Goal: Task Accomplishment & Management: Manage account settings

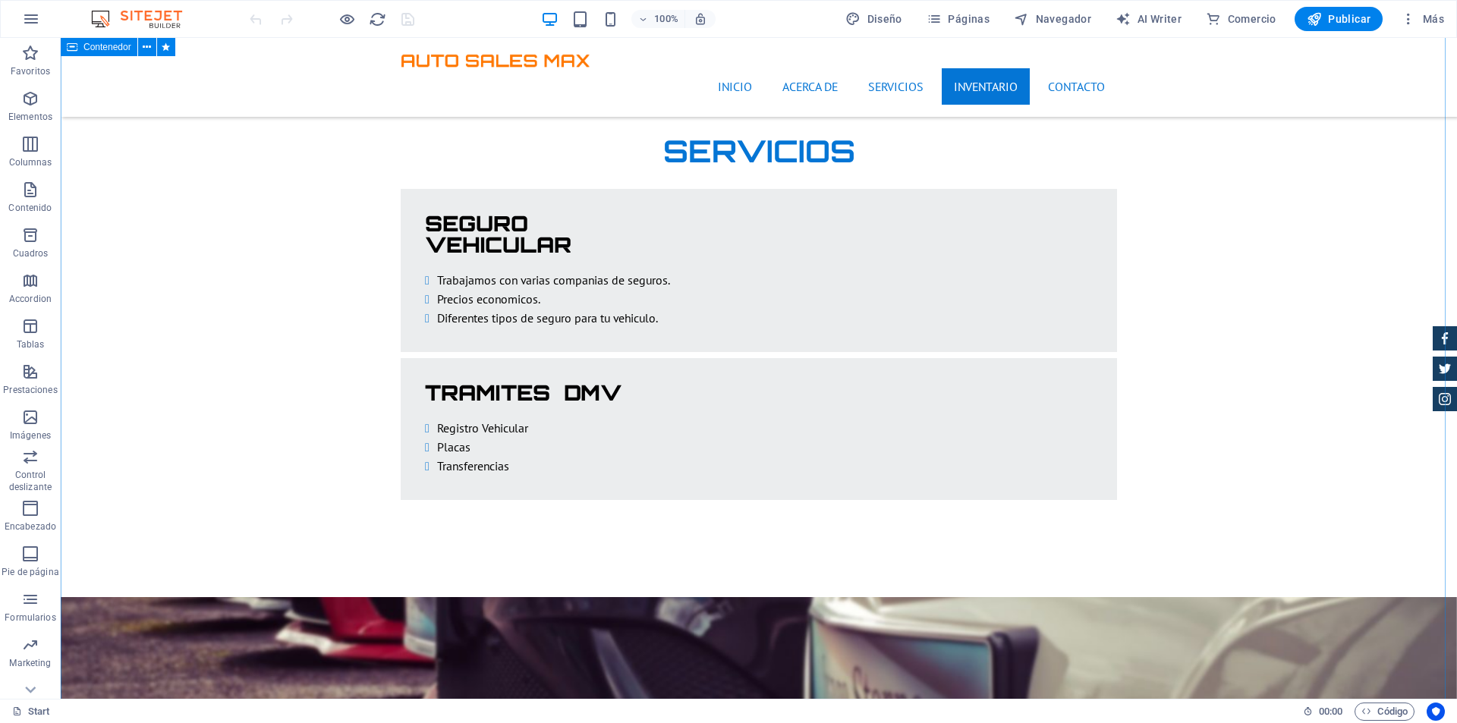
scroll to position [2580, 0]
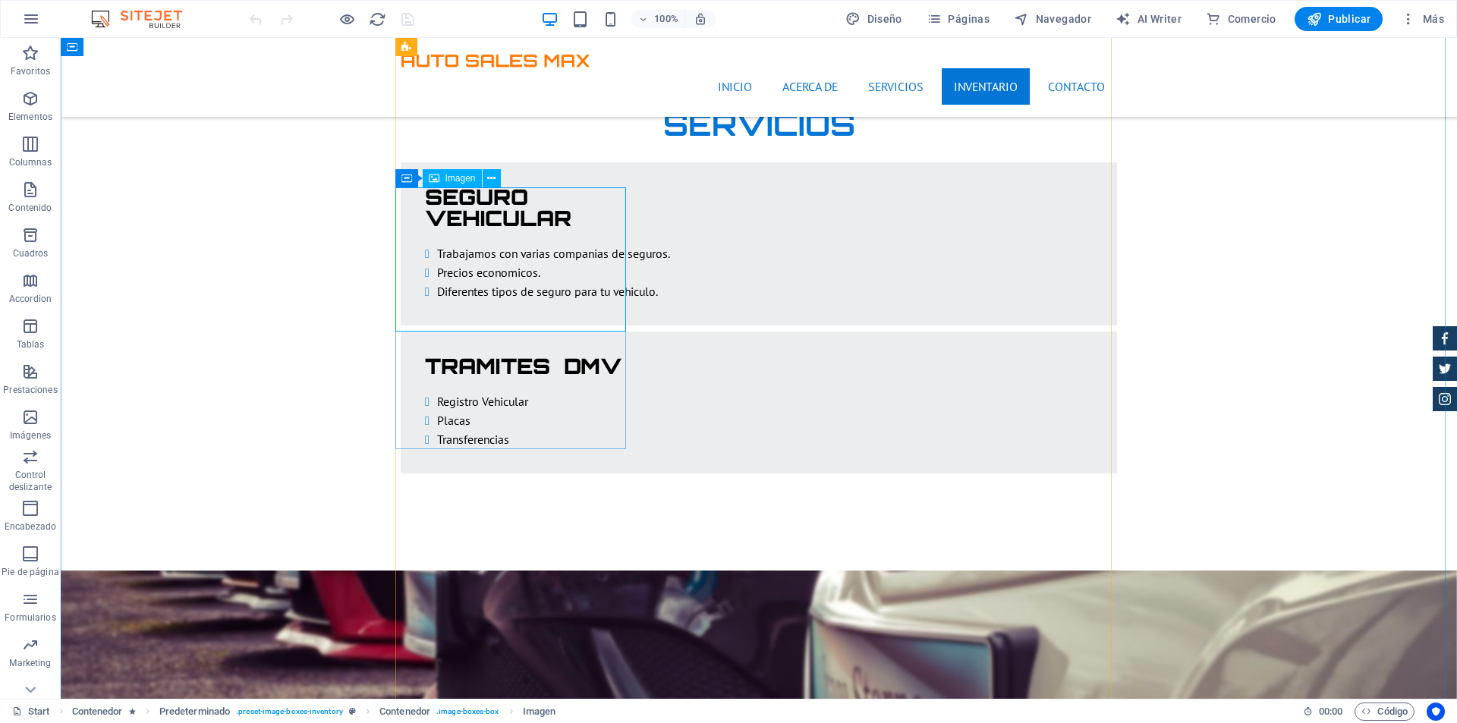
click at [507, 180] on div "Contenedor Imagen" at bounding box center [452, 178] width 115 height 19
click at [516, 177] on icon at bounding box center [519, 179] width 8 height 16
click at [516, 178] on icon at bounding box center [519, 179] width 8 height 16
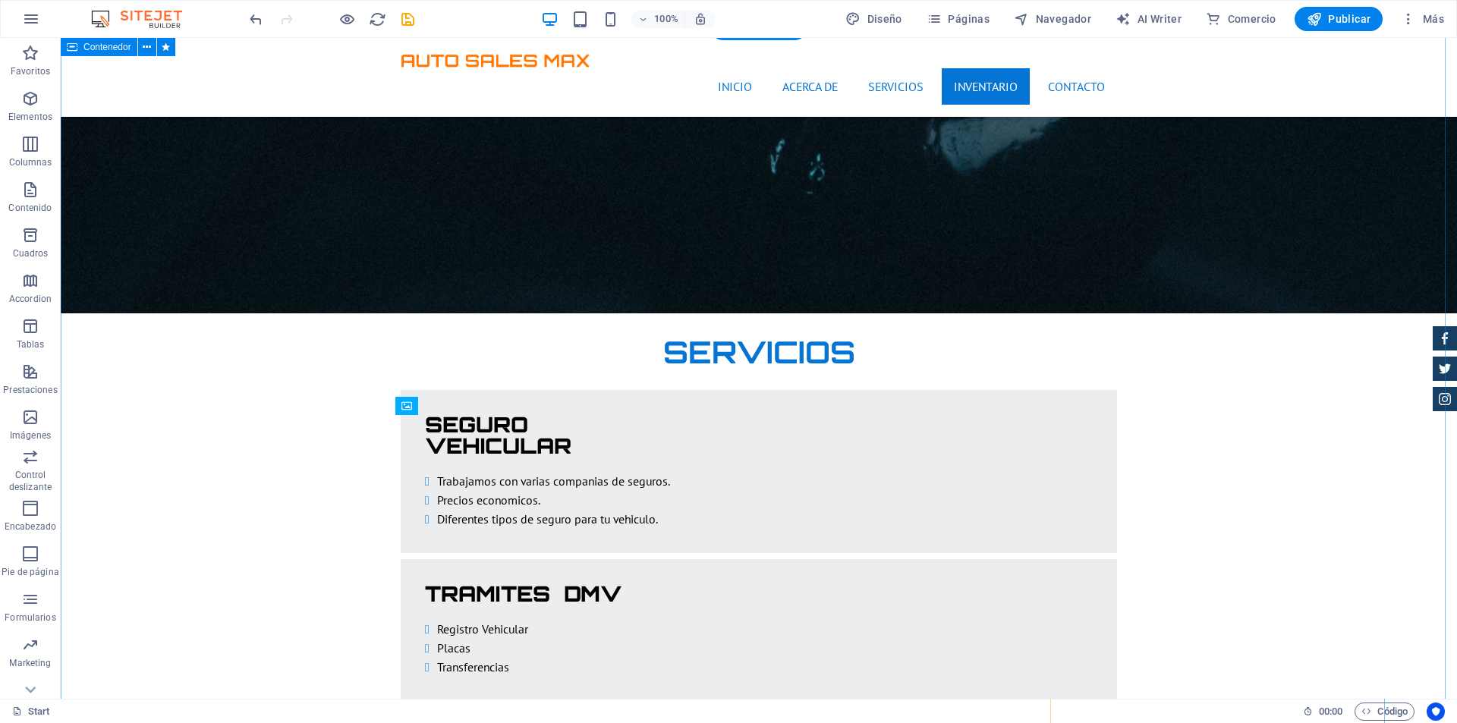
scroll to position [2428, 0]
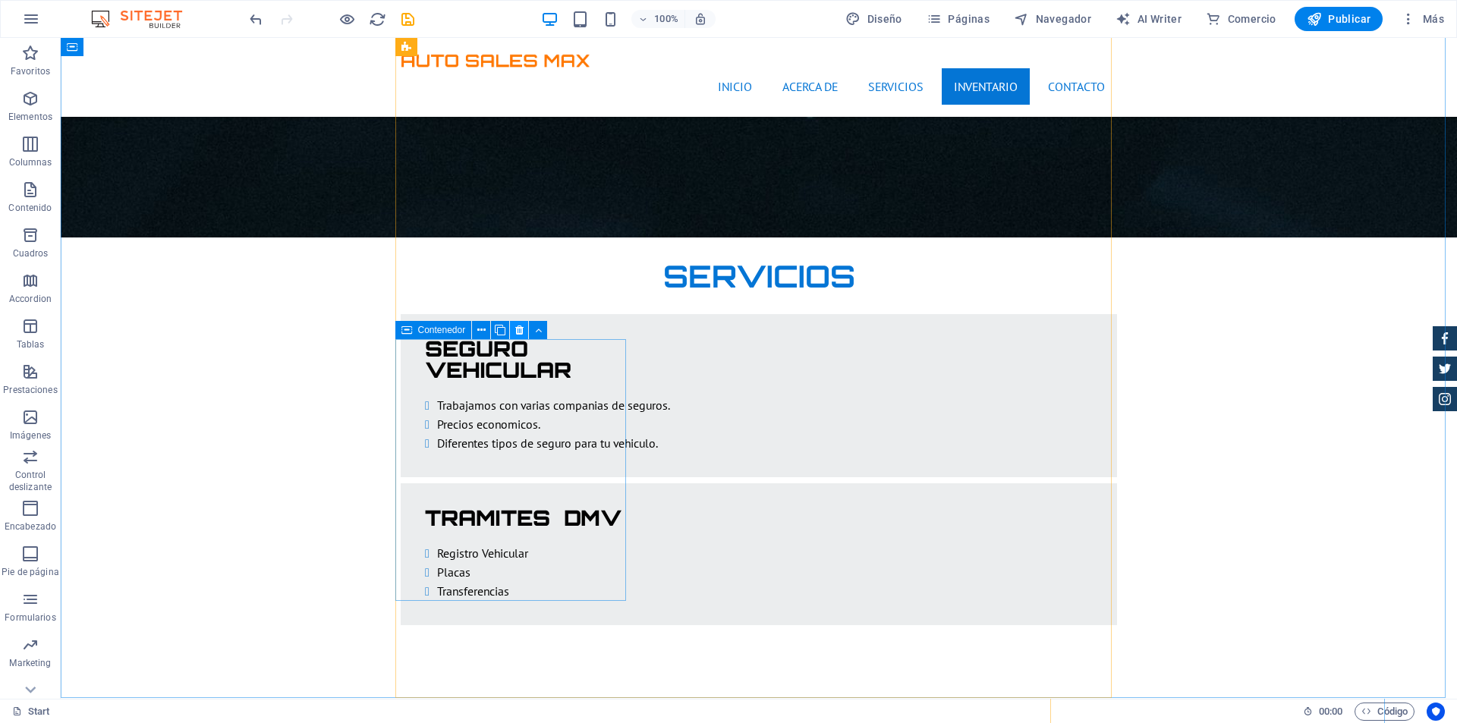
click at [517, 328] on icon at bounding box center [519, 330] width 8 height 16
click at [522, 329] on icon at bounding box center [519, 330] width 8 height 16
click at [519, 331] on icon at bounding box center [519, 330] width 8 height 16
click at [964, 326] on icon at bounding box center [967, 330] width 8 height 16
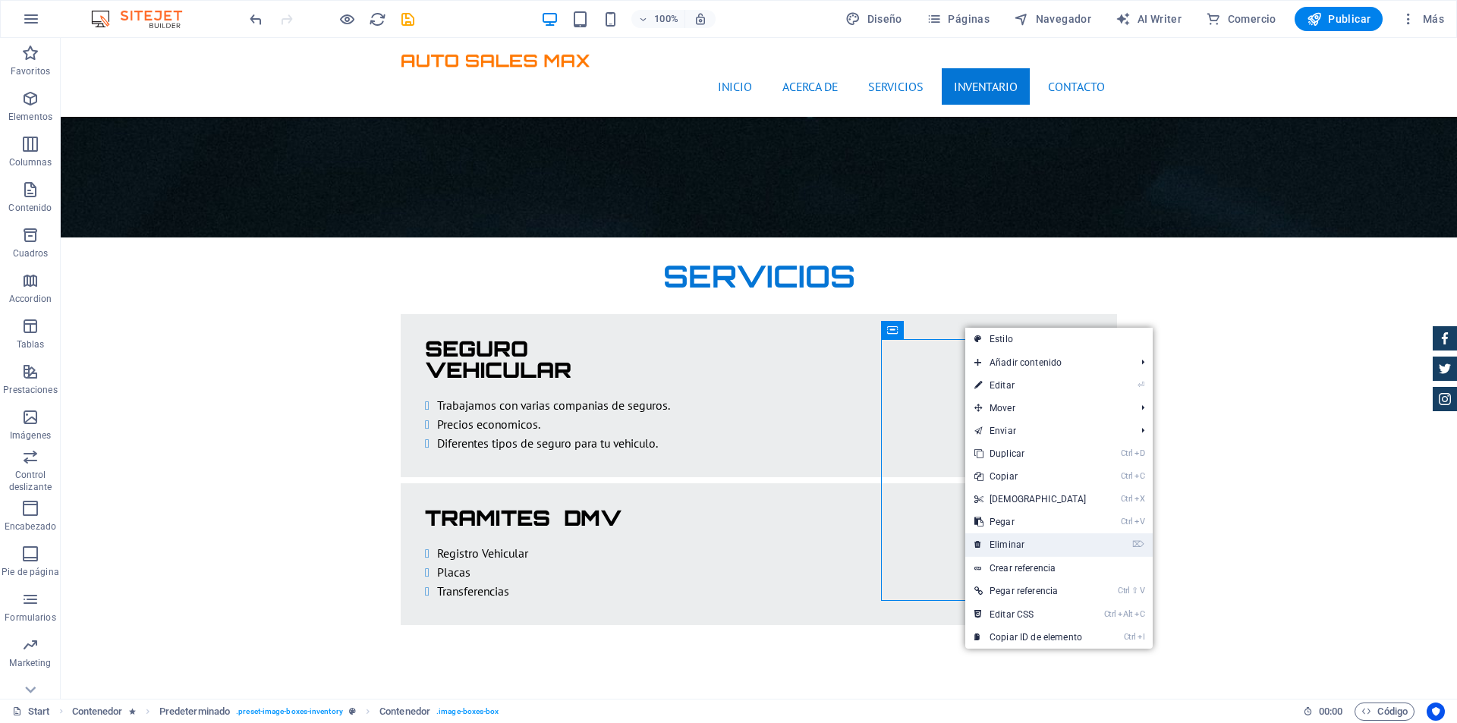
click at [1016, 538] on link "⌦ Eliminar" at bounding box center [1030, 544] width 130 height 23
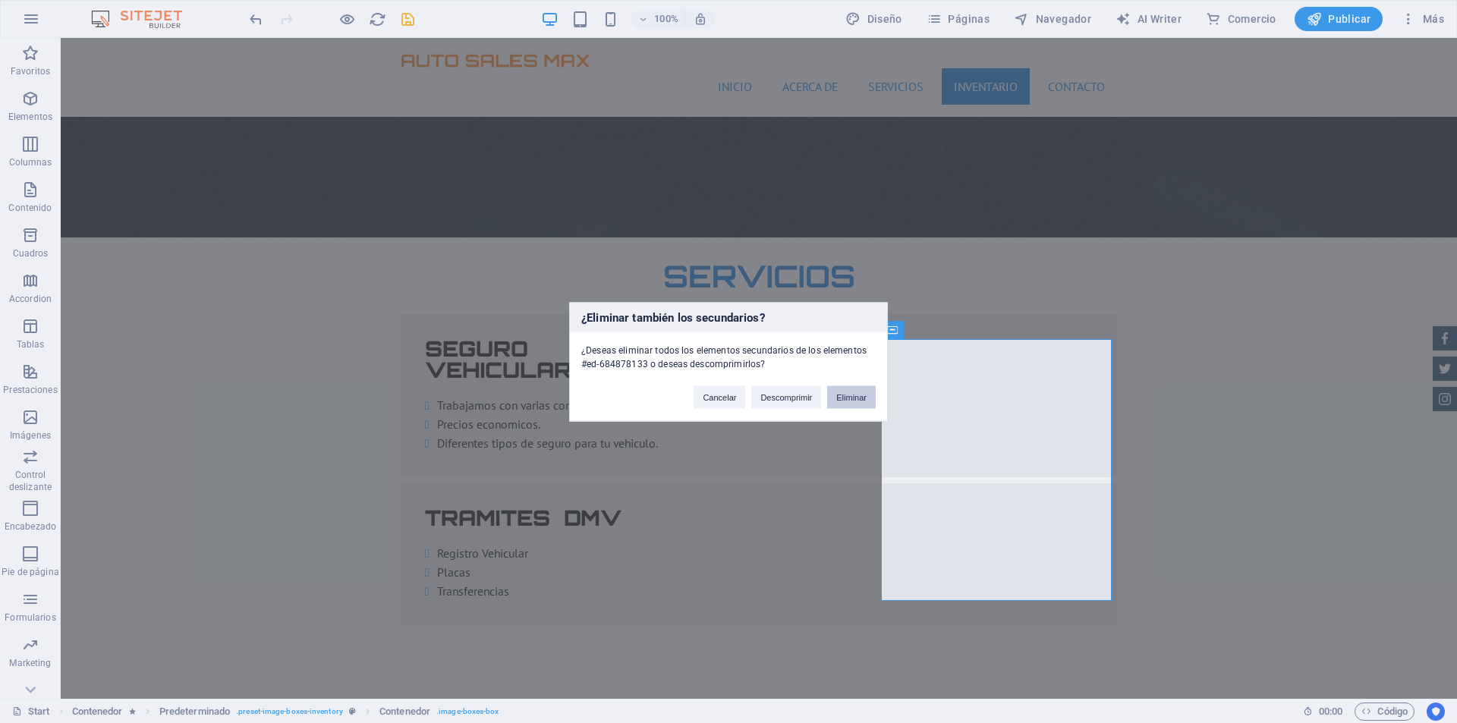
click at [851, 390] on button "Eliminar" at bounding box center [851, 396] width 49 height 23
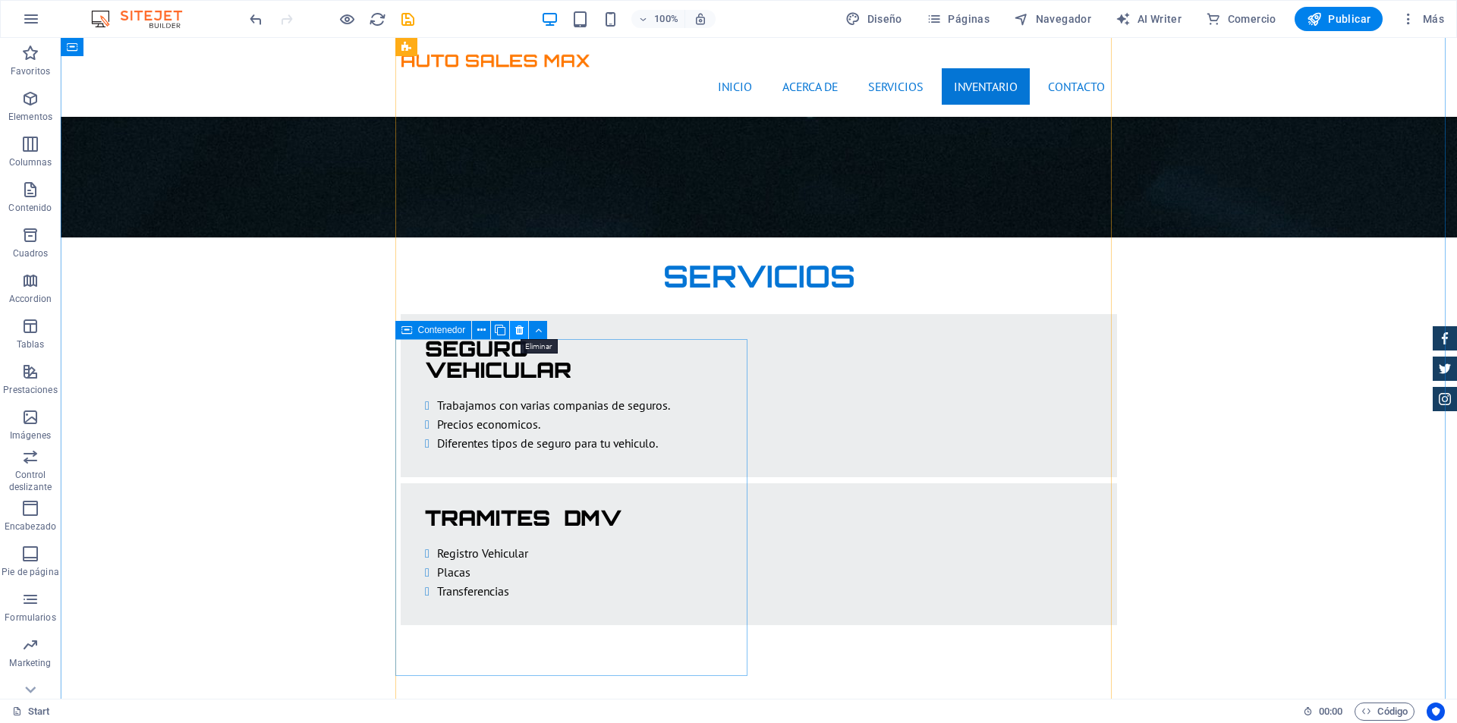
click at [516, 331] on icon at bounding box center [519, 330] width 8 height 16
click at [483, 330] on icon at bounding box center [481, 330] width 8 height 16
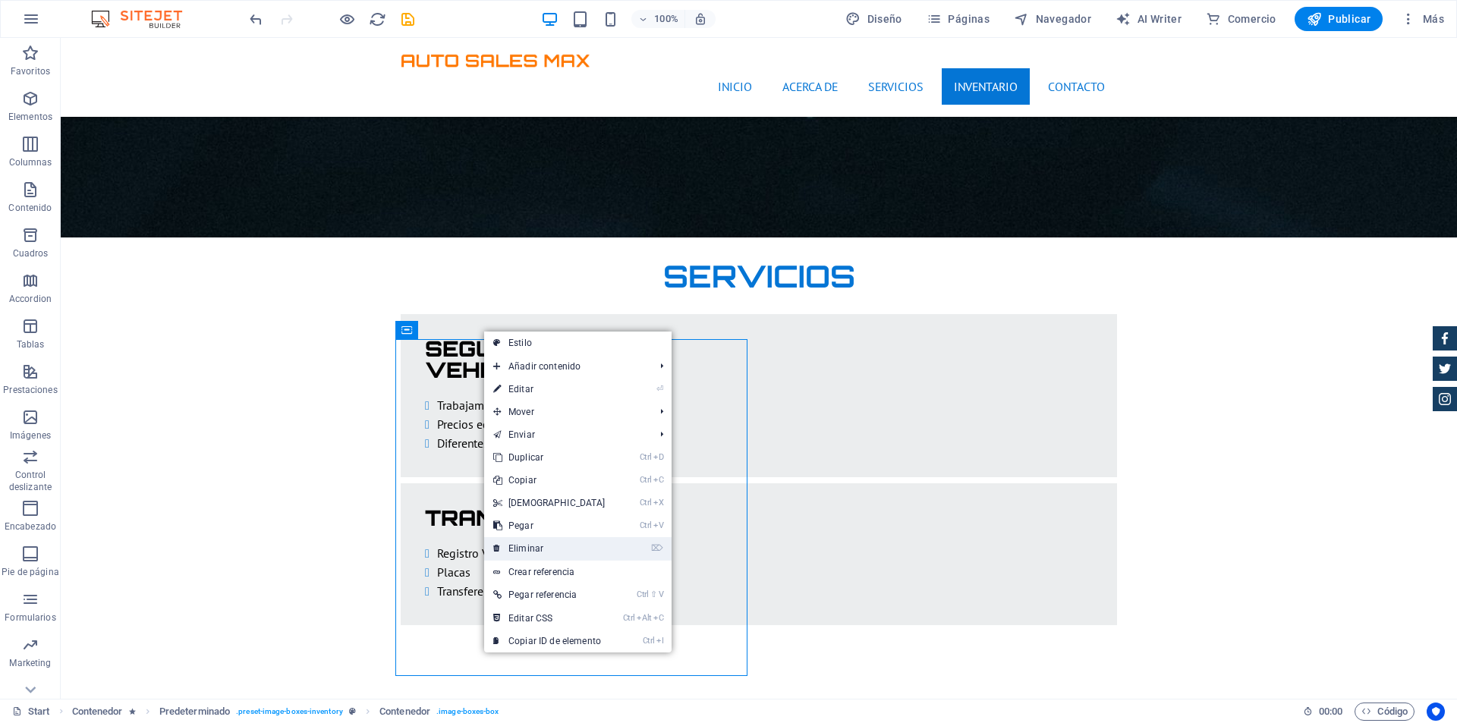
click at [564, 539] on link "⌦ Eliminar" at bounding box center [549, 548] width 130 height 23
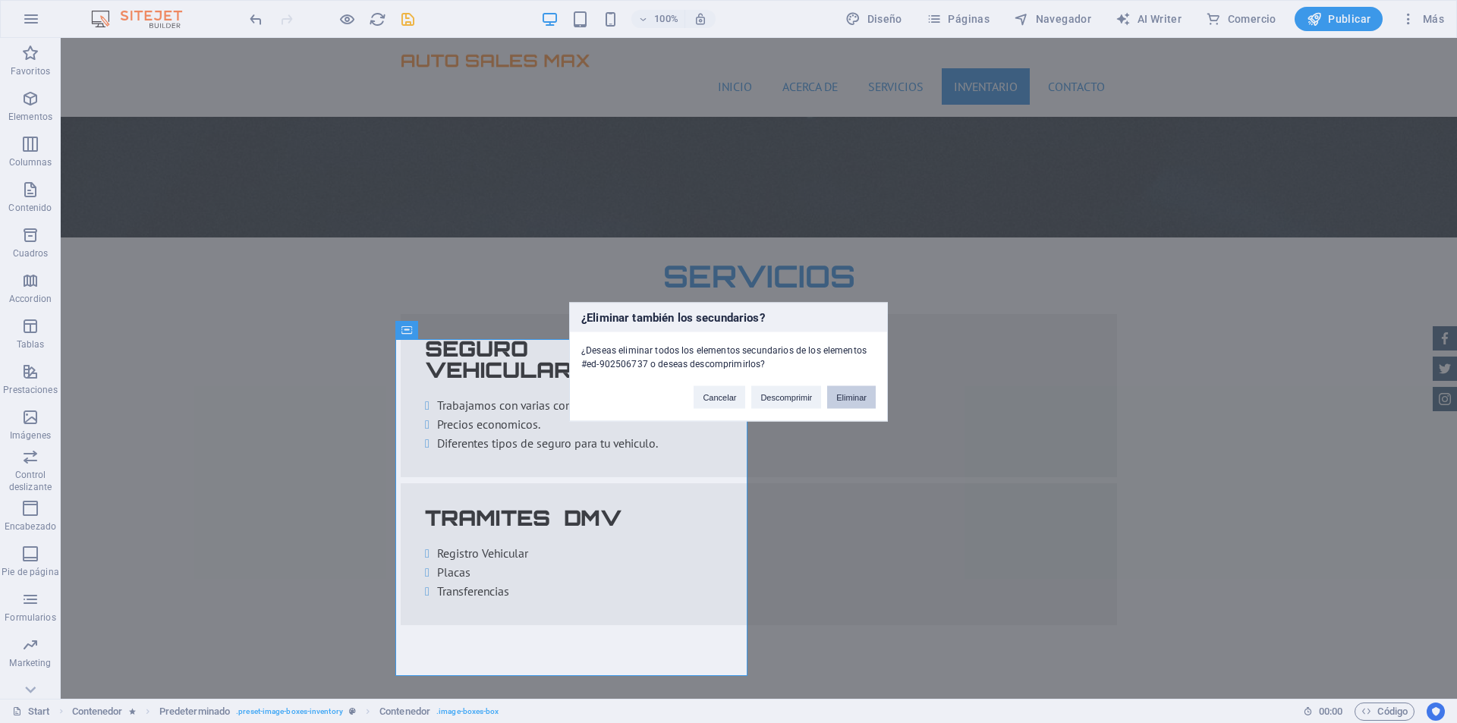
click at [833, 396] on button "Eliminar" at bounding box center [851, 396] width 49 height 23
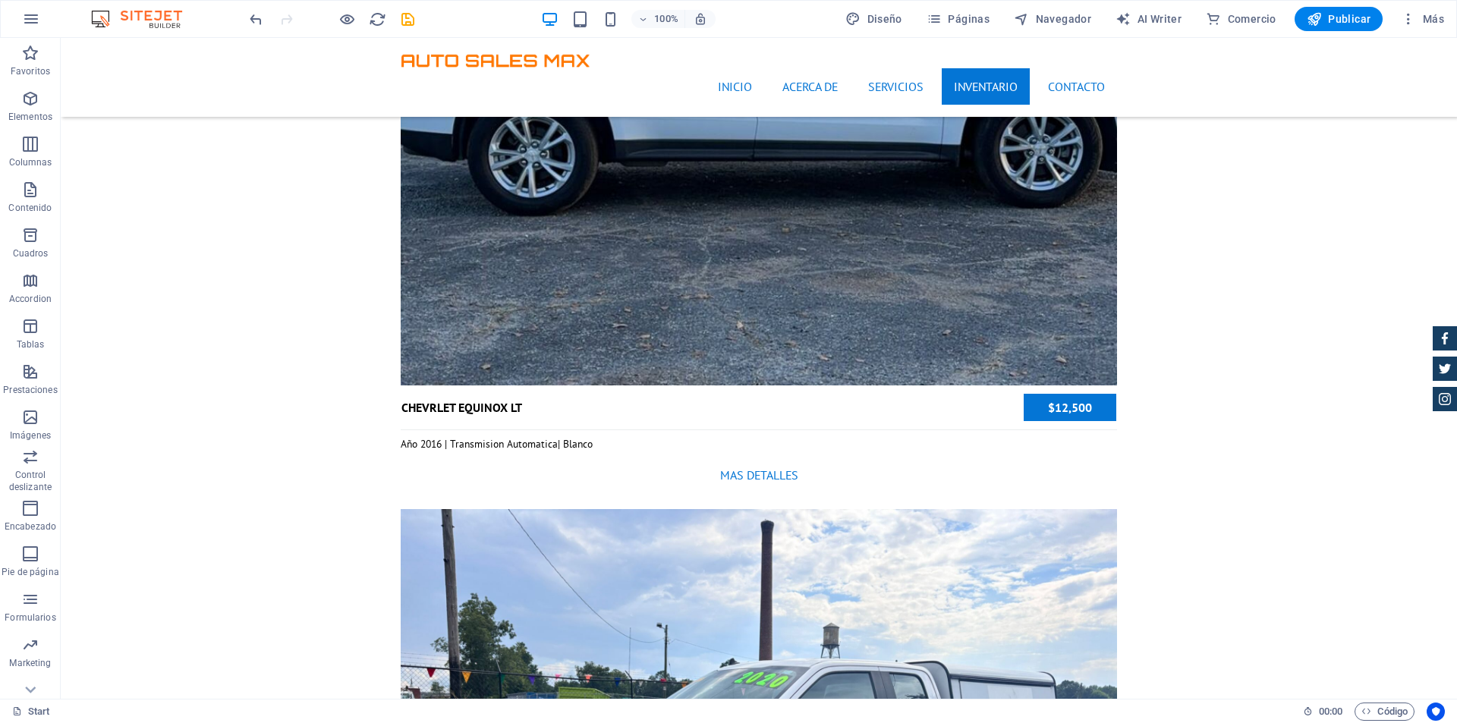
scroll to position [4249, 0]
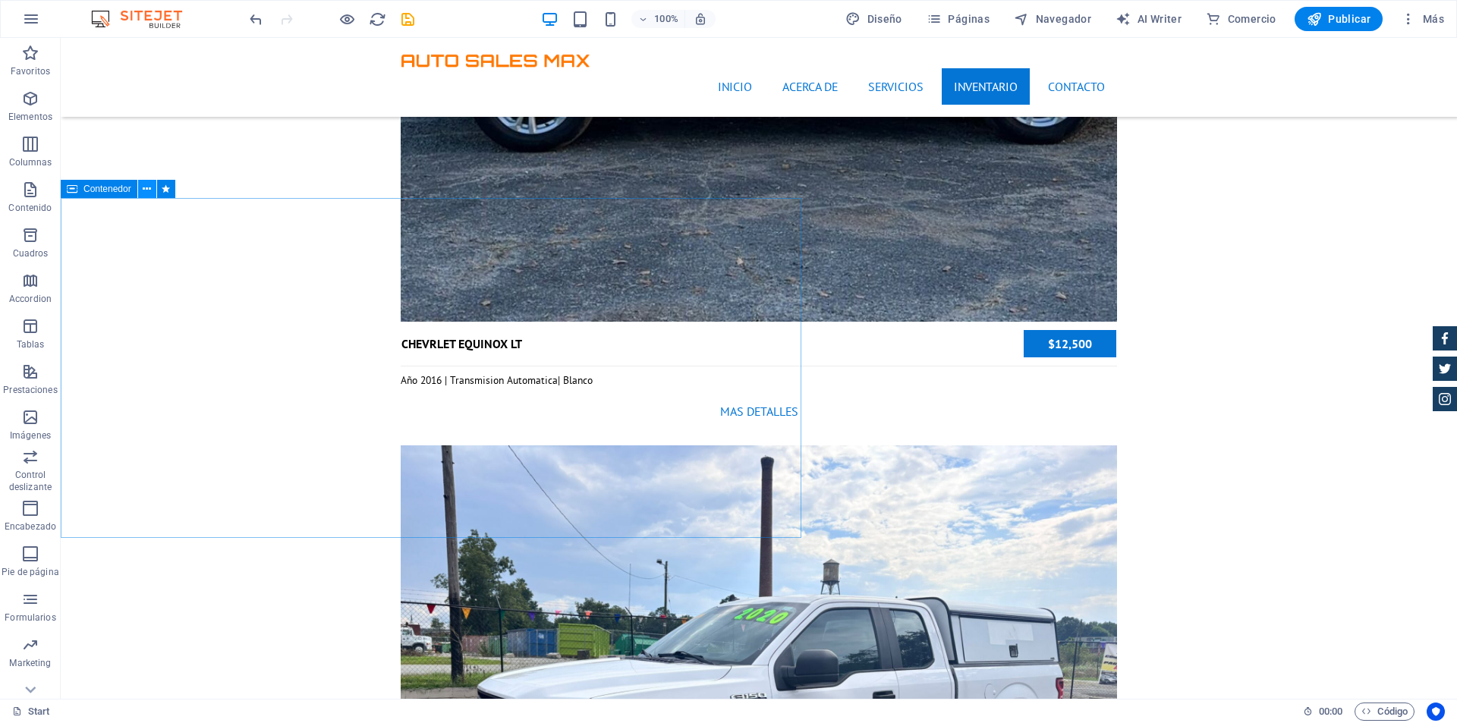
click at [143, 186] on icon at bounding box center [147, 189] width 8 height 16
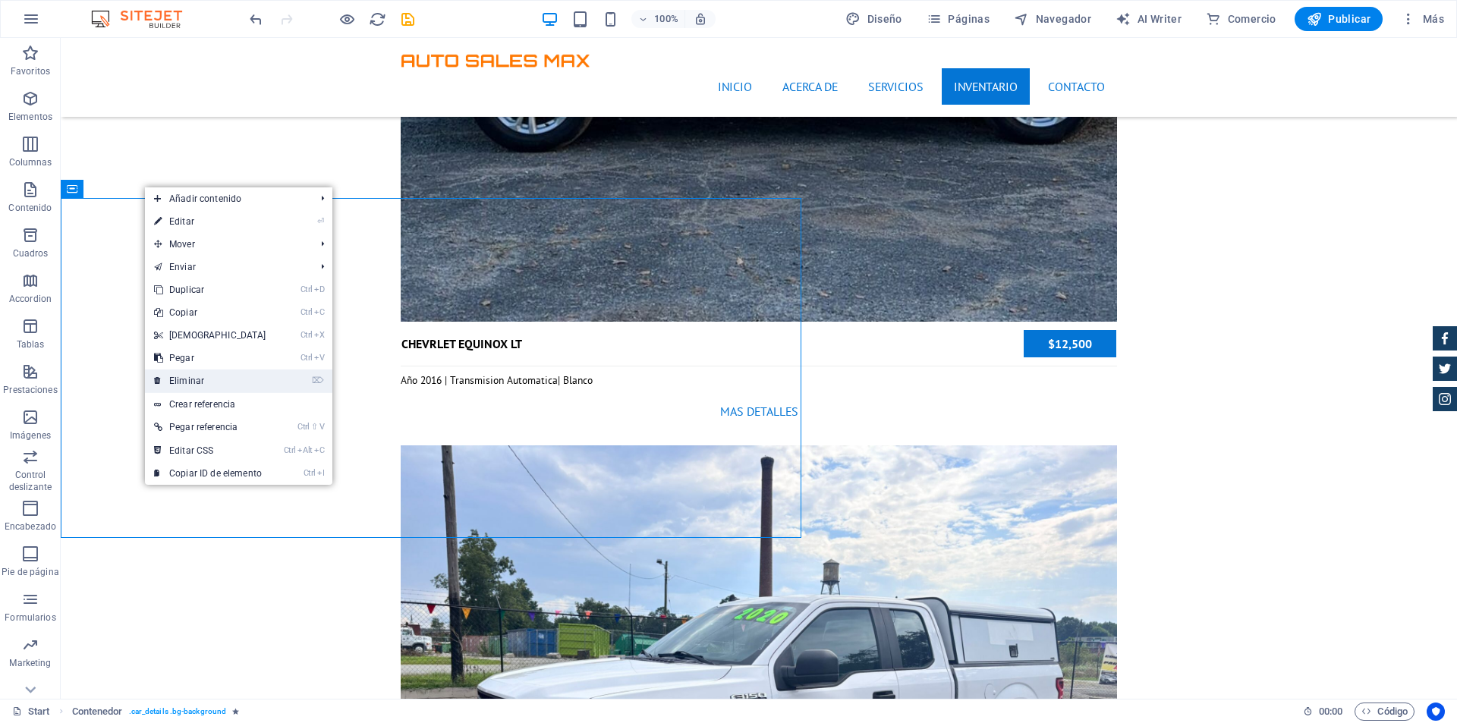
click at [218, 372] on link "⌦ Eliminar" at bounding box center [210, 380] width 130 height 23
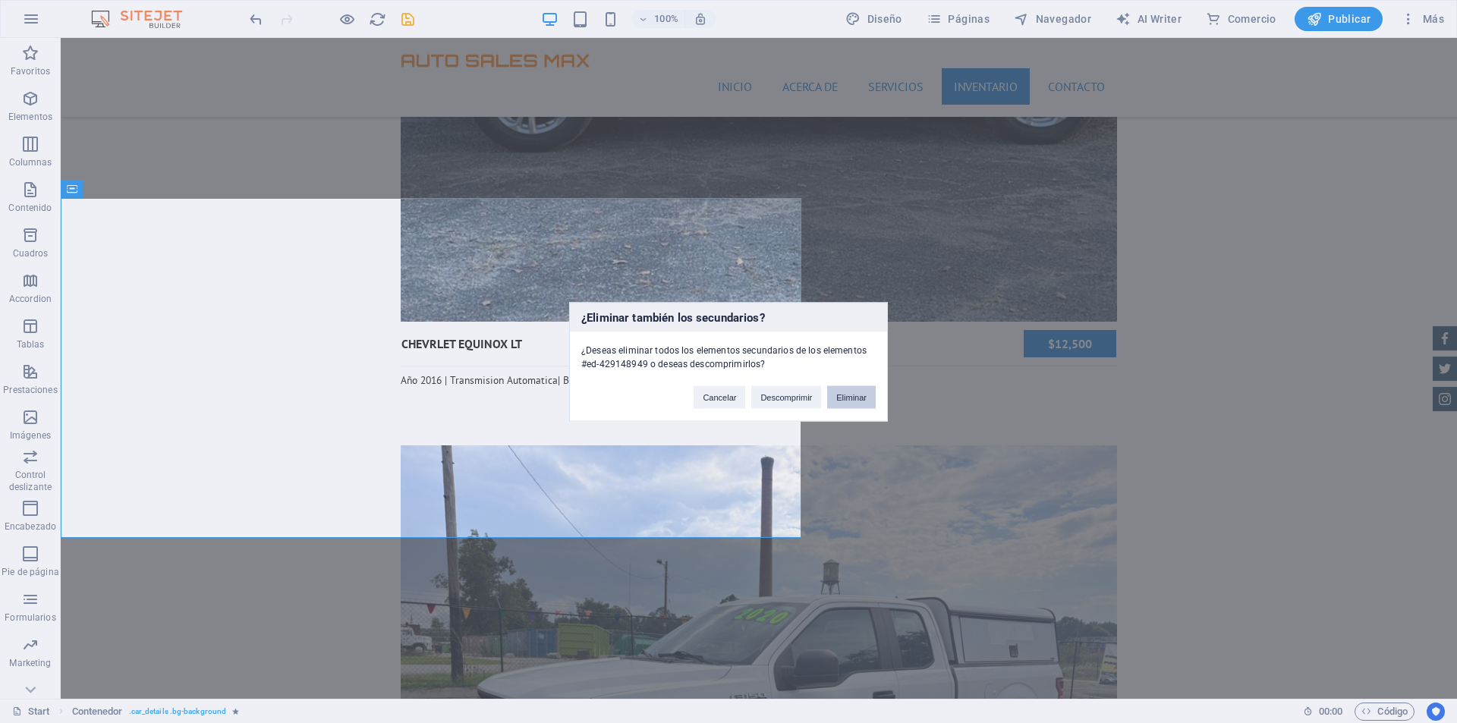
drag, startPoint x: 839, startPoint y: 394, endPoint x: 790, endPoint y: 352, distance: 64.6
click at [839, 394] on button "Eliminar" at bounding box center [851, 396] width 49 height 23
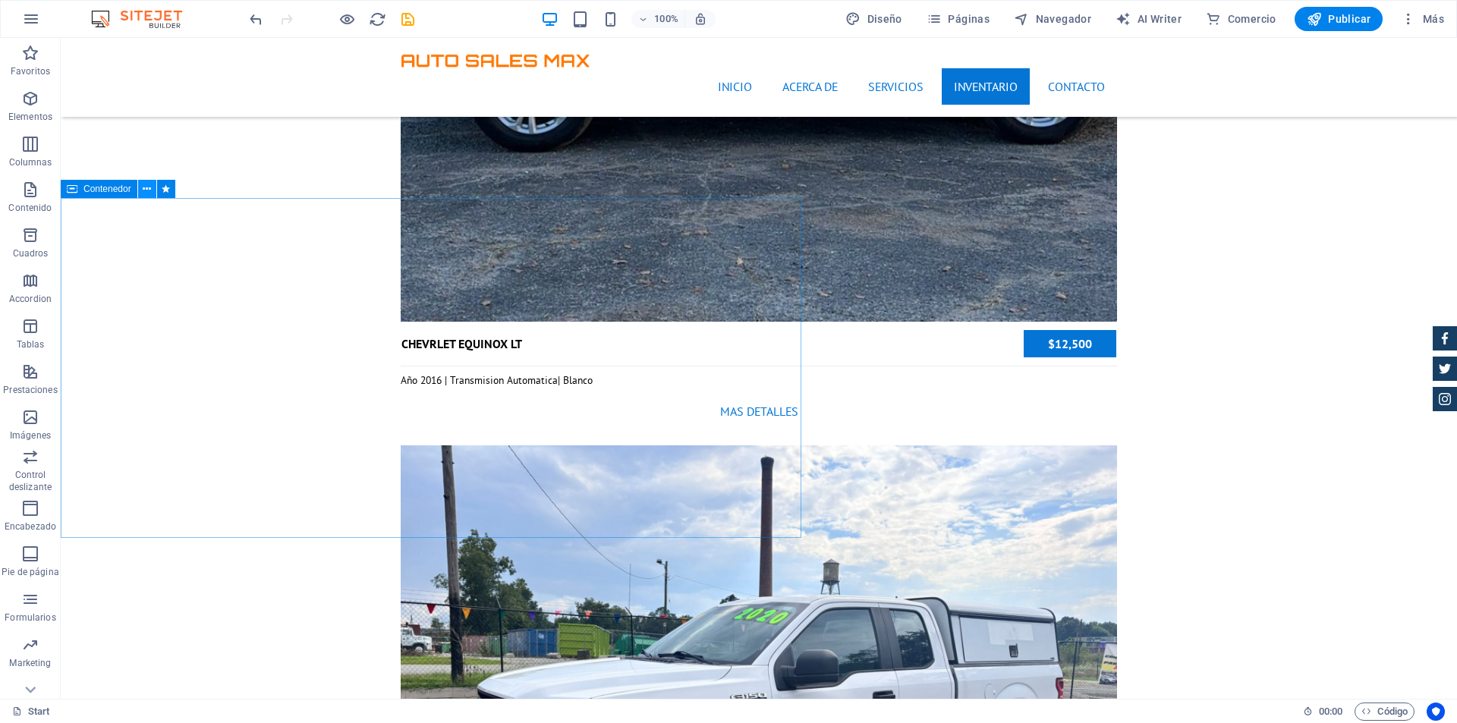
click at [145, 189] on icon at bounding box center [147, 189] width 8 height 16
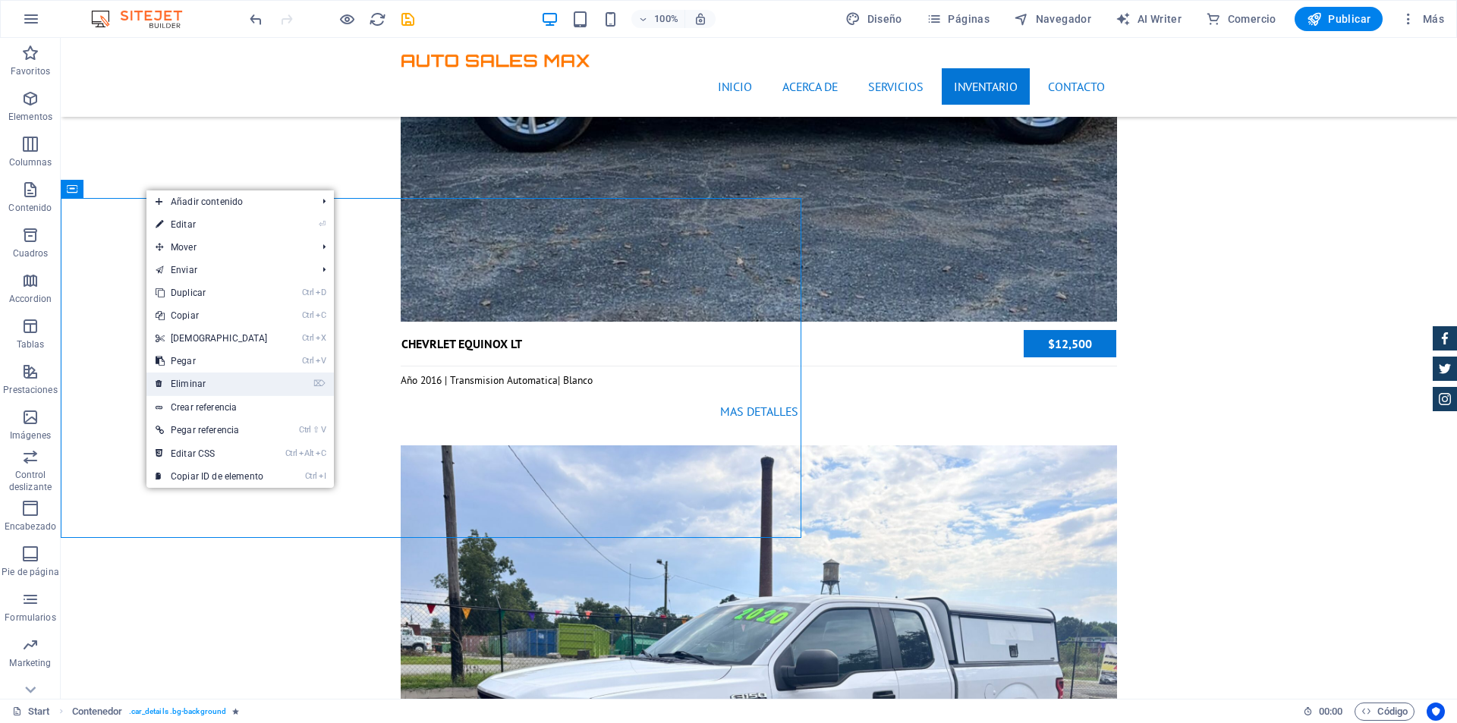
click at [220, 379] on link "⌦ Eliminar" at bounding box center [211, 384] width 130 height 23
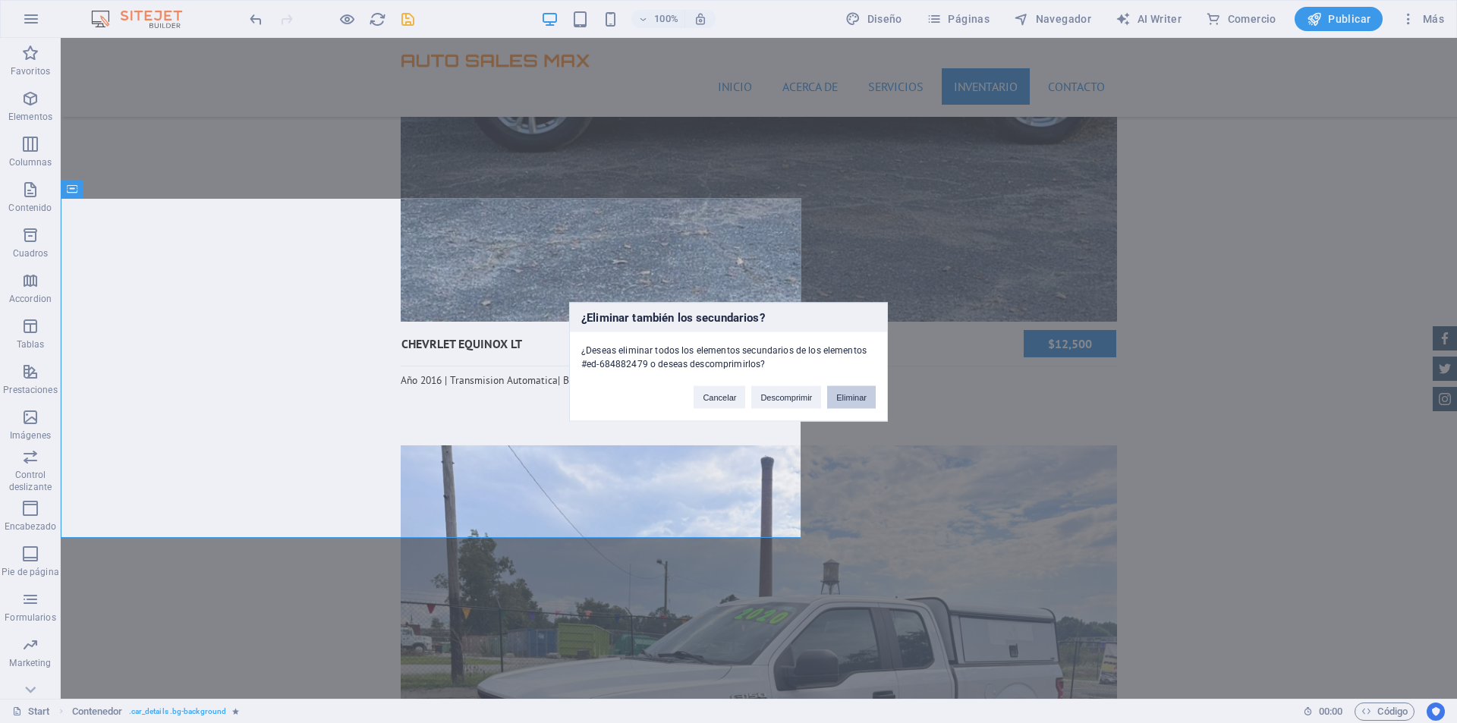
click at [854, 391] on button "Eliminar" at bounding box center [851, 396] width 49 height 23
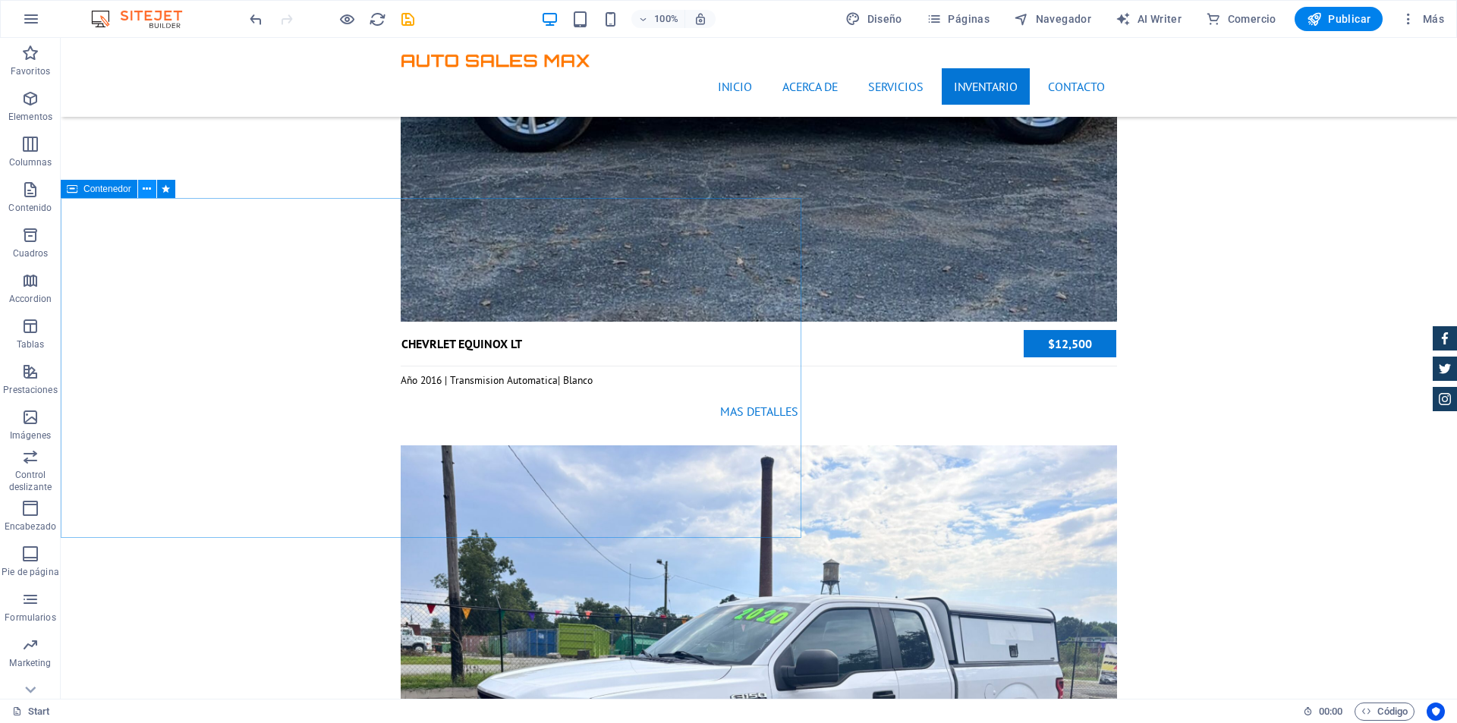
click at [142, 187] on button at bounding box center [147, 189] width 18 height 18
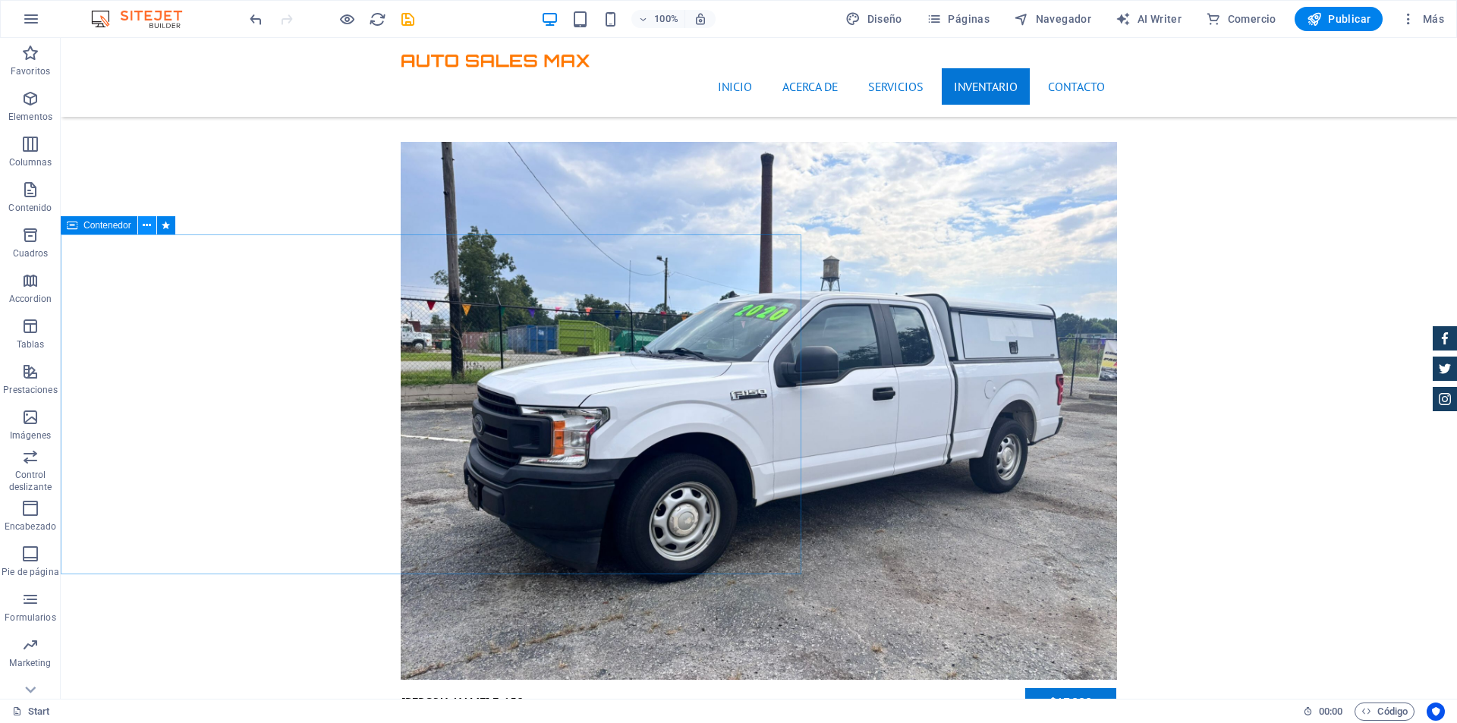
click at [149, 228] on icon at bounding box center [147, 226] width 8 height 16
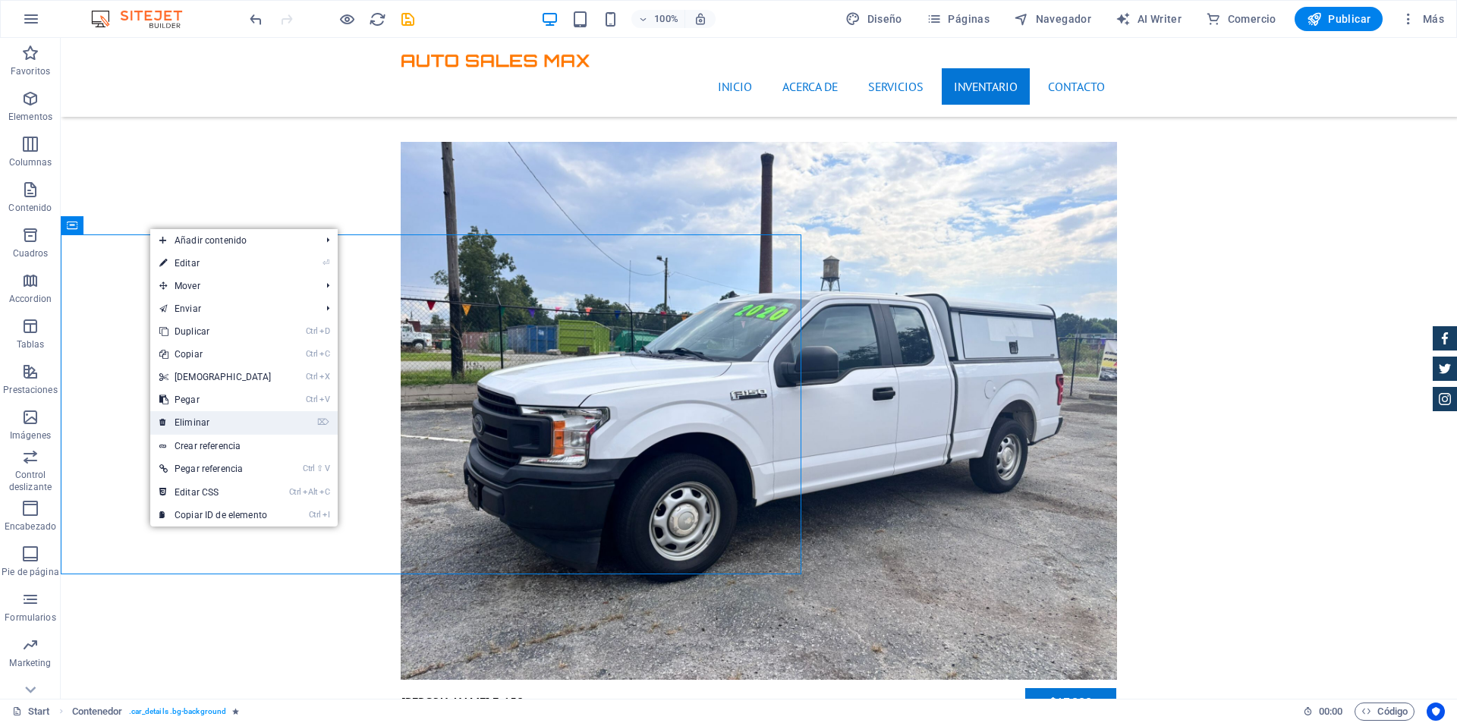
click at [220, 414] on link "⌦ Eliminar" at bounding box center [215, 422] width 130 height 23
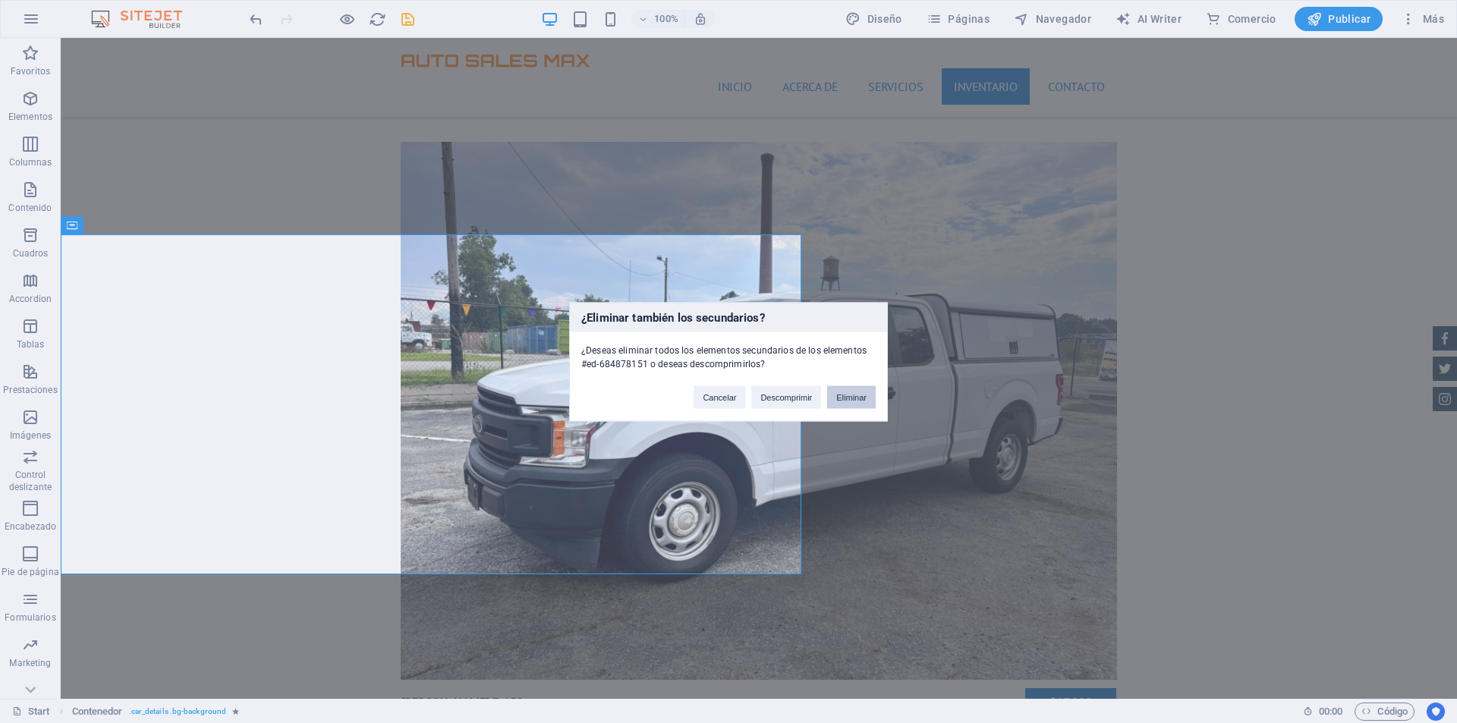
click at [848, 394] on button "Eliminar" at bounding box center [851, 396] width 49 height 23
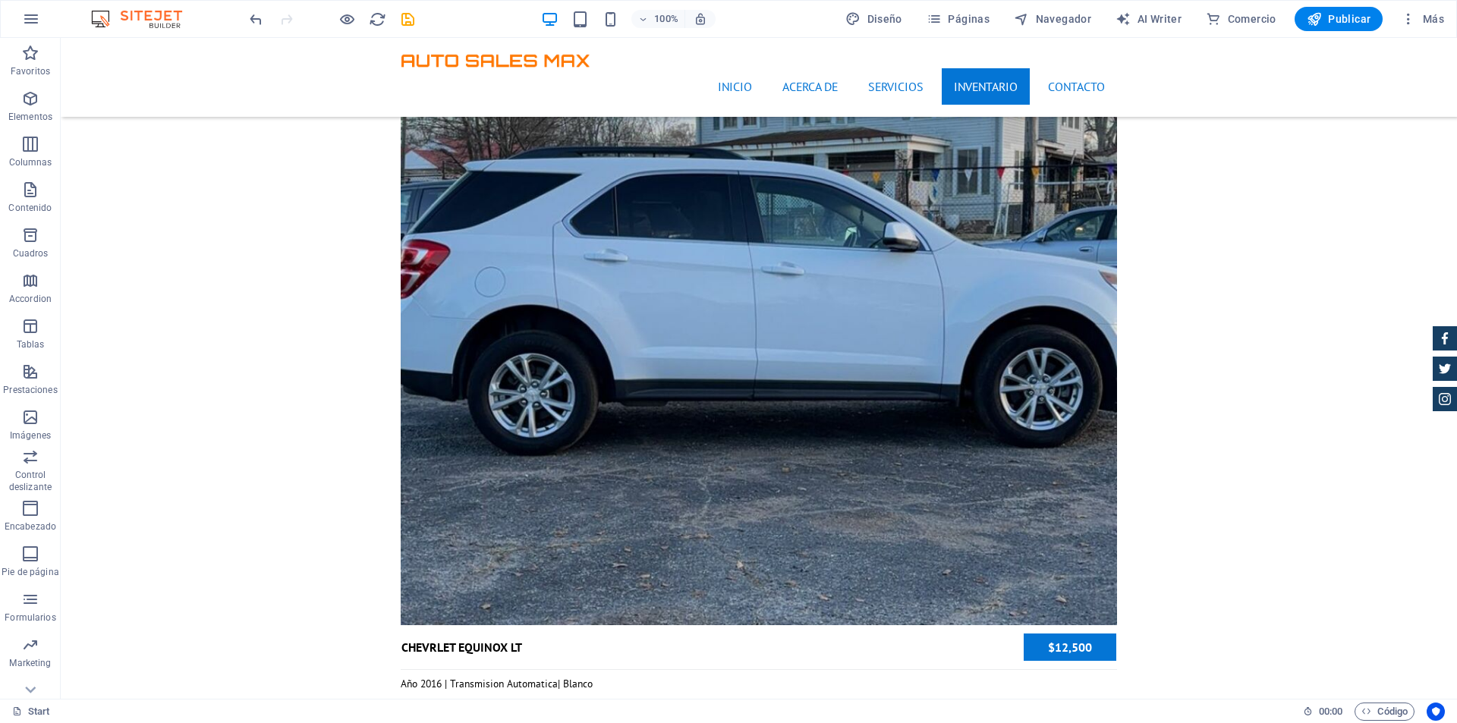
scroll to position [4249, 0]
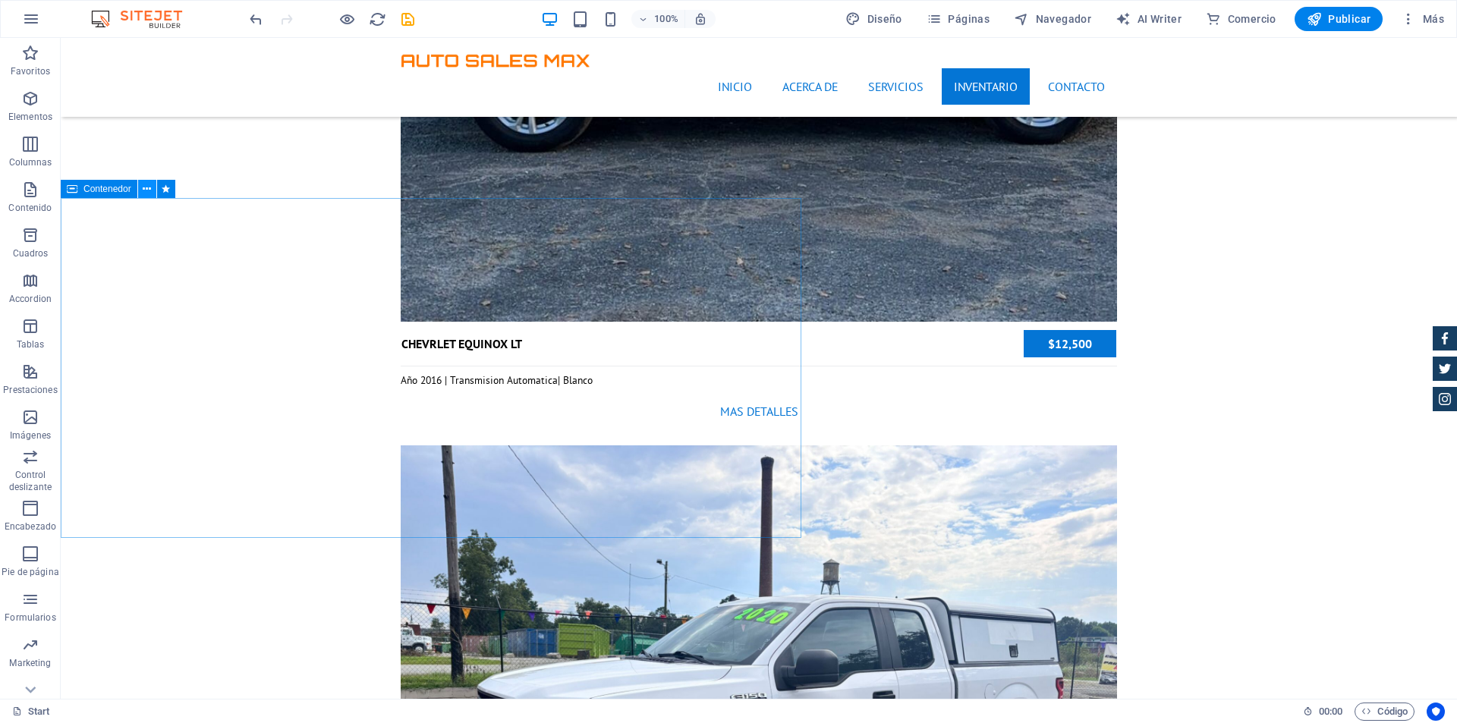
click at [144, 189] on icon at bounding box center [147, 189] width 8 height 16
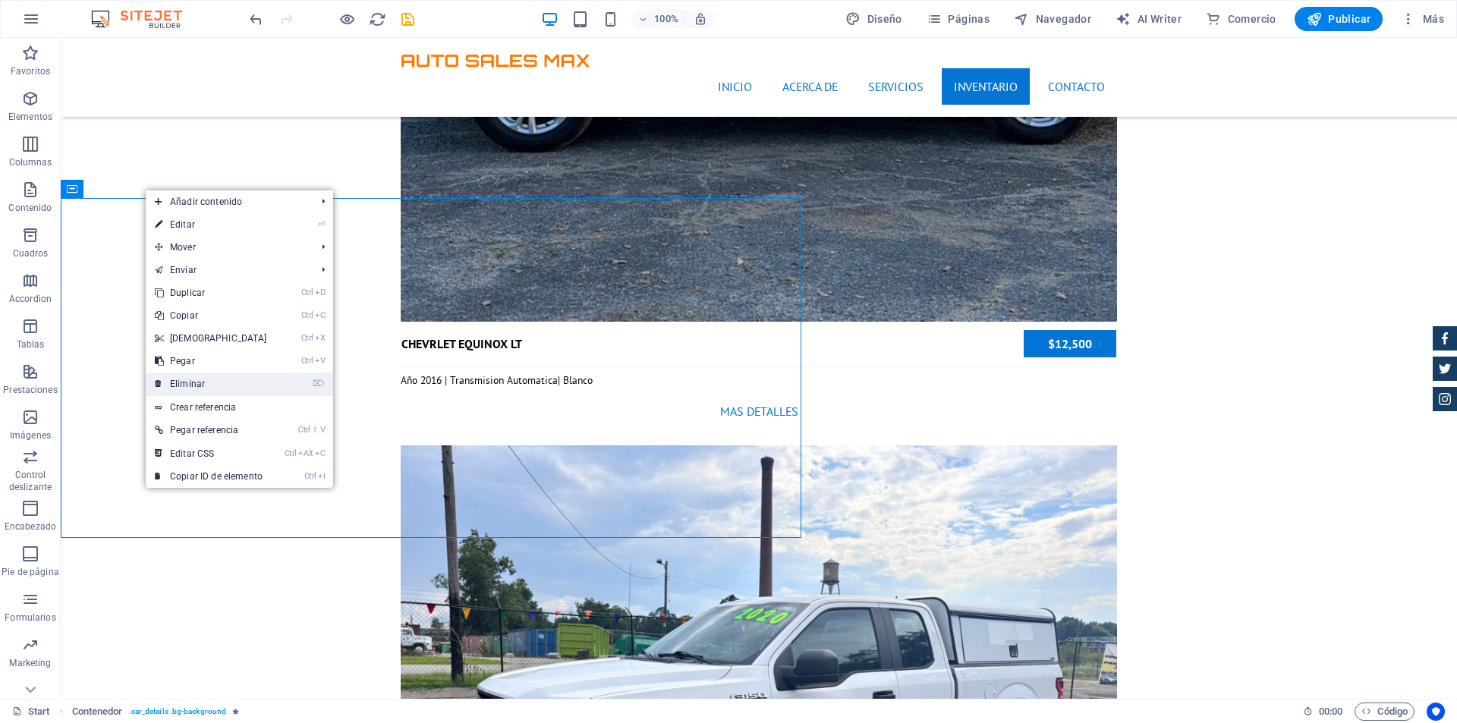
click at [212, 379] on link "⌦ Eliminar" at bounding box center [211, 384] width 130 height 23
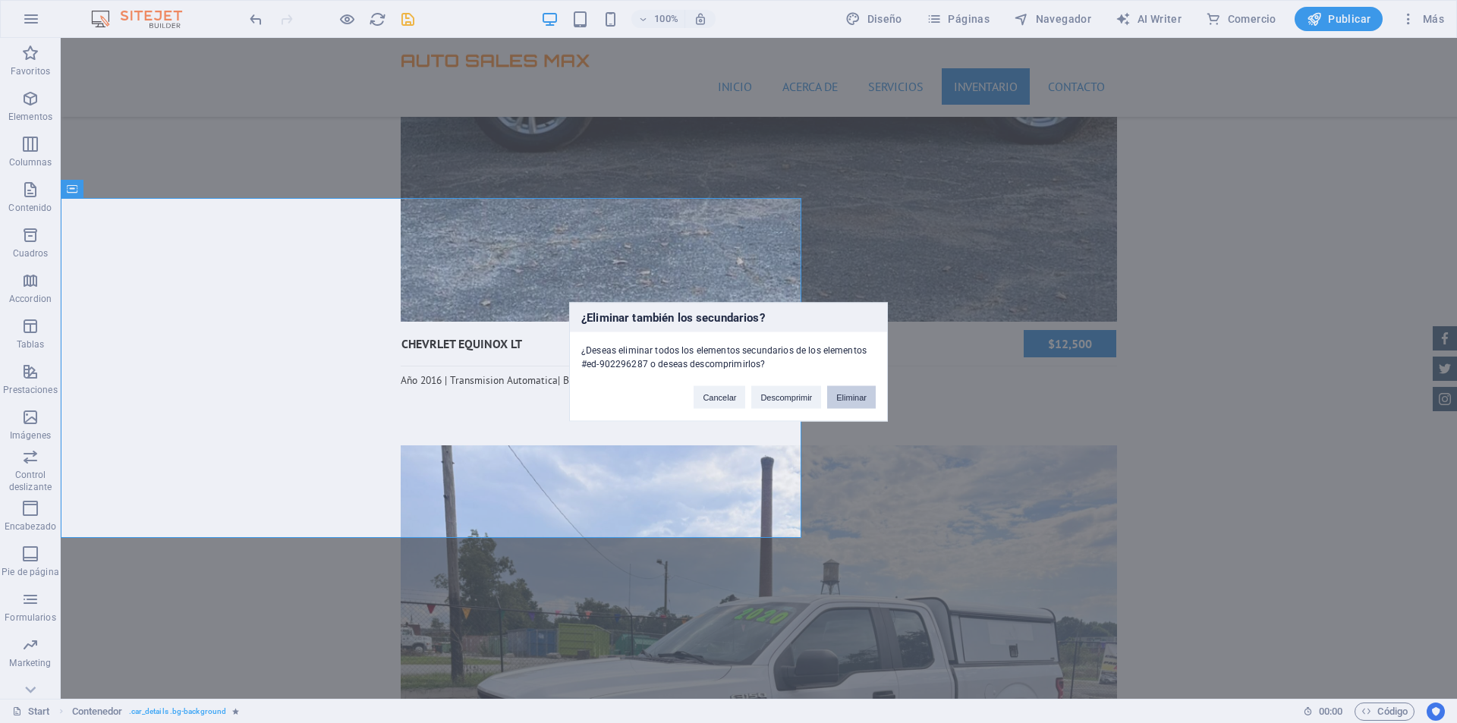
click at [859, 395] on button "Eliminar" at bounding box center [851, 396] width 49 height 23
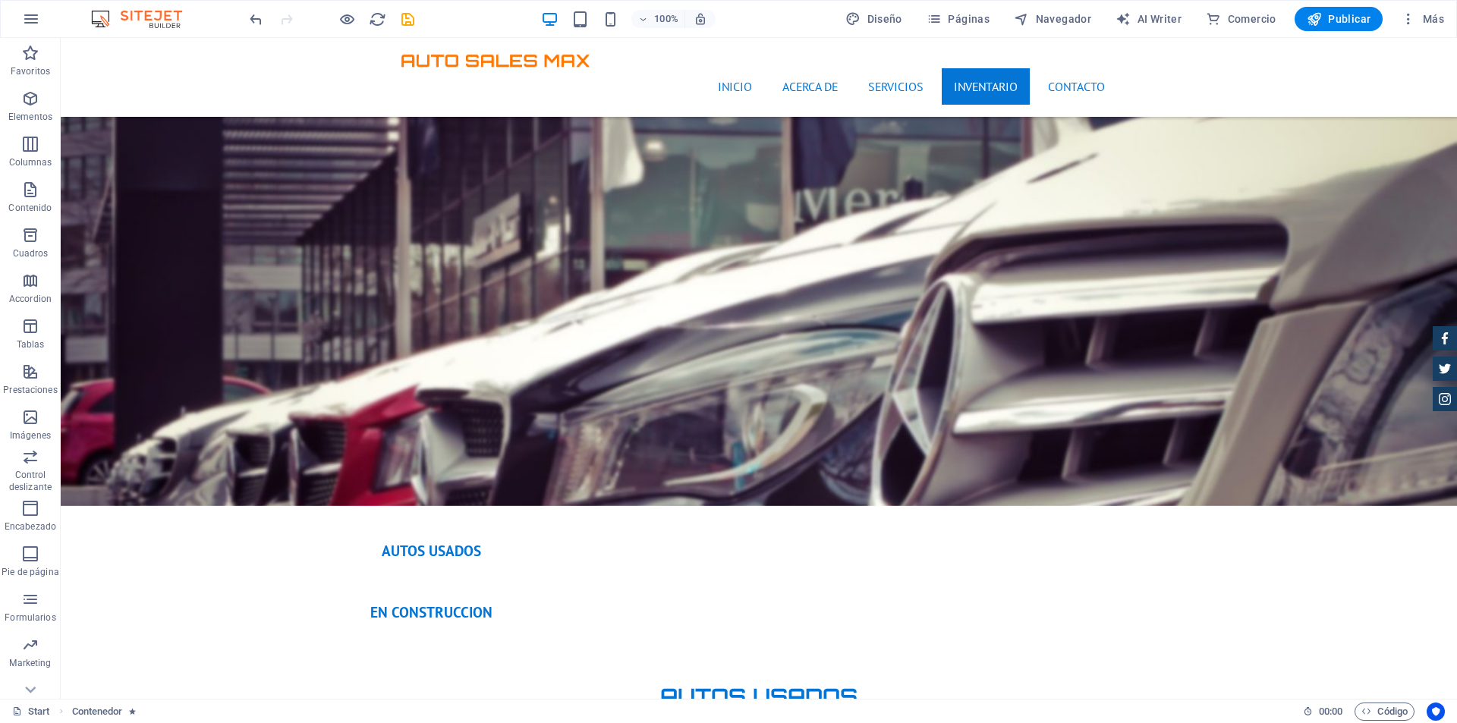
scroll to position [3035, 0]
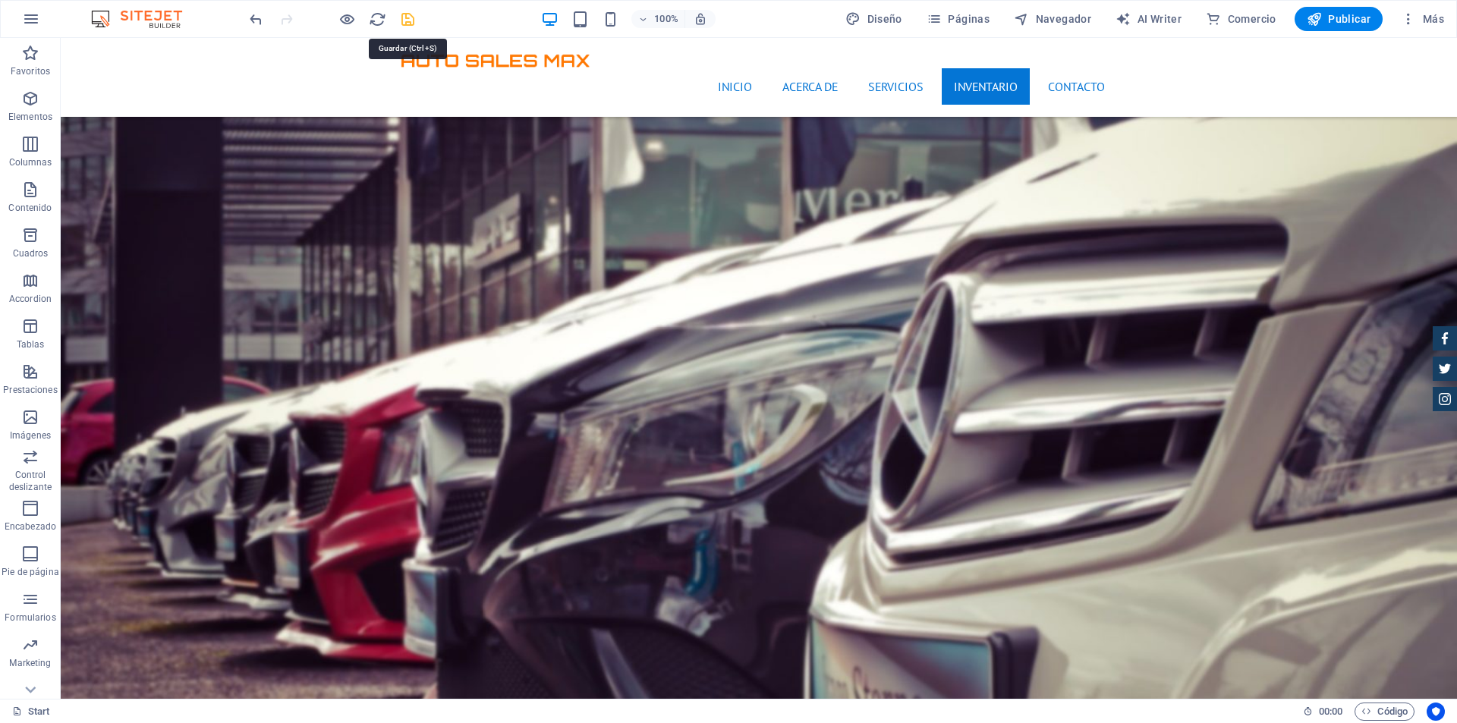
click at [407, 13] on icon "save" at bounding box center [407, 19] width 17 height 17
checkbox input "false"
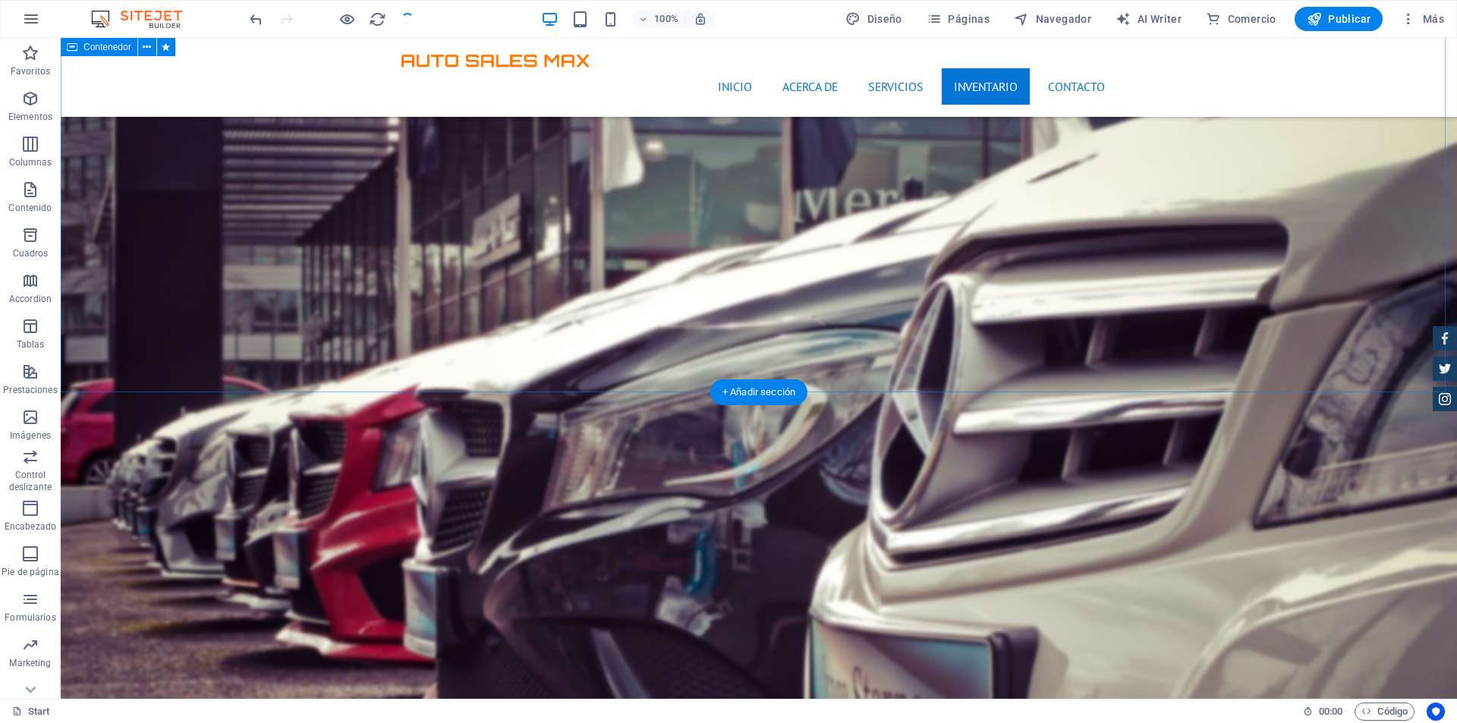
click at [1330, 13] on span "Publicar" at bounding box center [1338, 18] width 64 height 15
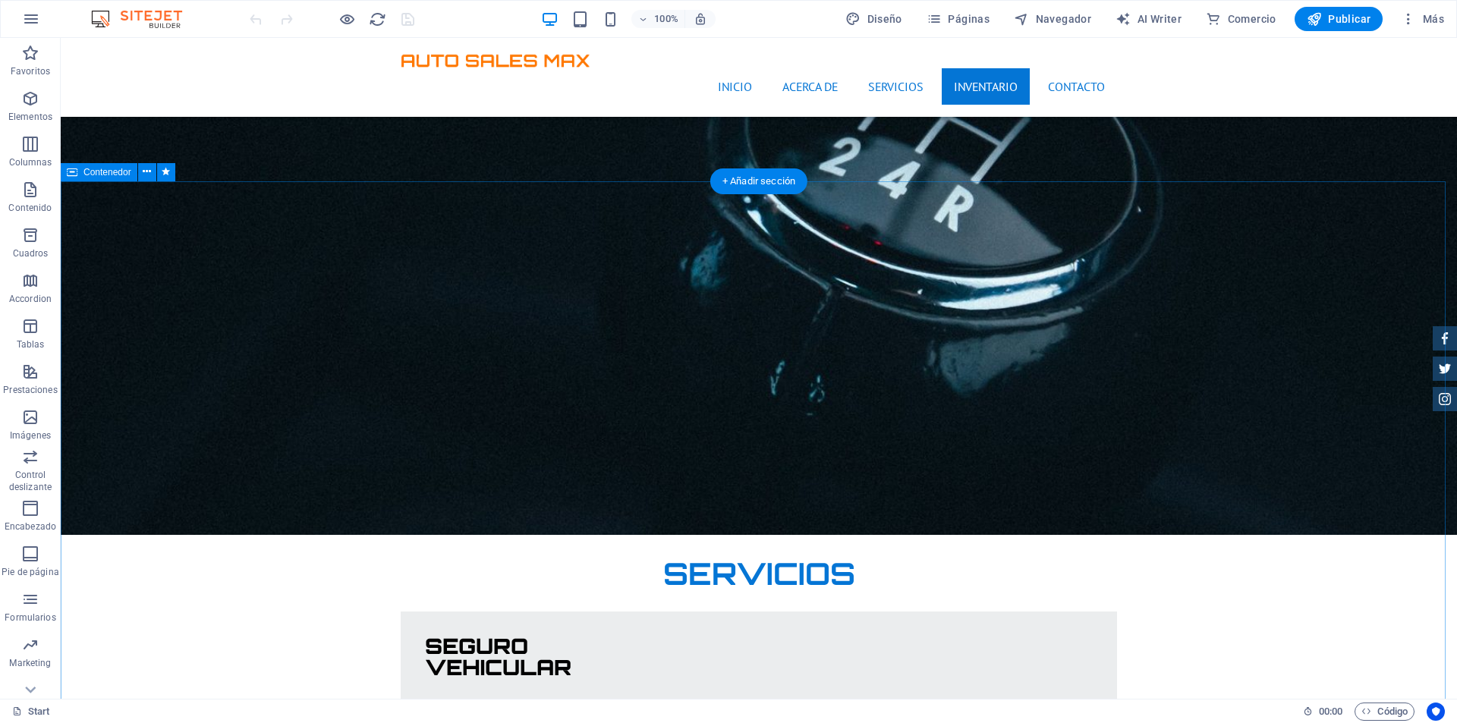
scroll to position [2200, 0]
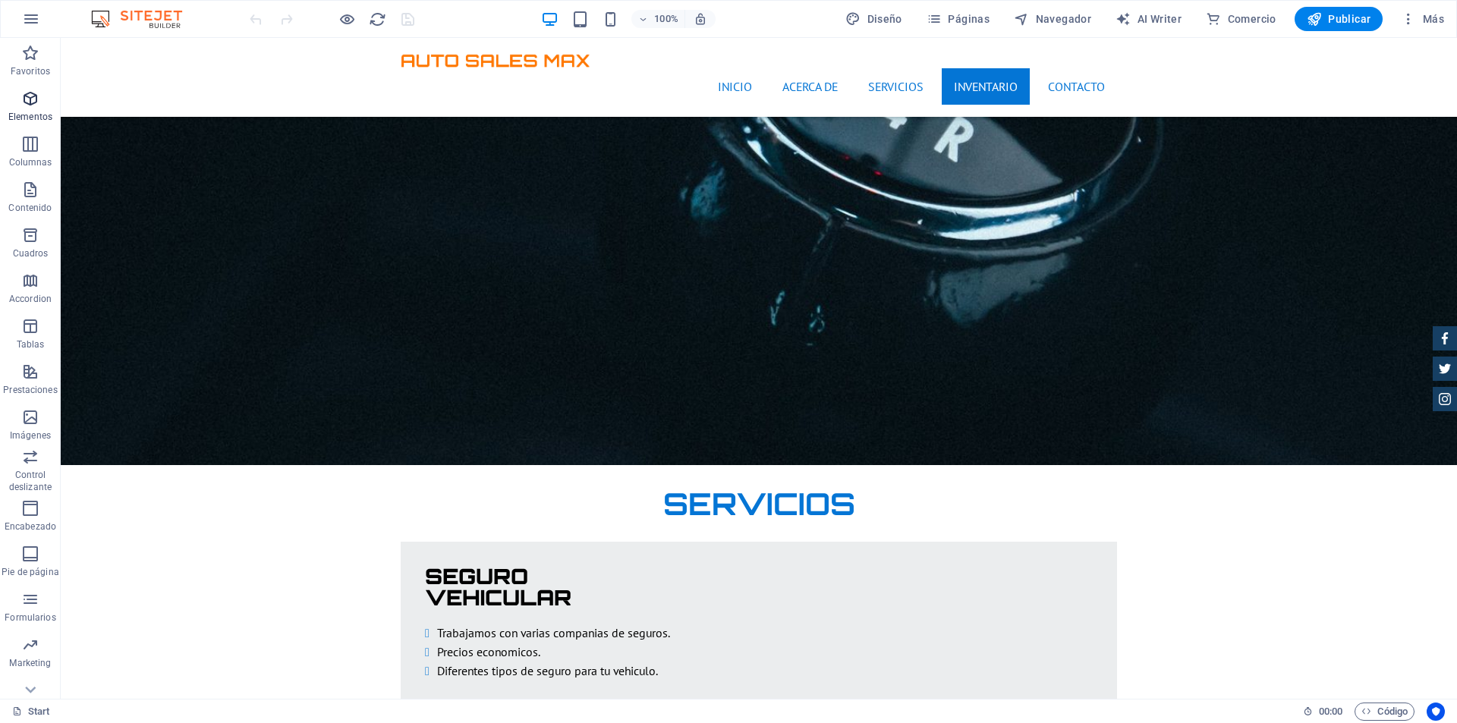
click at [29, 94] on icon "button" at bounding box center [30, 99] width 18 height 18
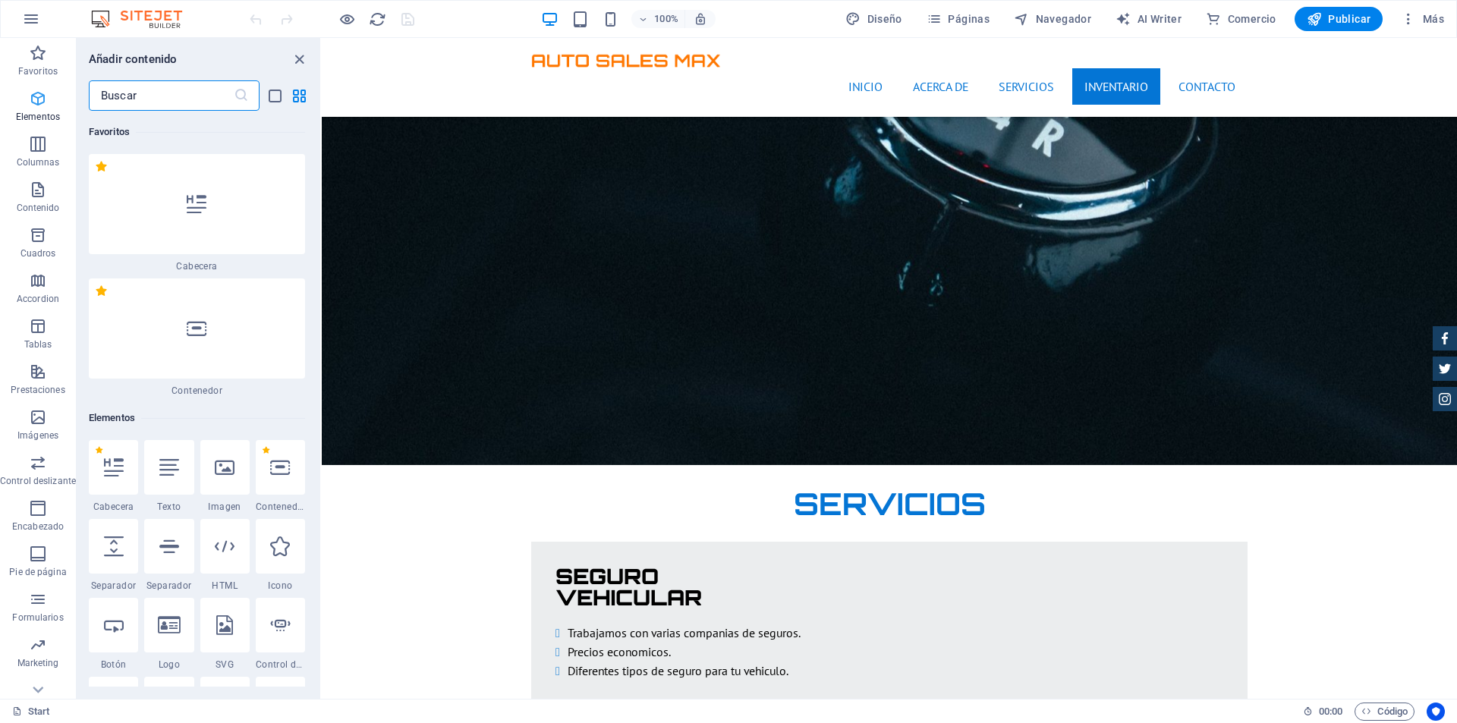
scroll to position [286, 0]
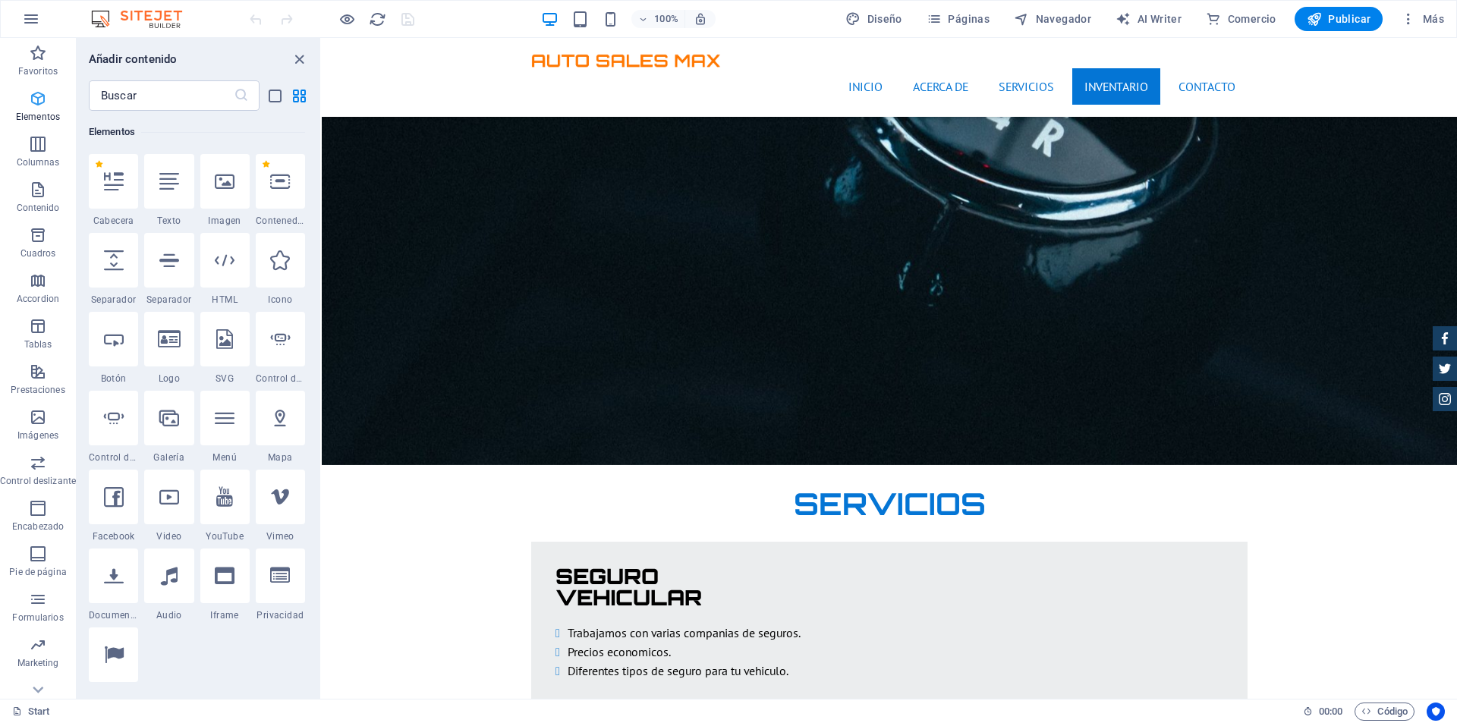
click at [29, 94] on icon "button" at bounding box center [38, 99] width 18 height 18
click at [30, 101] on icon "button" at bounding box center [38, 99] width 18 height 18
click at [296, 56] on icon "close panel" at bounding box center [299, 59] width 17 height 17
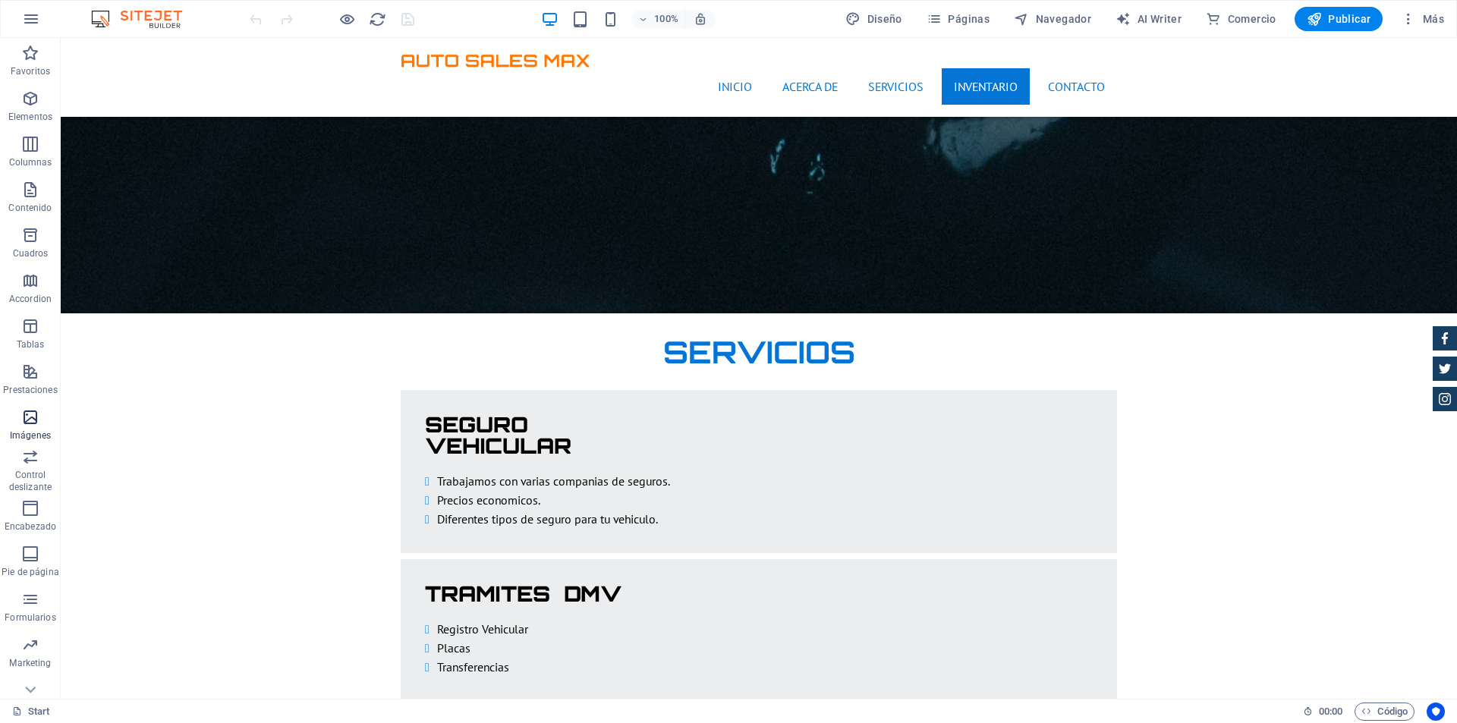
scroll to position [68, 0]
click at [32, 353] on icon "button" at bounding box center [30, 350] width 18 height 18
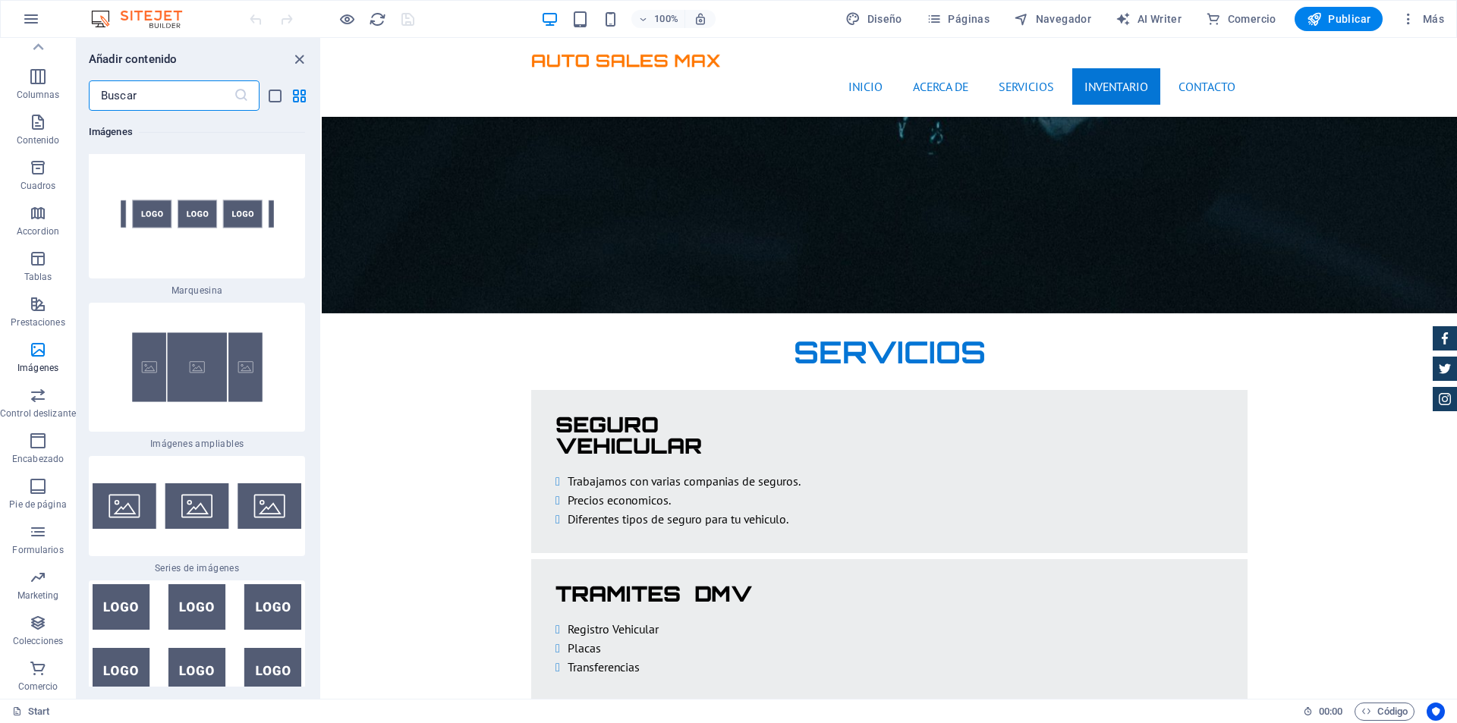
scroll to position [16436, 0]
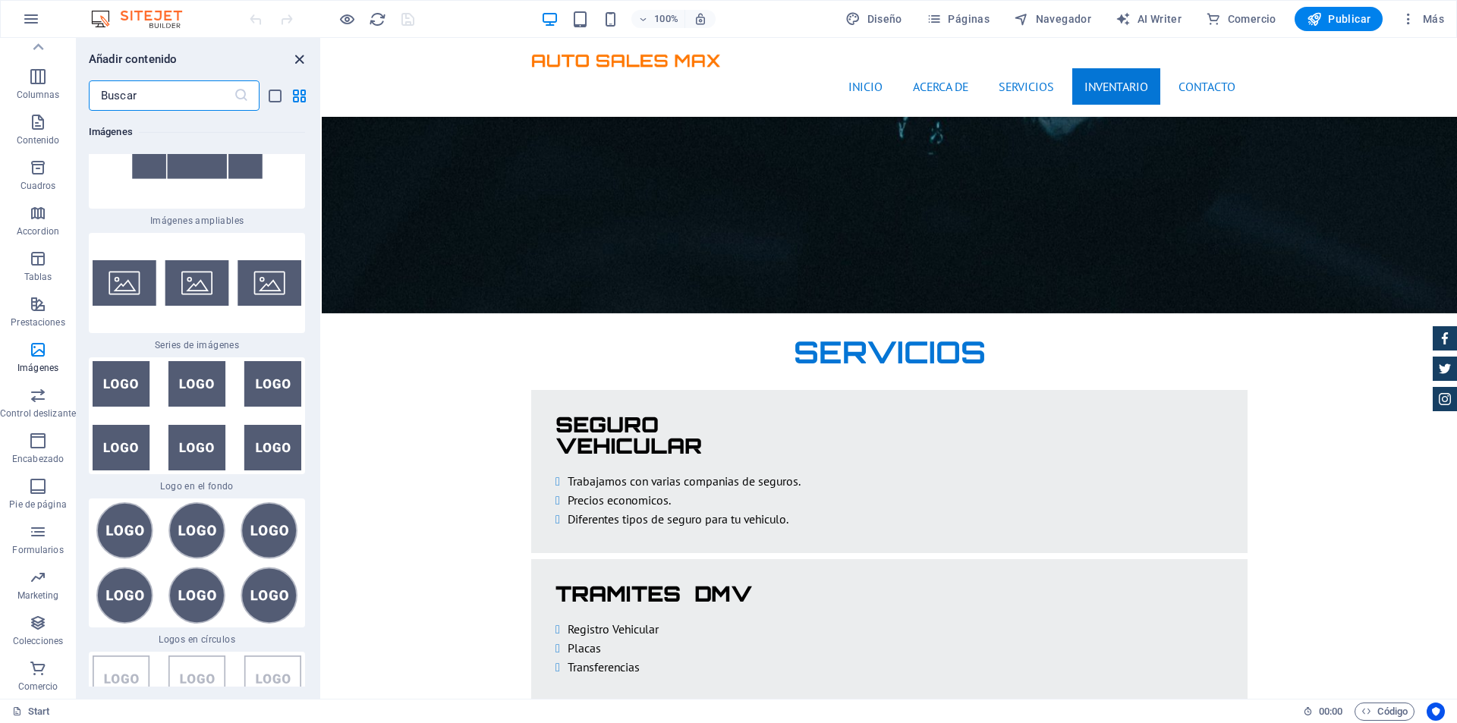
click at [299, 58] on icon "close panel" at bounding box center [299, 59] width 17 height 17
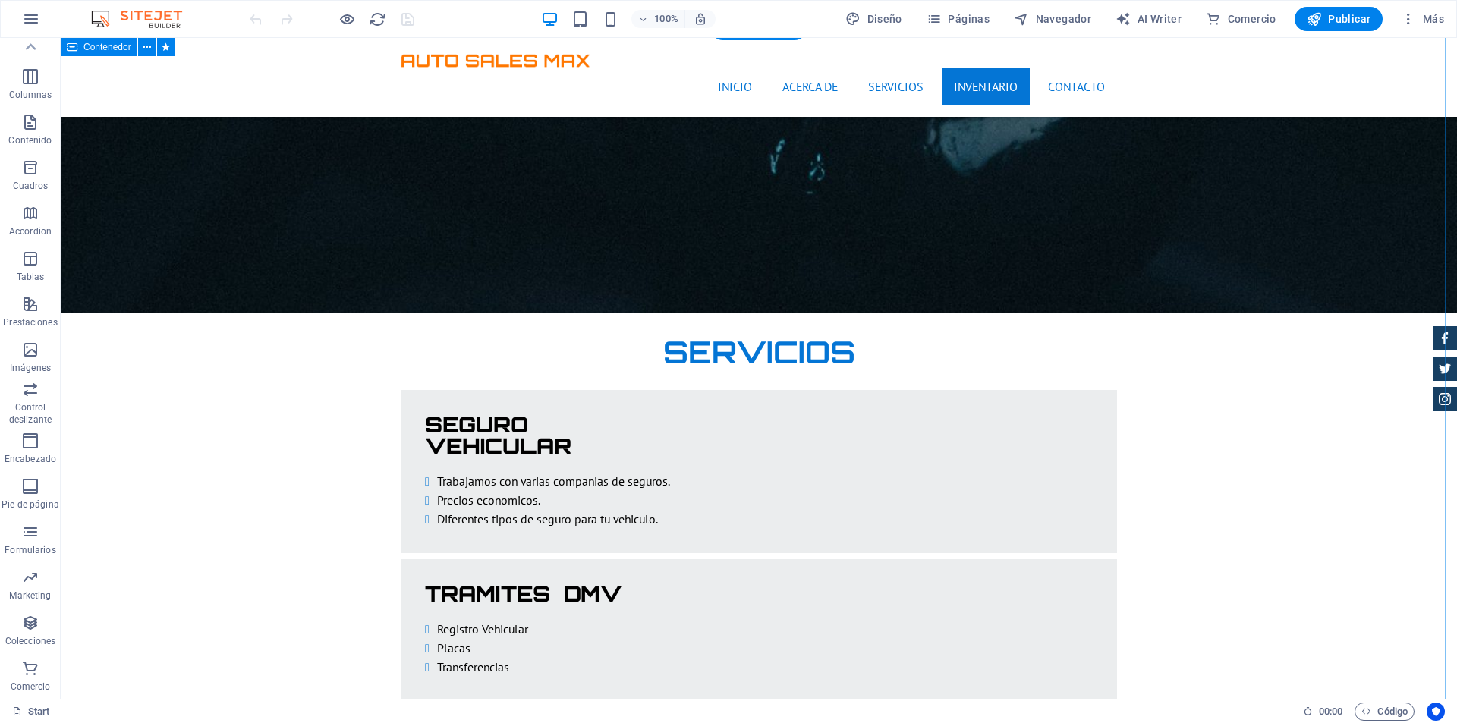
click at [1419, 19] on span "Más" at bounding box center [1422, 18] width 43 height 15
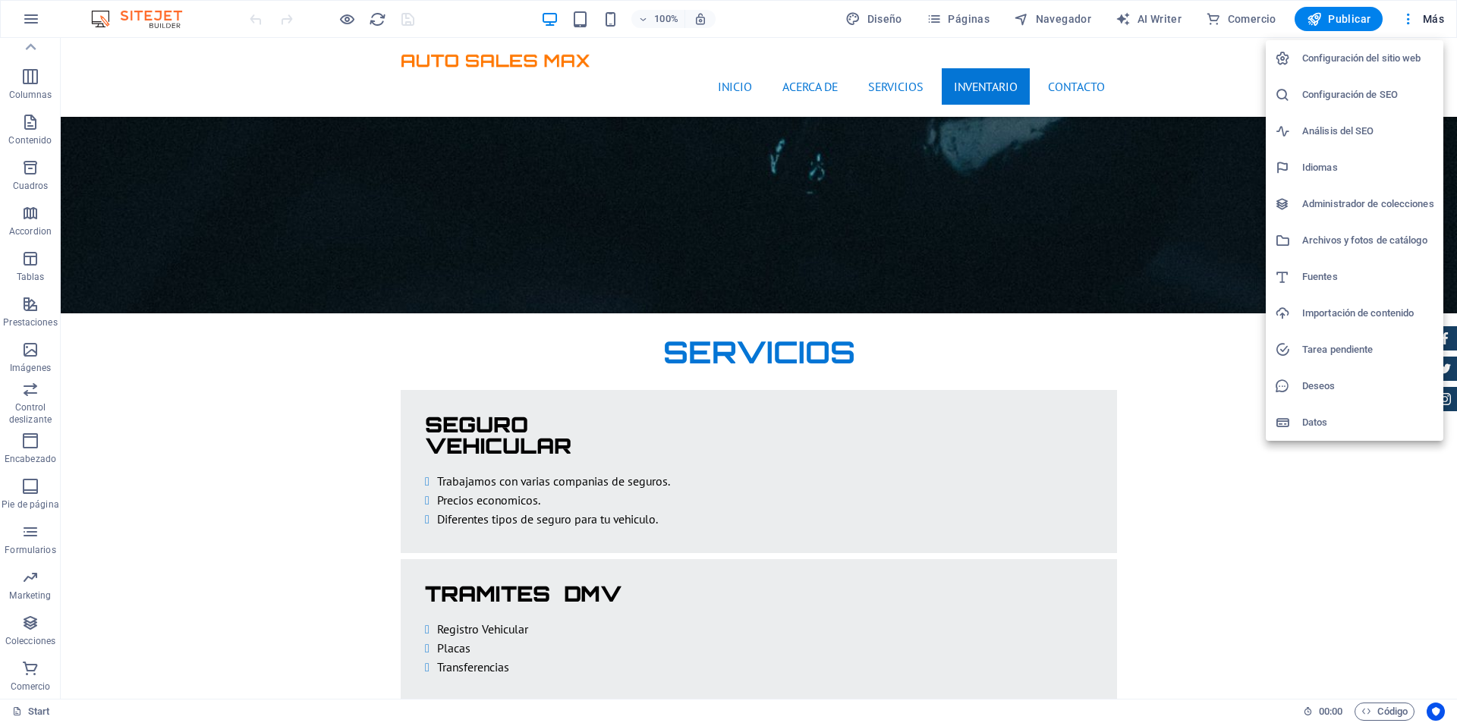
click at [1363, 204] on h6 "Administrador de colecciones" at bounding box center [1368, 204] width 132 height 18
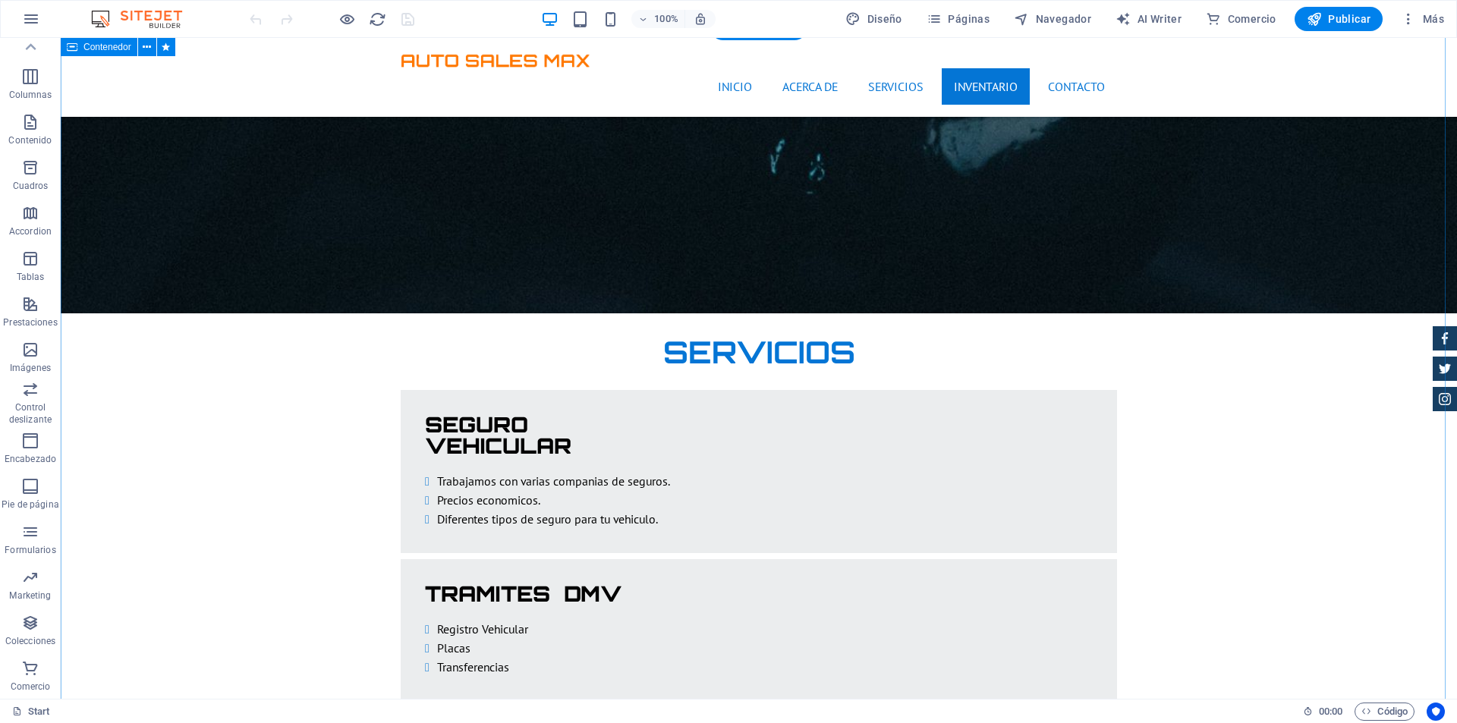
scroll to position [0, 0]
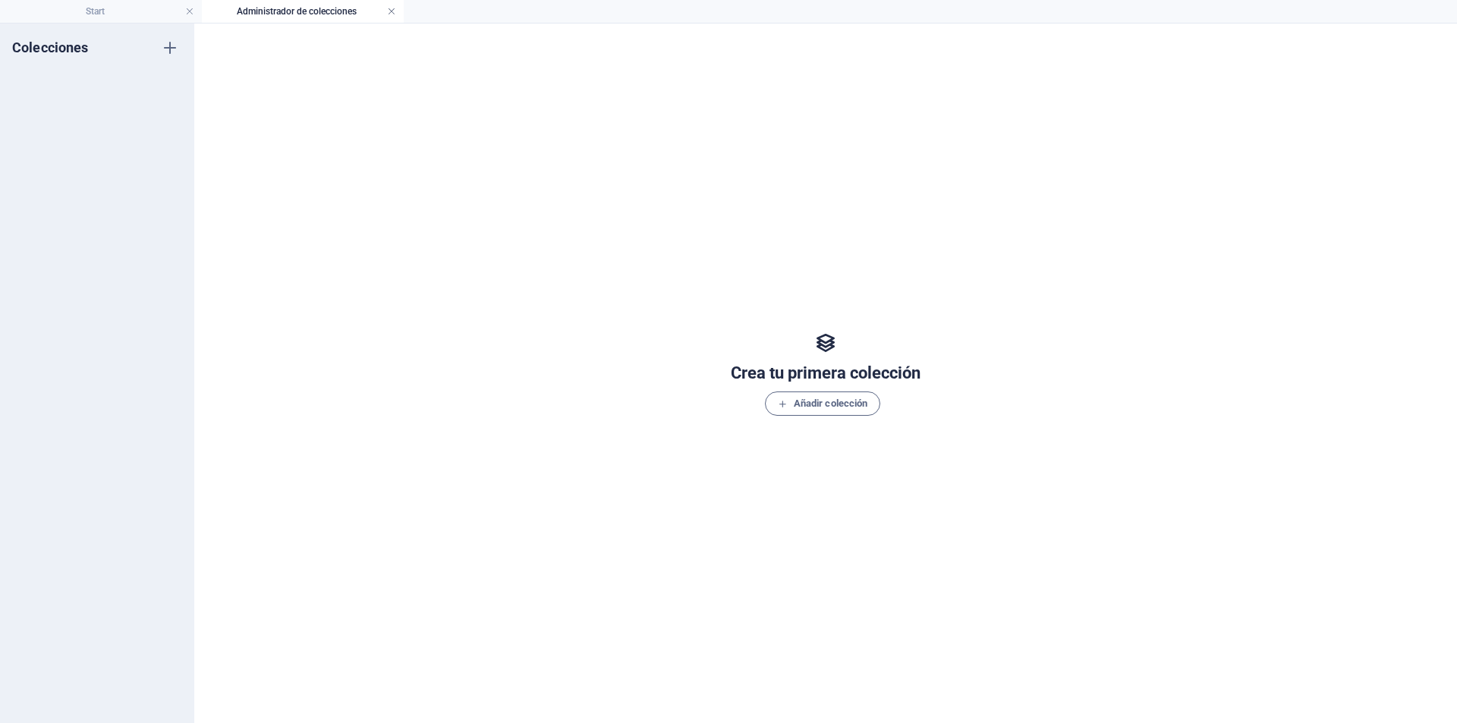
click at [392, 11] on link at bounding box center [391, 12] width 9 height 14
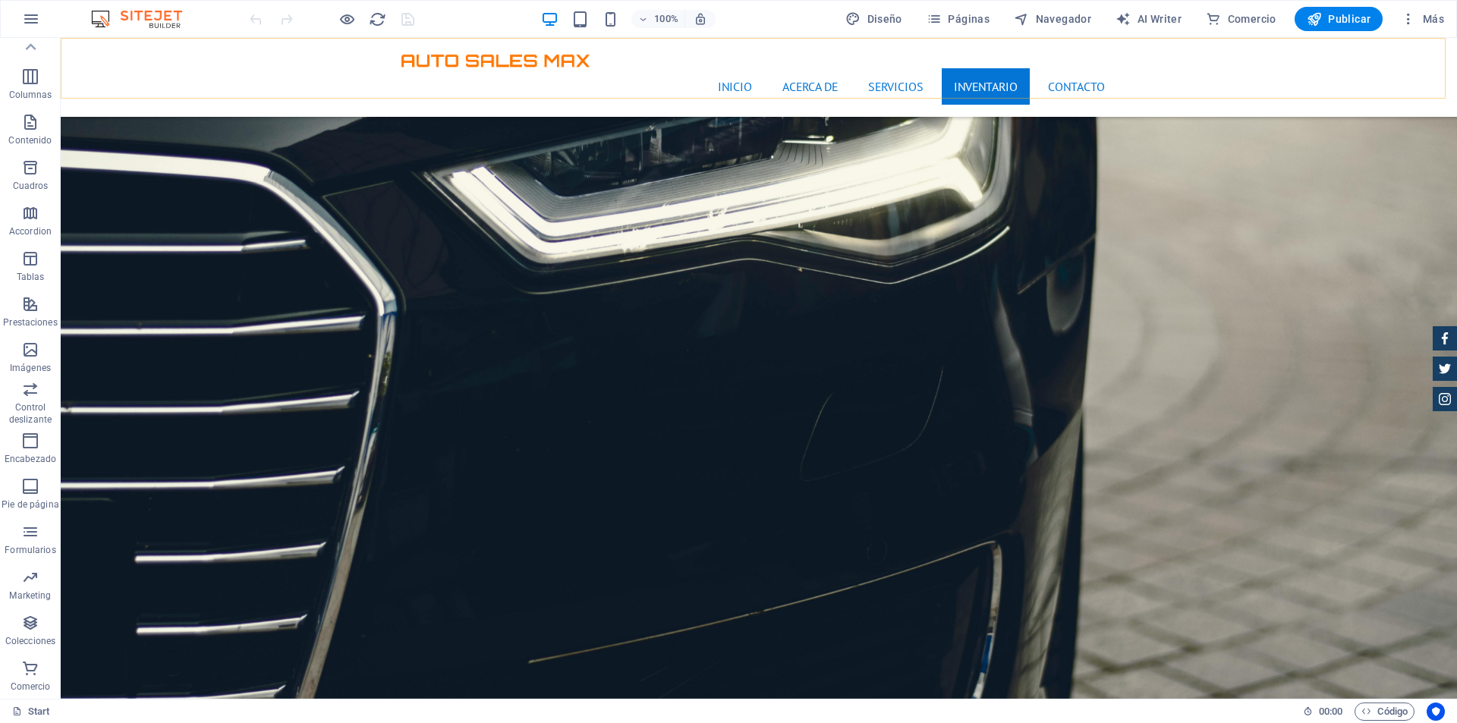
scroll to position [2391, 0]
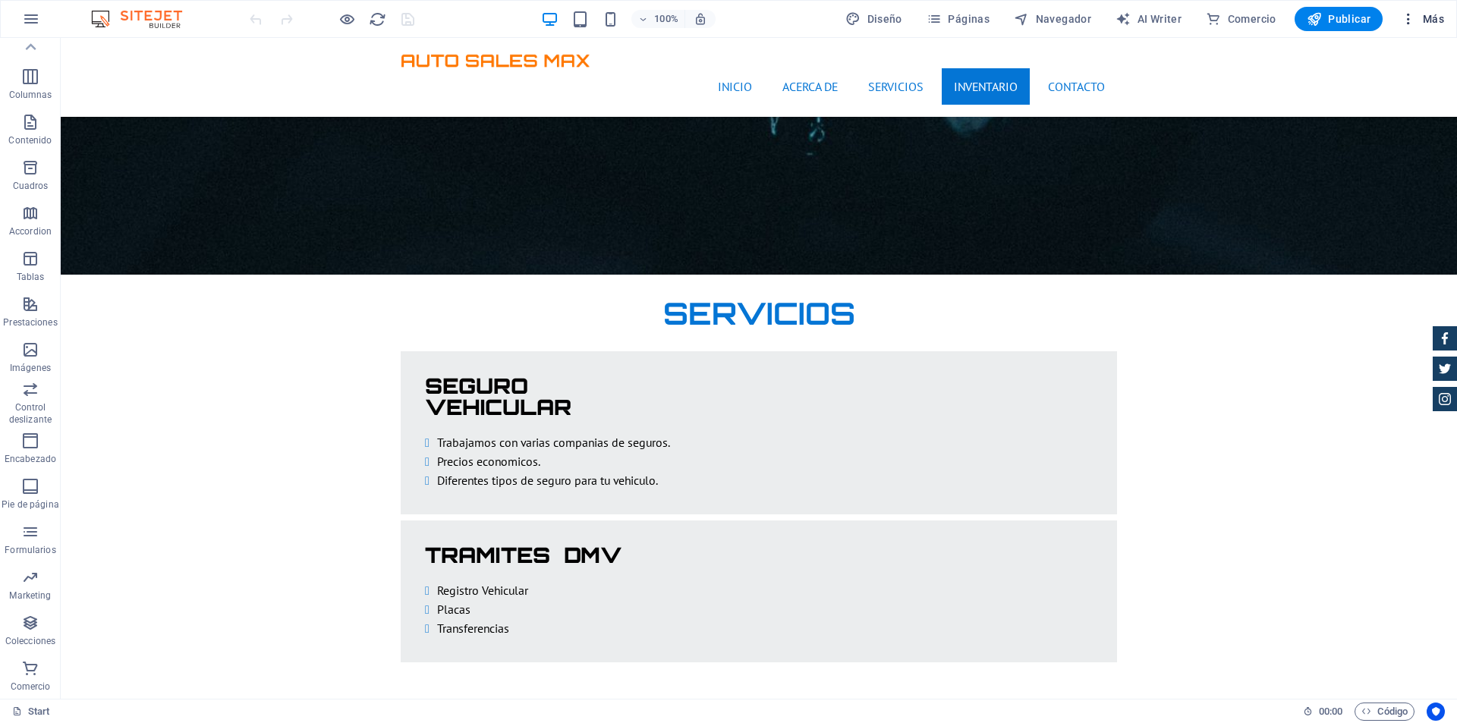
click at [1418, 21] on span "Más" at bounding box center [1422, 18] width 43 height 15
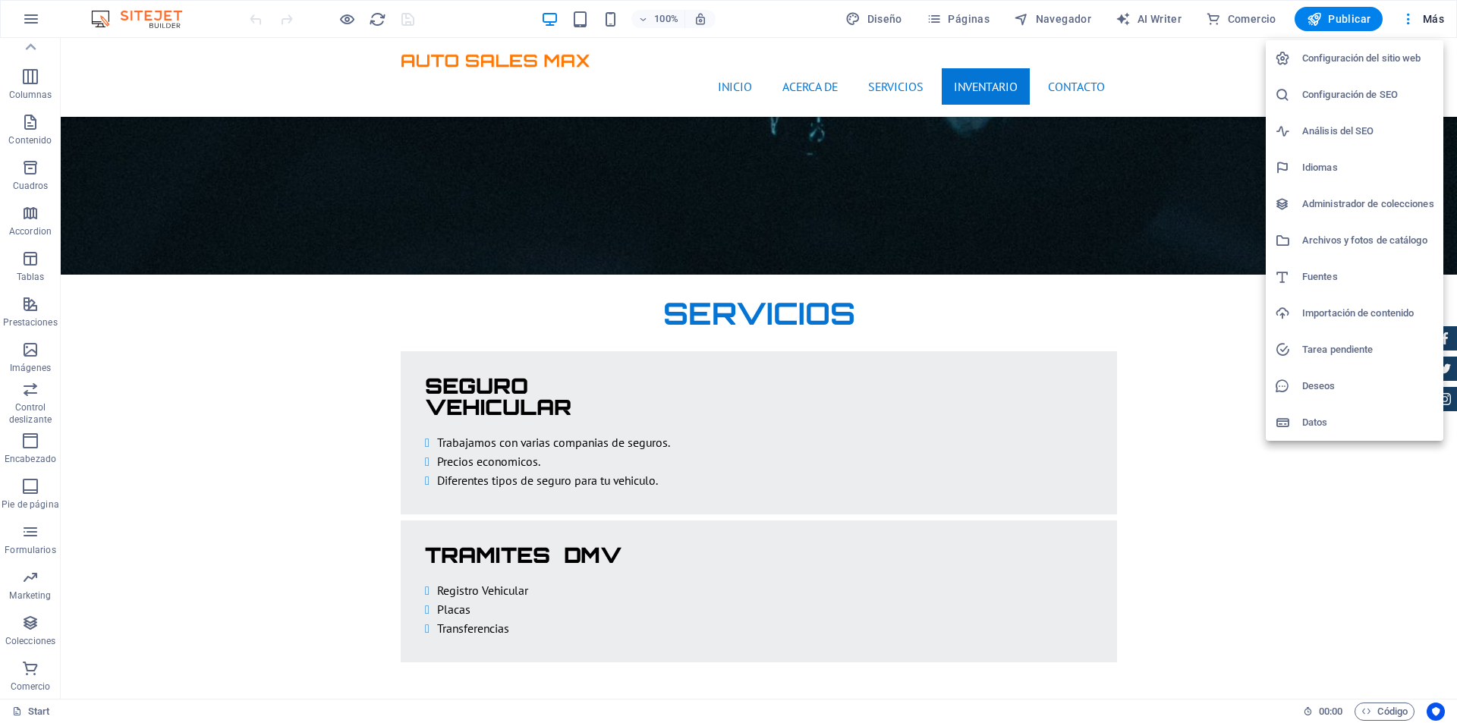
click at [1382, 234] on h6 "Archivos y fotos de catálogo" at bounding box center [1368, 240] width 132 height 18
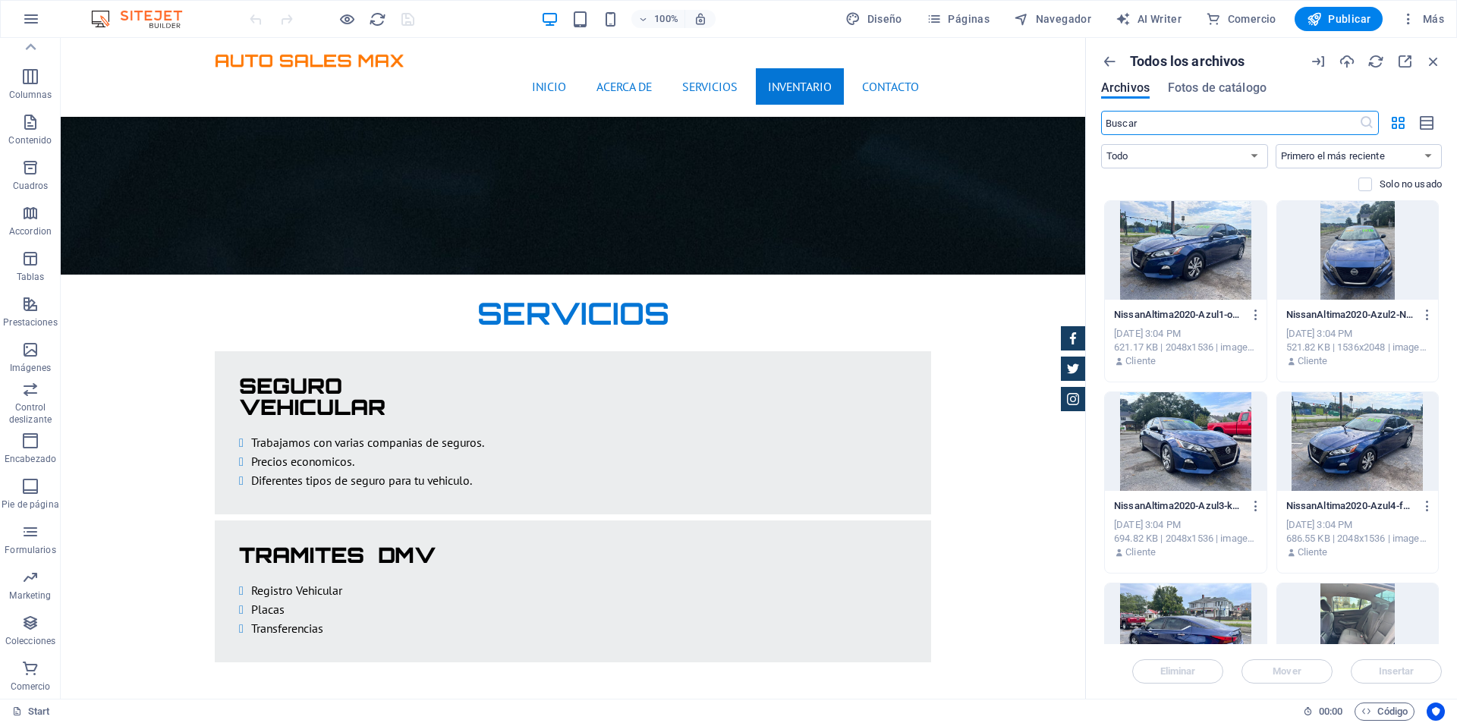
click at [1190, 234] on div at bounding box center [1186, 250] width 162 height 99
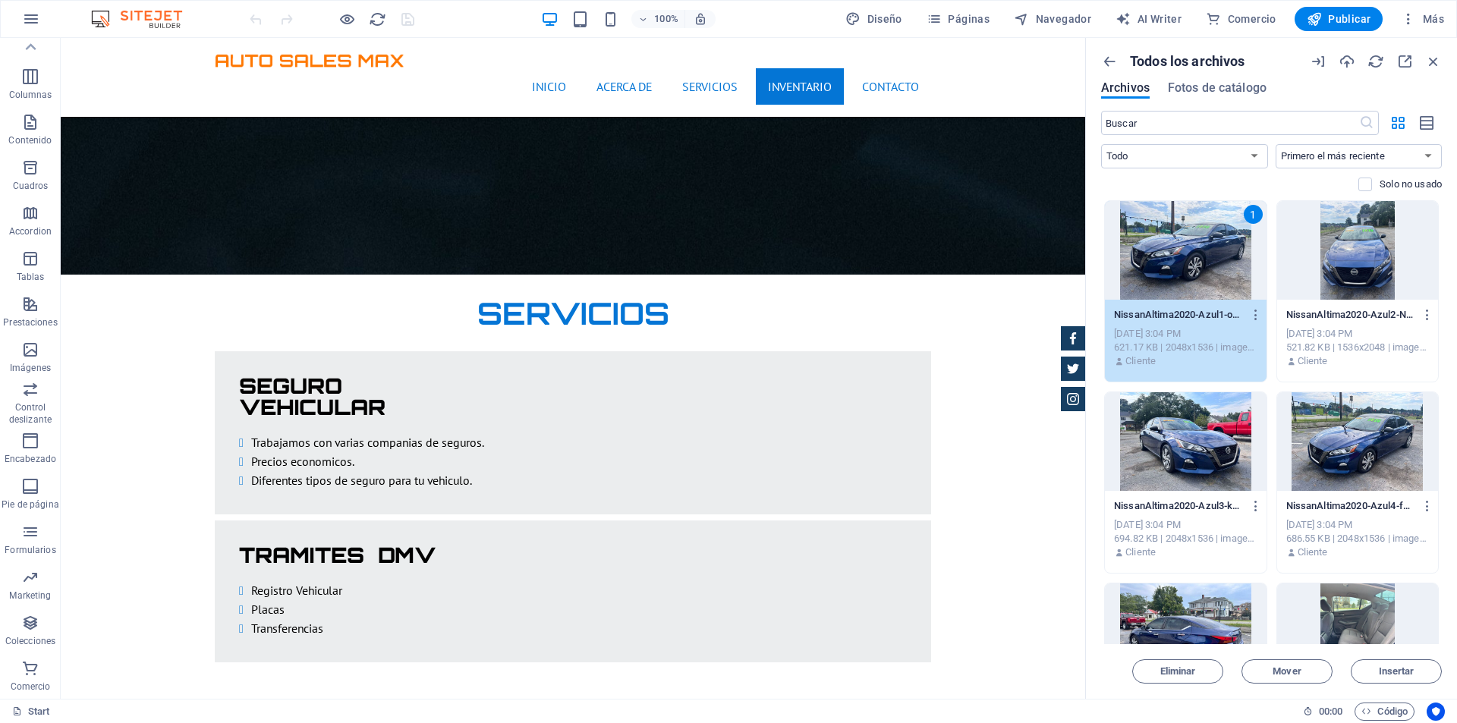
click at [1341, 249] on div at bounding box center [1358, 250] width 162 height 99
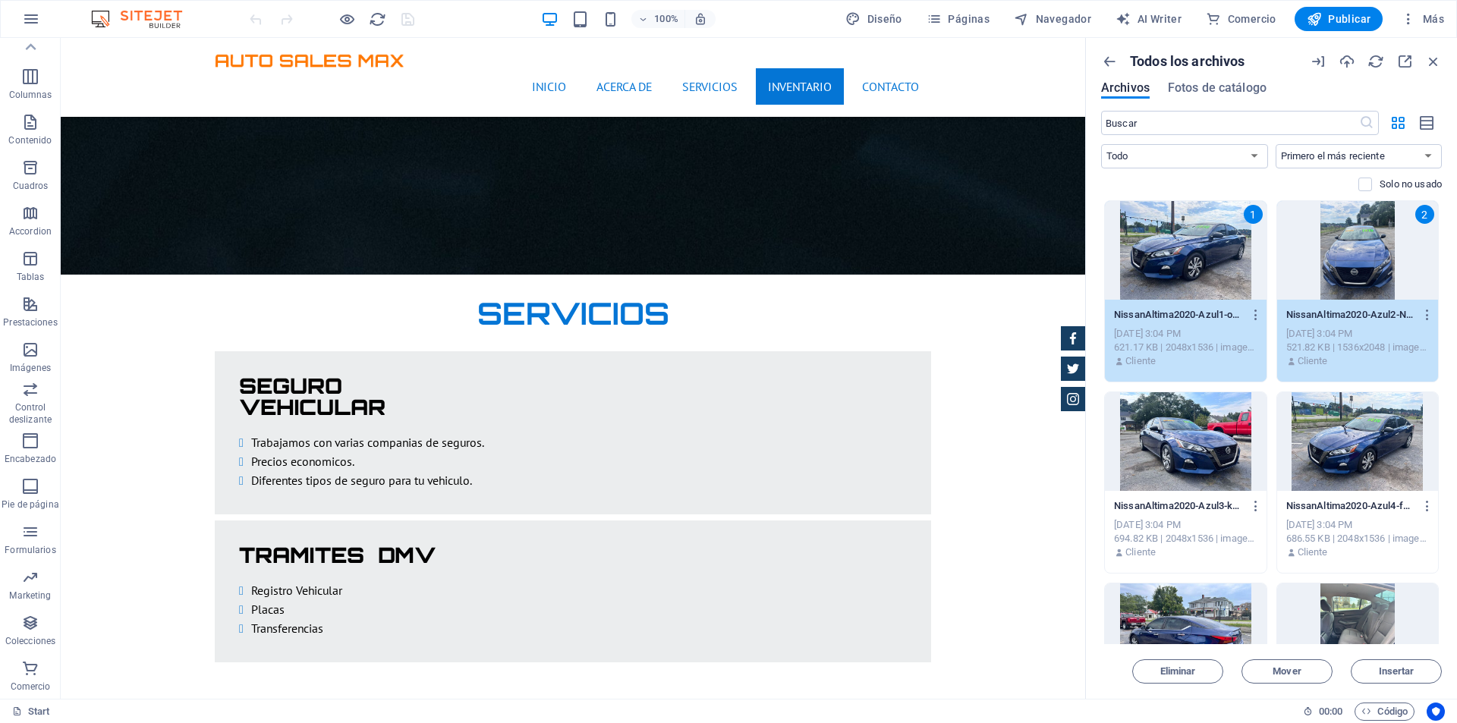
click at [1221, 434] on div at bounding box center [1186, 441] width 162 height 99
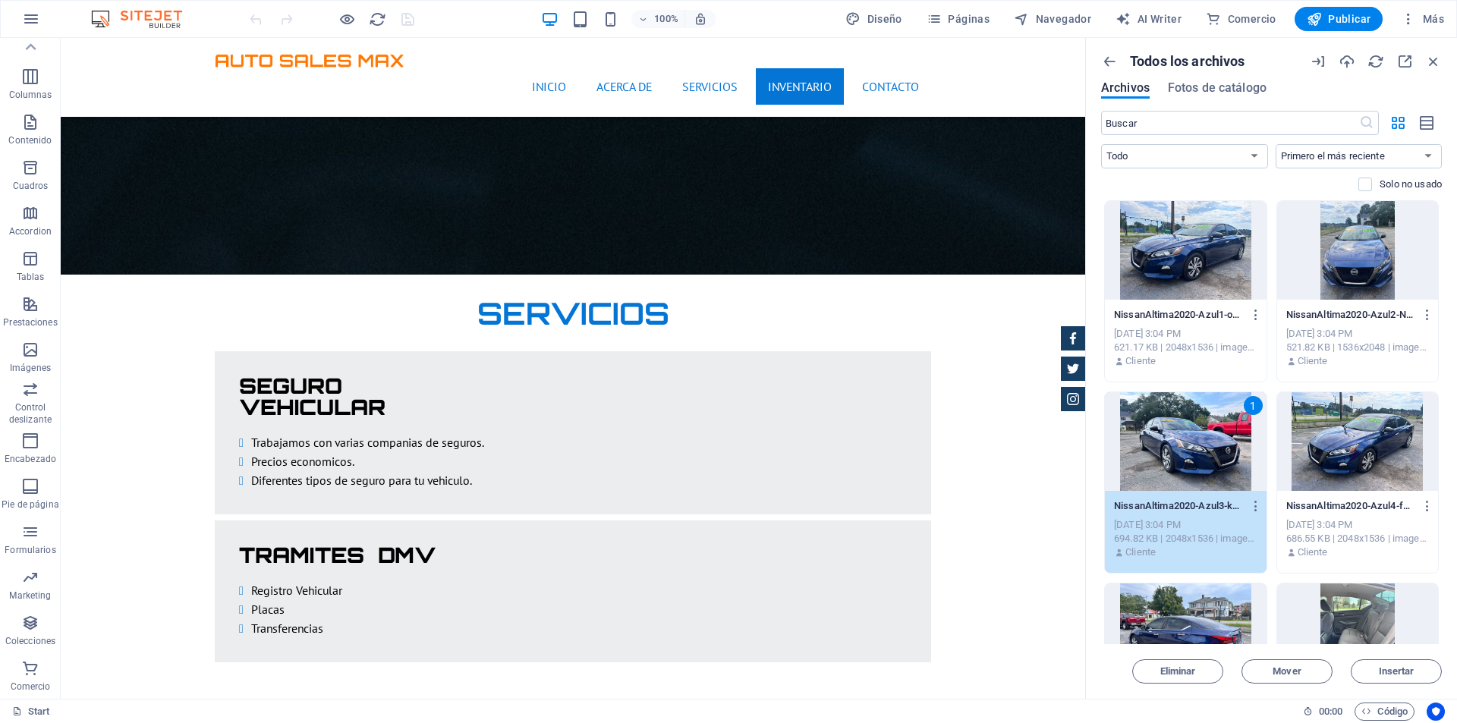
click at [1330, 432] on div at bounding box center [1358, 441] width 162 height 99
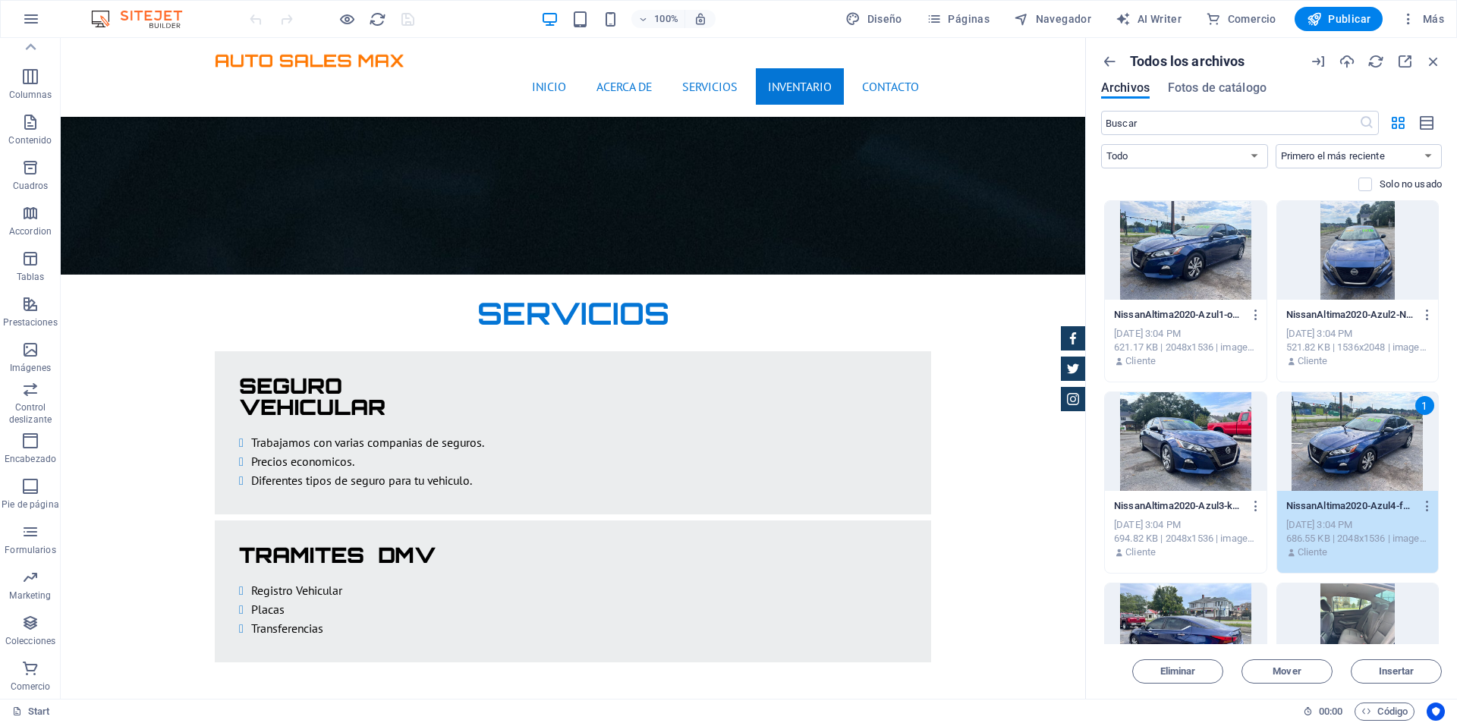
click at [1216, 253] on div at bounding box center [1186, 250] width 162 height 99
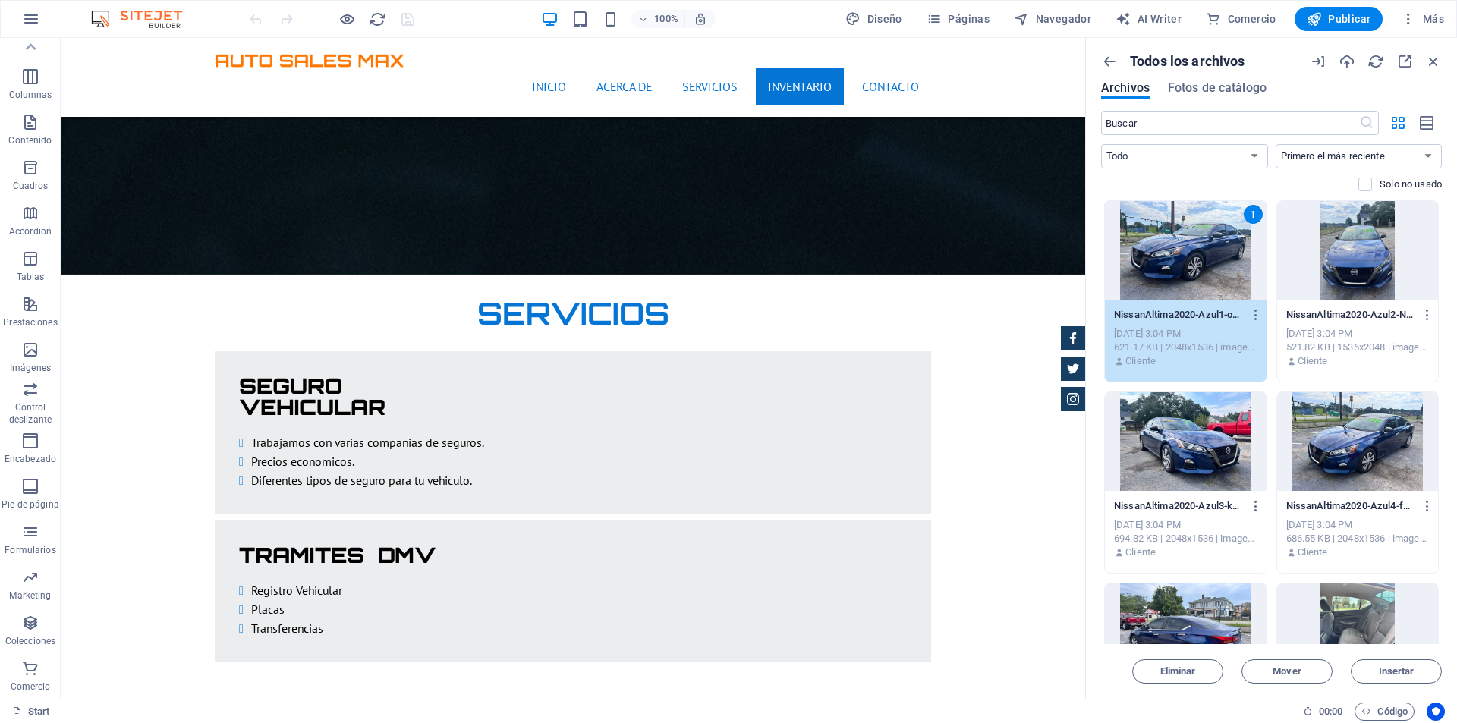
click at [1346, 258] on div at bounding box center [1358, 250] width 162 height 99
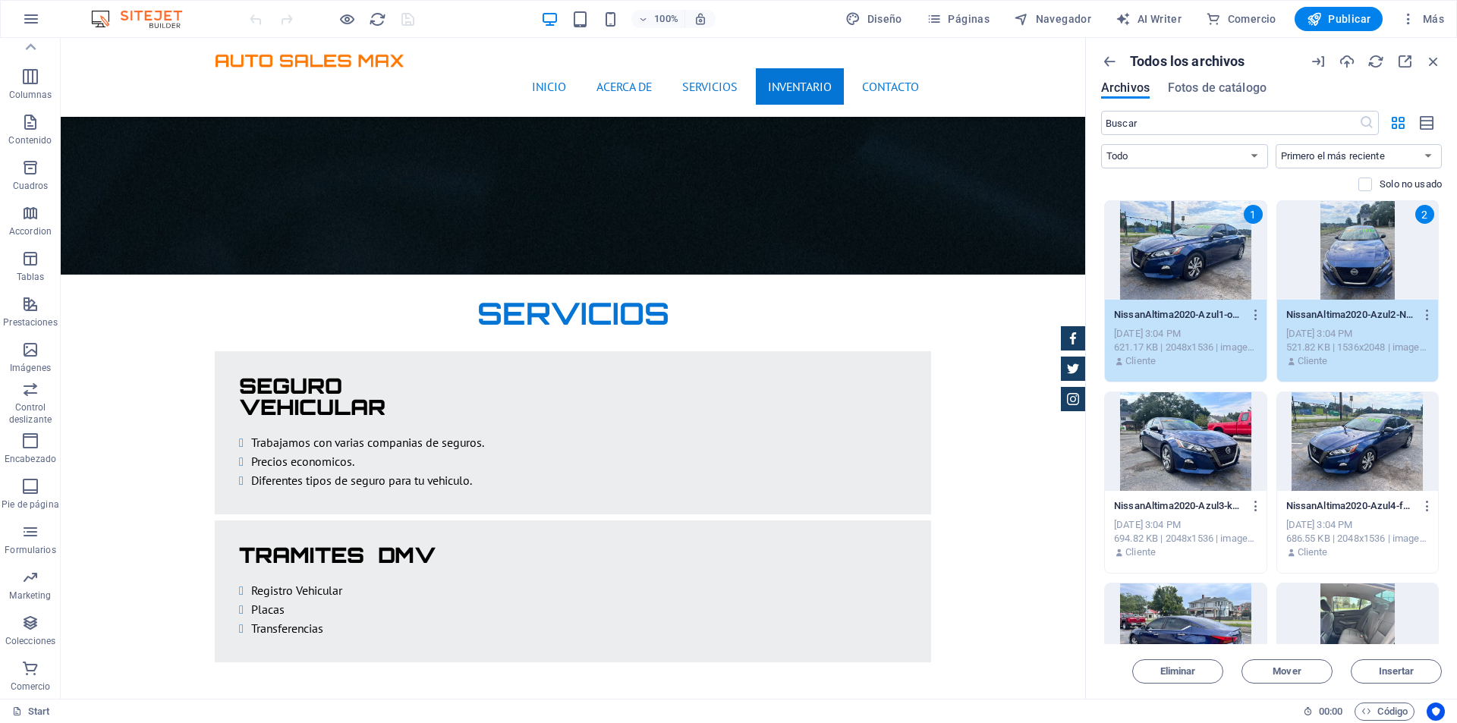
click at [1203, 442] on div at bounding box center [1186, 441] width 162 height 99
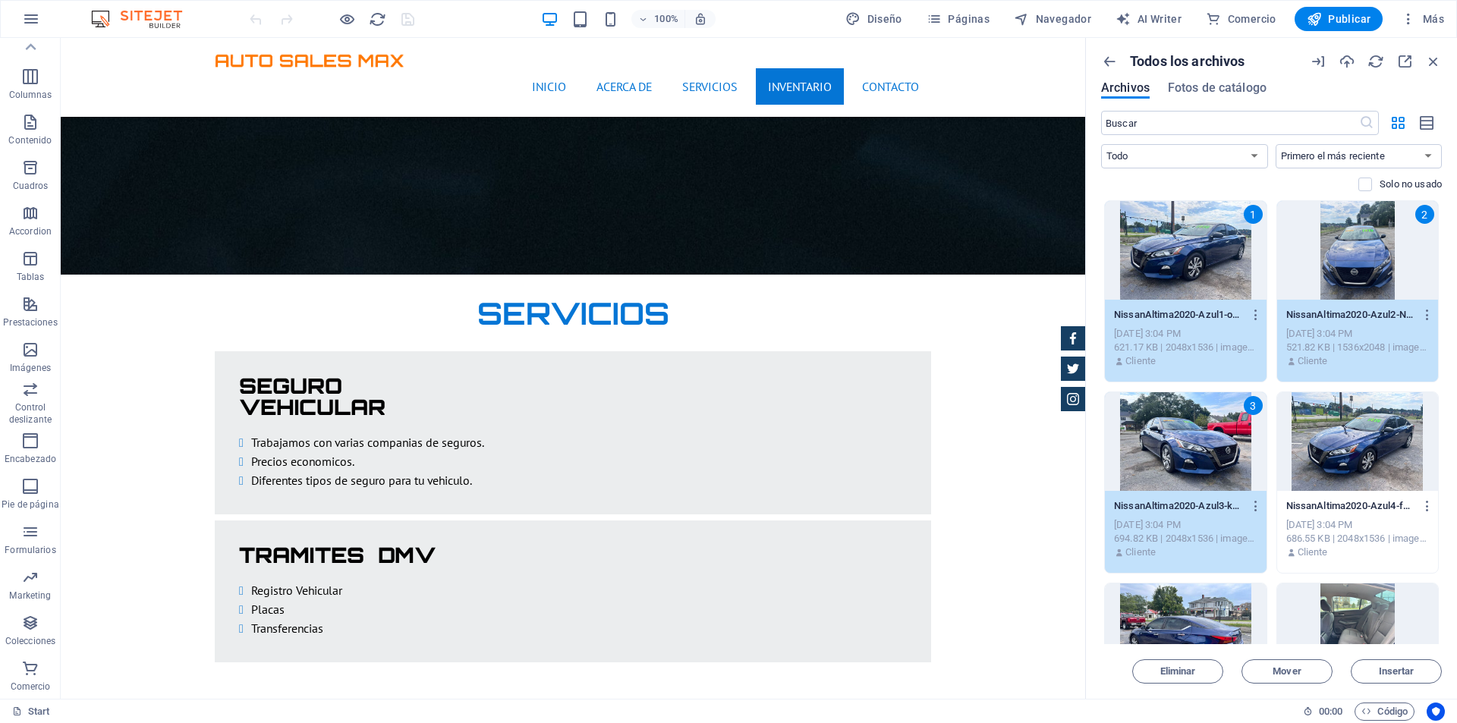
click at [1334, 426] on div at bounding box center [1358, 441] width 162 height 99
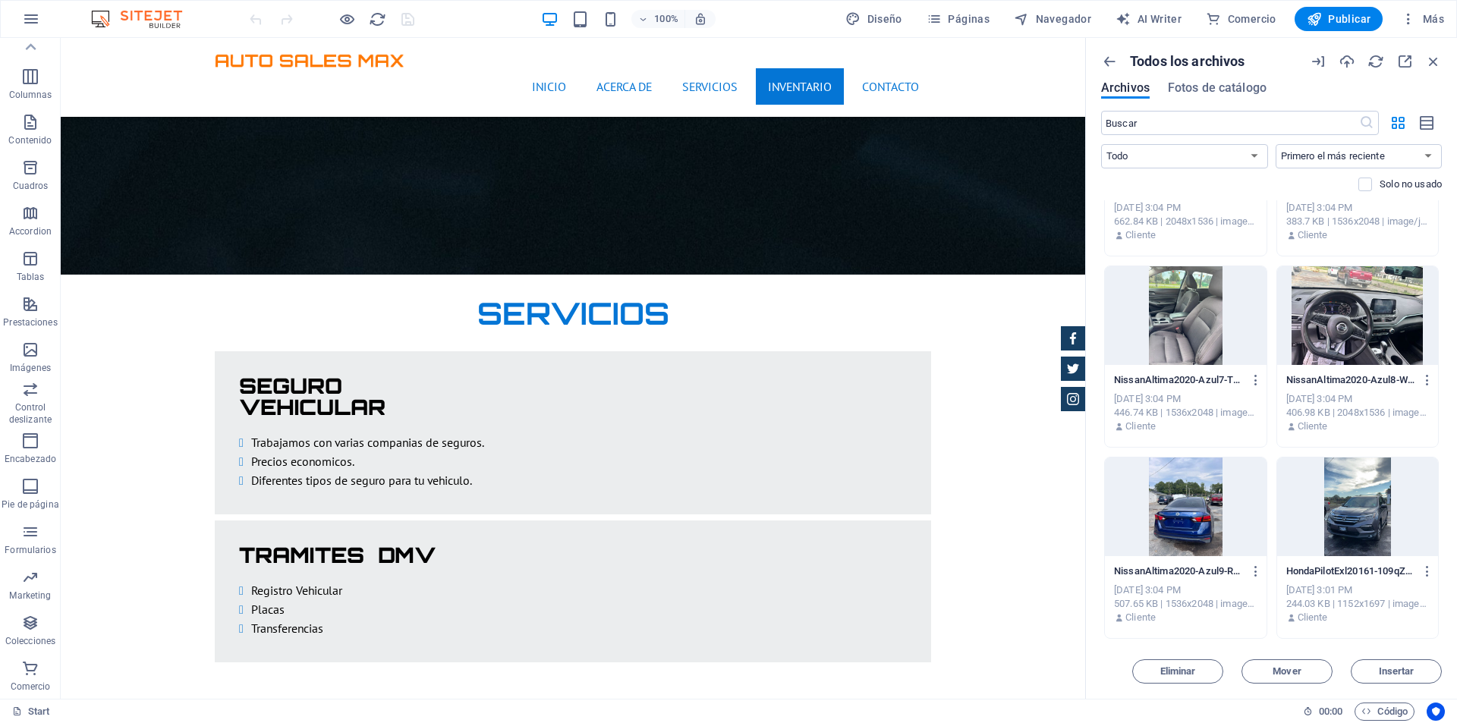
scroll to position [531, 0]
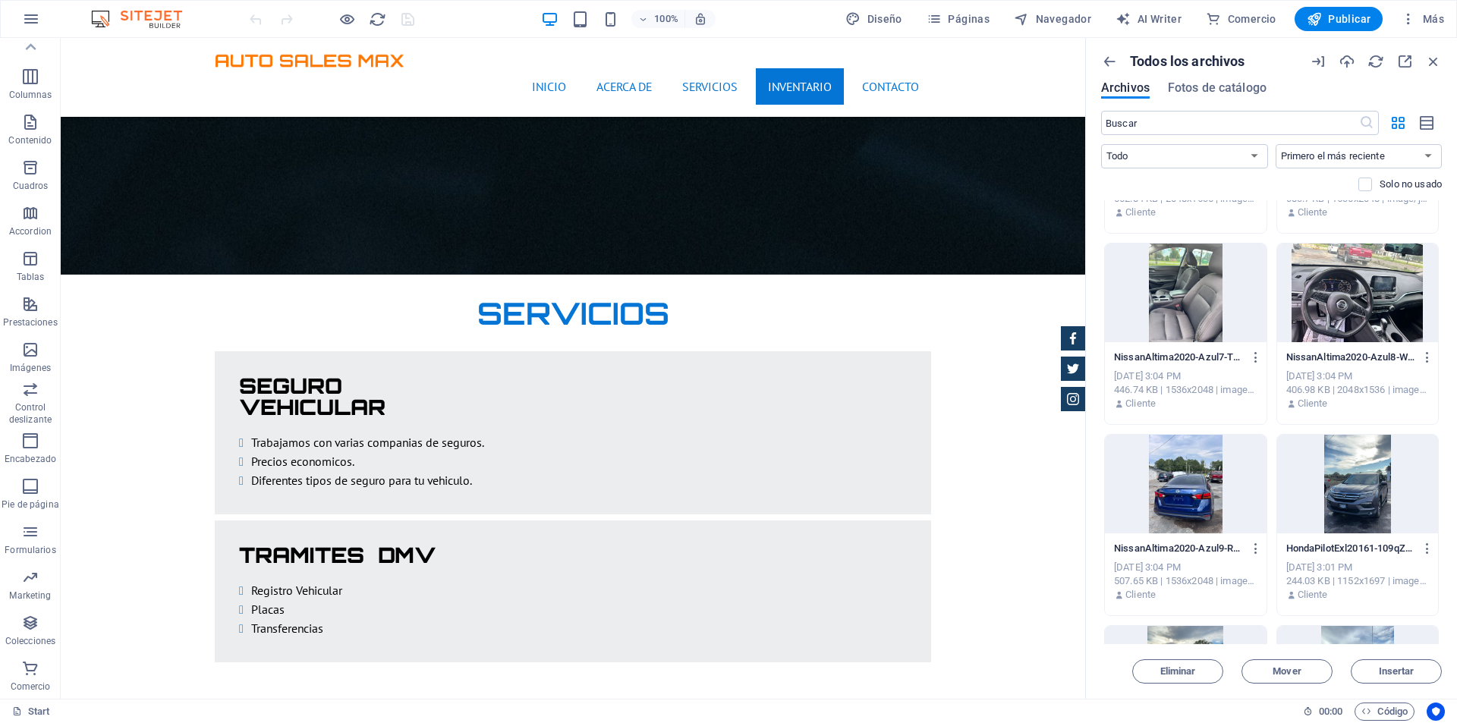
click at [1206, 464] on div at bounding box center [1186, 484] width 162 height 99
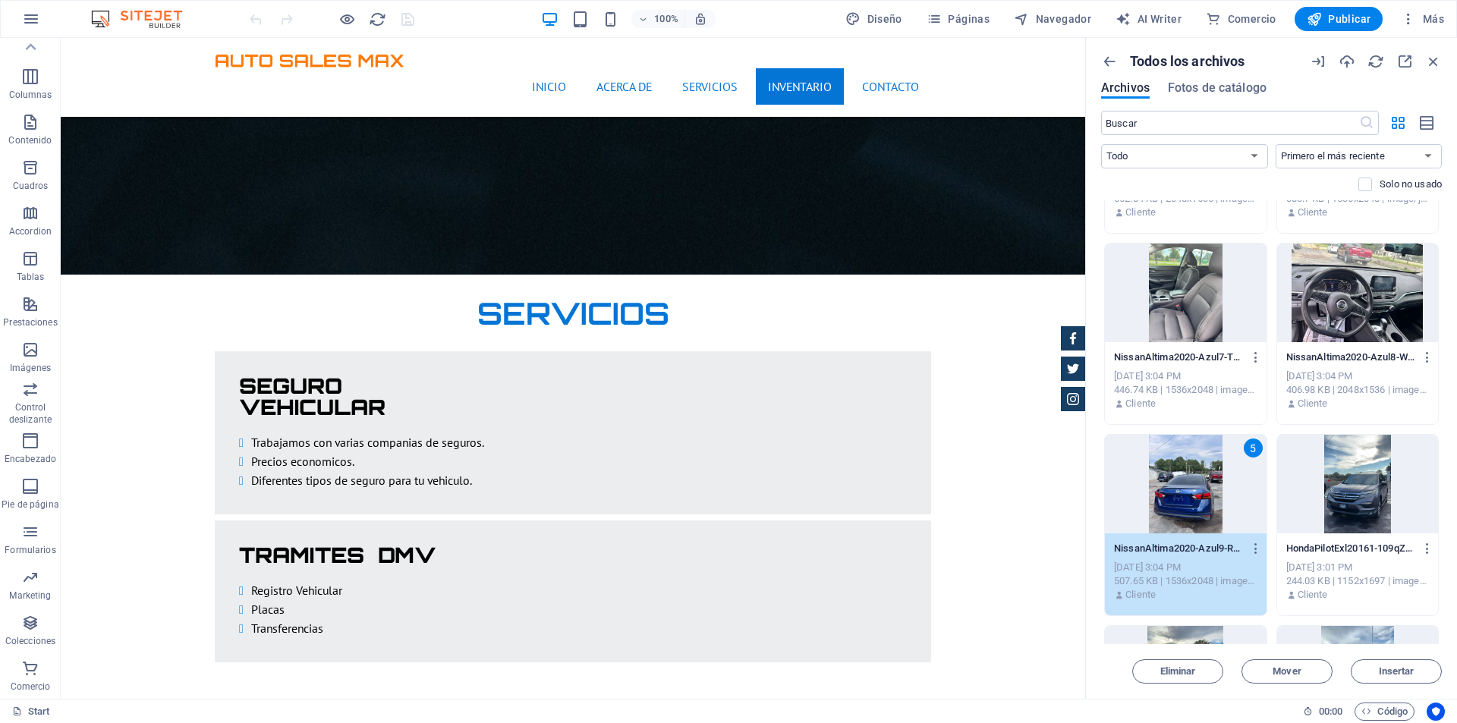
click at [1214, 307] on div at bounding box center [1186, 293] width 162 height 99
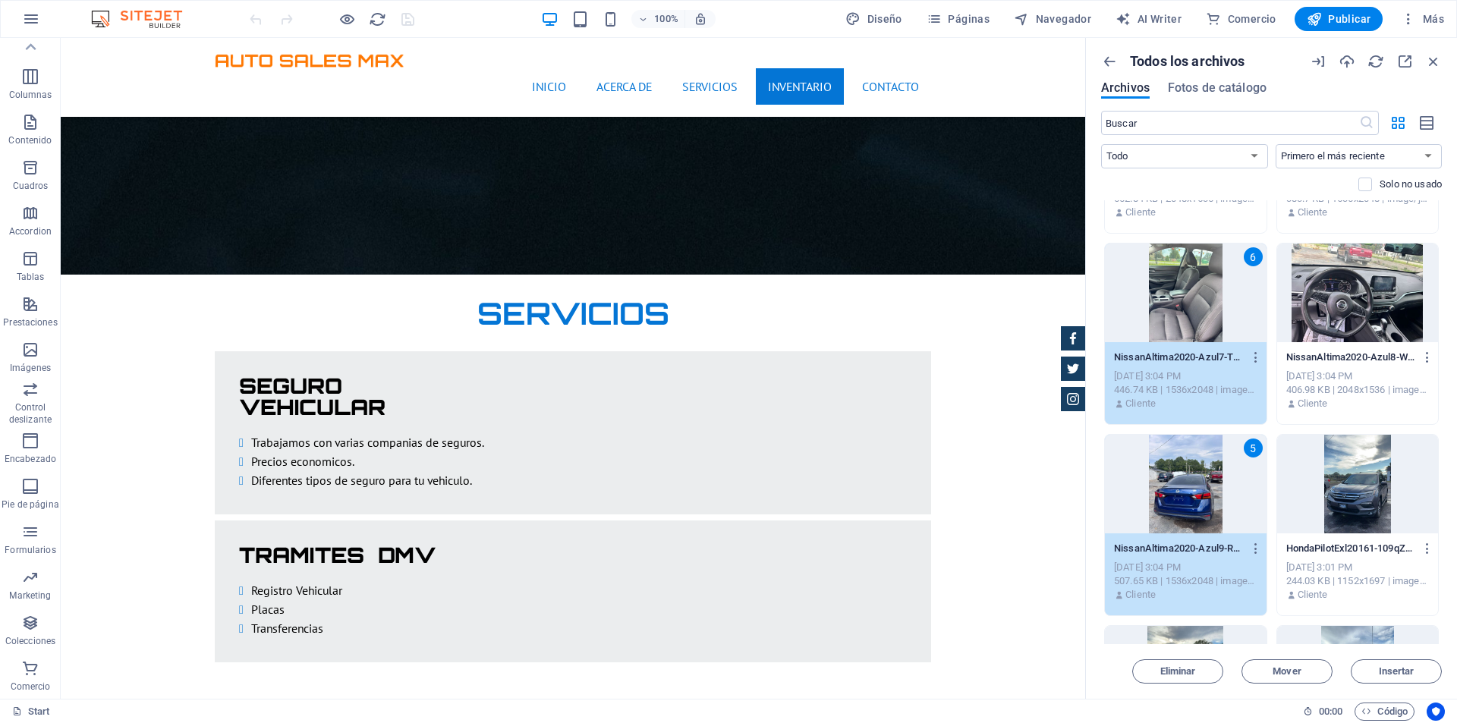
click at [1319, 301] on div at bounding box center [1358, 293] width 162 height 99
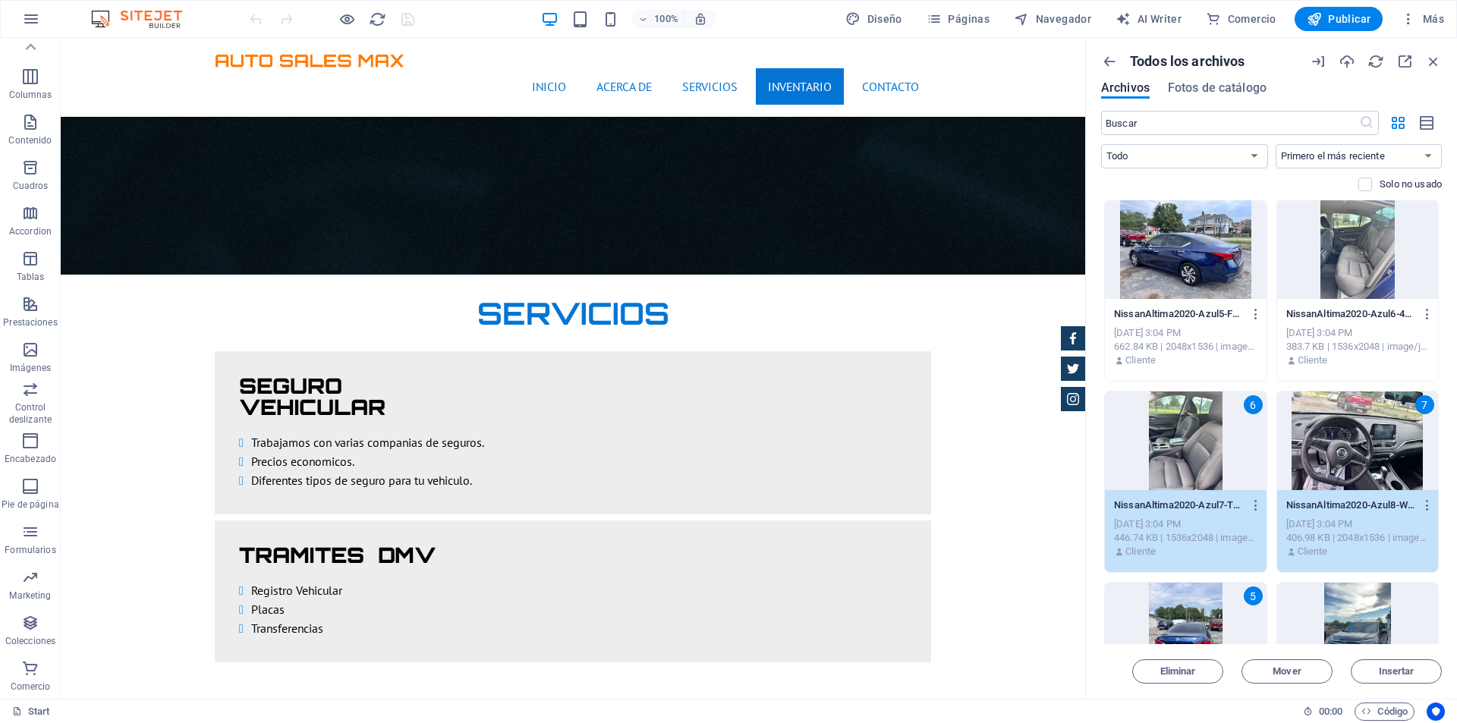
scroll to position [379, 0]
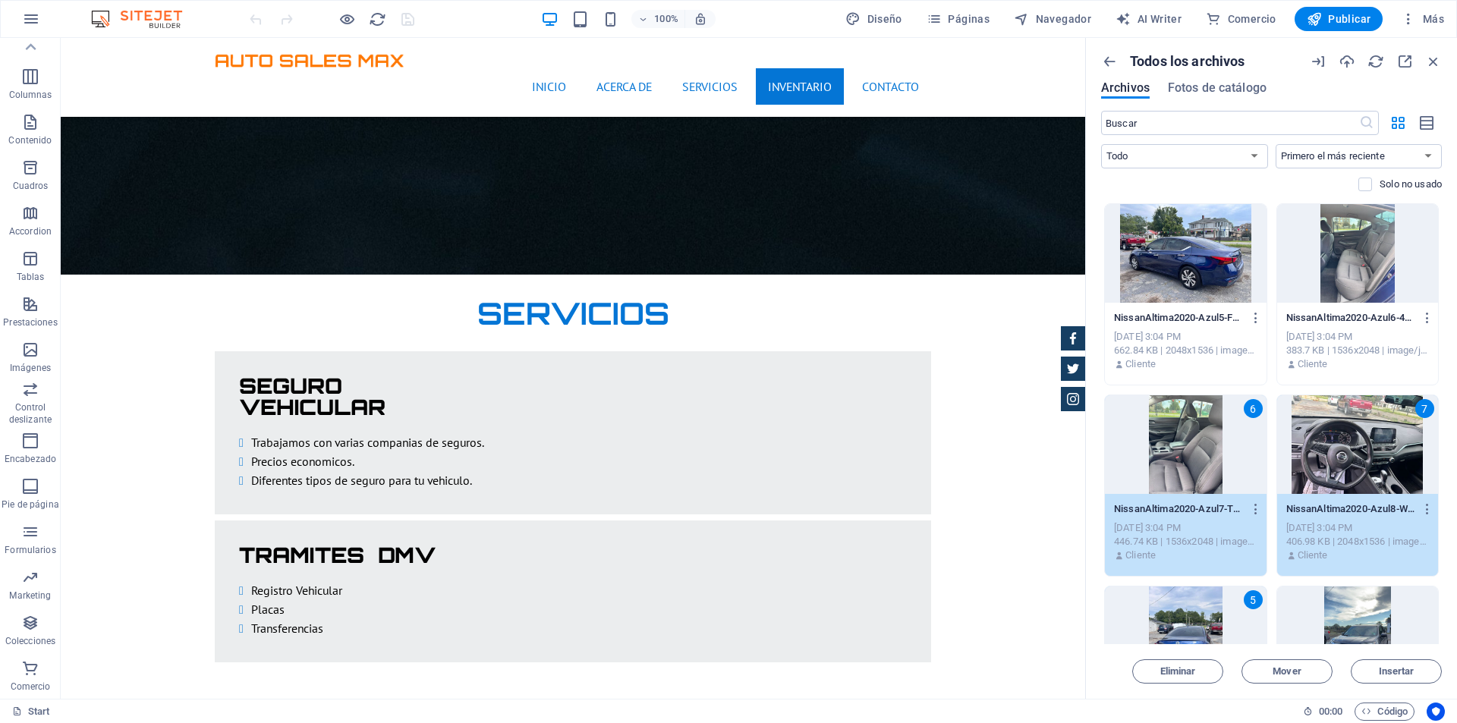
click at [1320, 274] on div at bounding box center [1358, 253] width 162 height 99
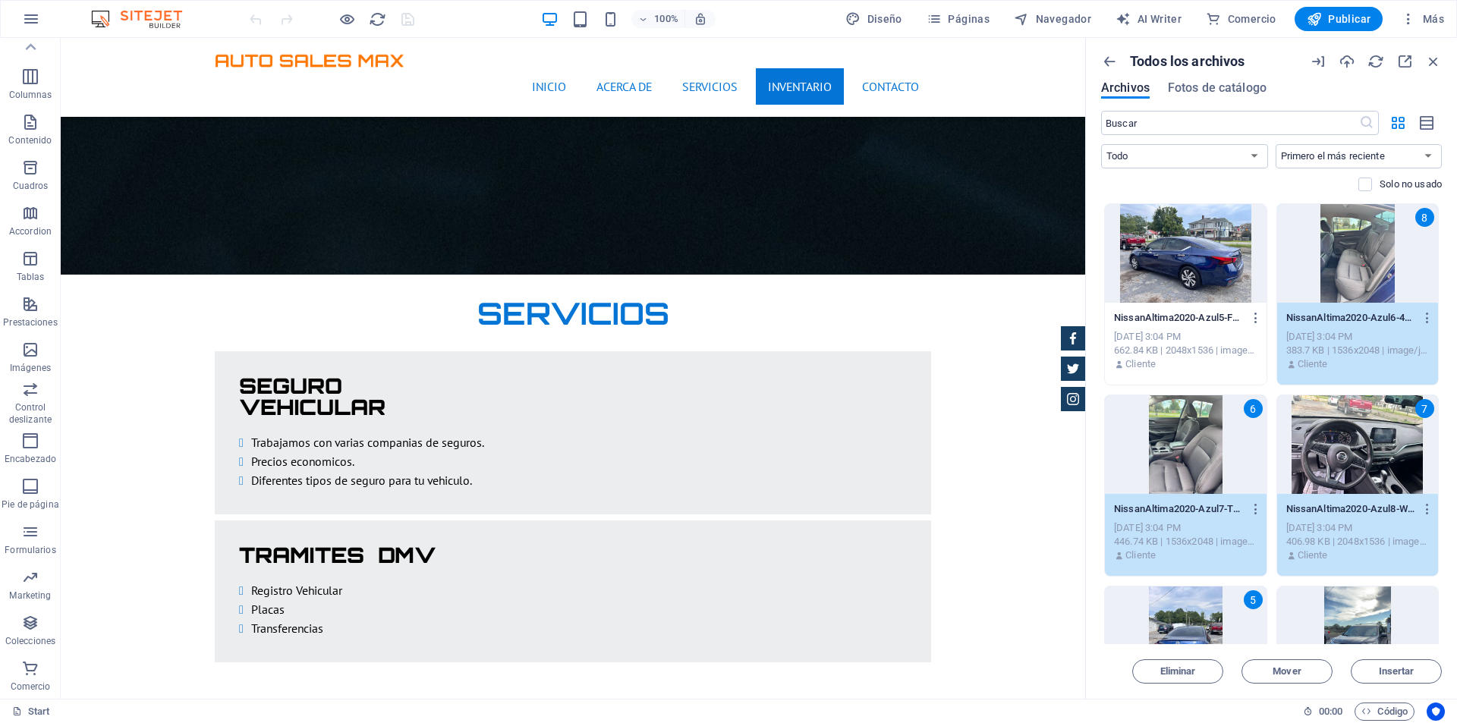
click at [1219, 260] on div at bounding box center [1186, 253] width 162 height 99
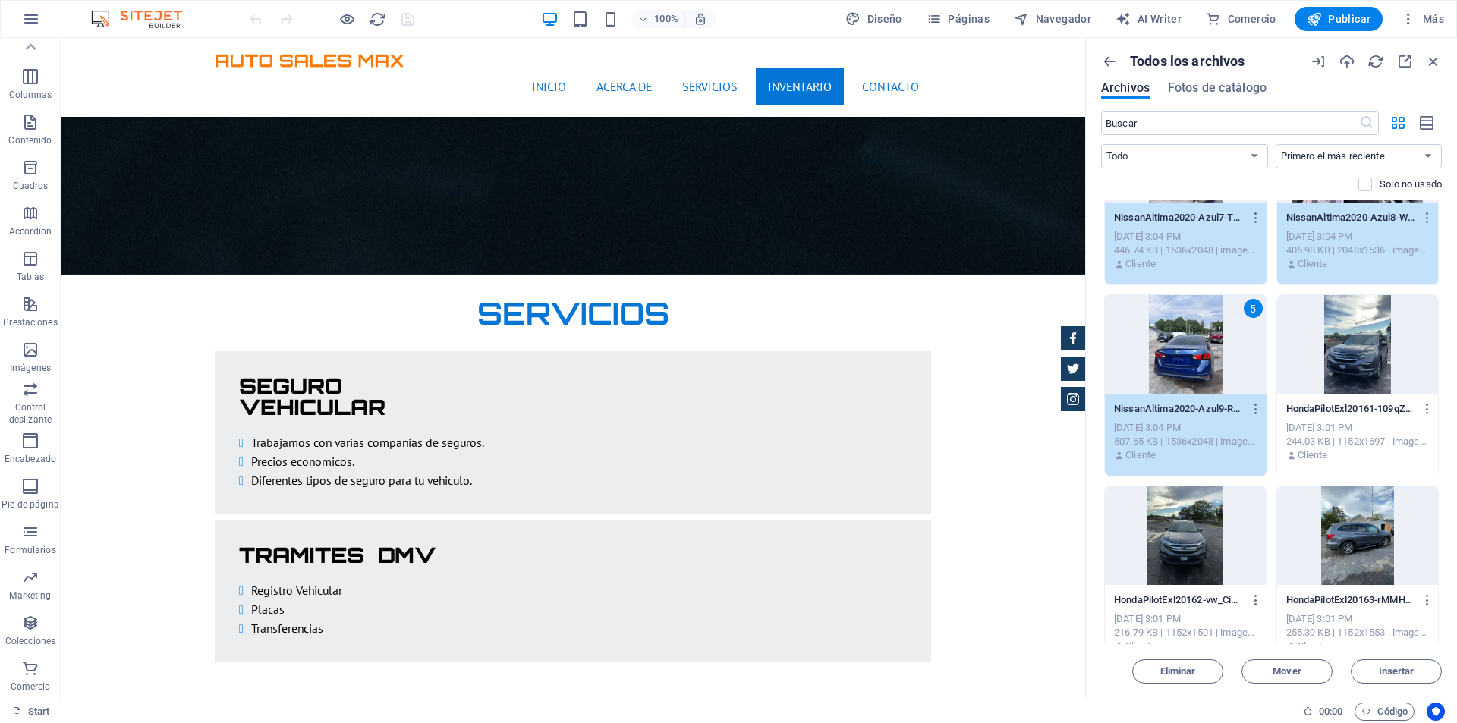
scroll to position [683, 0]
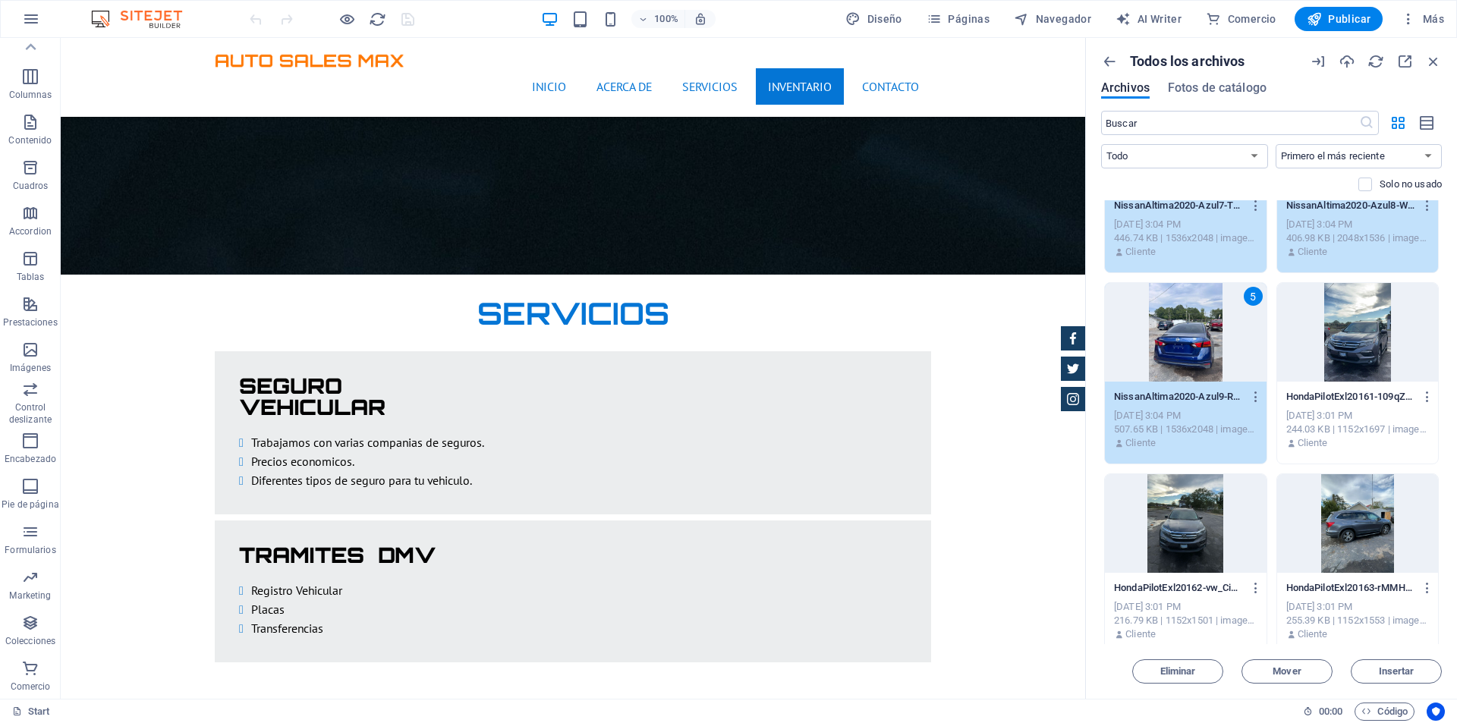
click at [1321, 329] on div at bounding box center [1358, 332] width 162 height 99
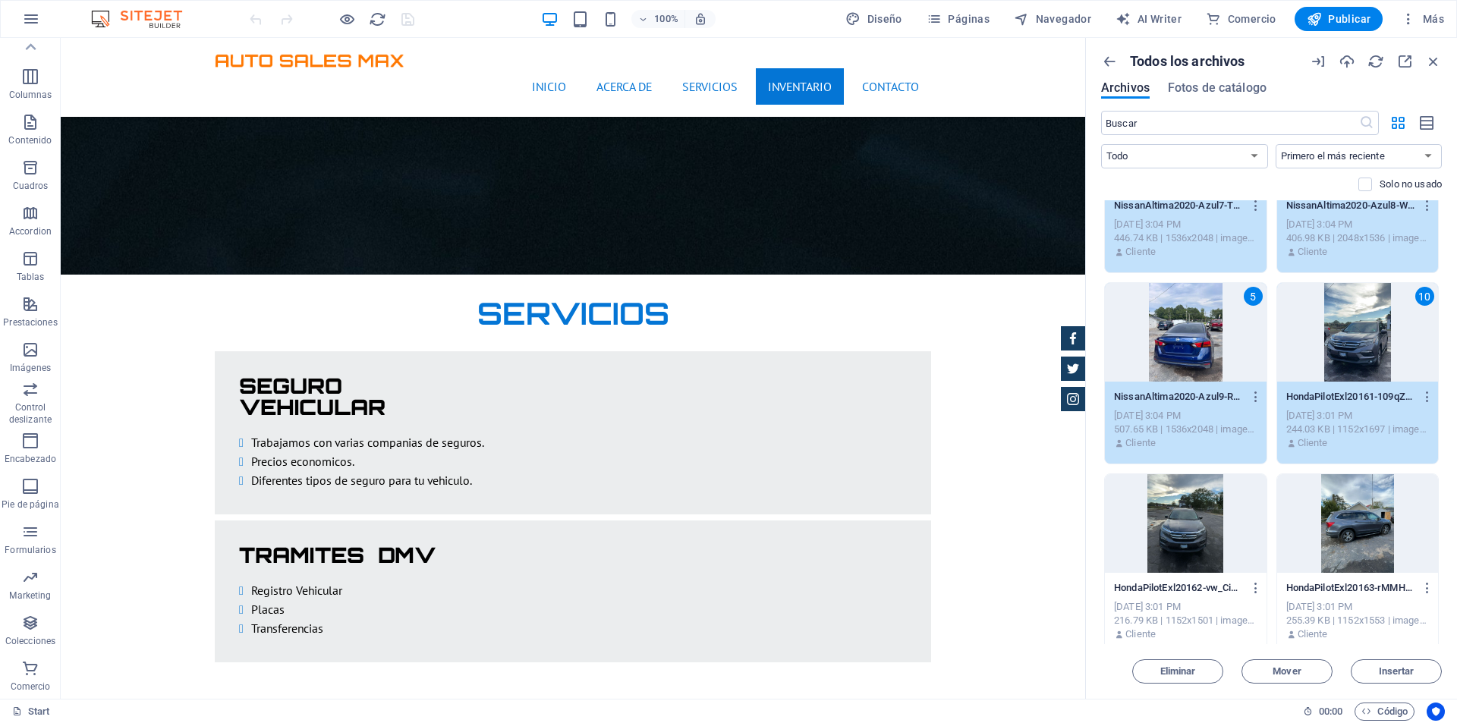
click at [1335, 503] on div at bounding box center [1358, 523] width 162 height 99
click at [1217, 508] on div at bounding box center [1186, 523] width 162 height 99
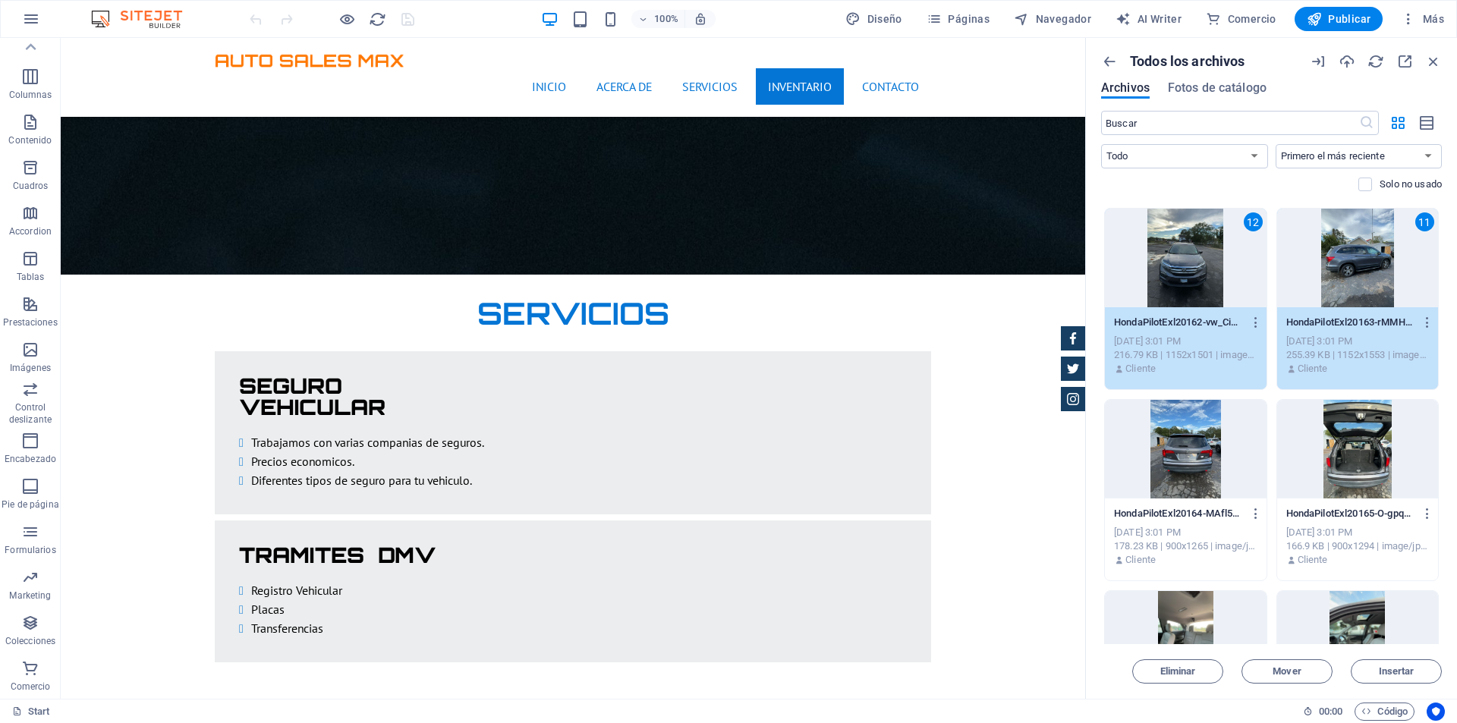
scroll to position [986, 0]
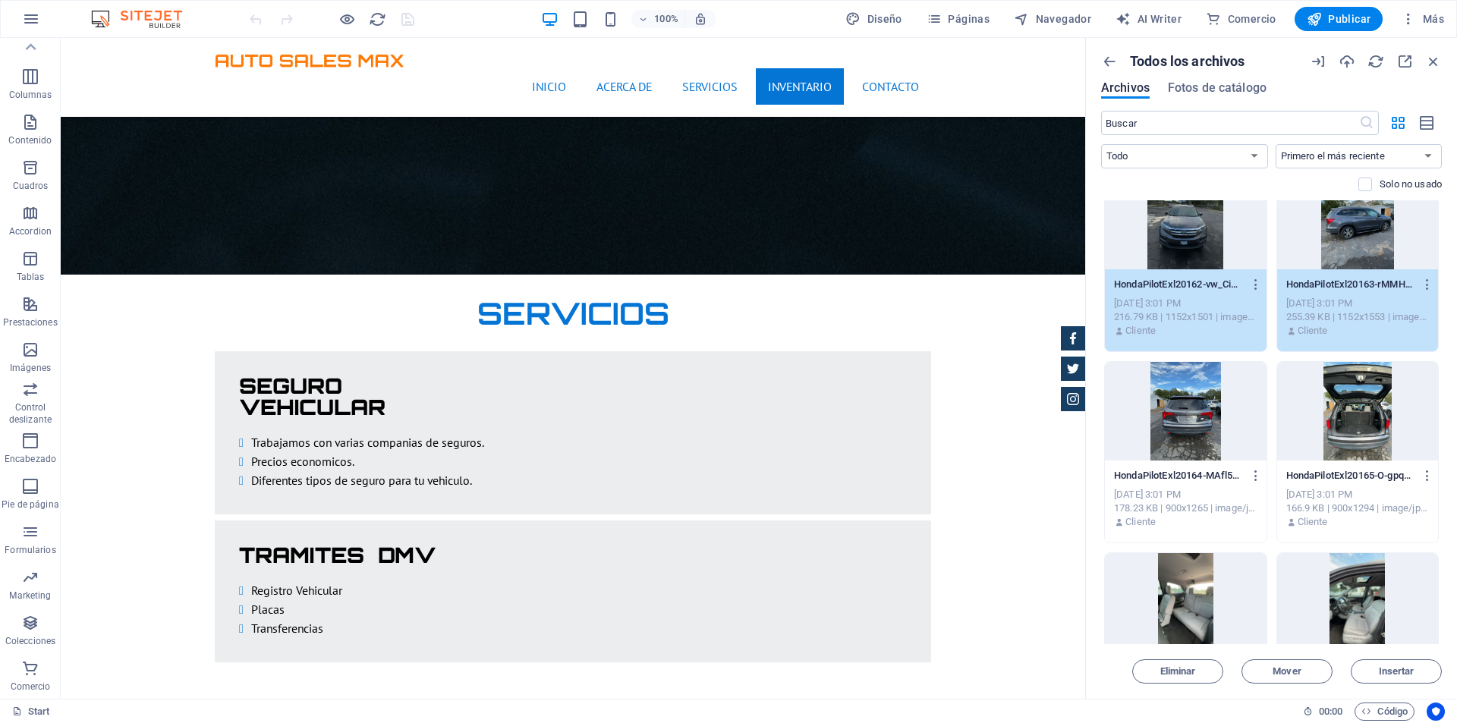
click at [1218, 422] on div at bounding box center [1186, 411] width 162 height 99
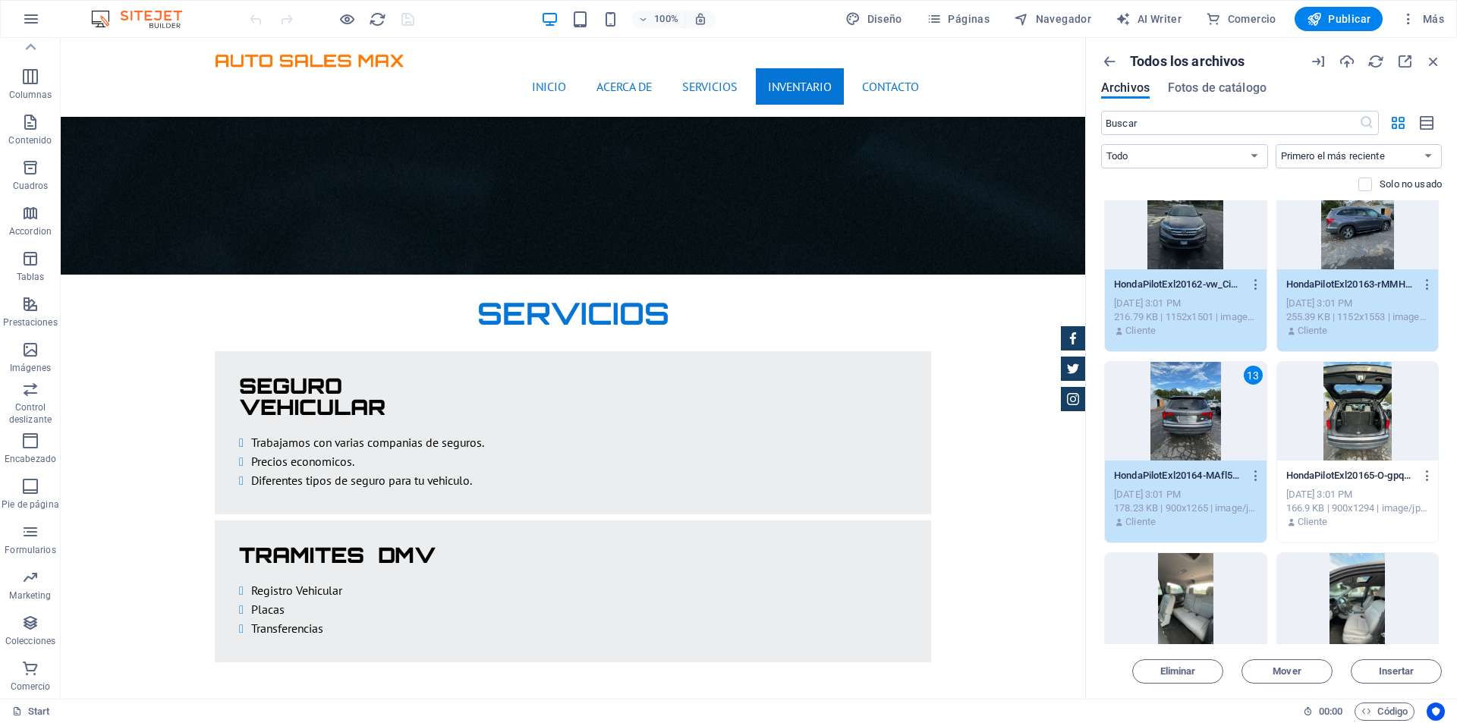
click at [1315, 413] on div at bounding box center [1358, 411] width 162 height 99
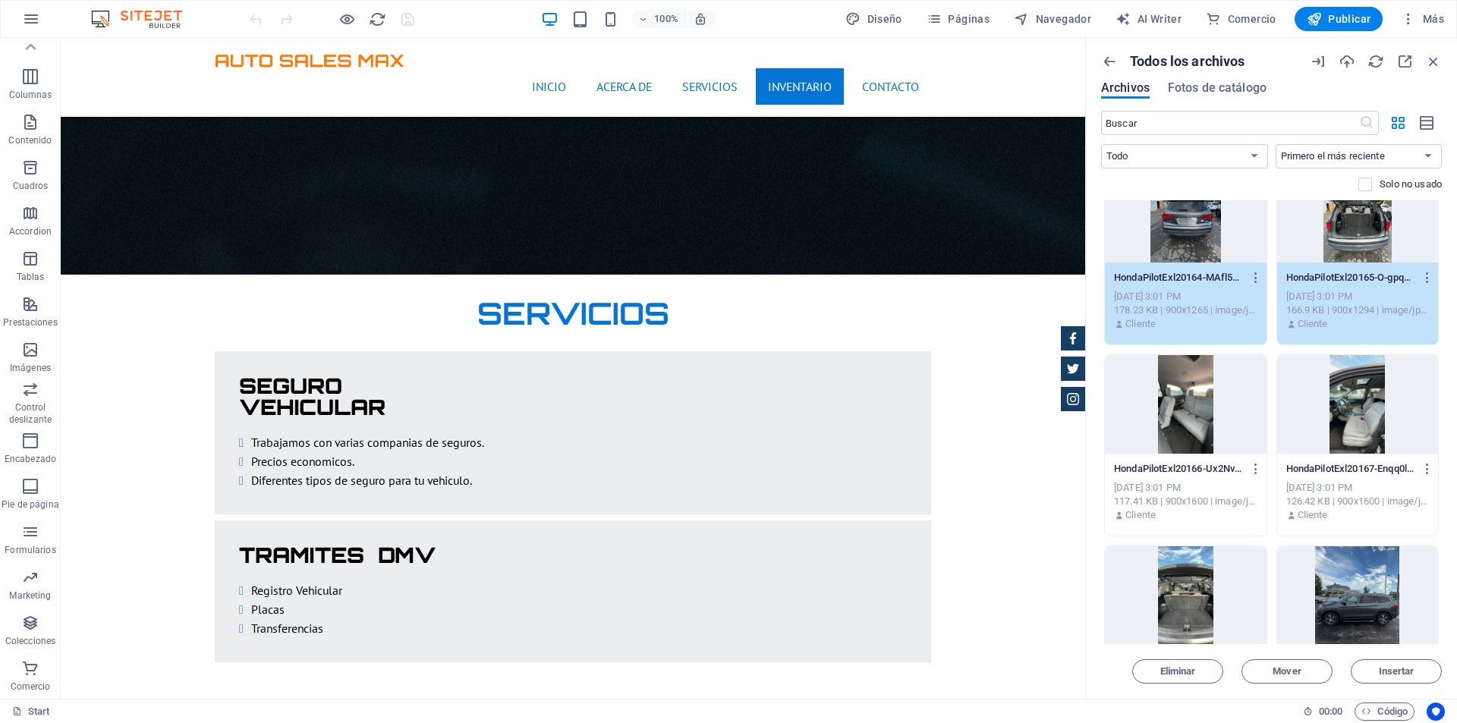
scroll to position [1214, 0]
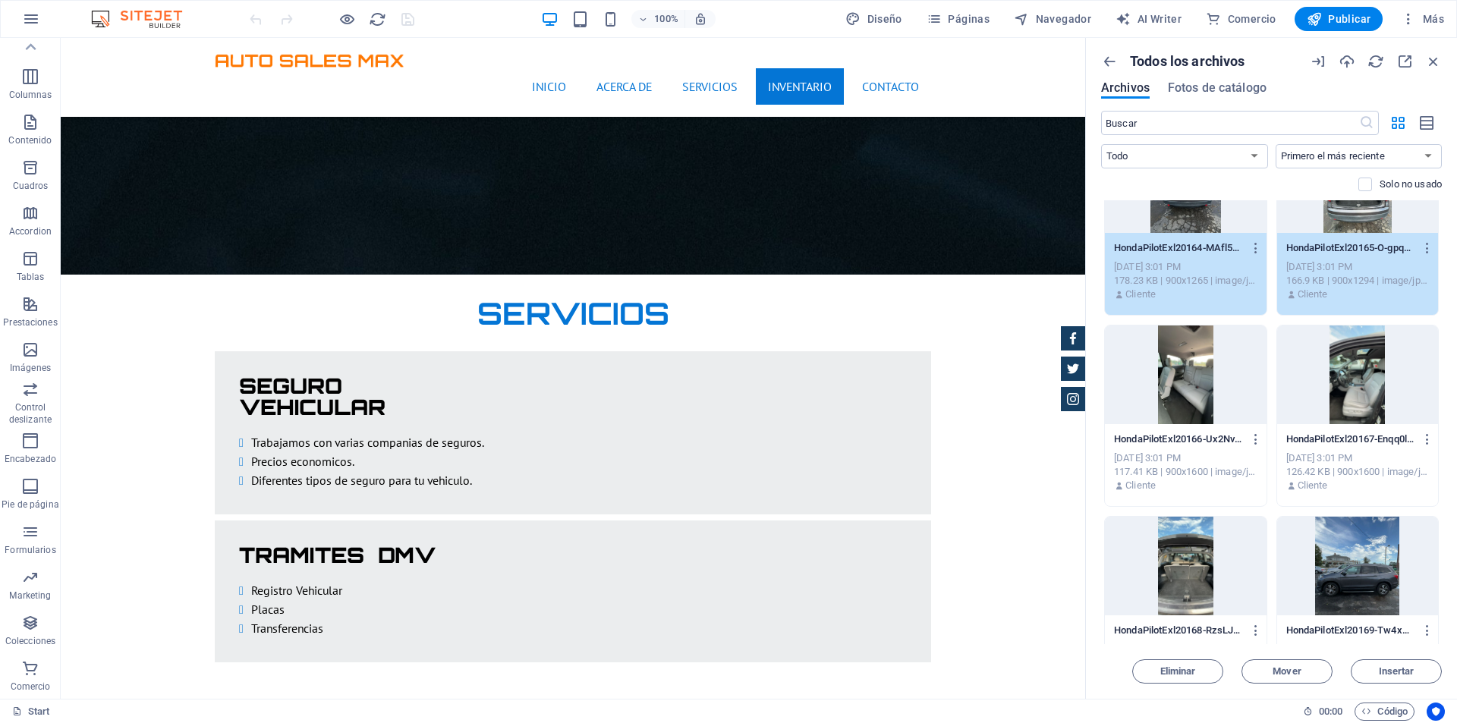
click at [1339, 402] on div at bounding box center [1358, 374] width 162 height 99
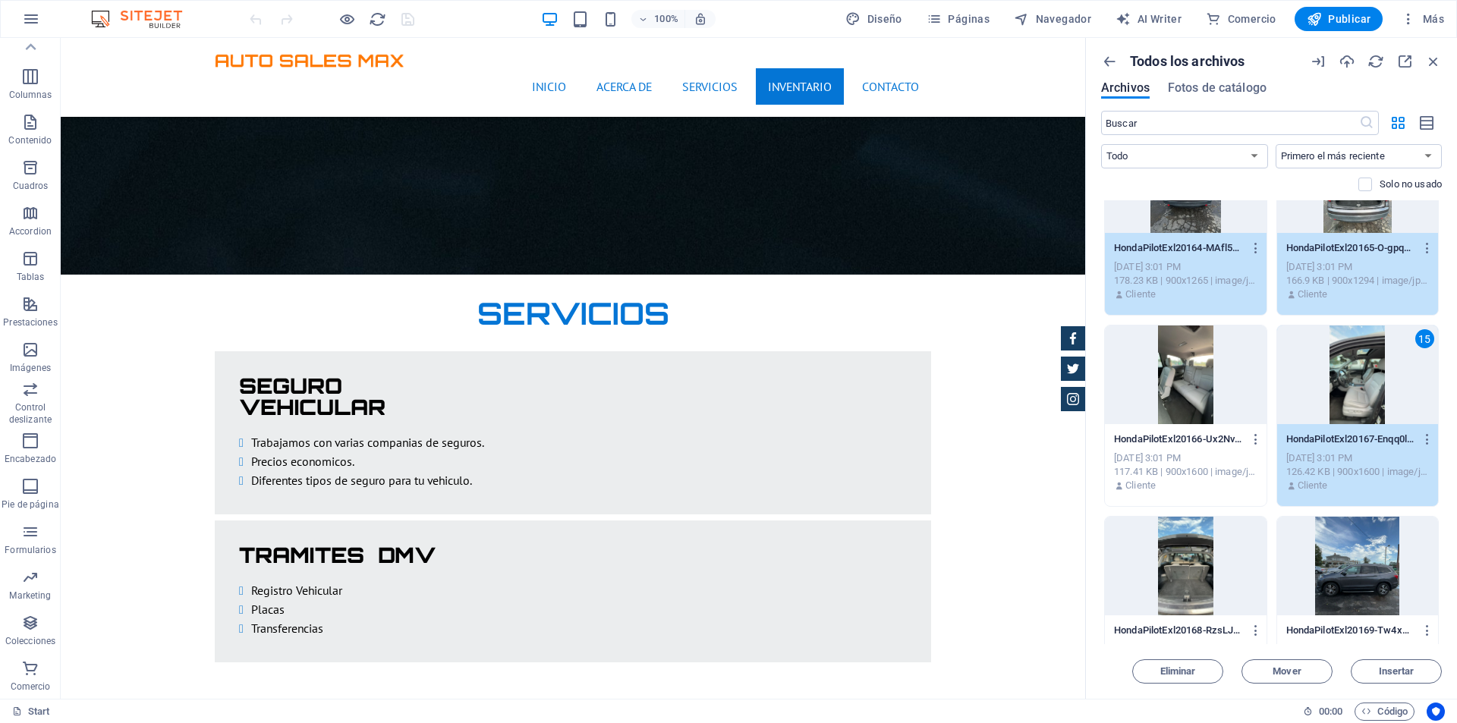
click at [1212, 391] on div at bounding box center [1186, 374] width 162 height 99
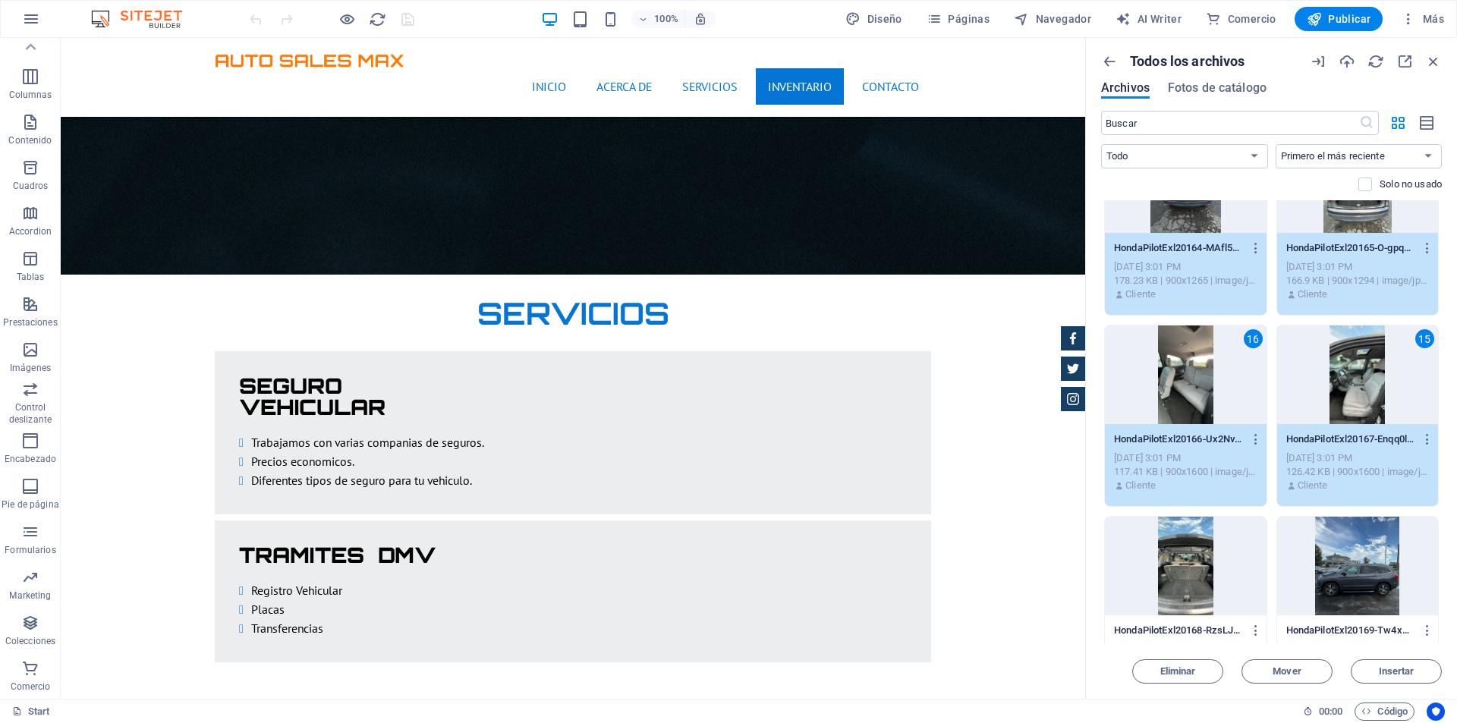
scroll to position [1441, 0]
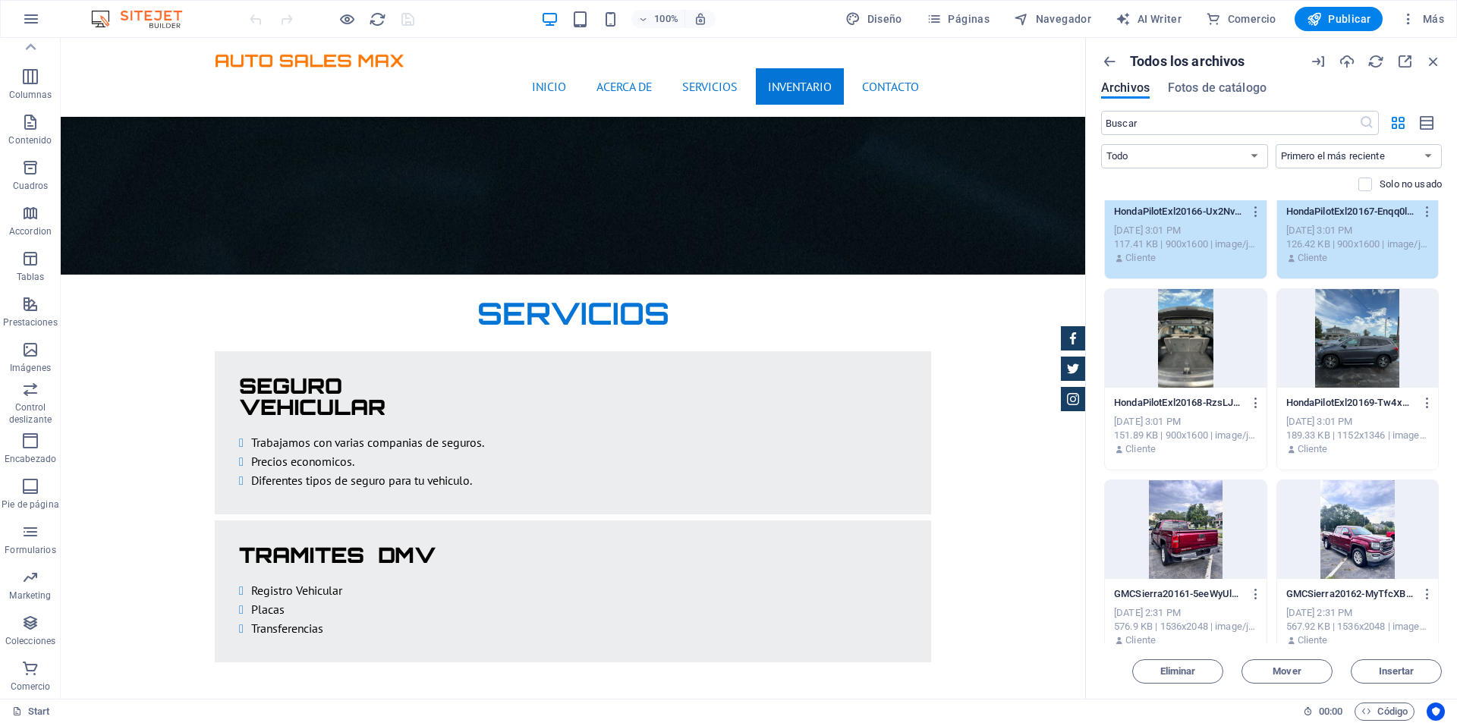
click at [1195, 370] on div at bounding box center [1186, 338] width 162 height 99
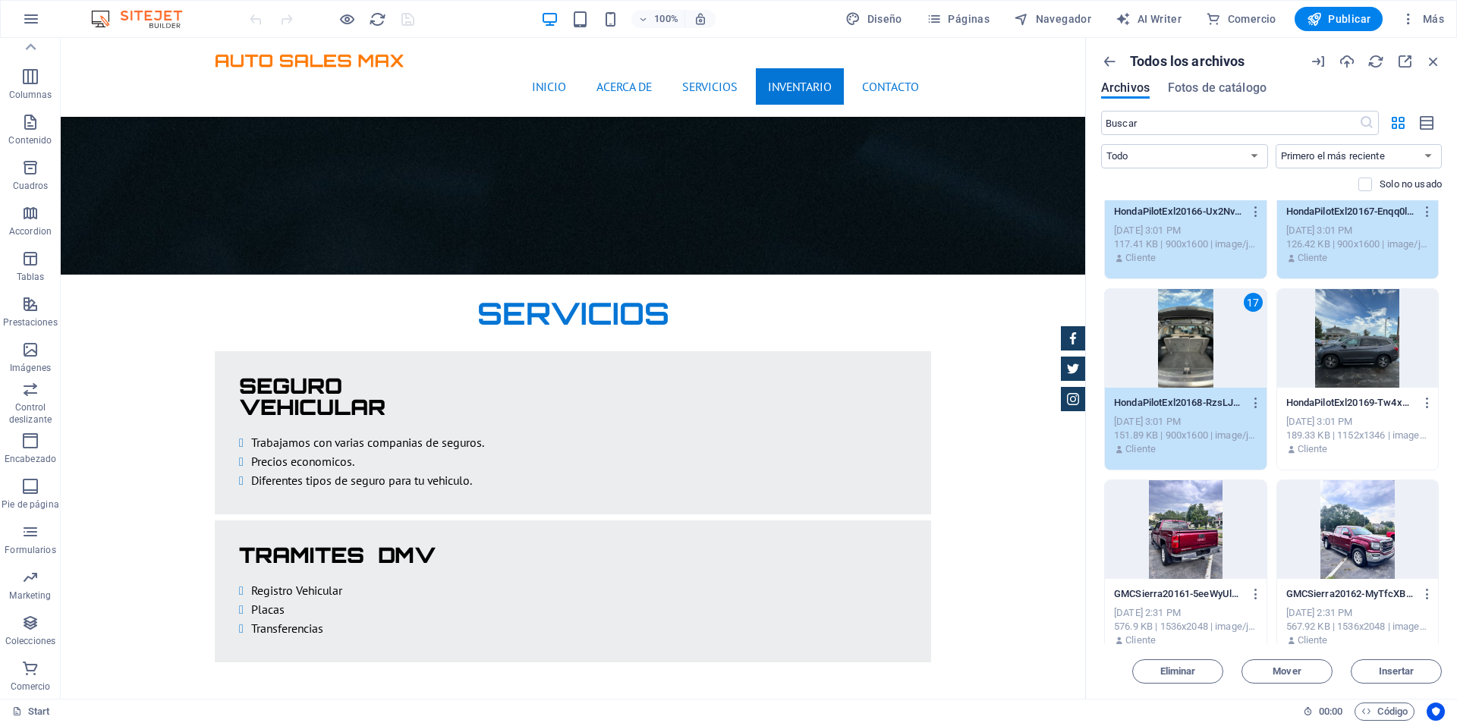
click at [1327, 356] on div at bounding box center [1358, 338] width 162 height 99
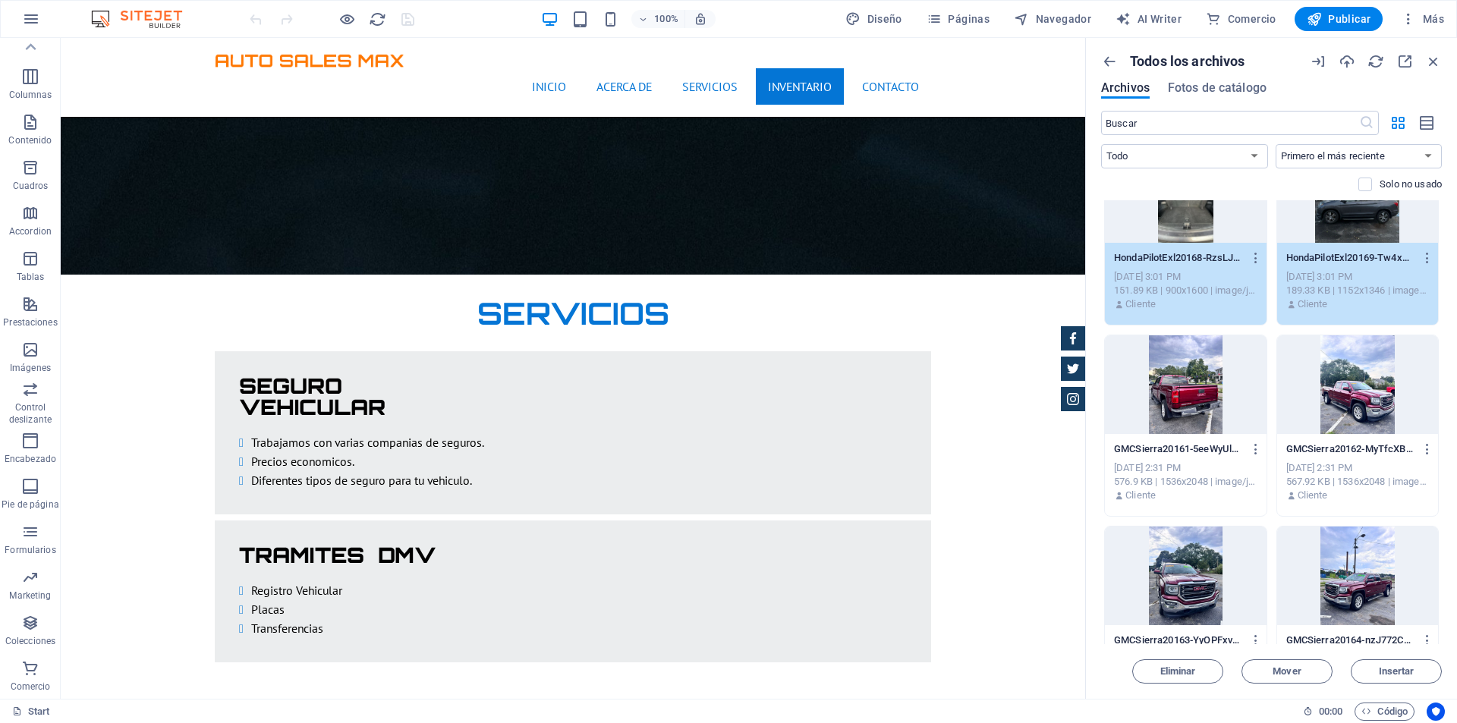
scroll to position [1669, 0]
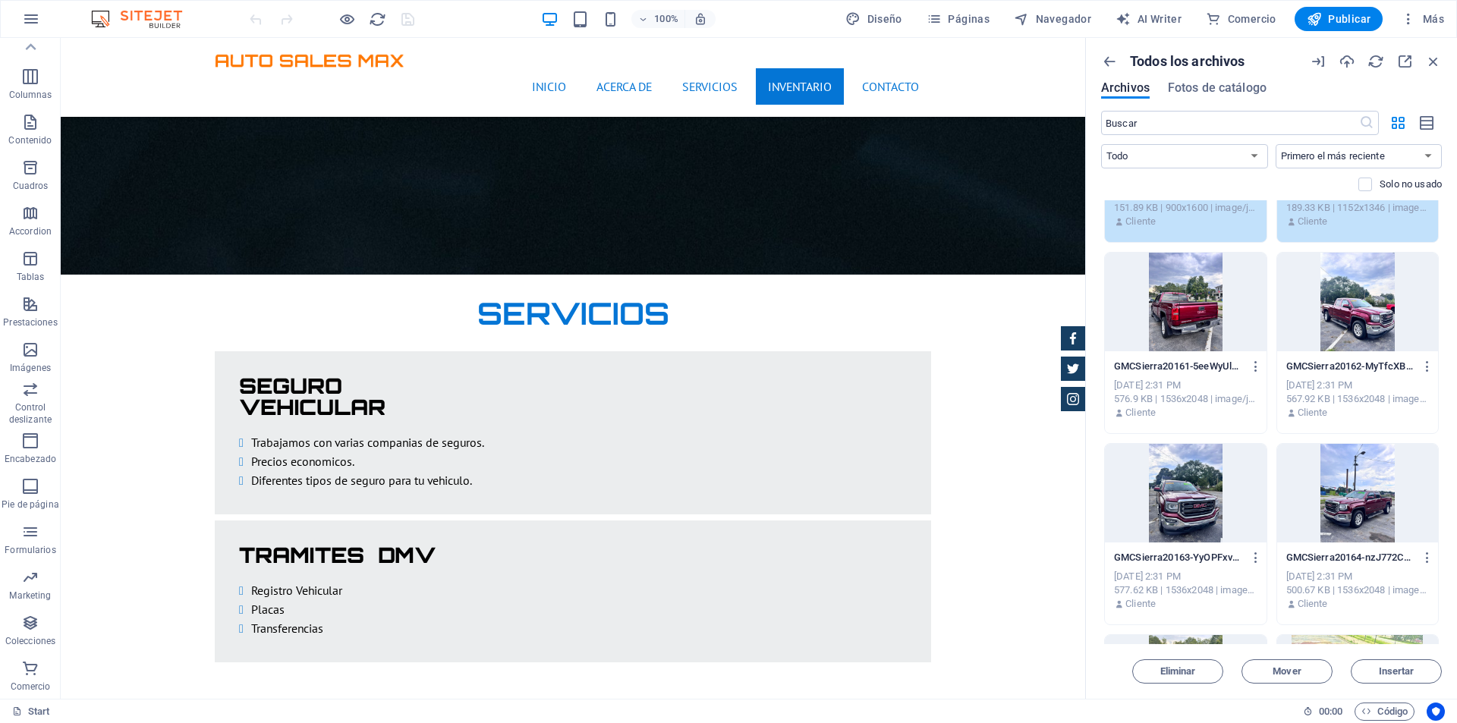
click at [1210, 329] on div at bounding box center [1186, 302] width 162 height 99
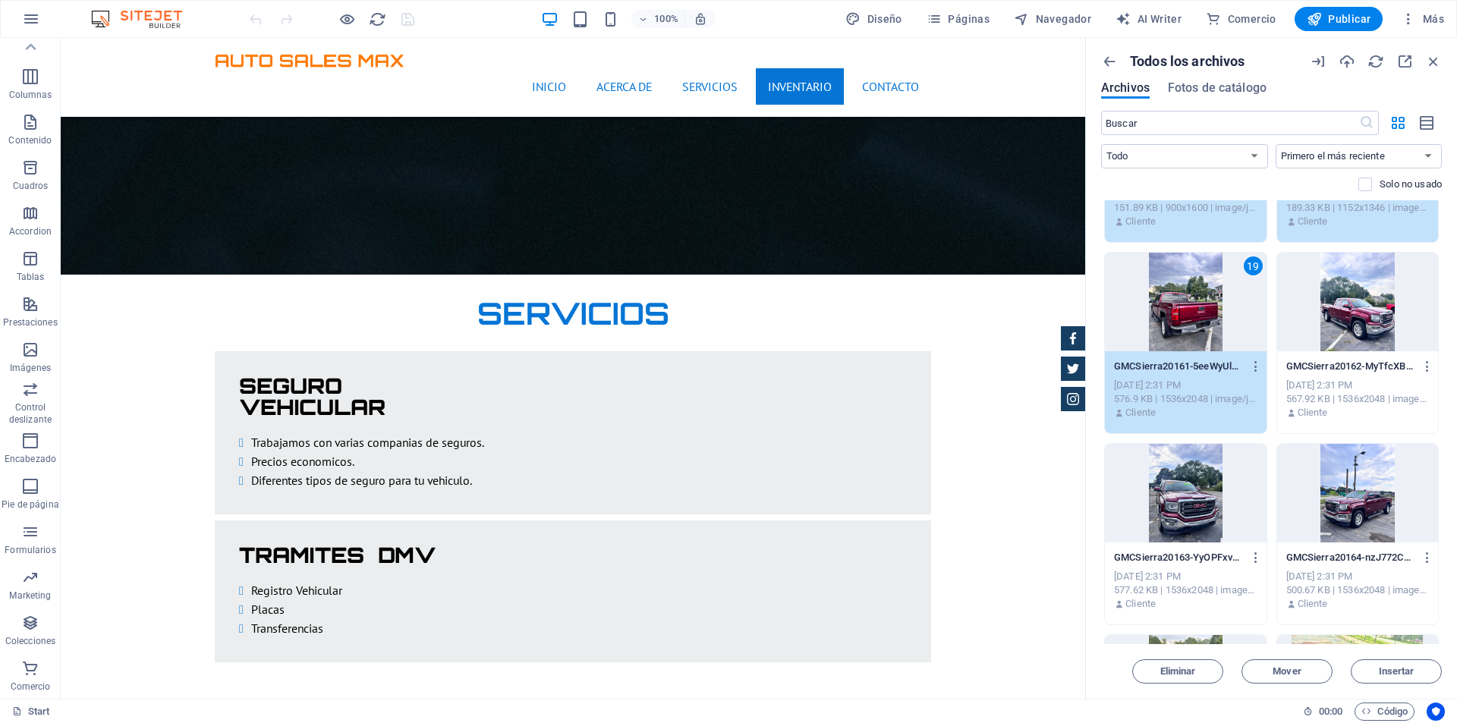
click at [1338, 313] on div at bounding box center [1358, 302] width 162 height 99
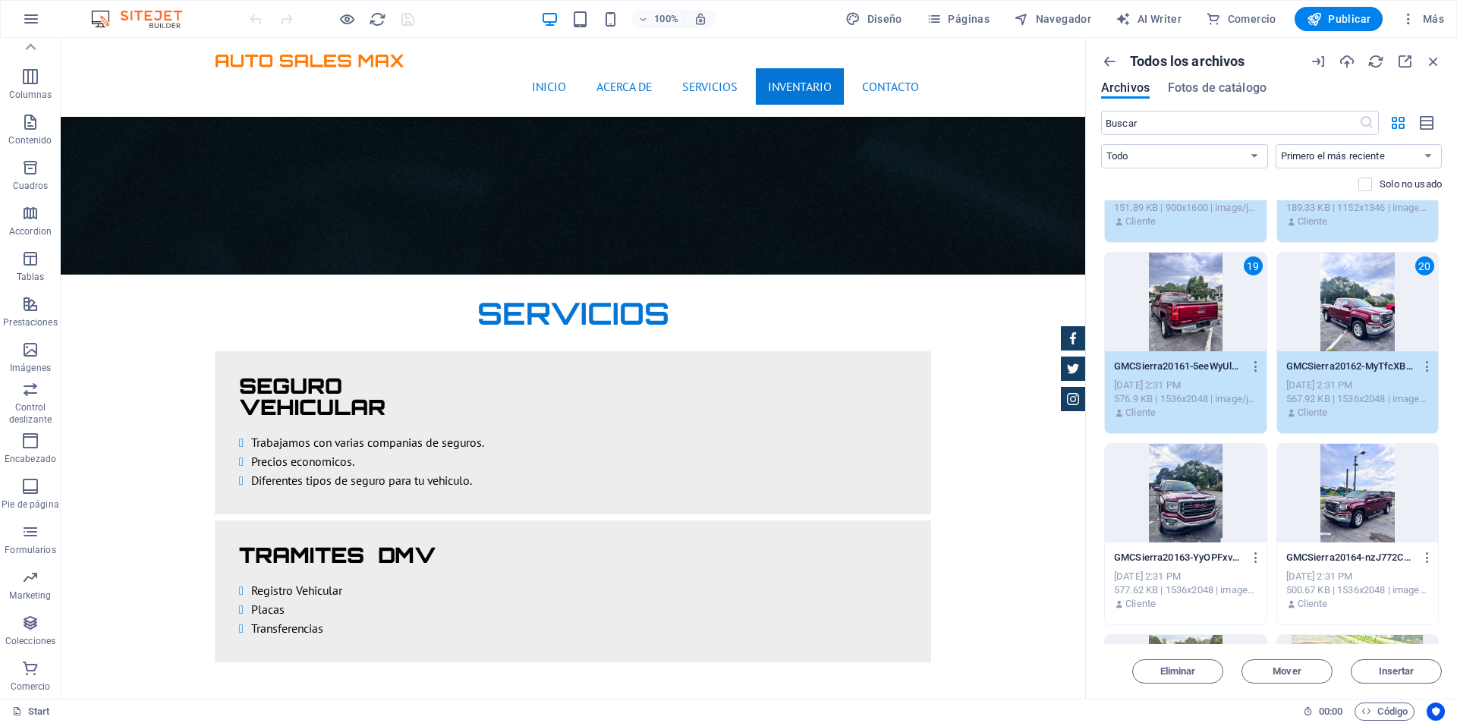
click at [1323, 475] on div at bounding box center [1358, 493] width 162 height 99
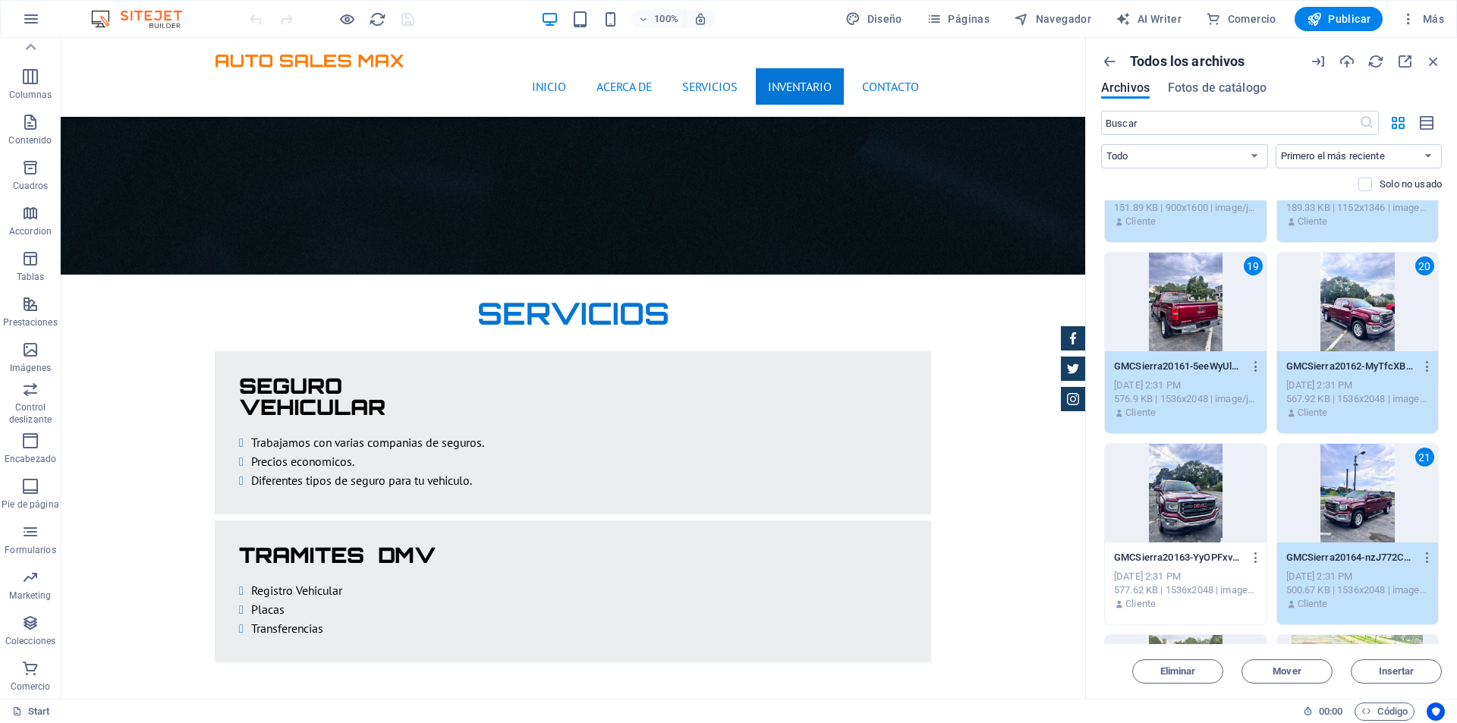
click at [1213, 480] on div at bounding box center [1186, 493] width 162 height 99
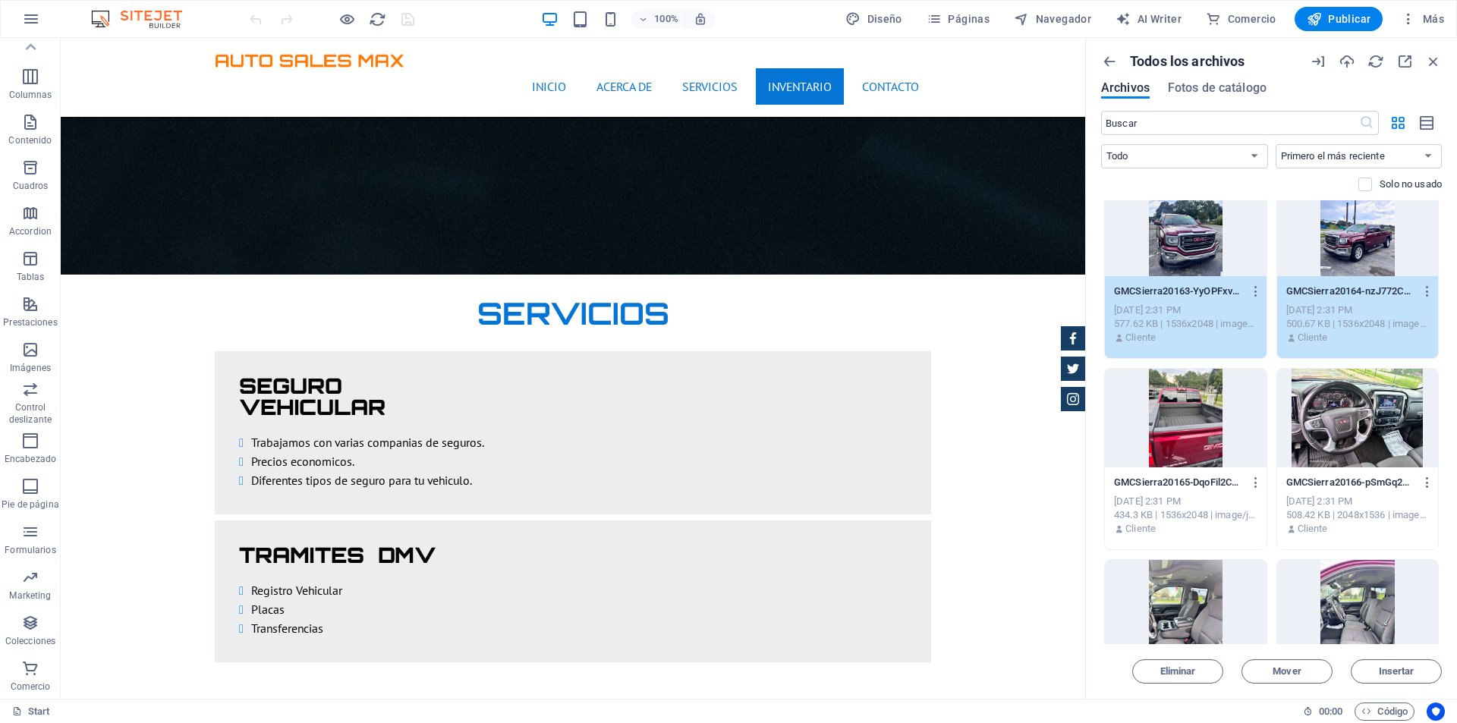
scroll to position [1973, 0]
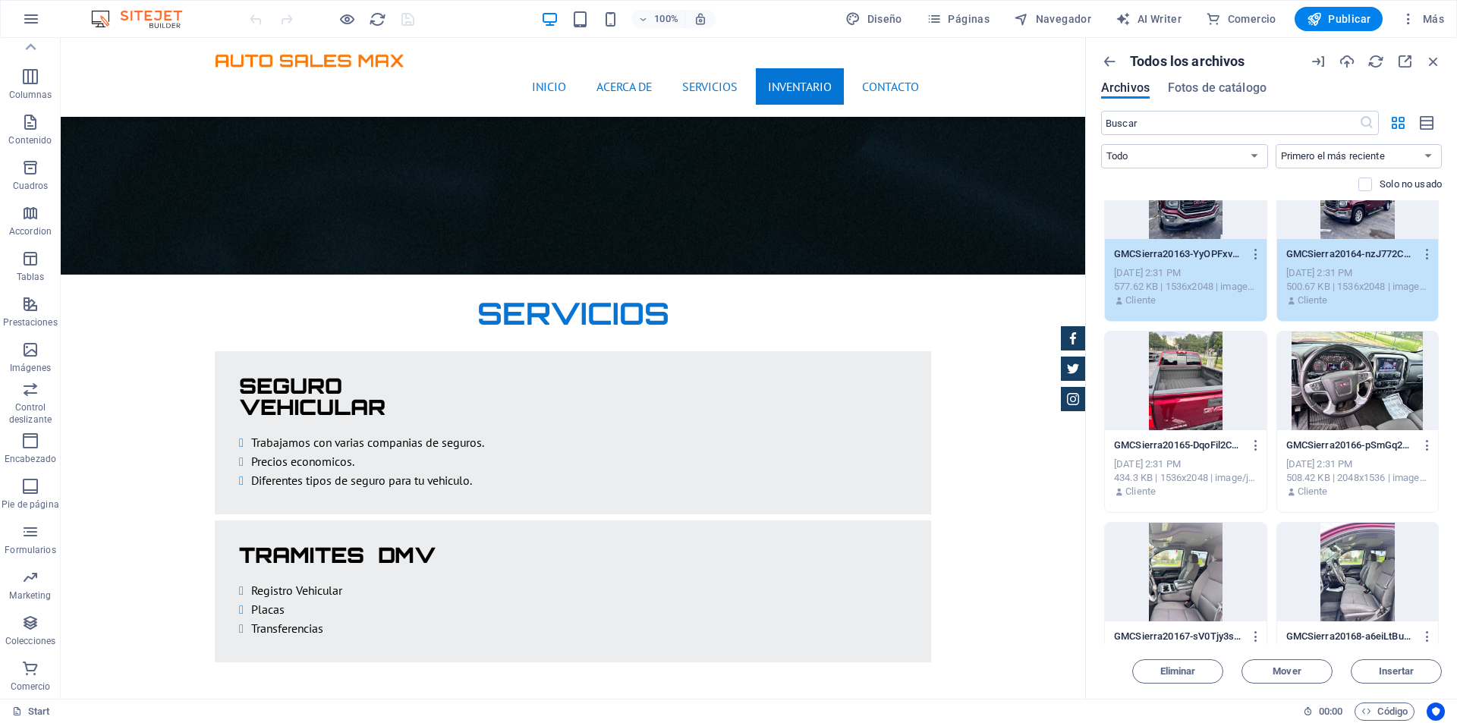
click at [1209, 407] on div at bounding box center [1186, 381] width 162 height 99
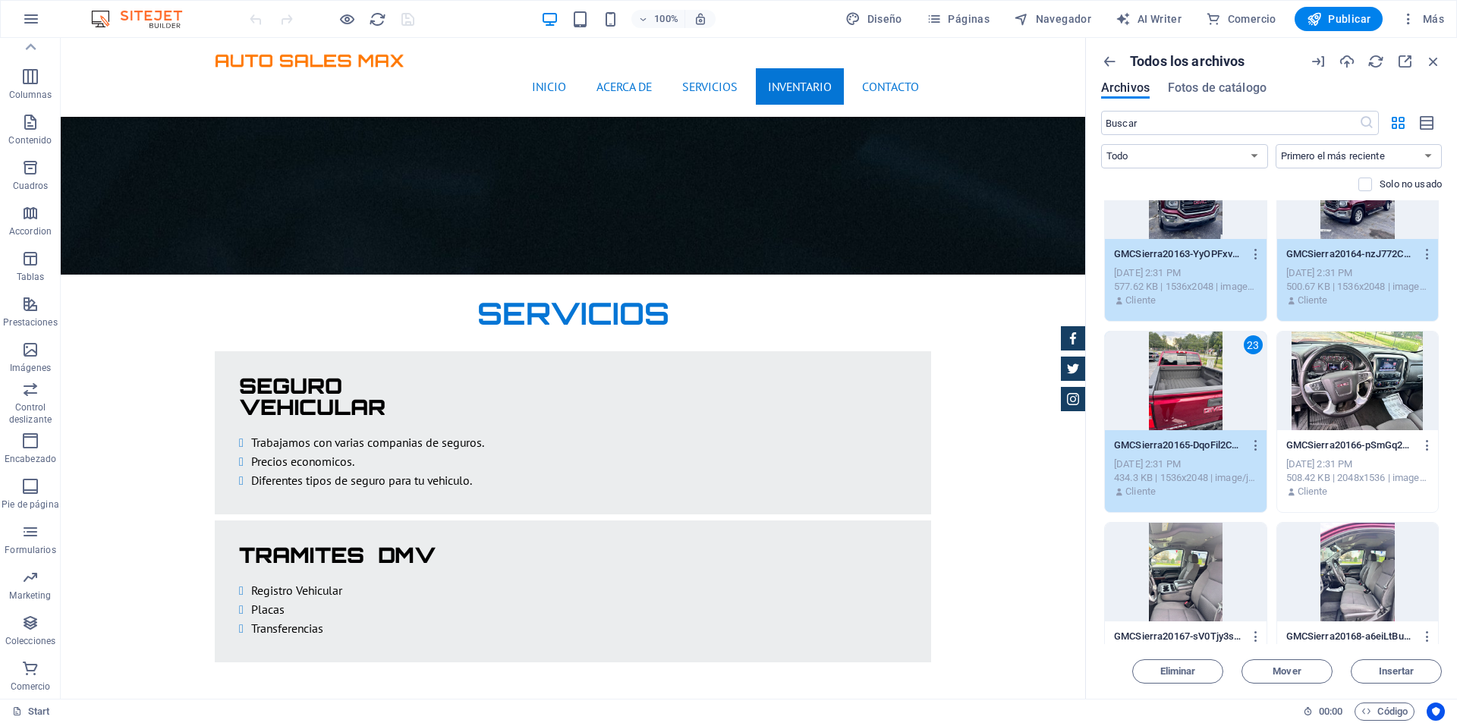
click at [1338, 388] on div at bounding box center [1358, 381] width 162 height 99
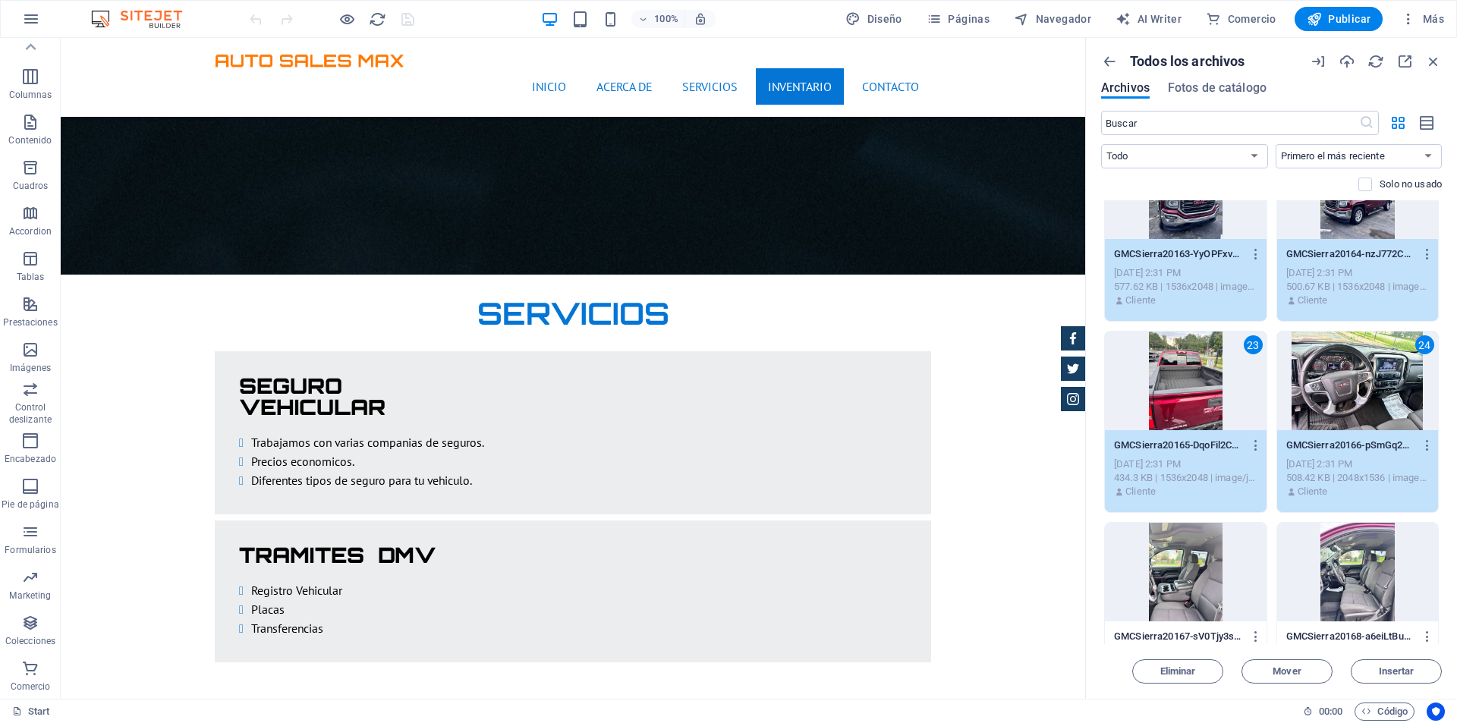
click at [1326, 538] on div at bounding box center [1358, 572] width 162 height 99
click at [1199, 549] on div at bounding box center [1186, 572] width 162 height 99
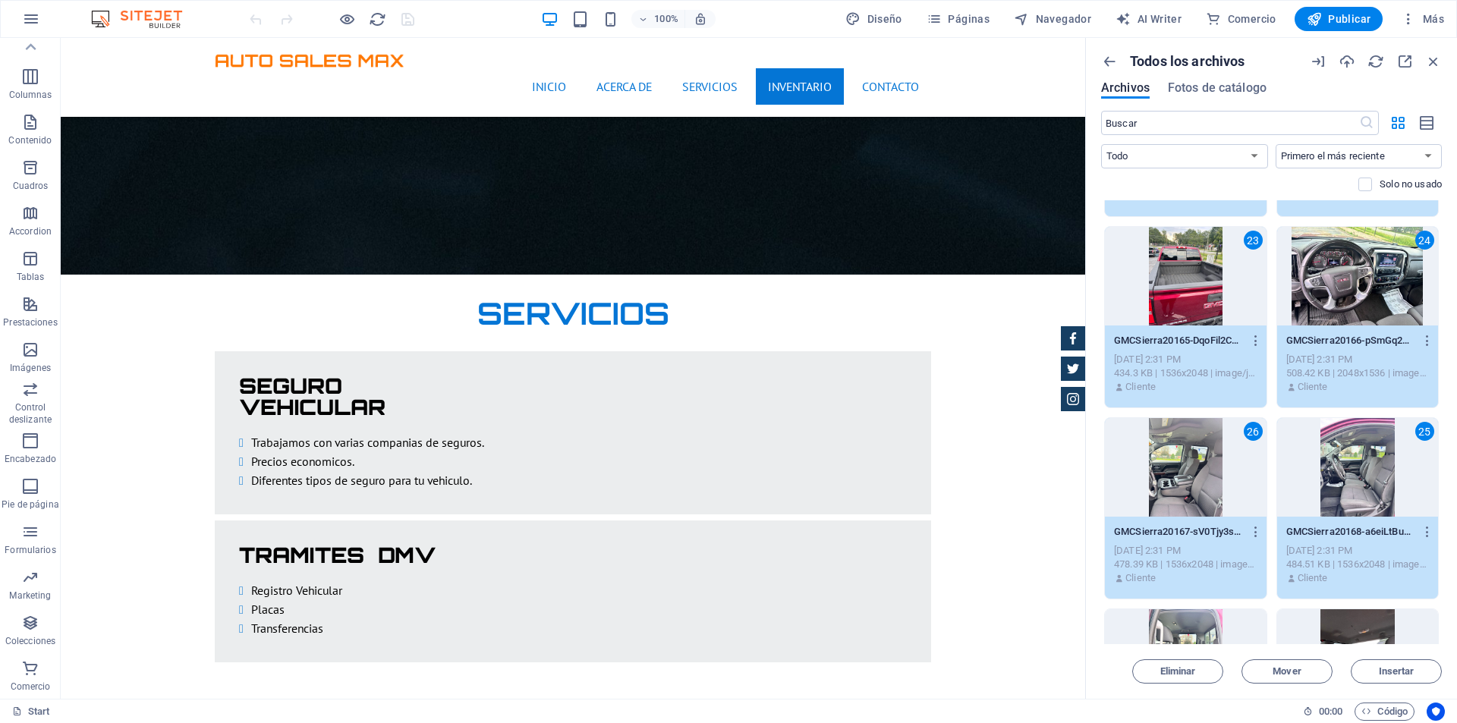
scroll to position [2276, 0]
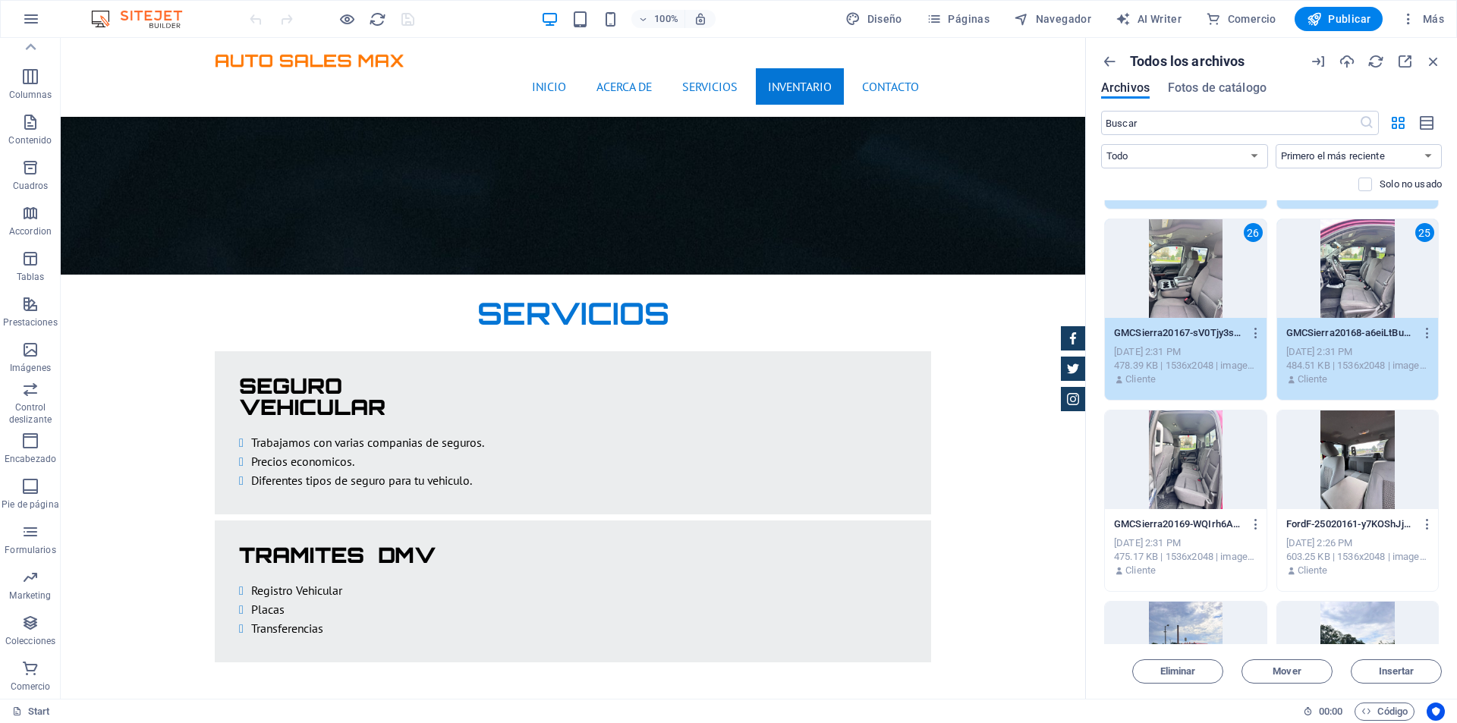
click at [1208, 484] on div at bounding box center [1186, 459] width 162 height 99
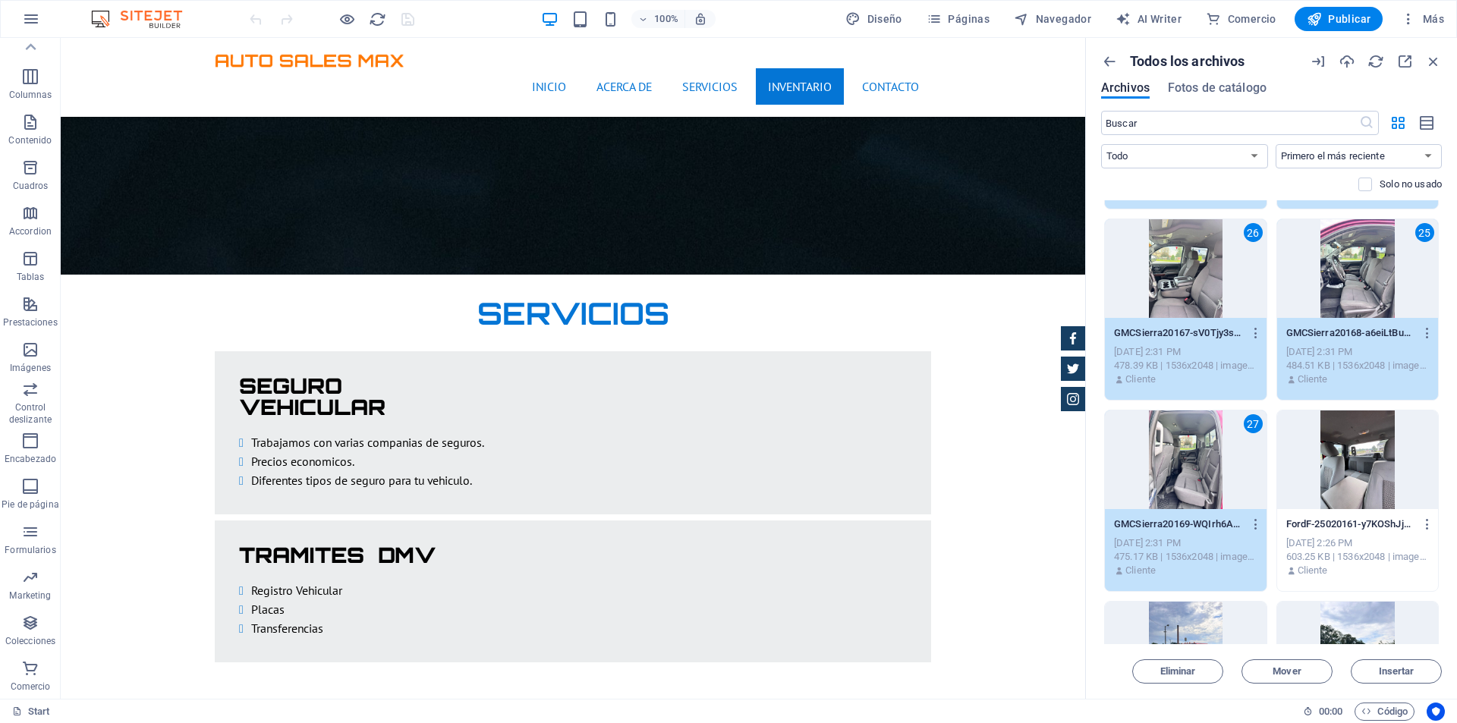
click at [1321, 461] on div at bounding box center [1358, 459] width 162 height 99
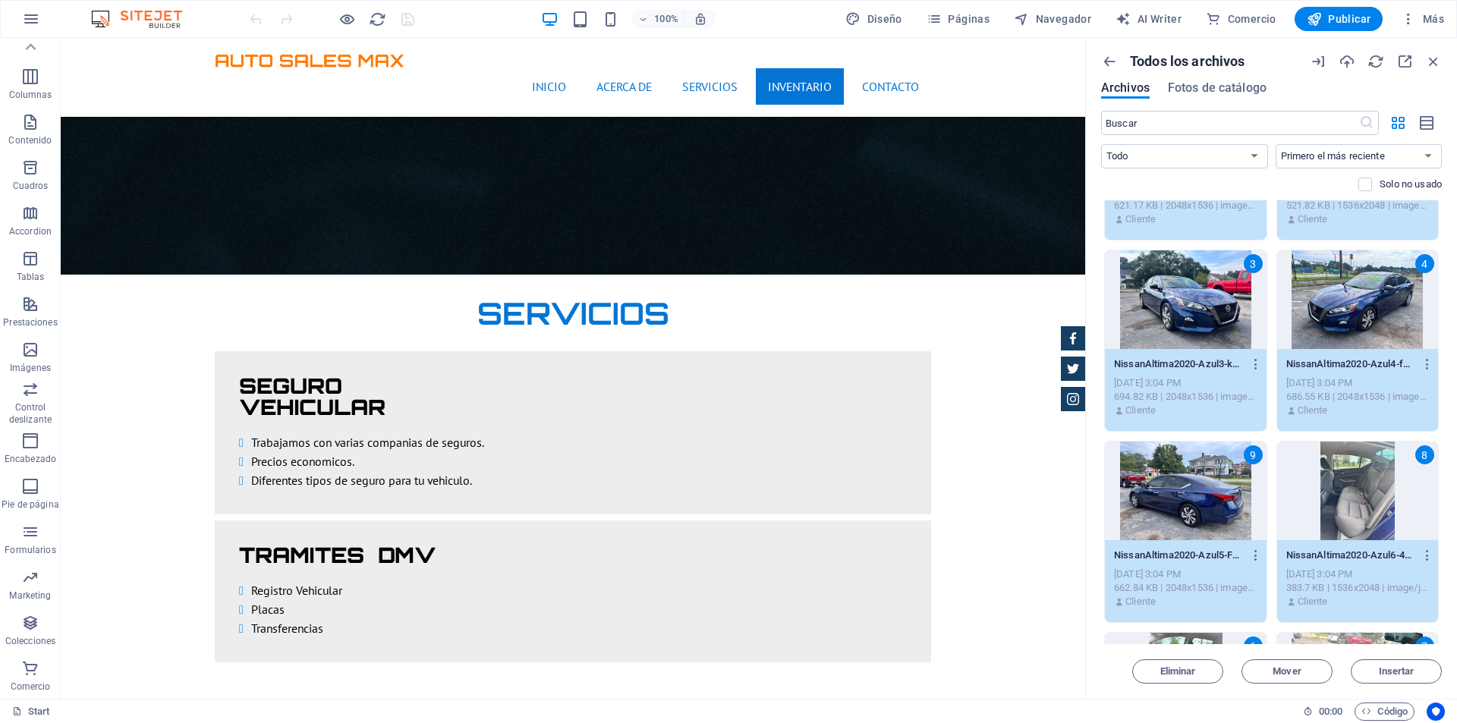
scroll to position [0, 0]
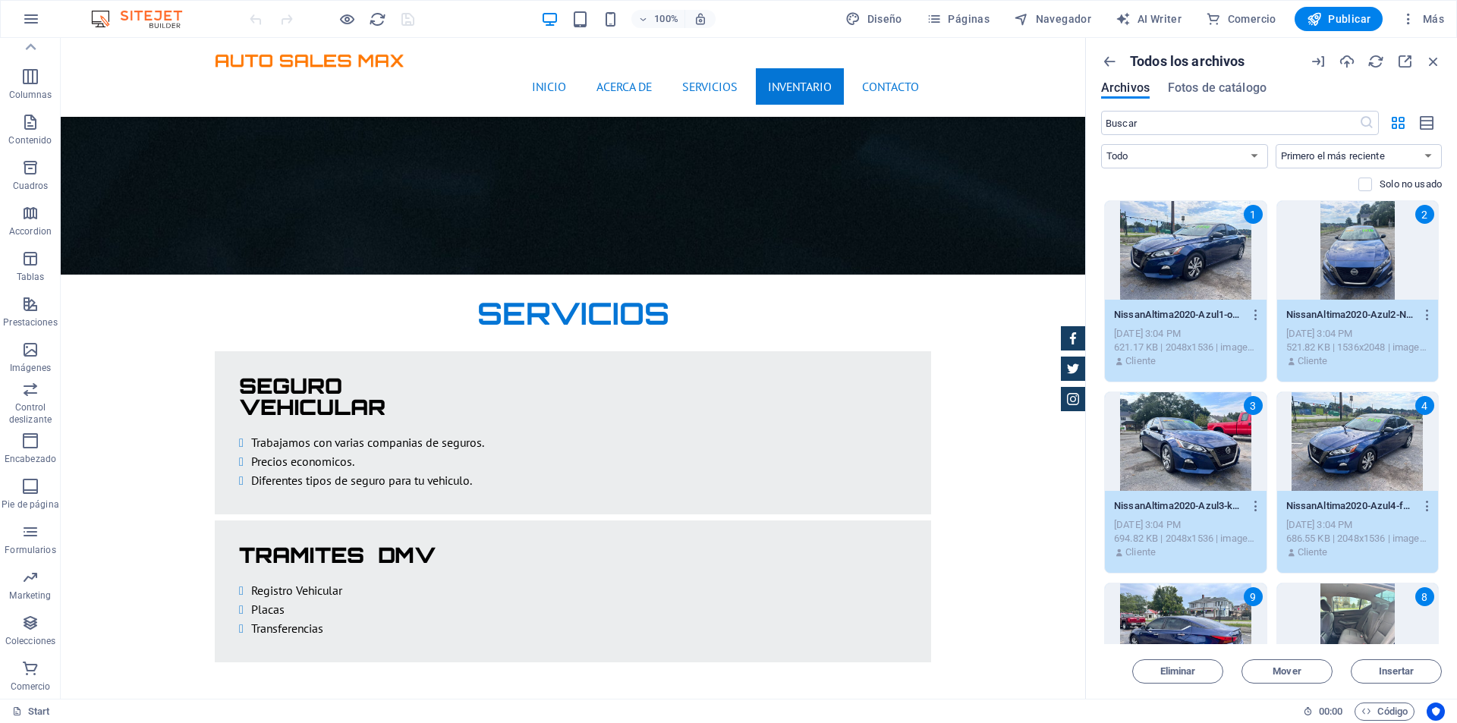
click at [1338, 83] on div "Archivos Fotos de catálogo" at bounding box center [1271, 90] width 341 height 17
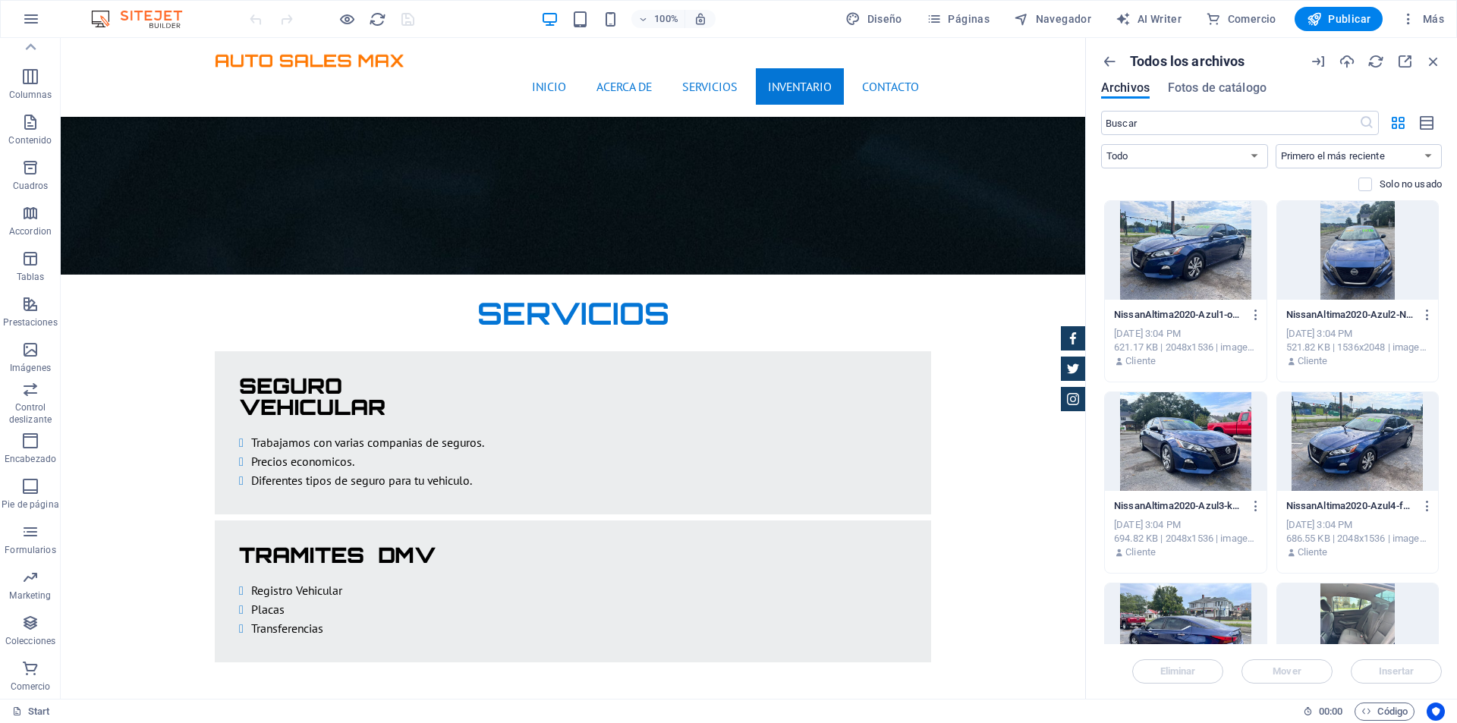
click at [1231, 231] on div at bounding box center [1186, 250] width 162 height 99
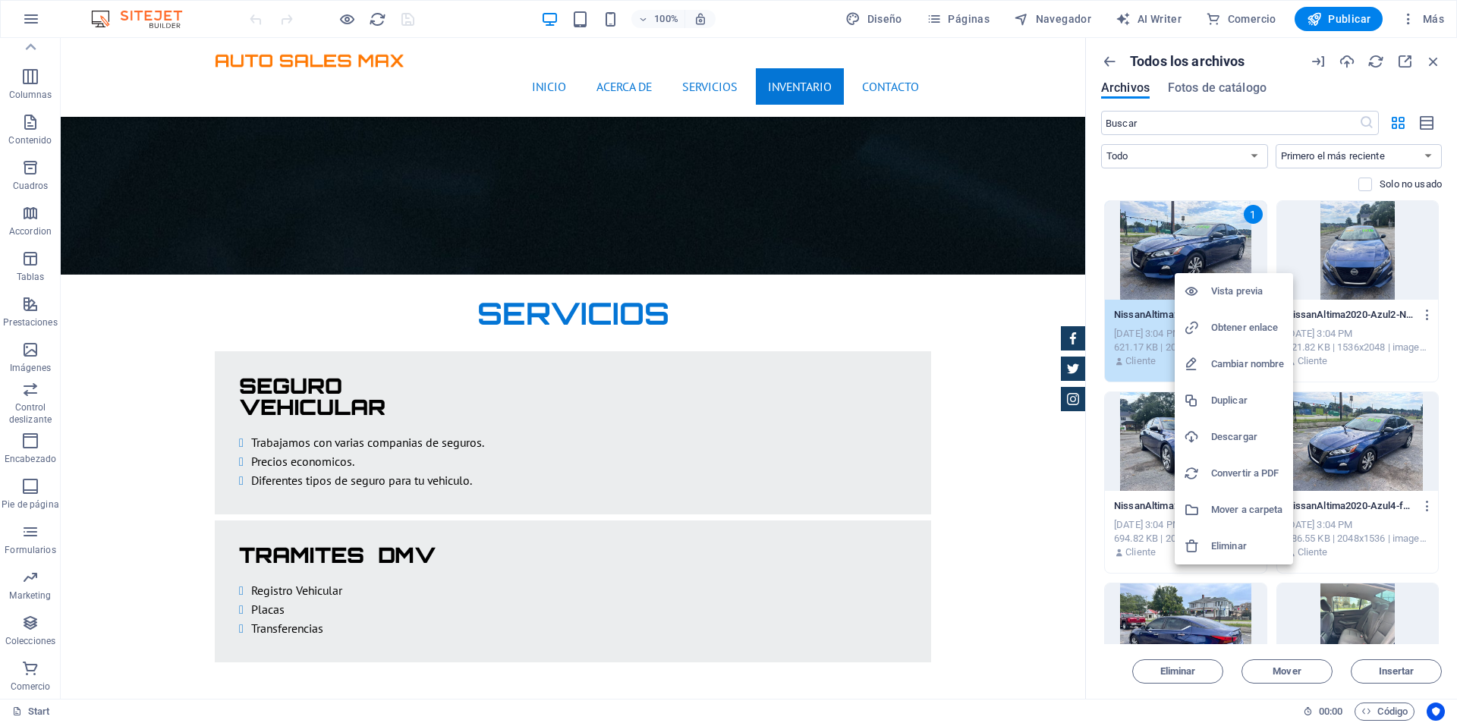
click at [1327, 261] on div at bounding box center [728, 361] width 1457 height 723
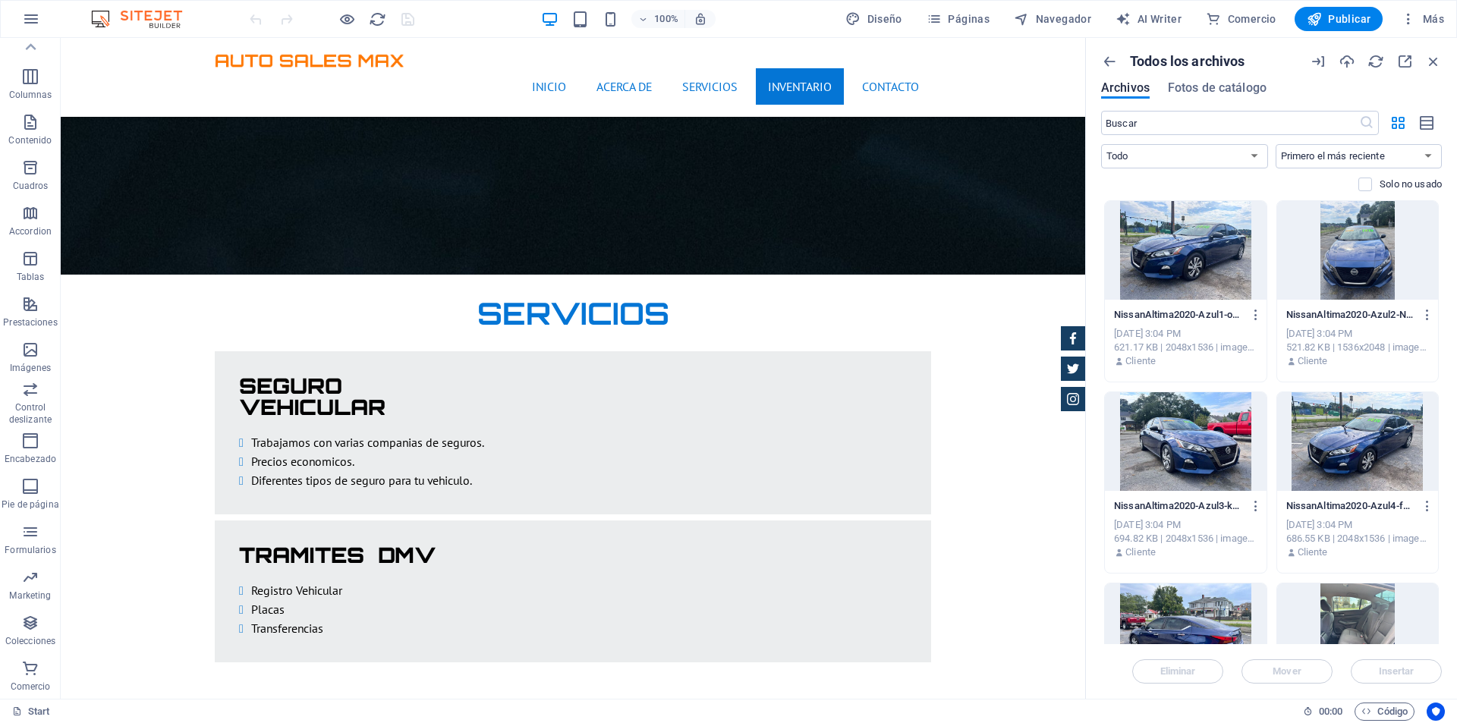
click at [1216, 256] on div at bounding box center [1186, 250] width 162 height 99
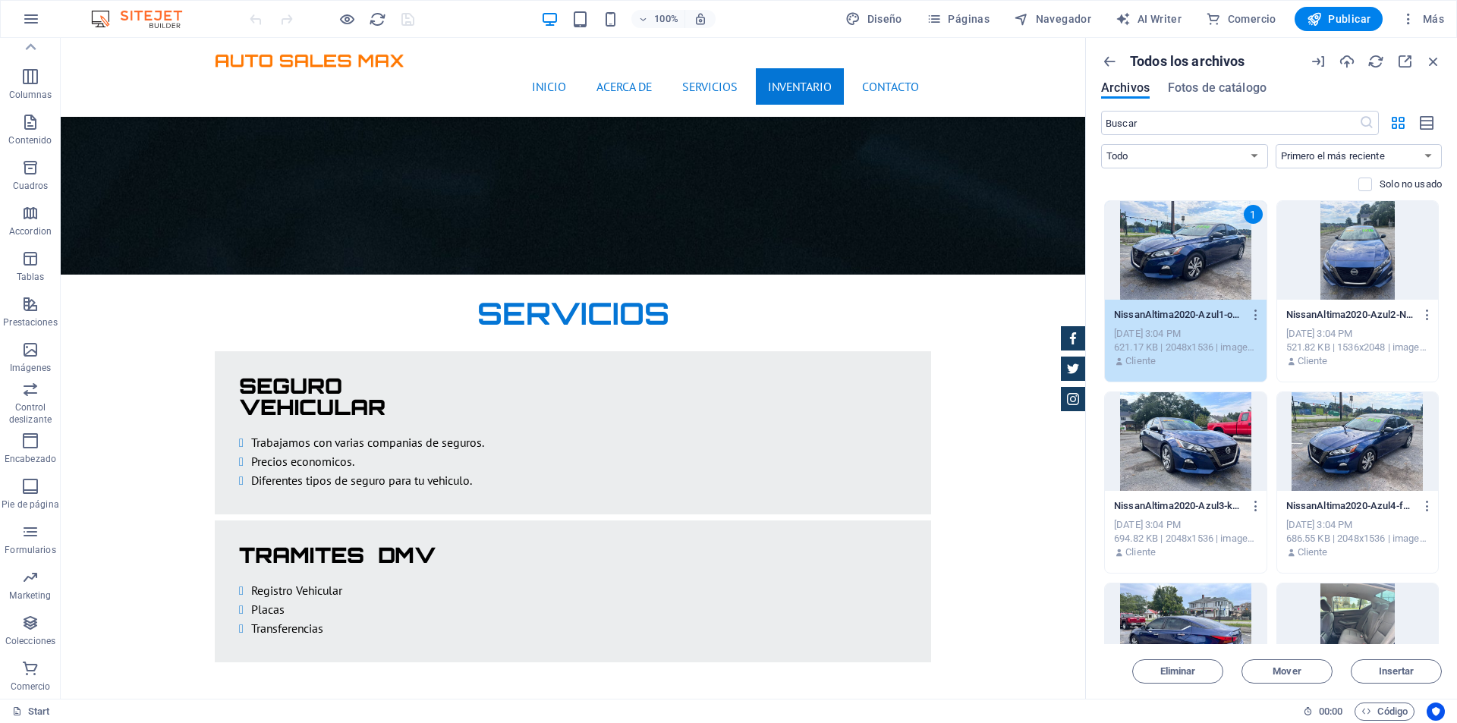
click at [1342, 256] on div at bounding box center [1358, 250] width 162 height 99
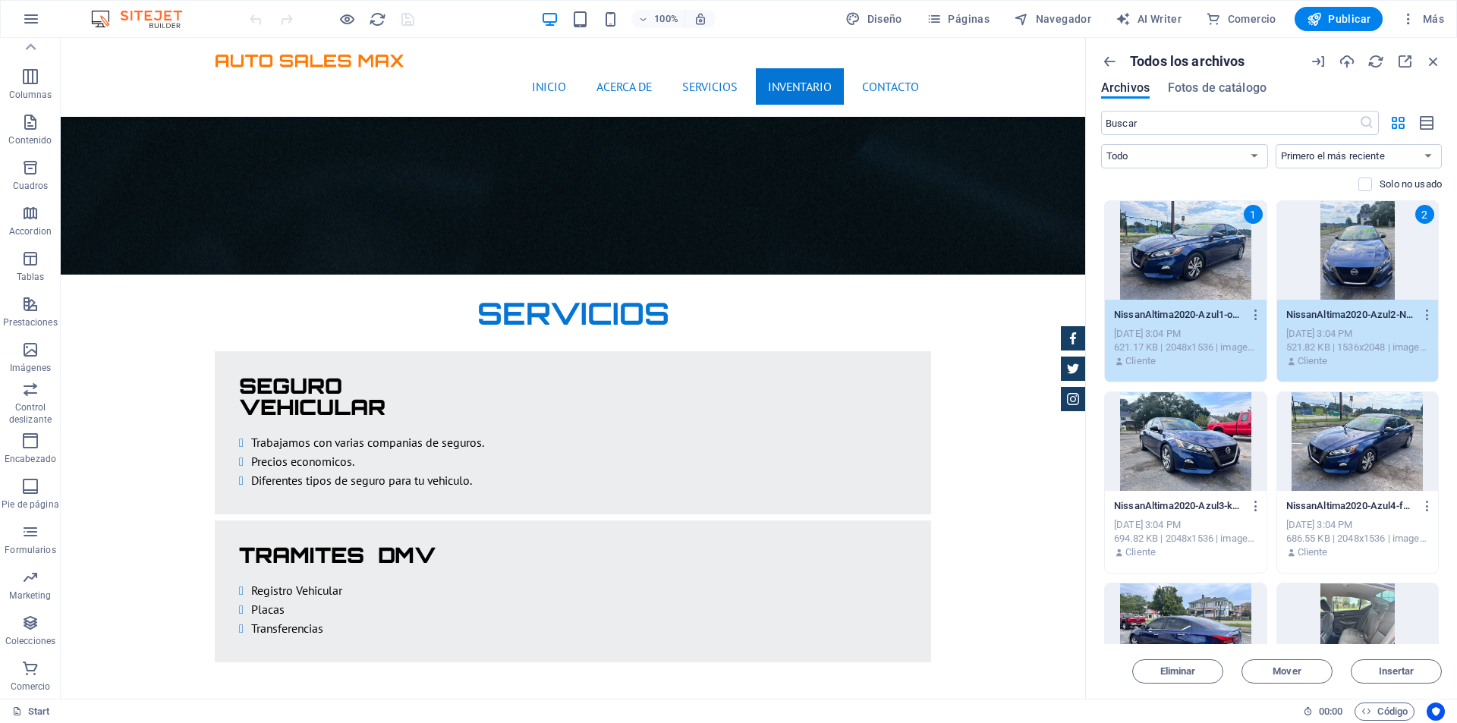
click at [1216, 419] on div at bounding box center [1186, 441] width 162 height 99
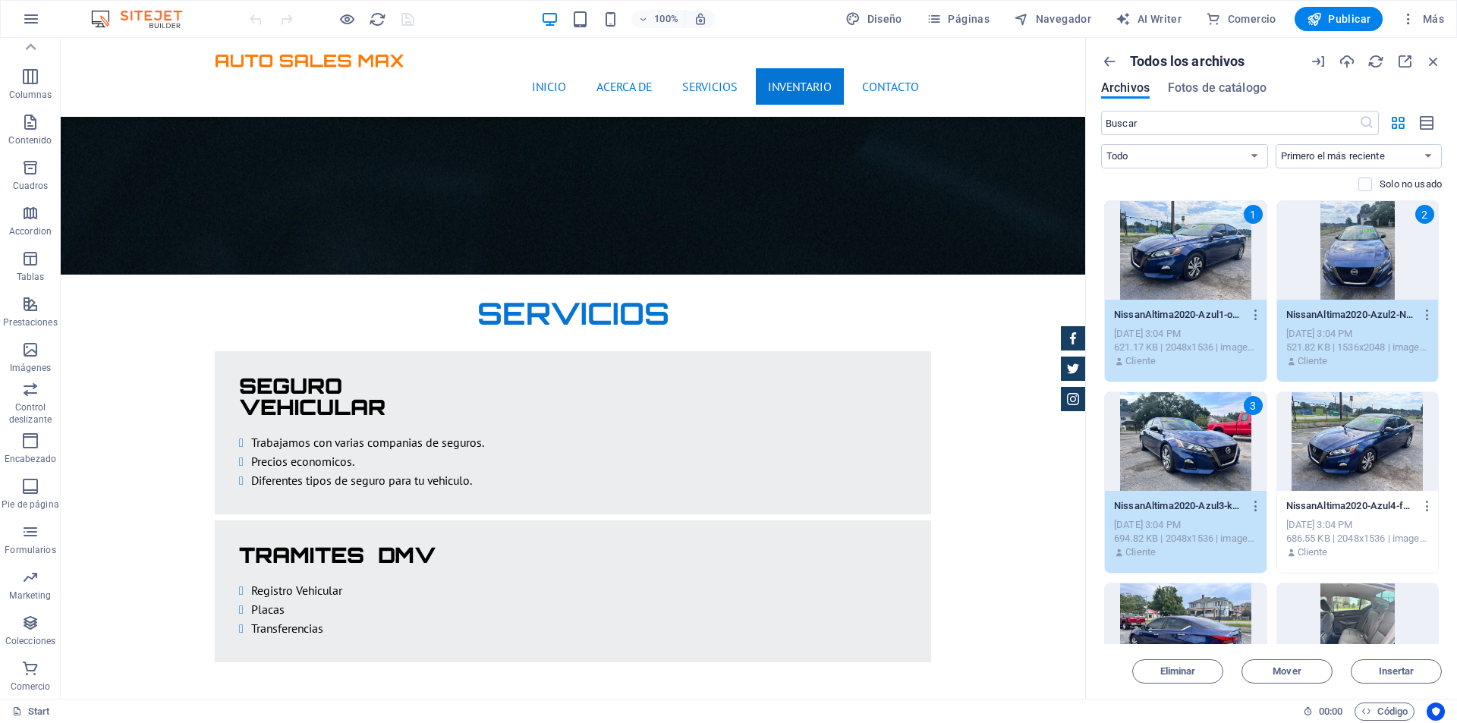
click at [1353, 417] on div at bounding box center [1358, 441] width 162 height 99
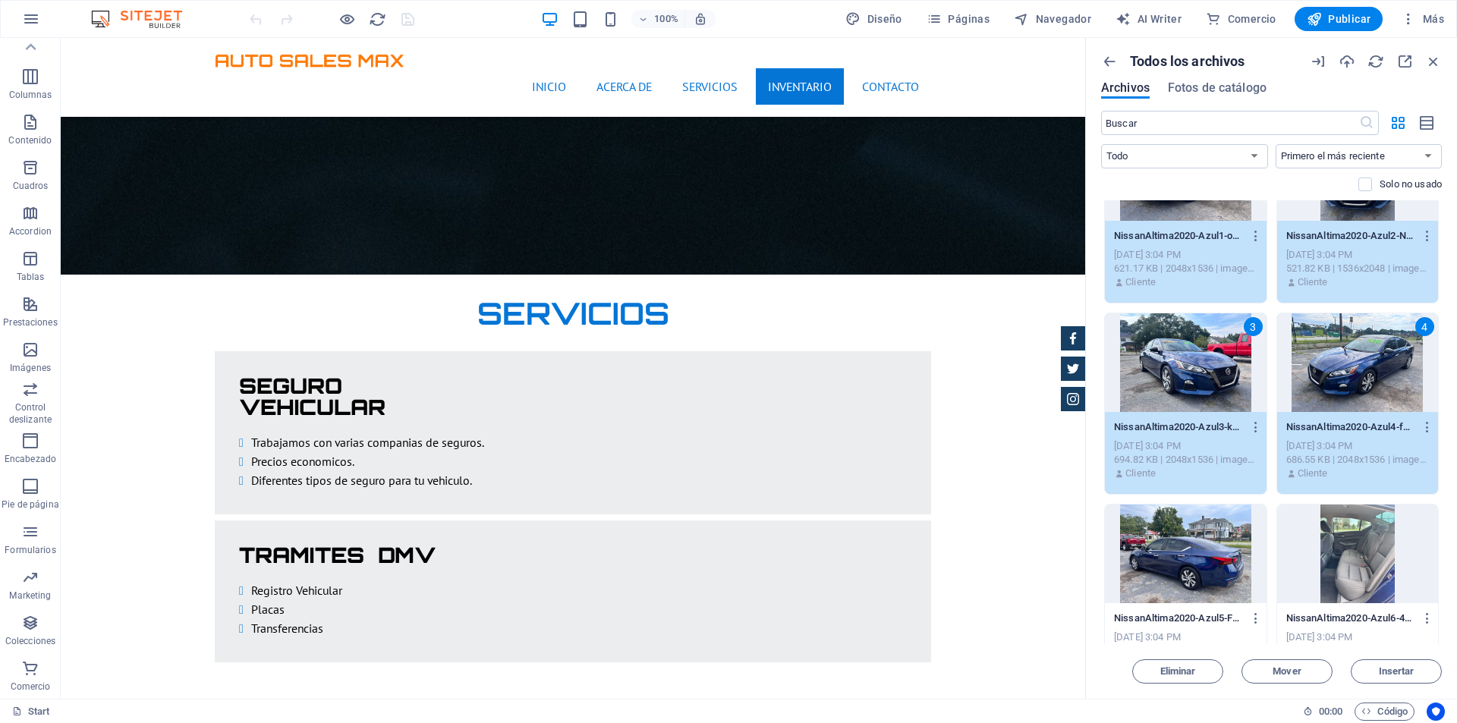
scroll to position [152, 0]
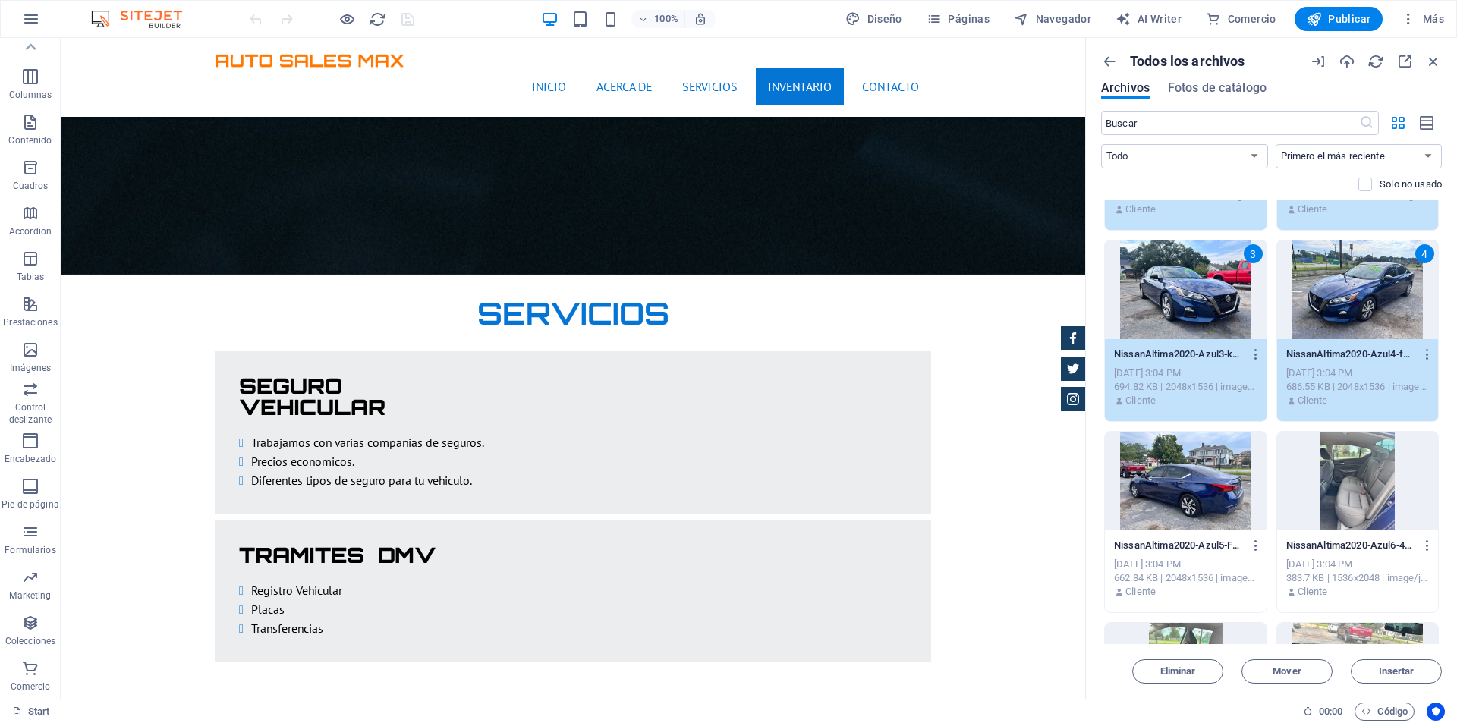
click at [1215, 448] on div at bounding box center [1186, 481] width 162 height 99
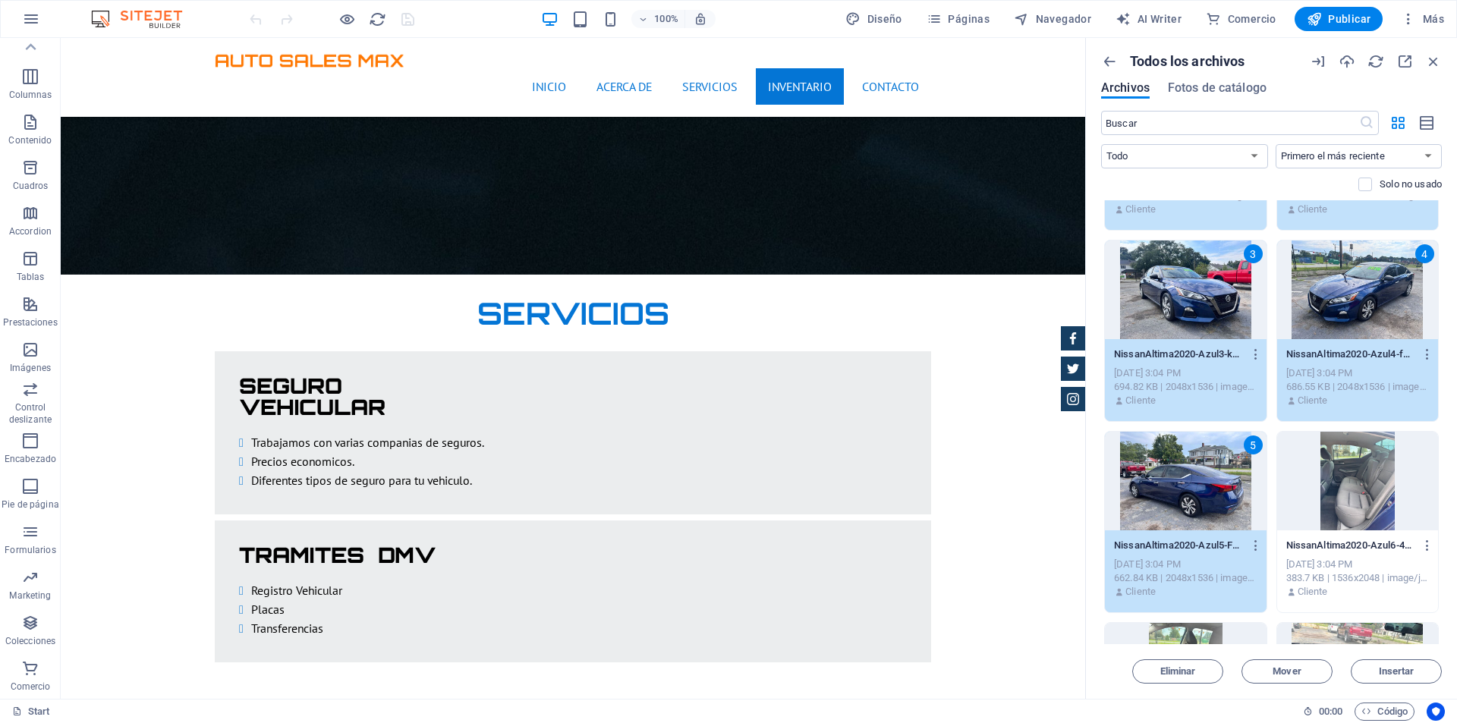
click at [1383, 464] on div at bounding box center [1358, 481] width 162 height 99
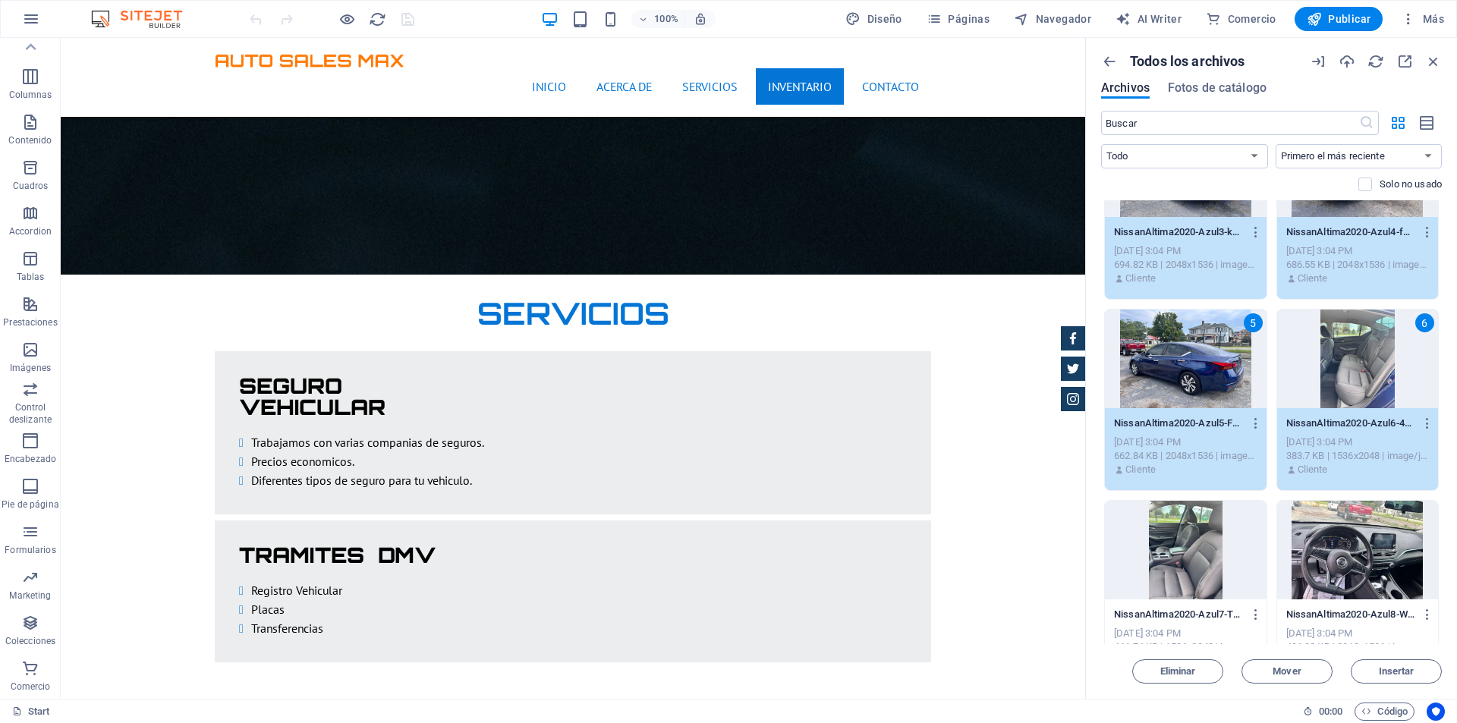
scroll to position [455, 0]
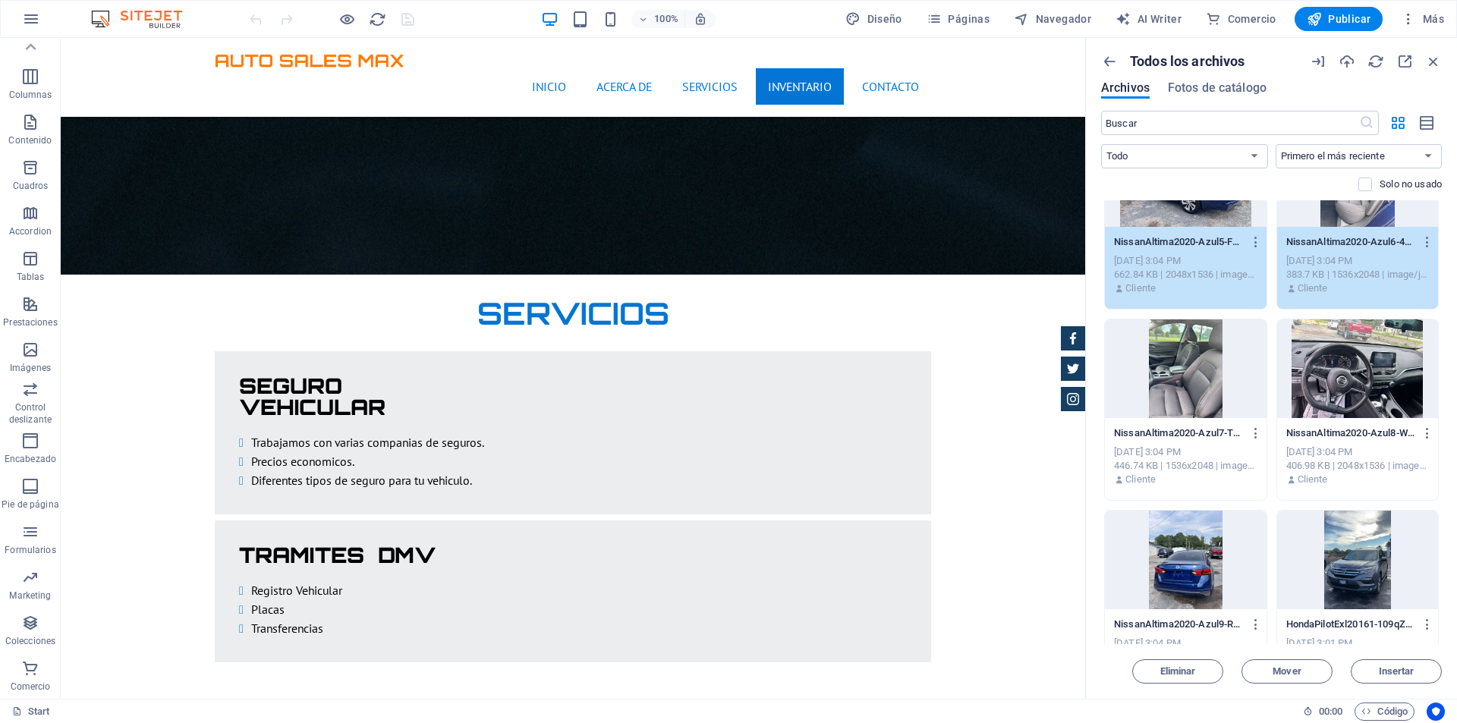
click at [1210, 373] on div at bounding box center [1186, 368] width 162 height 99
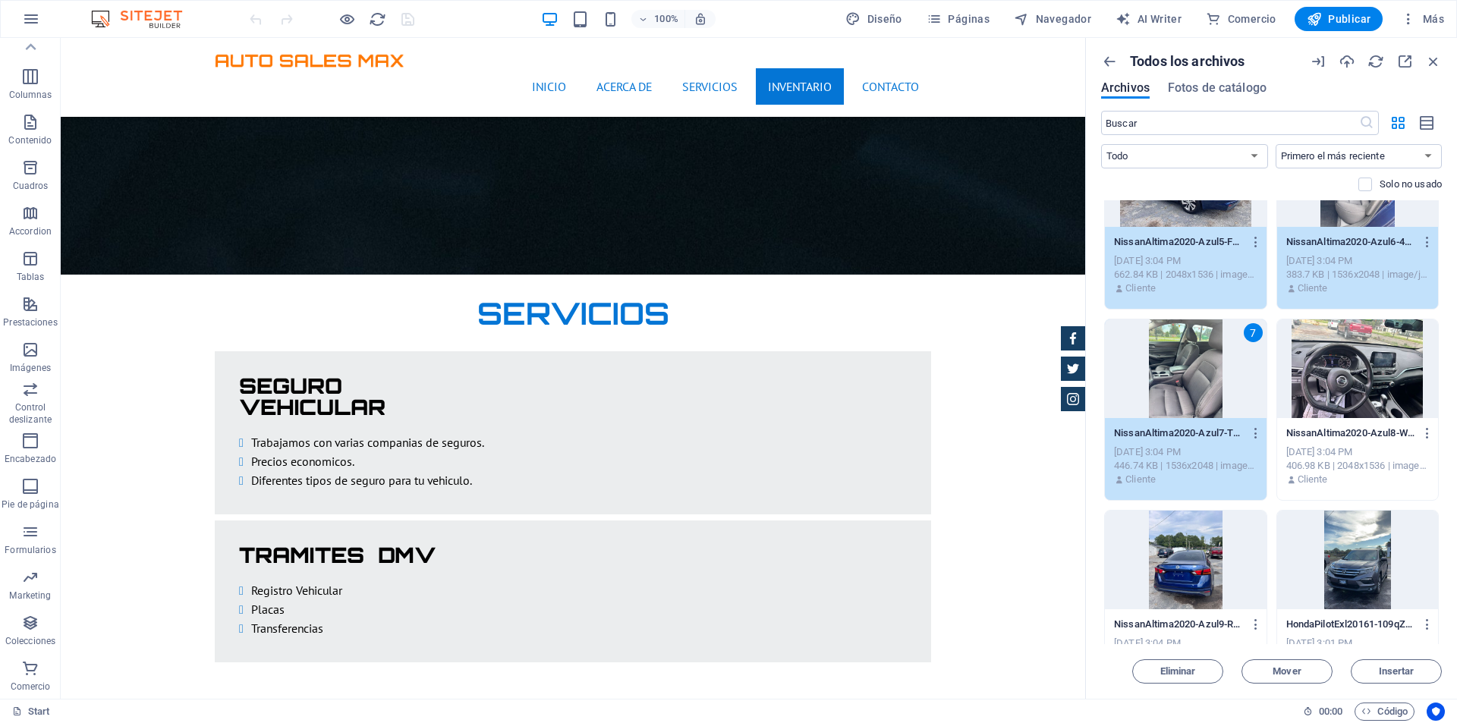
click at [1306, 374] on div at bounding box center [1358, 368] width 162 height 99
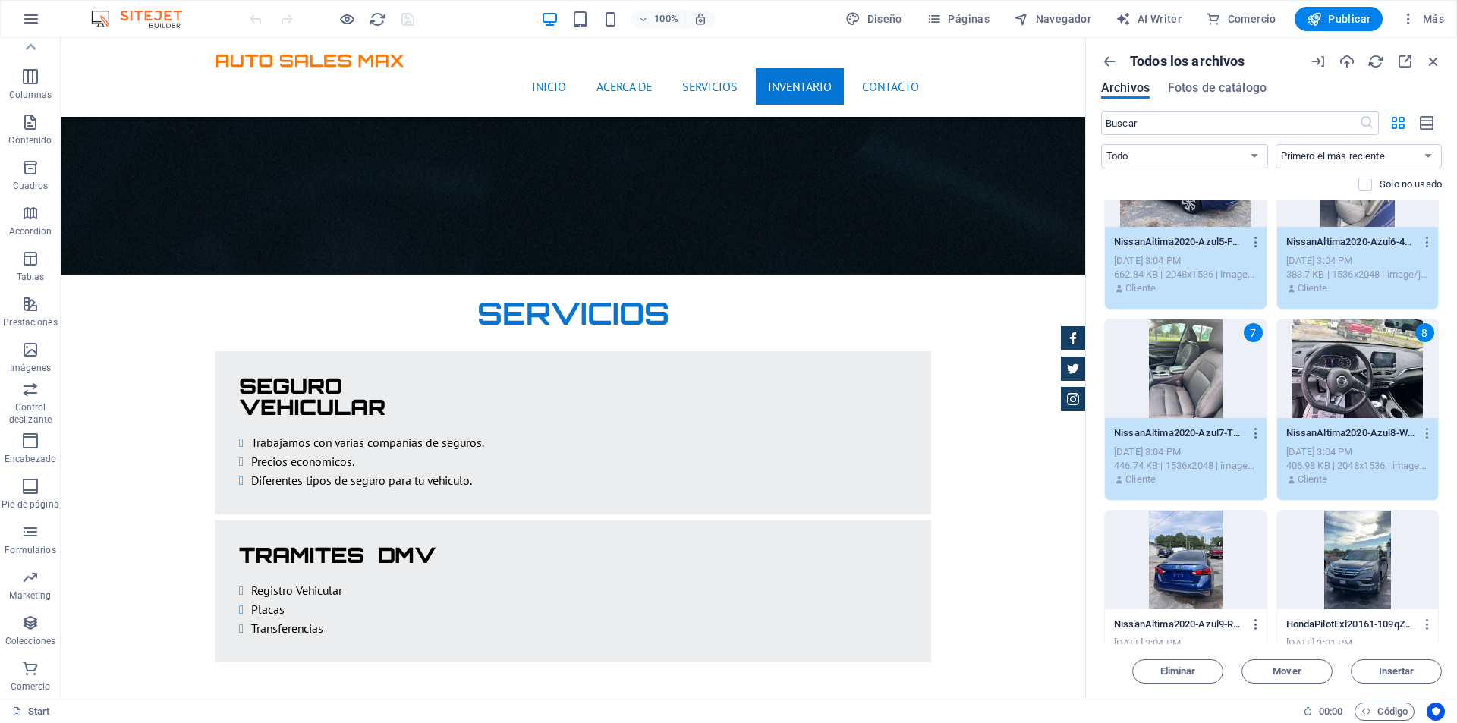
click at [1218, 533] on div at bounding box center [1186, 560] width 162 height 99
click at [1338, 542] on div at bounding box center [1358, 560] width 162 height 99
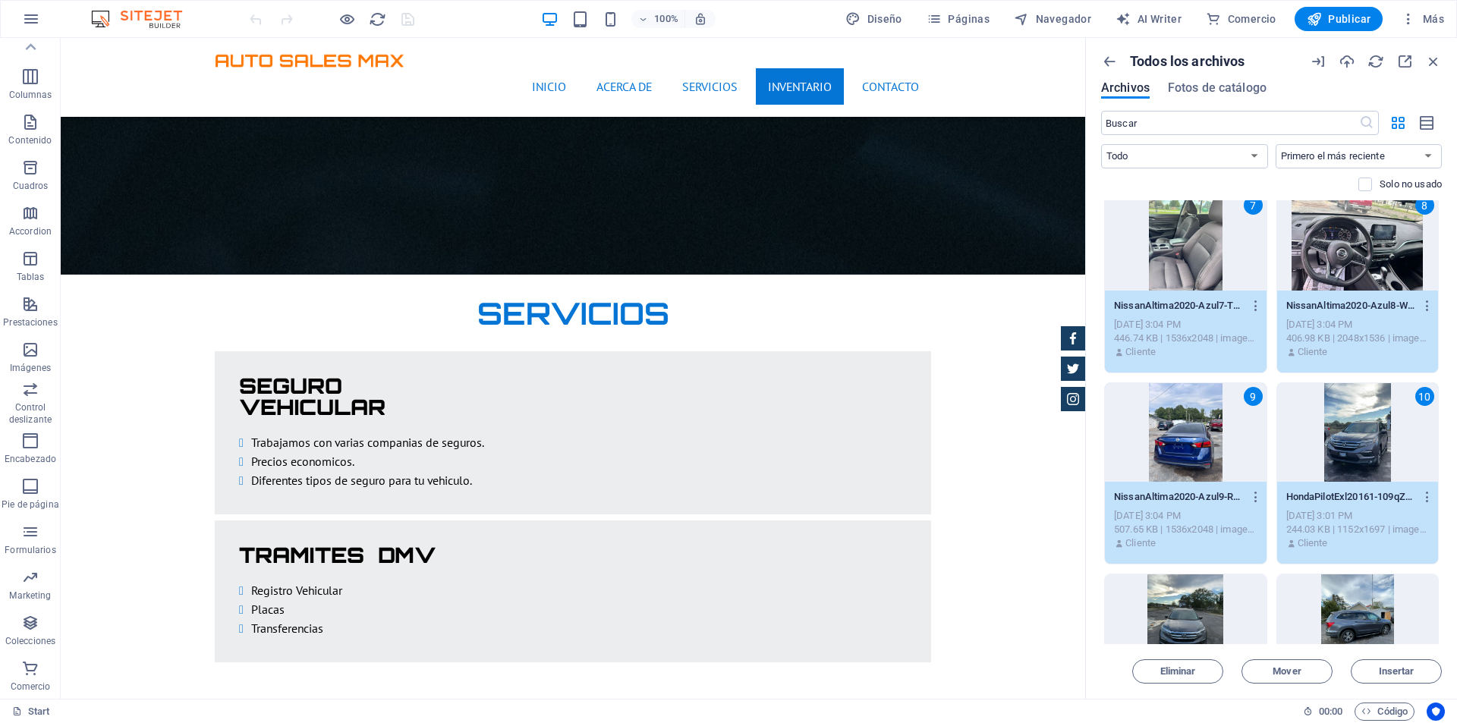
scroll to position [759, 0]
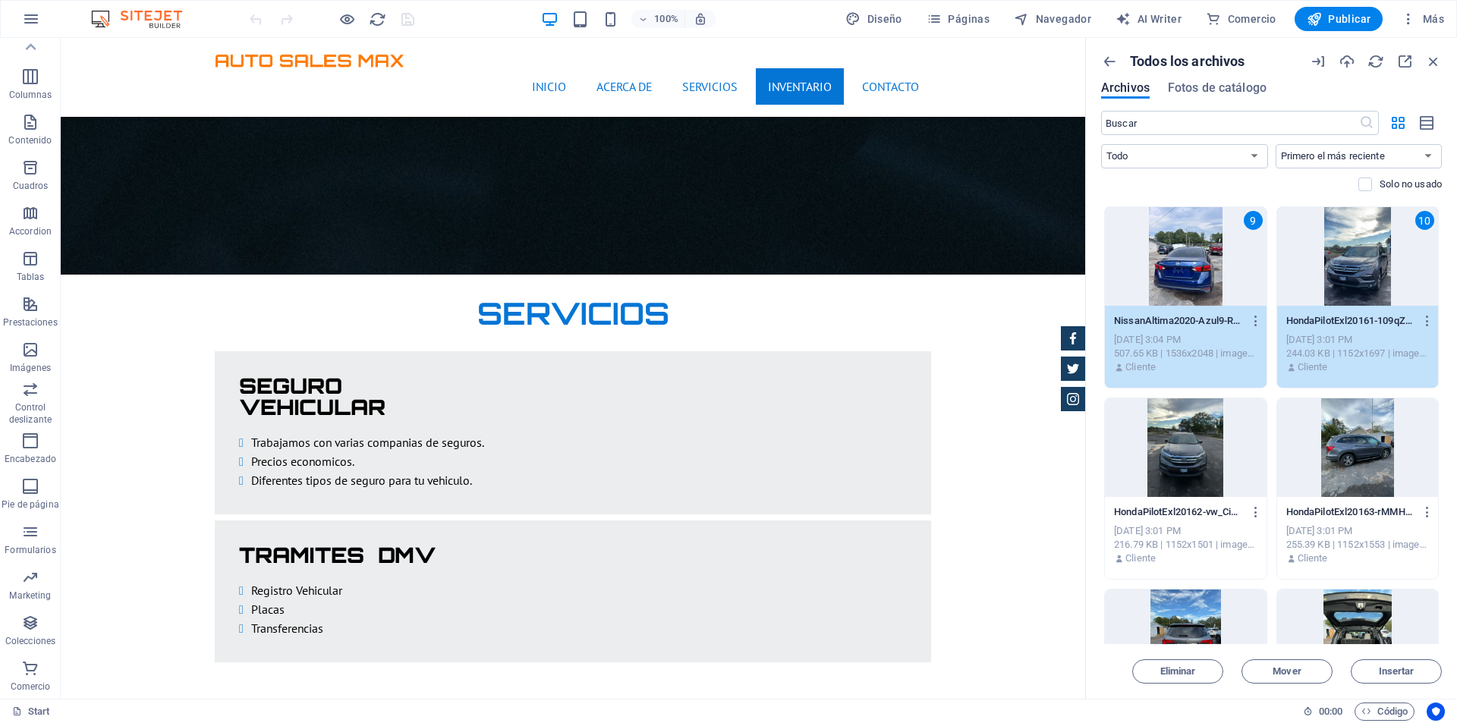
click at [1209, 442] on div at bounding box center [1186, 447] width 162 height 99
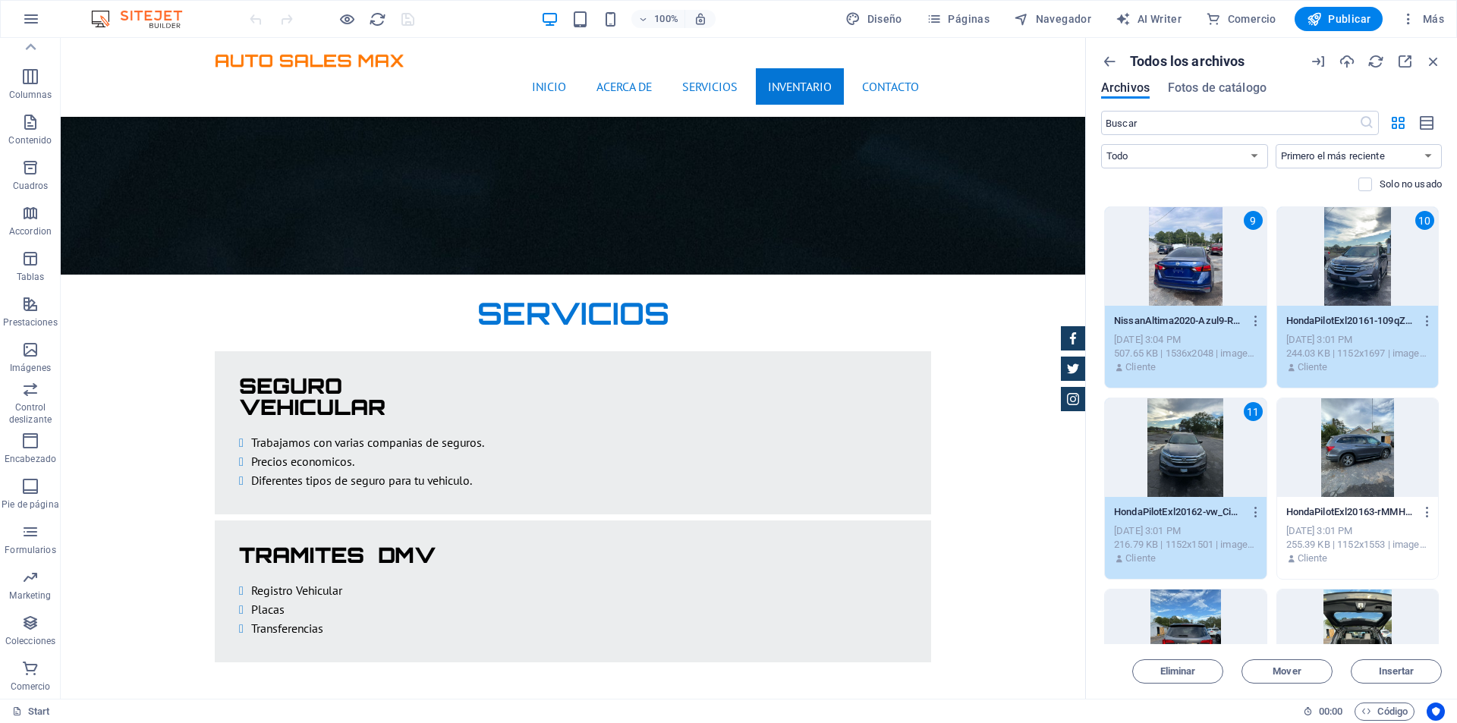
click at [1340, 453] on div at bounding box center [1358, 447] width 162 height 99
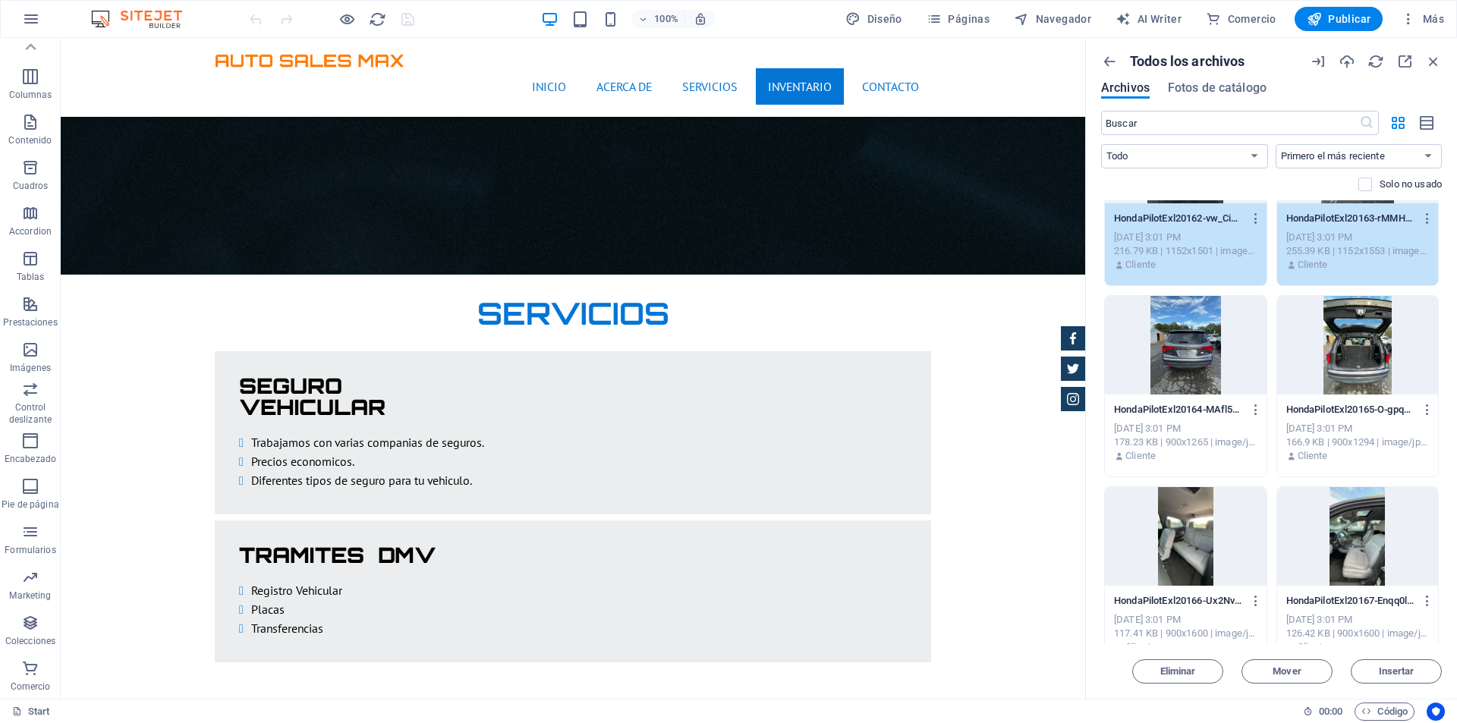
scroll to position [1062, 0]
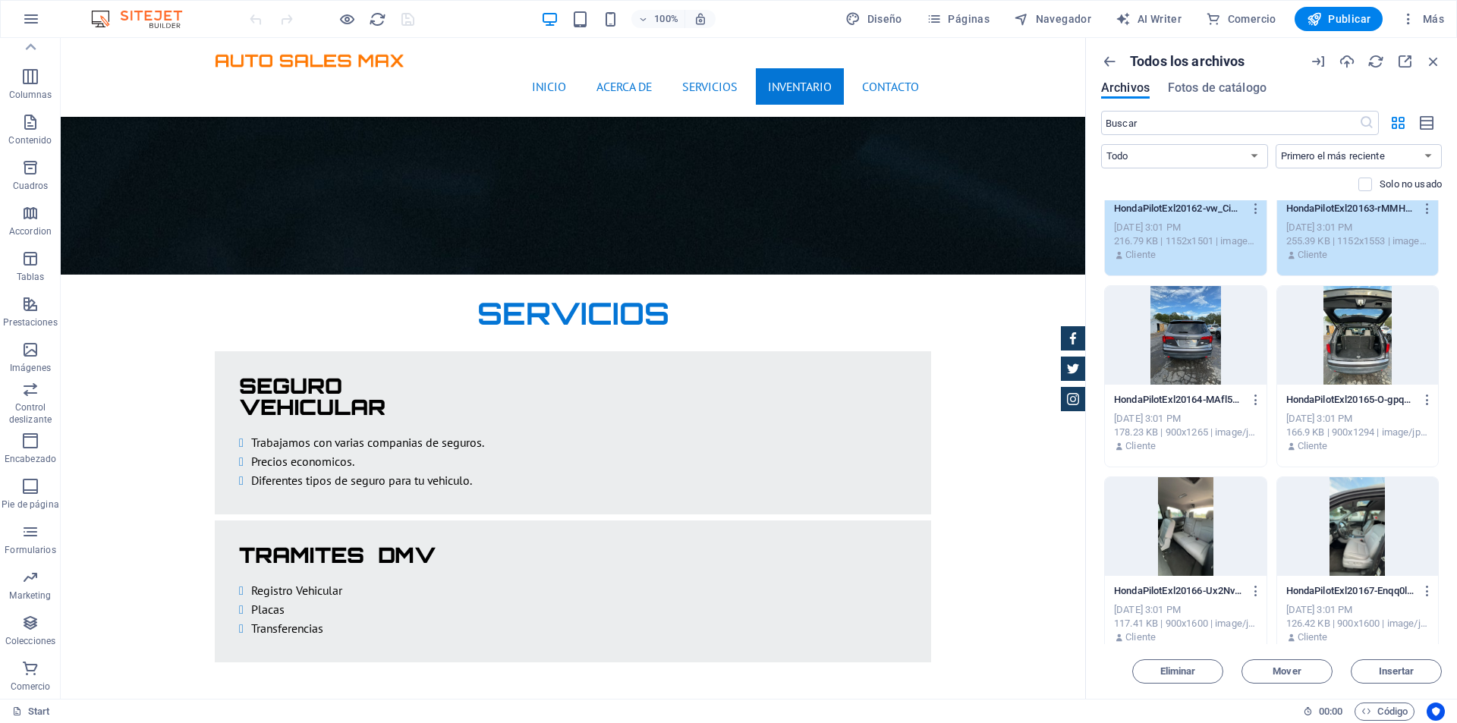
click at [1192, 341] on div at bounding box center [1186, 335] width 162 height 99
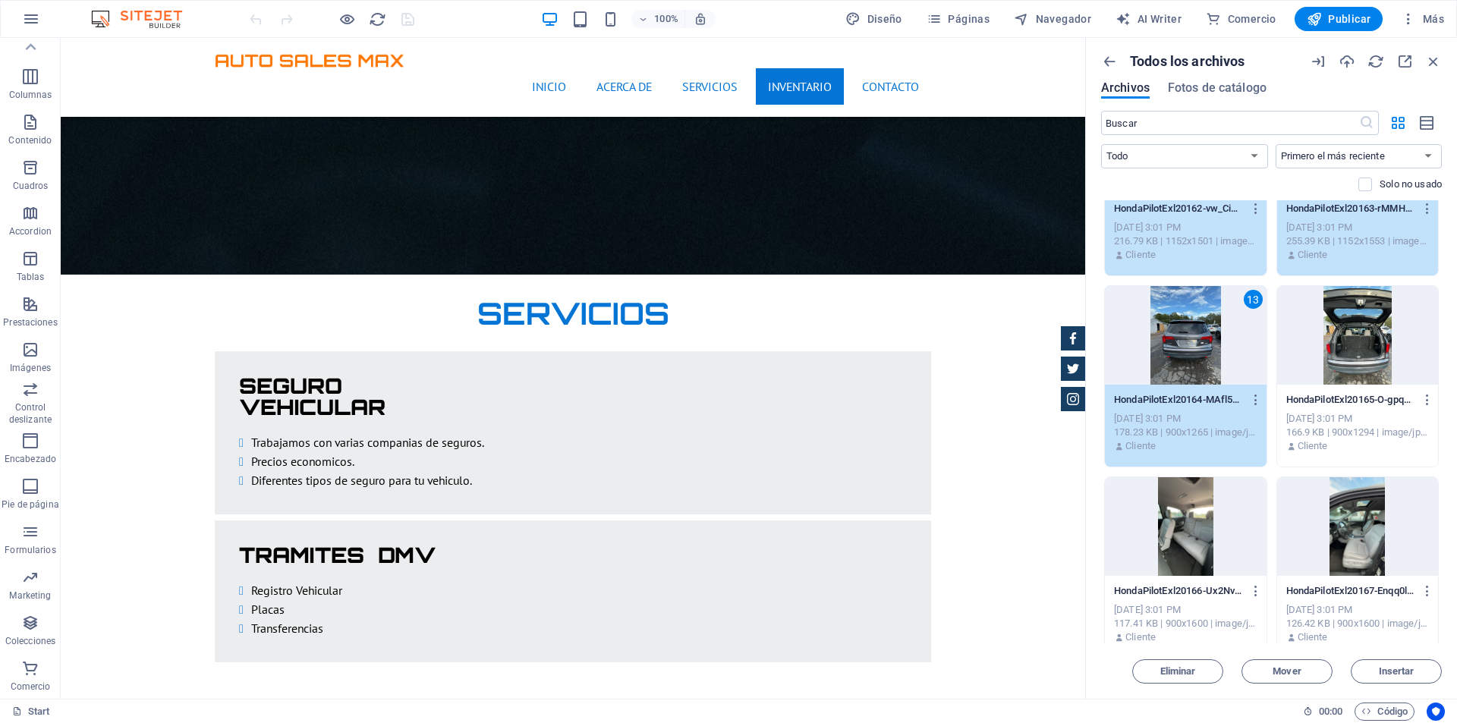
click at [1340, 347] on div at bounding box center [1358, 335] width 162 height 99
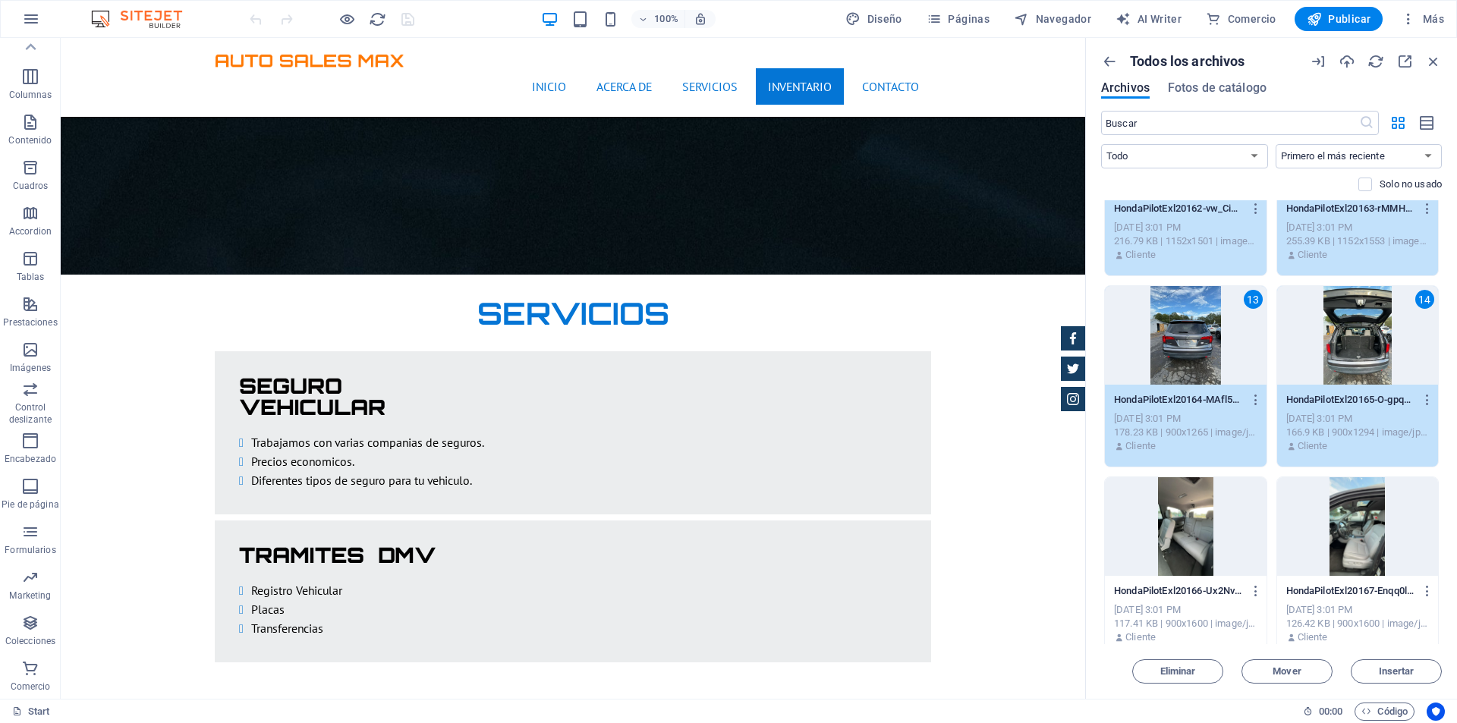
click at [1223, 528] on div at bounding box center [1186, 526] width 162 height 99
click at [1341, 523] on div at bounding box center [1358, 526] width 162 height 99
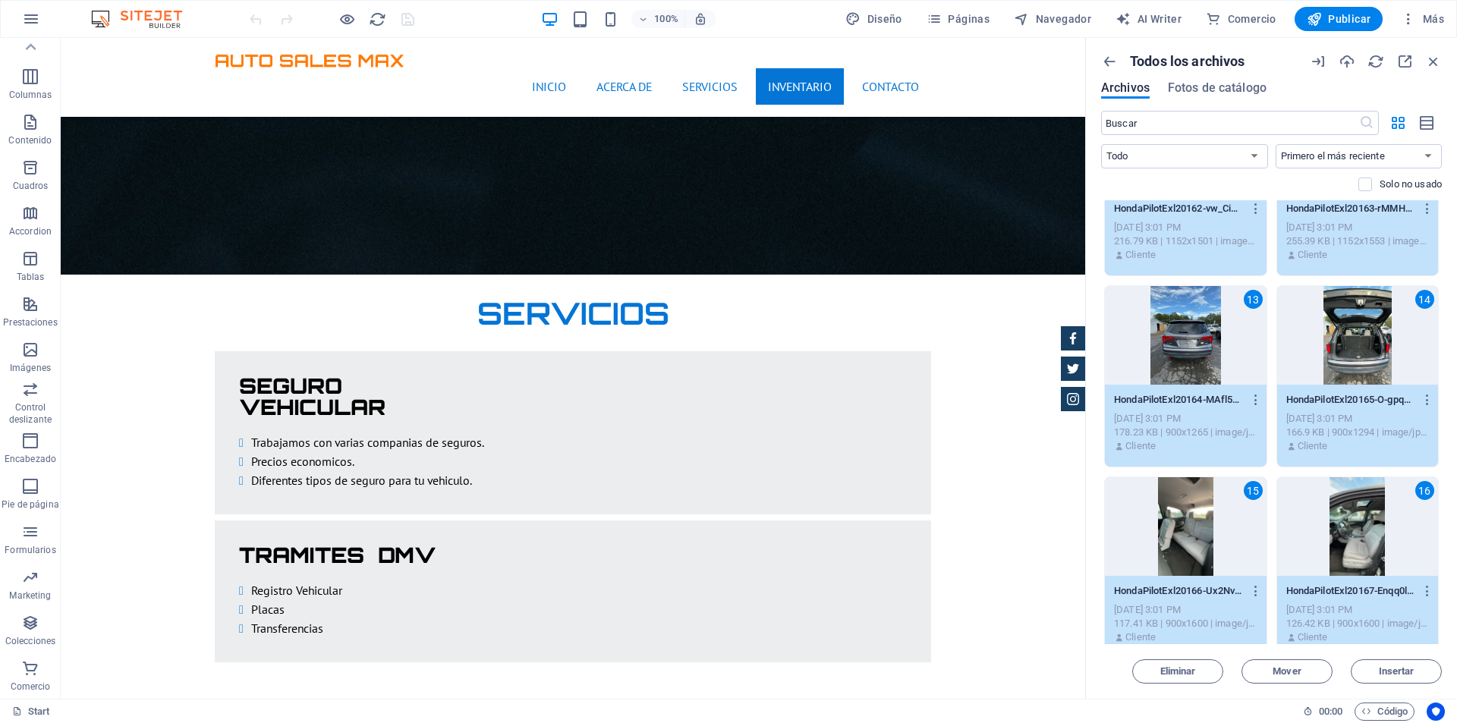
scroll to position [1366, 0]
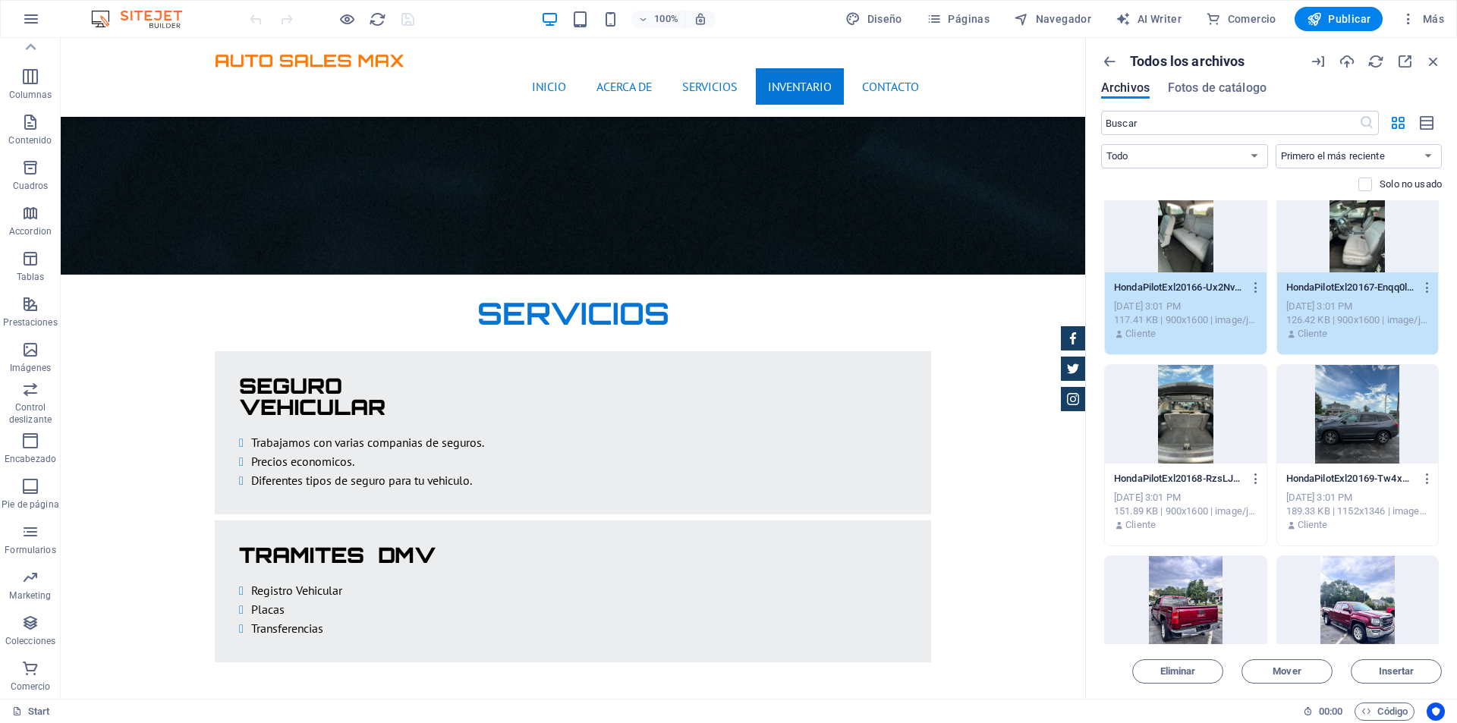
click at [1189, 404] on div at bounding box center [1186, 414] width 162 height 99
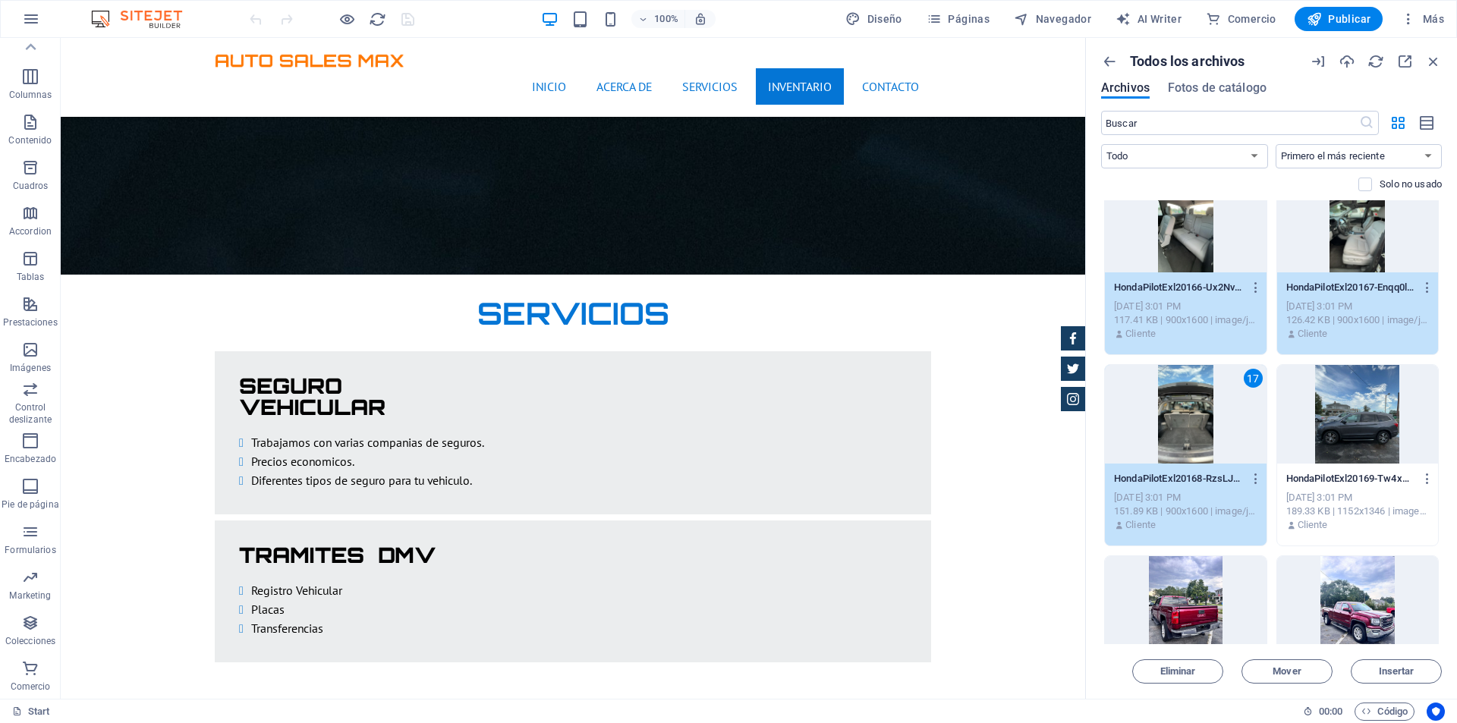
click at [1338, 426] on div at bounding box center [1358, 414] width 162 height 99
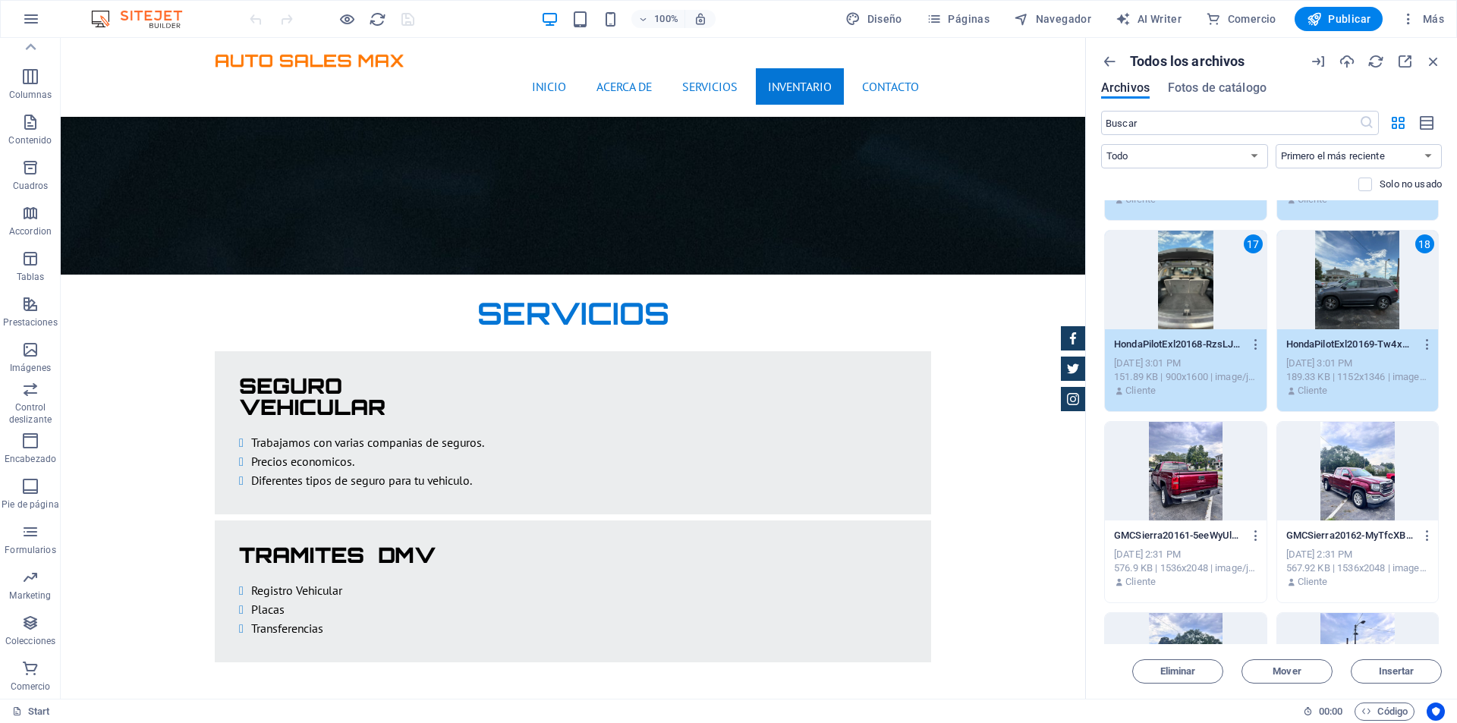
scroll to position [1517, 0]
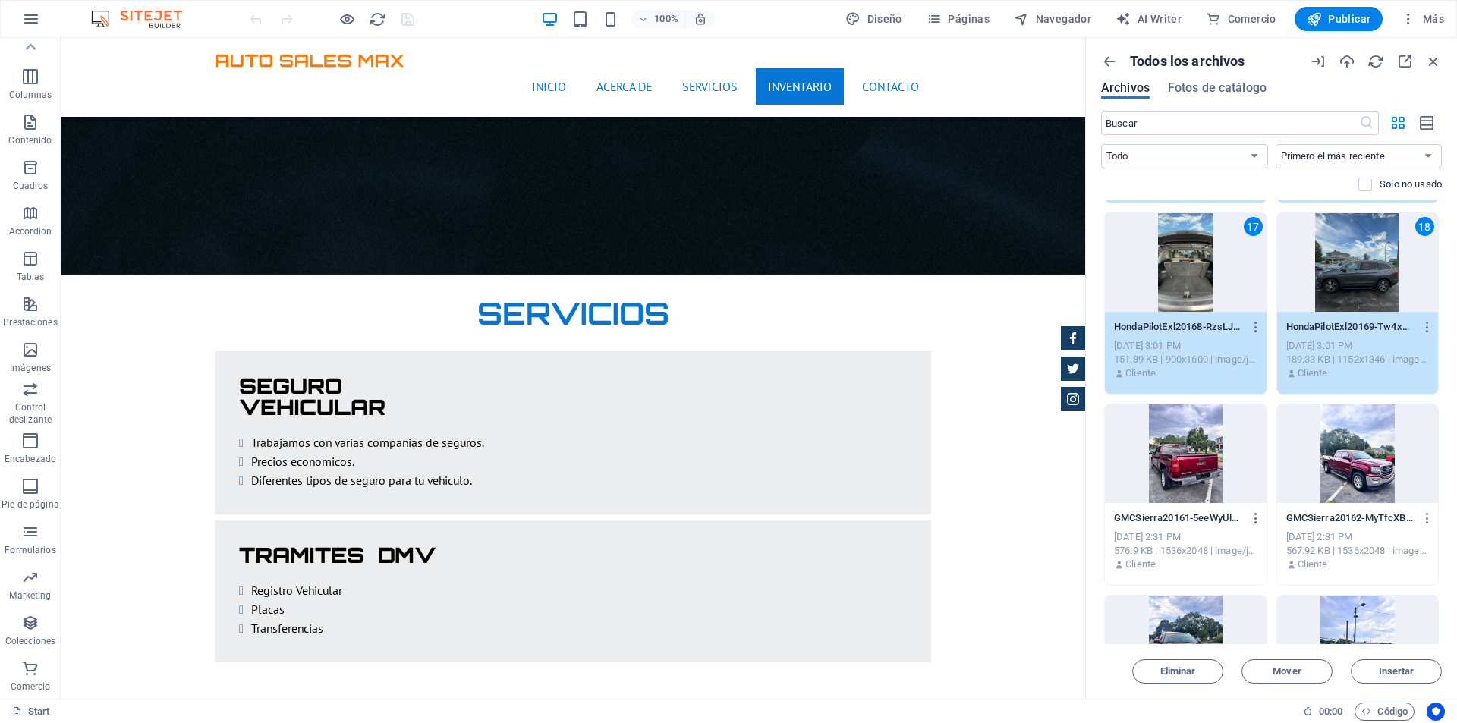
click at [1212, 453] on div at bounding box center [1186, 453] width 162 height 99
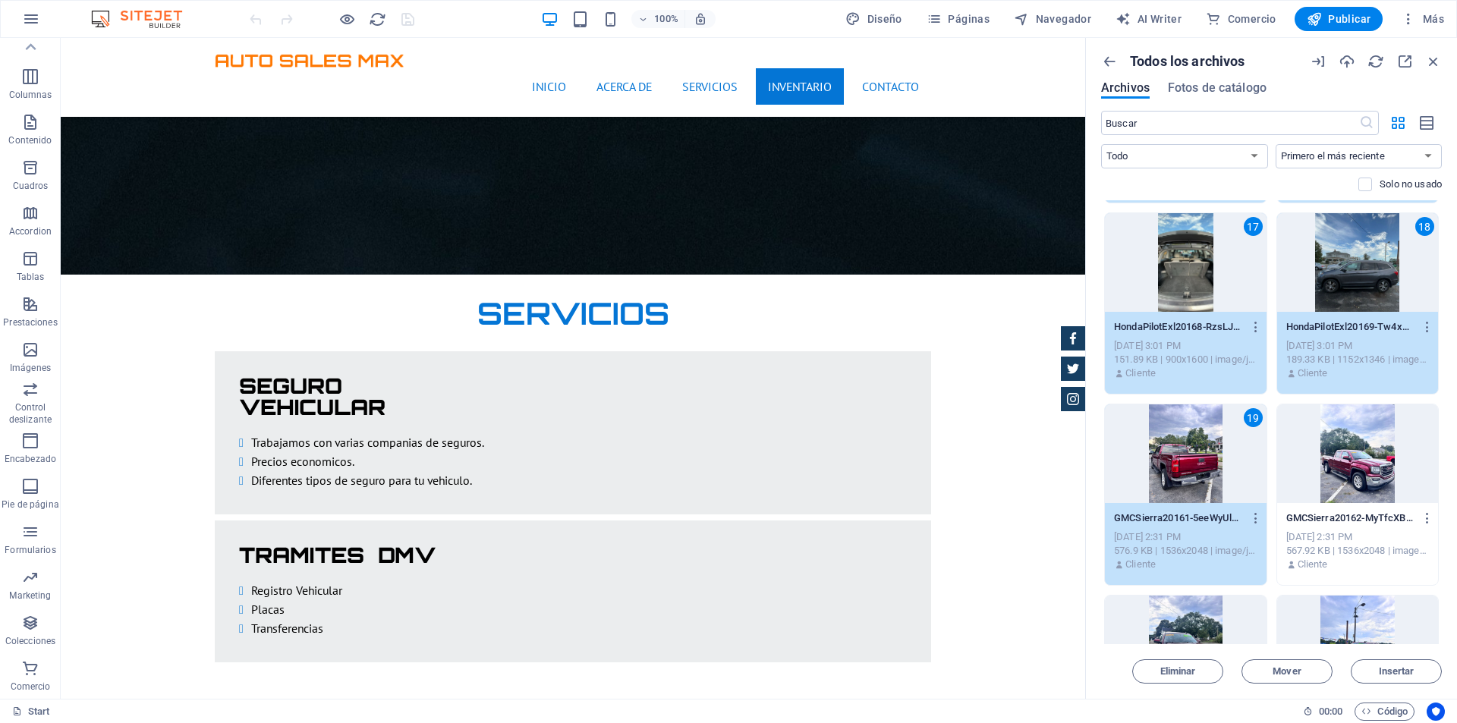
click at [1329, 454] on div at bounding box center [1358, 453] width 162 height 99
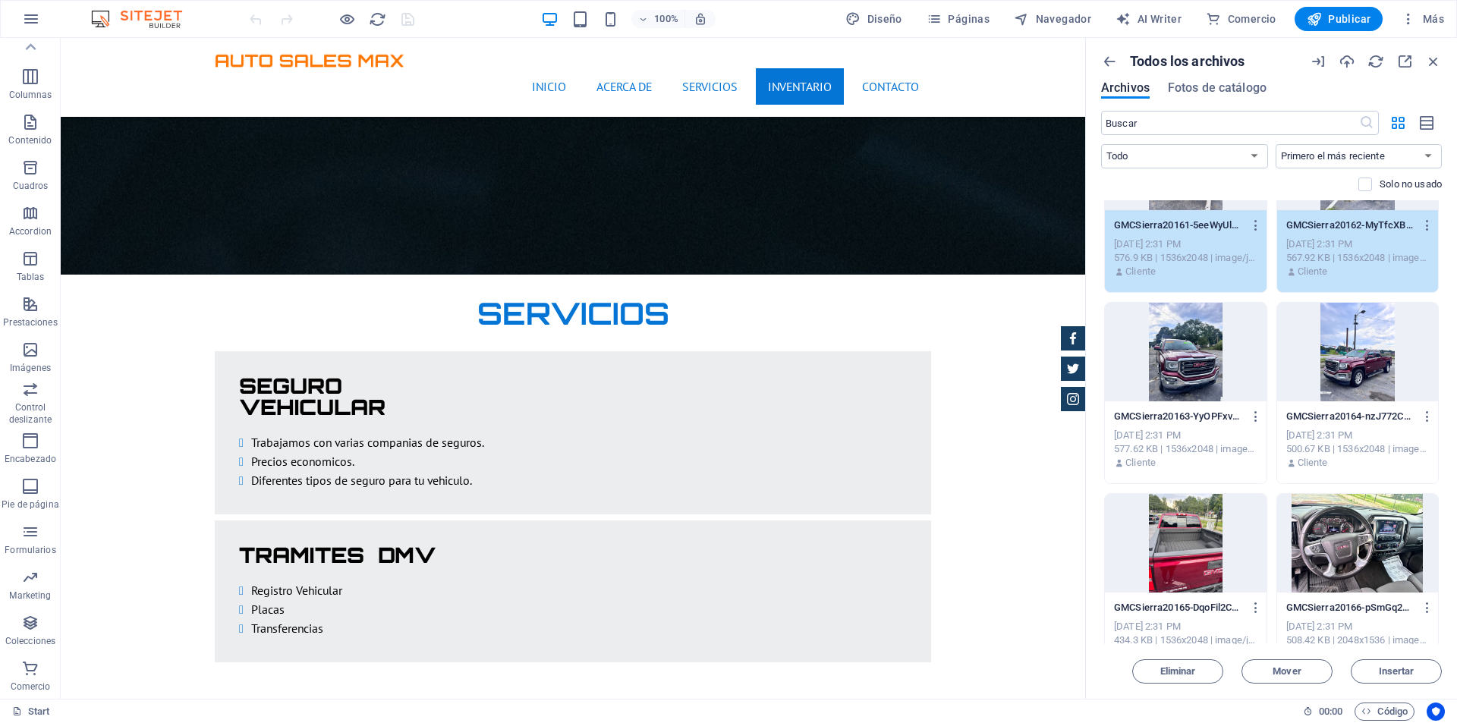
scroll to position [1821, 0]
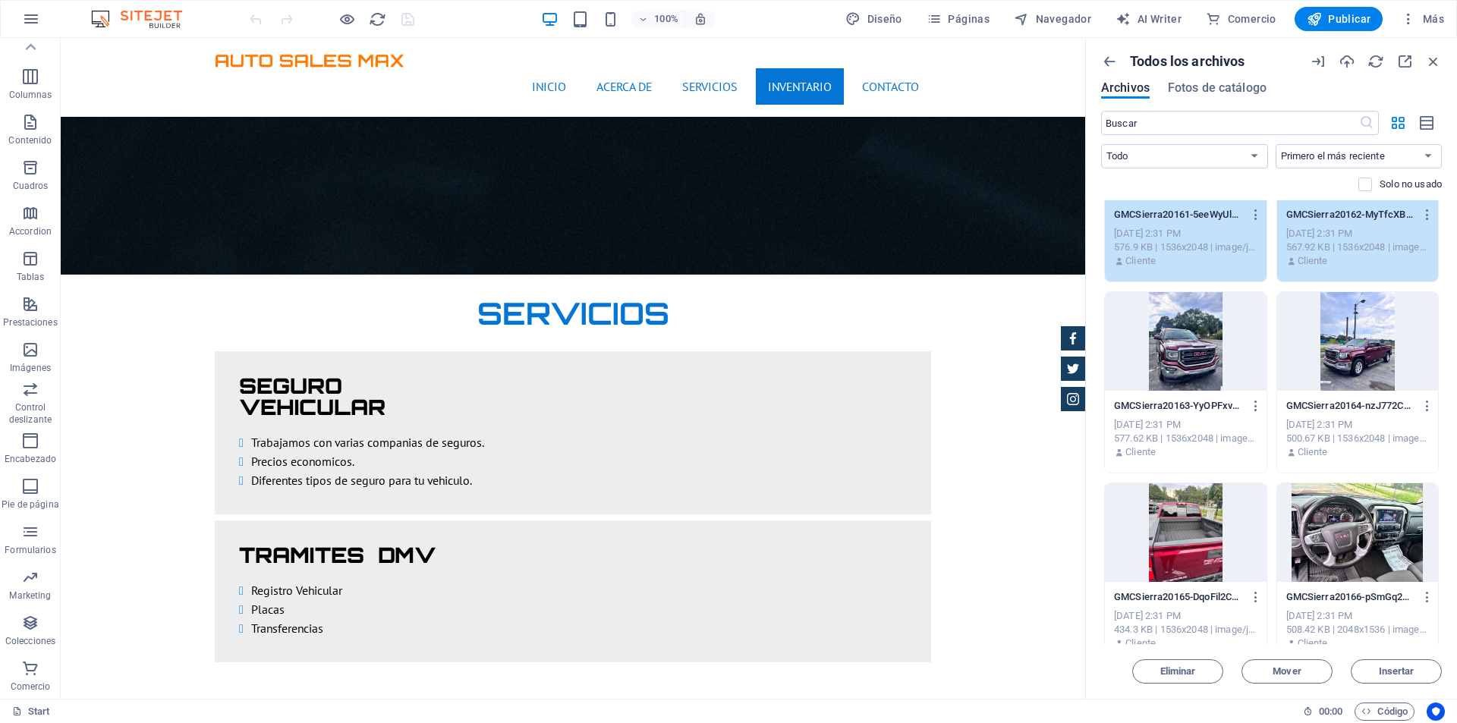
click at [1205, 380] on div at bounding box center [1186, 341] width 162 height 99
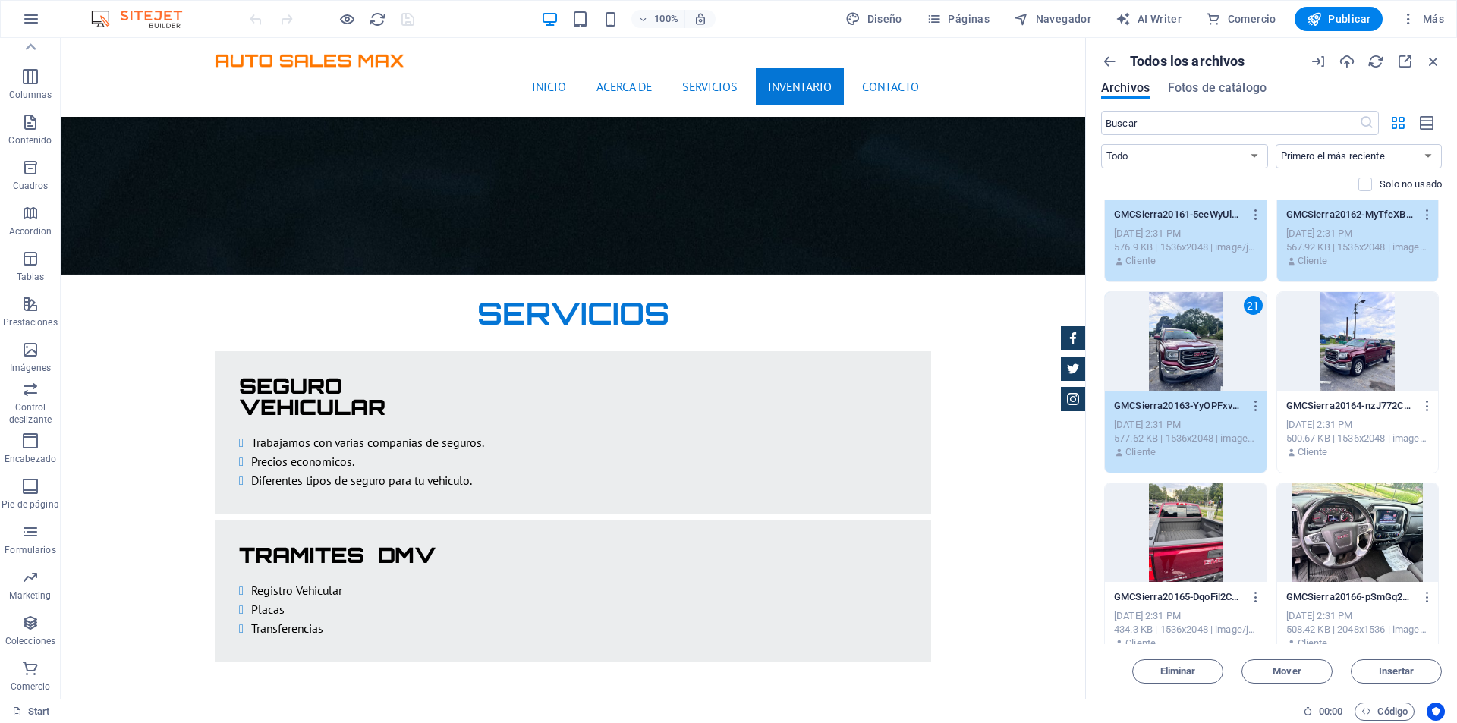
click at [1341, 357] on div at bounding box center [1358, 341] width 162 height 99
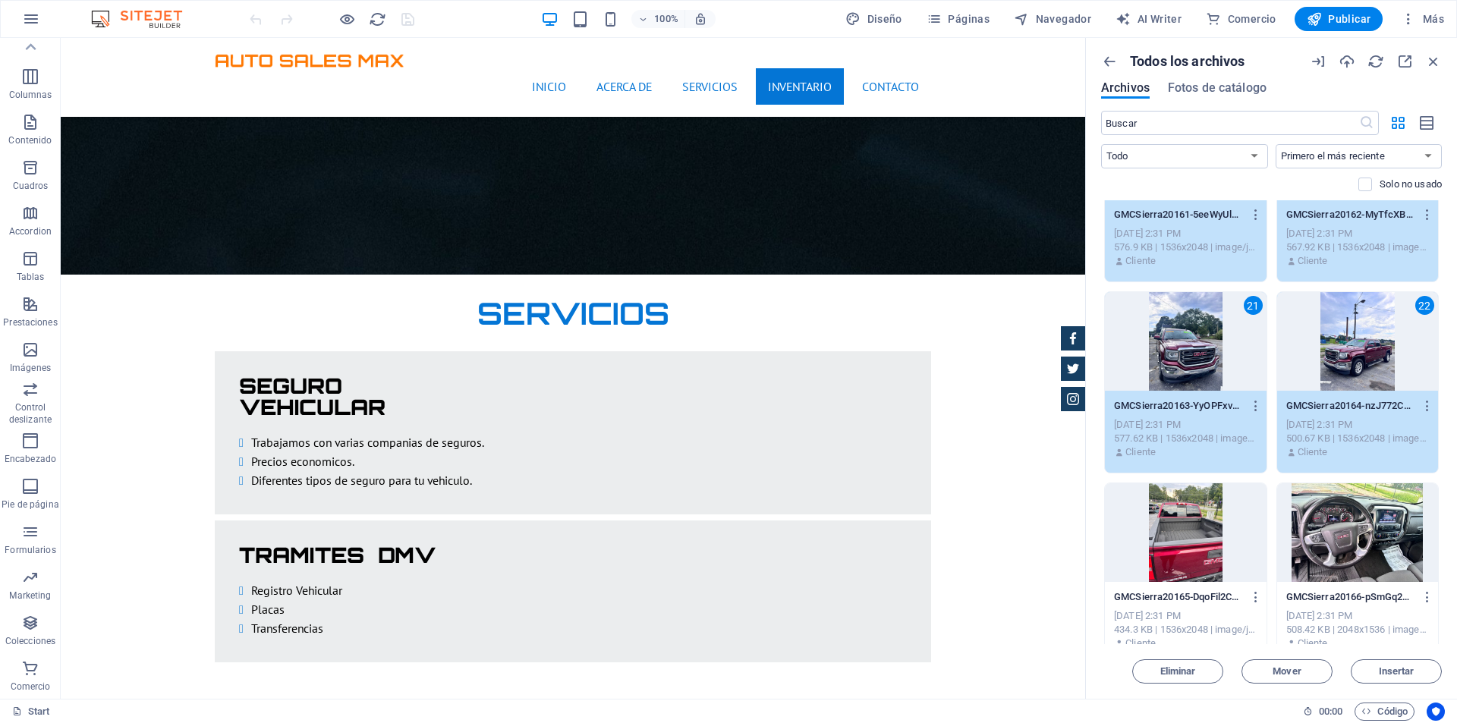
click at [1174, 507] on div at bounding box center [1186, 532] width 162 height 99
click at [1375, 514] on div at bounding box center [1358, 532] width 162 height 99
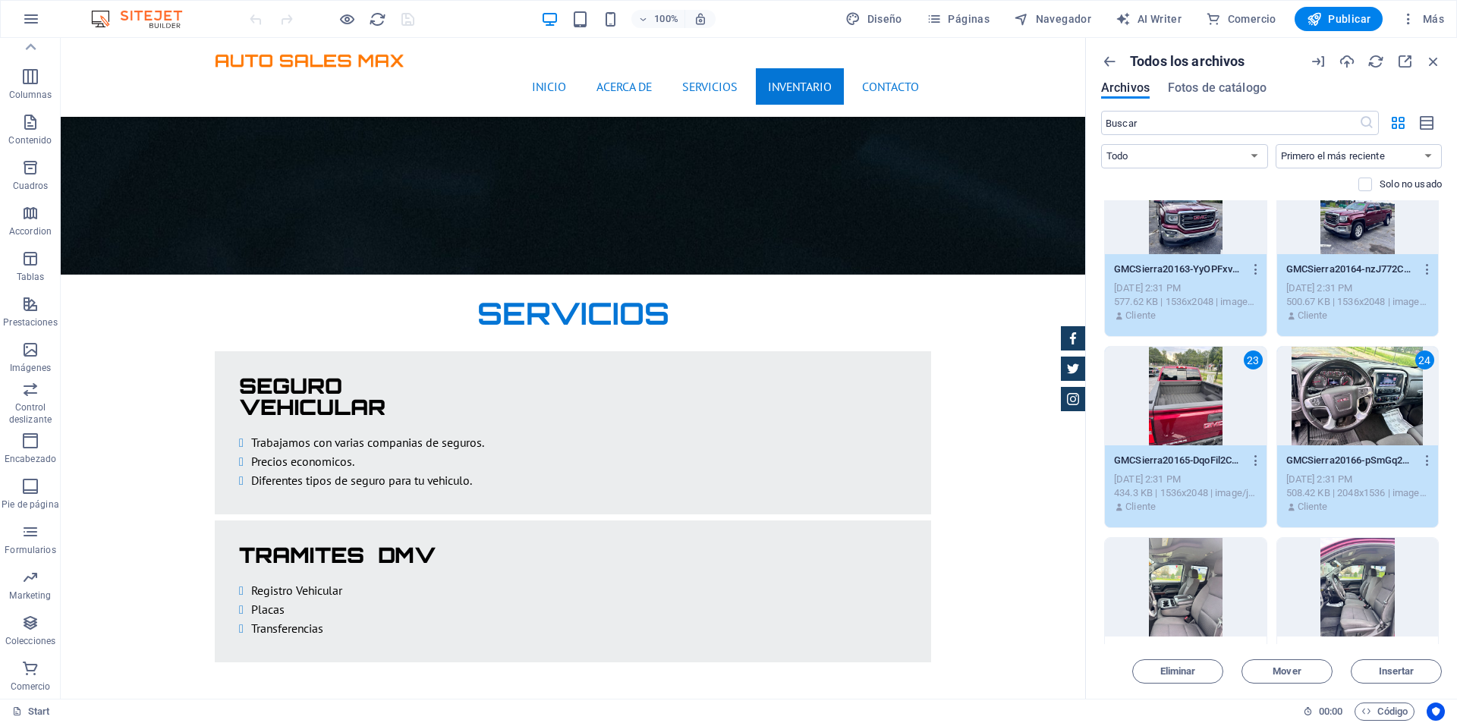
scroll to position [2124, 0]
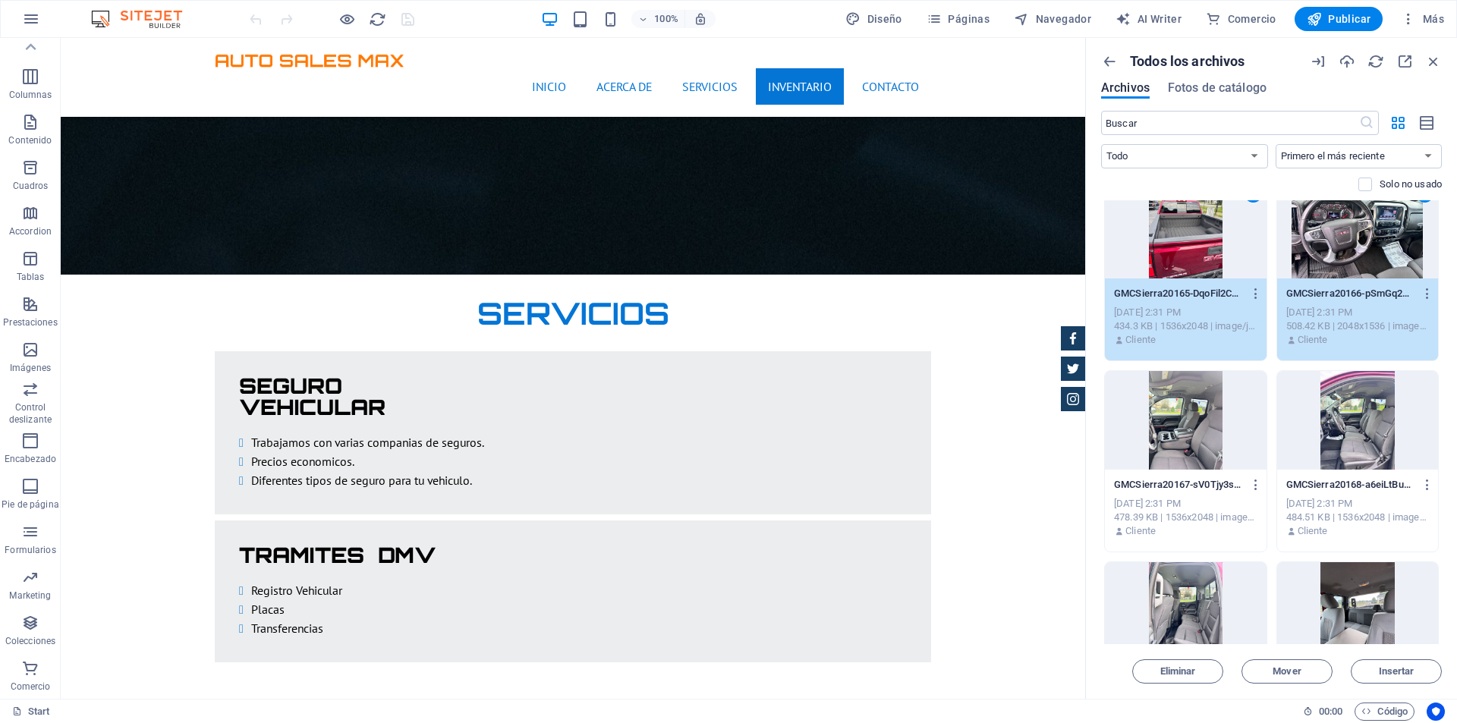
click at [1200, 423] on div at bounding box center [1186, 420] width 162 height 99
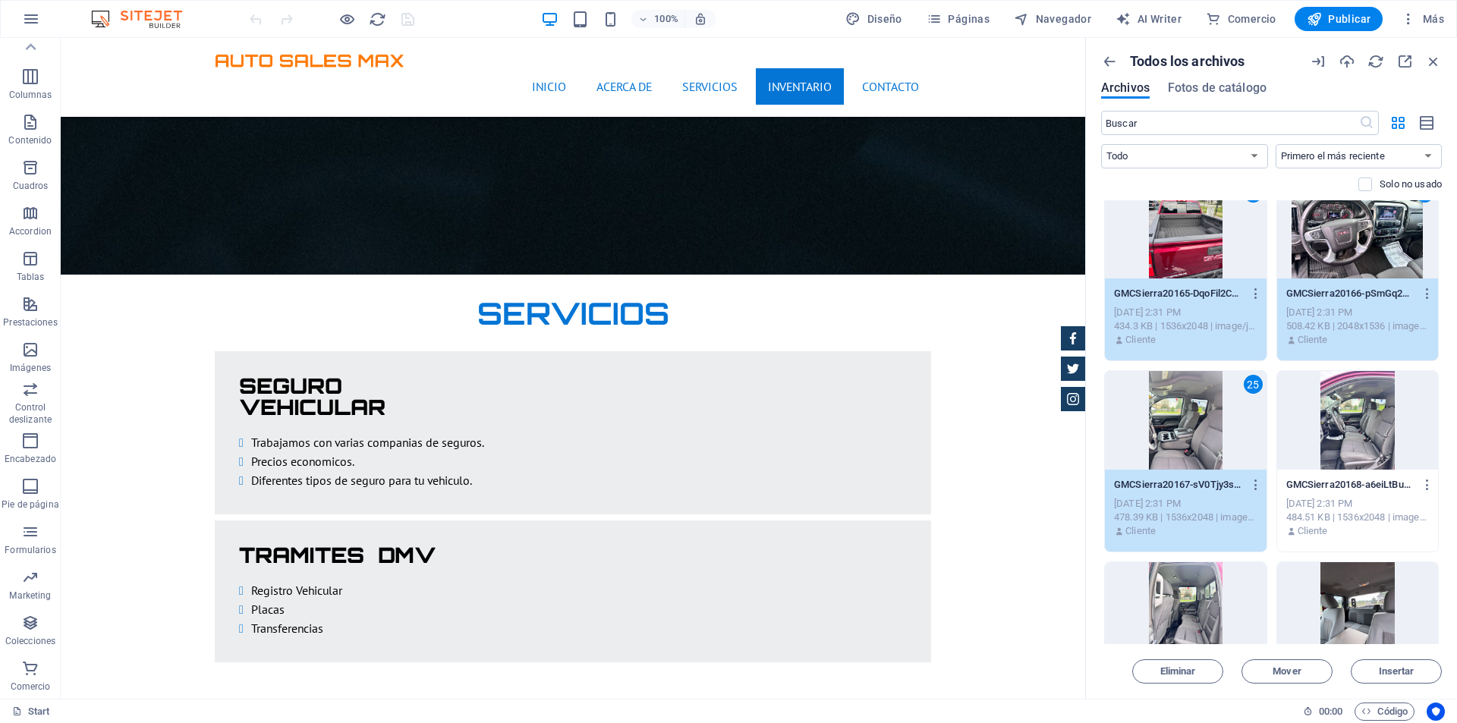
click at [1323, 412] on div at bounding box center [1358, 420] width 162 height 99
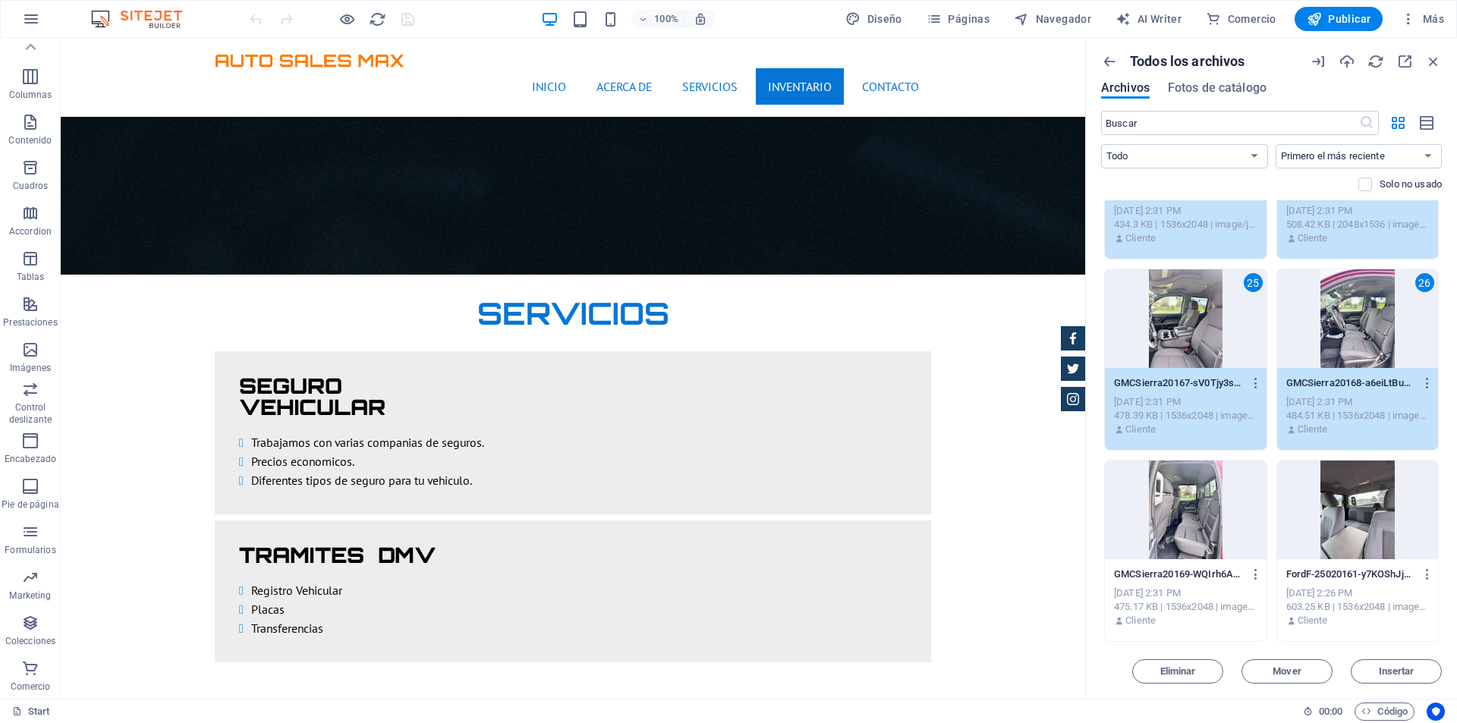
scroll to position [2352, 0]
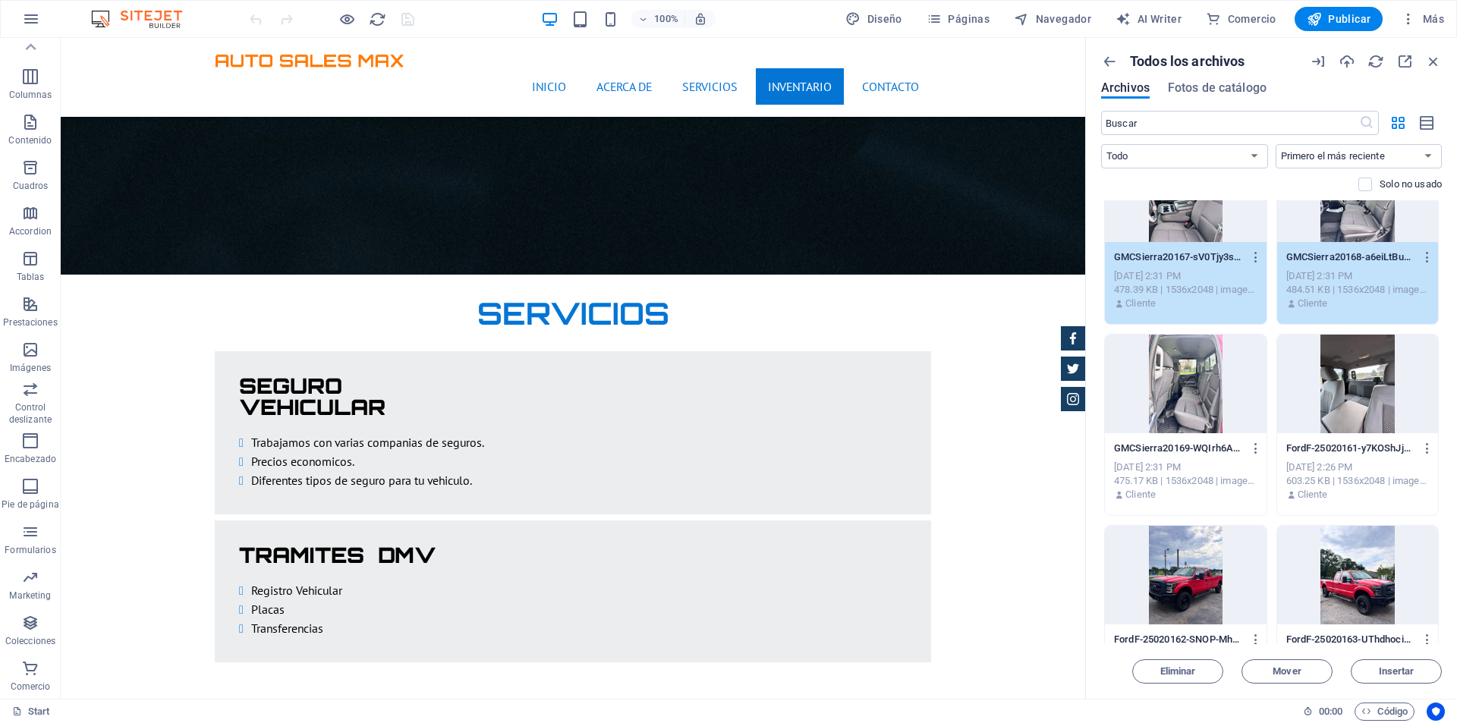
click at [1209, 394] on div at bounding box center [1186, 384] width 162 height 99
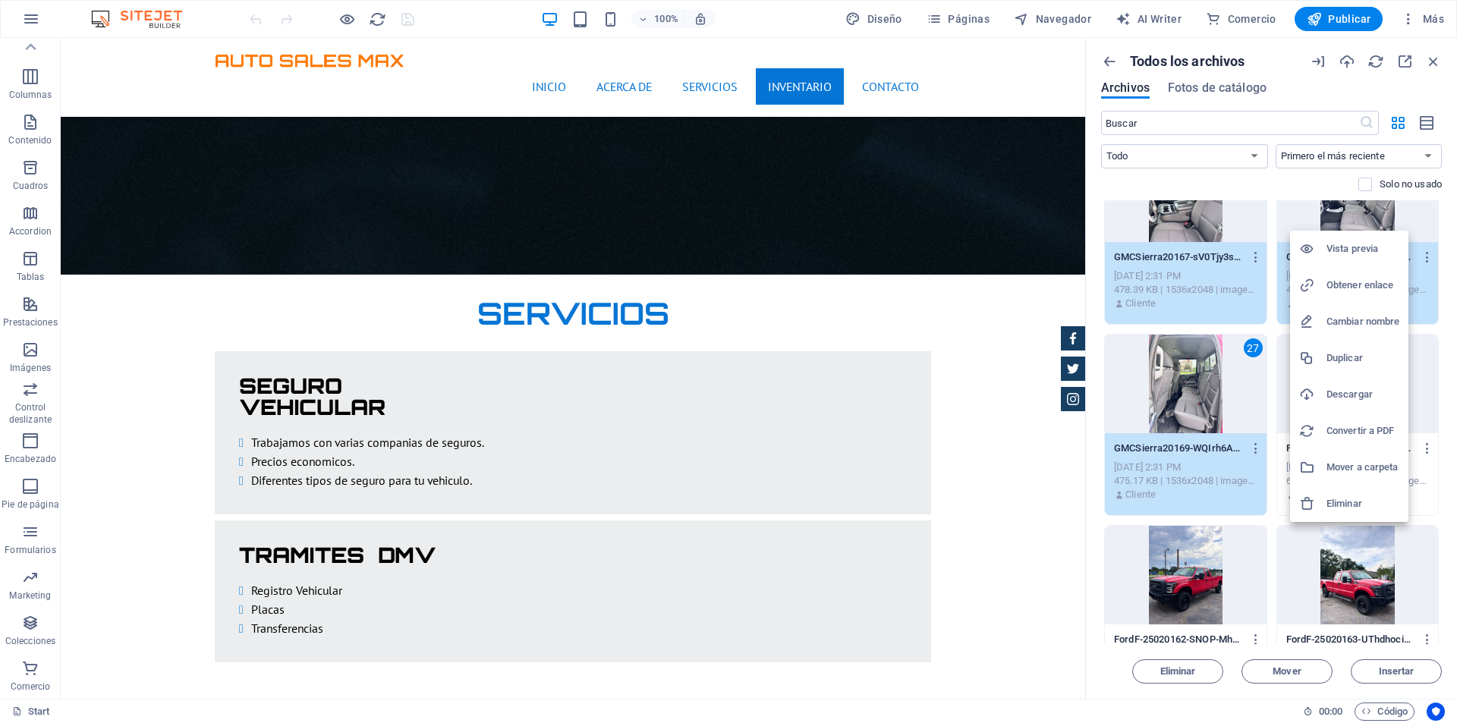
click at [1351, 501] on h6 "Eliminar" at bounding box center [1362, 504] width 73 height 18
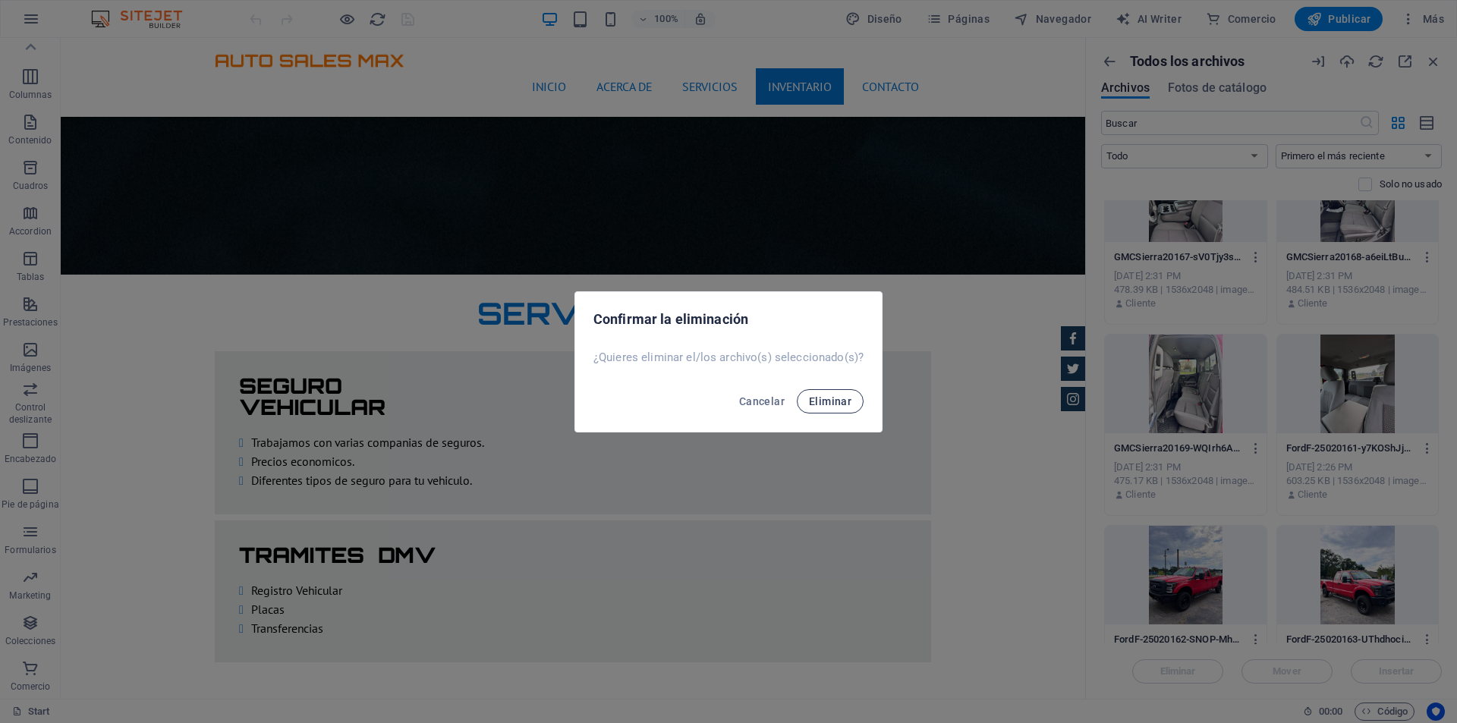
click at [833, 404] on span "Eliminar" at bounding box center [830, 401] width 42 height 12
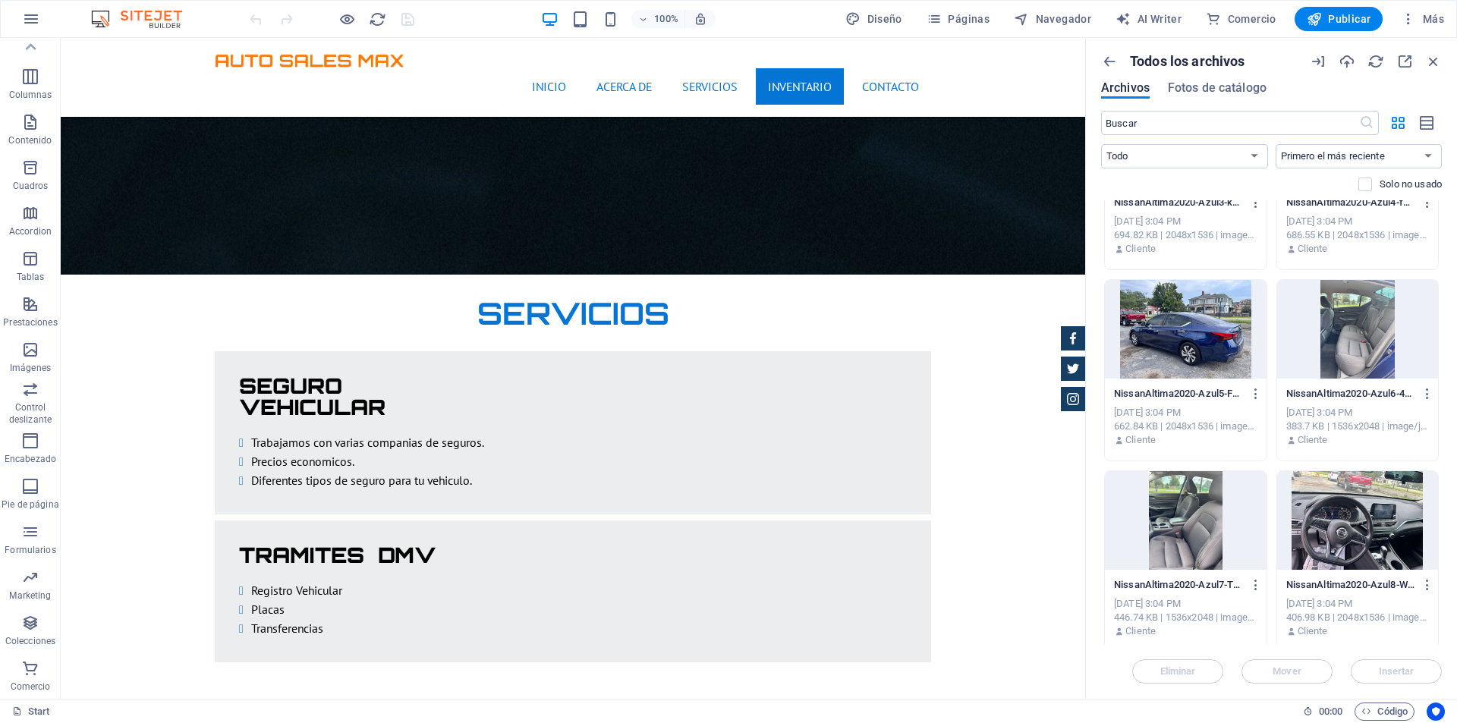
scroll to position [0, 0]
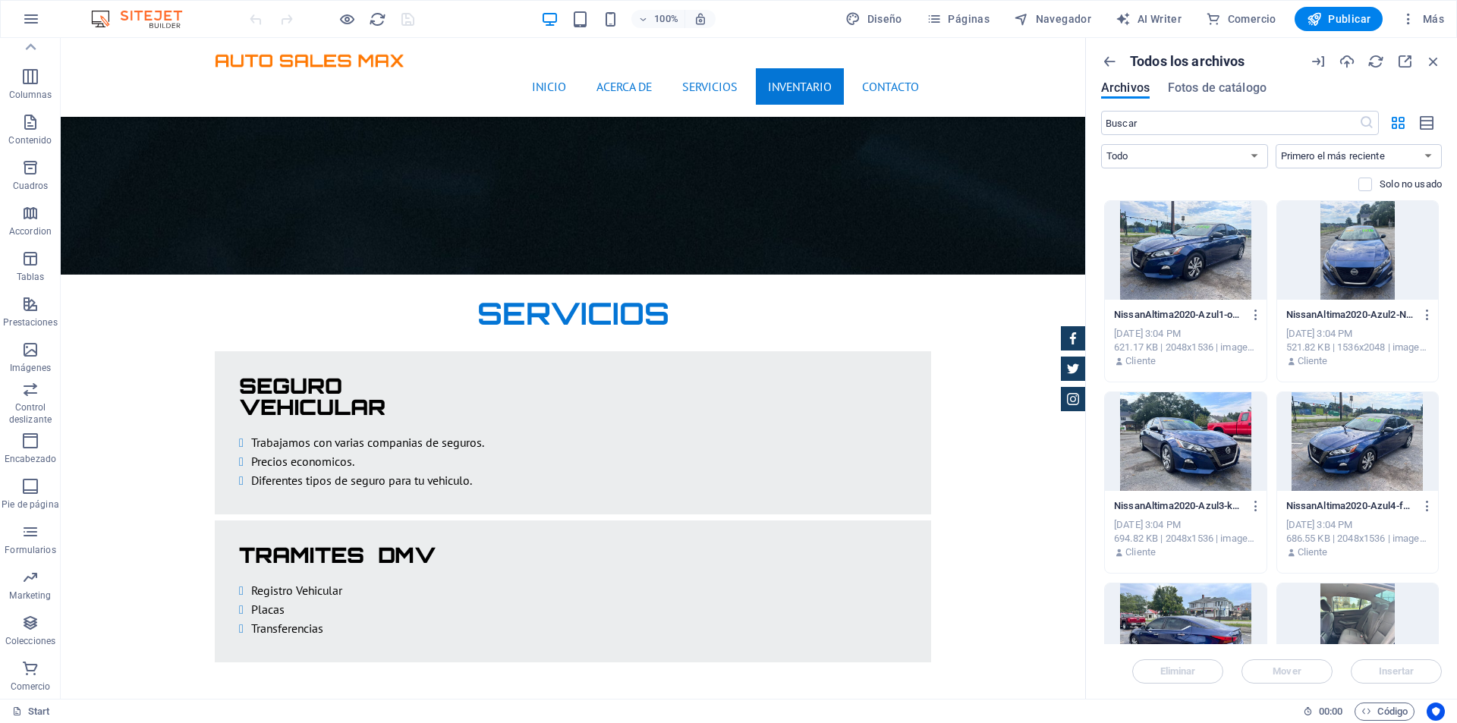
click at [1092, 181] on div "Todos los archivos Archivos Fotos de catálogo ​ Todo Imágenes Documentos Audio …" at bounding box center [1271, 368] width 371 height 661
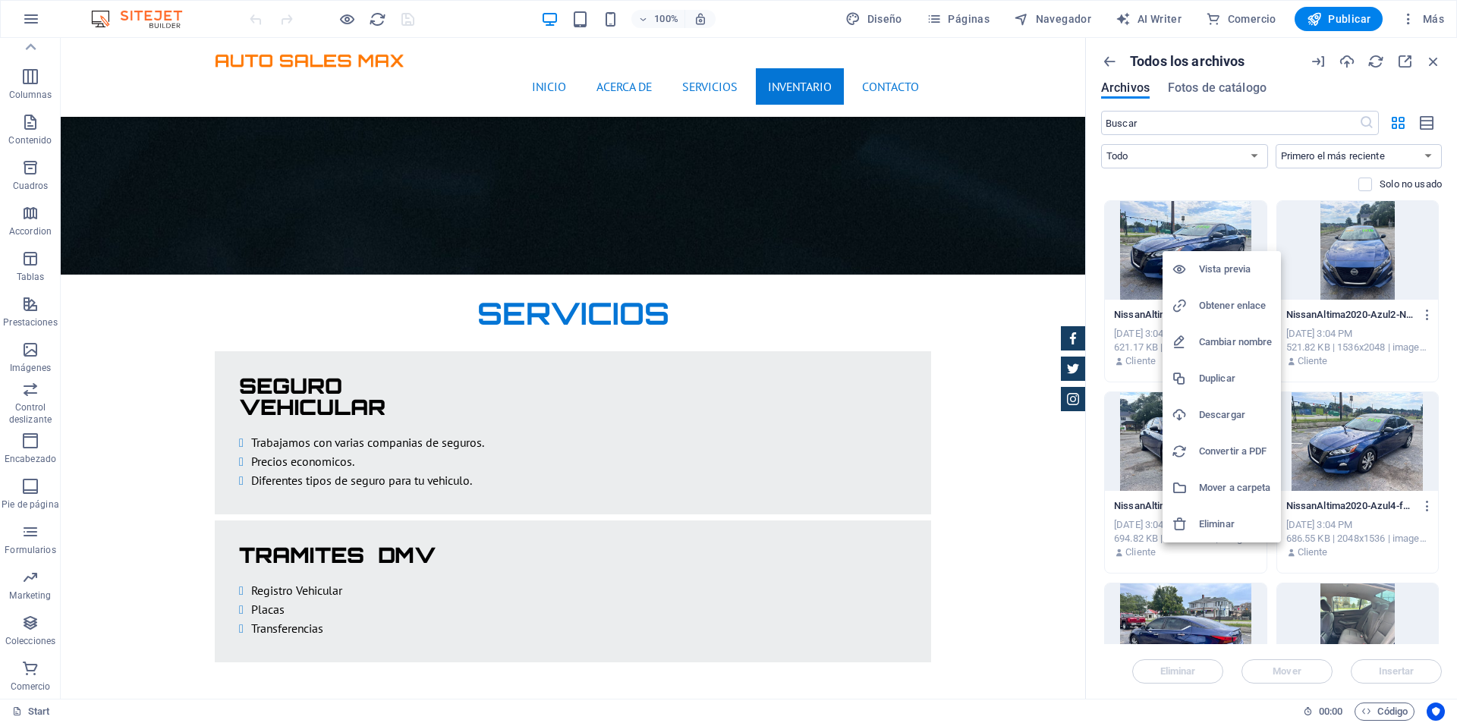
click at [1431, 258] on div at bounding box center [728, 361] width 1457 height 723
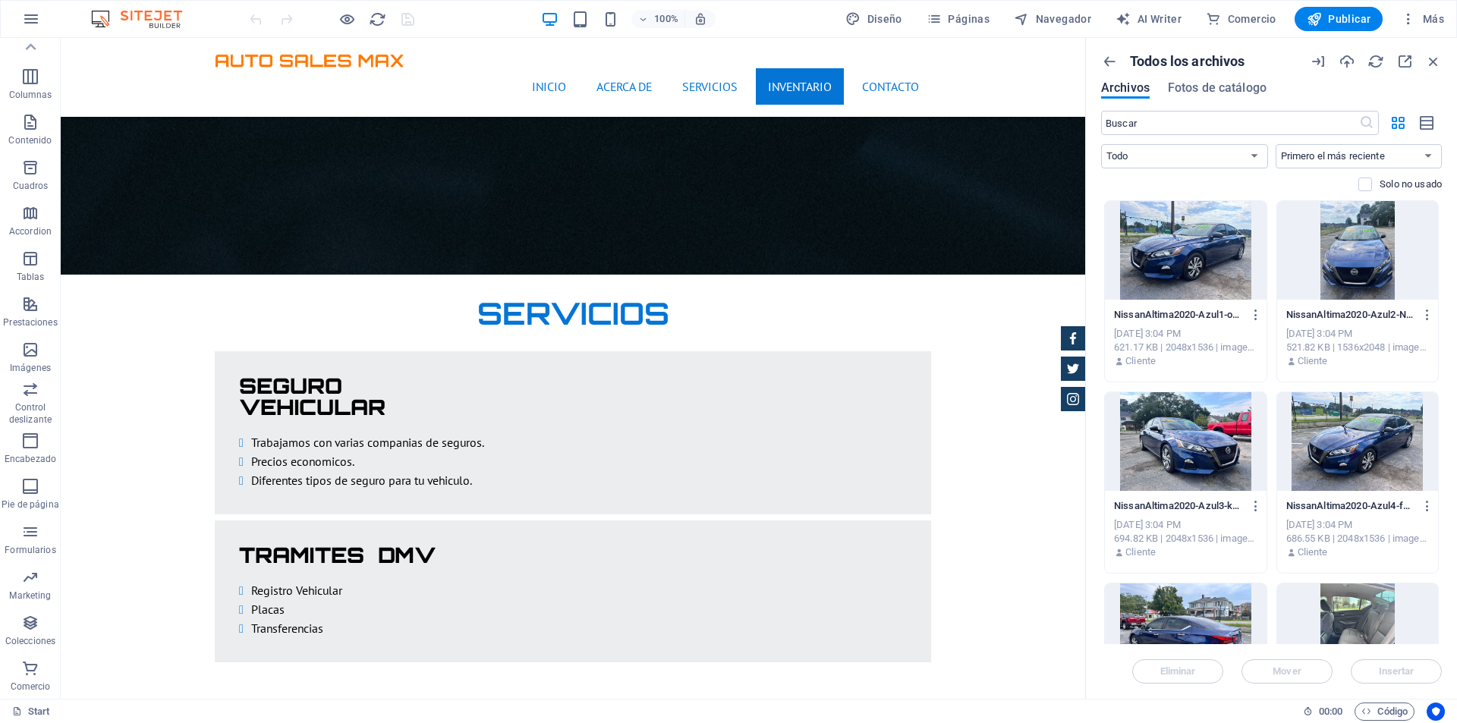
click at [1326, 361] on p "Cliente" at bounding box center [1312, 361] width 30 height 14
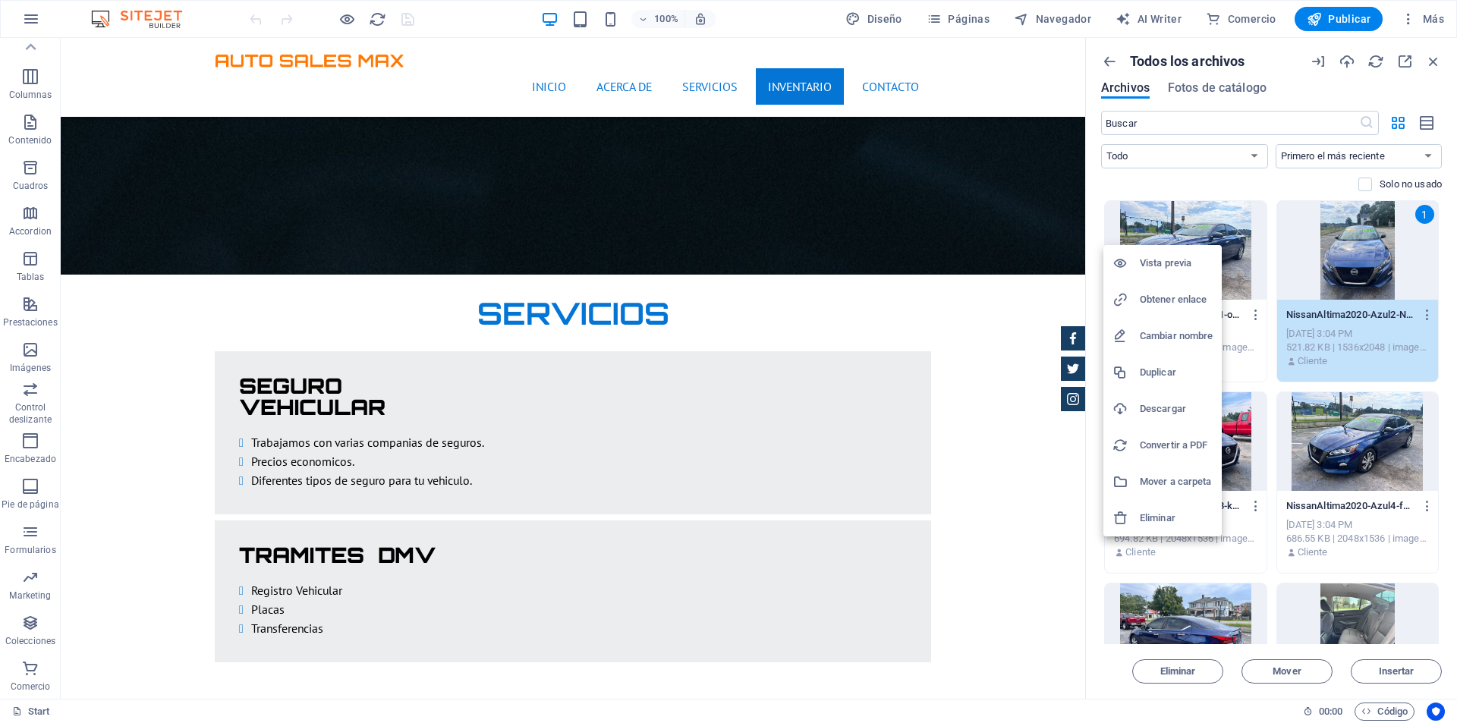
click at [1176, 512] on h6 "Eliminar" at bounding box center [1176, 518] width 73 height 18
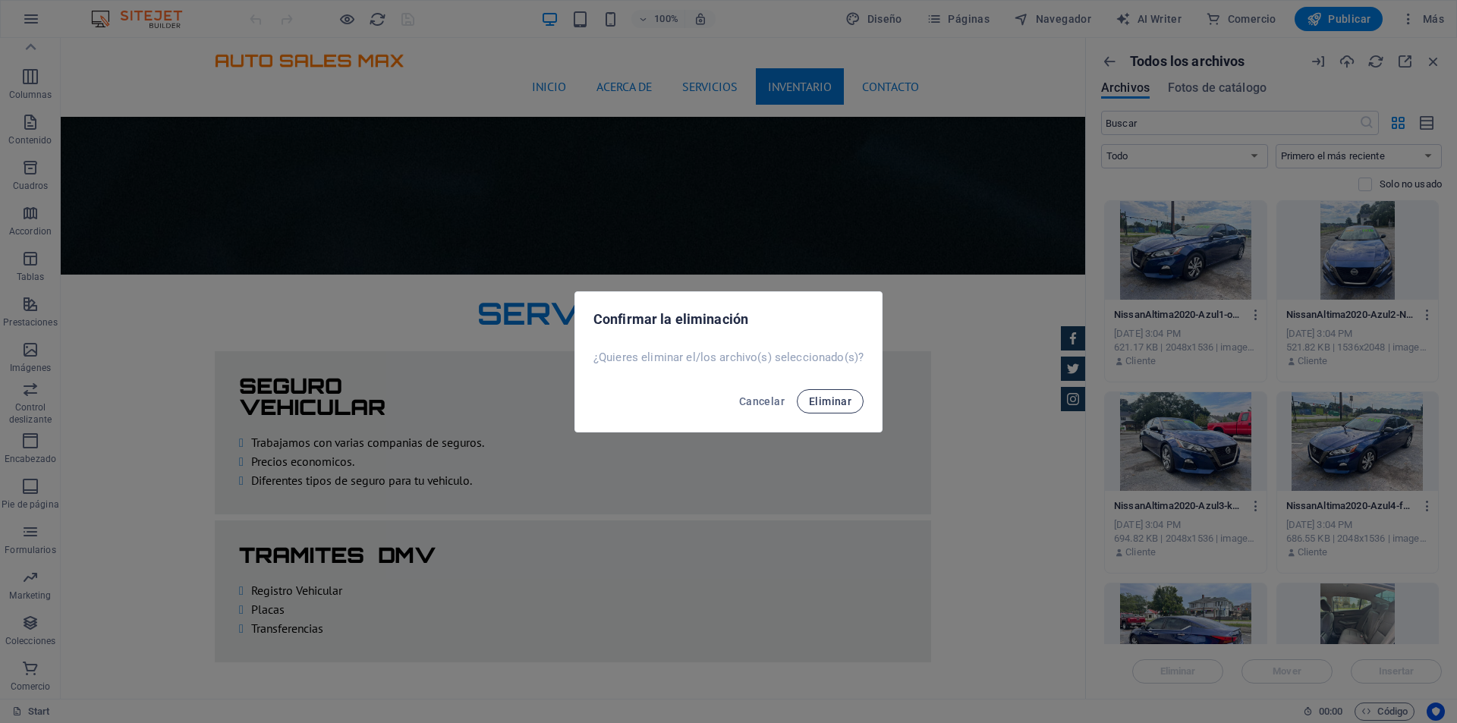
click at [851, 401] on button "Eliminar" at bounding box center [830, 401] width 67 height 24
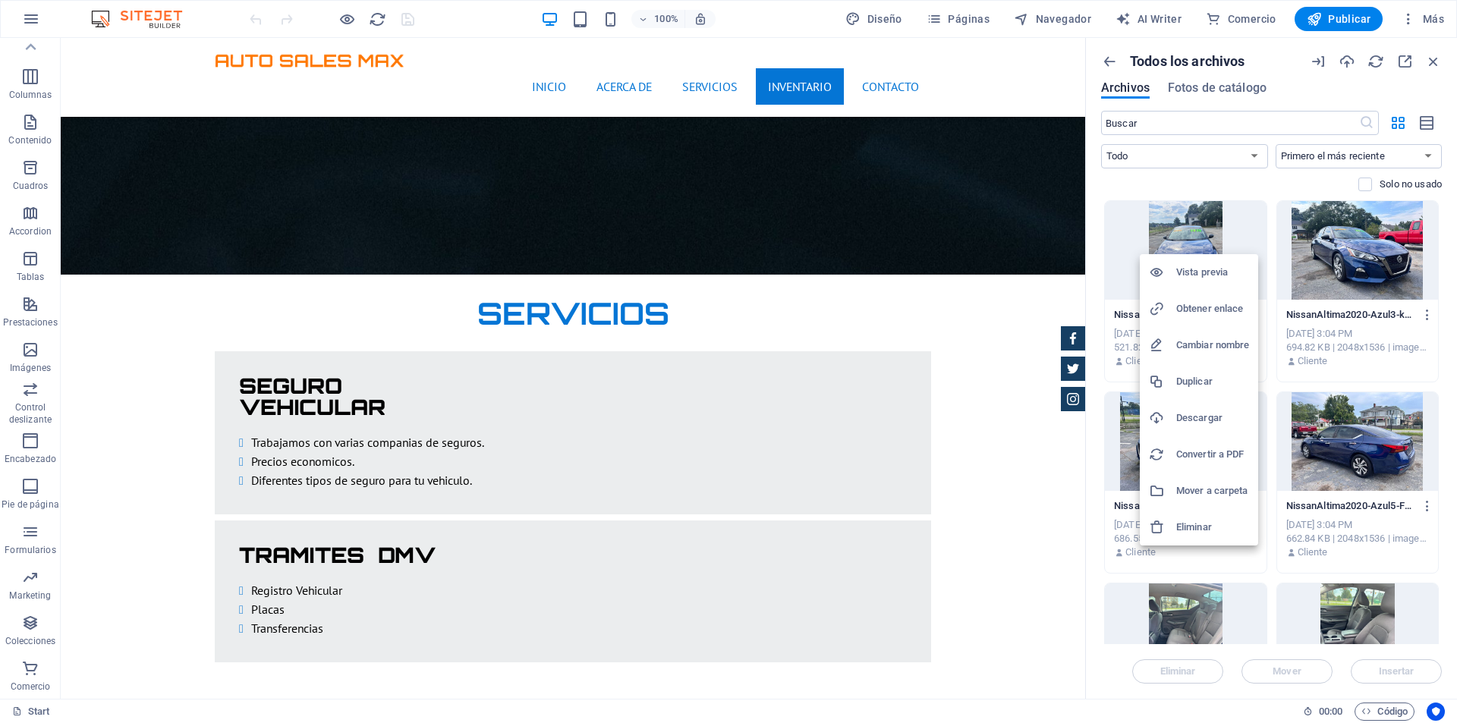
click at [1186, 232] on div at bounding box center [728, 361] width 1457 height 723
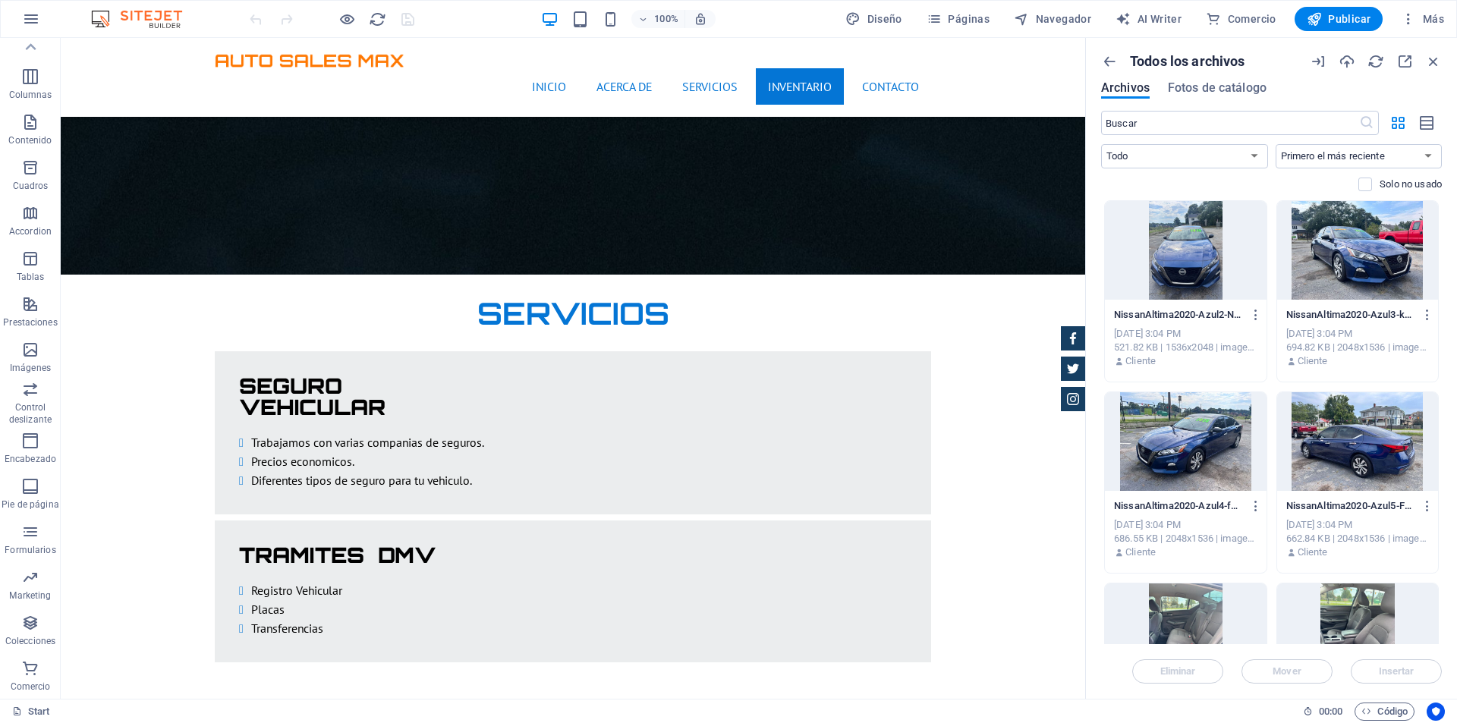
click at [1188, 224] on div at bounding box center [1186, 250] width 162 height 99
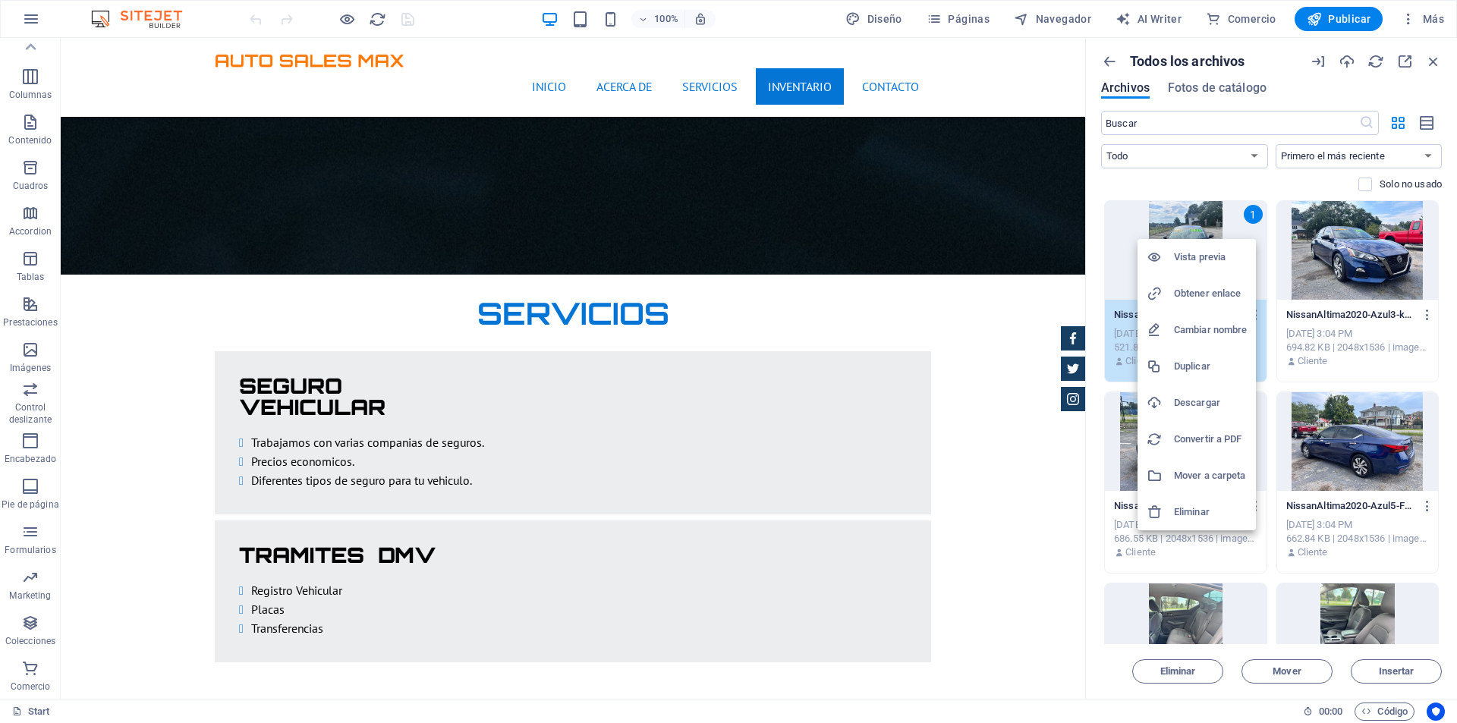
click at [1210, 509] on h6 "Eliminar" at bounding box center [1210, 512] width 73 height 18
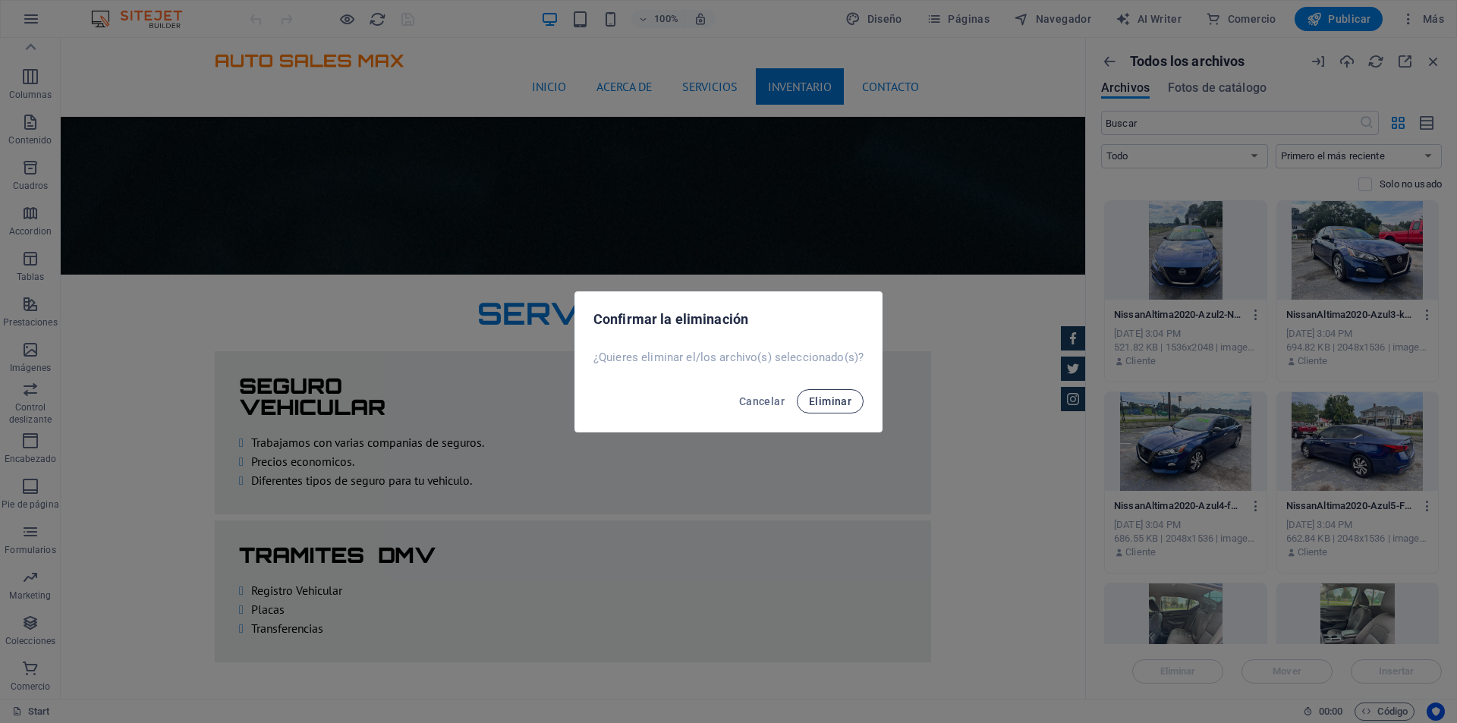
click at [834, 391] on button "Eliminar" at bounding box center [830, 401] width 67 height 24
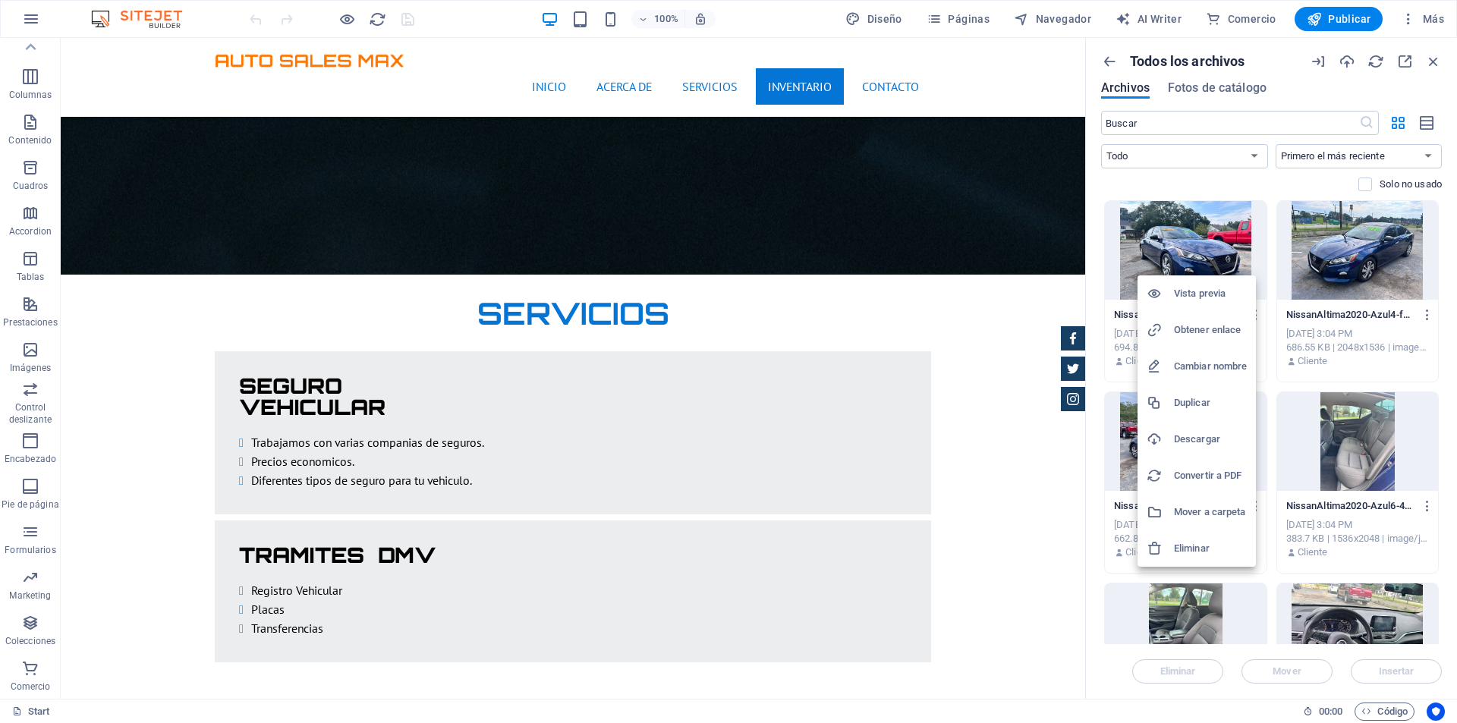
click at [1206, 539] on h6 "Eliminar" at bounding box center [1210, 548] width 73 height 18
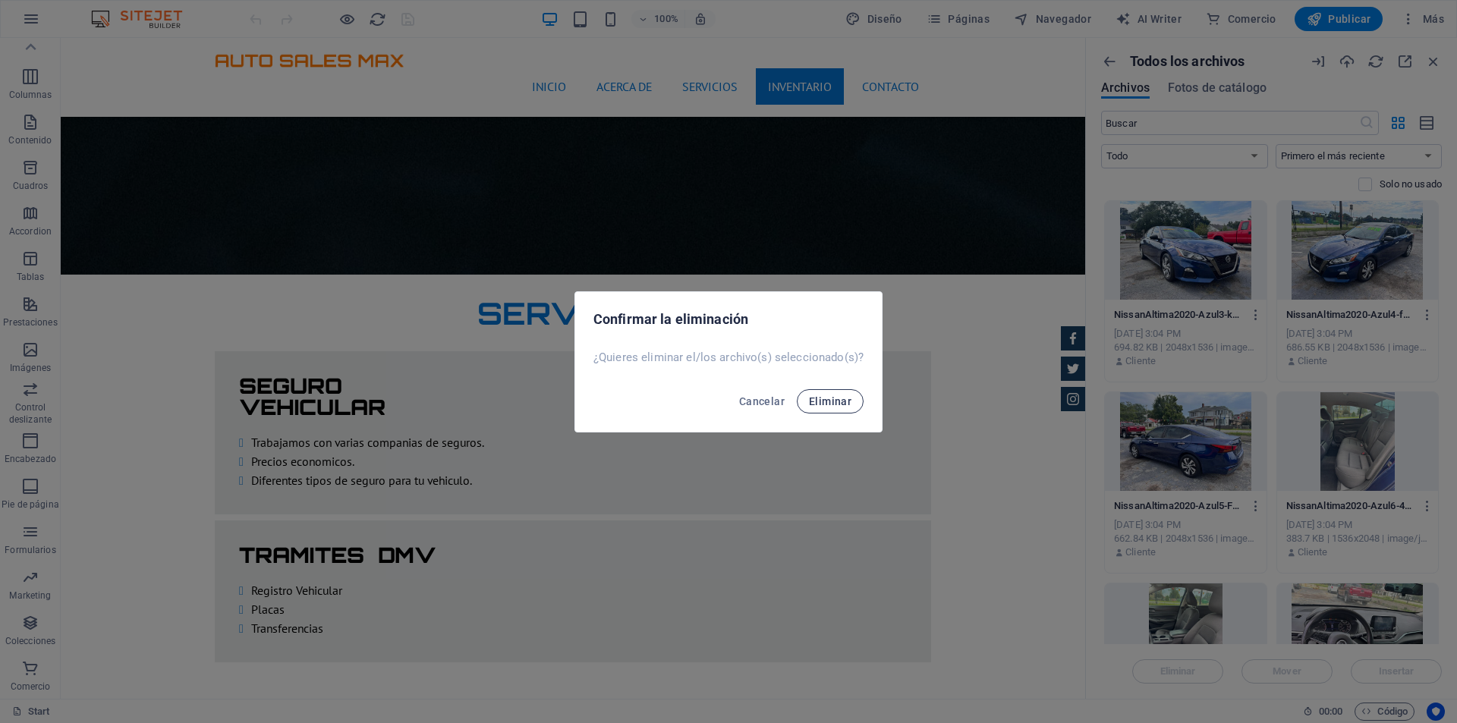
click at [847, 395] on span "Eliminar" at bounding box center [830, 401] width 42 height 12
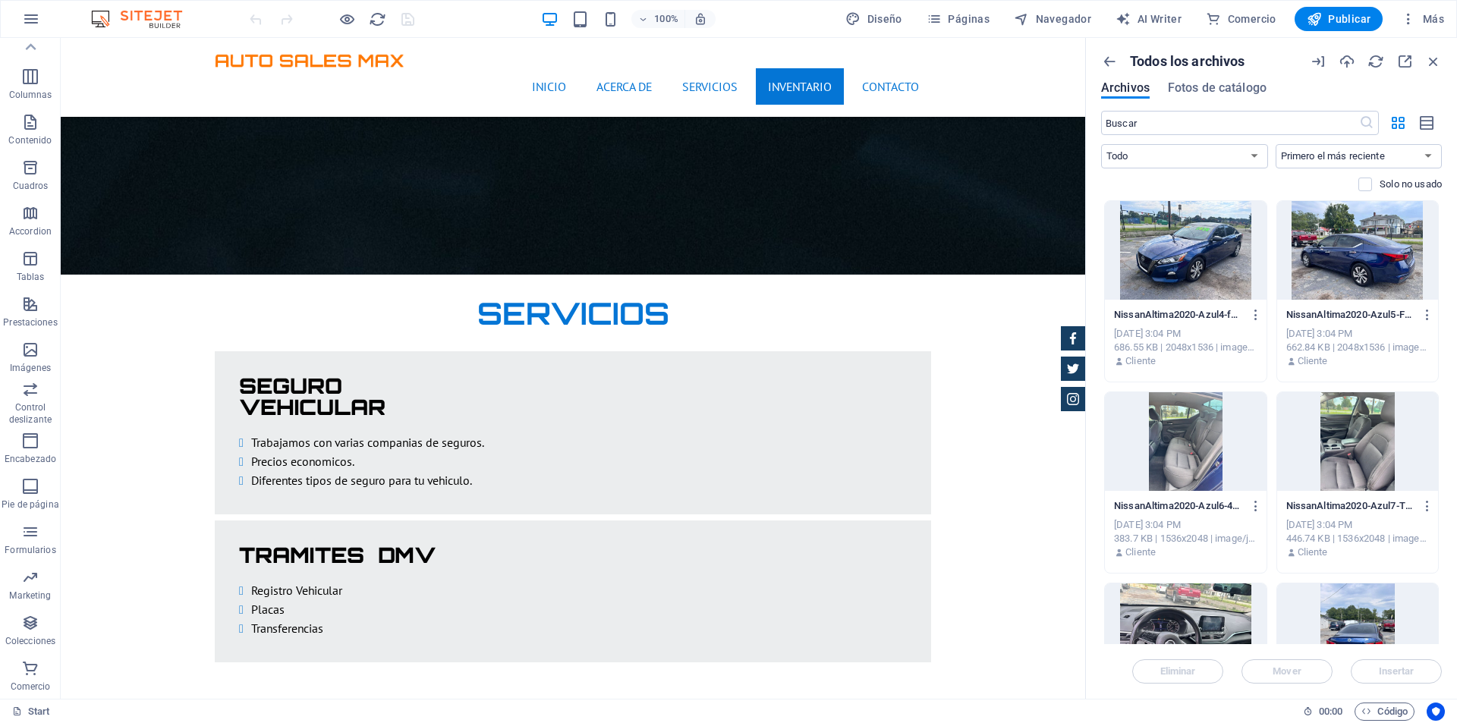
drag, startPoint x: 1103, startPoint y: 220, endPoint x: 1354, endPoint y: 438, distance: 332.4
click at [1231, 259] on div at bounding box center [1186, 250] width 162 height 99
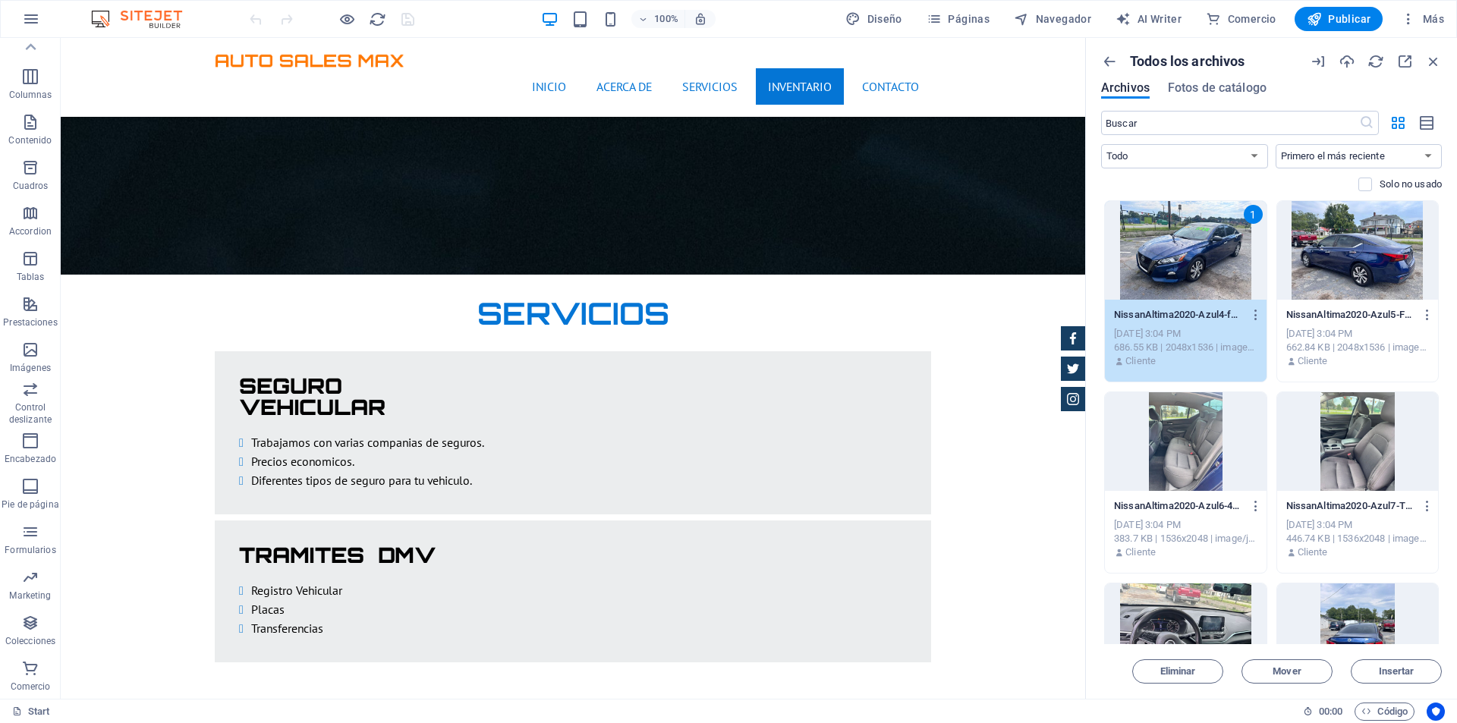
click at [1350, 262] on div at bounding box center [1358, 250] width 162 height 99
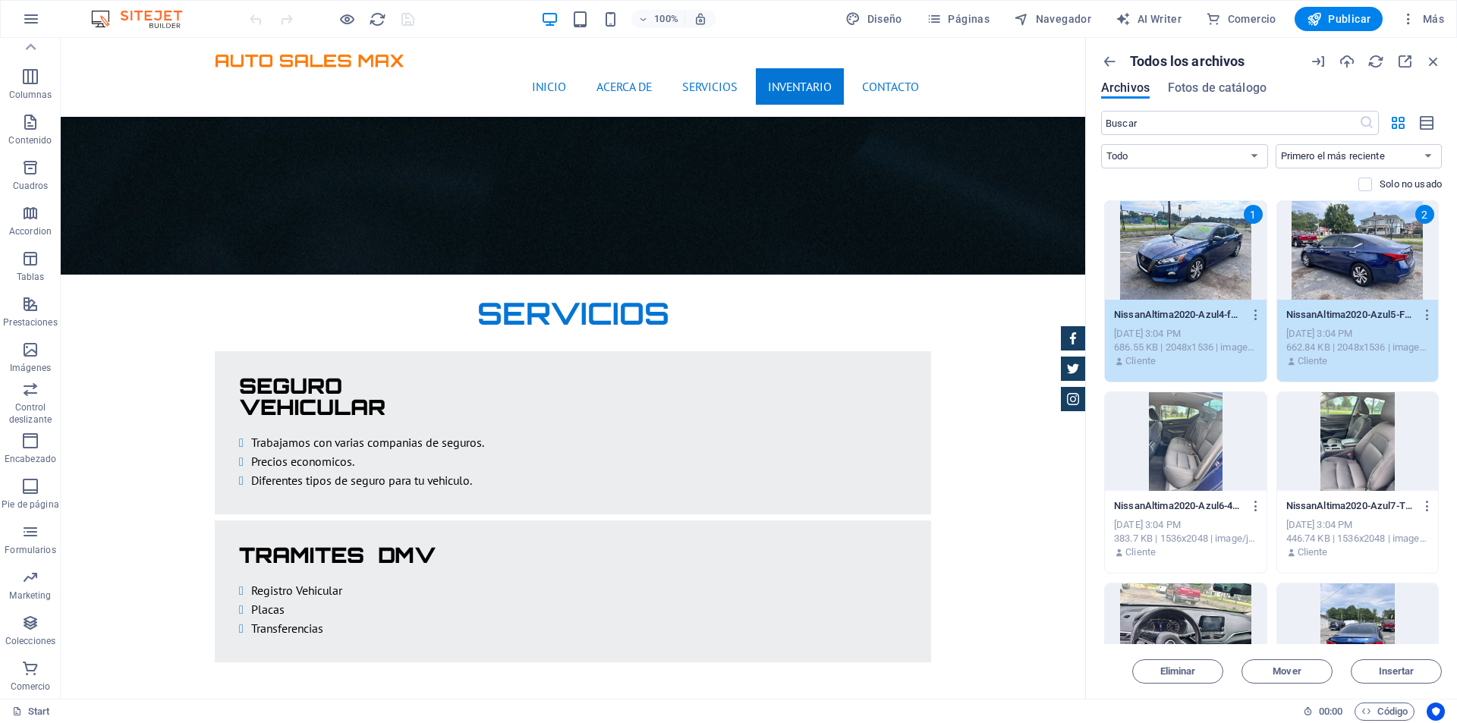
click at [1206, 426] on div at bounding box center [1186, 441] width 162 height 99
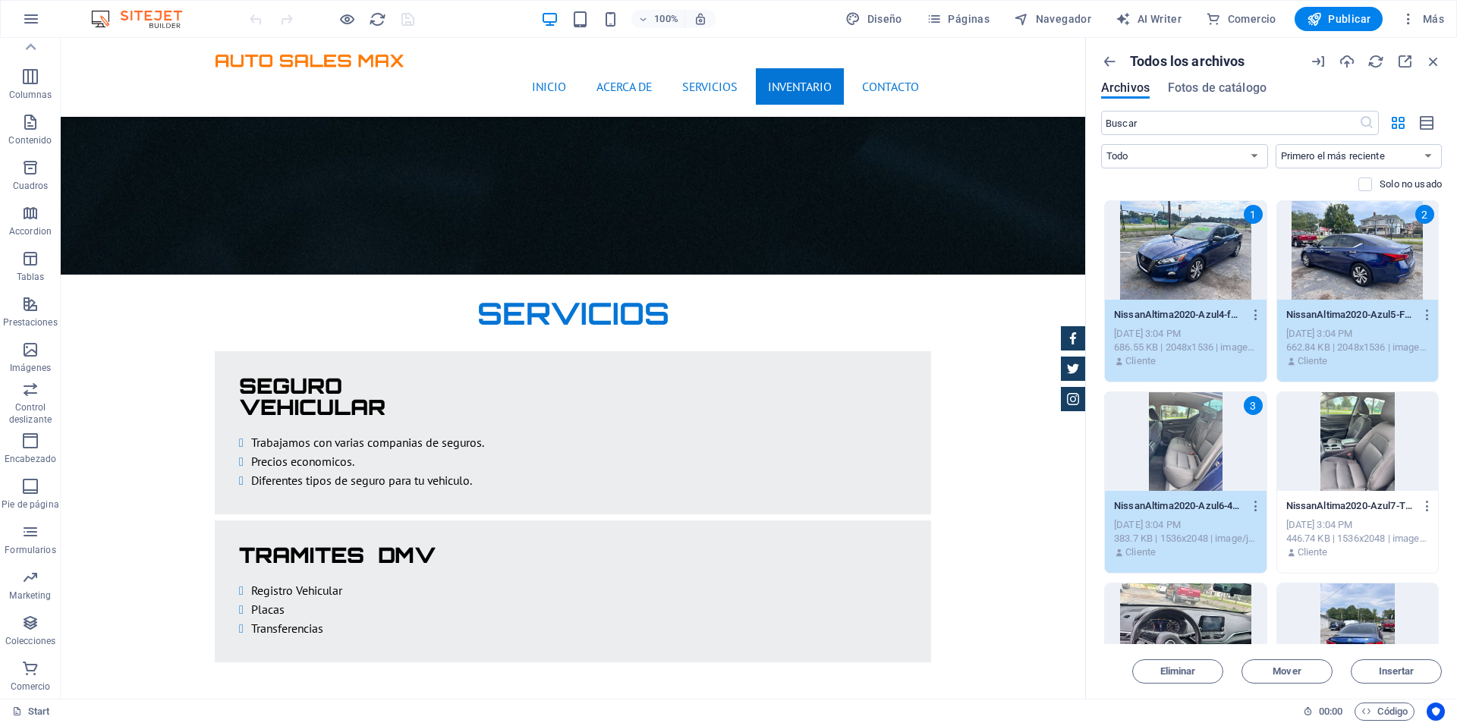
click at [1331, 433] on div at bounding box center [1358, 441] width 162 height 99
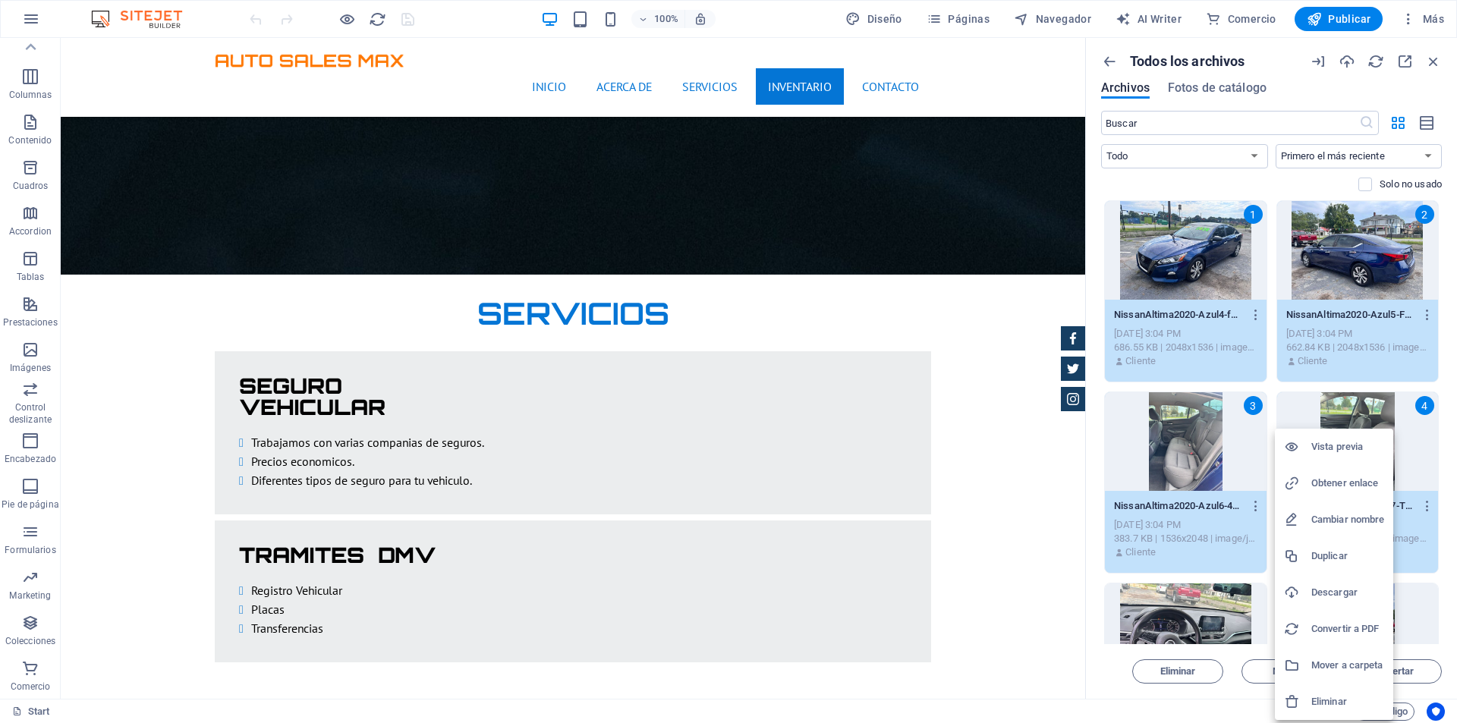
click at [1338, 696] on h6 "Eliminar" at bounding box center [1347, 702] width 73 height 18
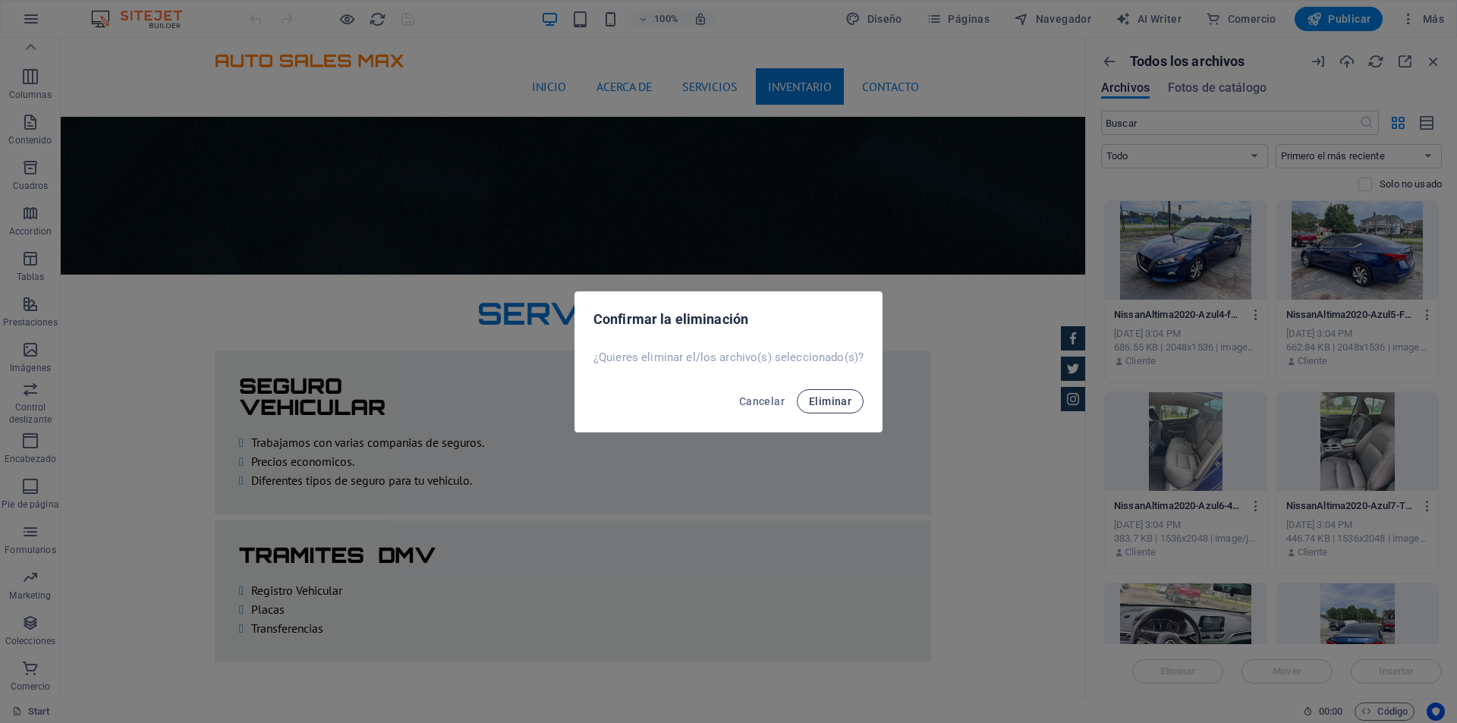
click at [831, 401] on span "Eliminar" at bounding box center [830, 401] width 42 height 12
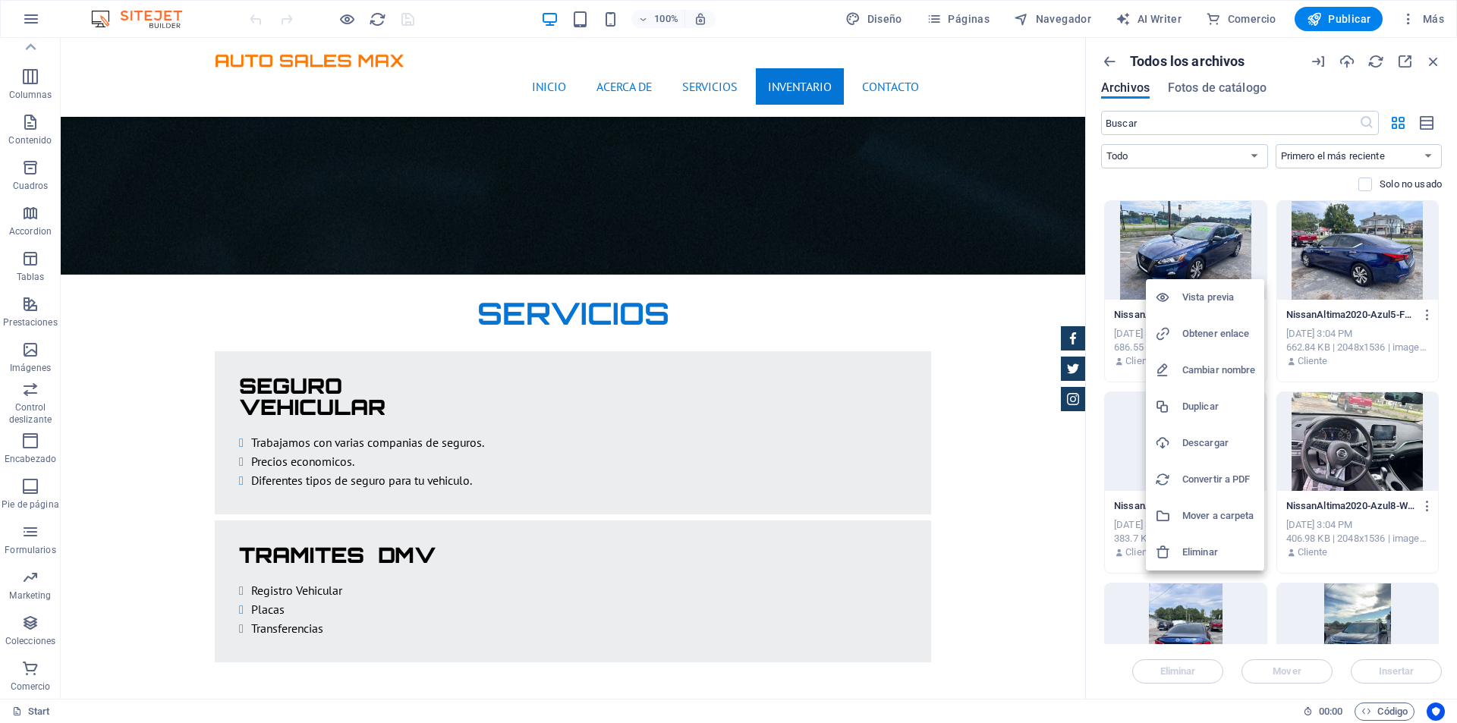
click at [1213, 545] on h6 "Eliminar" at bounding box center [1218, 552] width 73 height 18
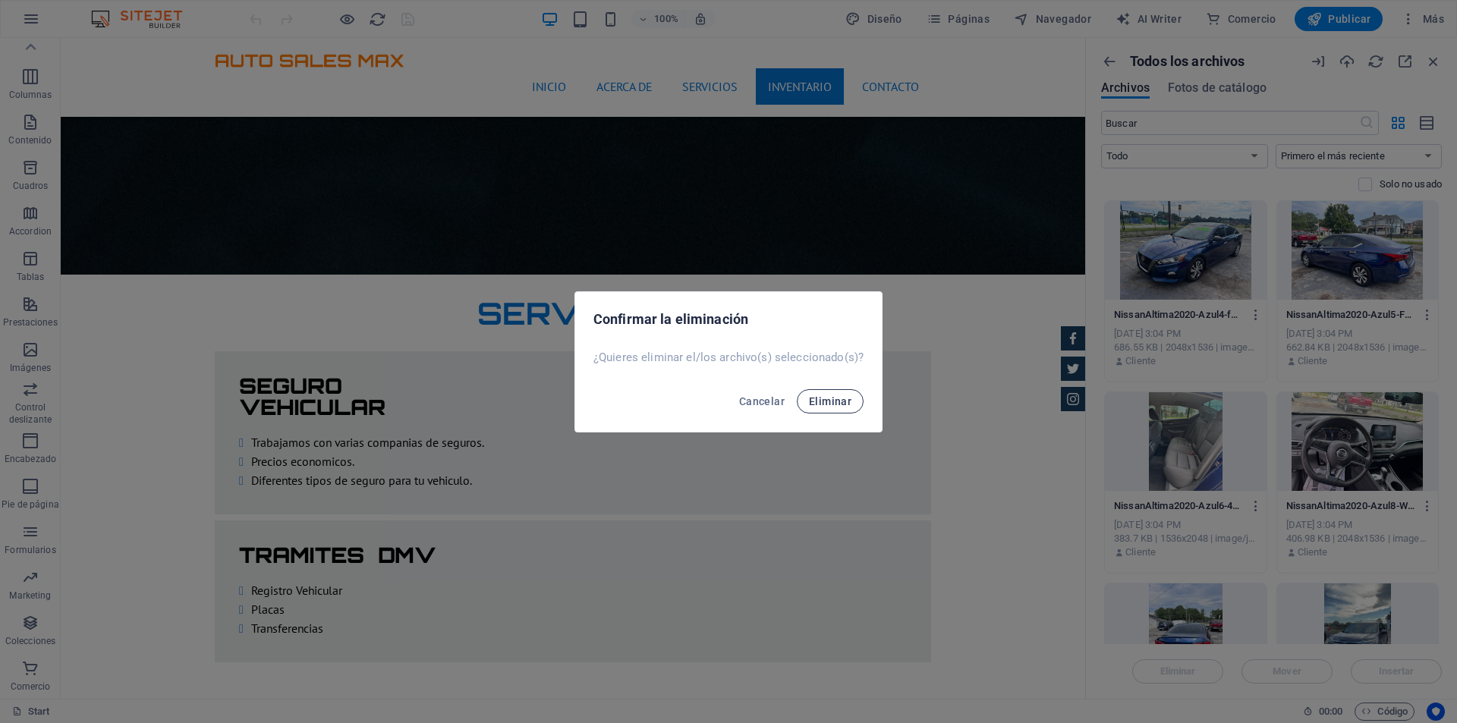
click at [832, 395] on span "Eliminar" at bounding box center [830, 401] width 42 height 12
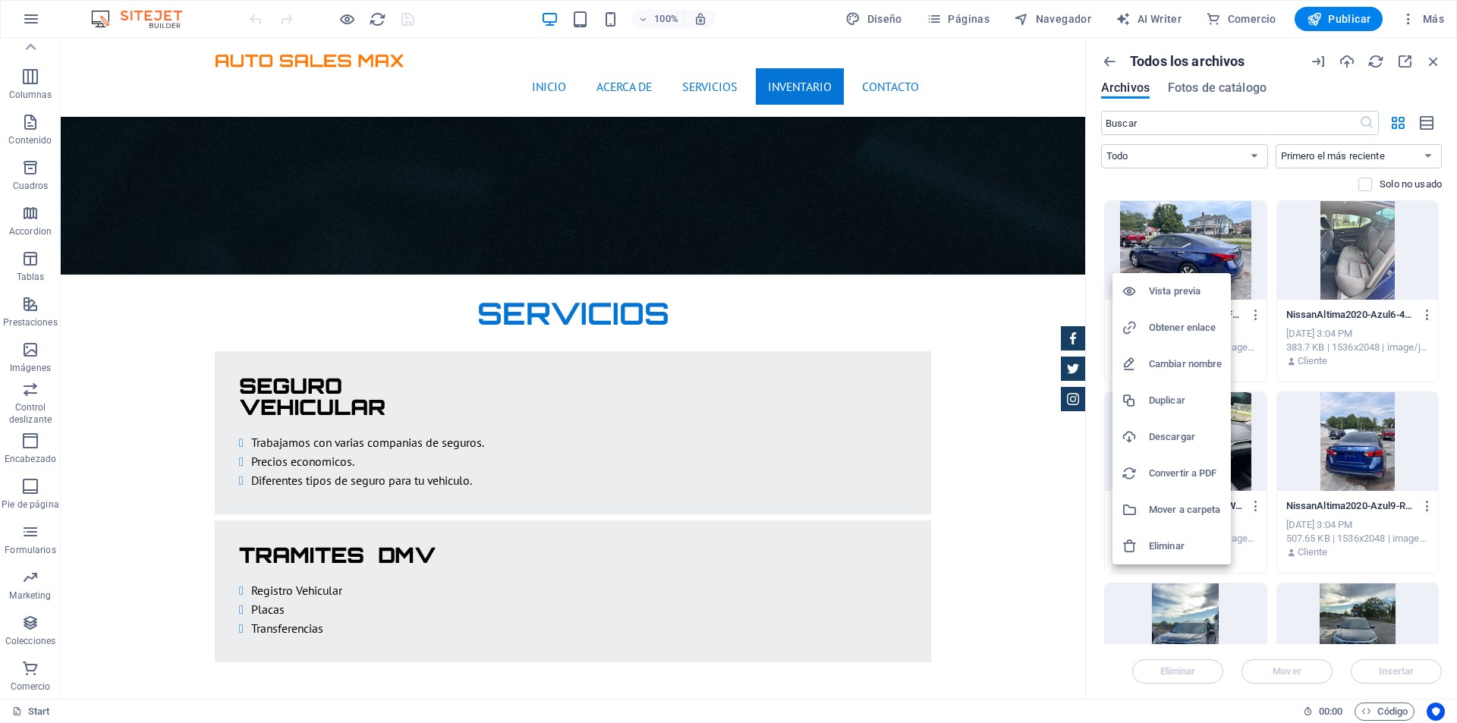
click at [1185, 544] on h6 "Eliminar" at bounding box center [1185, 546] width 73 height 18
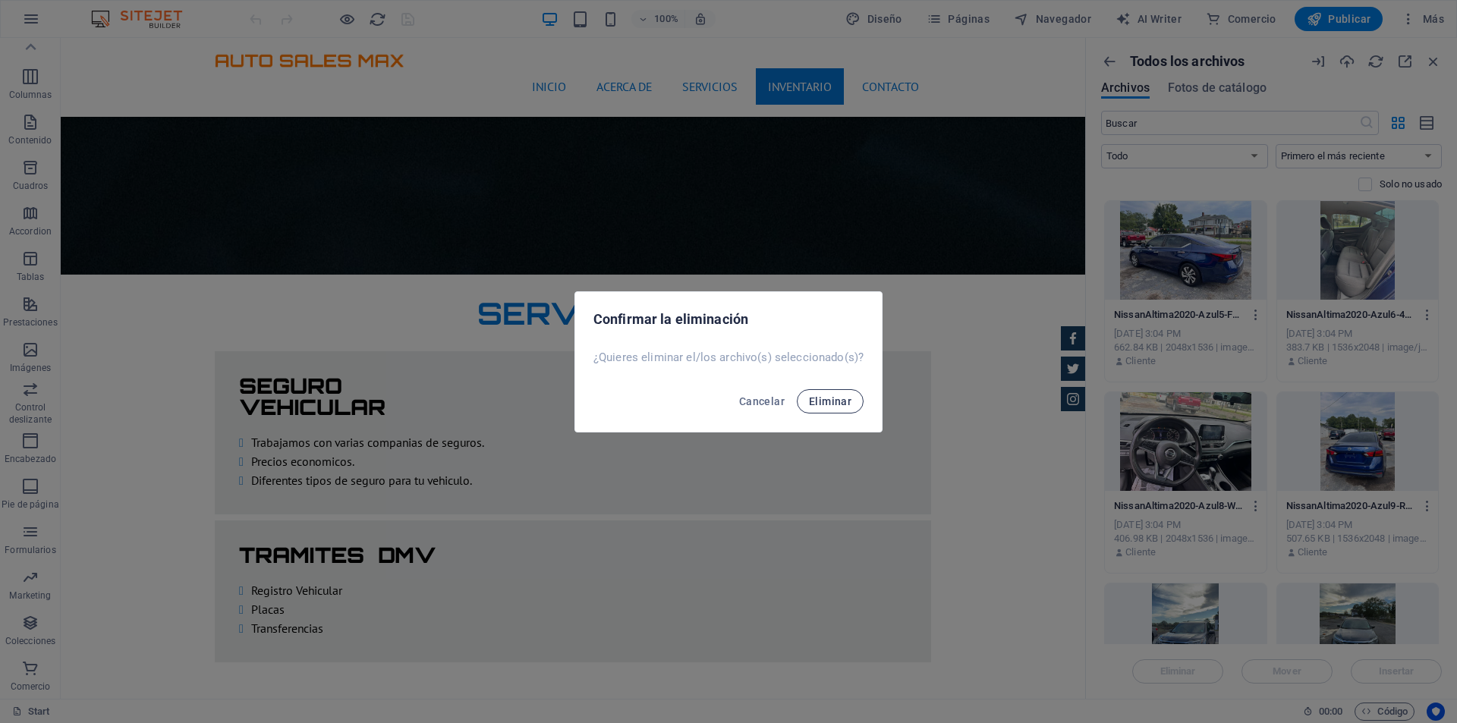
click at [850, 401] on button "Eliminar" at bounding box center [830, 401] width 67 height 24
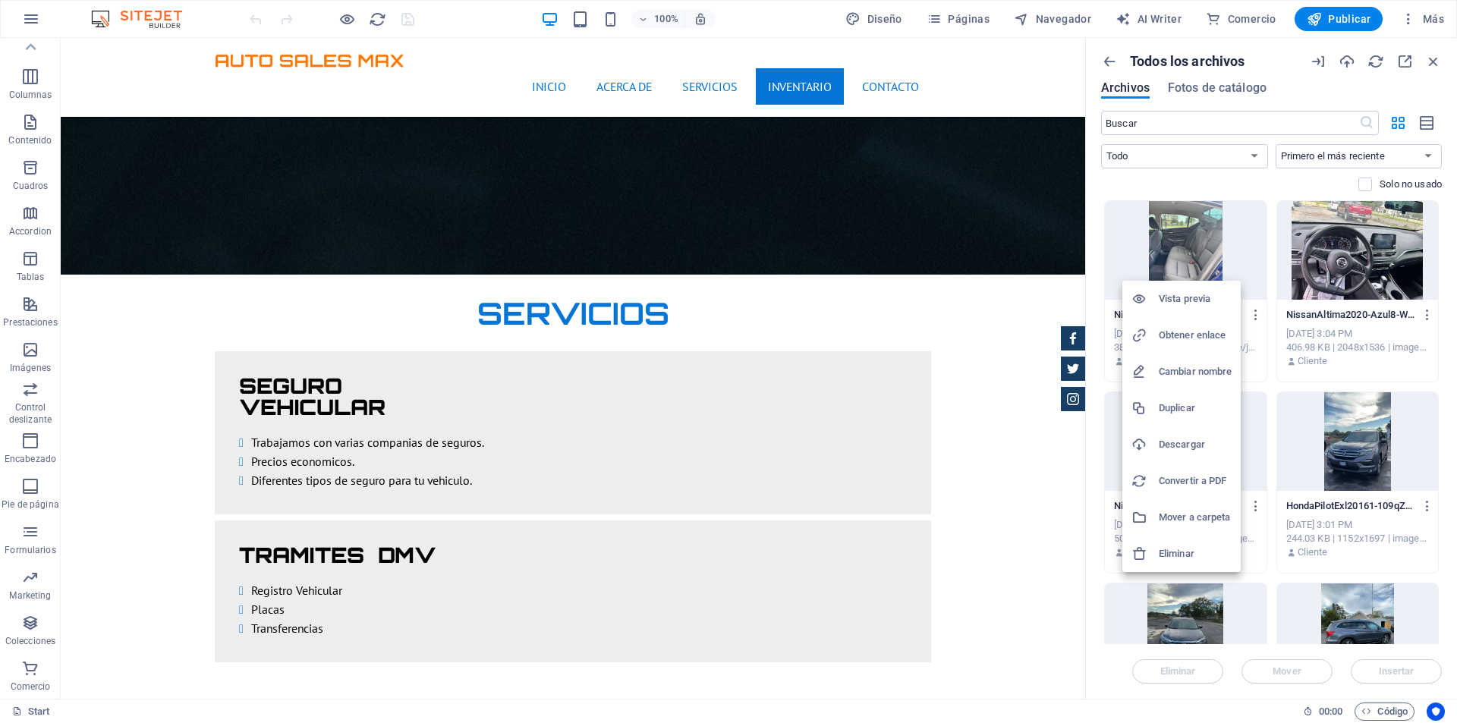
click at [1200, 556] on h6 "Eliminar" at bounding box center [1195, 554] width 73 height 18
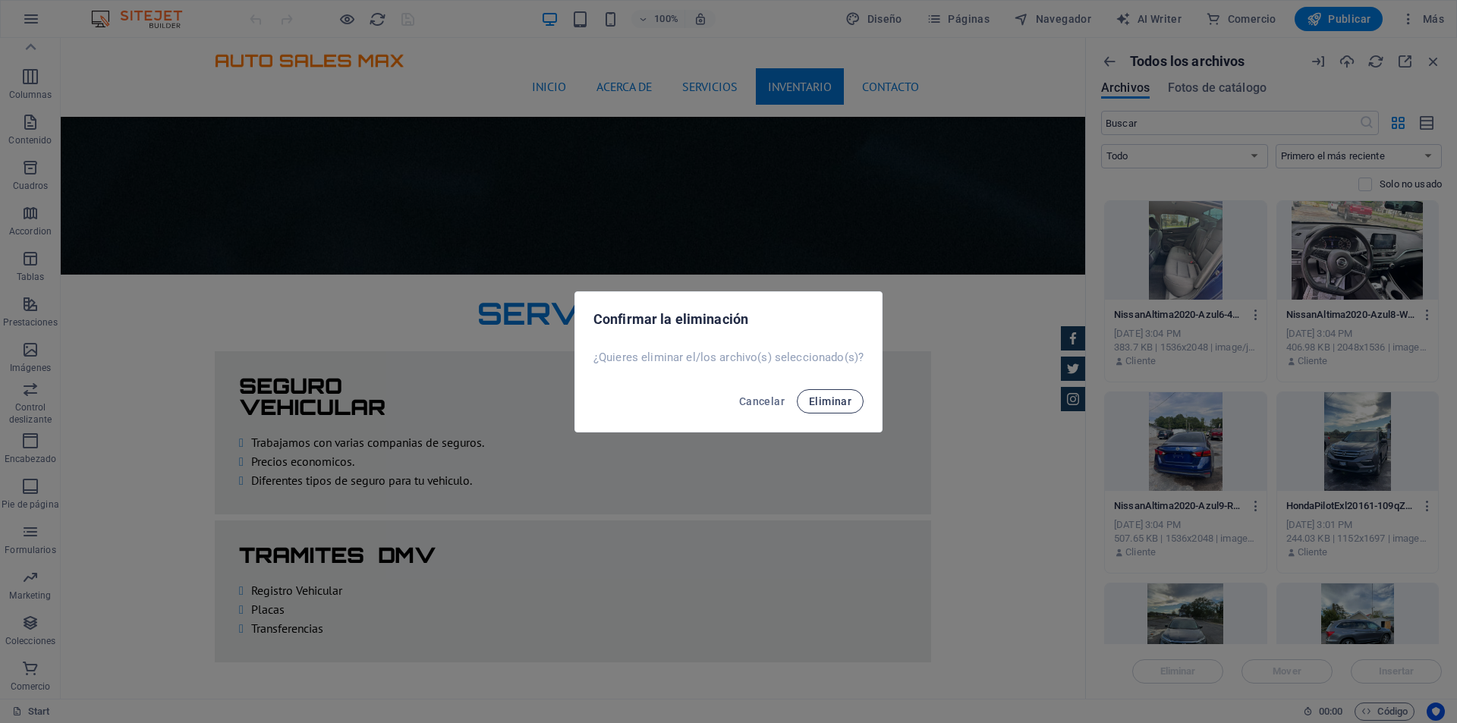
click at [834, 403] on span "Eliminar" at bounding box center [830, 401] width 42 height 12
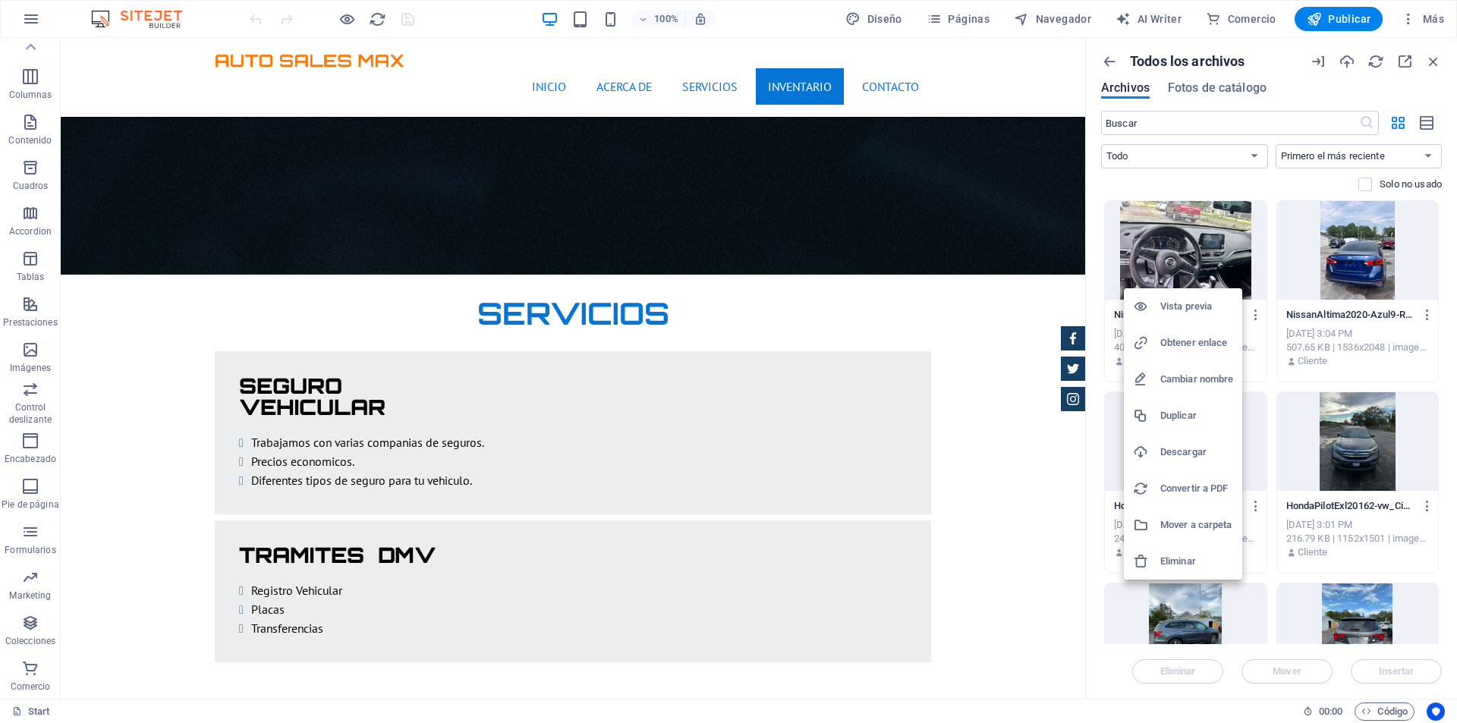
click at [1196, 553] on h6 "Eliminar" at bounding box center [1196, 561] width 73 height 18
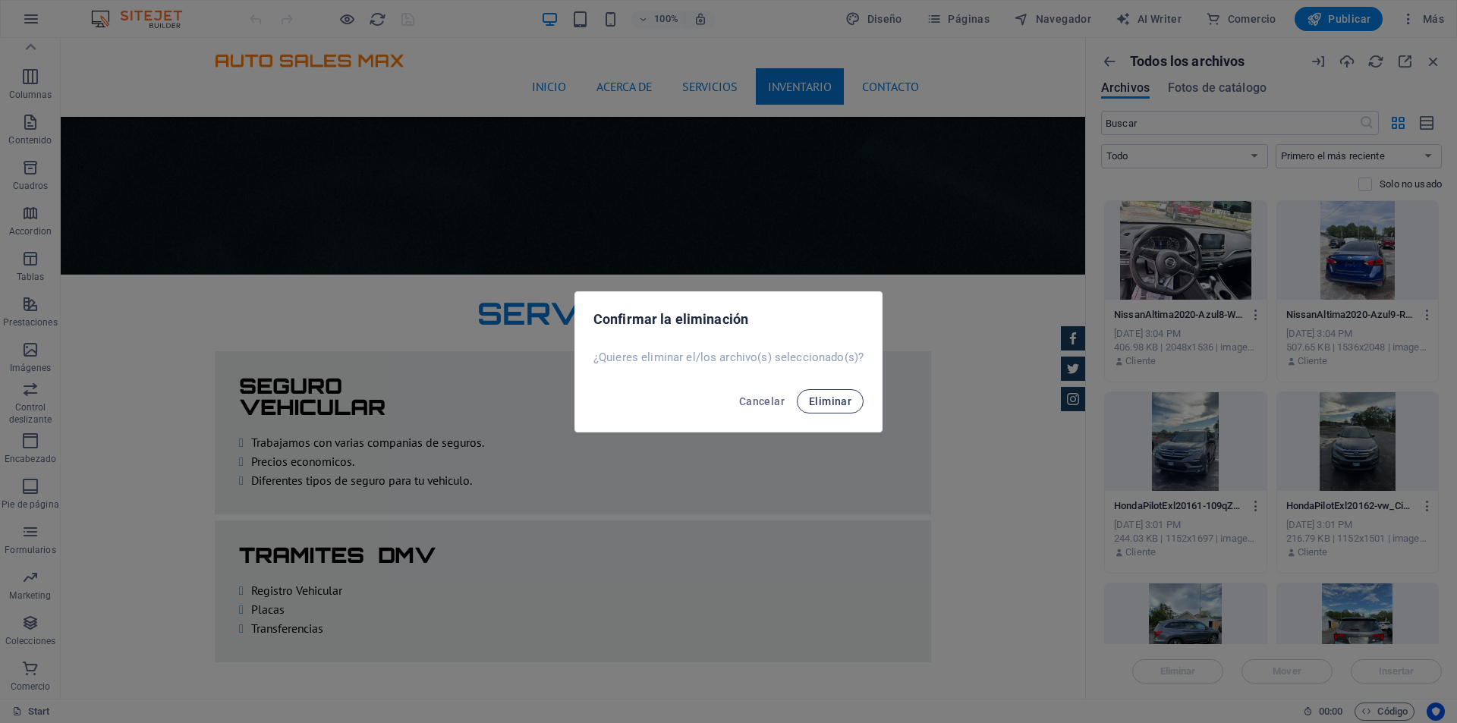
click at [838, 395] on span "Eliminar" at bounding box center [830, 401] width 42 height 12
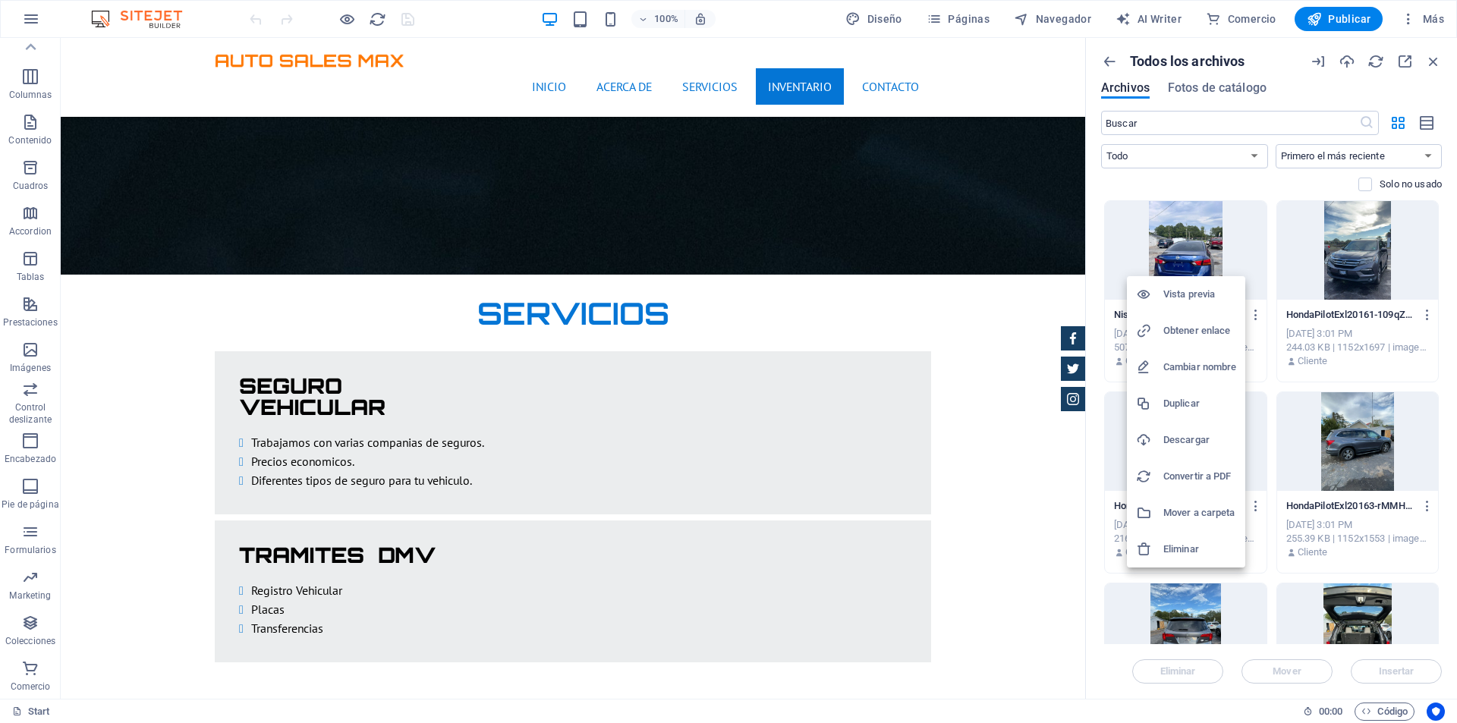
click at [1198, 539] on li "Eliminar" at bounding box center [1186, 549] width 118 height 36
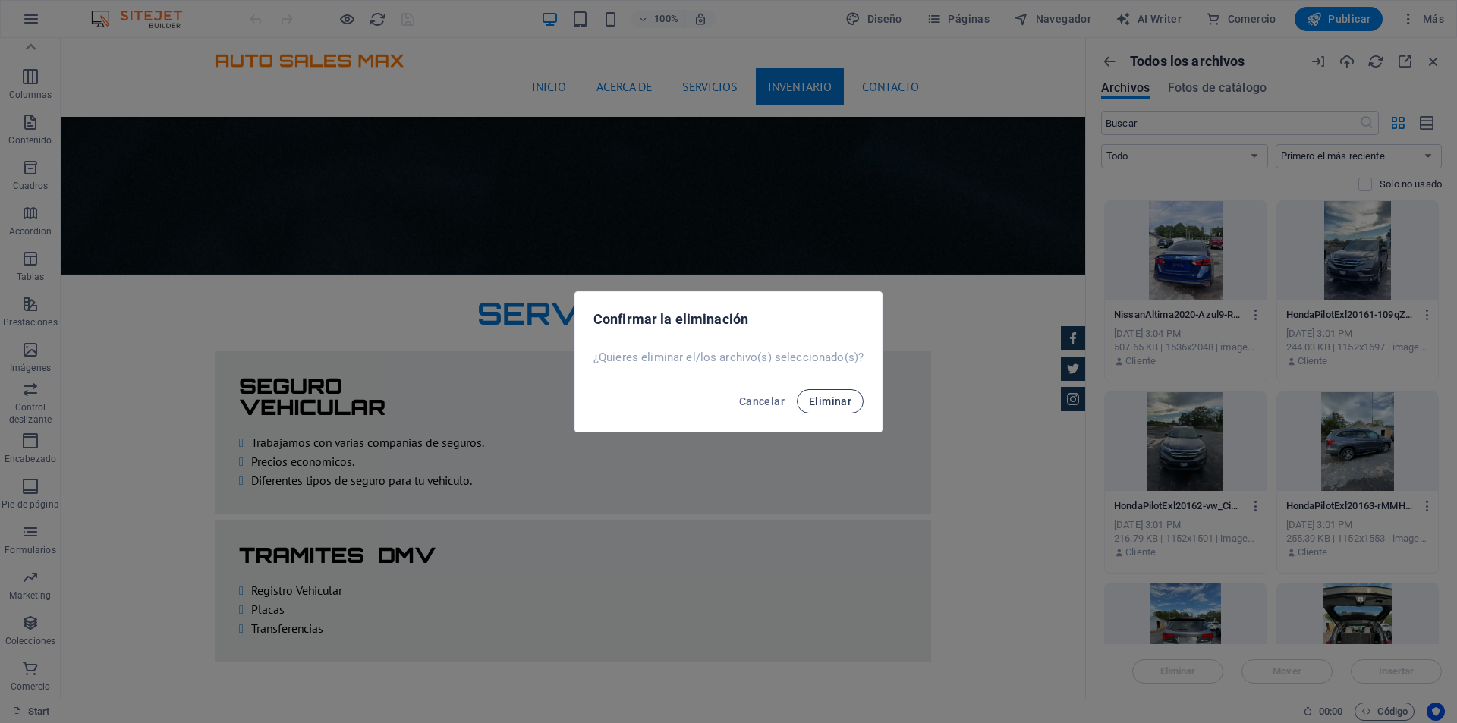
click at [843, 398] on span "Eliminar" at bounding box center [830, 401] width 42 height 12
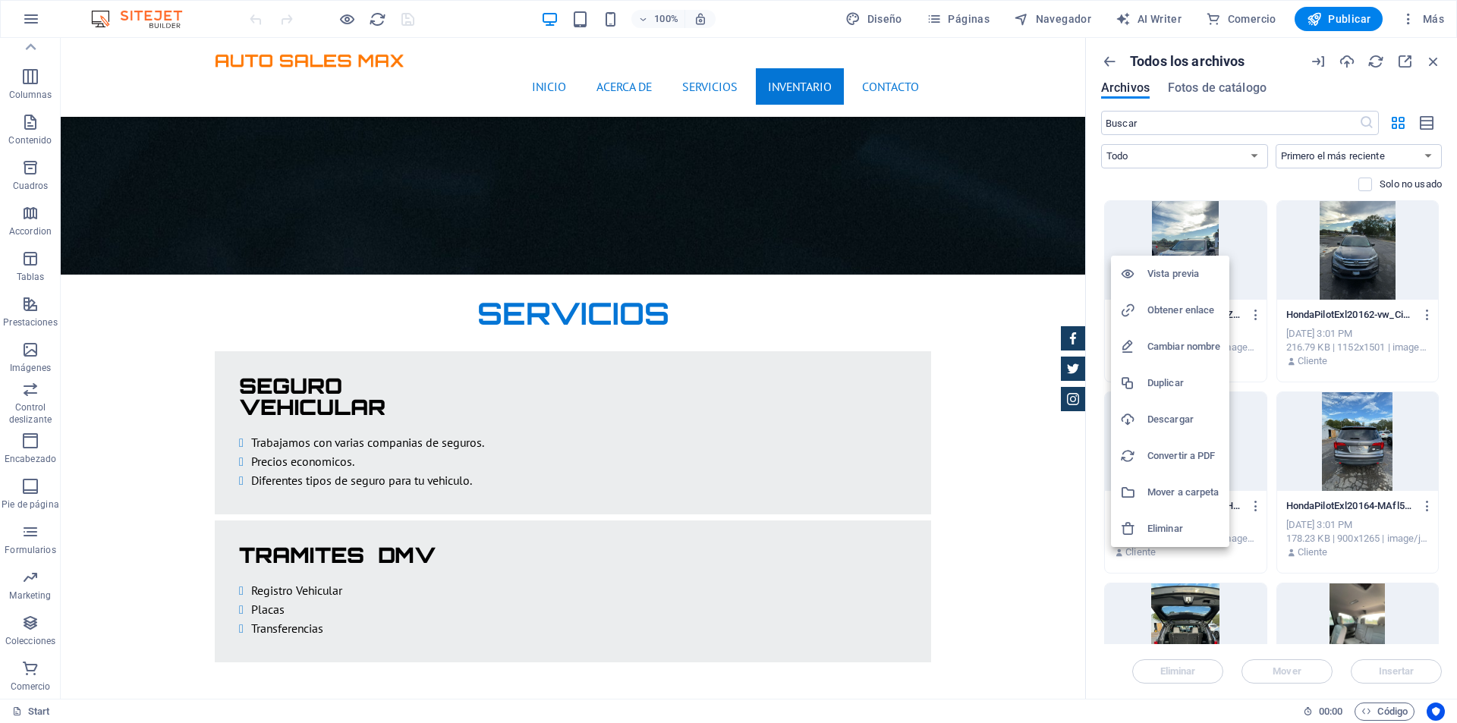
click at [1178, 531] on h6 "Eliminar" at bounding box center [1183, 529] width 73 height 18
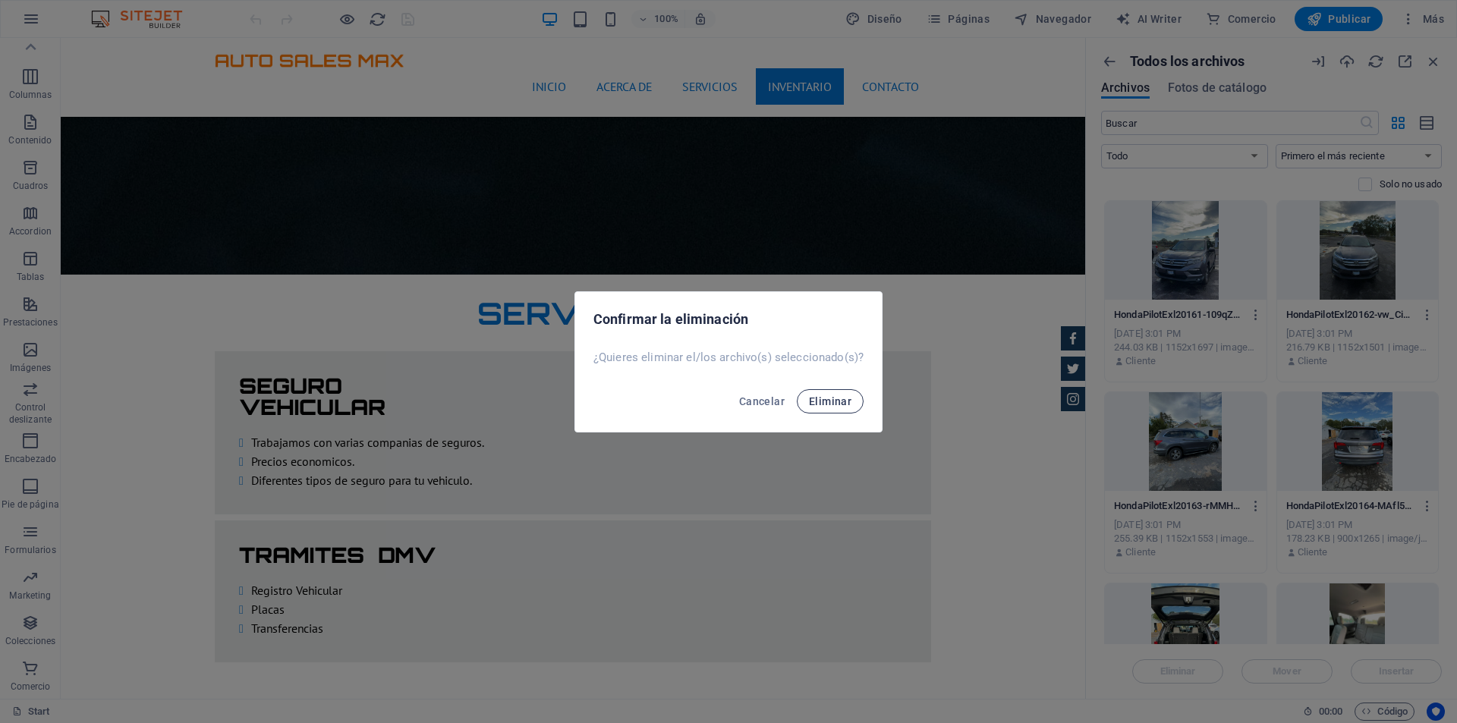
click at [832, 399] on span "Eliminar" at bounding box center [830, 401] width 42 height 12
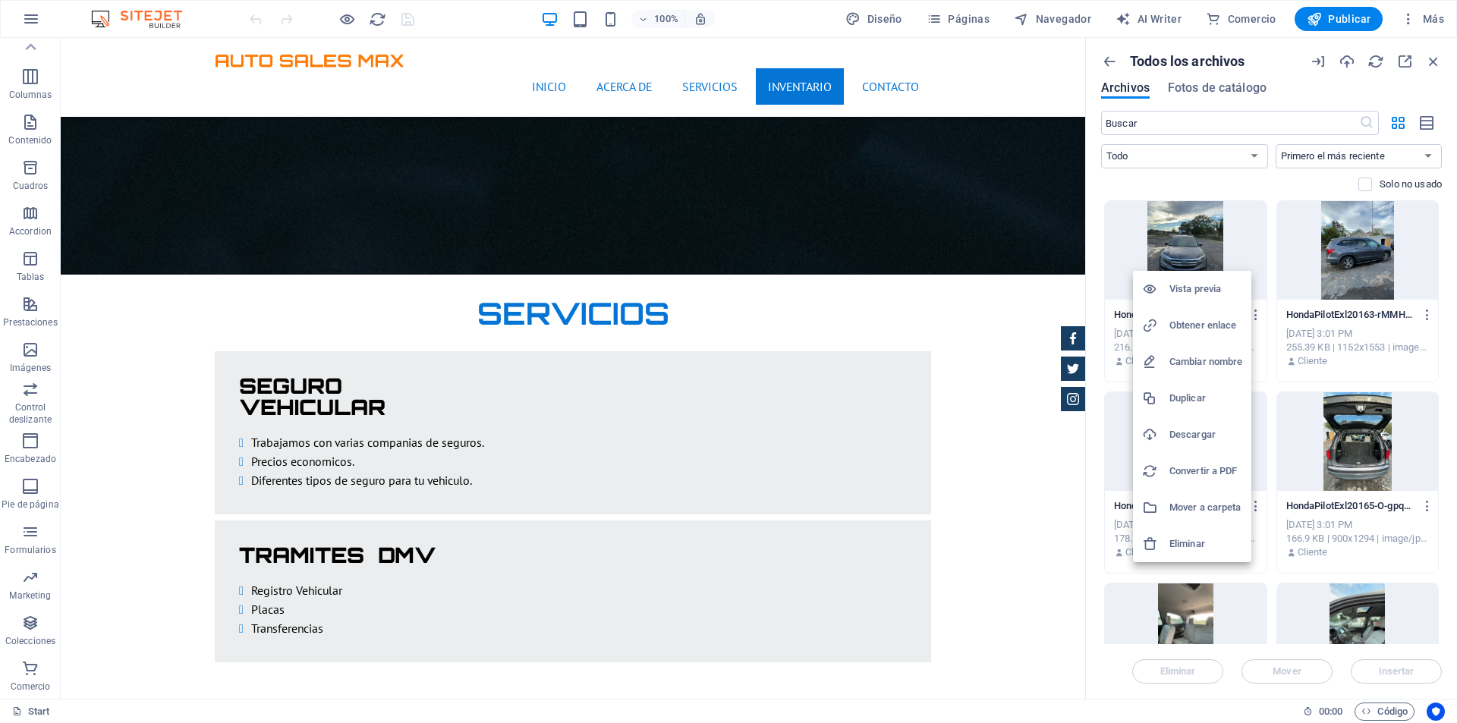
click at [1197, 537] on h6 "Eliminar" at bounding box center [1205, 544] width 73 height 18
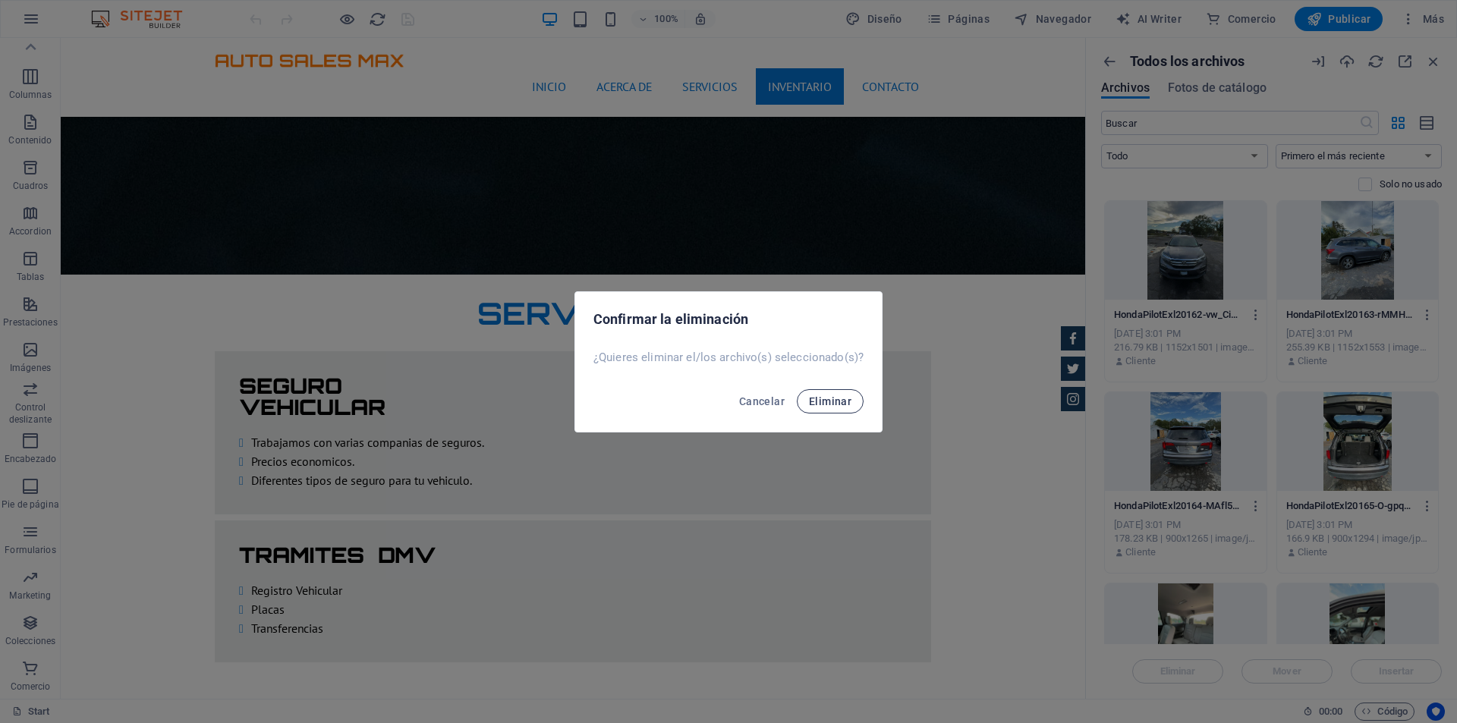
click at [829, 399] on span "Eliminar" at bounding box center [830, 401] width 42 height 12
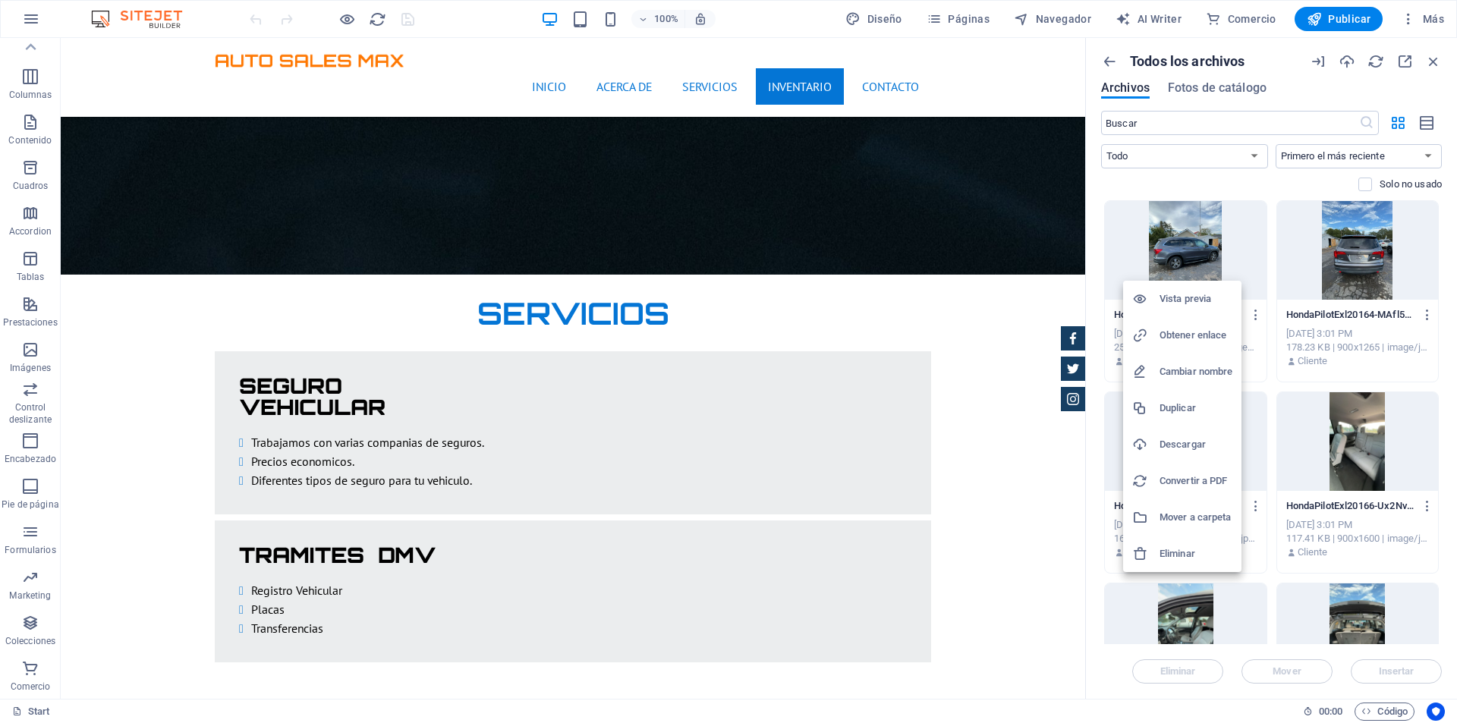
click at [1177, 551] on h6 "Eliminar" at bounding box center [1195, 554] width 73 height 18
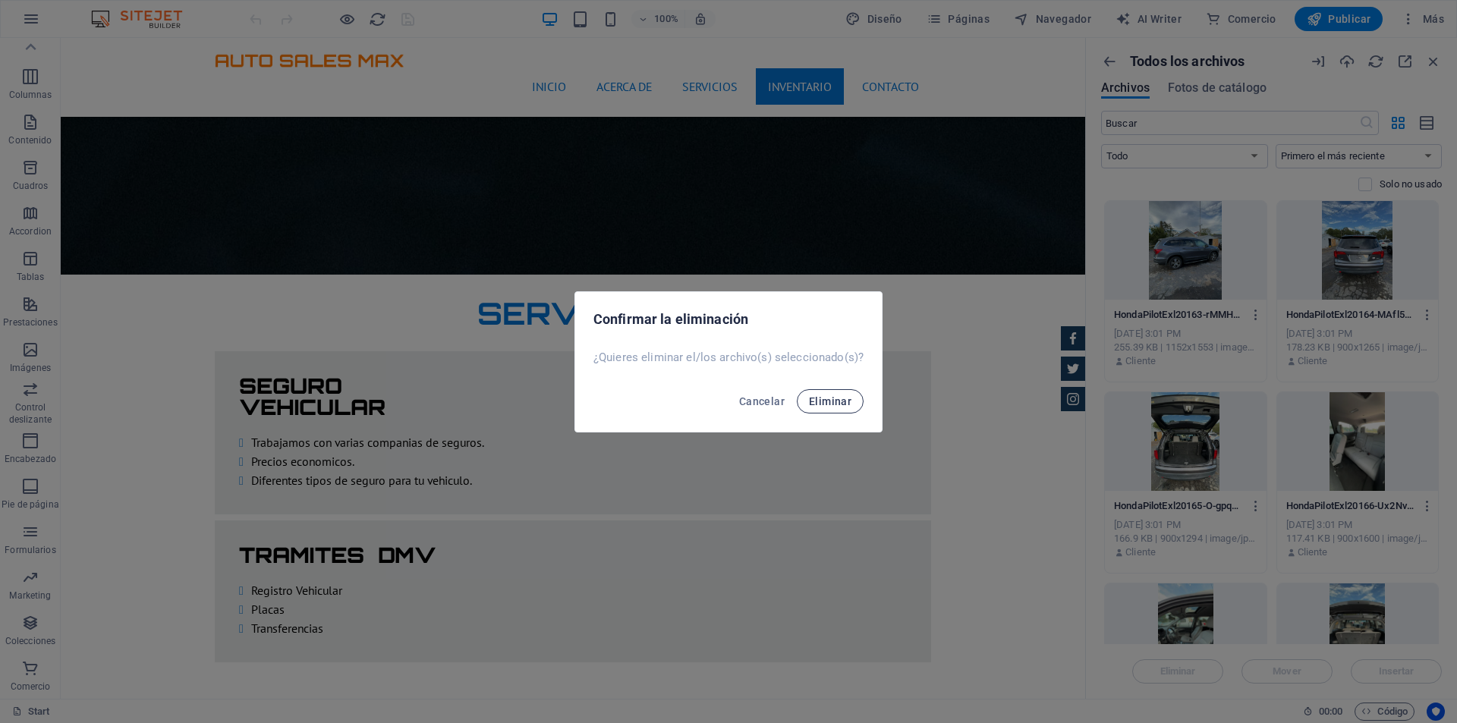
click at [851, 404] on button "Eliminar" at bounding box center [830, 401] width 67 height 24
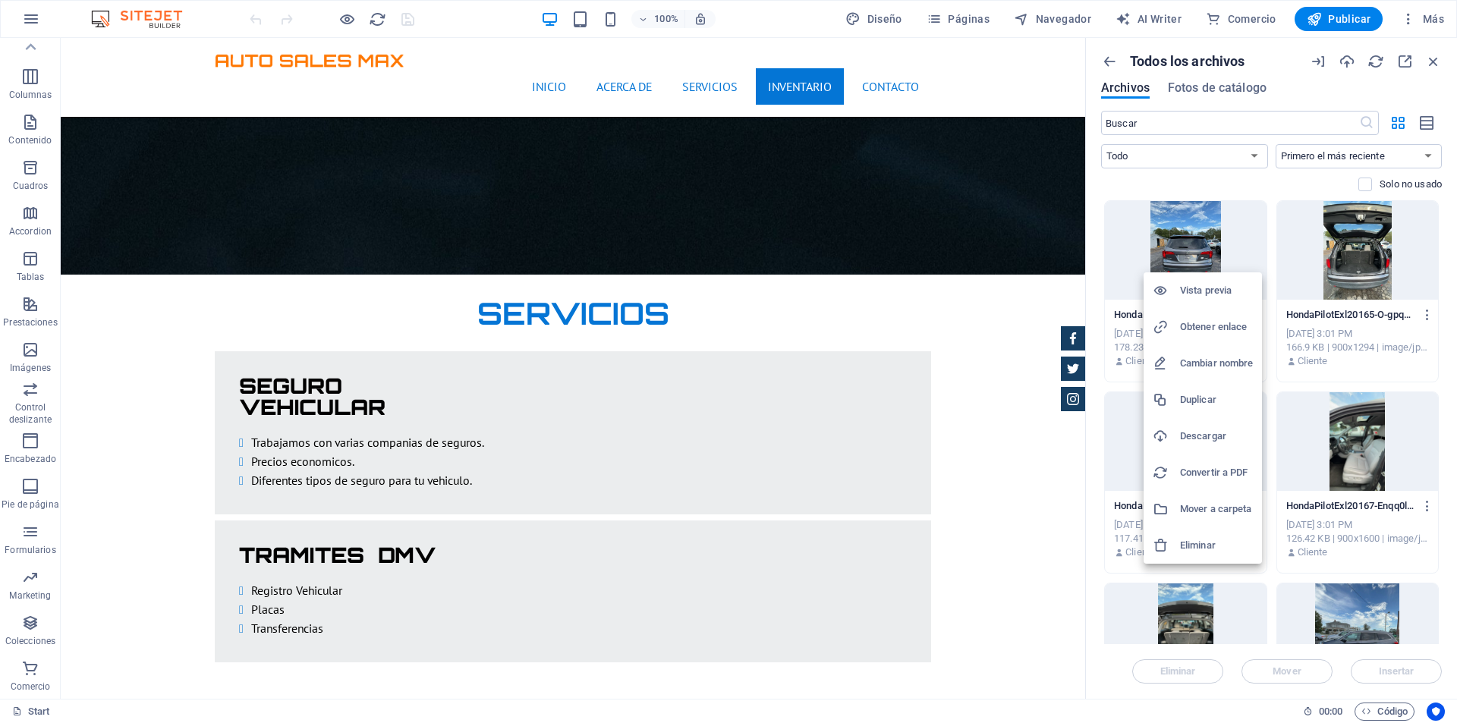
click at [1212, 542] on h6 "Eliminar" at bounding box center [1216, 545] width 73 height 18
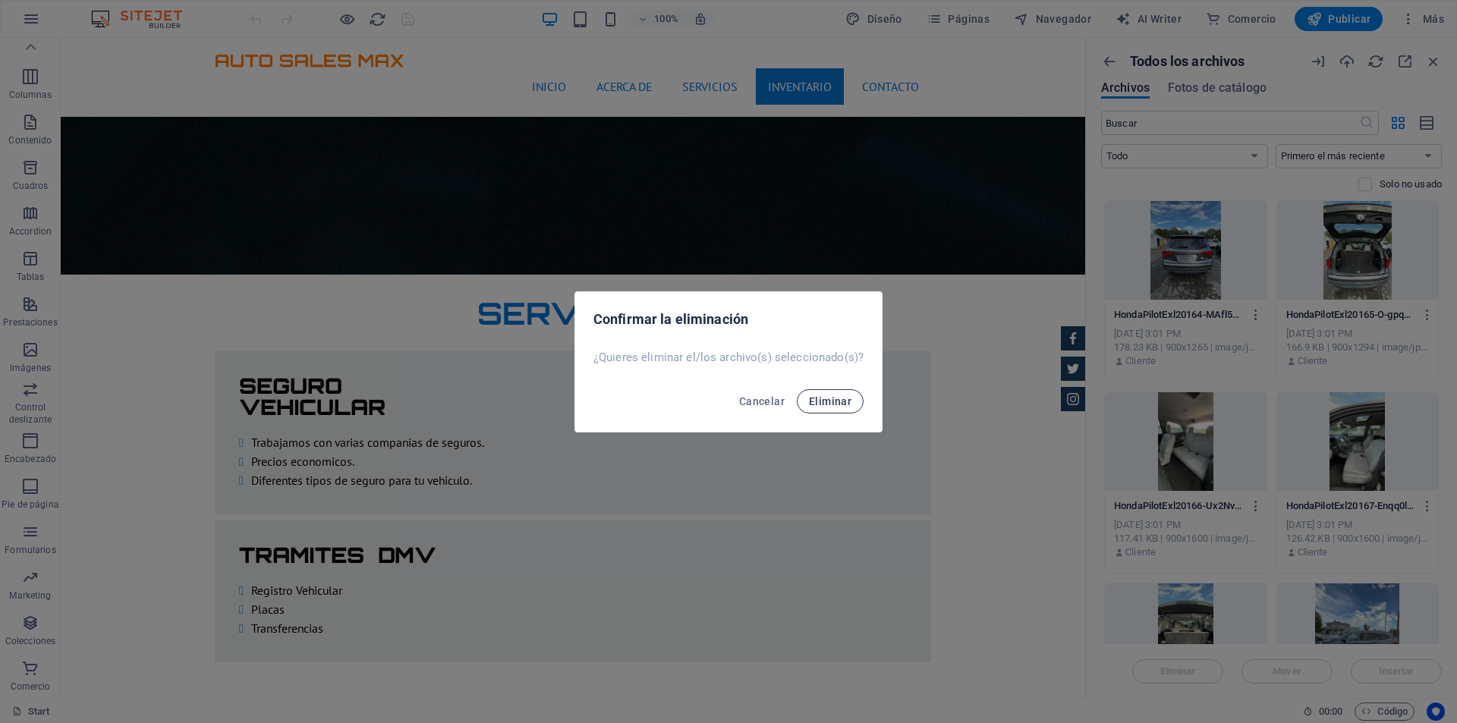
click at [841, 395] on span "Eliminar" at bounding box center [830, 401] width 42 height 12
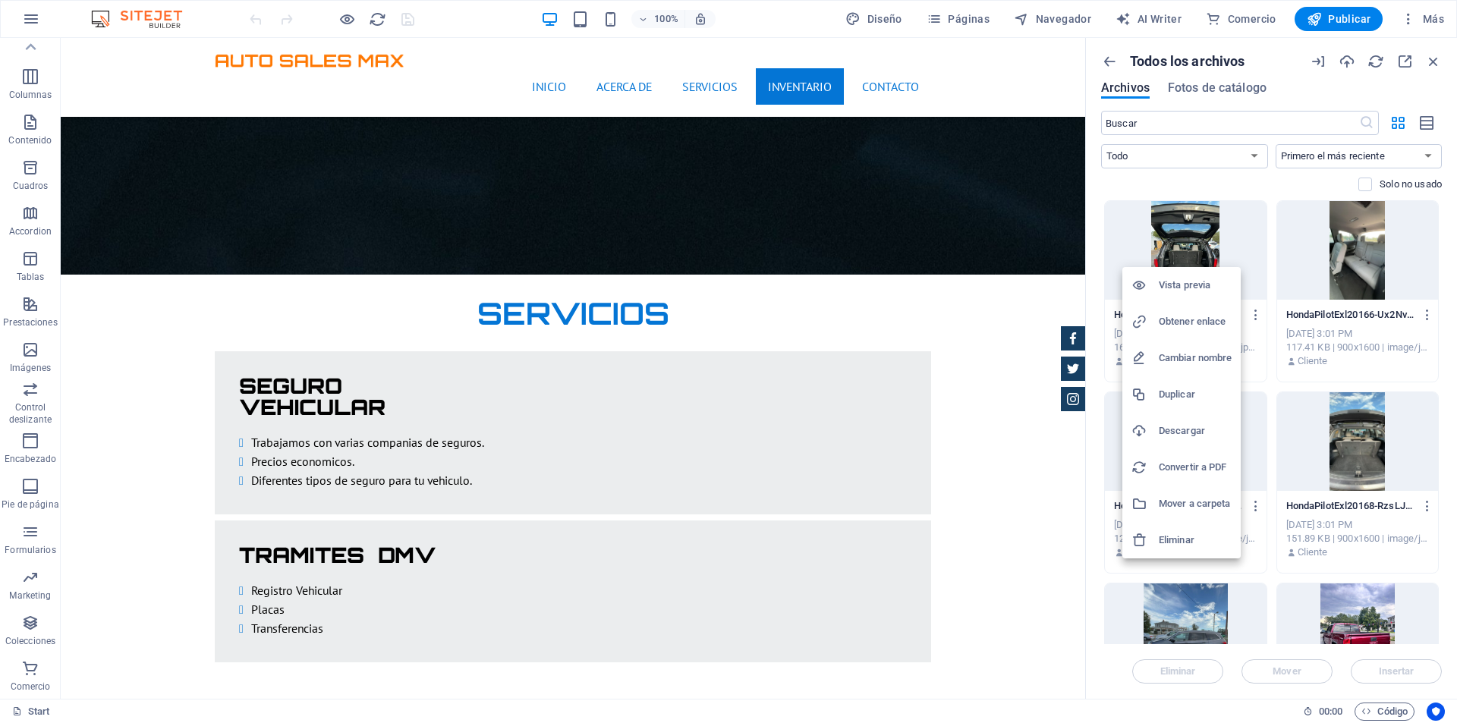
click at [1185, 535] on h6 "Eliminar" at bounding box center [1195, 540] width 73 height 18
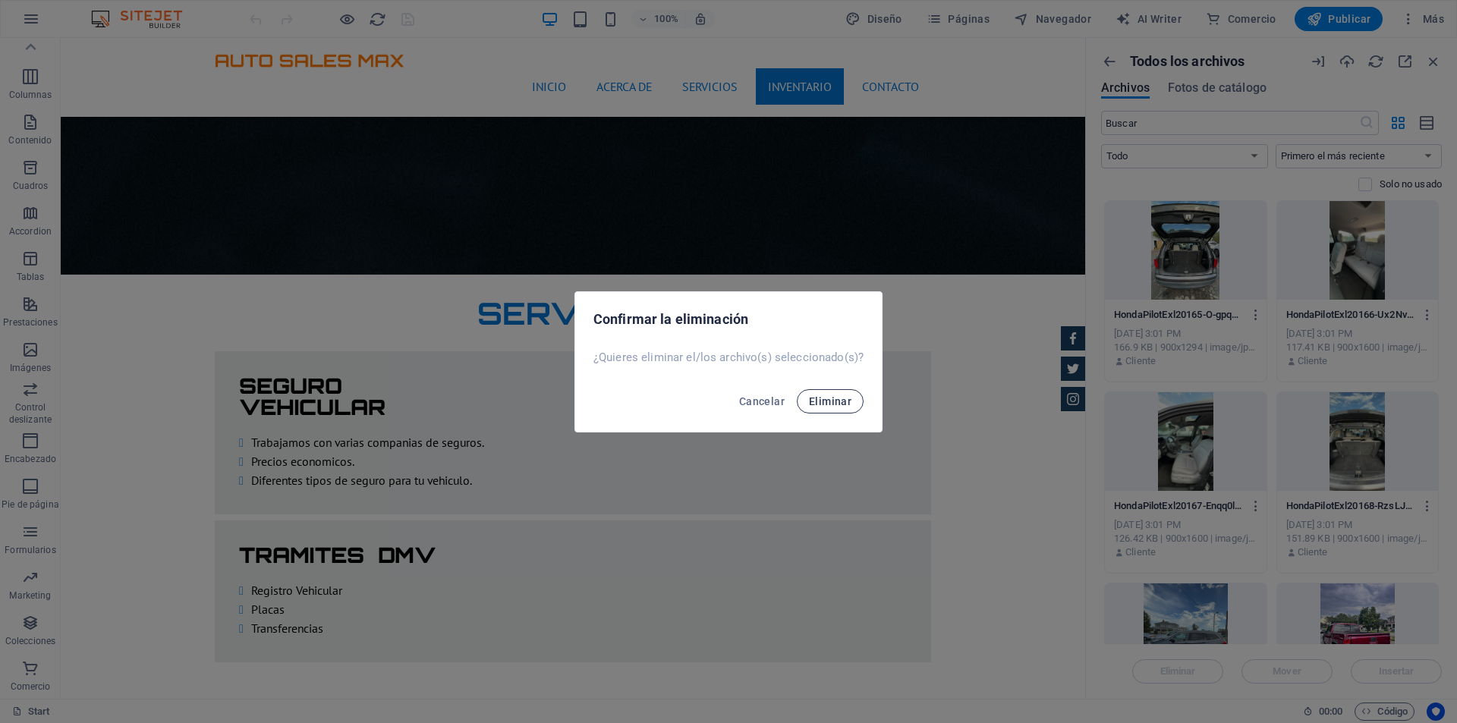
click at [844, 400] on span "Eliminar" at bounding box center [830, 401] width 42 height 12
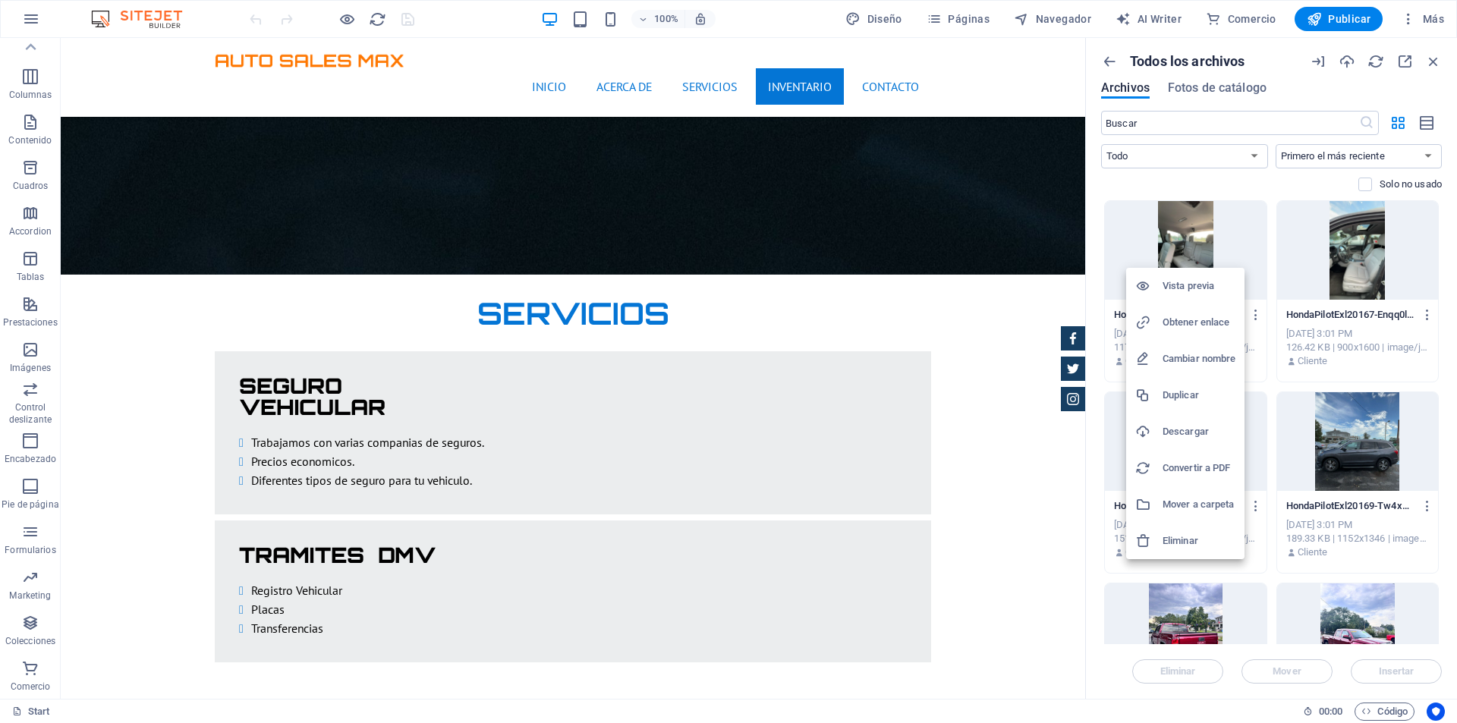
click at [1191, 541] on h6 "Eliminar" at bounding box center [1198, 541] width 73 height 18
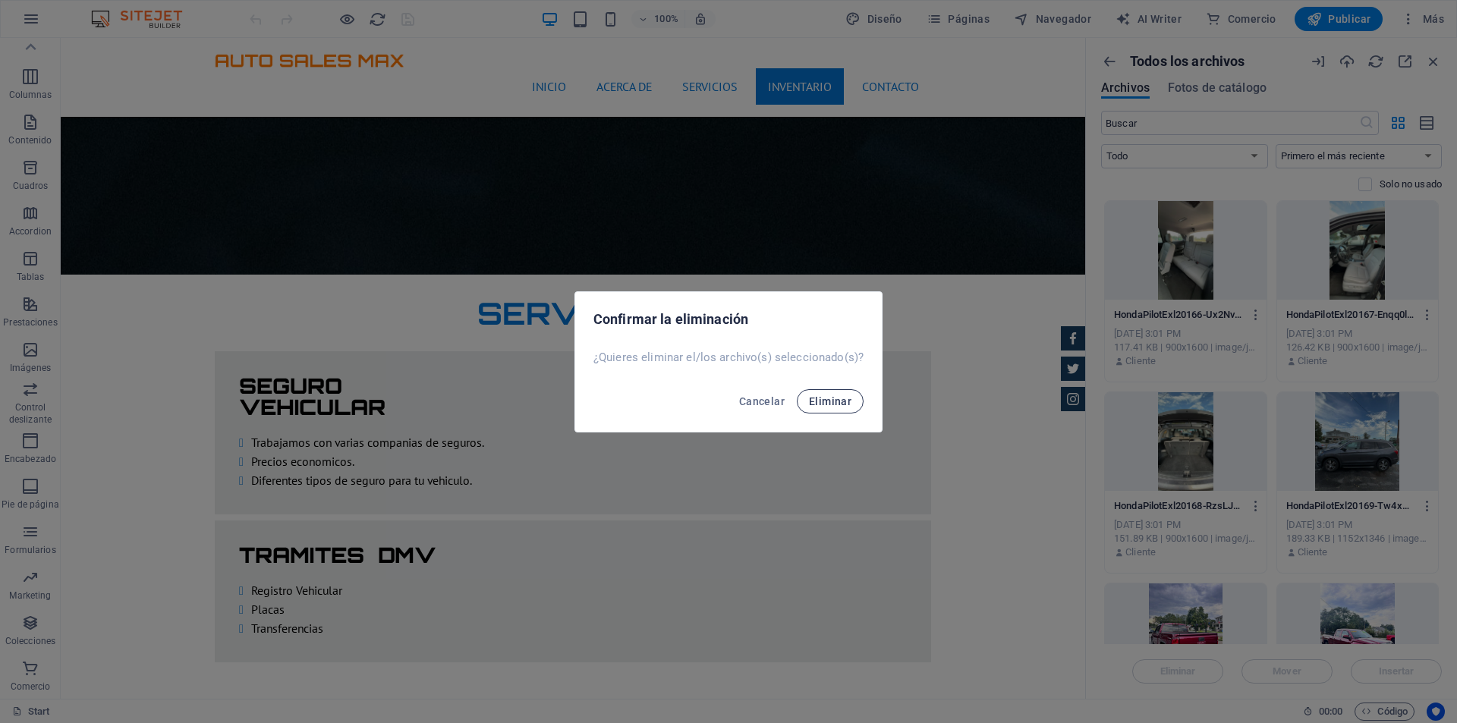
click at [843, 398] on span "Eliminar" at bounding box center [830, 401] width 42 height 12
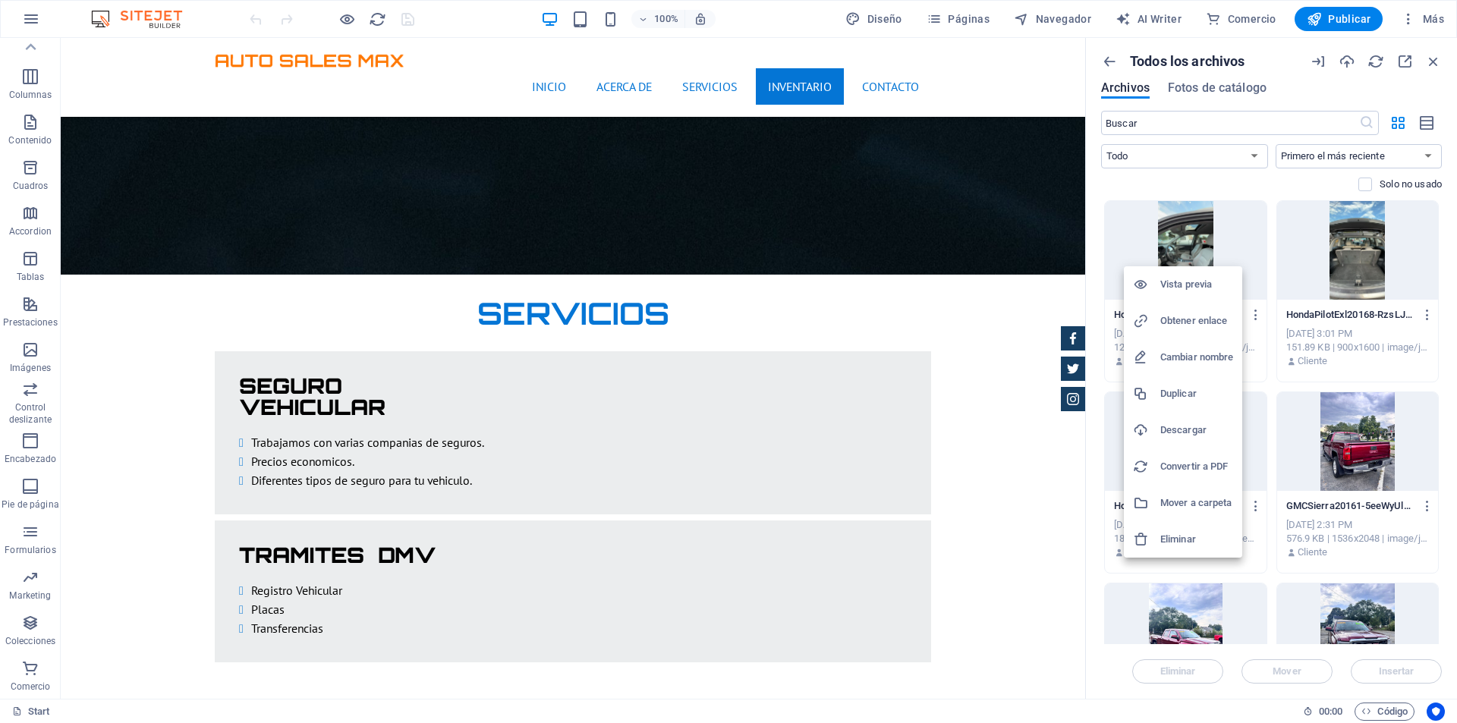
click at [1186, 533] on h6 "Eliminar" at bounding box center [1196, 539] width 73 height 18
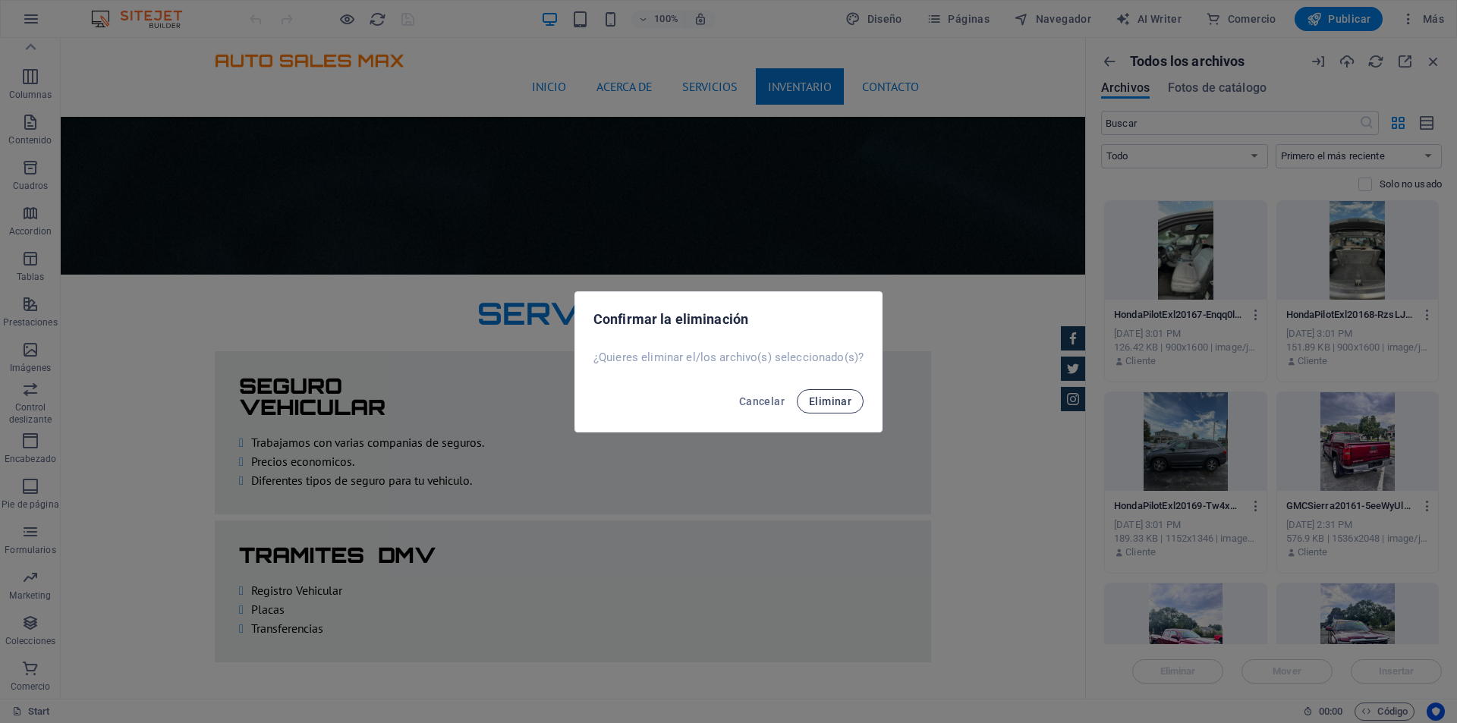
click at [842, 398] on span "Eliminar" at bounding box center [830, 401] width 42 height 12
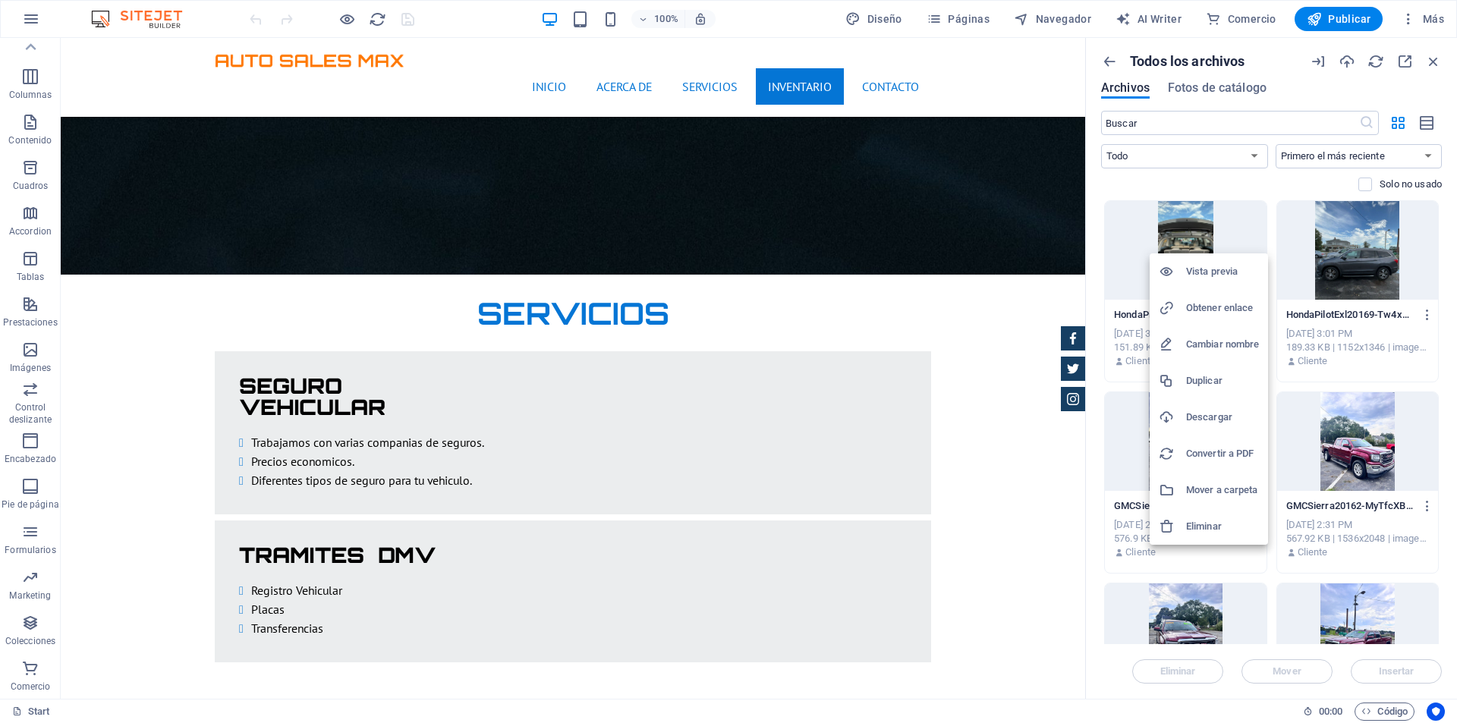
click at [1225, 520] on h6 "Eliminar" at bounding box center [1222, 526] width 73 height 18
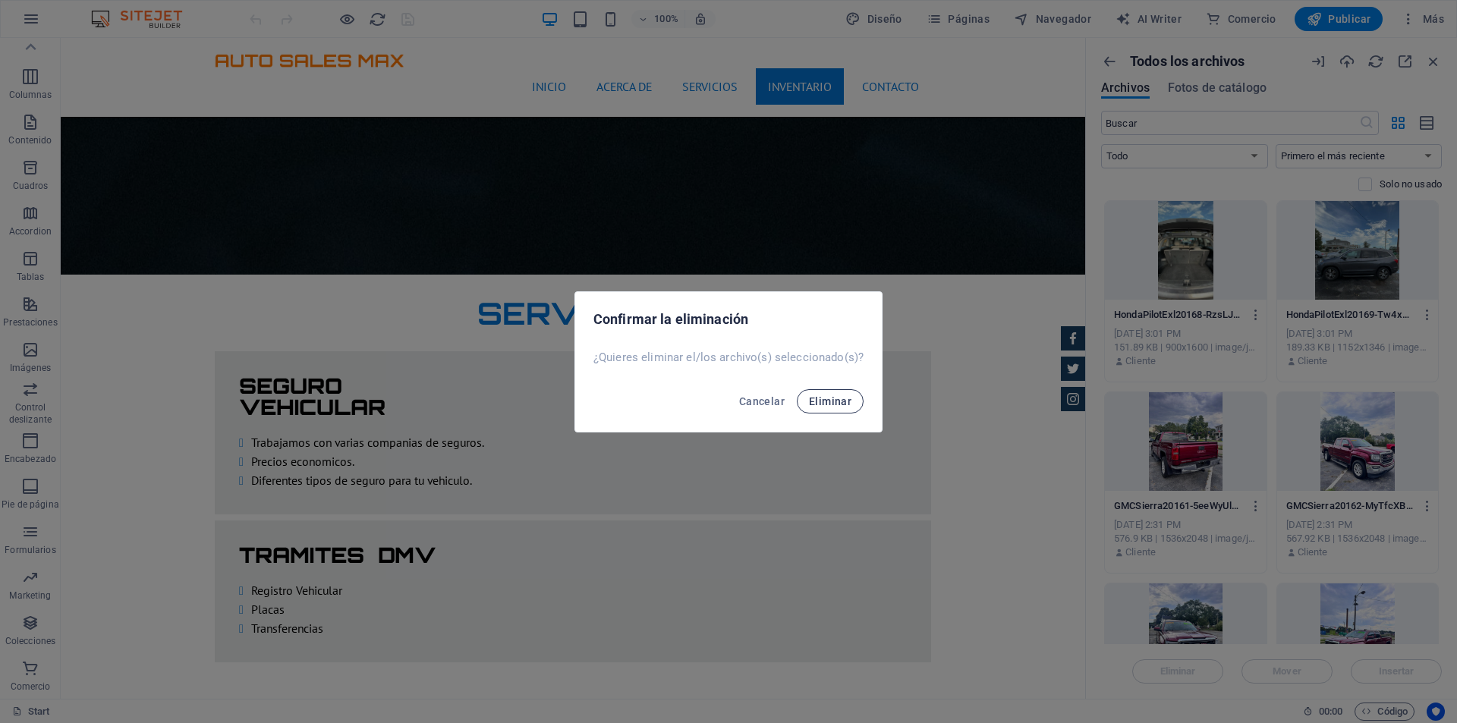
click at [838, 396] on span "Eliminar" at bounding box center [830, 401] width 42 height 12
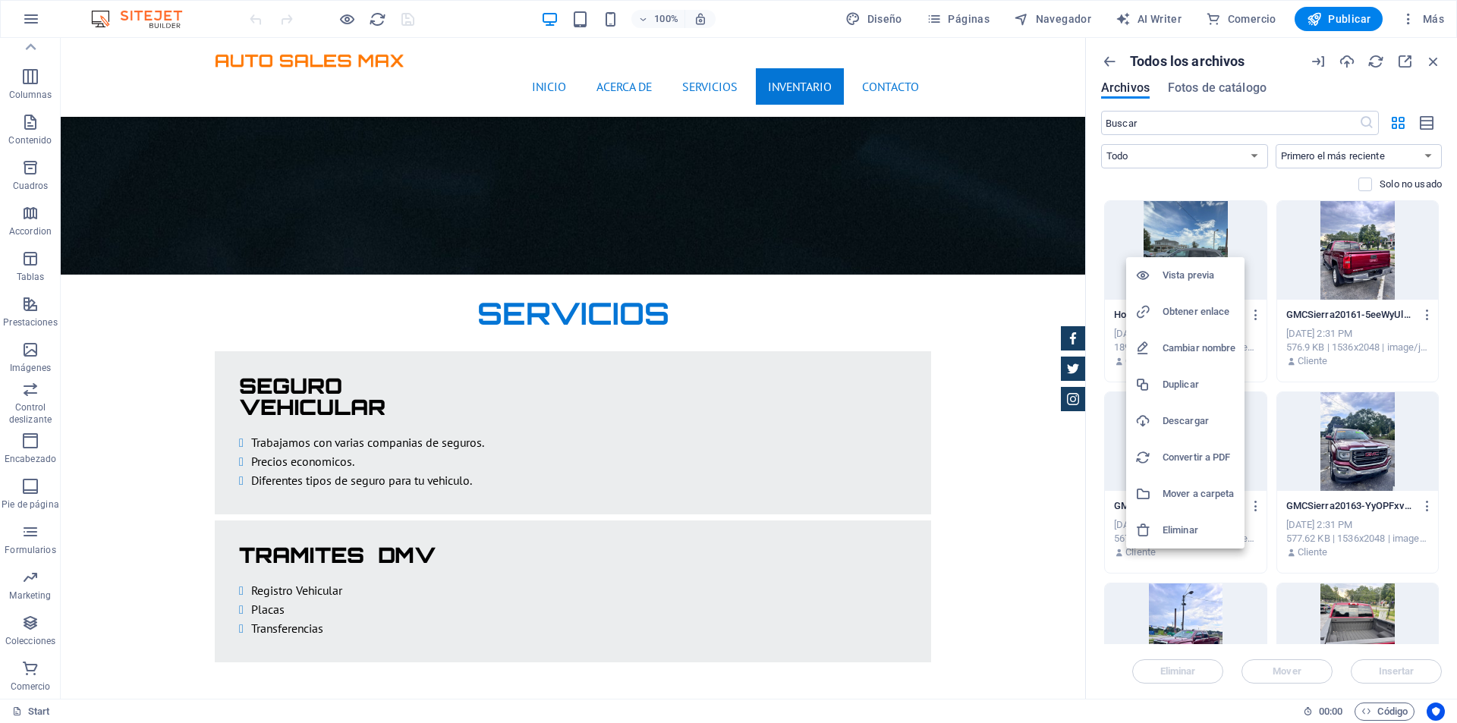
click at [1212, 533] on h6 "Eliminar" at bounding box center [1198, 530] width 73 height 18
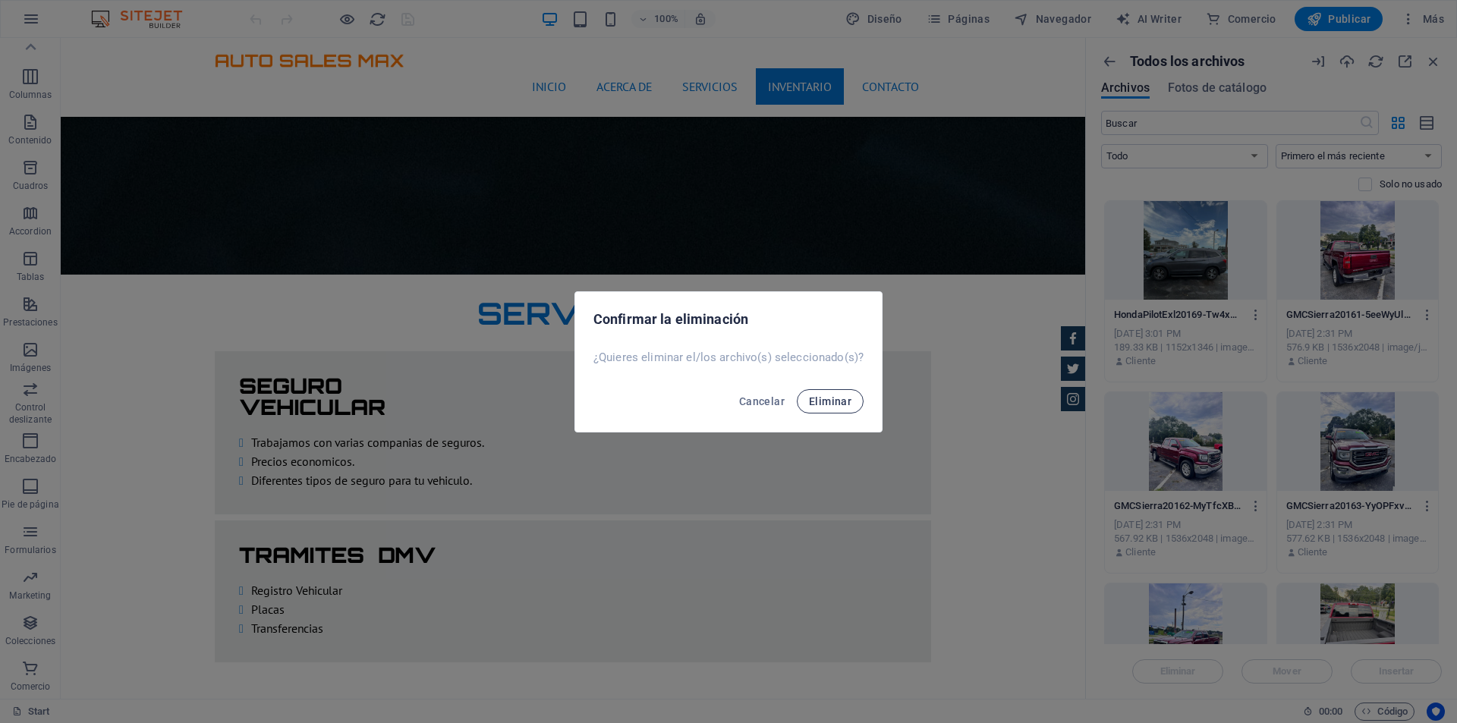
click at [835, 405] on span "Eliminar" at bounding box center [830, 401] width 42 height 12
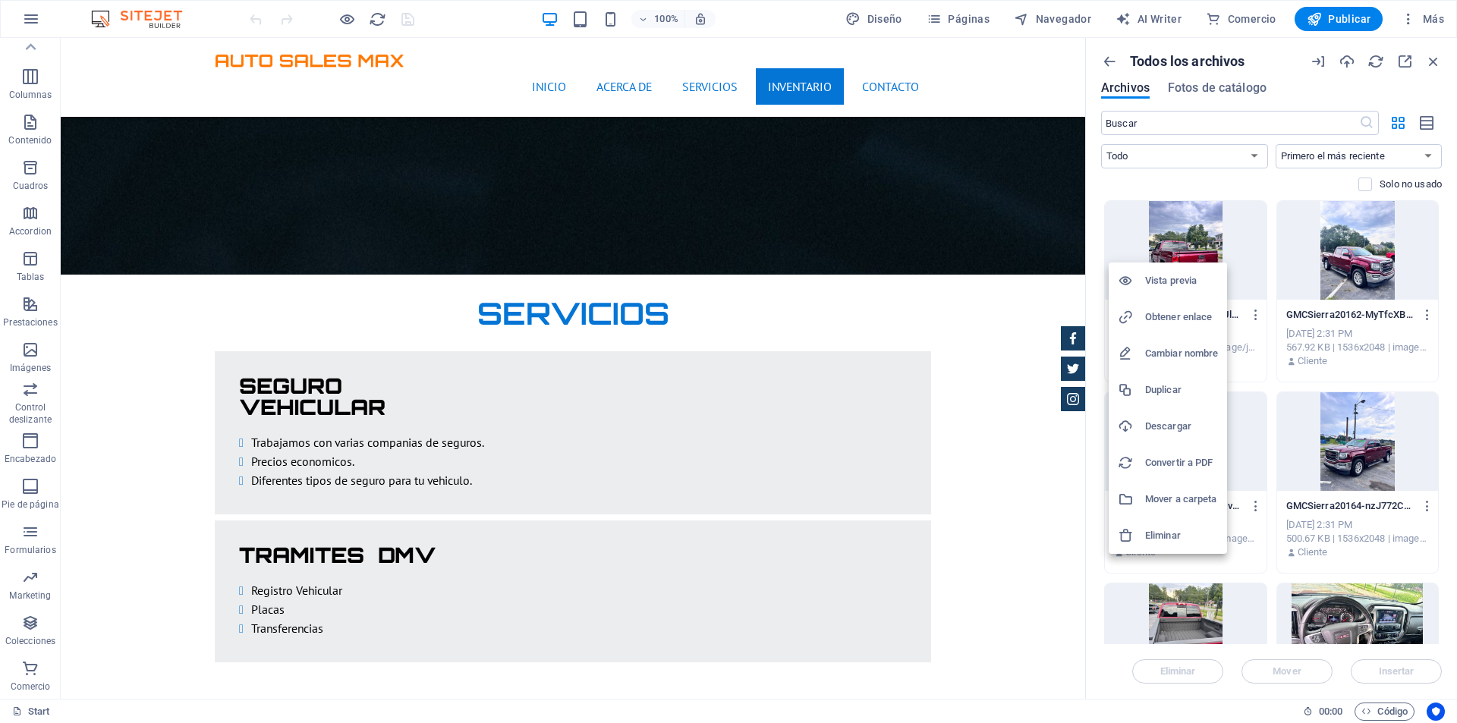
click at [1188, 532] on h6 "Eliminar" at bounding box center [1181, 536] width 73 height 18
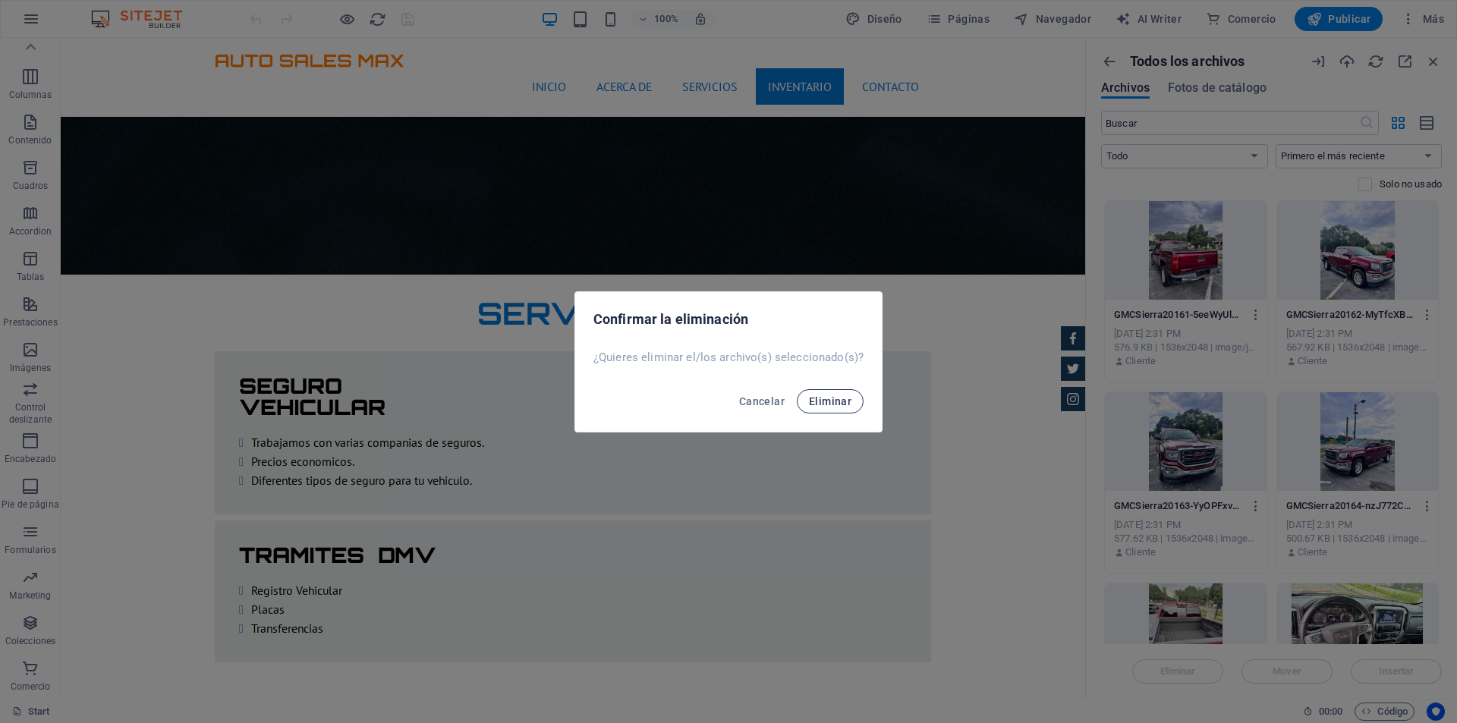
click at [819, 397] on span "Eliminar" at bounding box center [830, 401] width 42 height 12
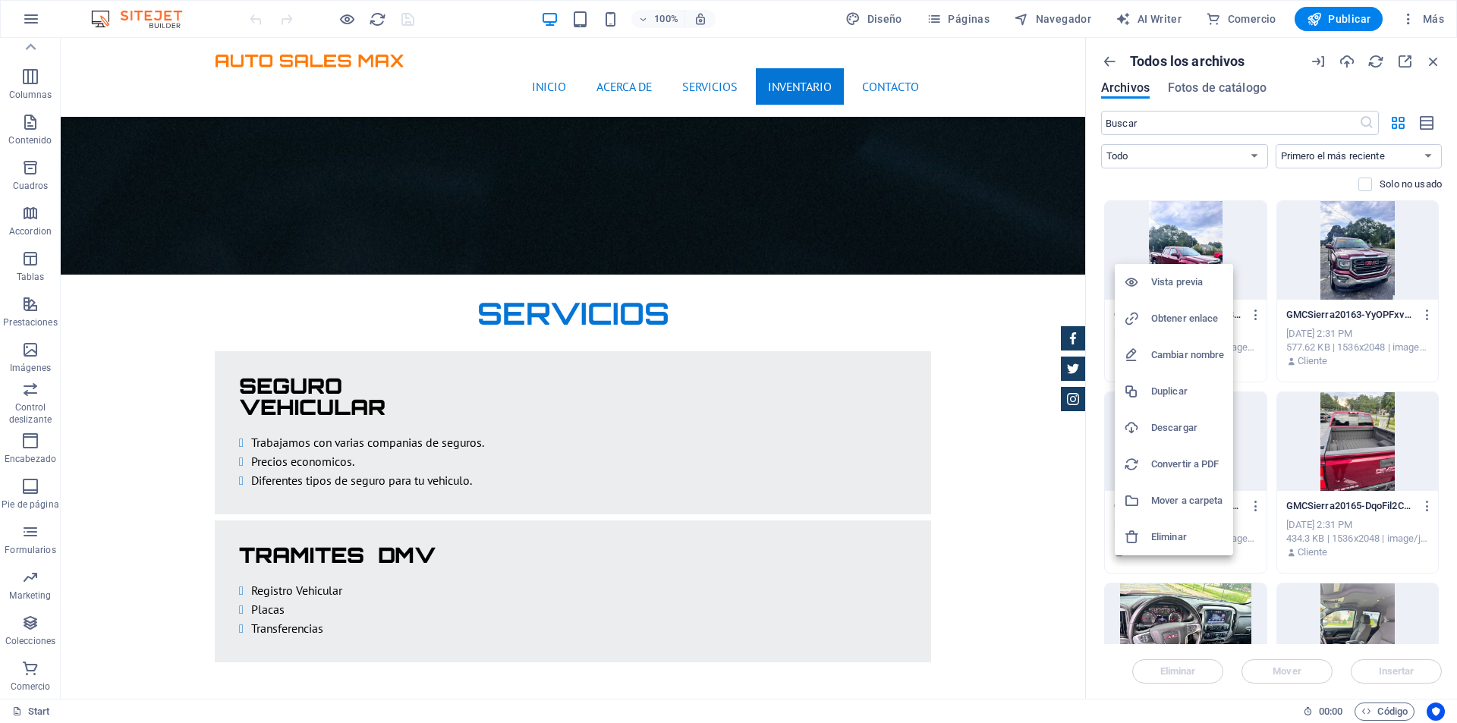
click at [1192, 532] on h6 "Eliminar" at bounding box center [1187, 537] width 73 height 18
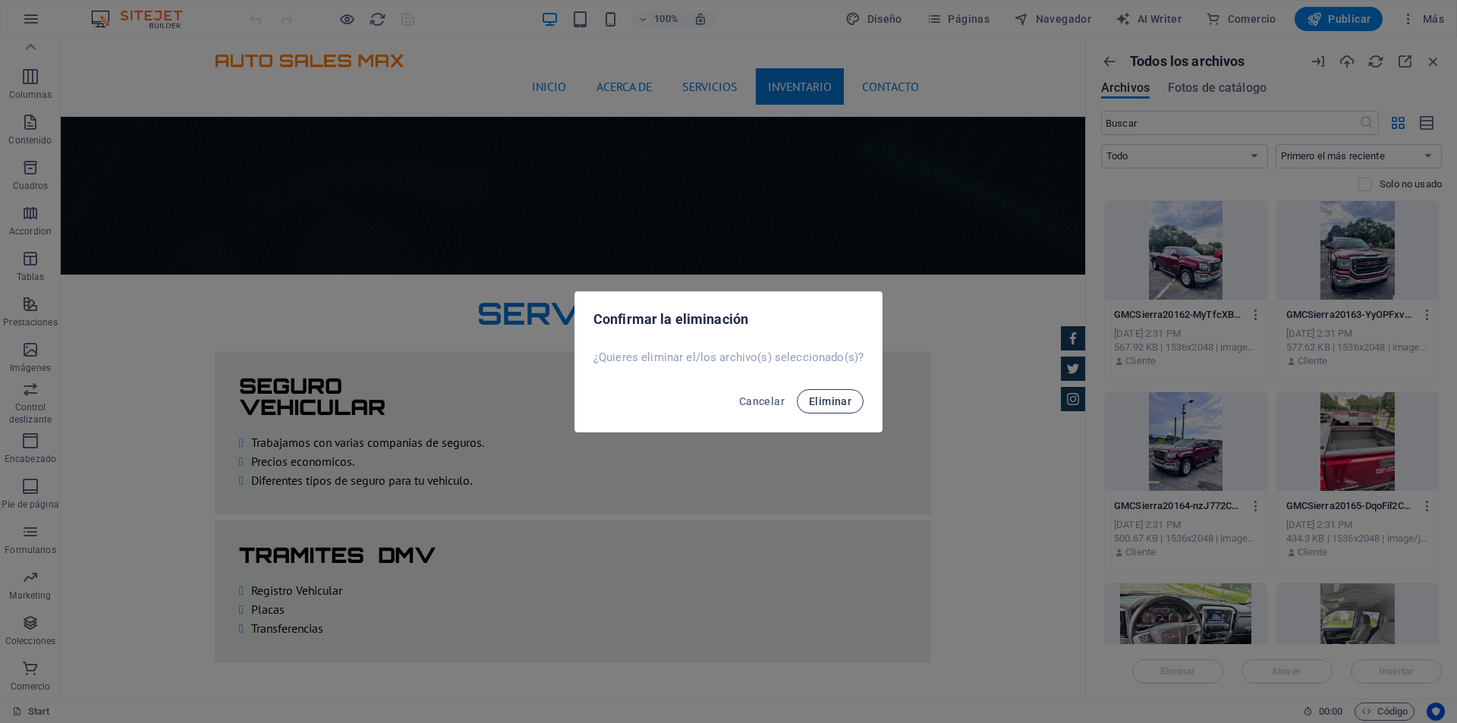
click at [825, 399] on span "Eliminar" at bounding box center [830, 401] width 42 height 12
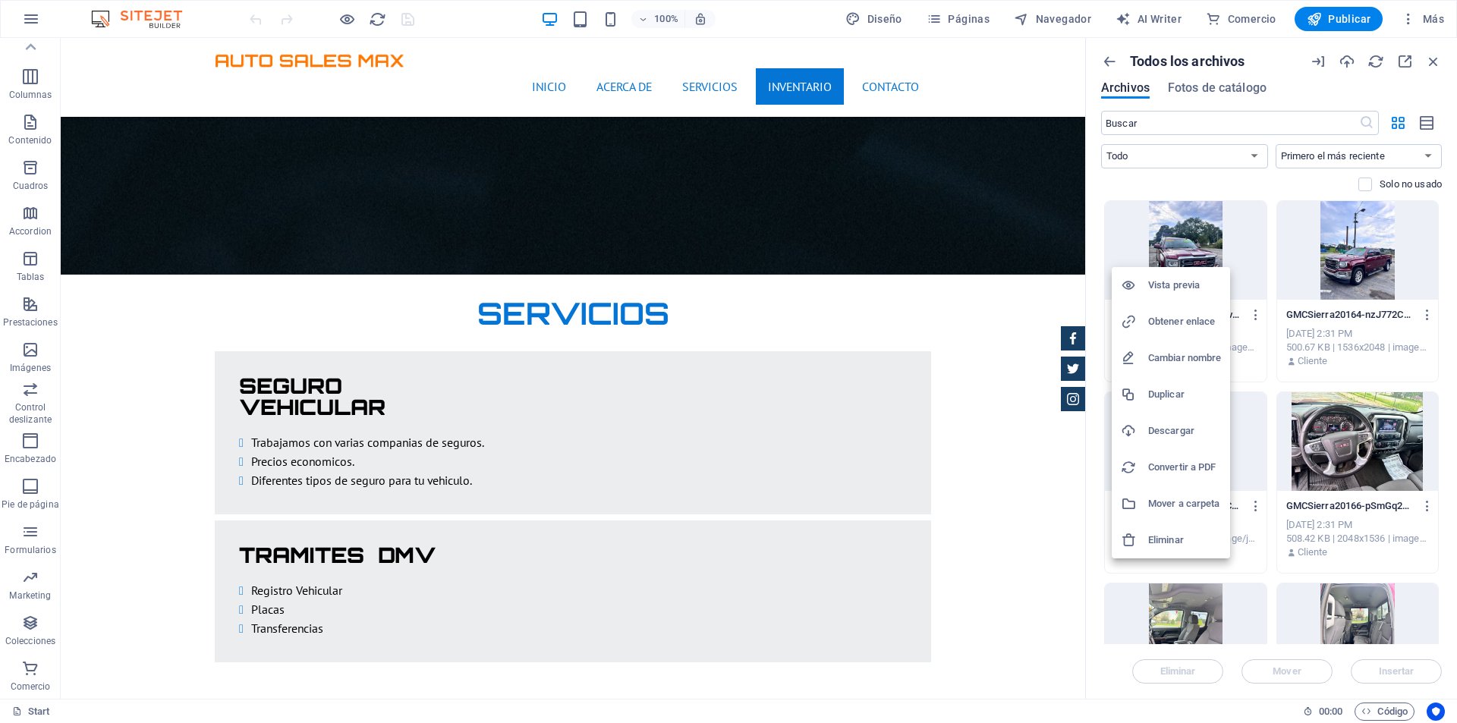
click at [1177, 538] on h6 "Eliminar" at bounding box center [1184, 540] width 73 height 18
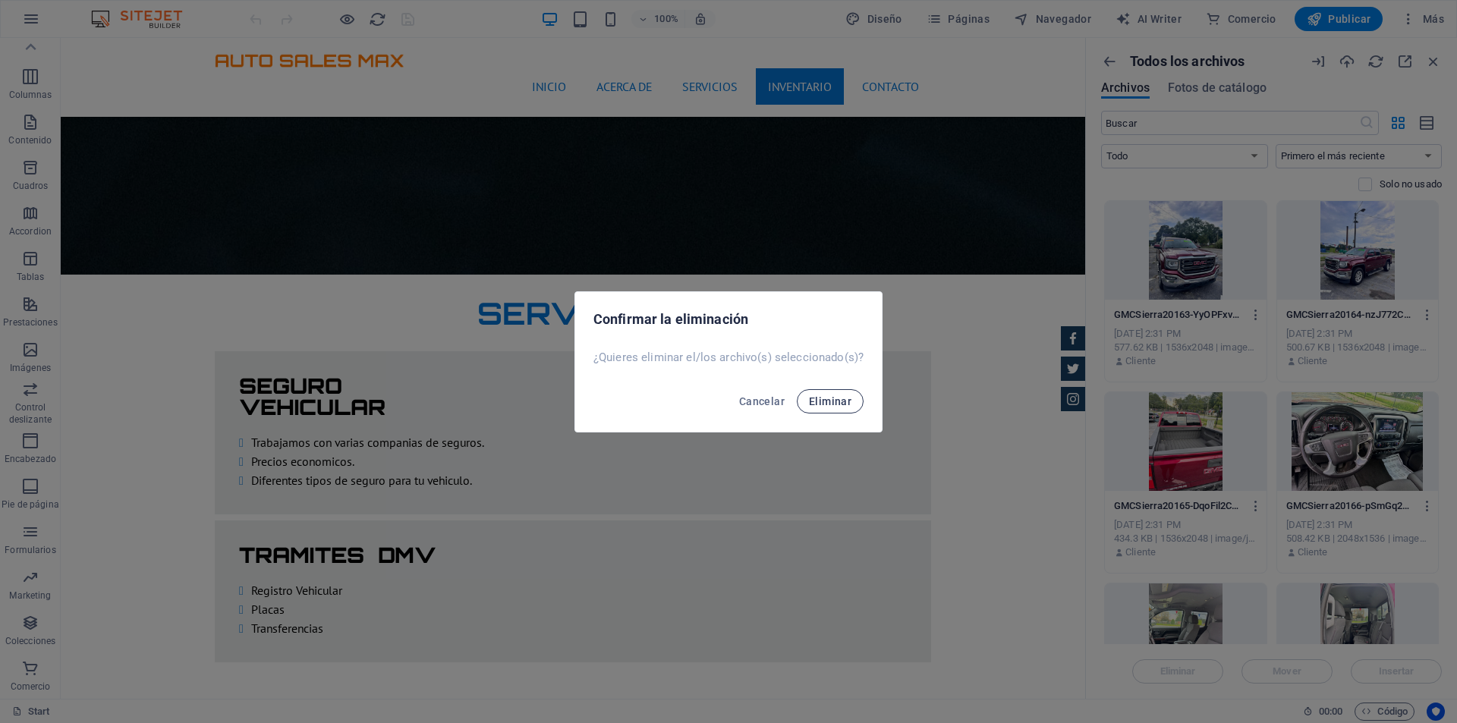
click at [828, 407] on button "Eliminar" at bounding box center [830, 401] width 67 height 24
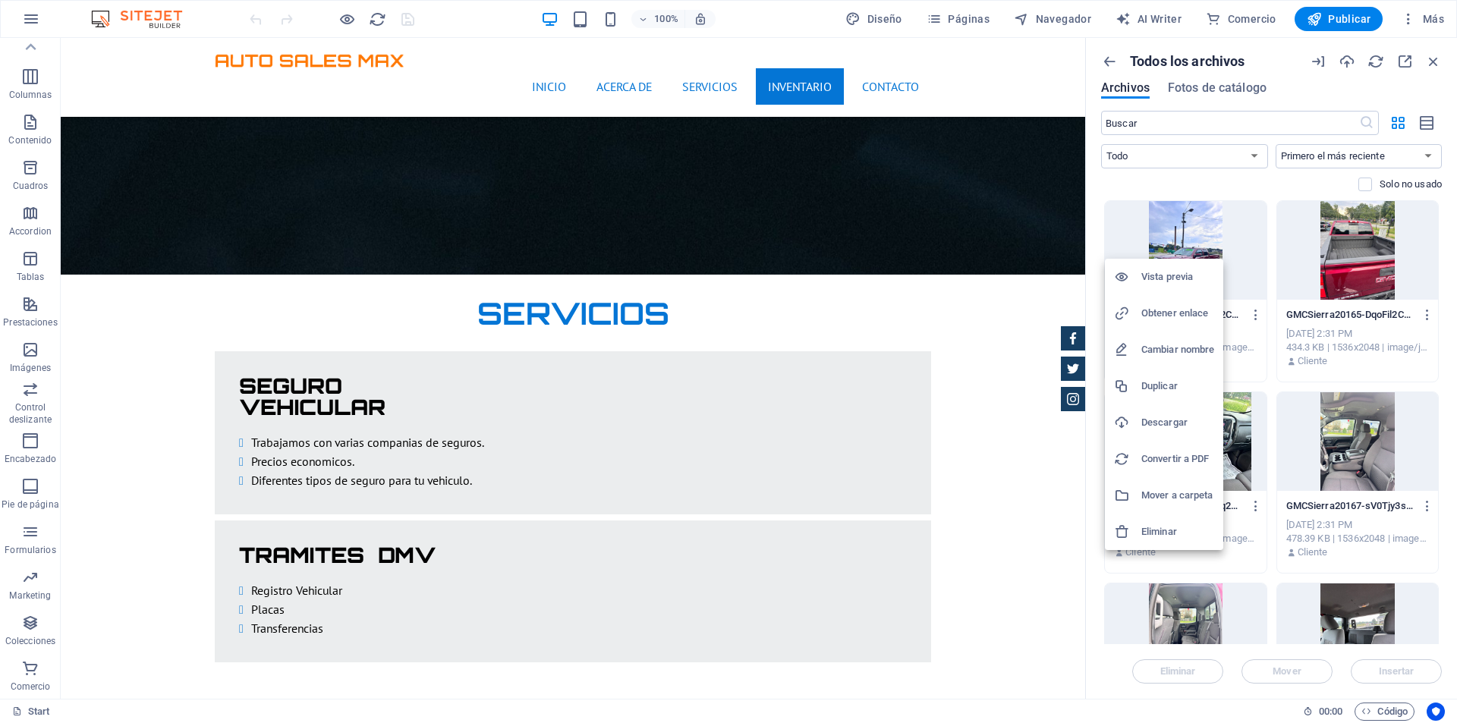
click at [1166, 531] on h6 "Eliminar" at bounding box center [1177, 532] width 73 height 18
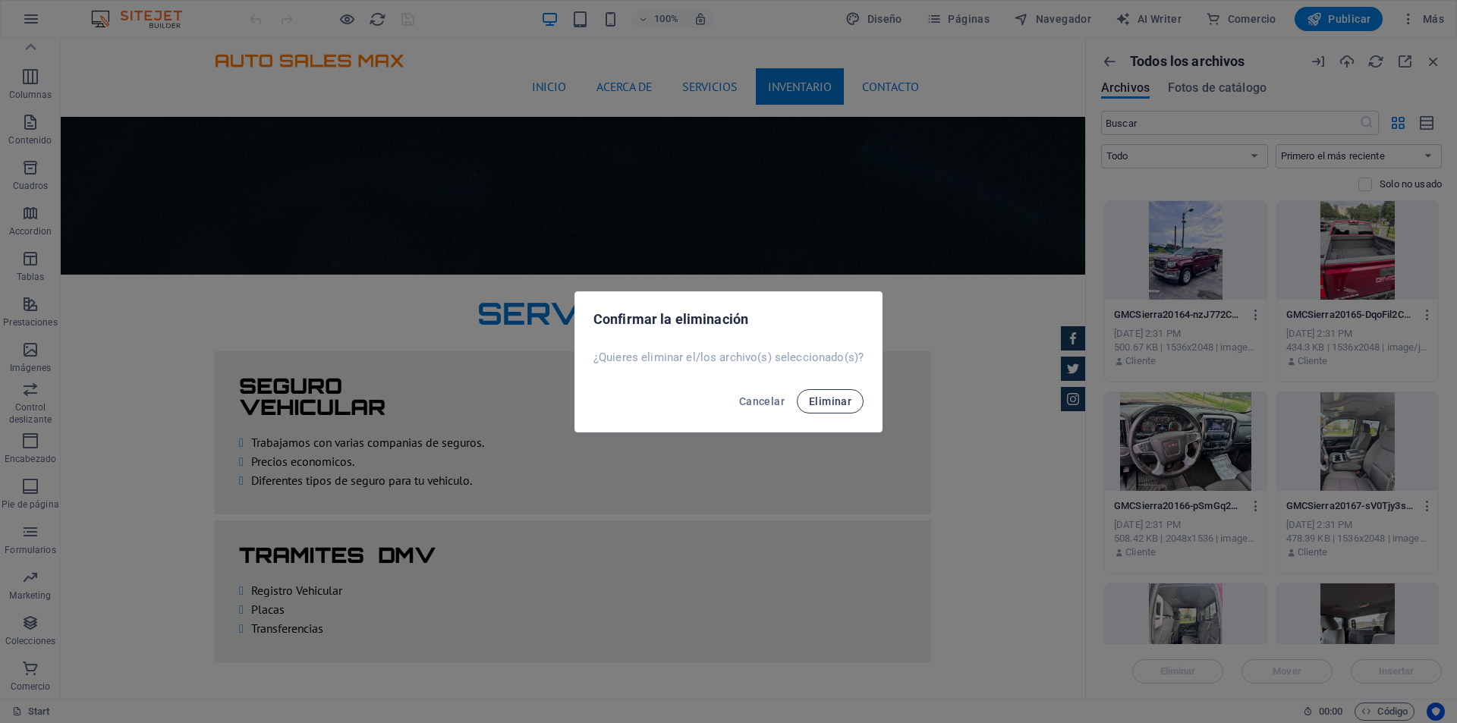
click at [844, 404] on span "Eliminar" at bounding box center [830, 401] width 42 height 12
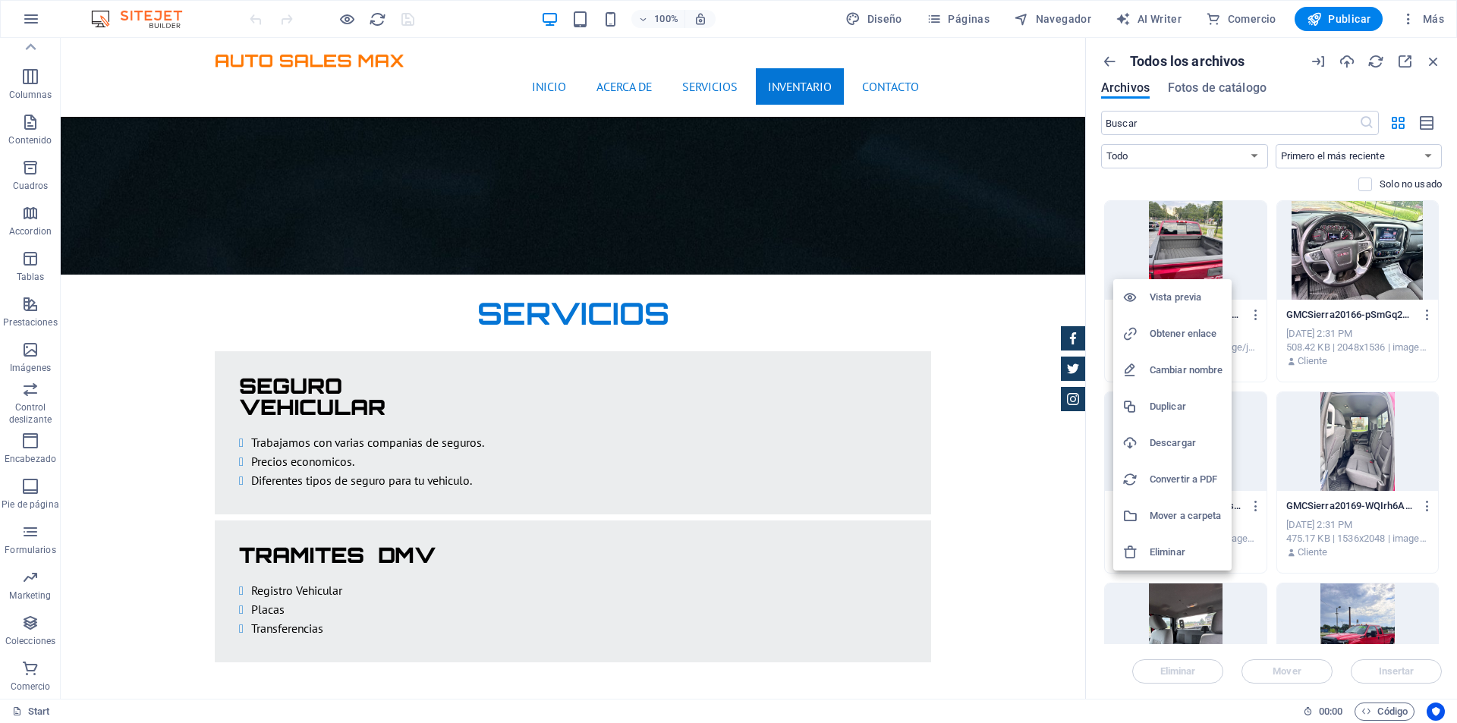
click at [1186, 544] on h6 "Eliminar" at bounding box center [1185, 552] width 73 height 18
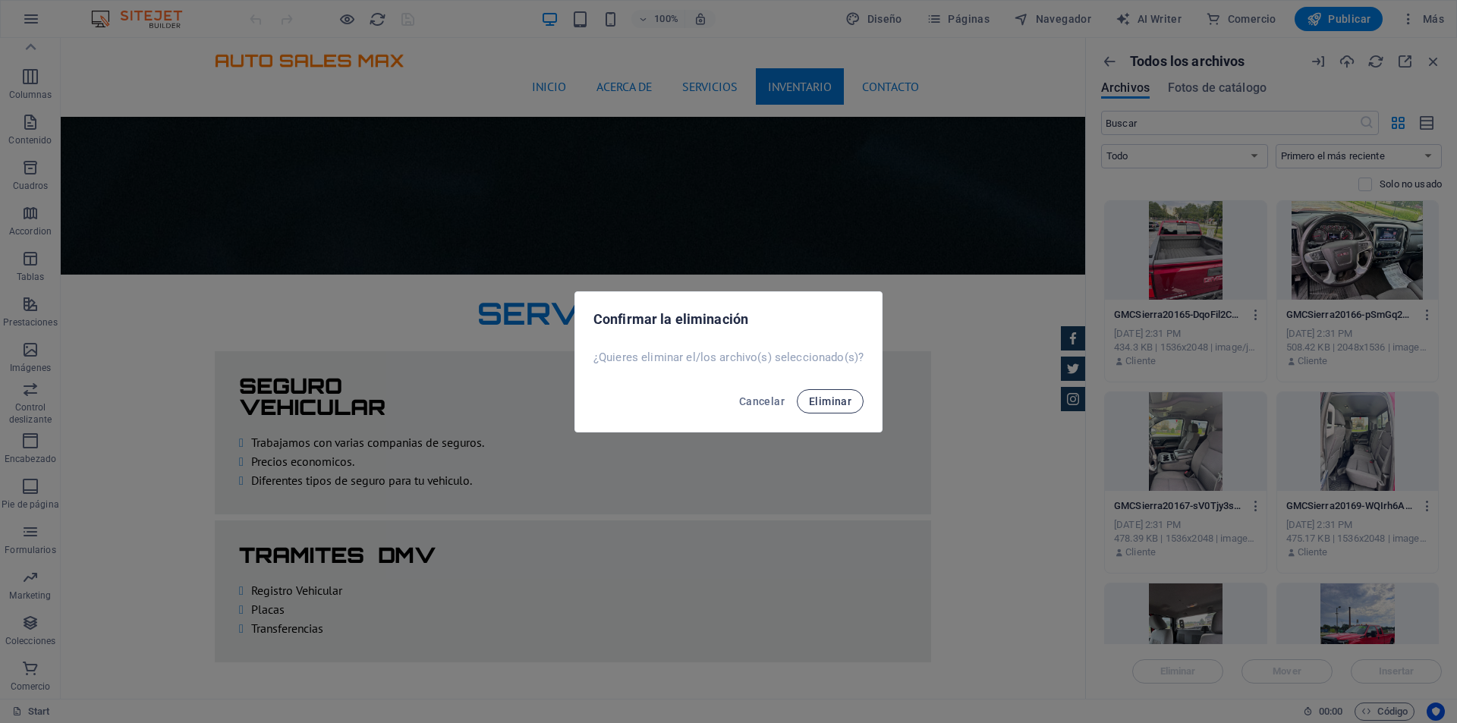
click at [829, 396] on span "Eliminar" at bounding box center [830, 401] width 42 height 12
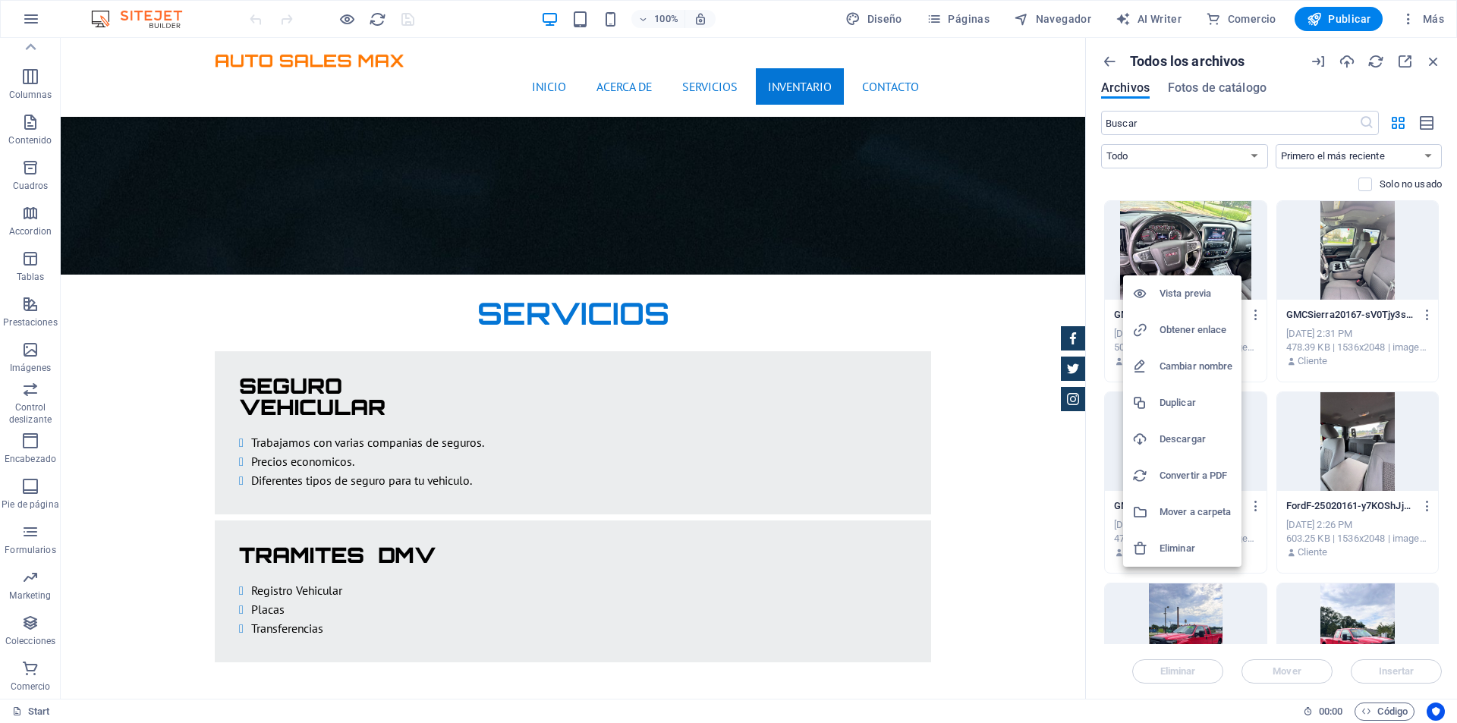
click at [1201, 545] on h6 "Eliminar" at bounding box center [1195, 548] width 73 height 18
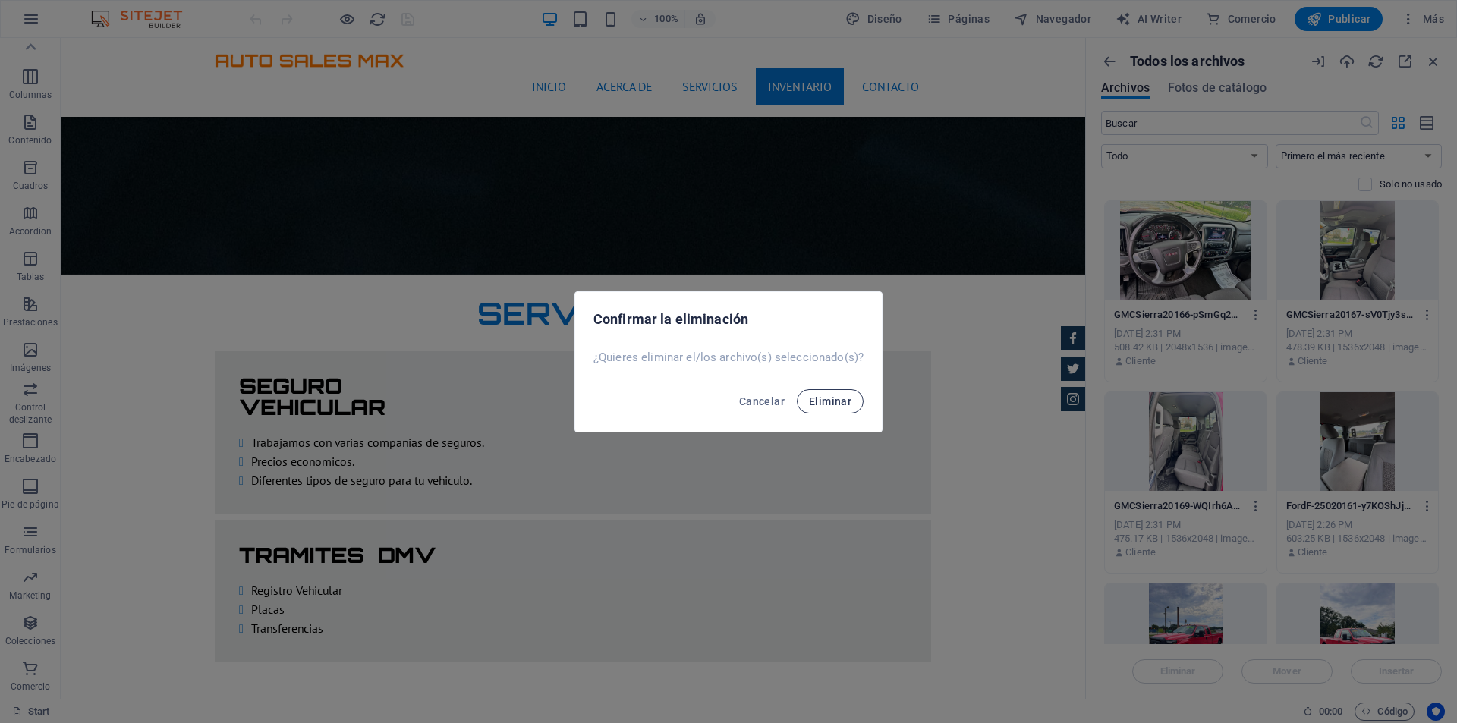
click at [845, 405] on span "Eliminar" at bounding box center [830, 401] width 42 height 12
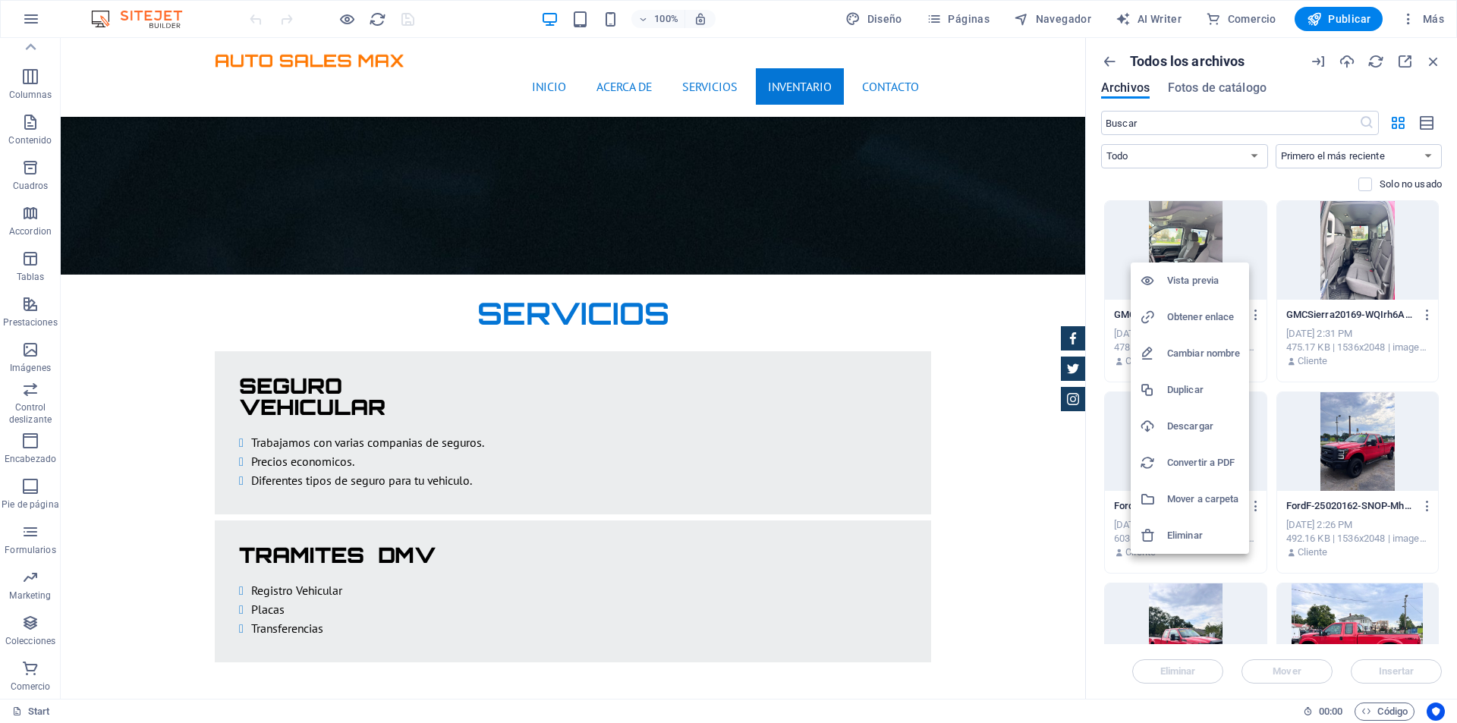
click at [1199, 533] on h6 "Eliminar" at bounding box center [1203, 536] width 73 height 18
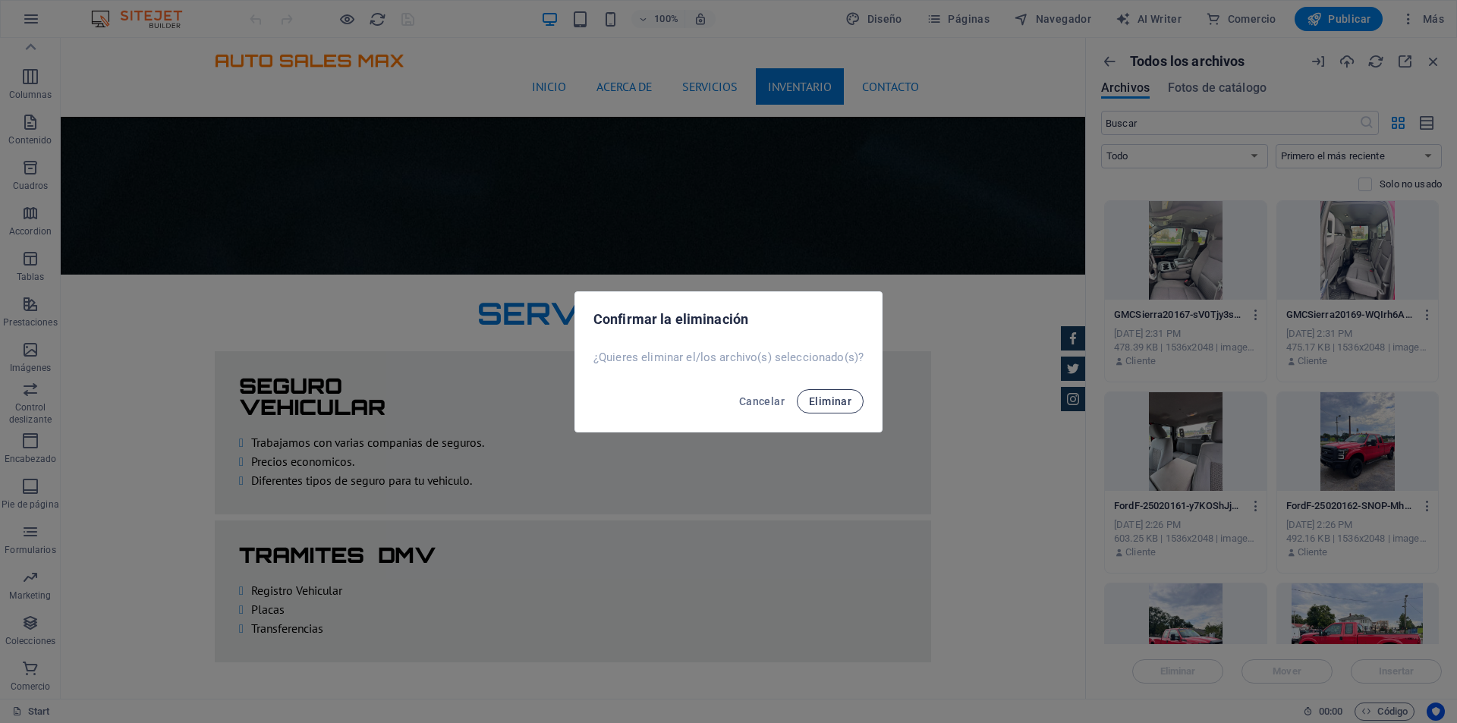
click at [840, 401] on span "Eliminar" at bounding box center [830, 401] width 42 height 12
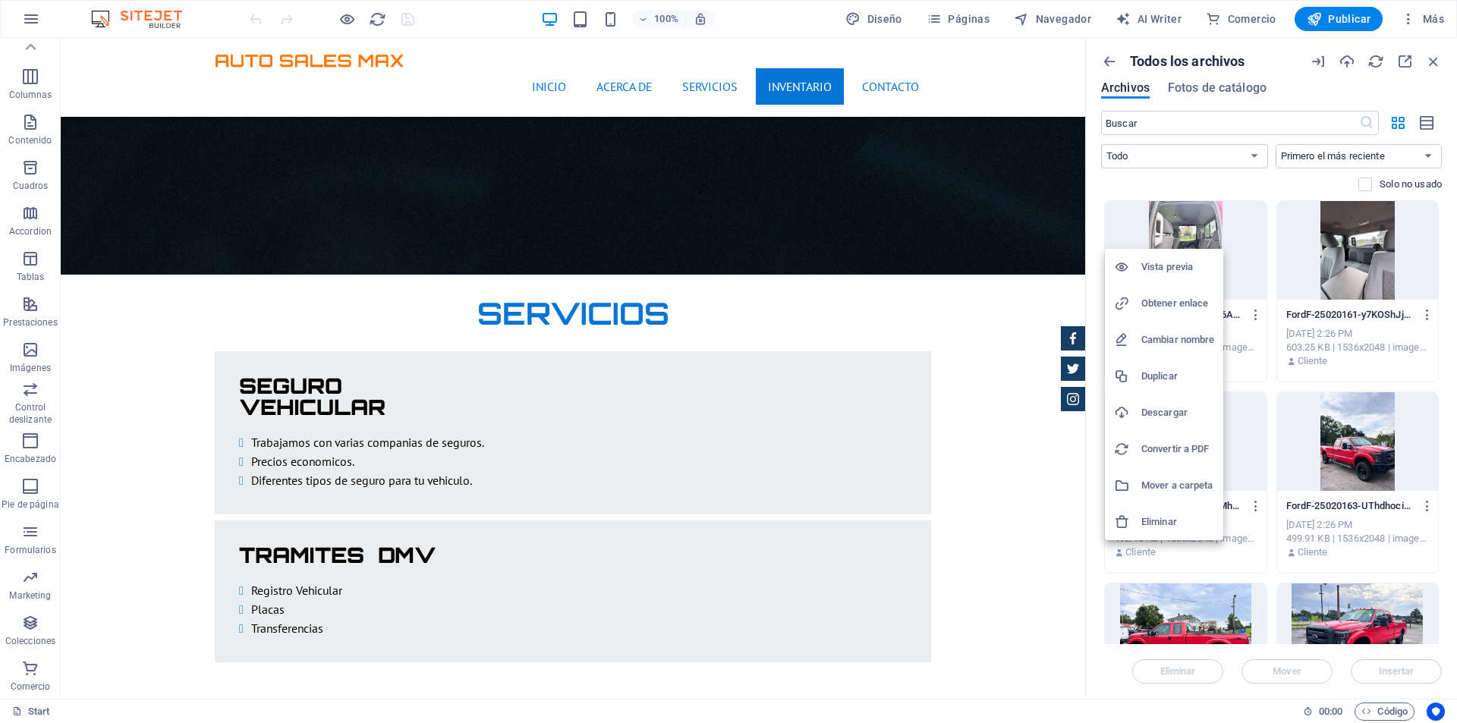
click at [1170, 515] on h6 "Eliminar" at bounding box center [1177, 522] width 73 height 18
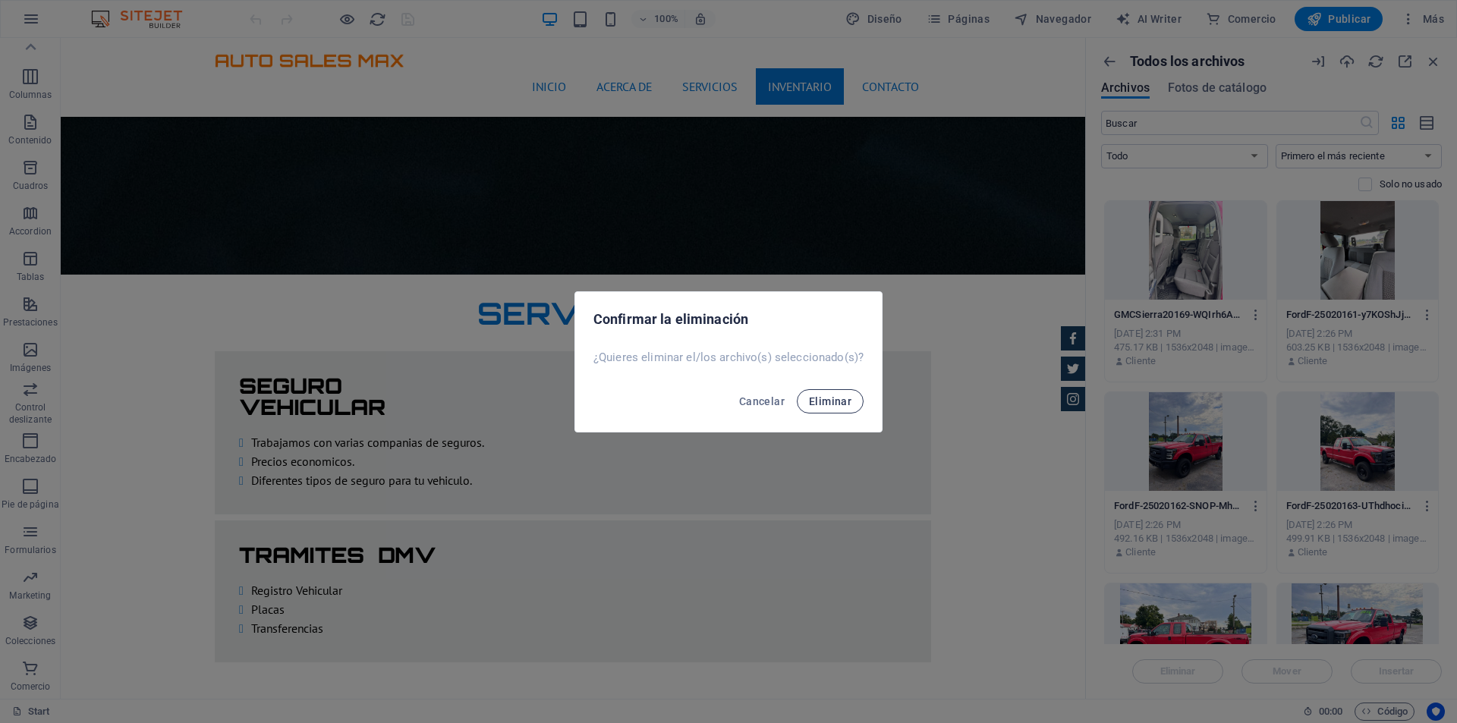
click at [846, 402] on span "Eliminar" at bounding box center [830, 401] width 42 height 12
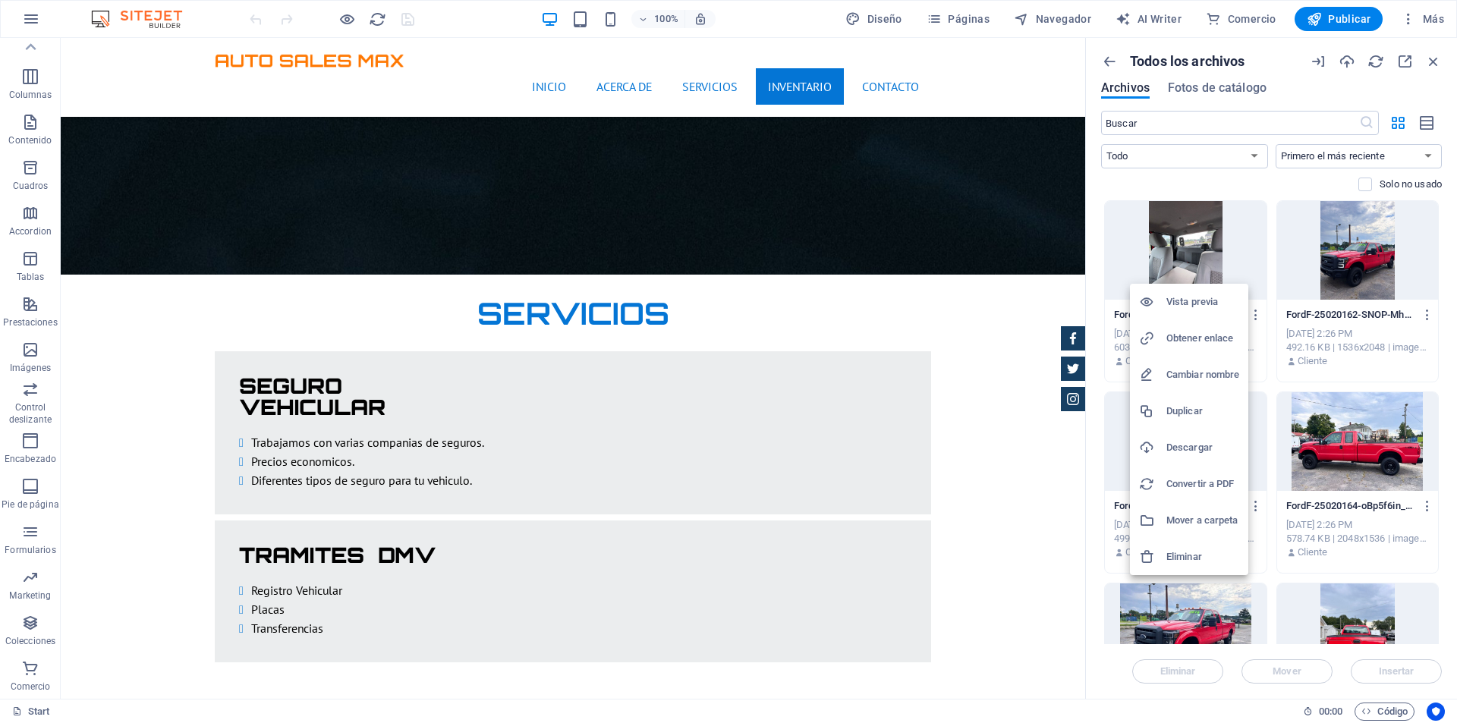
click at [1257, 230] on div at bounding box center [728, 361] width 1457 height 723
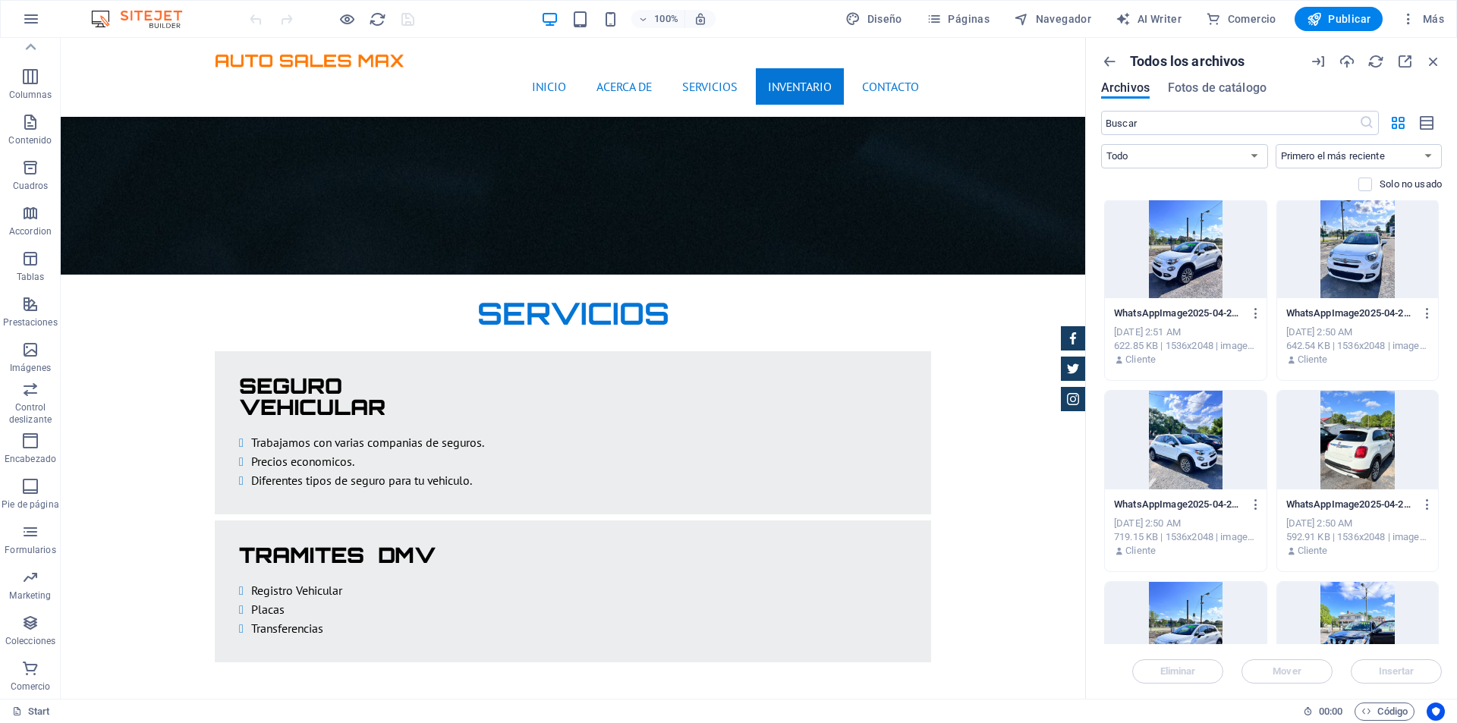
scroll to position [2124, 0]
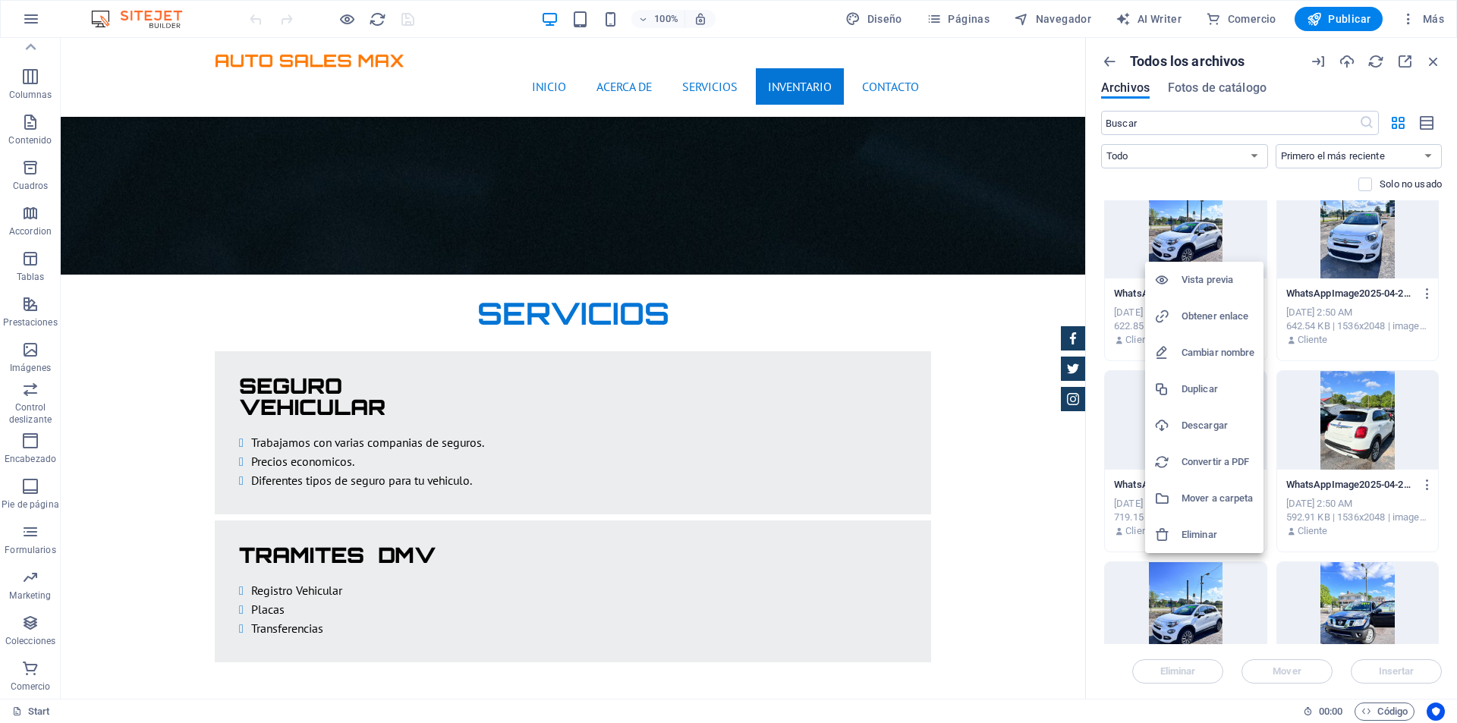
click at [1228, 530] on h6 "Eliminar" at bounding box center [1217, 535] width 73 height 18
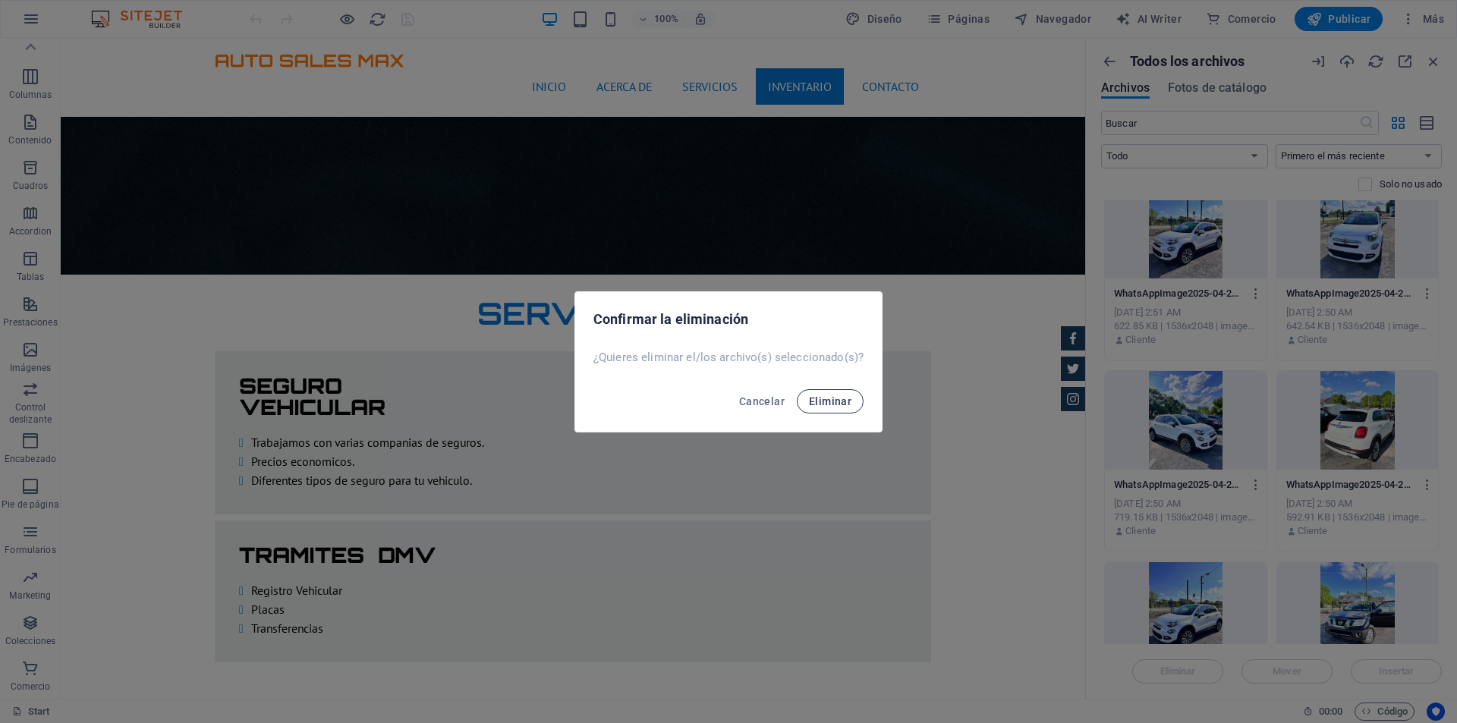
click at [831, 401] on span "Eliminar" at bounding box center [830, 401] width 42 height 12
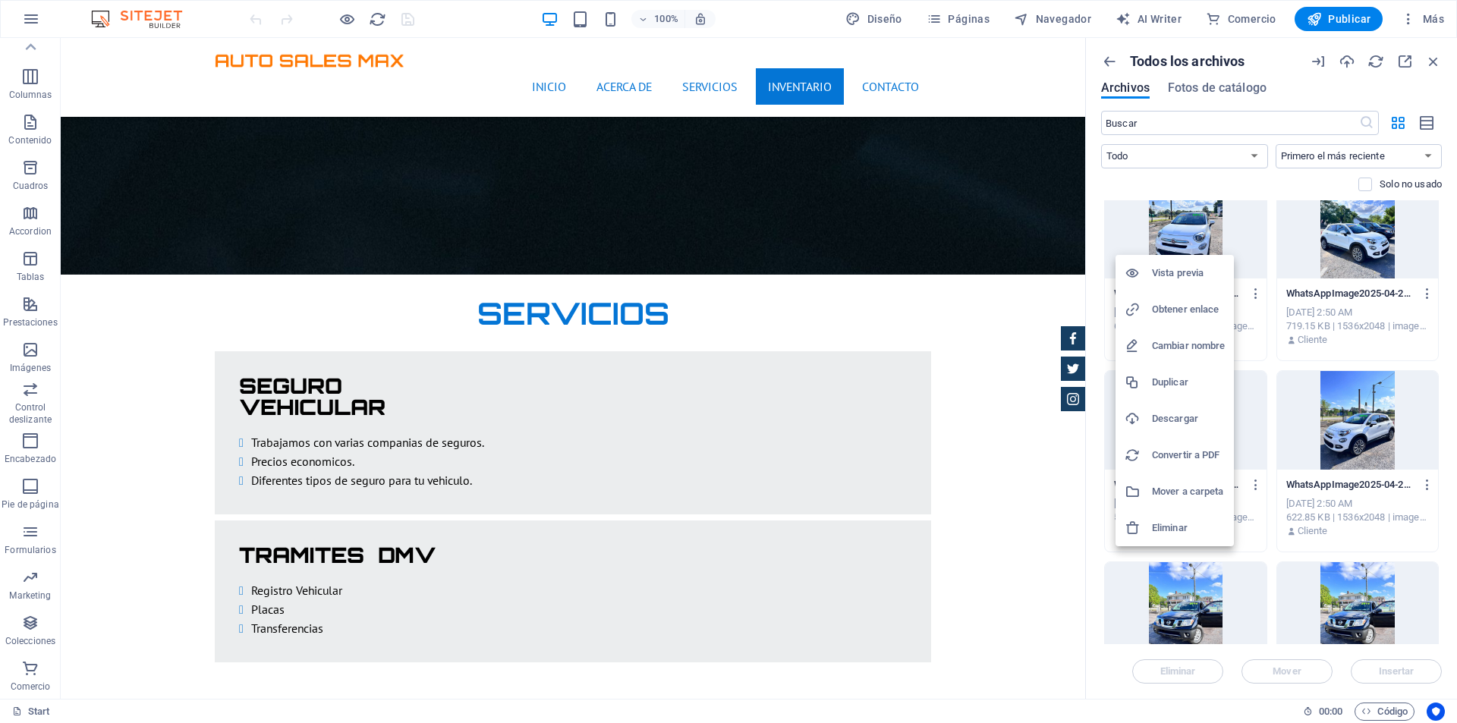
click at [1193, 520] on h6 "Eliminar" at bounding box center [1188, 528] width 73 height 18
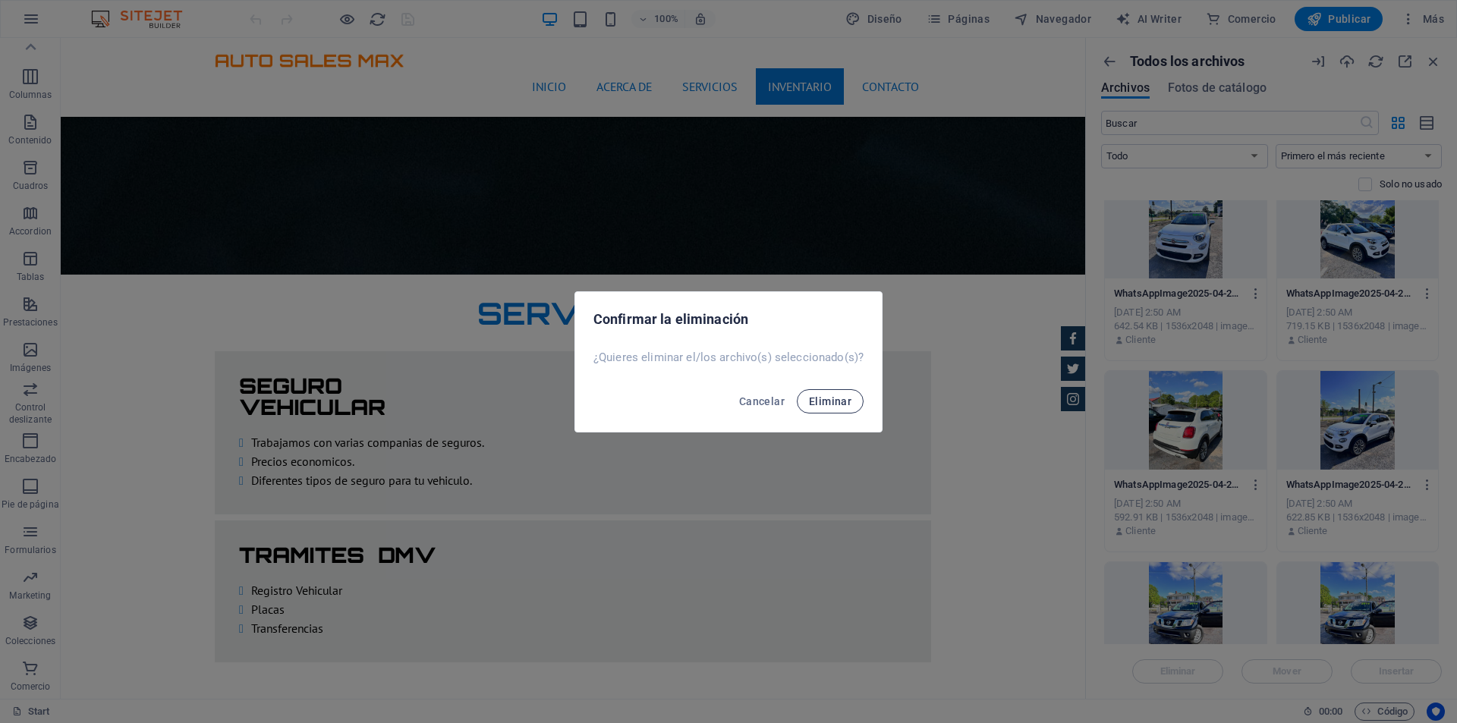
click at [833, 400] on span "Eliminar" at bounding box center [830, 401] width 42 height 12
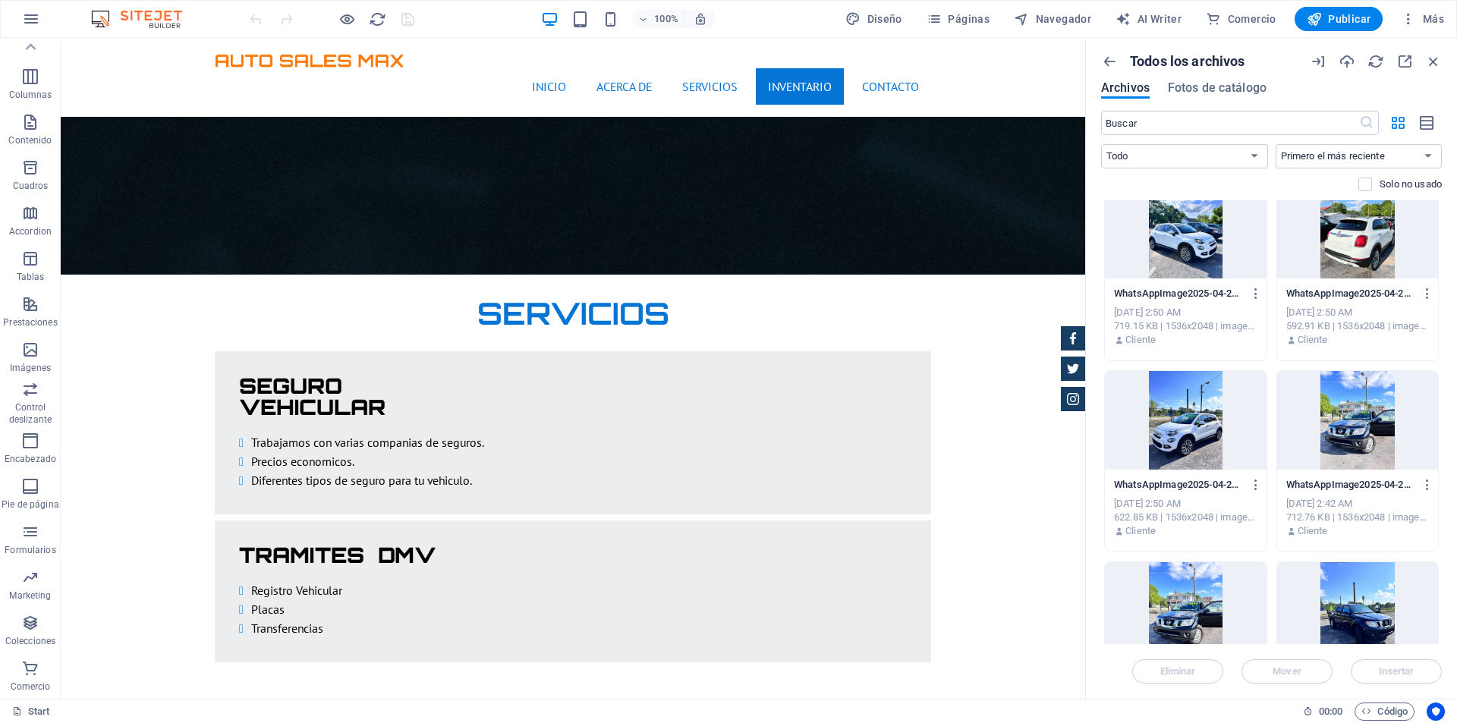
click at [1185, 256] on div at bounding box center [1186, 229] width 162 height 99
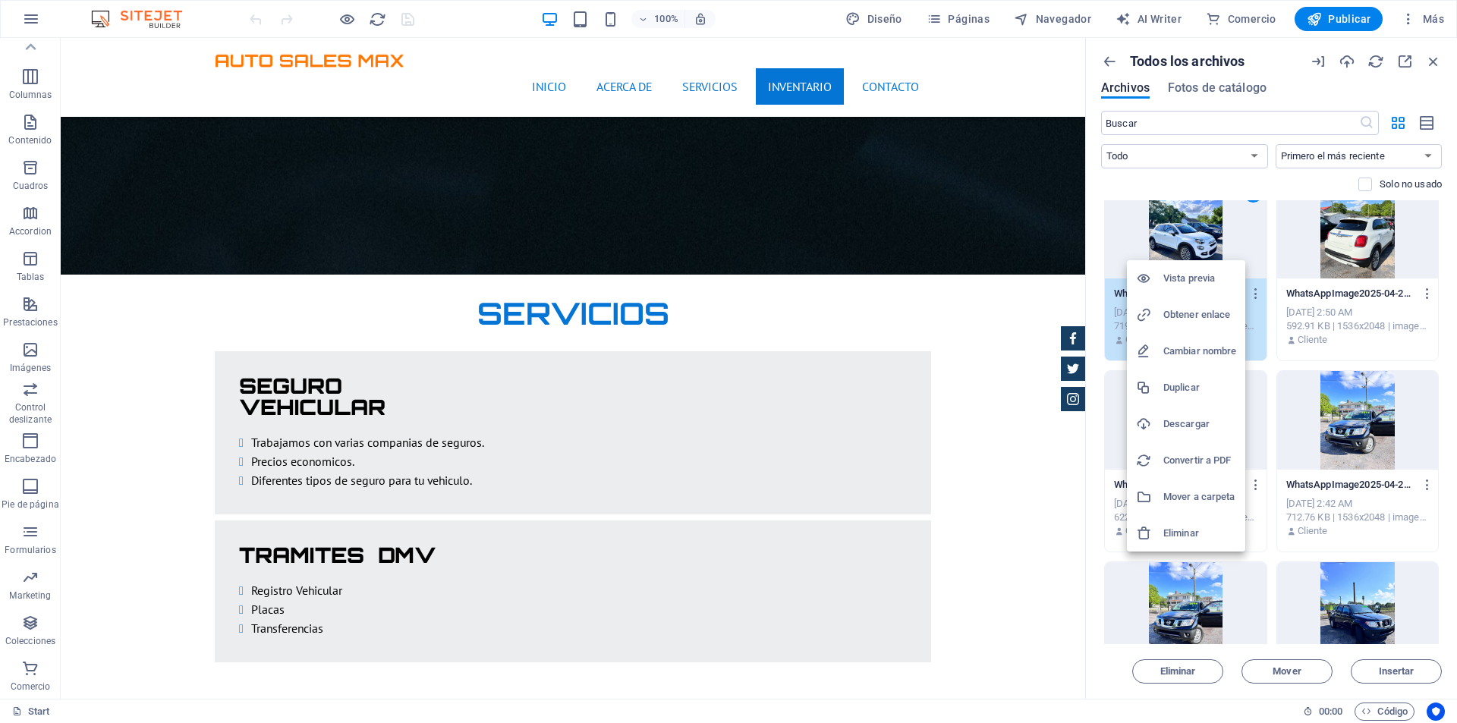
click at [1200, 529] on h6 "Eliminar" at bounding box center [1199, 533] width 73 height 18
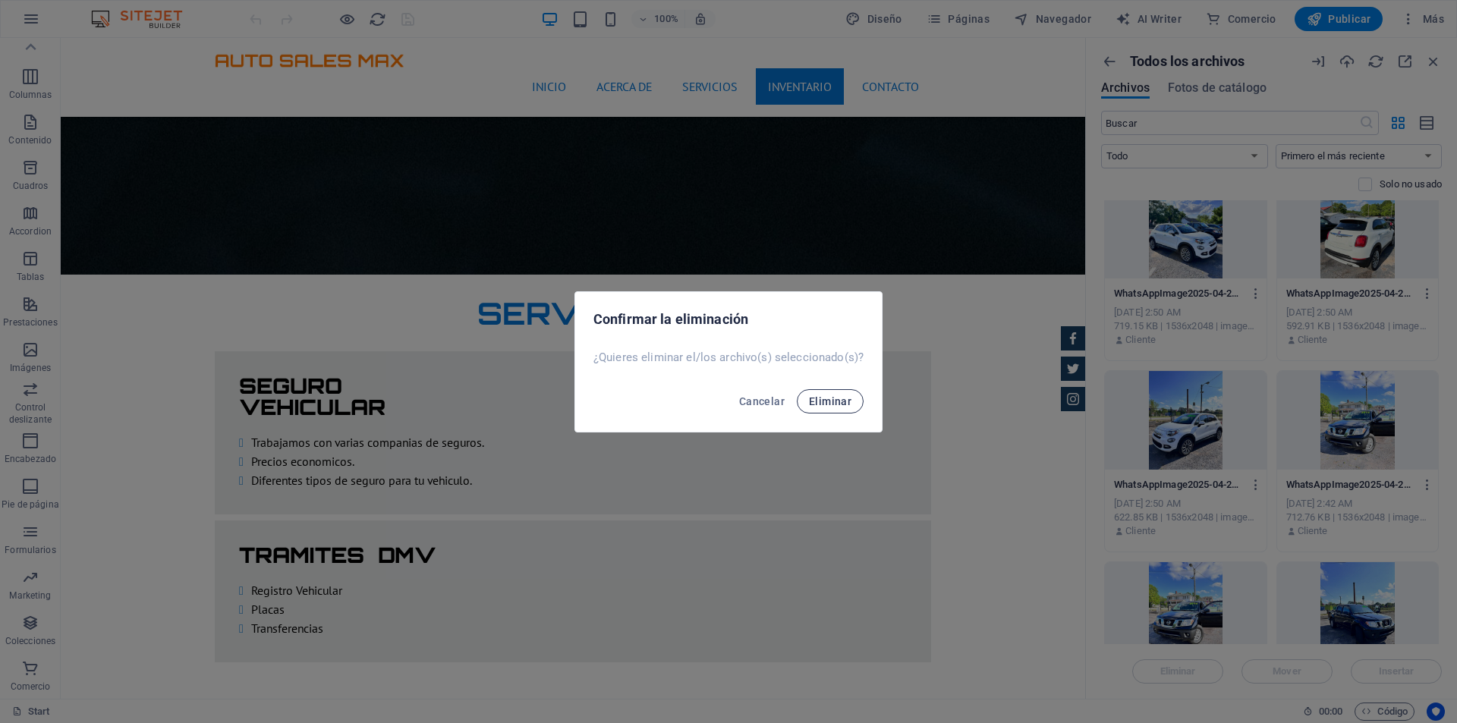
click at [838, 403] on span "Eliminar" at bounding box center [830, 401] width 42 height 12
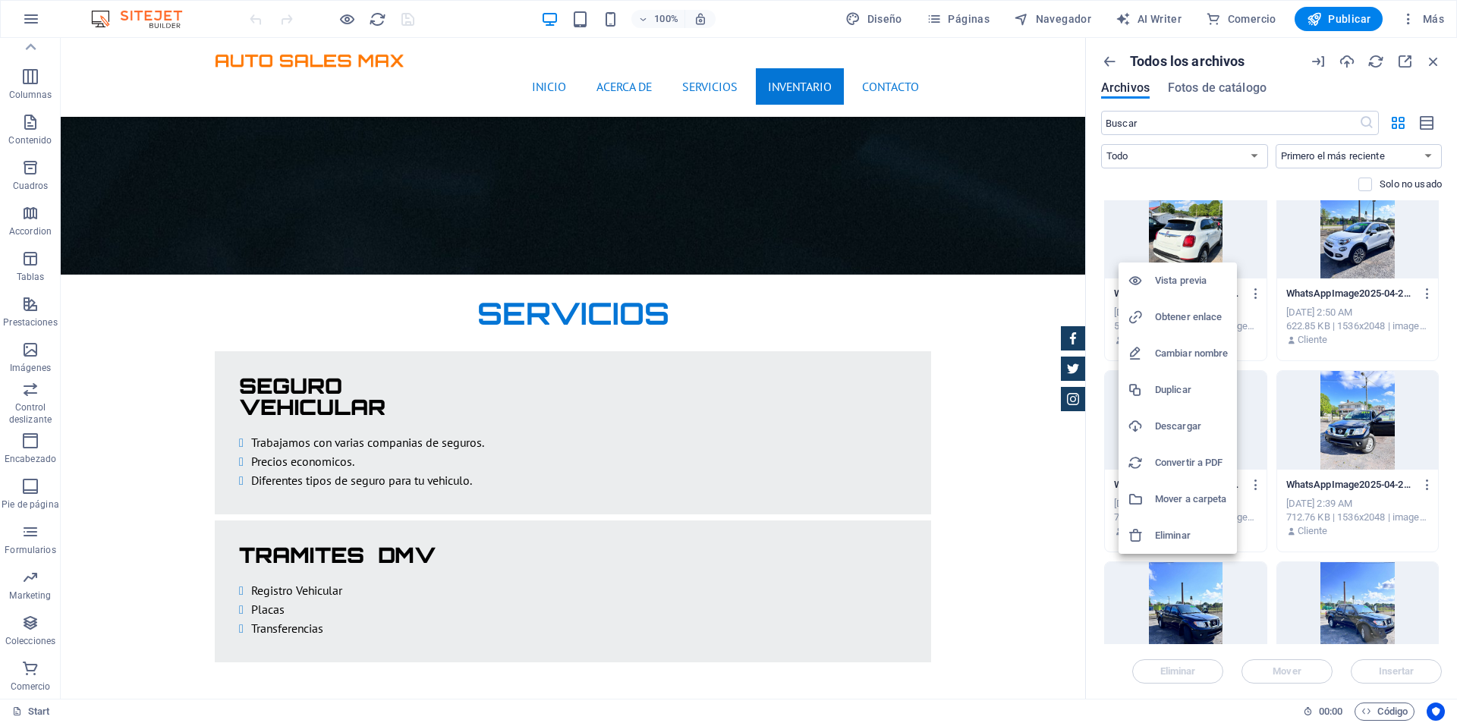
click at [1205, 533] on h6 "Eliminar" at bounding box center [1191, 536] width 73 height 18
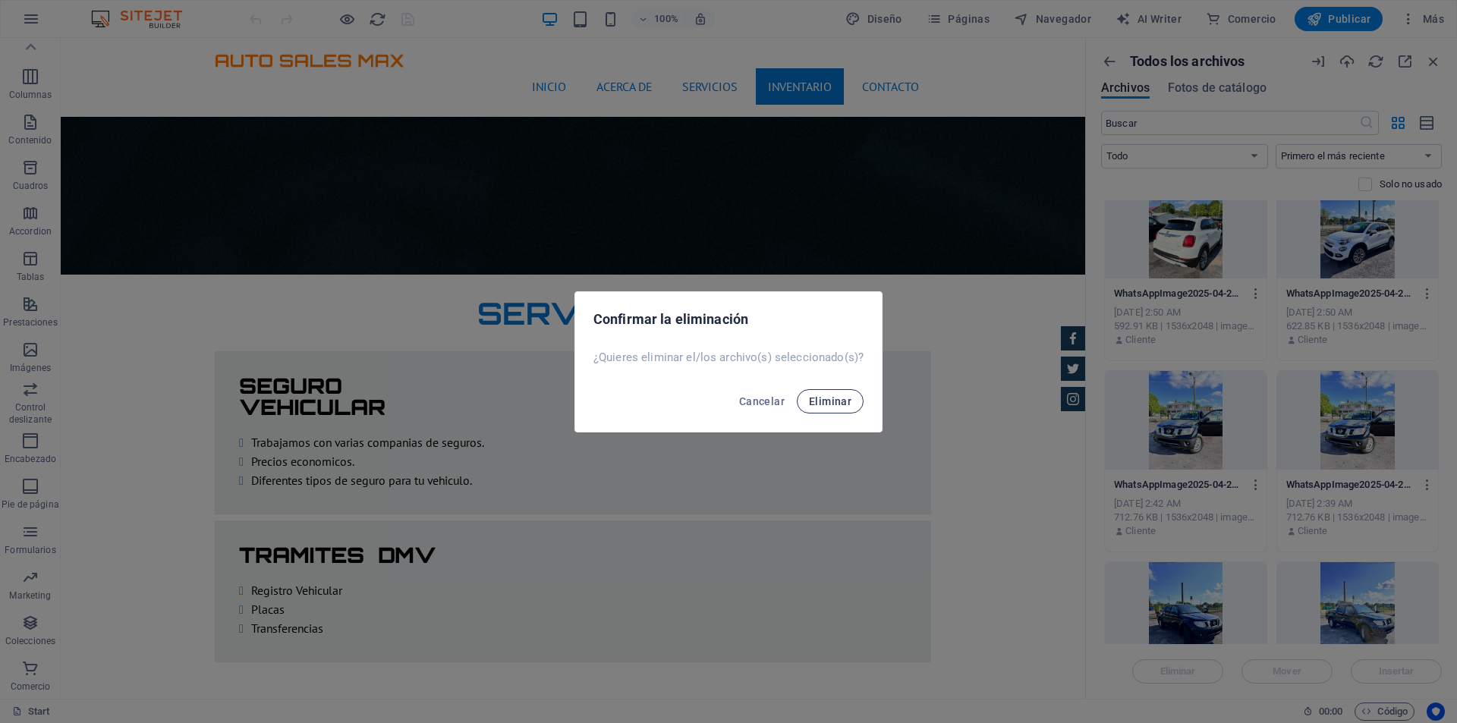
click at [850, 393] on button "Eliminar" at bounding box center [830, 401] width 67 height 24
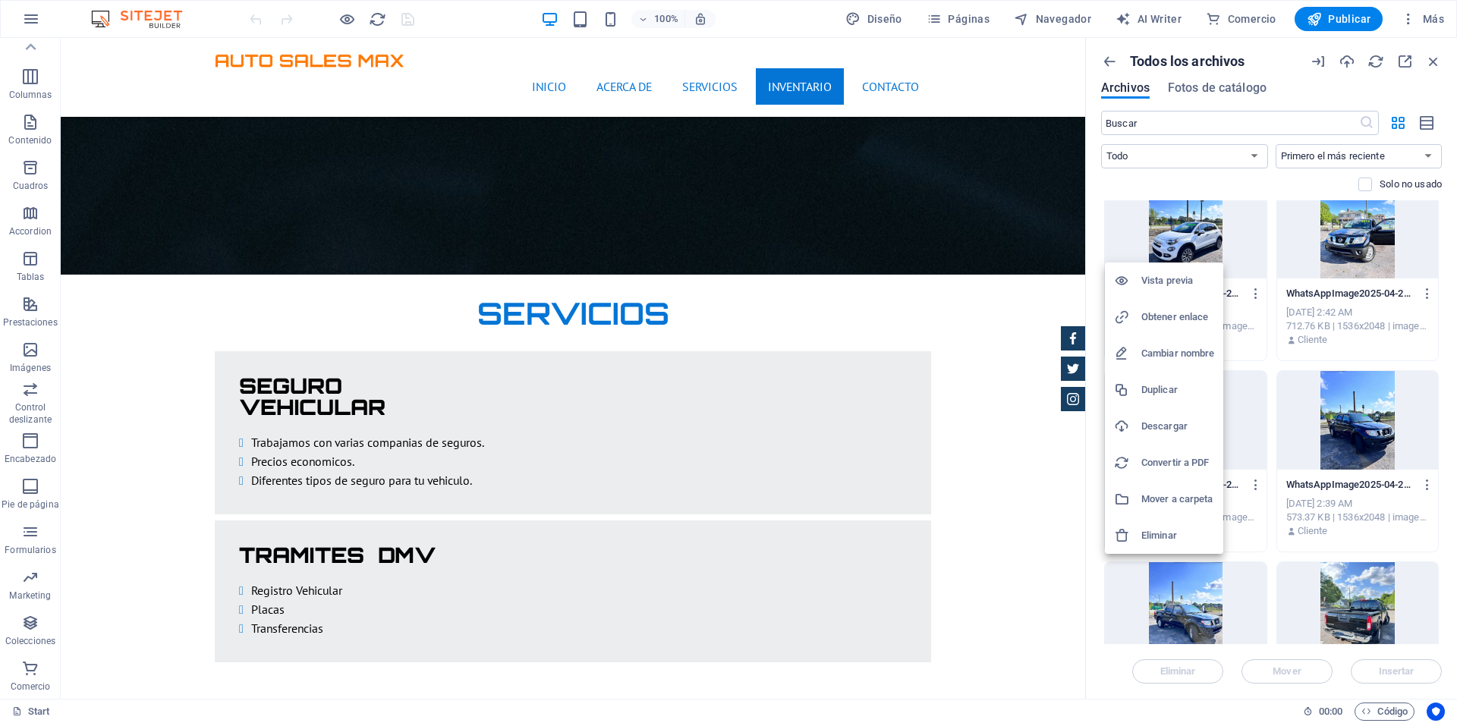
click at [1188, 535] on h6 "Eliminar" at bounding box center [1177, 536] width 73 height 18
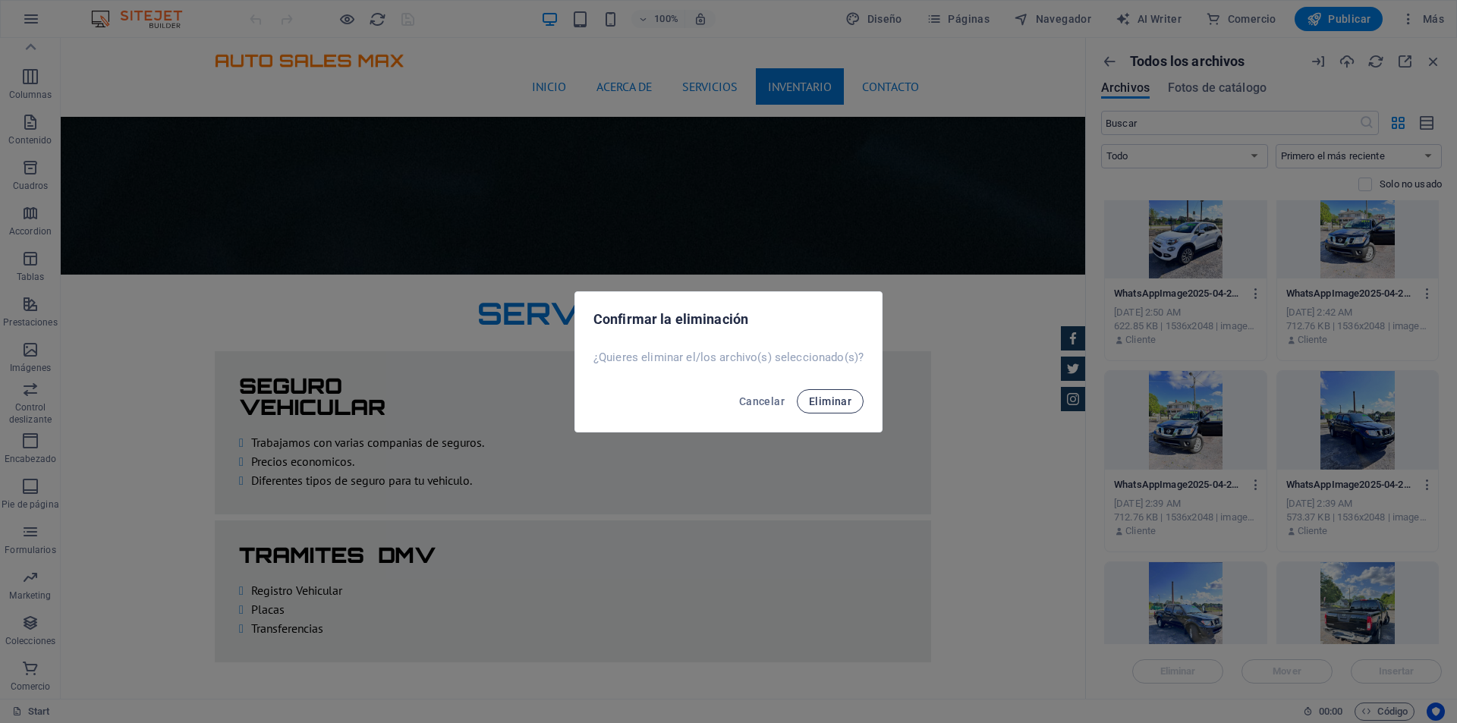
click at [825, 401] on span "Eliminar" at bounding box center [830, 401] width 42 height 12
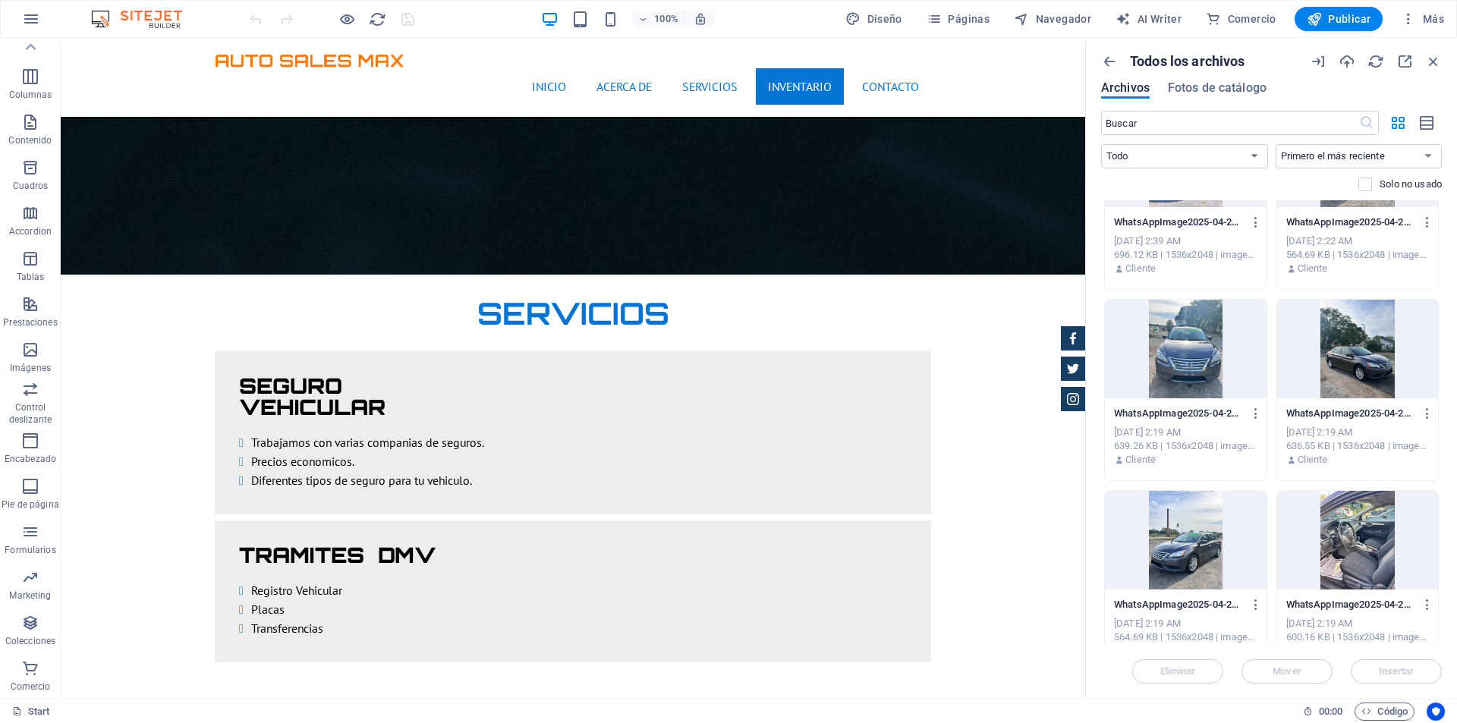
scroll to position [2959, 0]
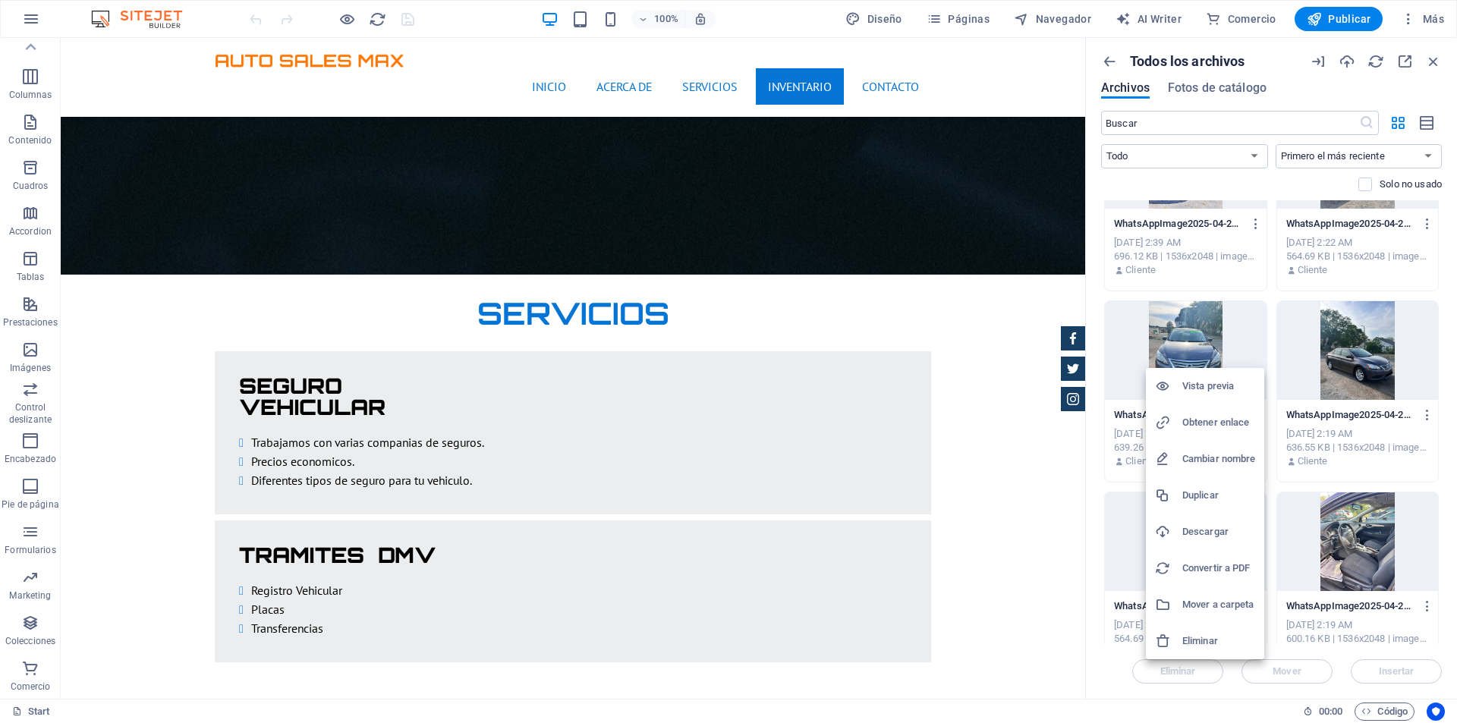
click at [1231, 636] on h6 "Eliminar" at bounding box center [1218, 641] width 73 height 18
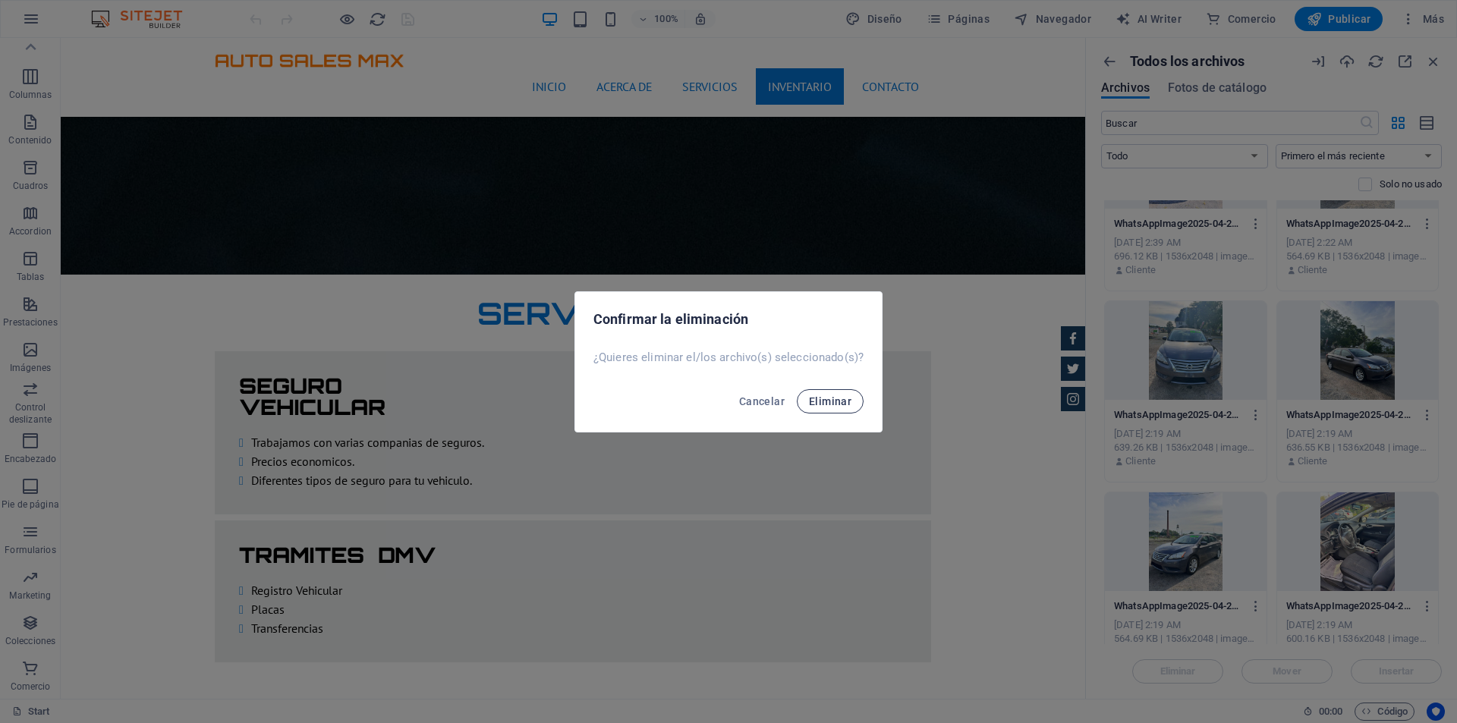
click at [833, 404] on span "Eliminar" at bounding box center [830, 401] width 42 height 12
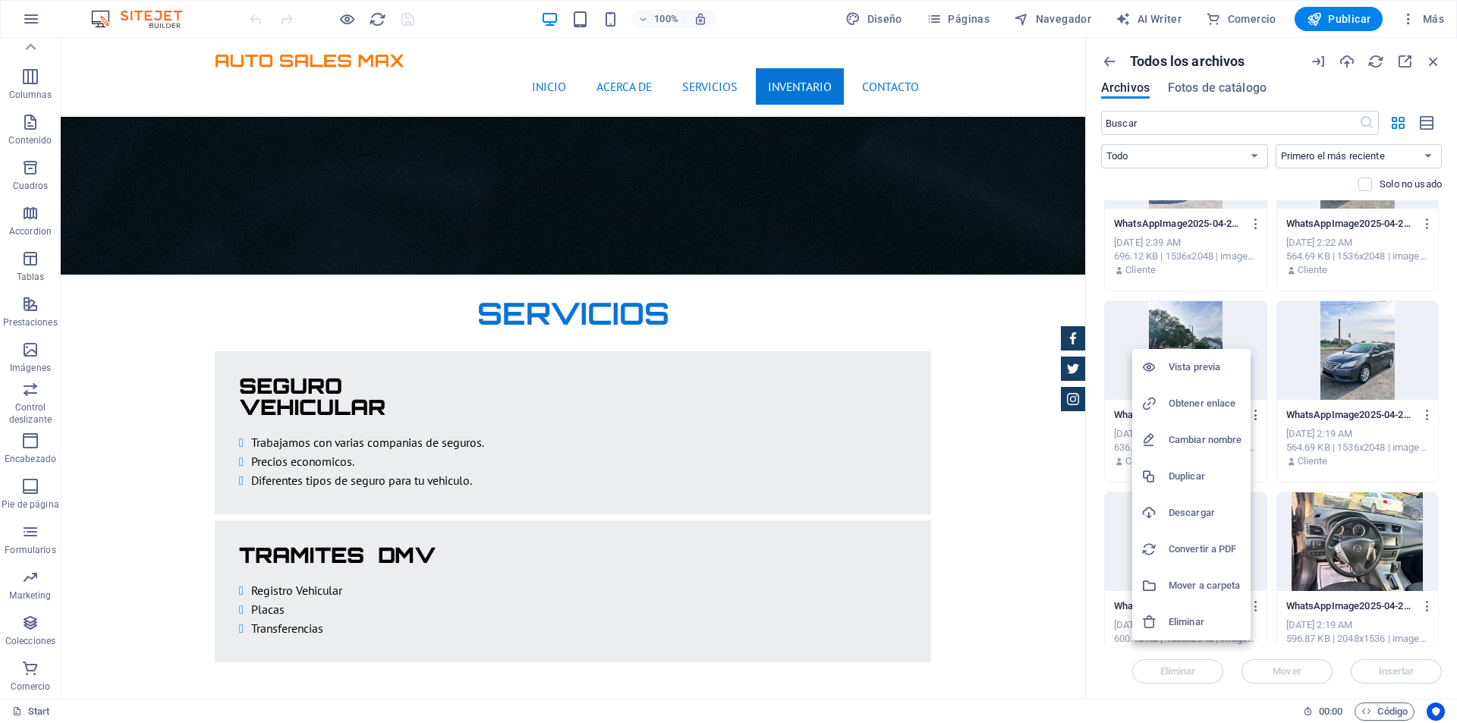
click at [1196, 619] on h6 "Eliminar" at bounding box center [1204, 622] width 73 height 18
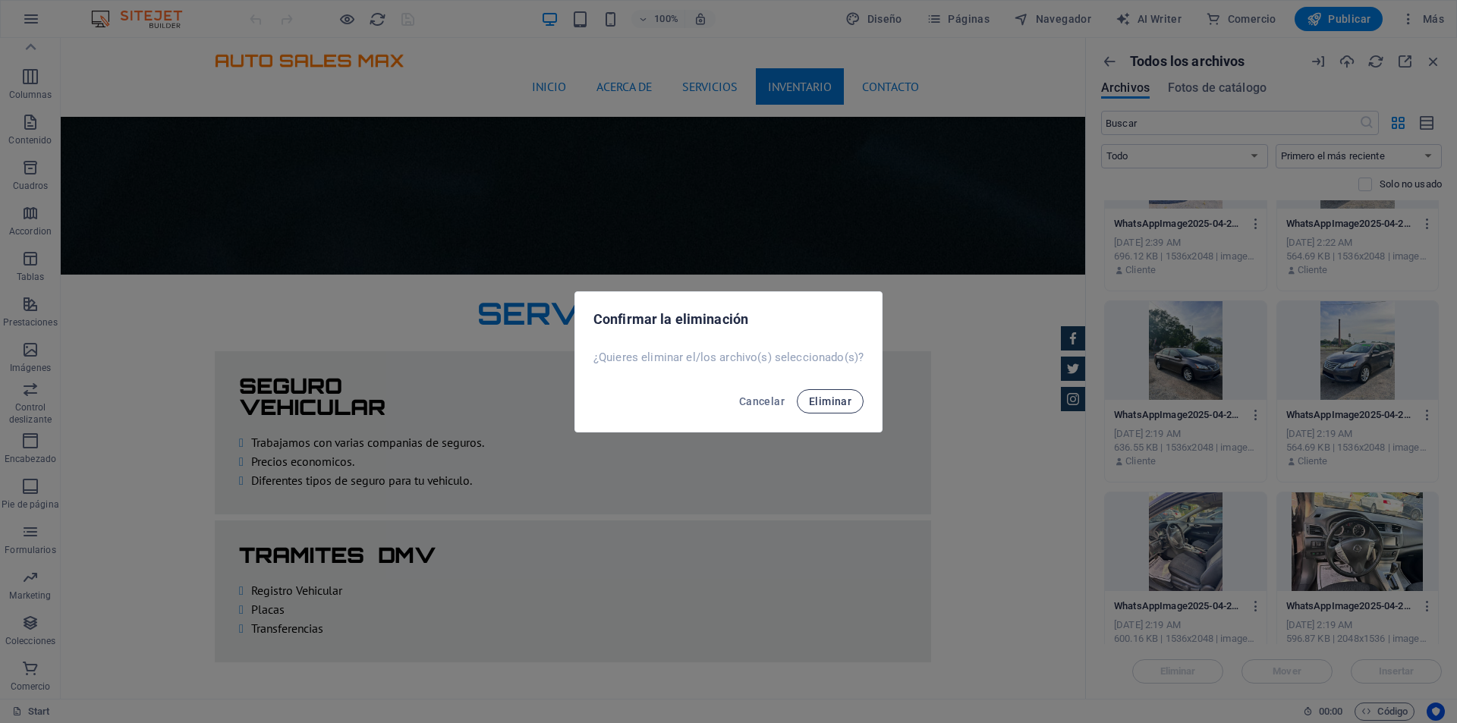
click at [835, 398] on span "Eliminar" at bounding box center [830, 401] width 42 height 12
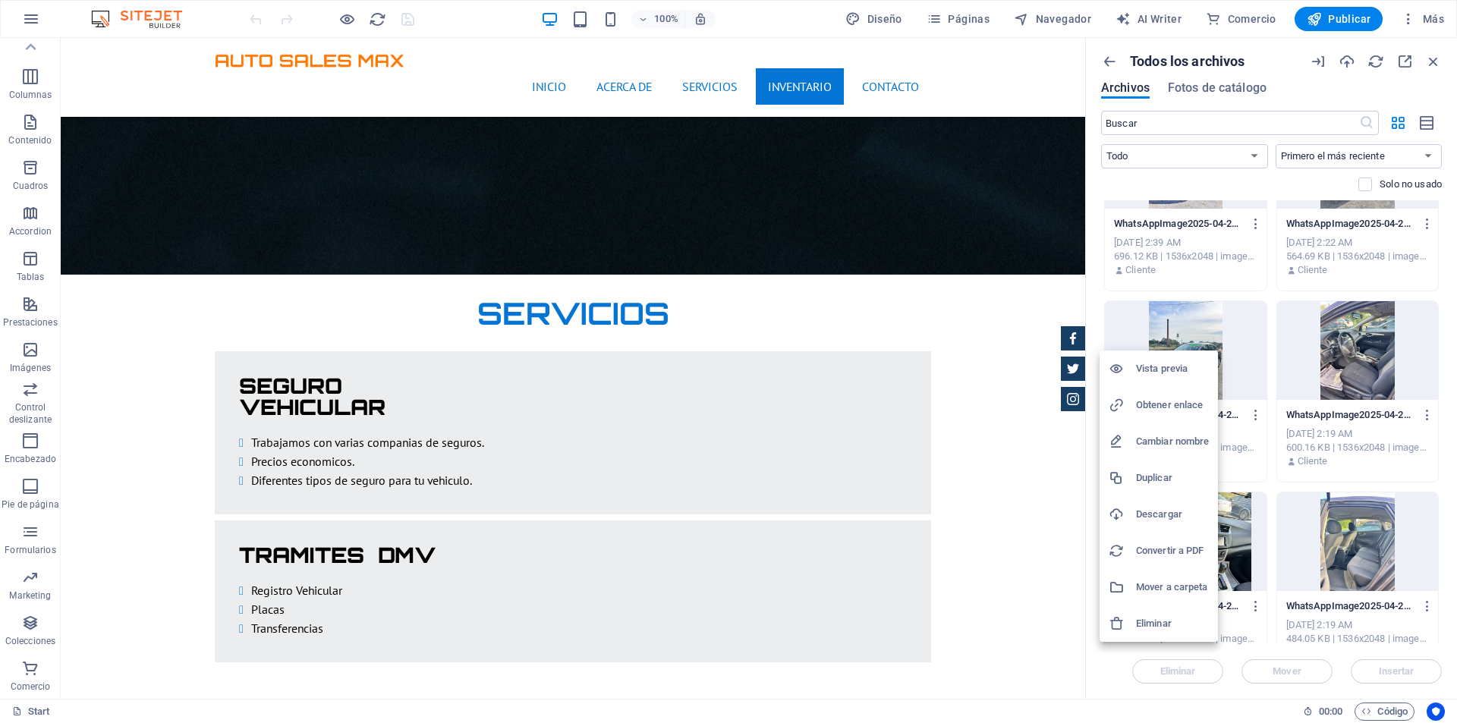
click at [1148, 623] on h6 "Eliminar" at bounding box center [1172, 624] width 73 height 18
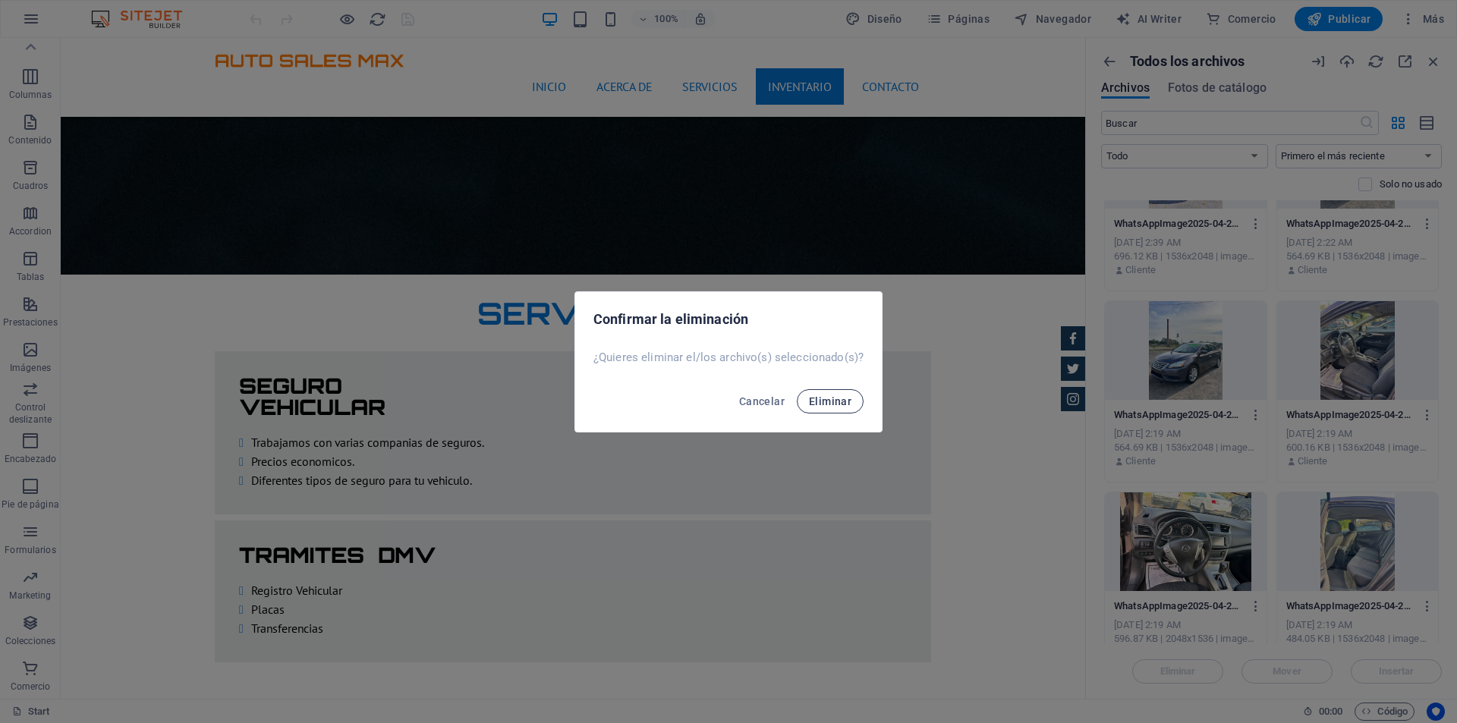
click at [837, 404] on span "Eliminar" at bounding box center [830, 401] width 42 height 12
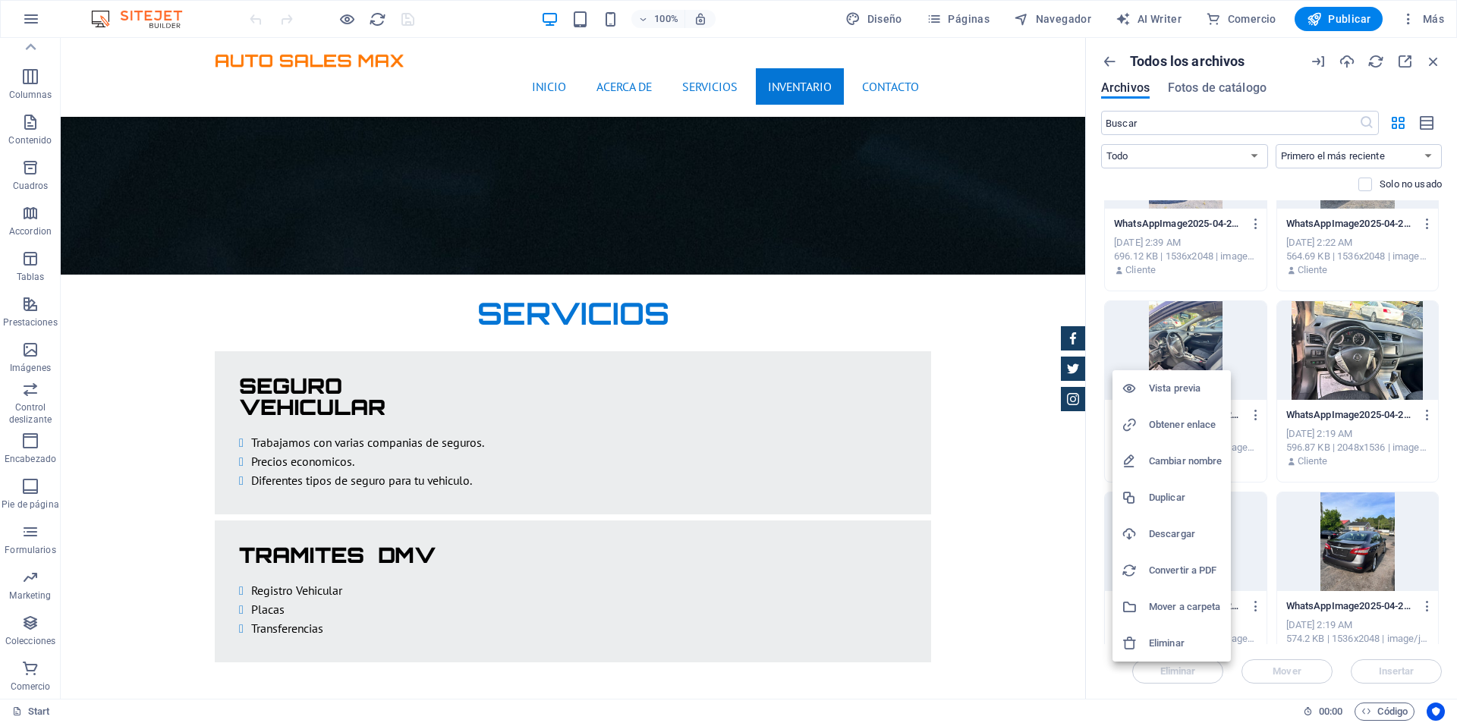
click at [1160, 643] on h6 "Eliminar" at bounding box center [1185, 643] width 73 height 18
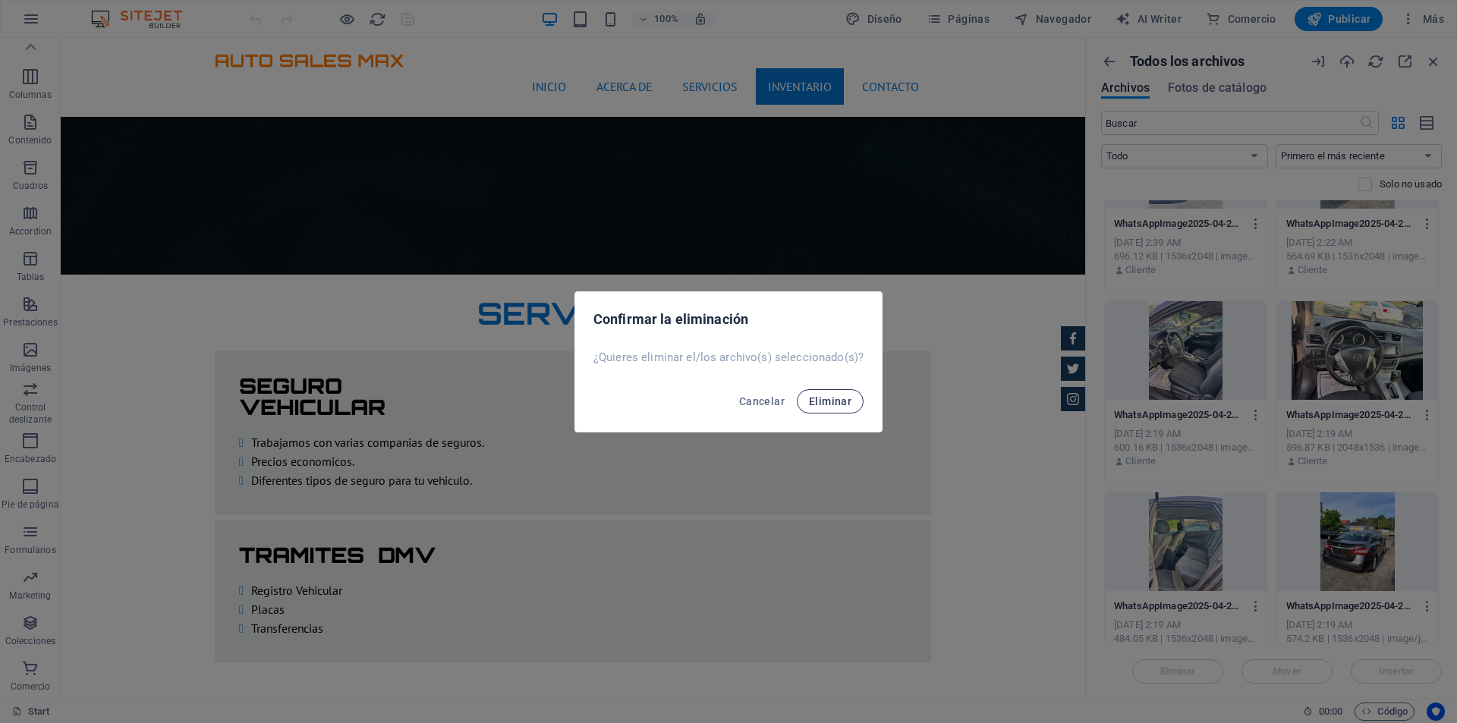
click at [853, 398] on button "Eliminar" at bounding box center [830, 401] width 67 height 24
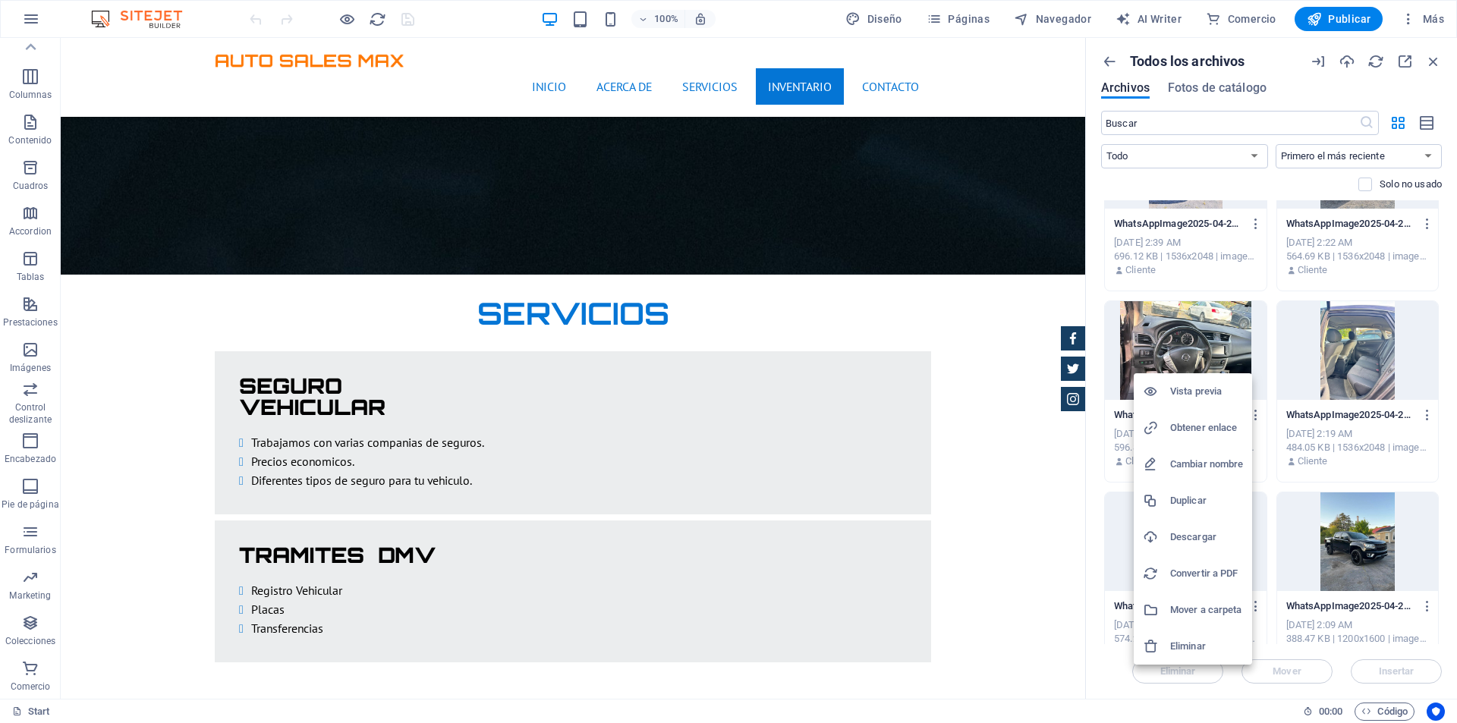
click at [1203, 642] on h6 "Eliminar" at bounding box center [1206, 646] width 73 height 18
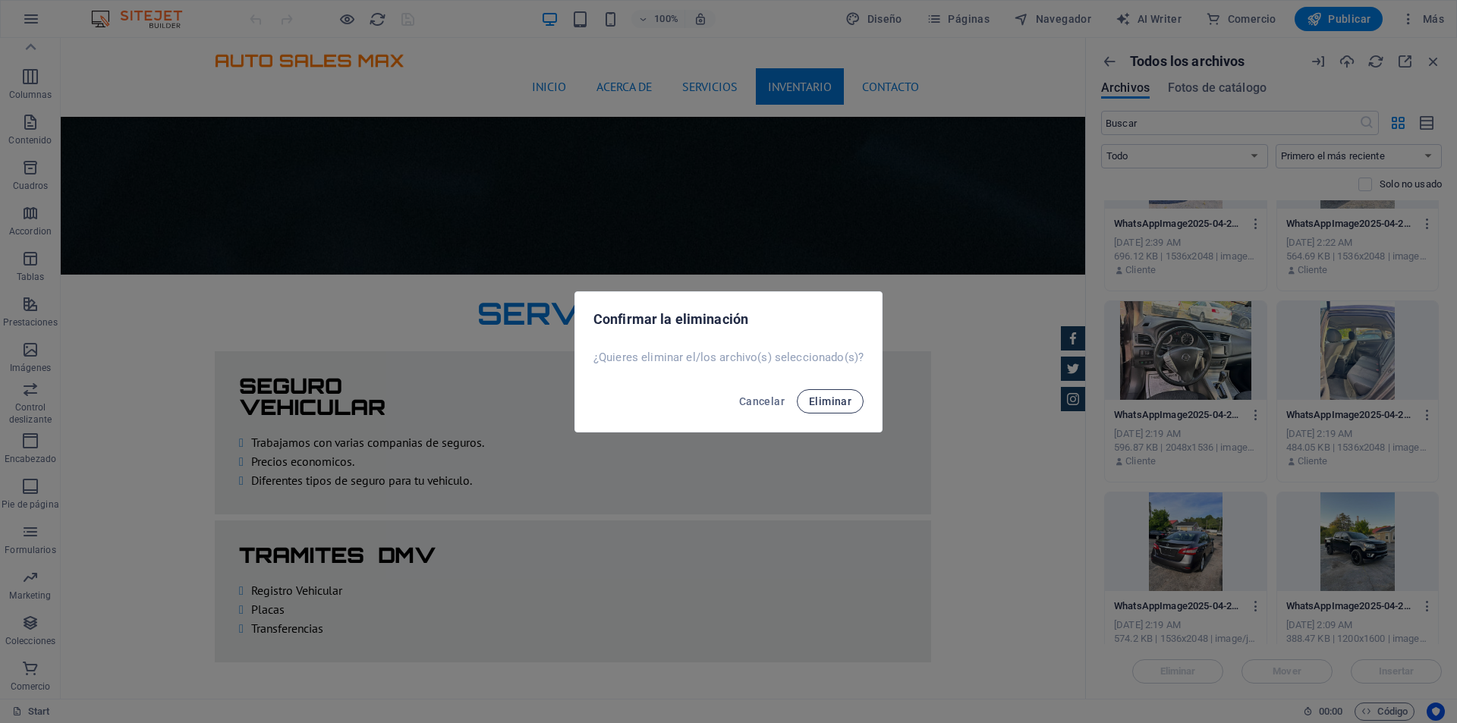
click at [838, 401] on span "Eliminar" at bounding box center [830, 401] width 42 height 12
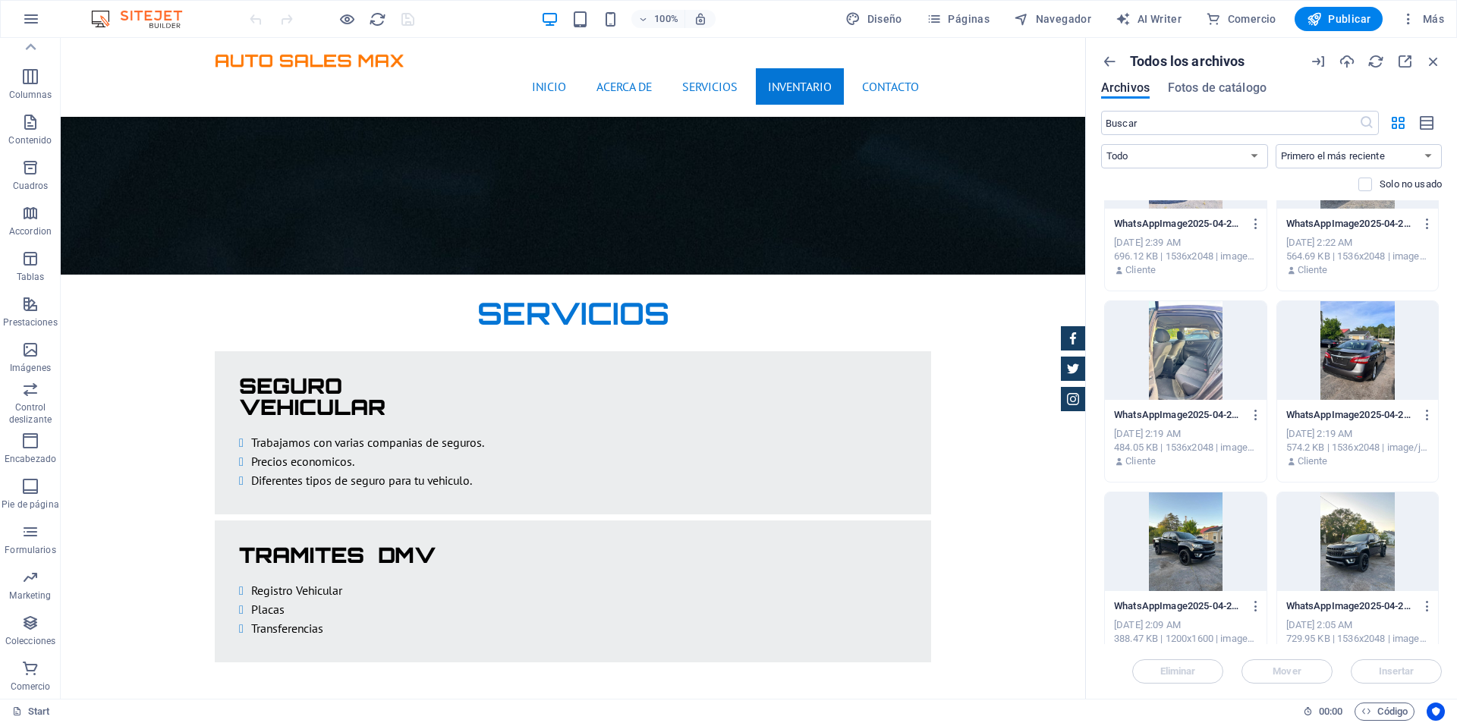
drag, startPoint x: 1173, startPoint y: 366, endPoint x: 1163, endPoint y: 368, distance: 10.1
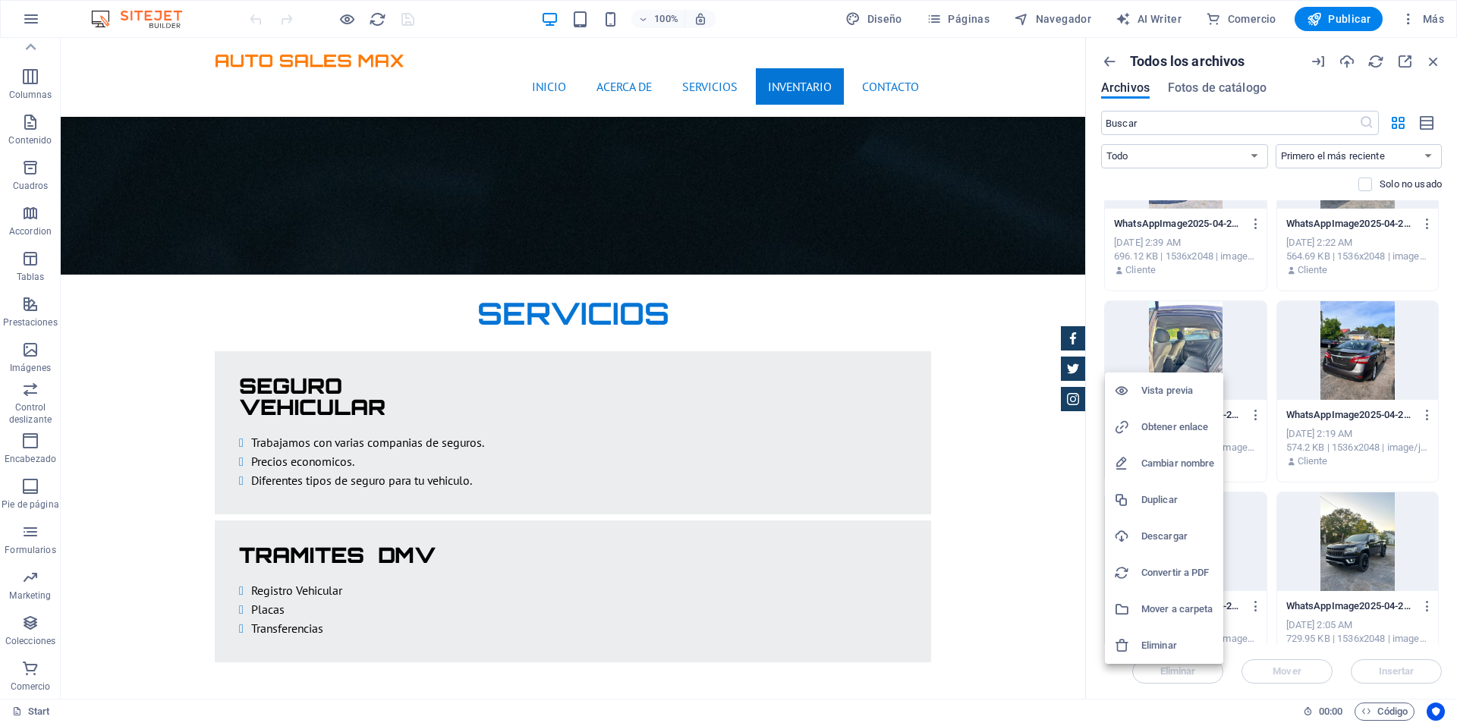
click at [1177, 643] on h6 "Eliminar" at bounding box center [1177, 646] width 73 height 18
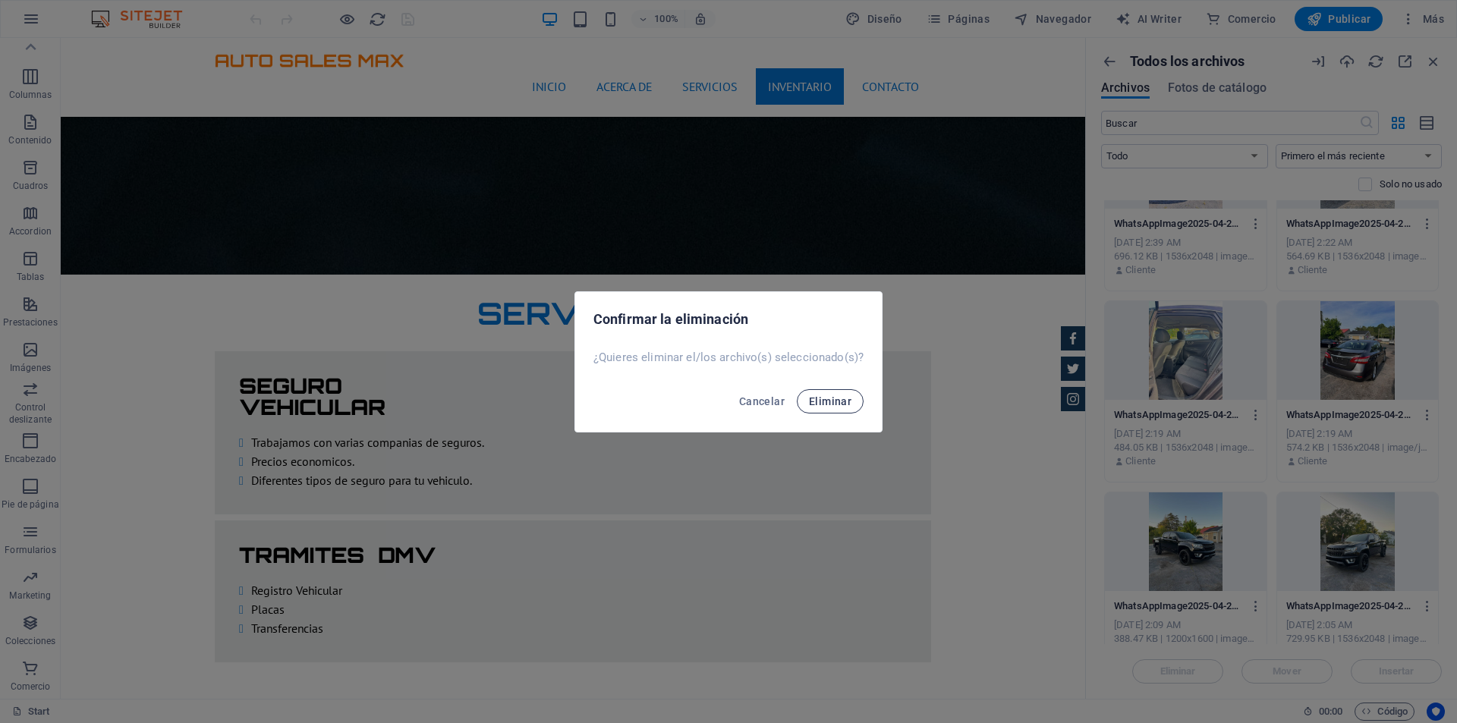
click at [843, 395] on span "Eliminar" at bounding box center [830, 401] width 42 height 12
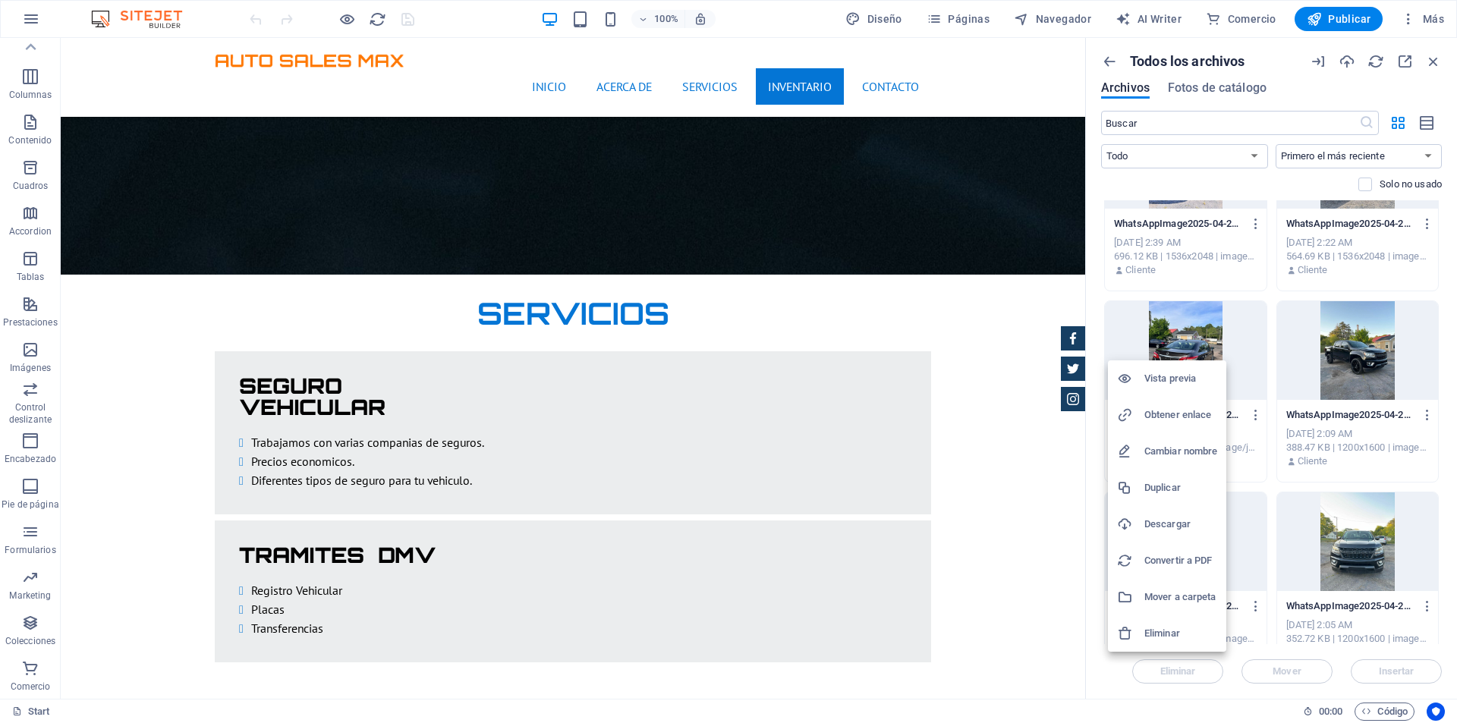
click at [1184, 629] on h6 "Eliminar" at bounding box center [1180, 633] width 73 height 18
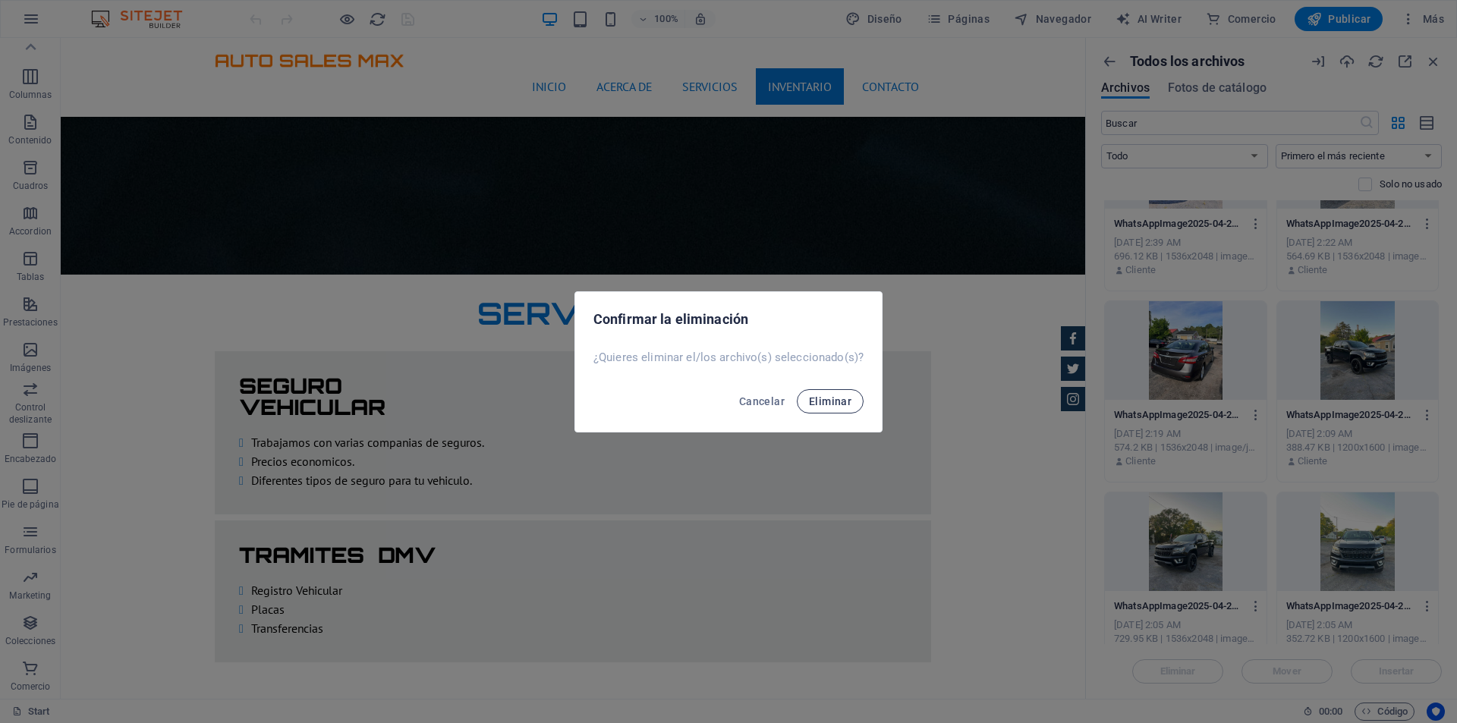
click at [847, 399] on span "Eliminar" at bounding box center [830, 401] width 42 height 12
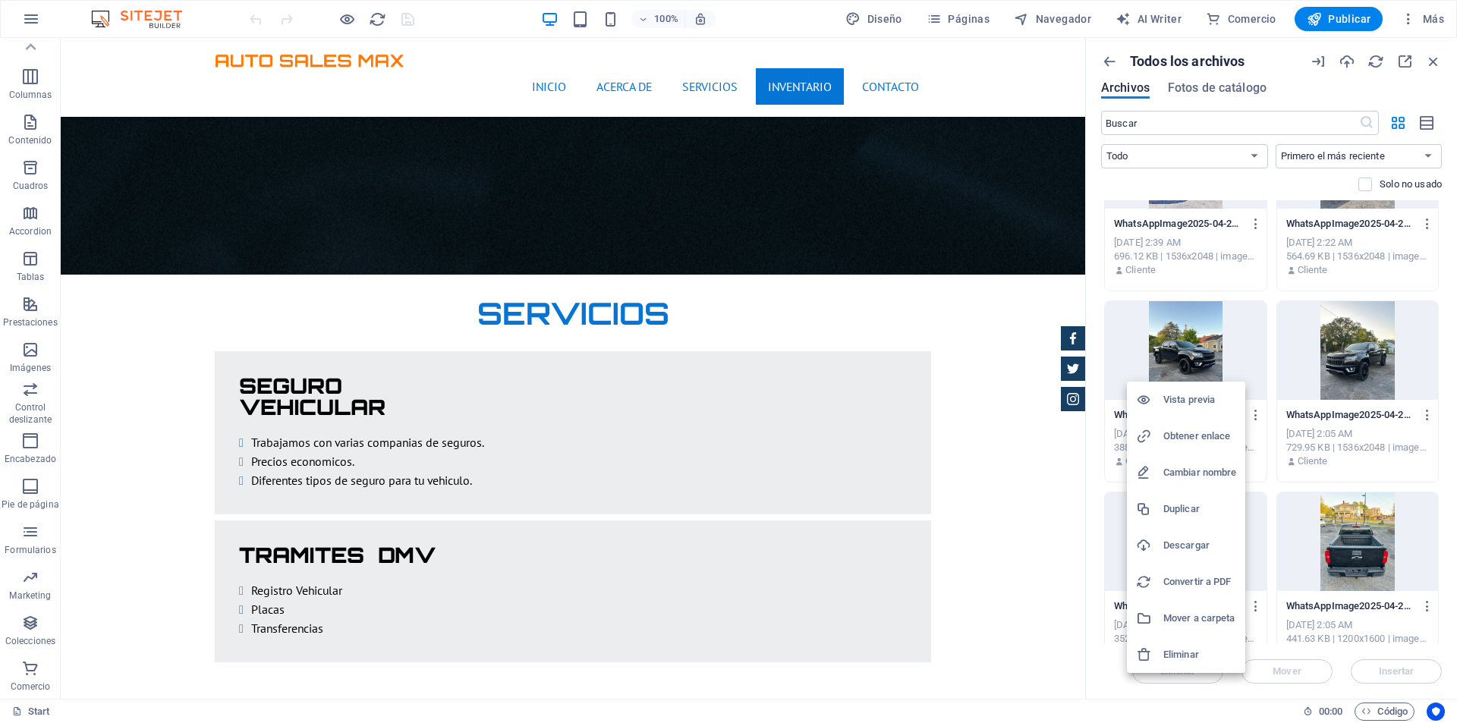
click at [1199, 646] on h6 "Eliminar" at bounding box center [1199, 655] width 73 height 18
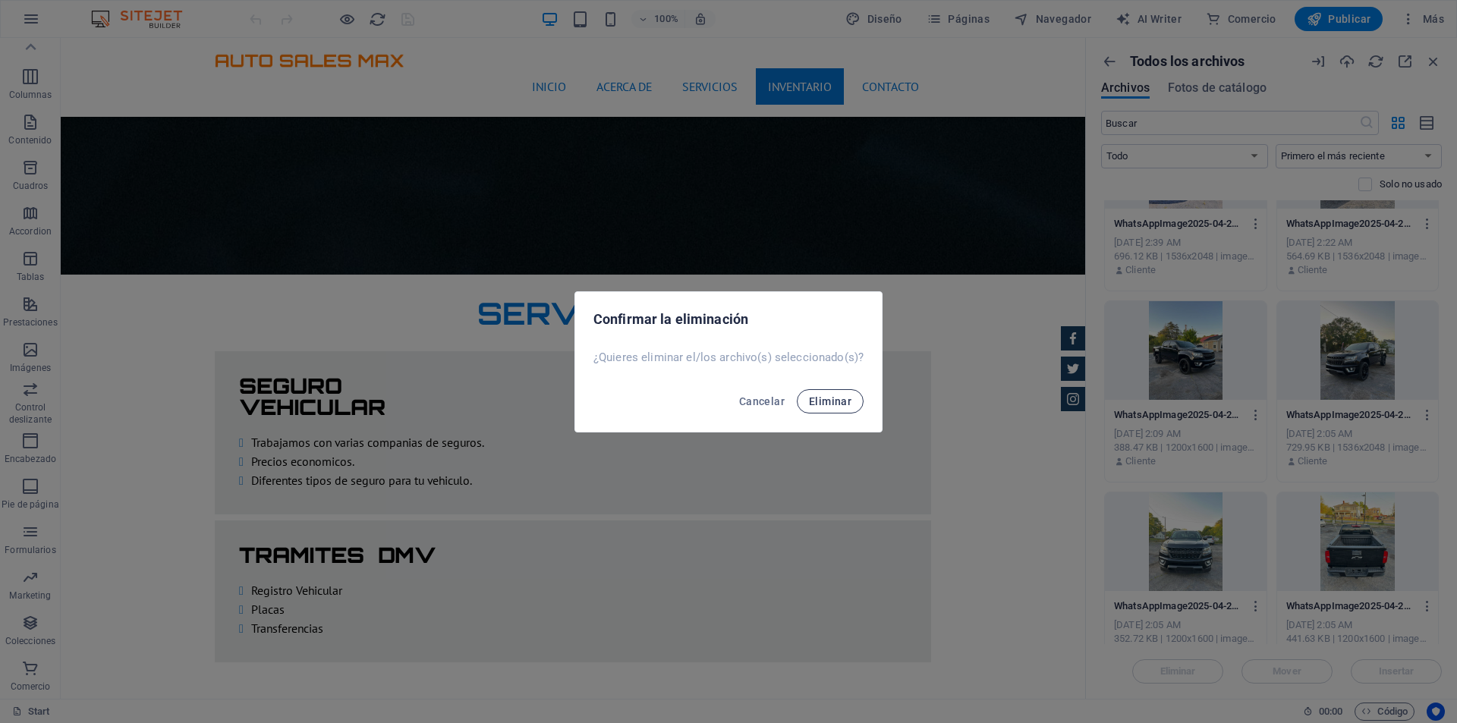
click at [828, 398] on span "Eliminar" at bounding box center [830, 401] width 42 height 12
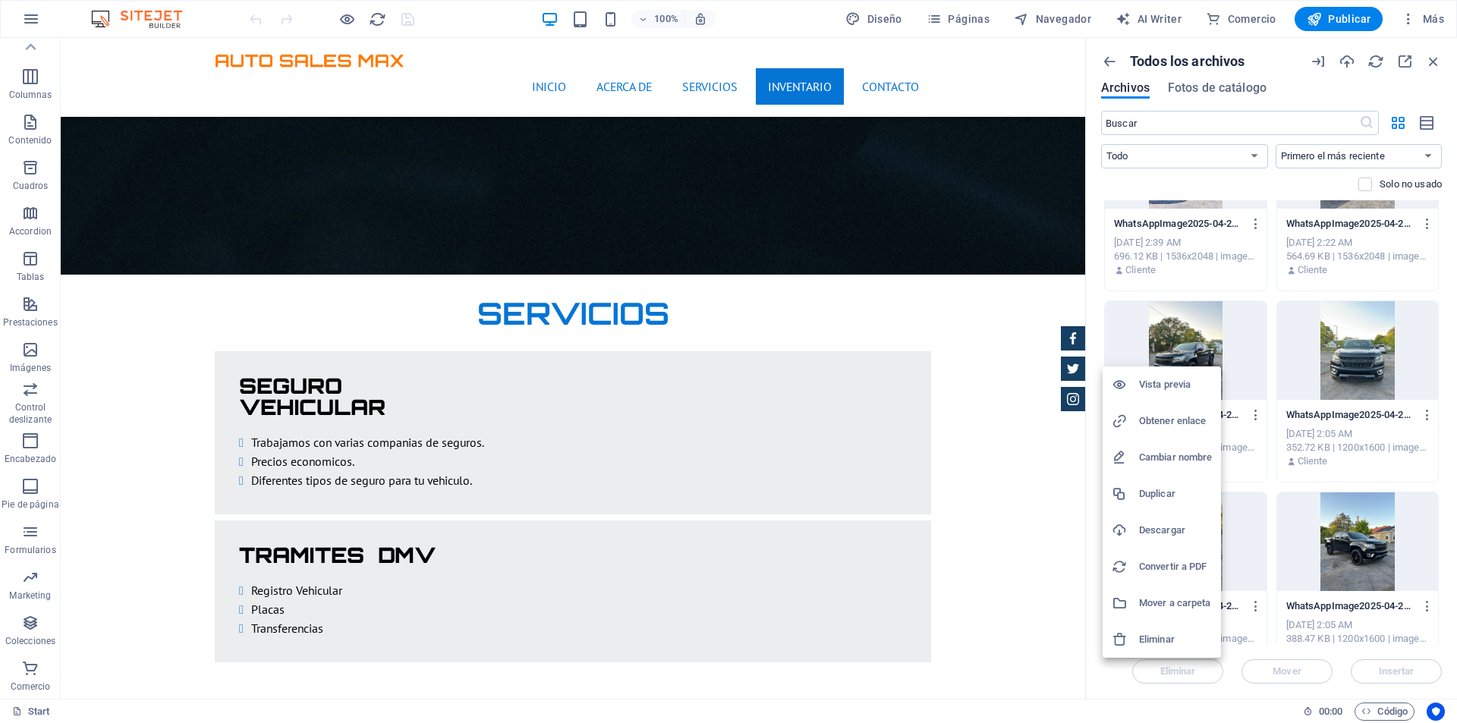
click at [1174, 640] on h6 "Eliminar" at bounding box center [1175, 639] width 73 height 18
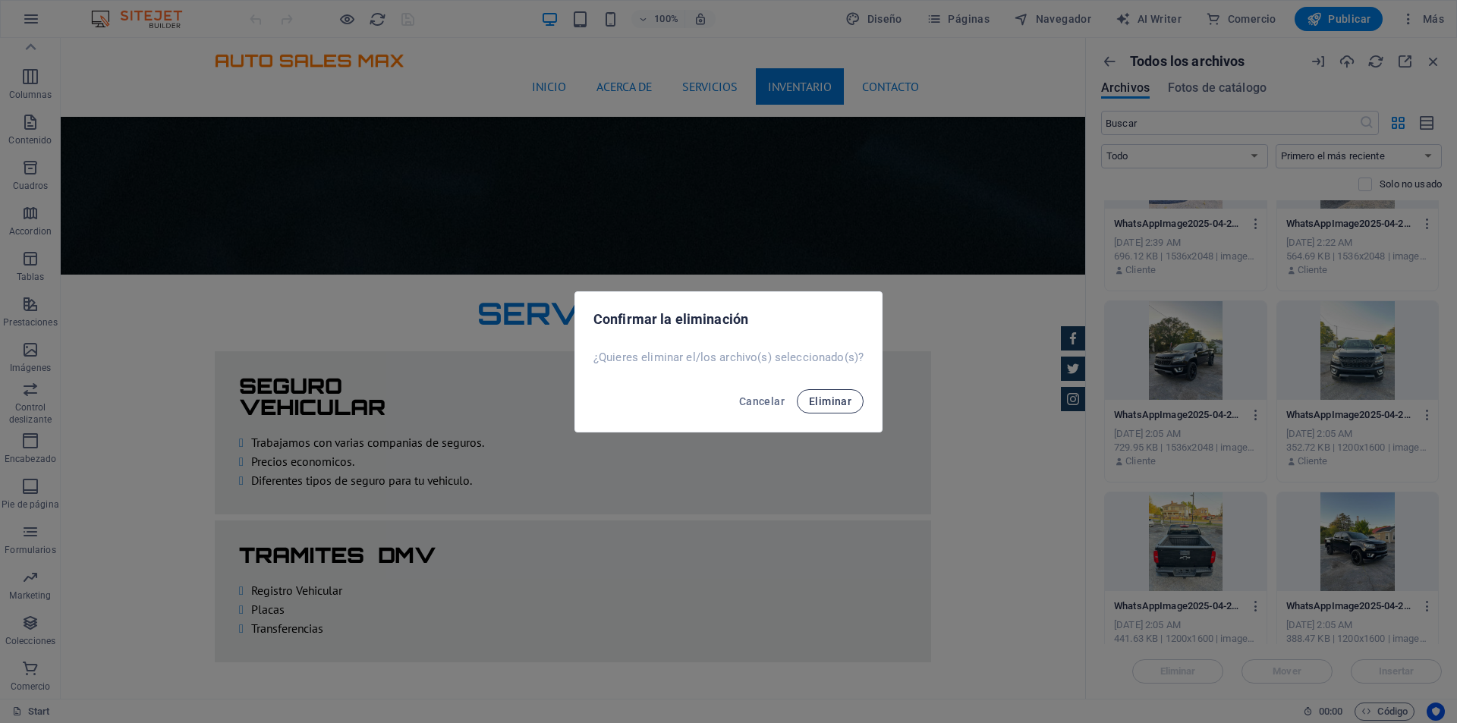
click at [845, 404] on span "Eliminar" at bounding box center [830, 401] width 42 height 12
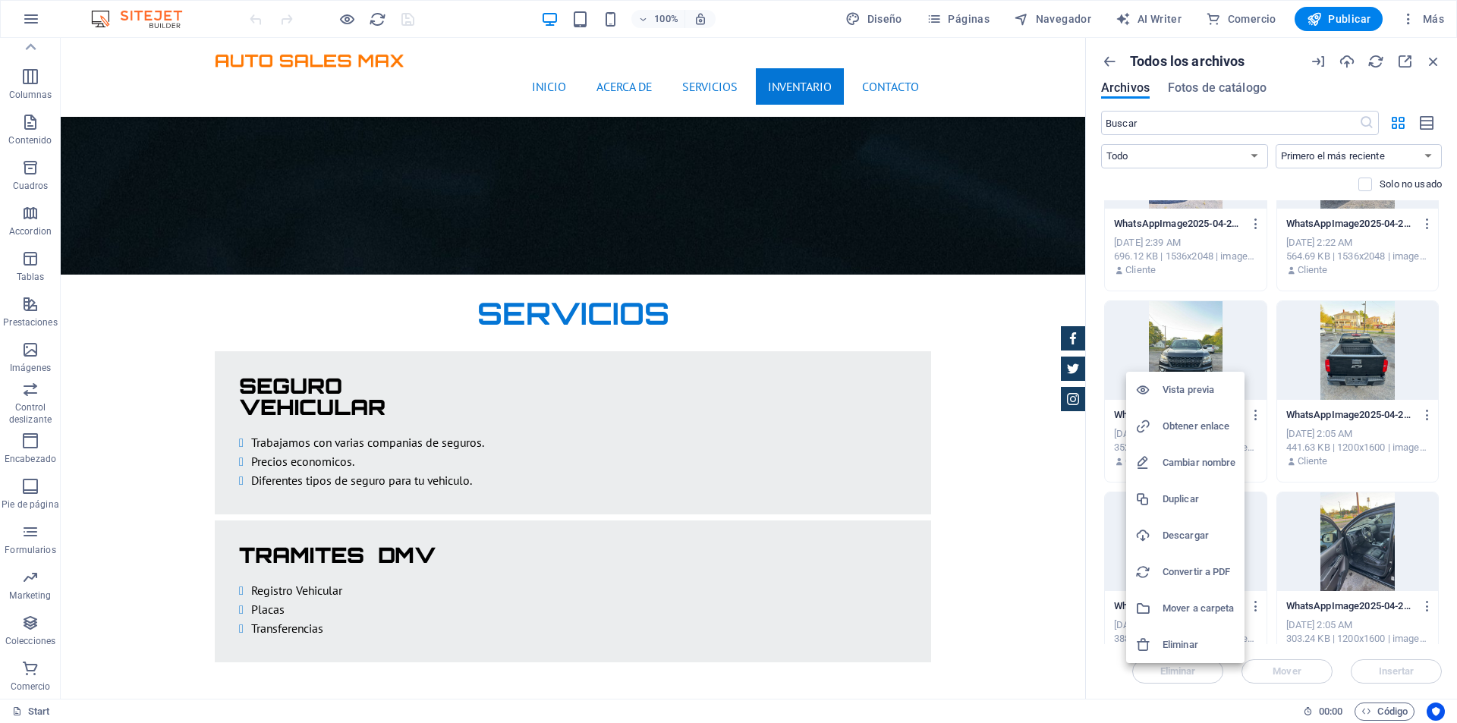
click at [1190, 638] on h6 "Eliminar" at bounding box center [1198, 645] width 73 height 18
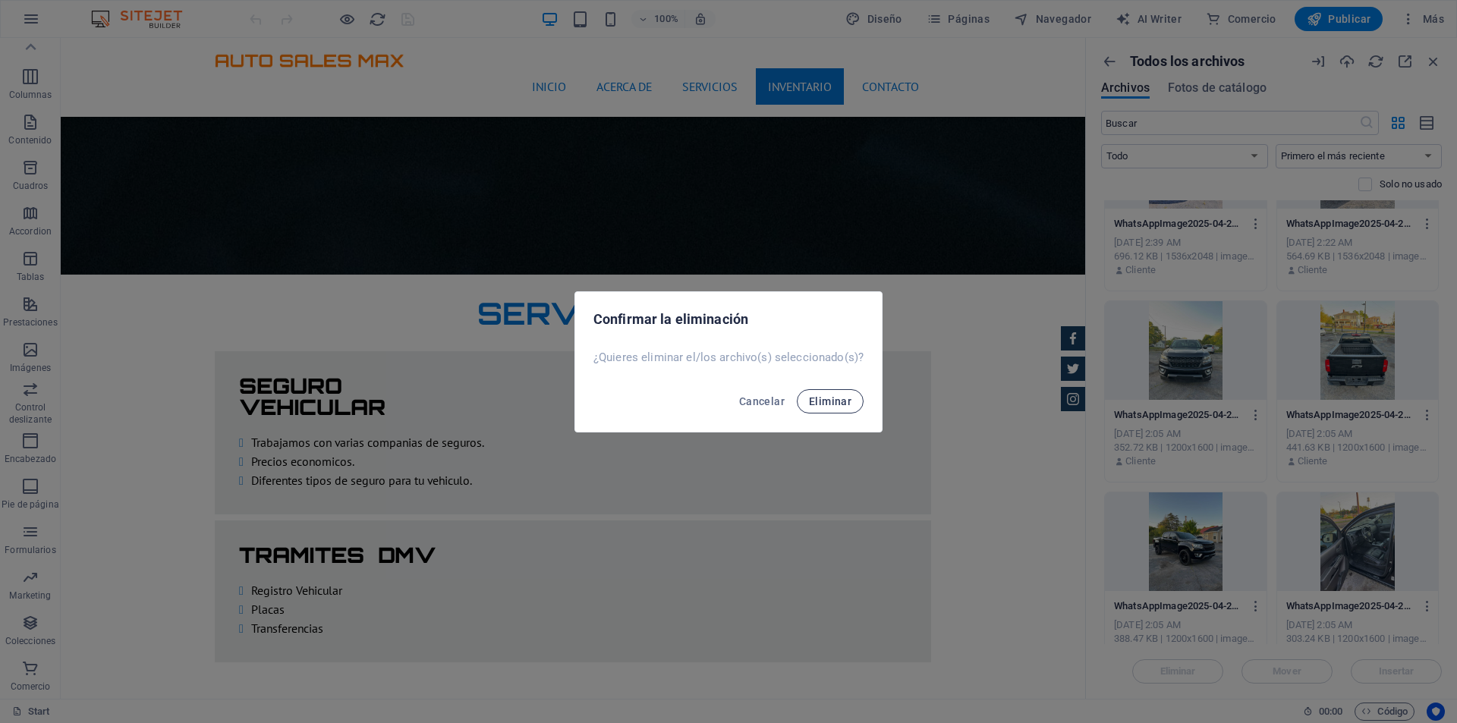
click at [827, 398] on span "Eliminar" at bounding box center [830, 401] width 42 height 12
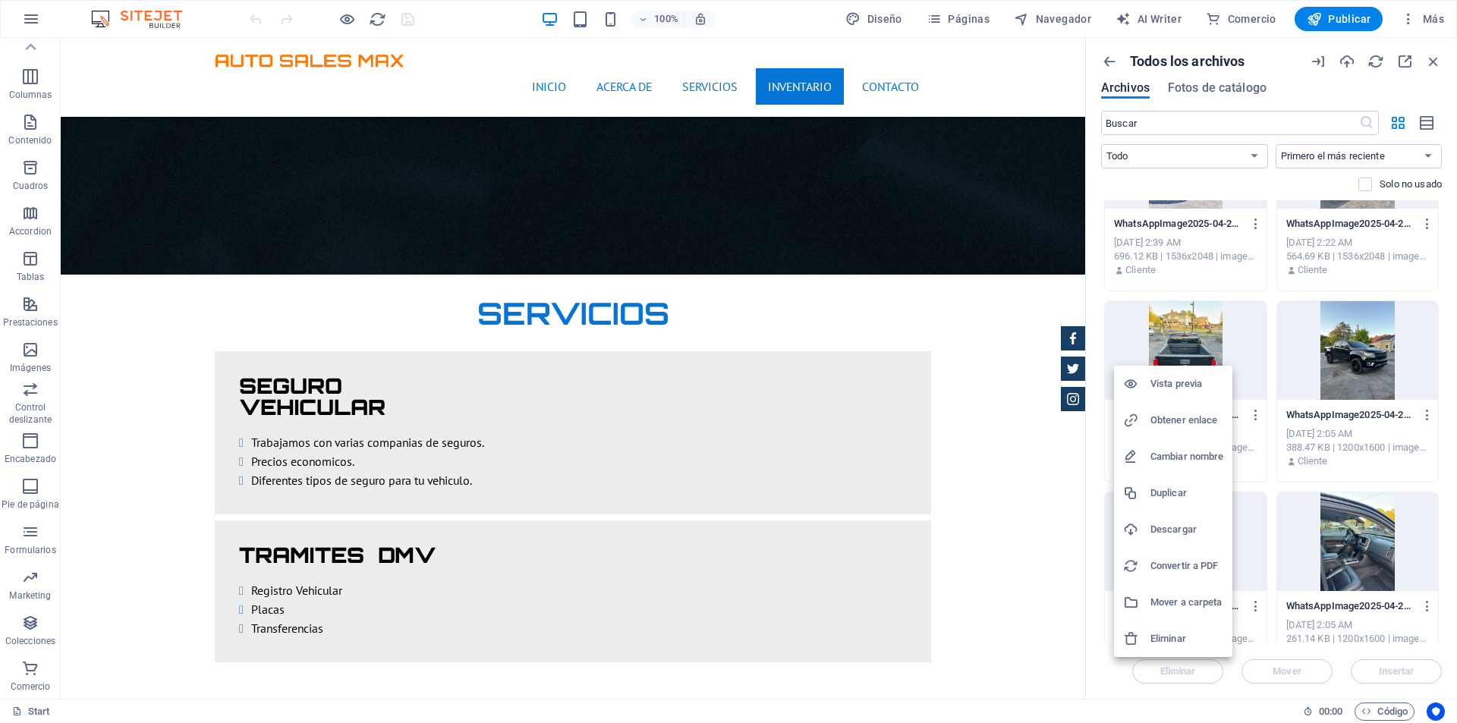
click at [1185, 635] on h6 "Eliminar" at bounding box center [1186, 639] width 73 height 18
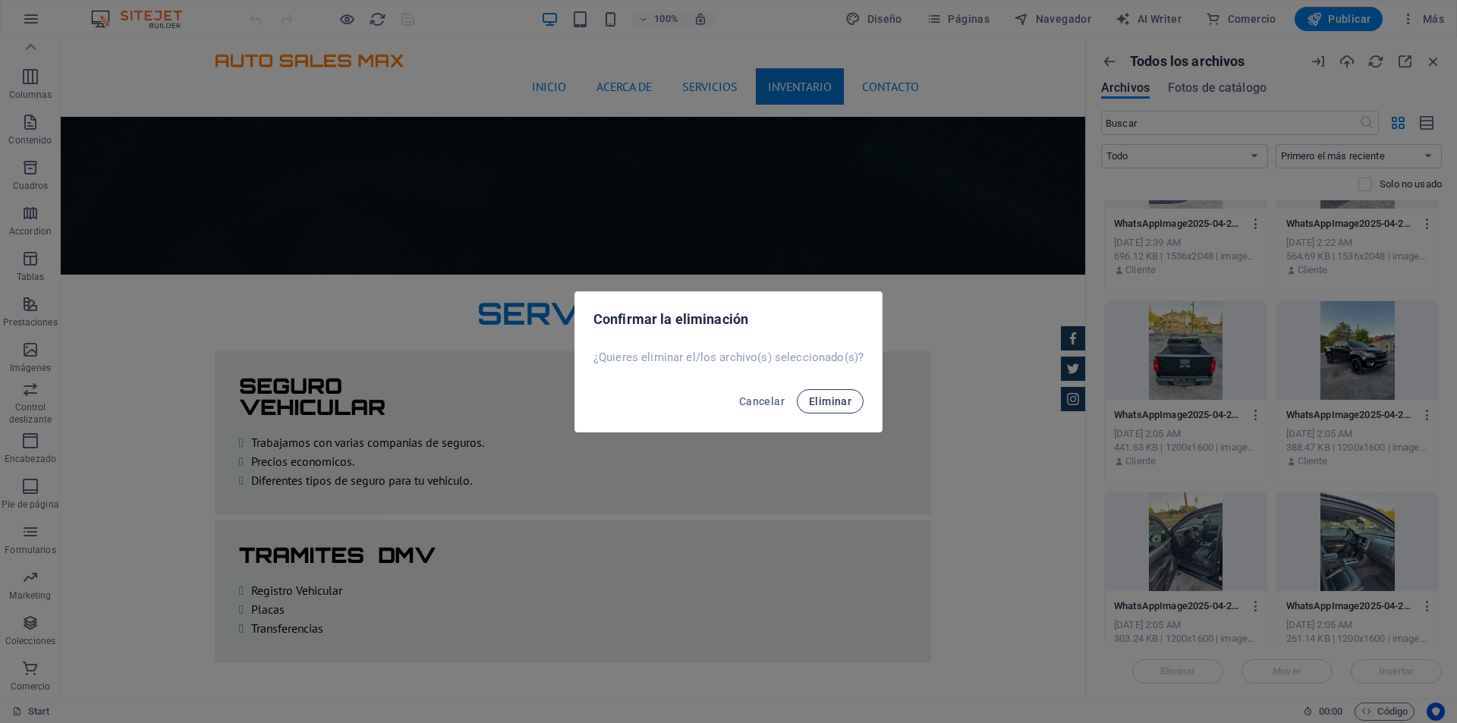
click at [851, 395] on button "Eliminar" at bounding box center [830, 401] width 67 height 24
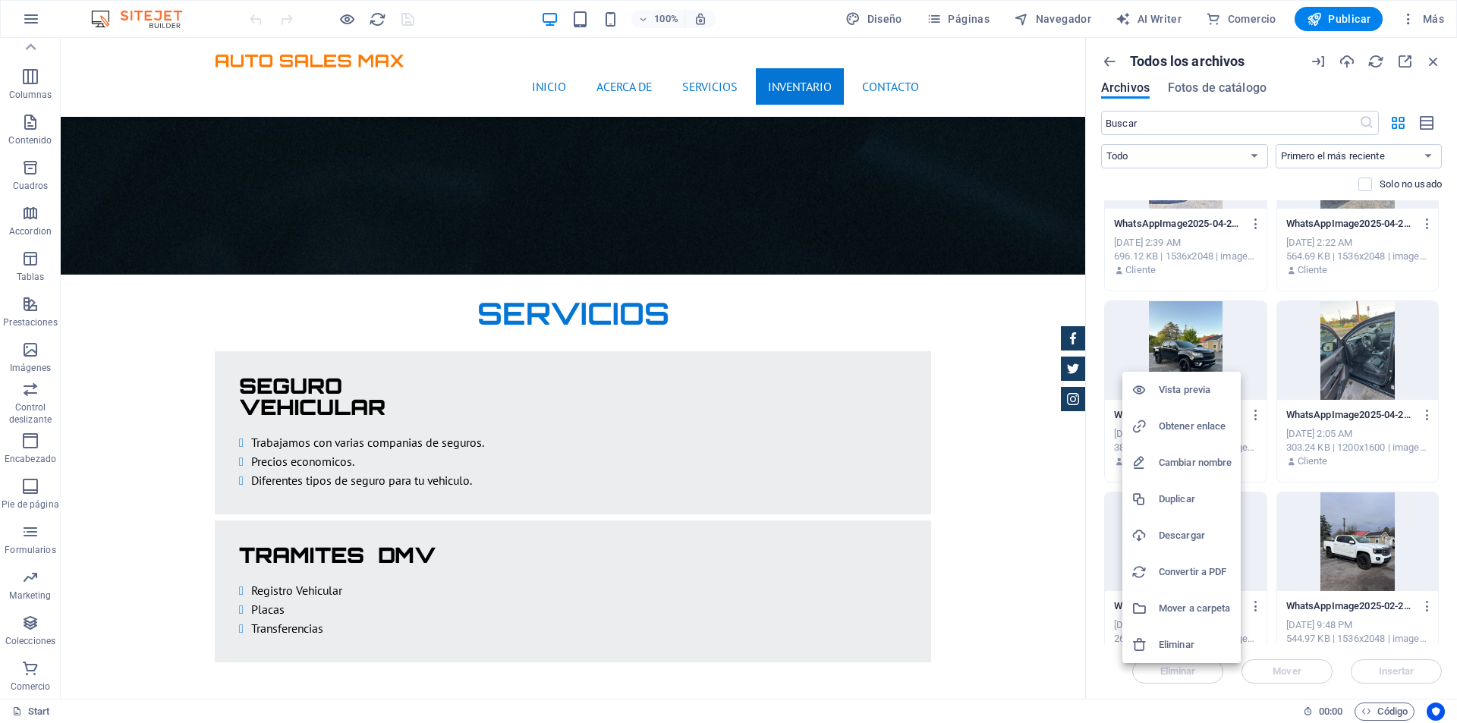
click at [1185, 636] on h6 "Eliminar" at bounding box center [1195, 645] width 73 height 18
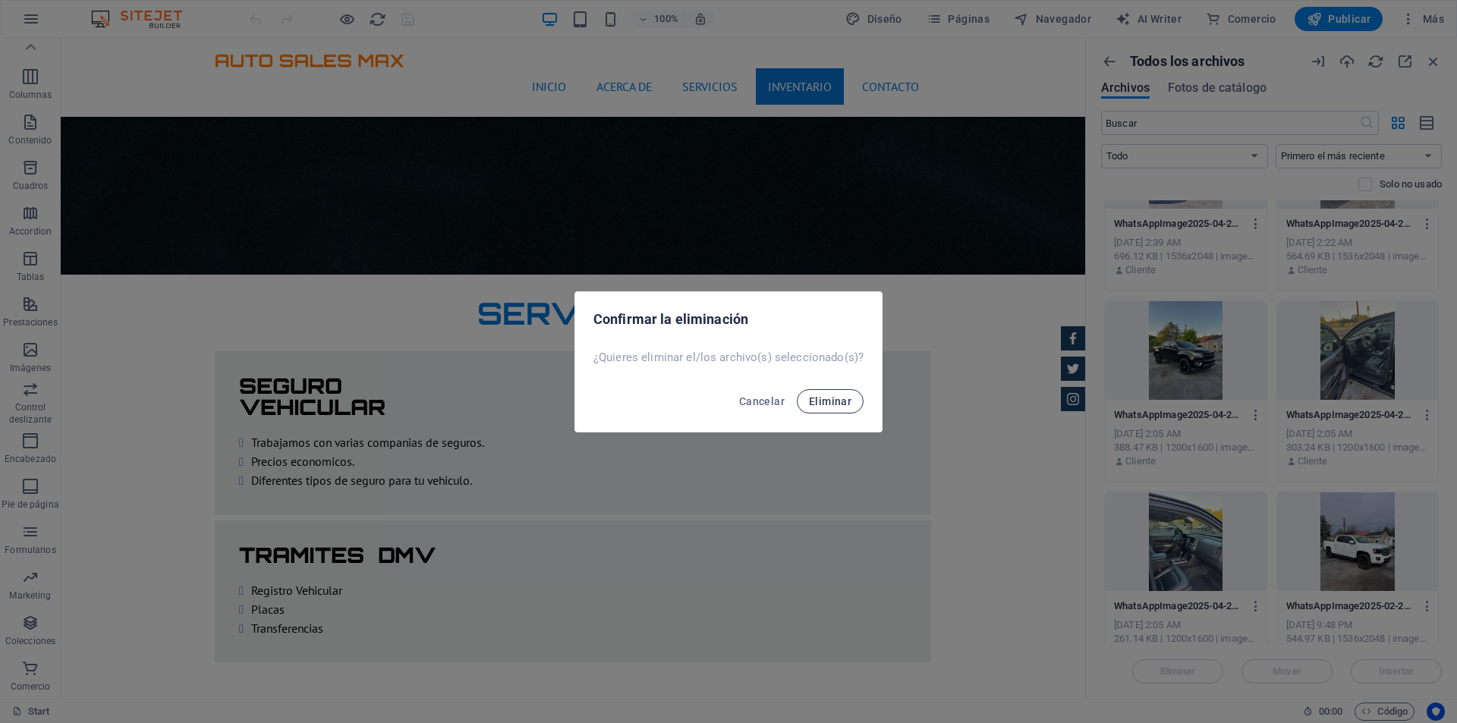
click at [842, 401] on span "Eliminar" at bounding box center [830, 401] width 42 height 12
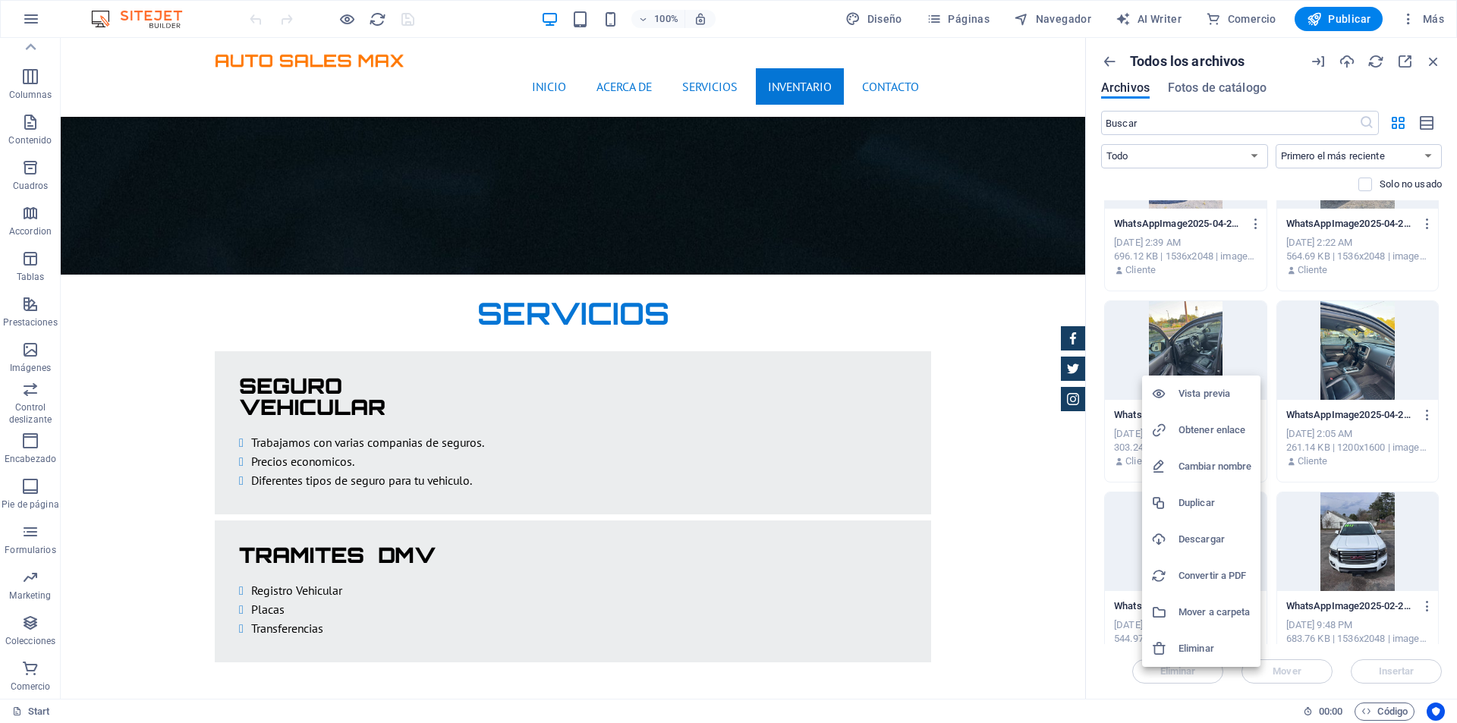
click at [1216, 641] on h6 "Eliminar" at bounding box center [1214, 649] width 73 height 18
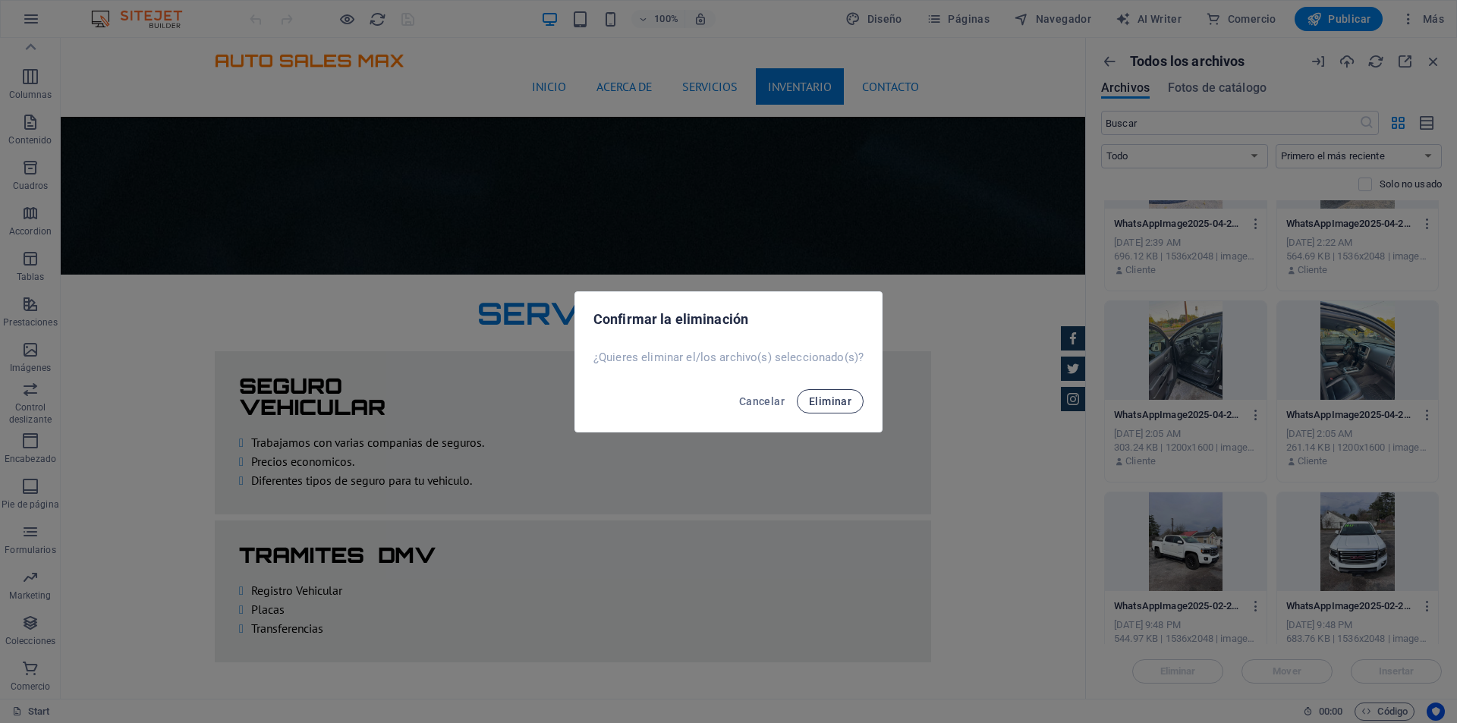
click at [837, 401] on span "Eliminar" at bounding box center [830, 401] width 42 height 12
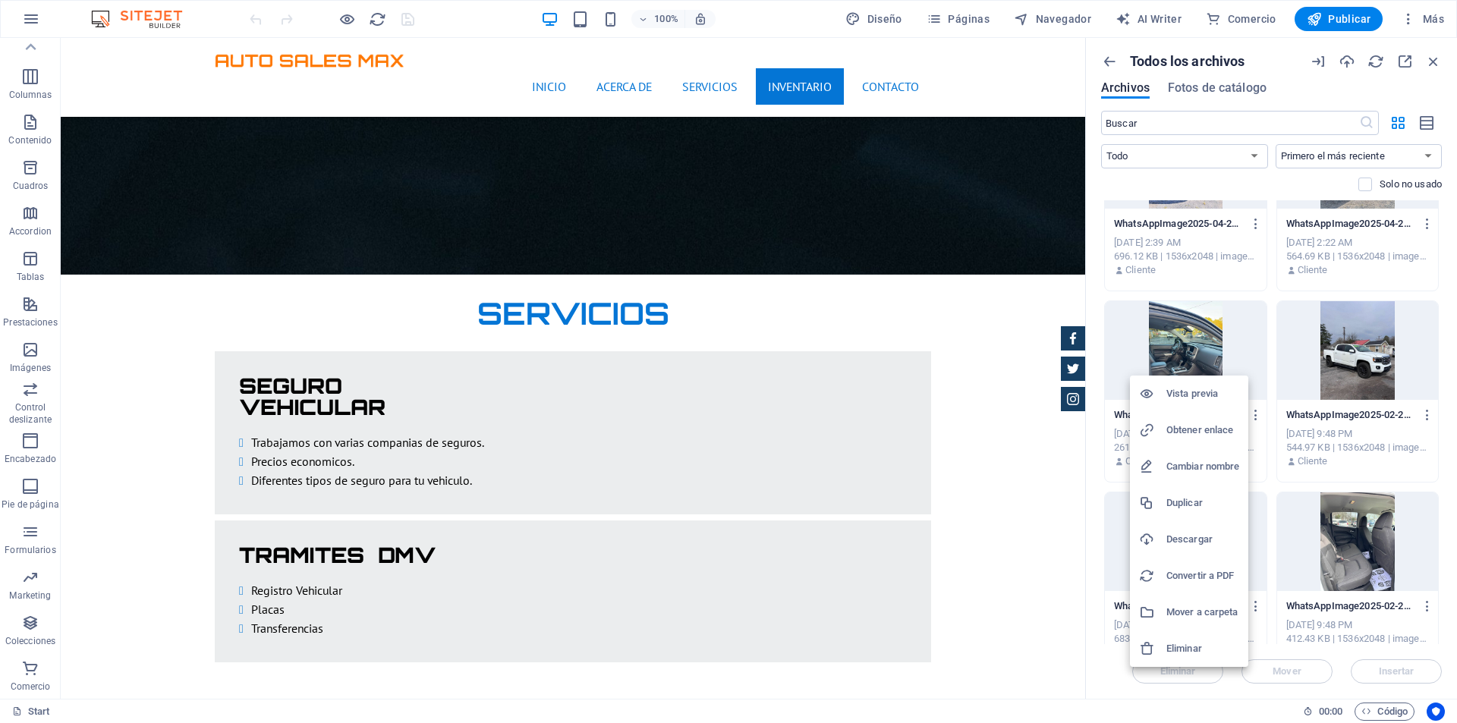
click at [1184, 646] on h6 "Eliminar" at bounding box center [1202, 649] width 73 height 18
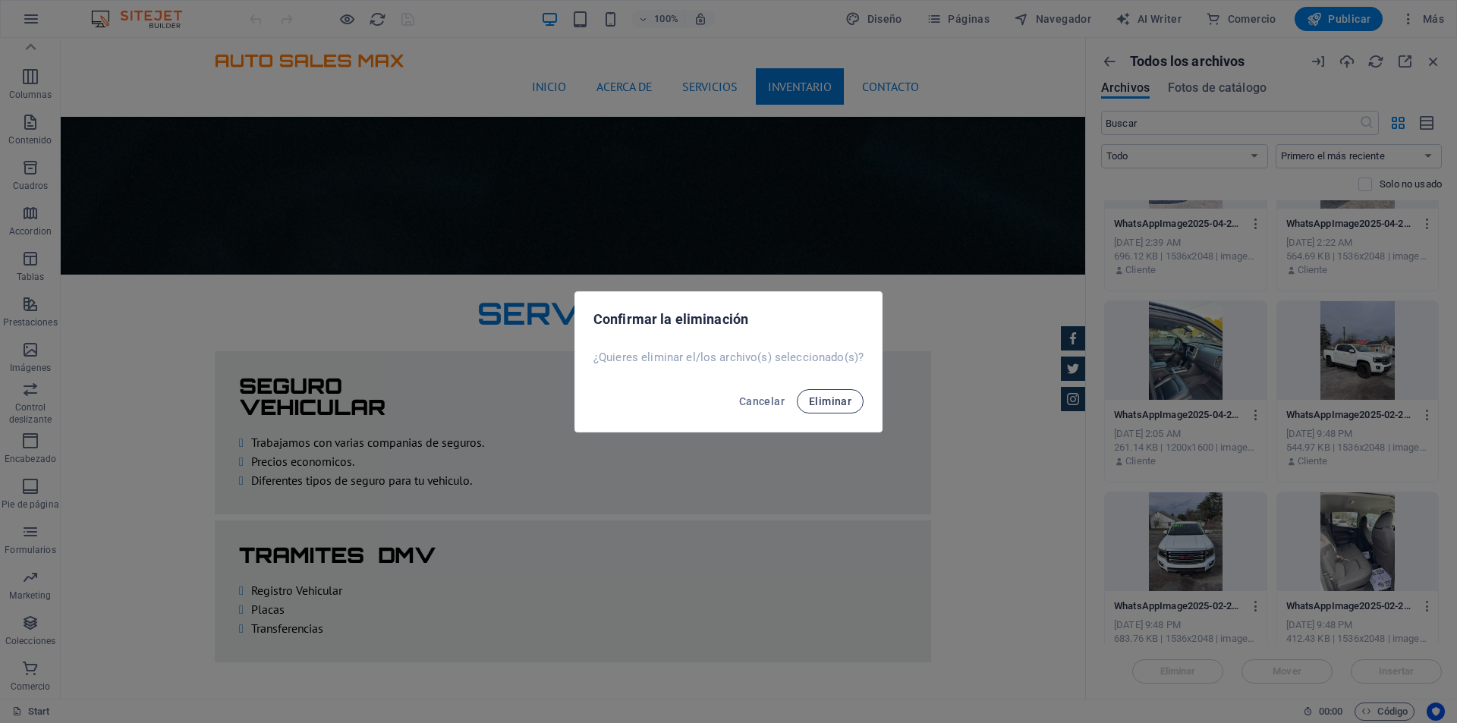
click at [841, 399] on span "Eliminar" at bounding box center [830, 401] width 42 height 12
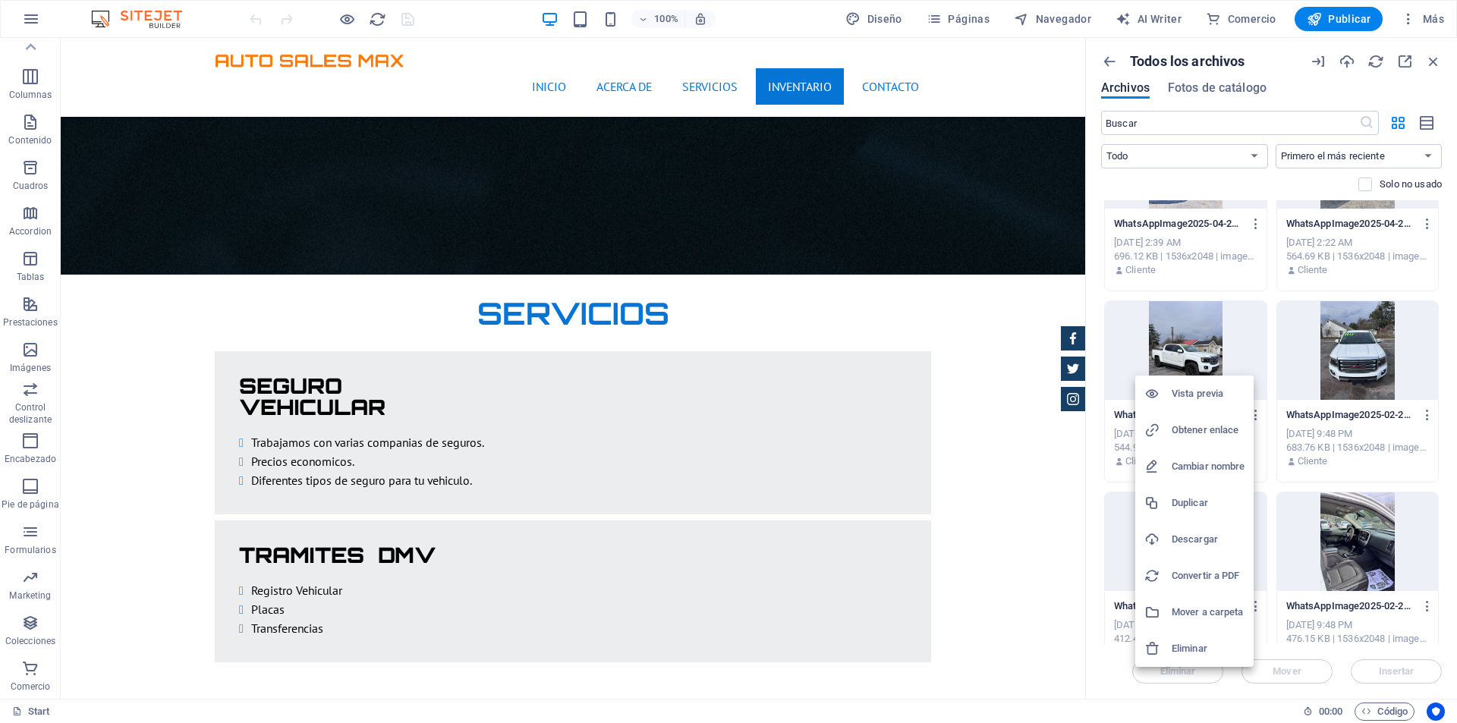
click at [1215, 645] on h6 "Eliminar" at bounding box center [1207, 649] width 73 height 18
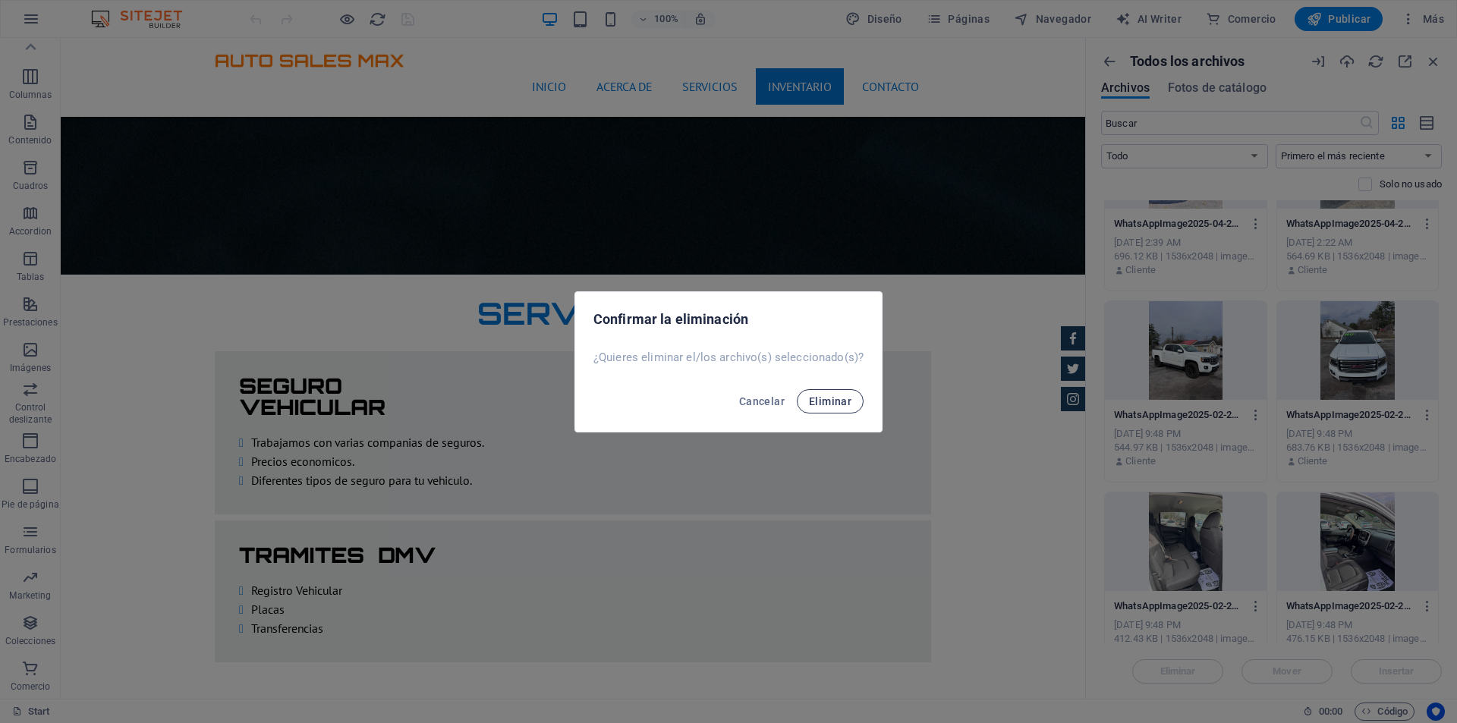
click at [848, 403] on span "Eliminar" at bounding box center [830, 401] width 42 height 12
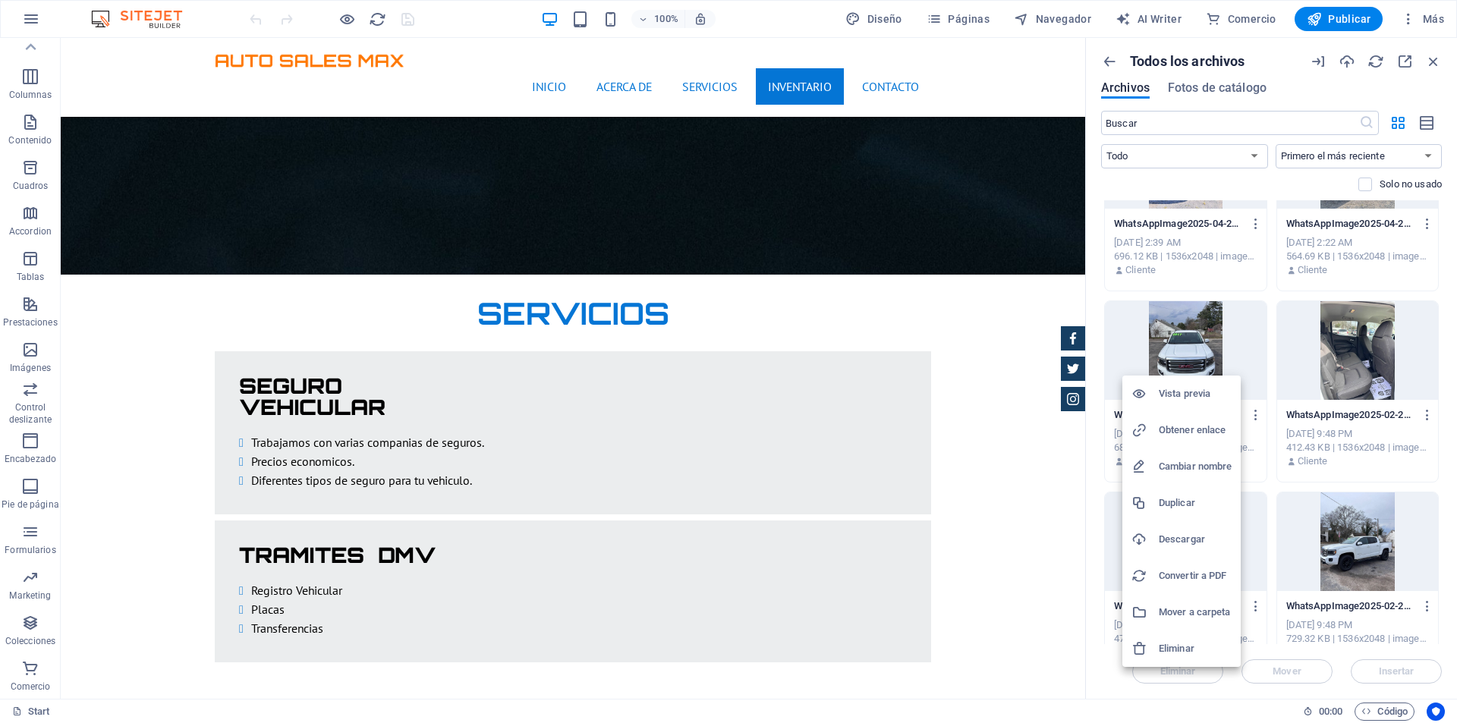
click at [1178, 648] on h6 "Eliminar" at bounding box center [1195, 649] width 73 height 18
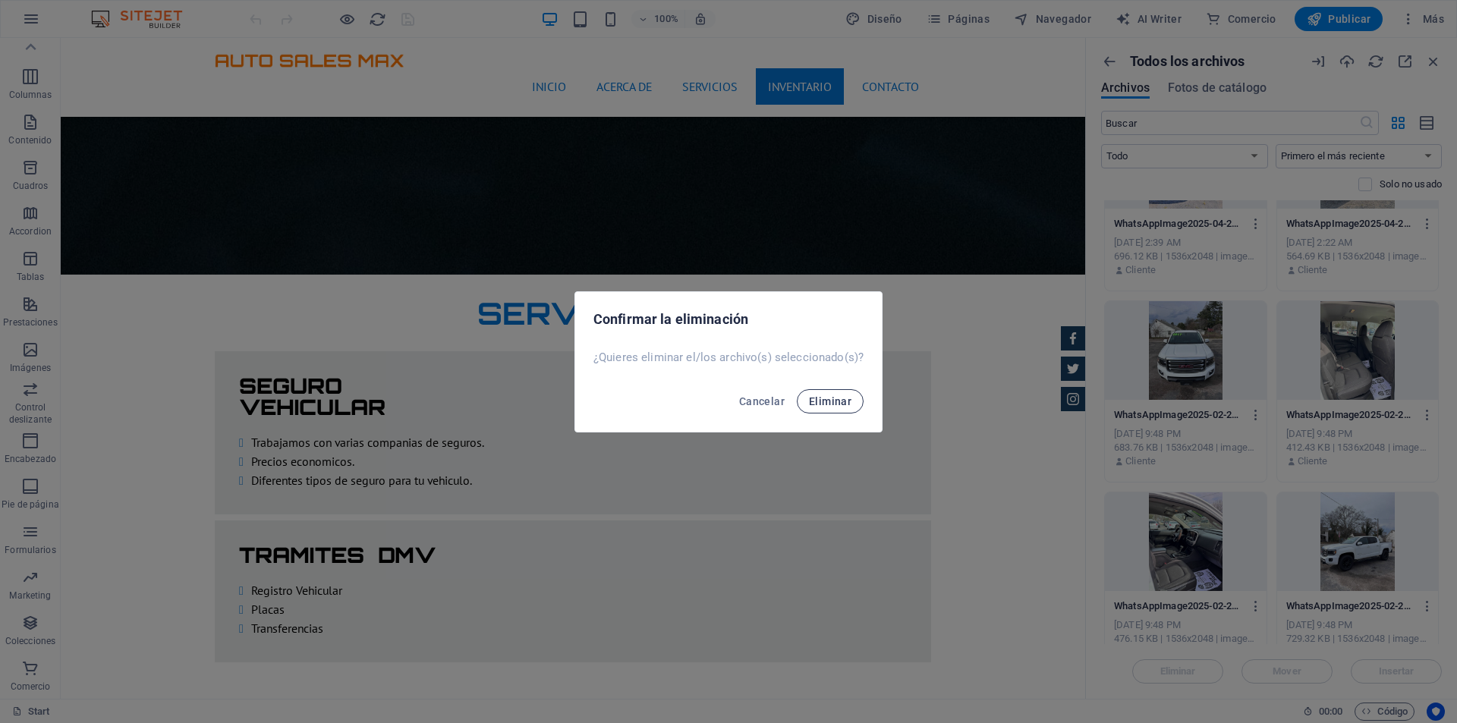
click at [841, 398] on span "Eliminar" at bounding box center [830, 401] width 42 height 12
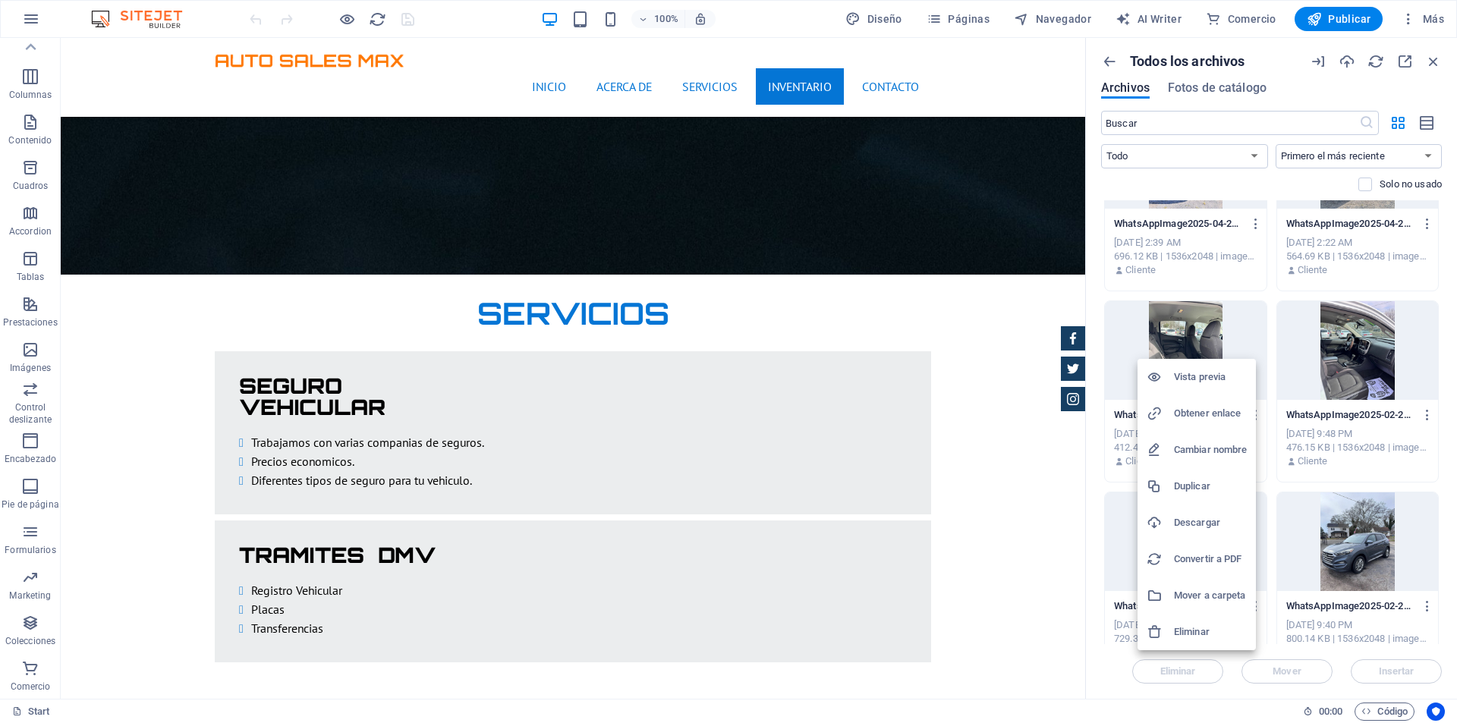
click at [1208, 627] on h6 "Eliminar" at bounding box center [1210, 632] width 73 height 18
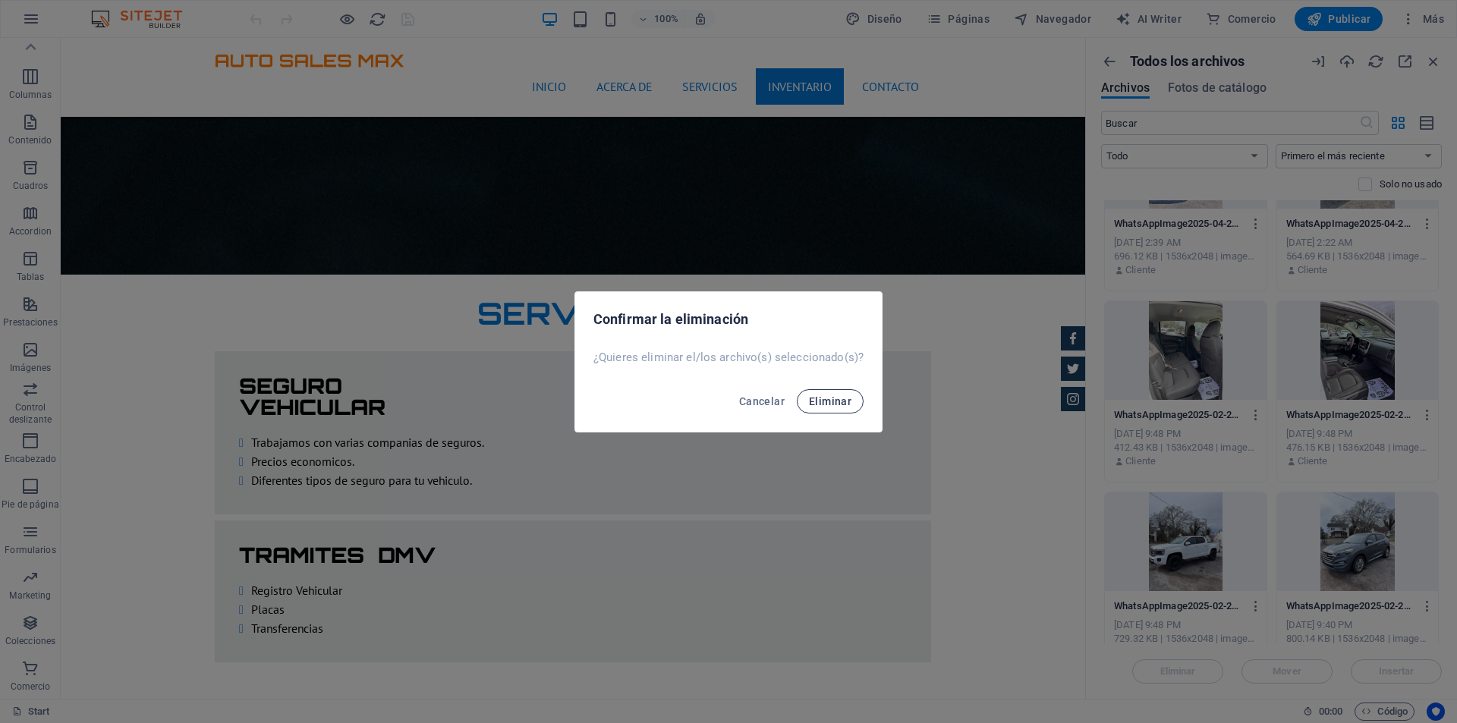
click at [850, 400] on button "Eliminar" at bounding box center [830, 401] width 67 height 24
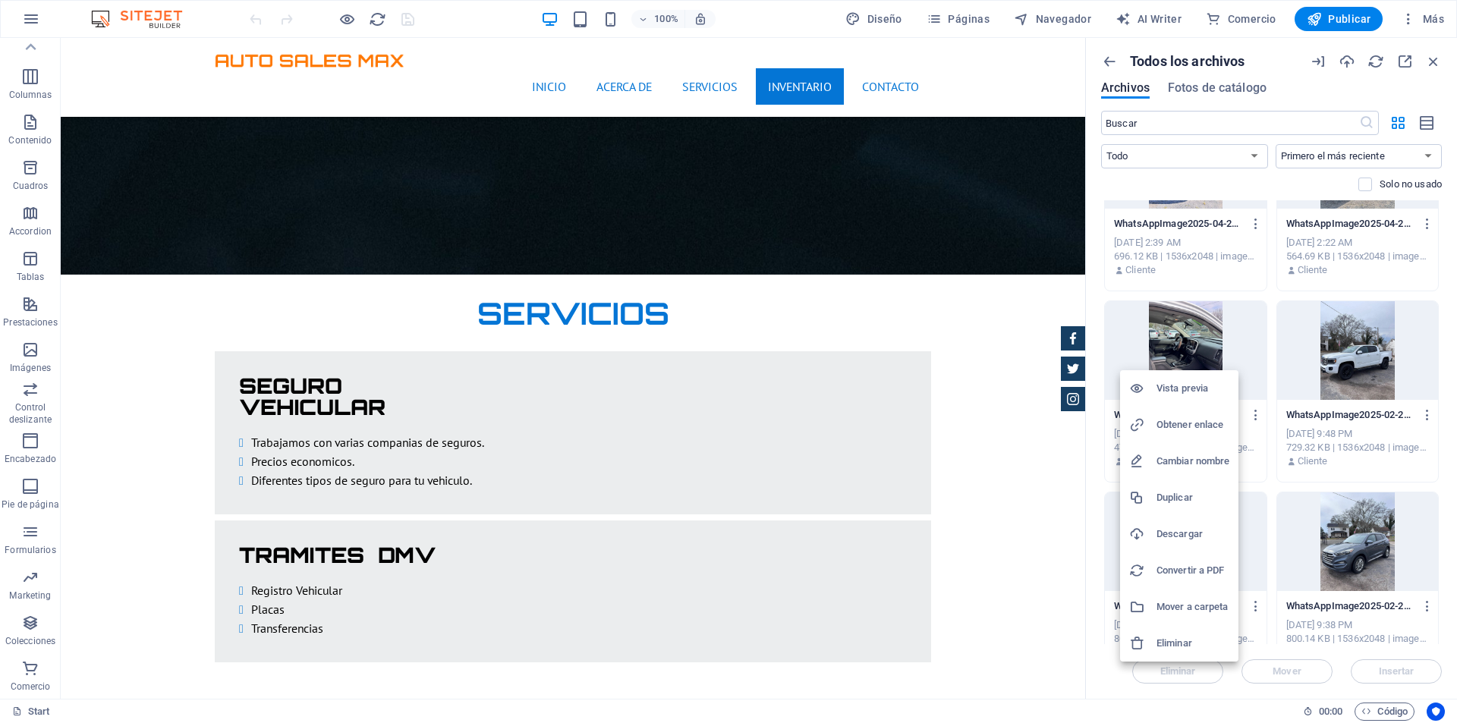
click at [1177, 632] on li "Eliminar" at bounding box center [1179, 643] width 118 height 36
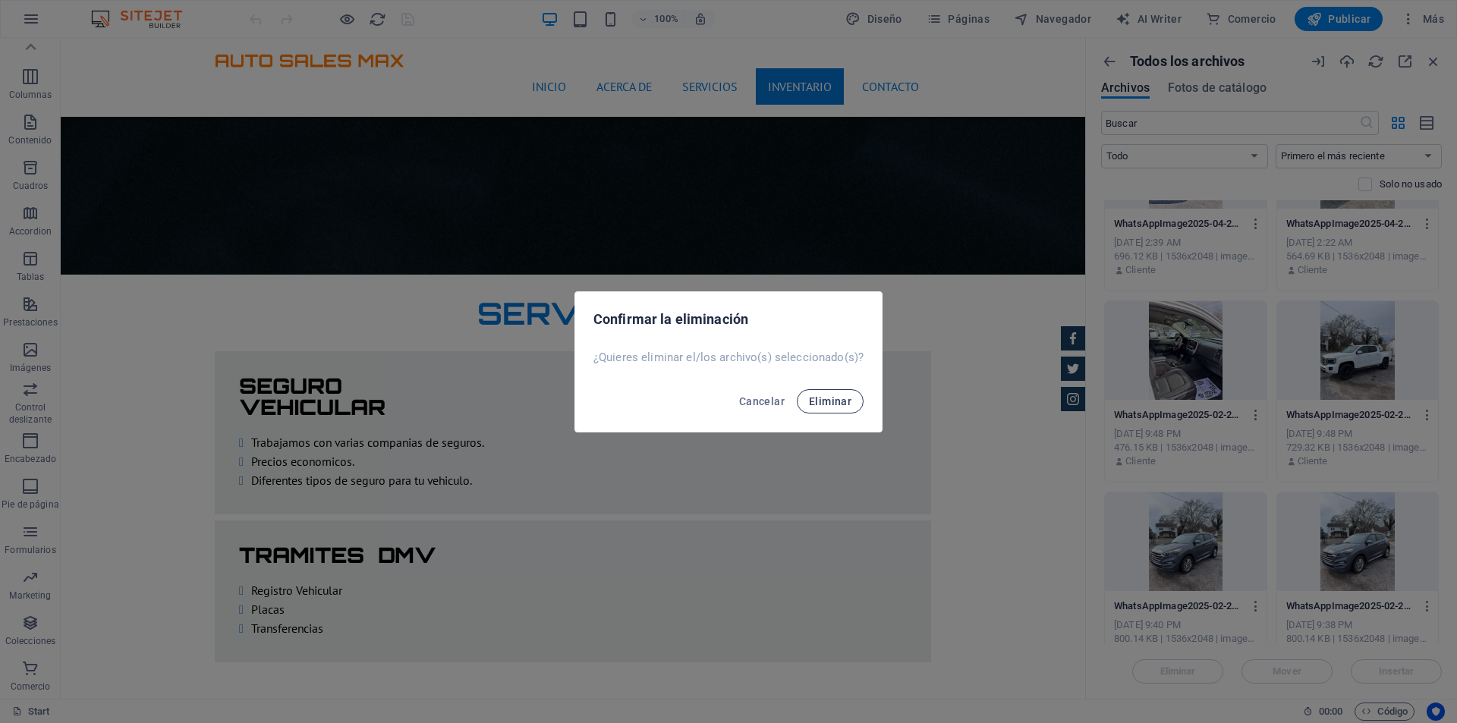
click at [855, 394] on button "Eliminar" at bounding box center [830, 401] width 67 height 24
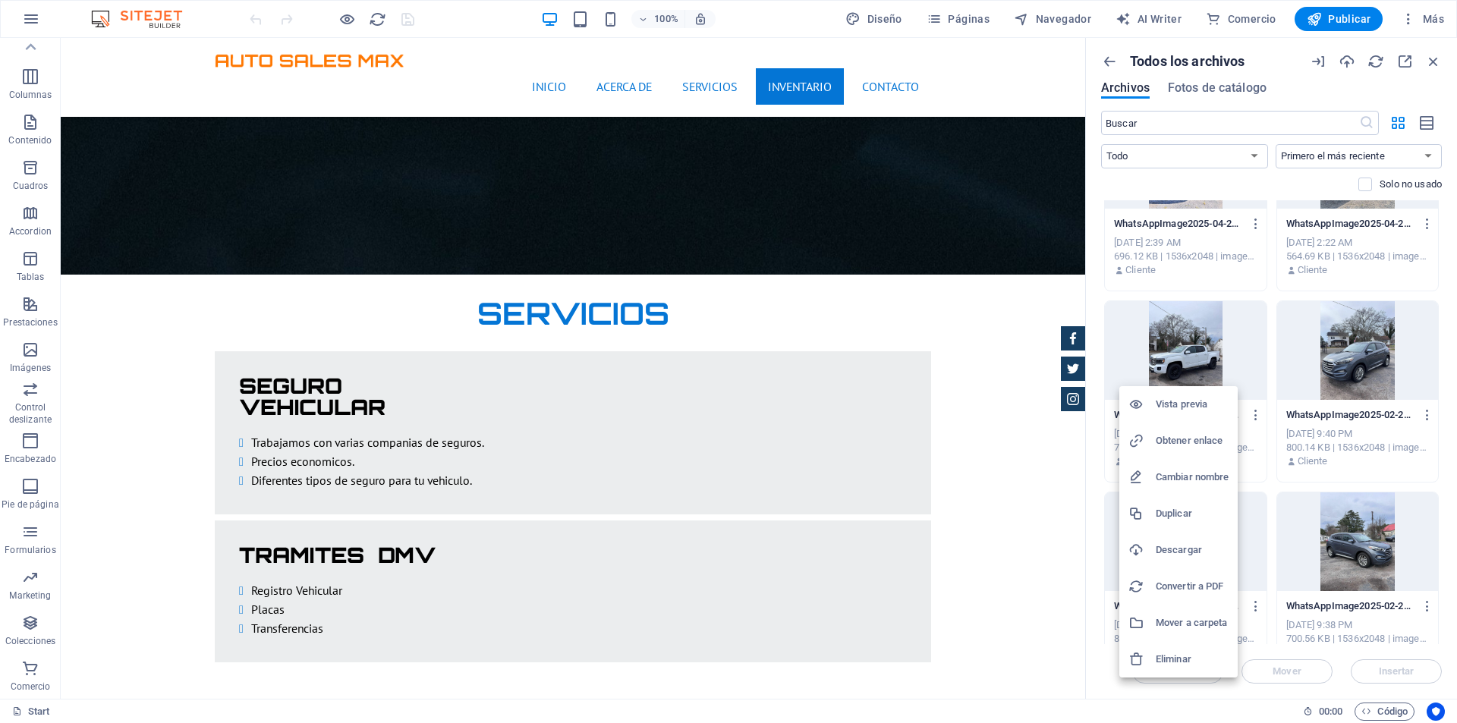
click at [1199, 654] on h6 "Eliminar" at bounding box center [1191, 659] width 73 height 18
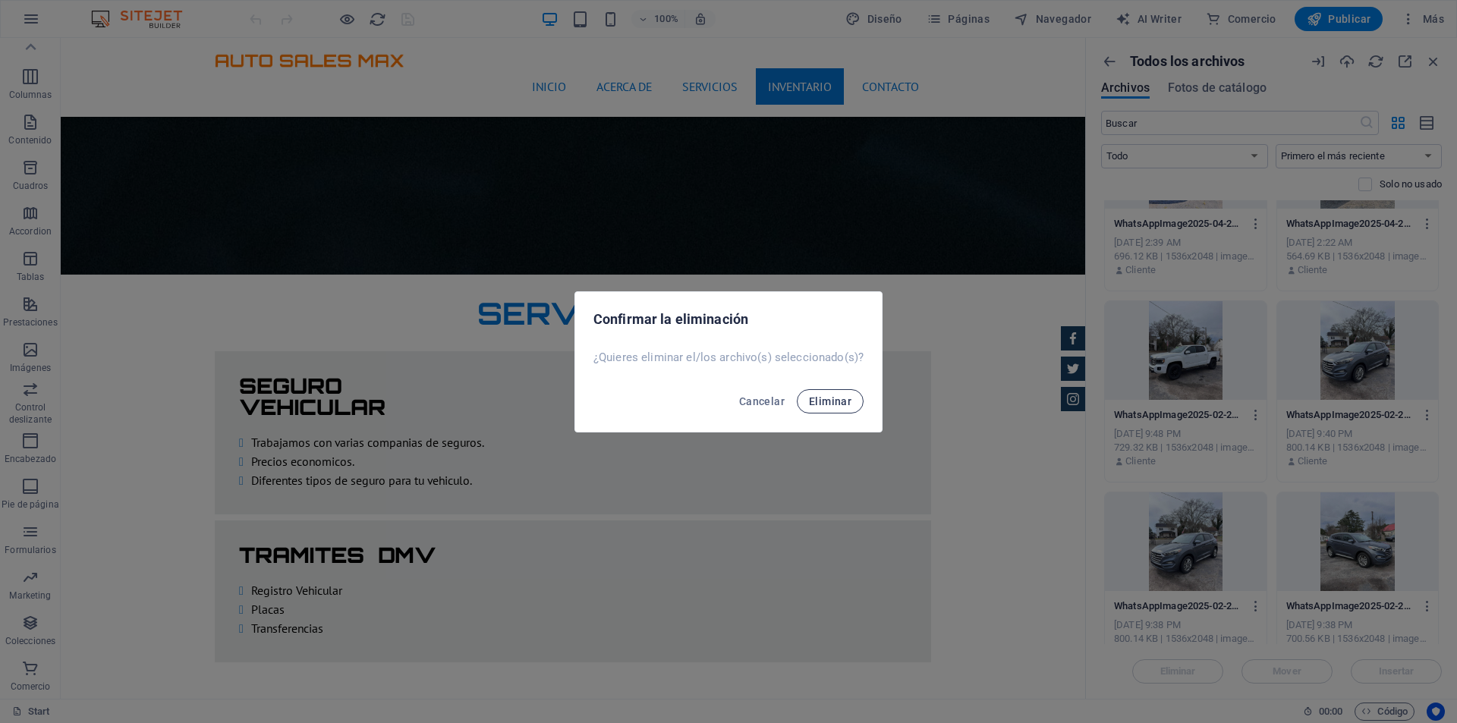
click at [839, 403] on span "Eliminar" at bounding box center [830, 401] width 42 height 12
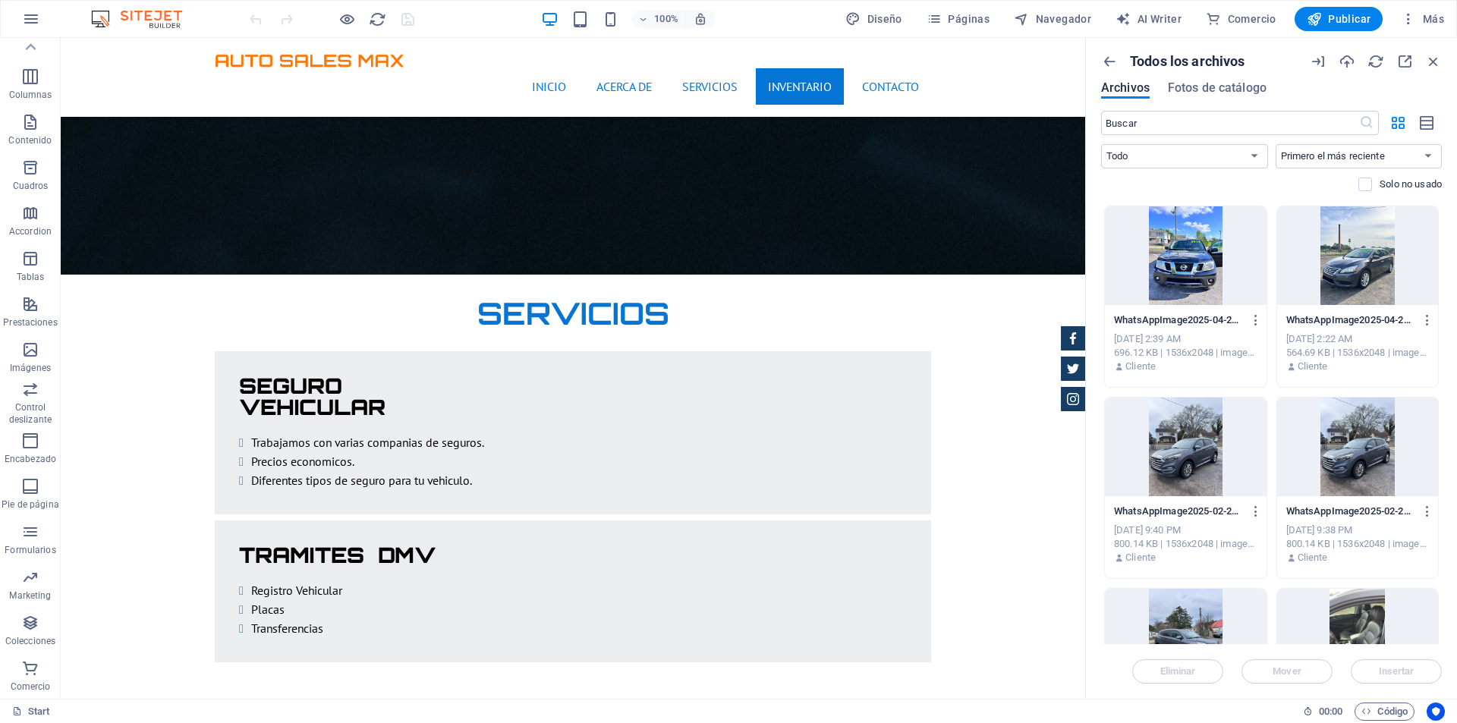
scroll to position [2883, 0]
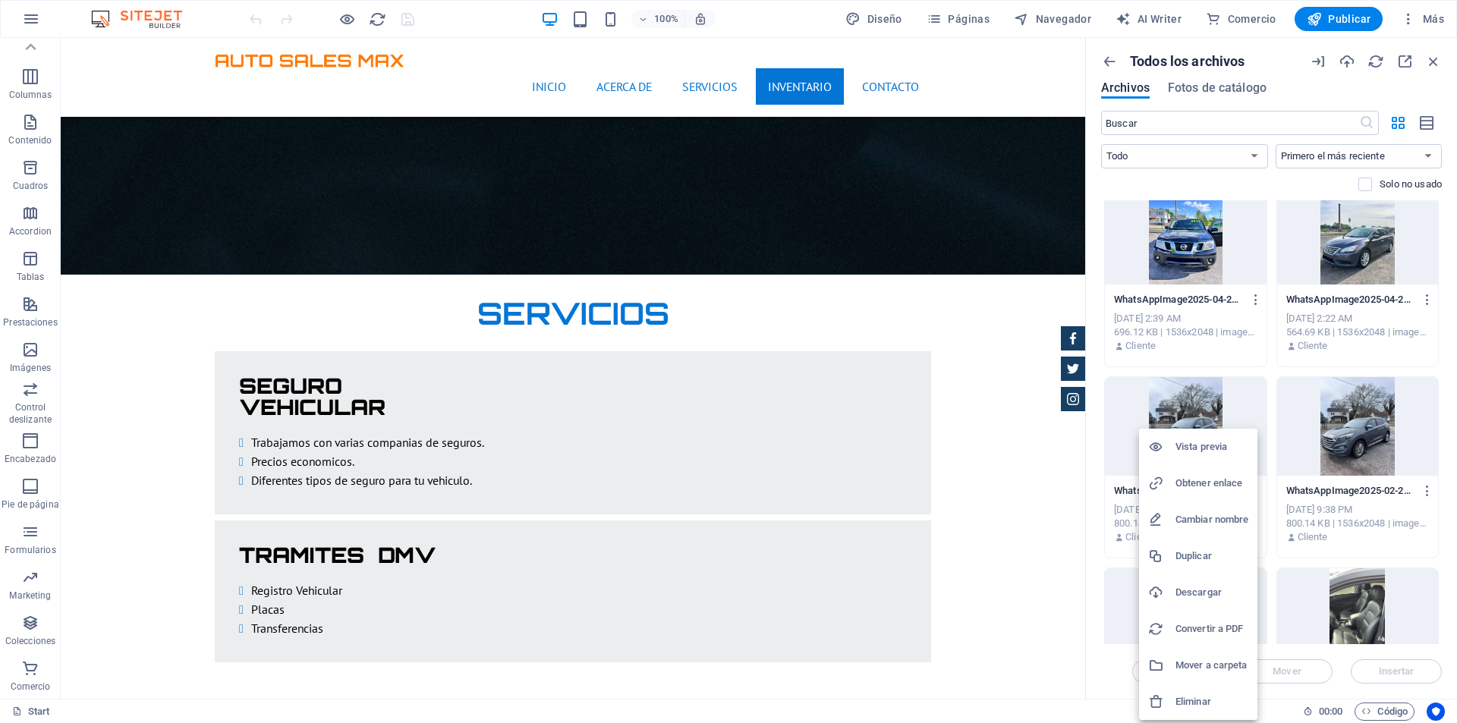
click at [1218, 694] on h6 "Eliminar" at bounding box center [1211, 702] width 73 height 18
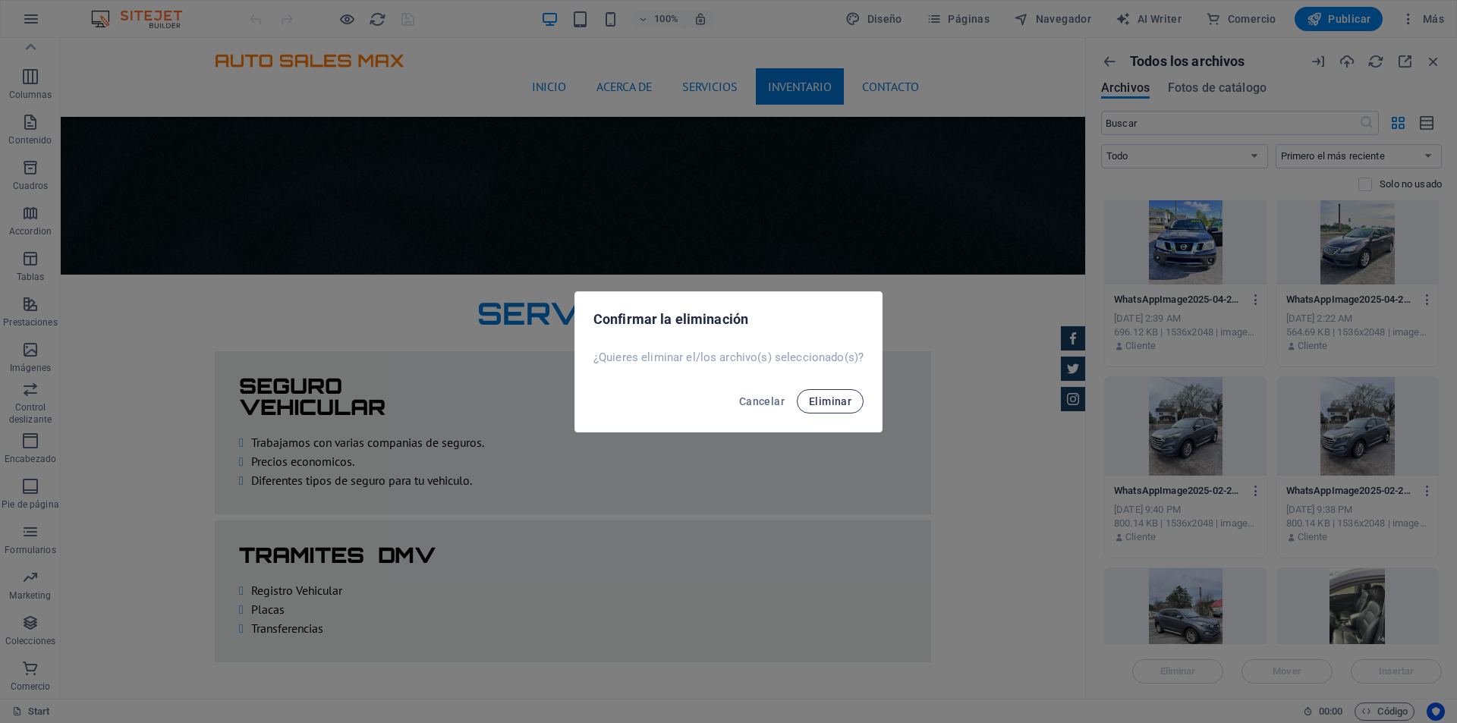
click at [820, 398] on span "Eliminar" at bounding box center [830, 401] width 42 height 12
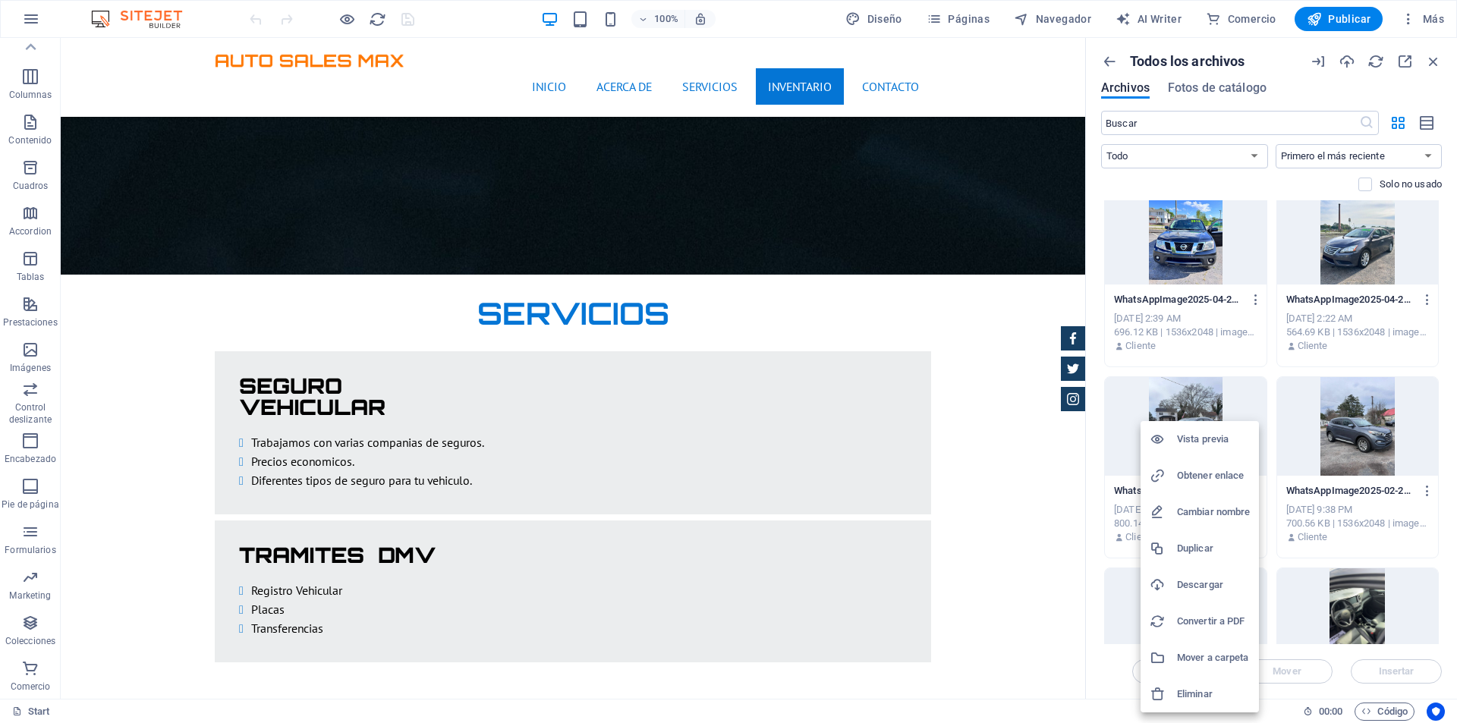
click at [1219, 689] on h6 "Eliminar" at bounding box center [1213, 694] width 73 height 18
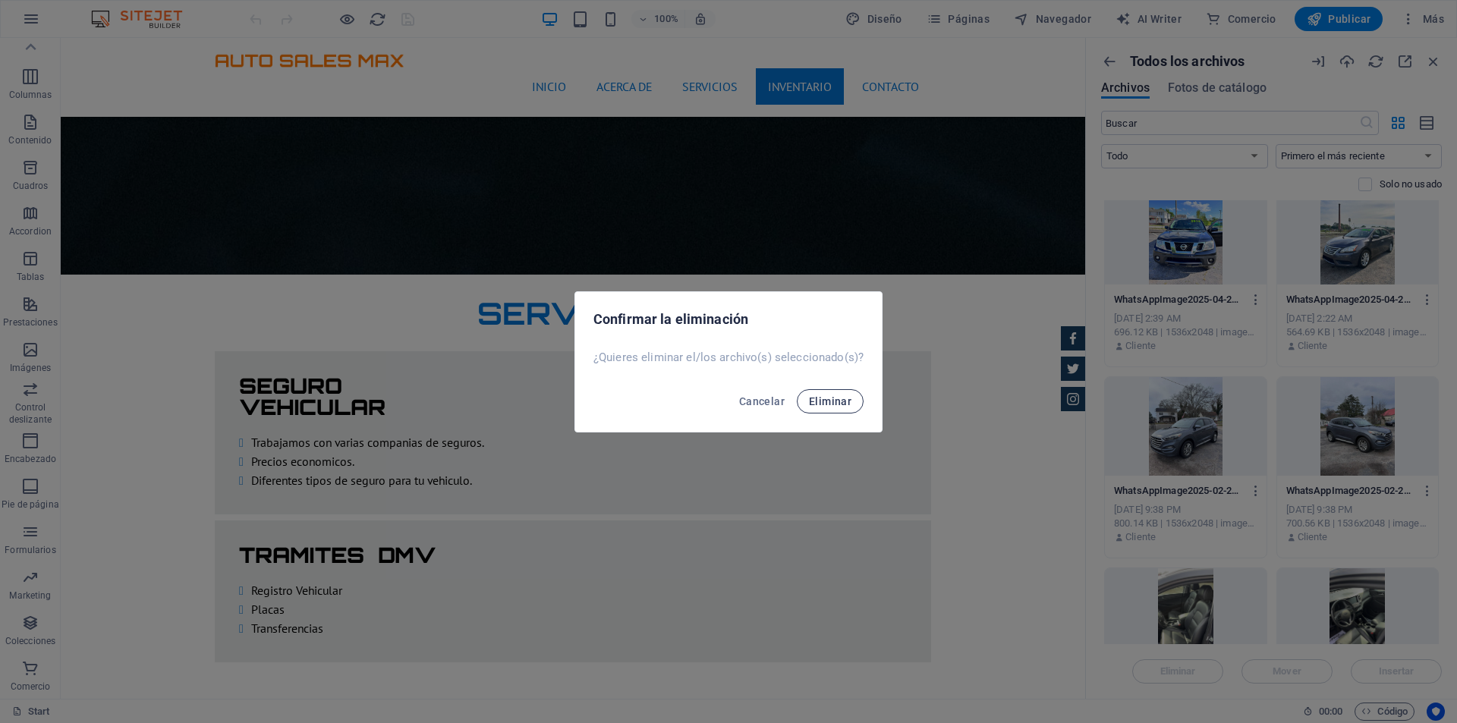
click at [831, 395] on span "Eliminar" at bounding box center [830, 401] width 42 height 12
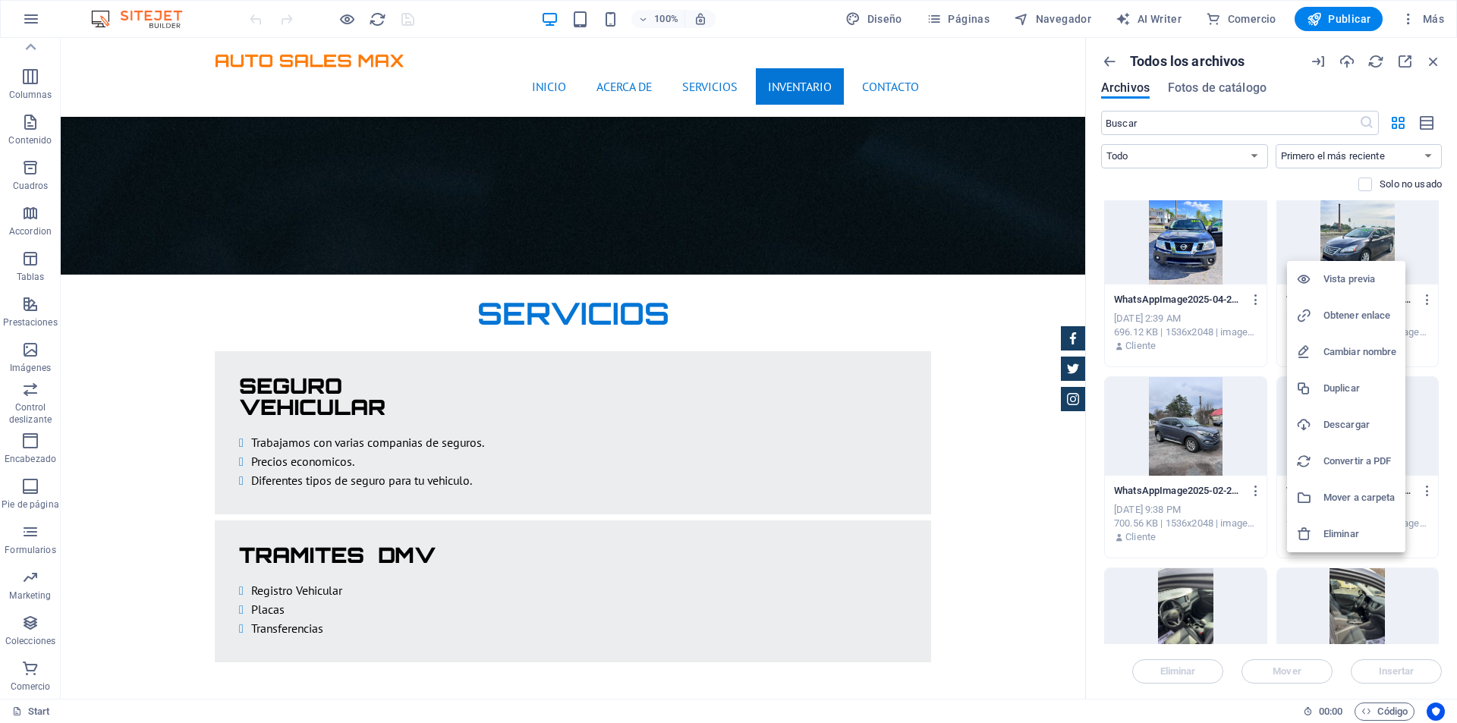
click at [1364, 536] on h6 "Eliminar" at bounding box center [1359, 534] width 73 height 18
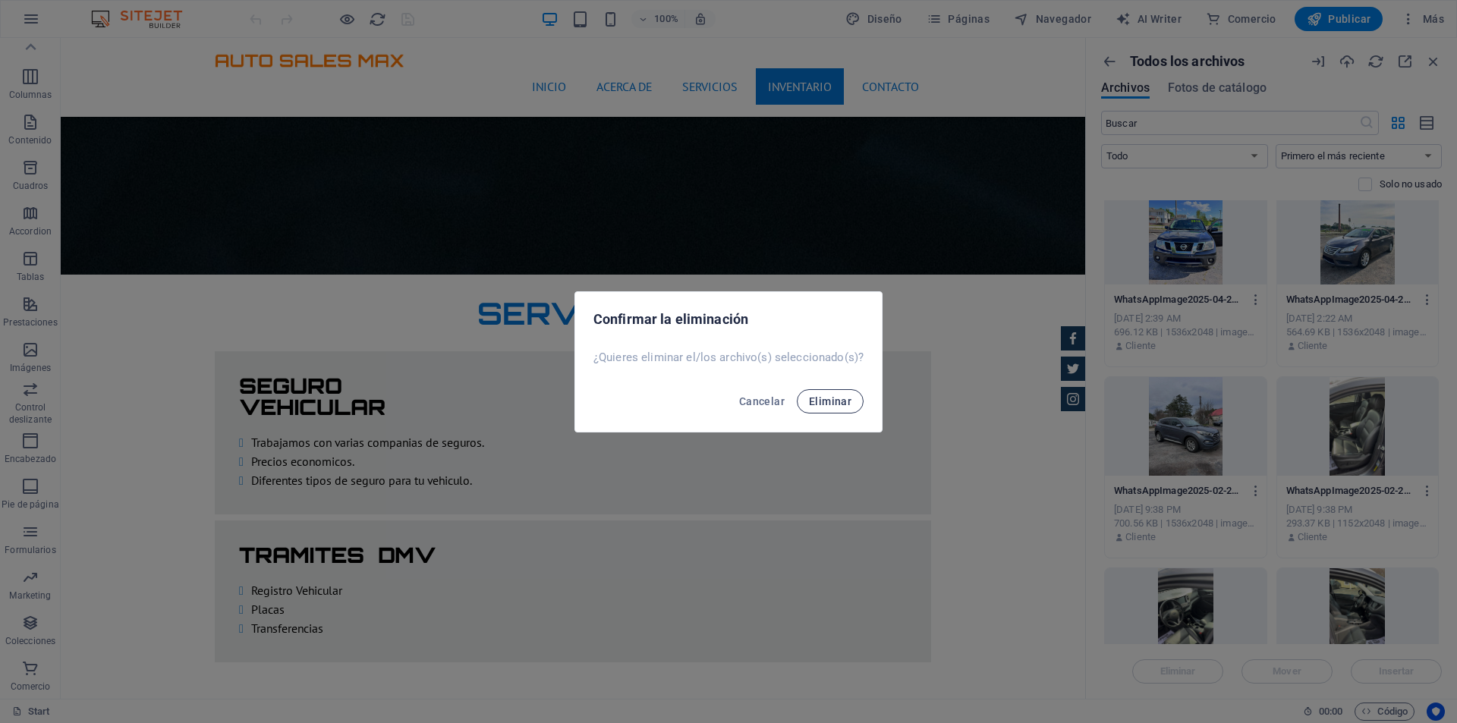
click at [823, 391] on button "Eliminar" at bounding box center [830, 401] width 67 height 24
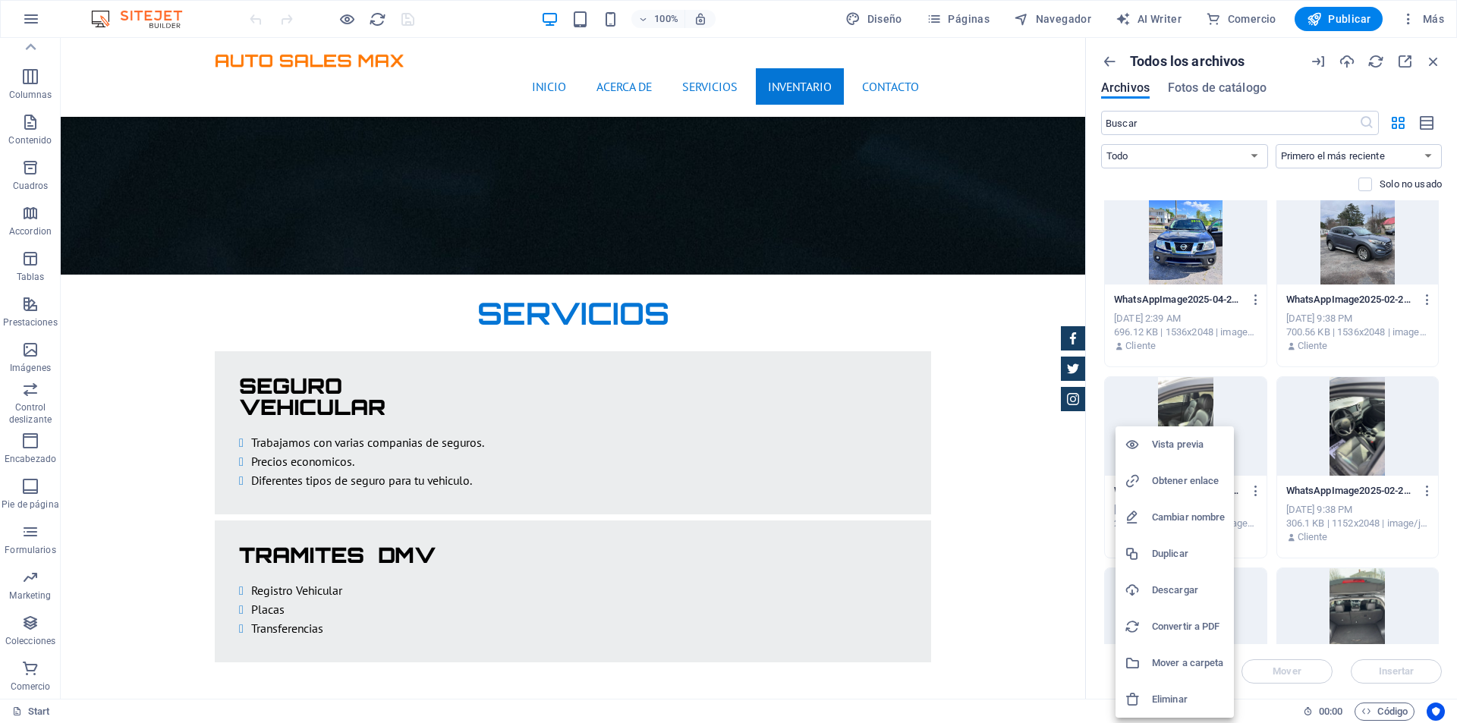
click at [1183, 690] on h6 "Eliminar" at bounding box center [1188, 699] width 73 height 18
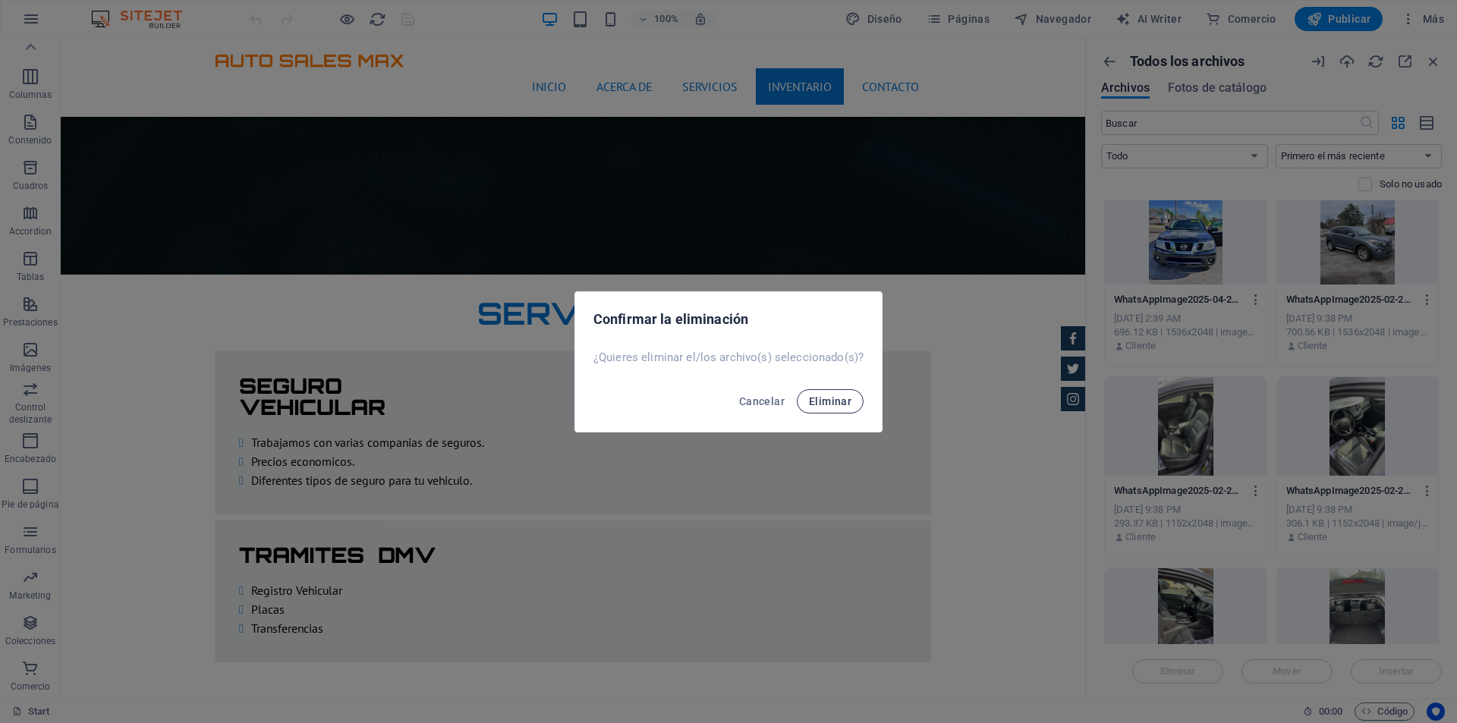
click at [847, 398] on span "Eliminar" at bounding box center [830, 401] width 42 height 12
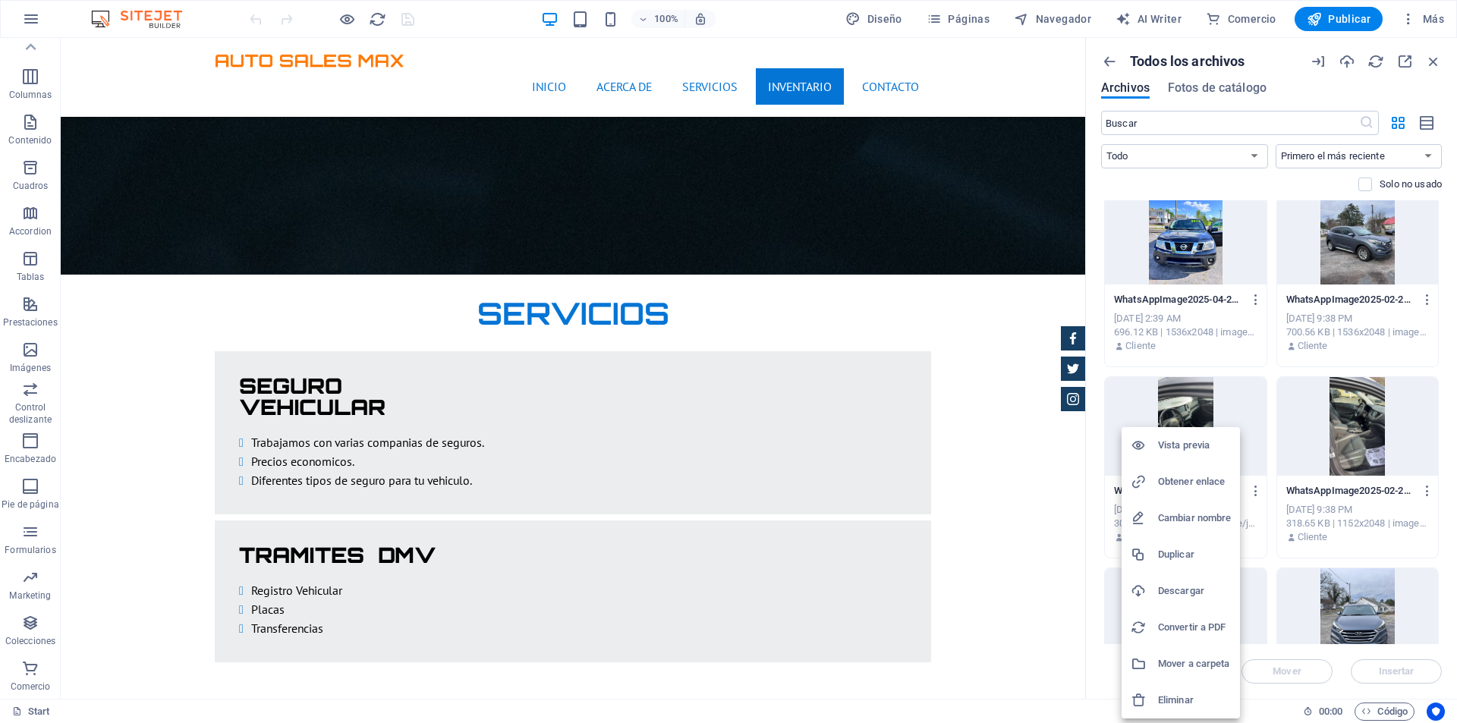
click at [1182, 700] on h6 "Eliminar" at bounding box center [1194, 700] width 73 height 18
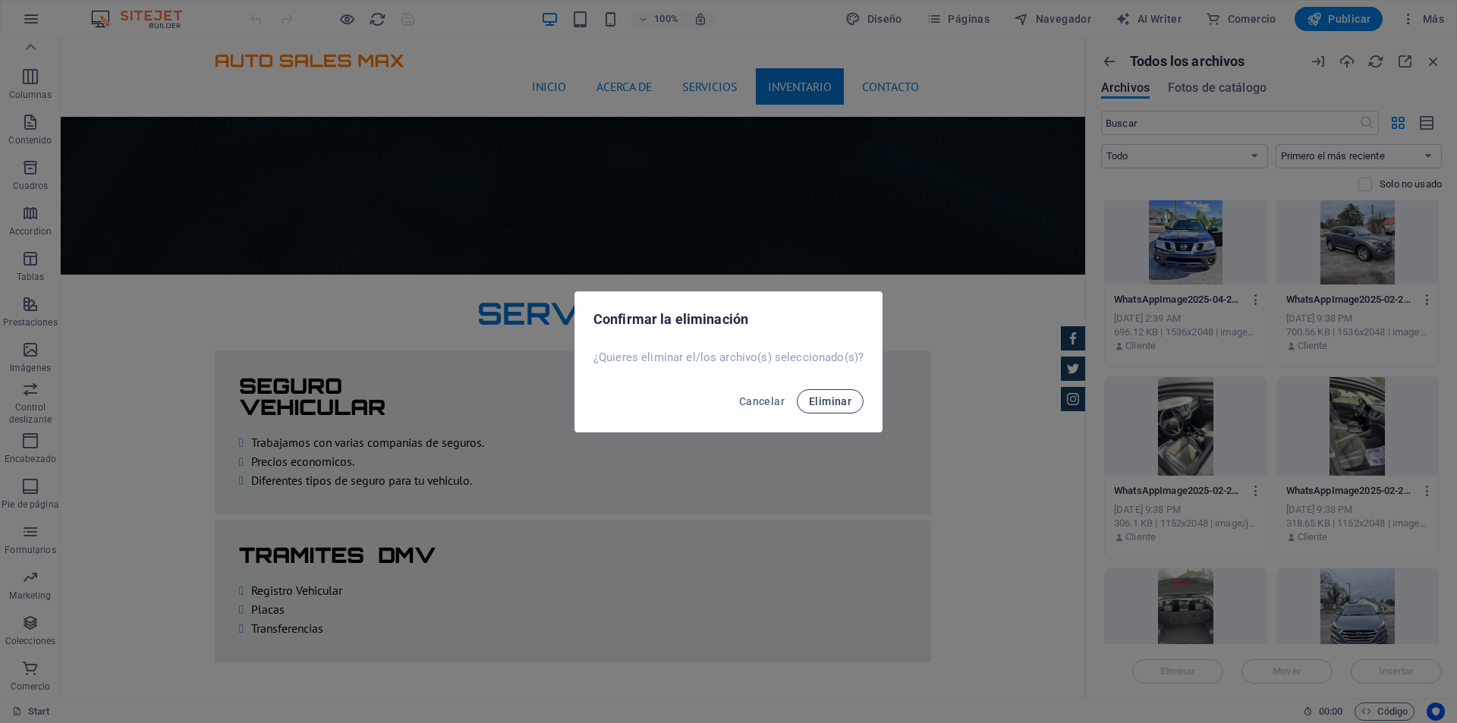
click at [818, 401] on span "Eliminar" at bounding box center [830, 401] width 42 height 12
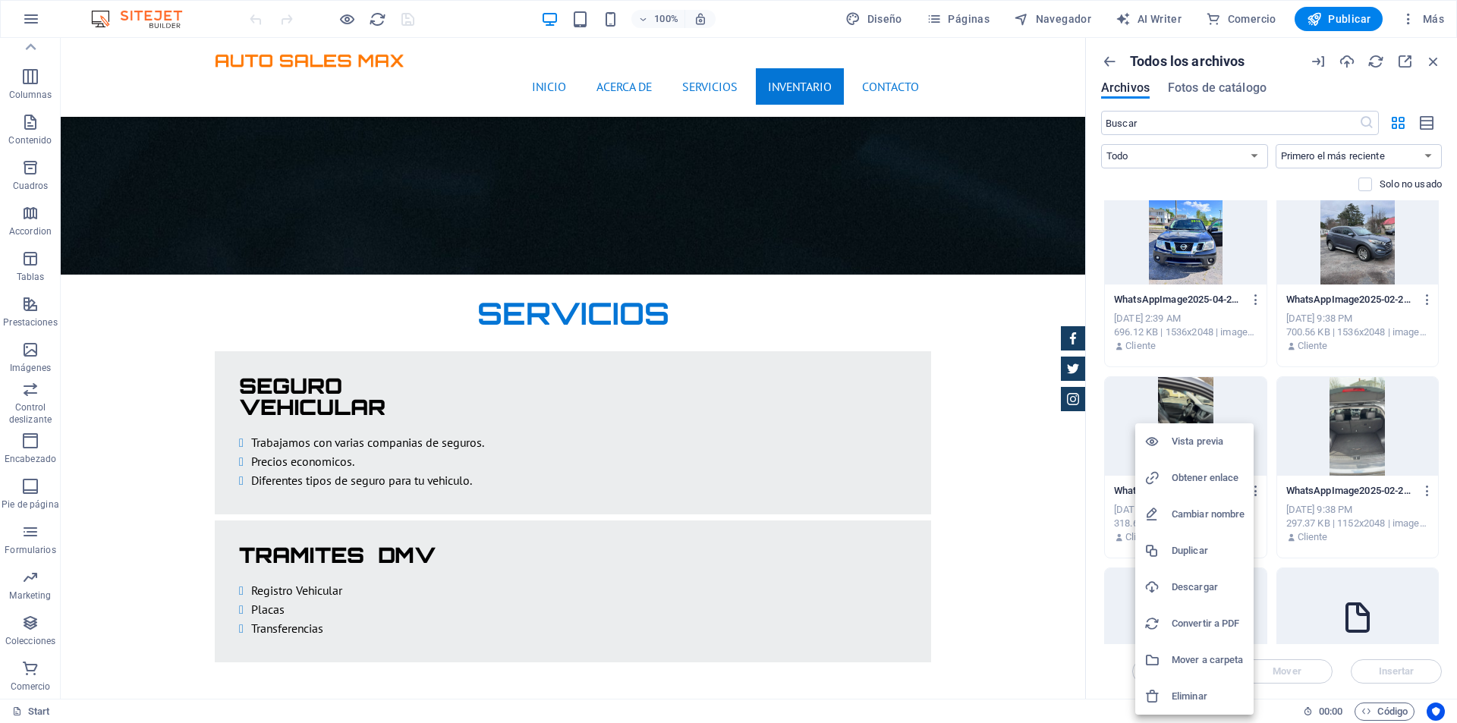
click at [1193, 688] on h6 "Eliminar" at bounding box center [1207, 696] width 73 height 18
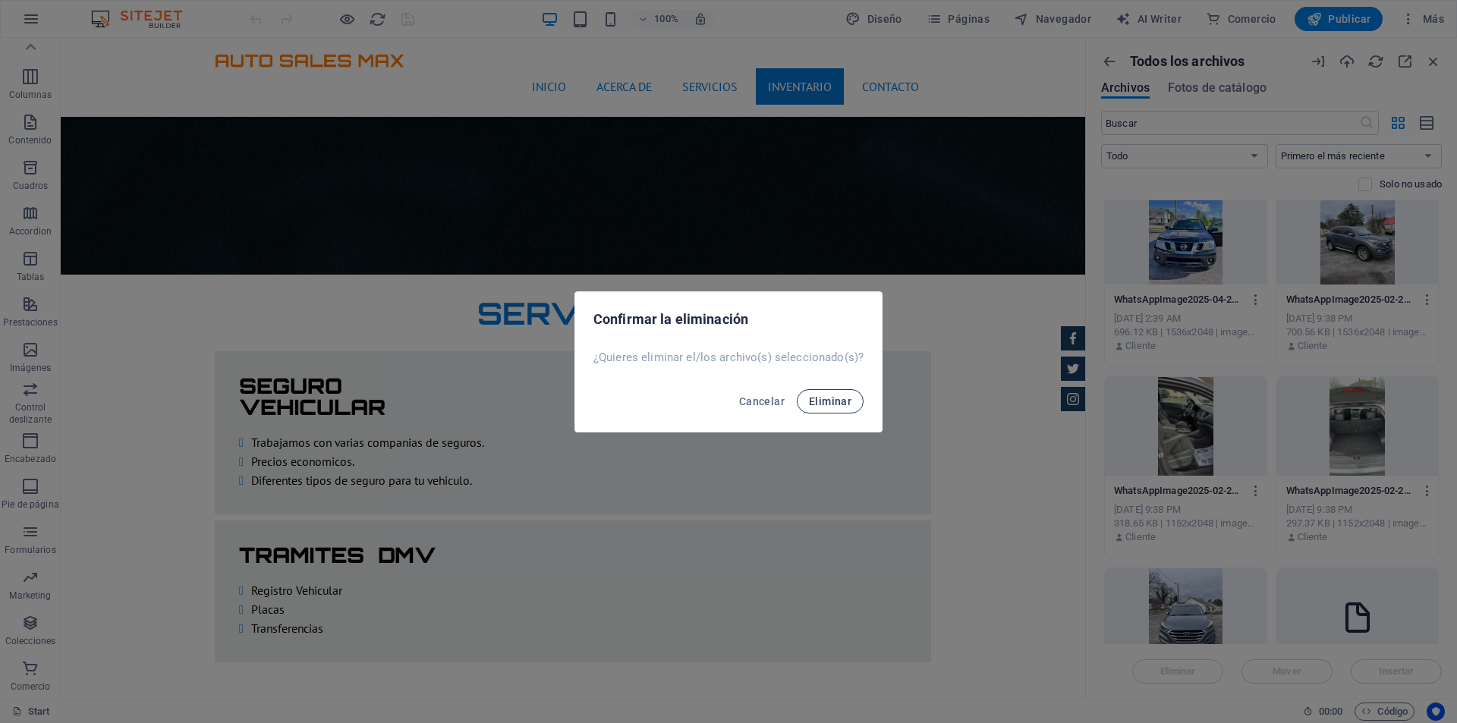
click at [844, 394] on button "Eliminar" at bounding box center [830, 401] width 67 height 24
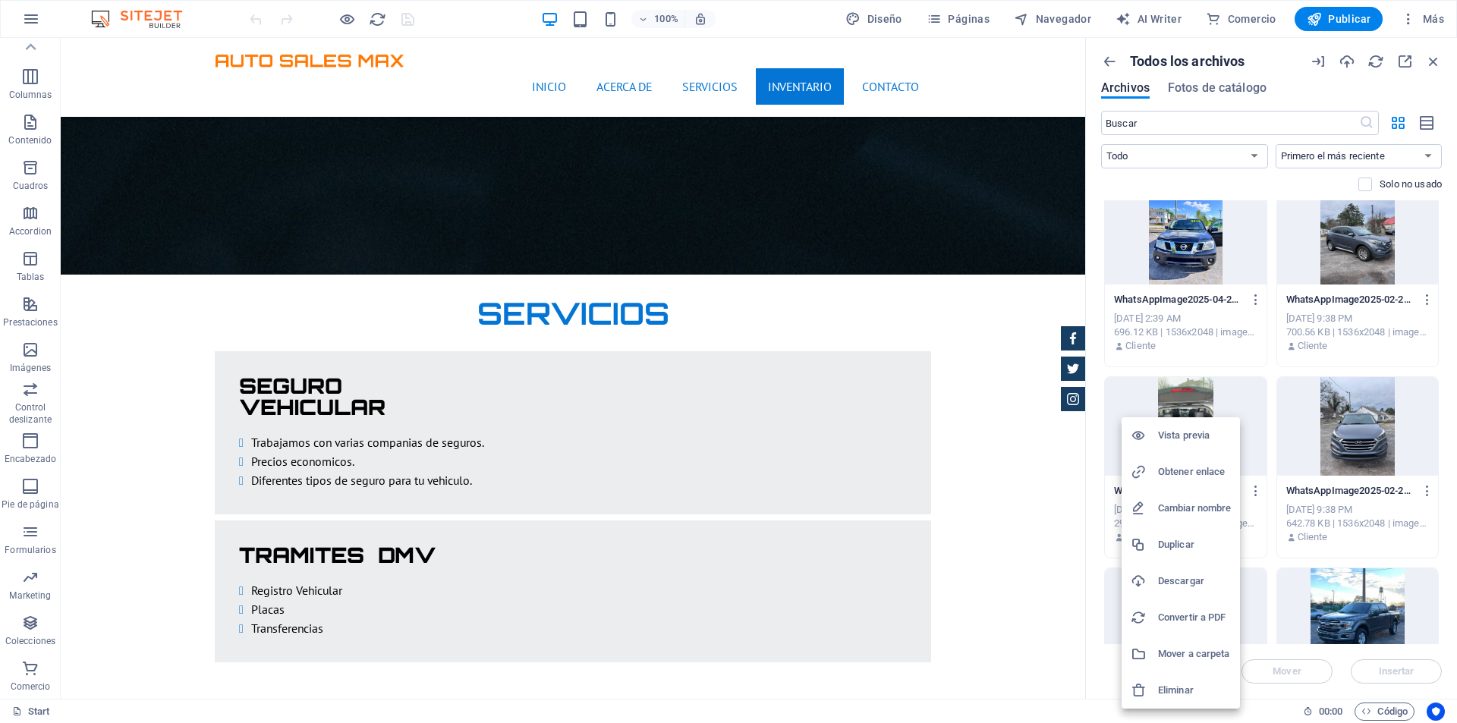
click at [1211, 687] on h6 "Eliminar" at bounding box center [1194, 690] width 73 height 18
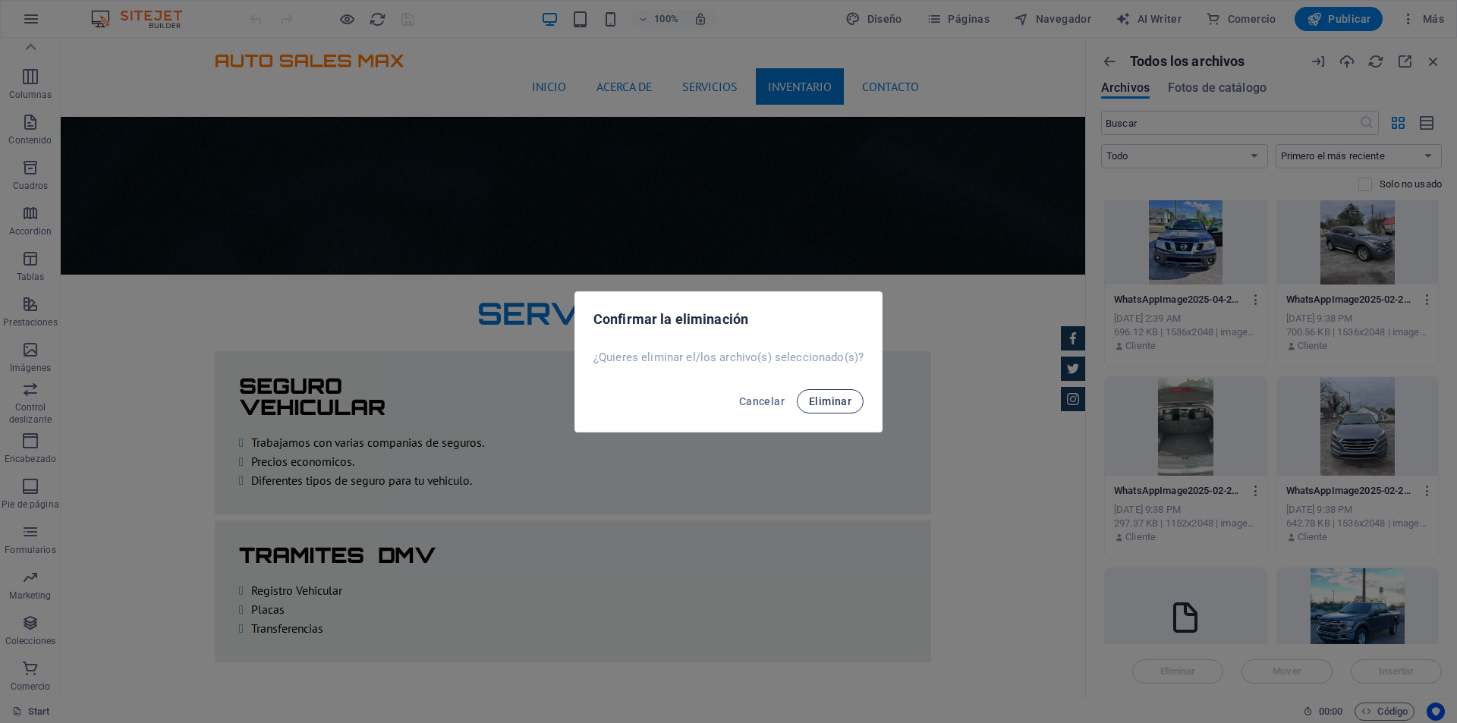
click at [851, 402] on button "Eliminar" at bounding box center [830, 401] width 67 height 24
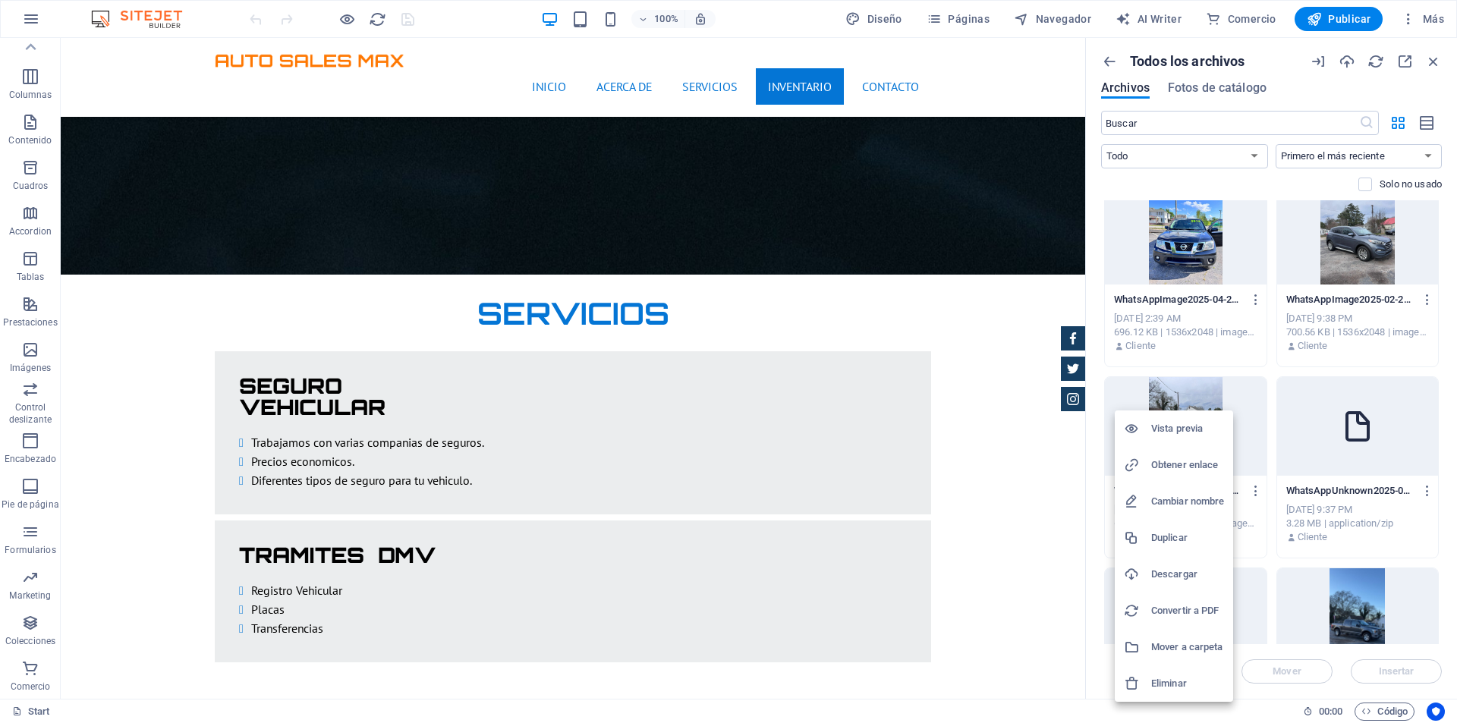
click at [1201, 678] on h6 "Eliminar" at bounding box center [1187, 683] width 73 height 18
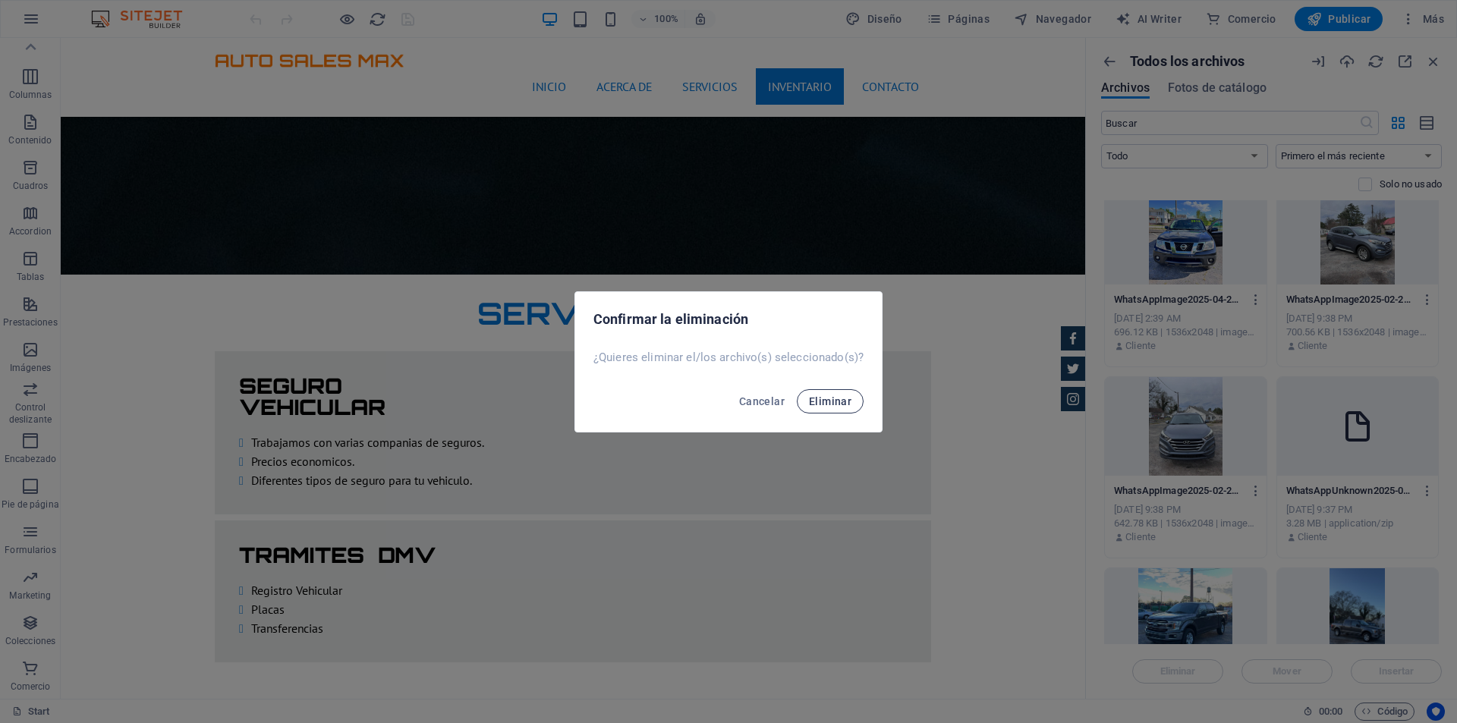
click at [826, 400] on span "Eliminar" at bounding box center [830, 401] width 42 height 12
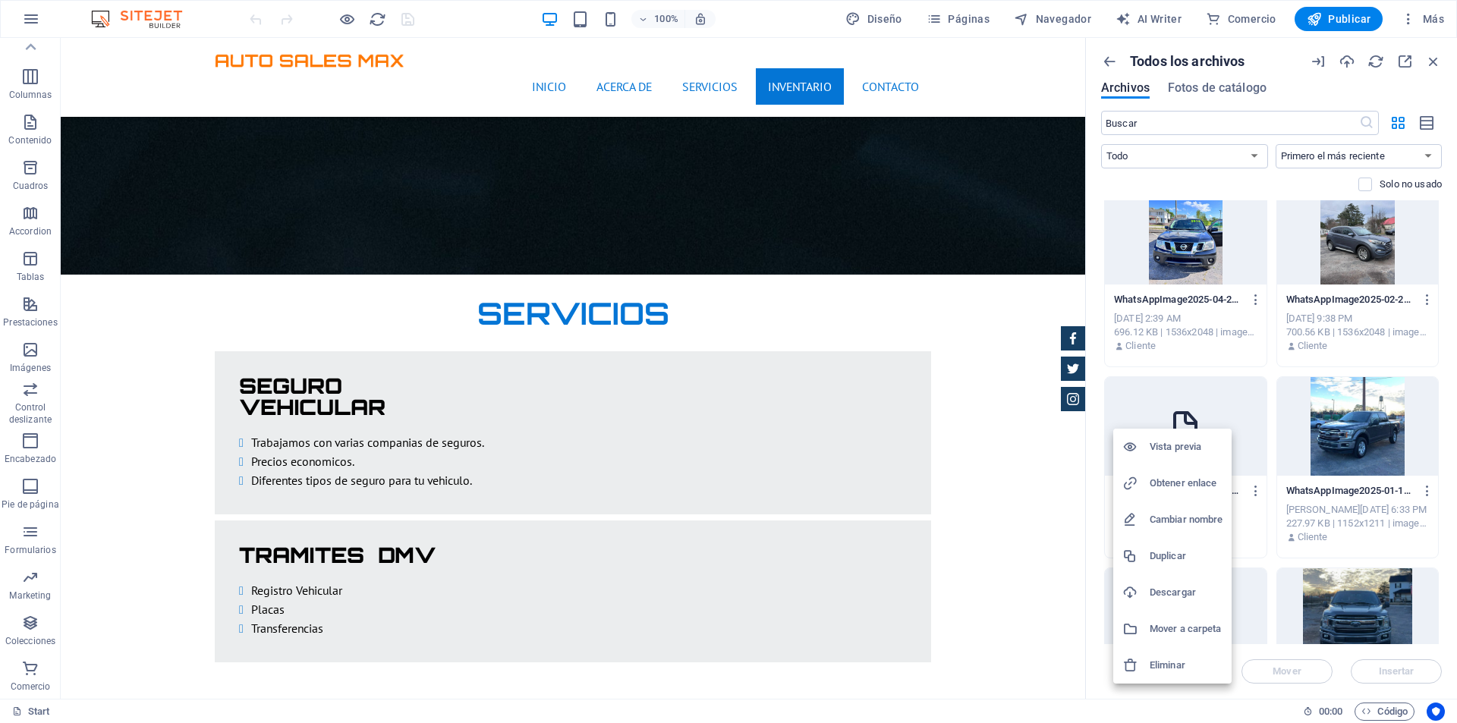
click at [1180, 667] on h6 "Eliminar" at bounding box center [1185, 665] width 73 height 18
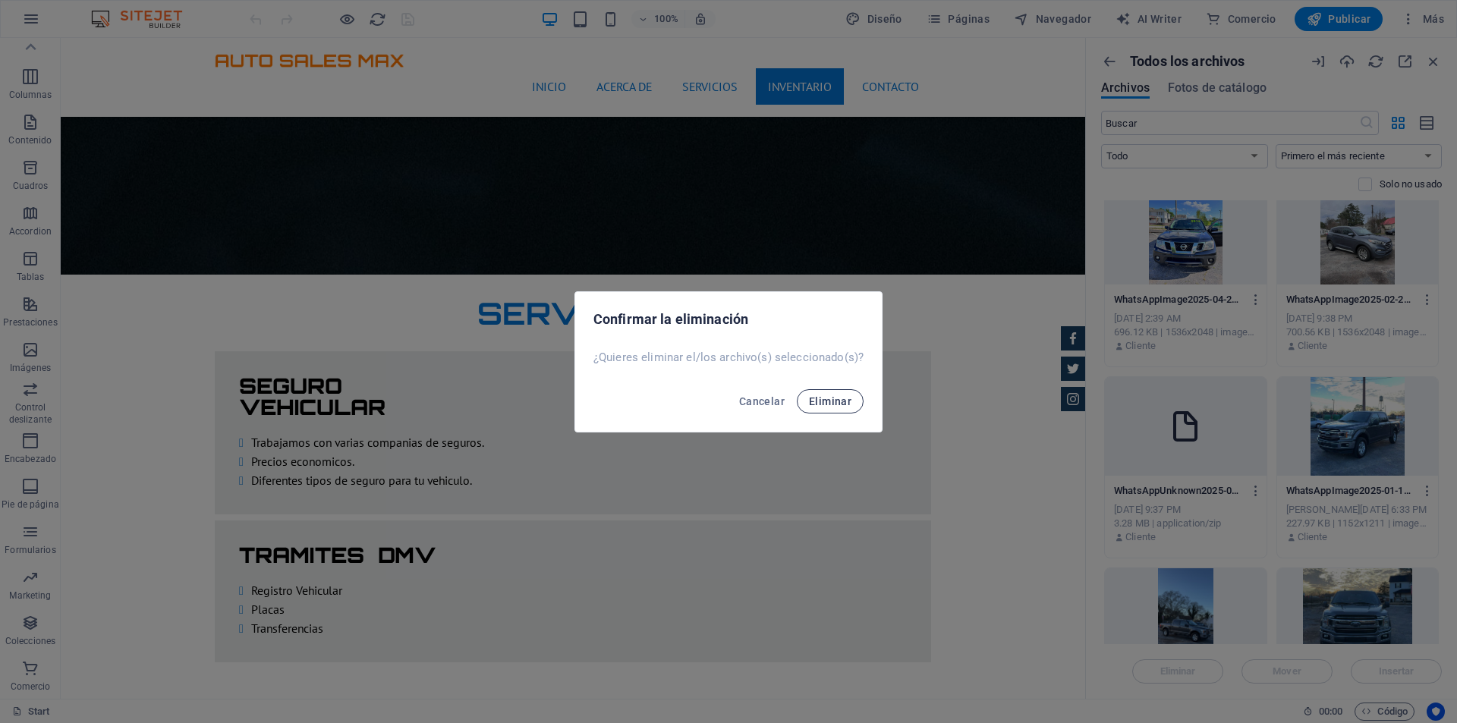
click at [843, 401] on span "Eliminar" at bounding box center [830, 401] width 42 height 12
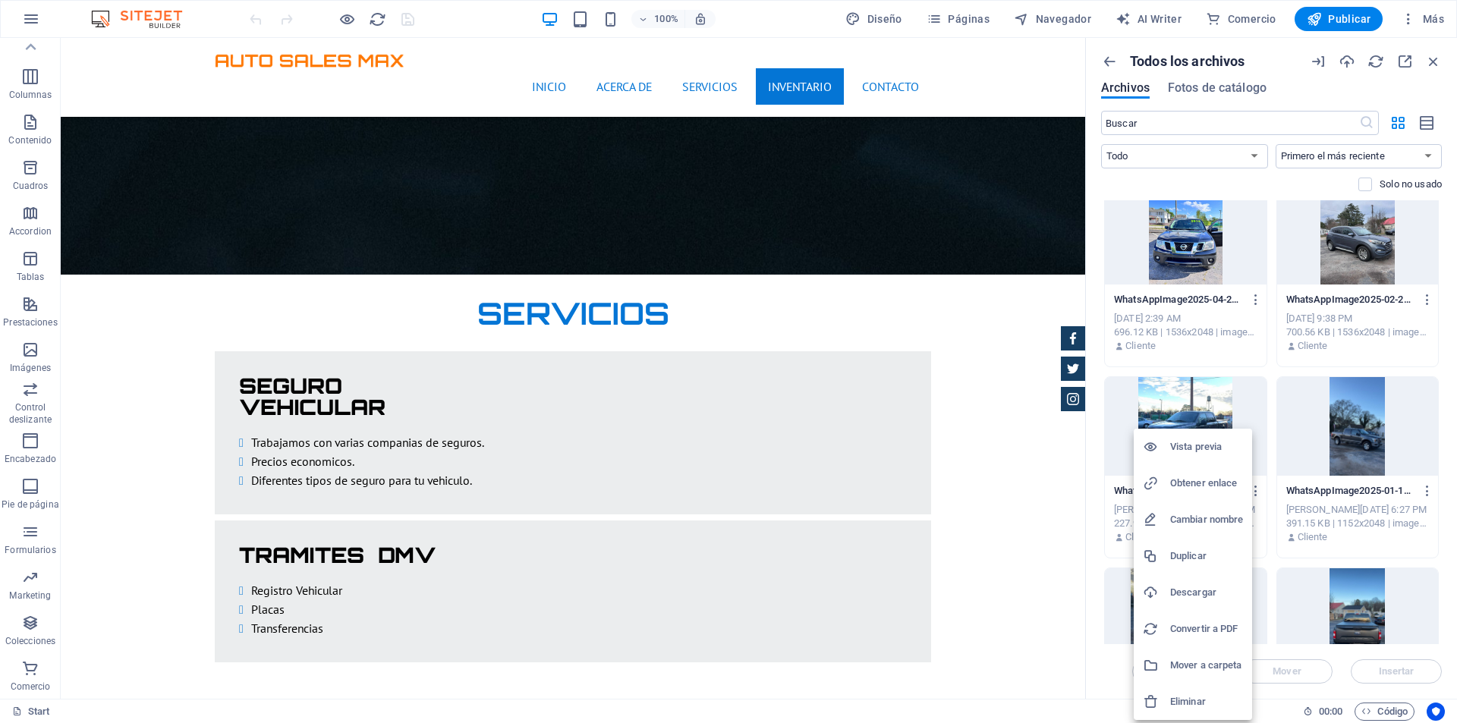
click at [1214, 697] on h6 "Eliminar" at bounding box center [1206, 702] width 73 height 18
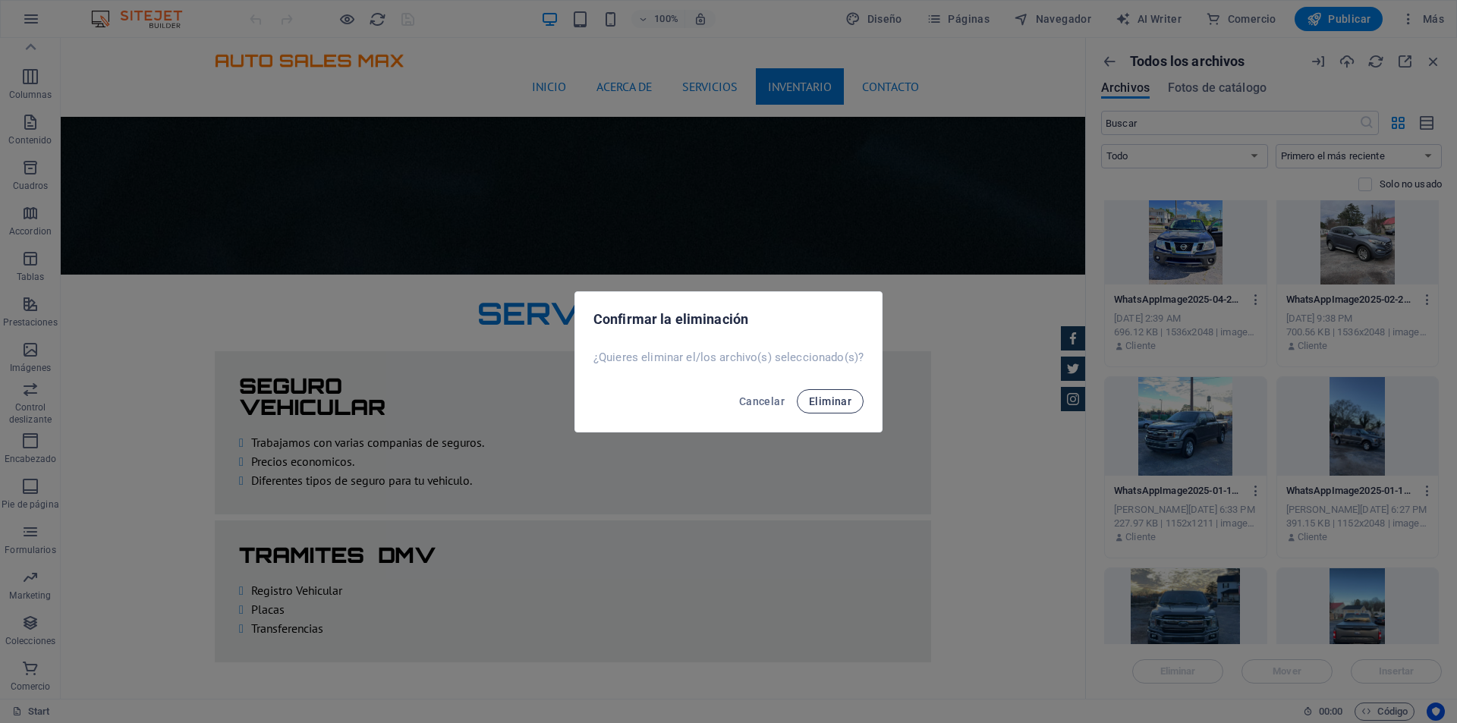
click at [831, 392] on button "Eliminar" at bounding box center [830, 401] width 67 height 24
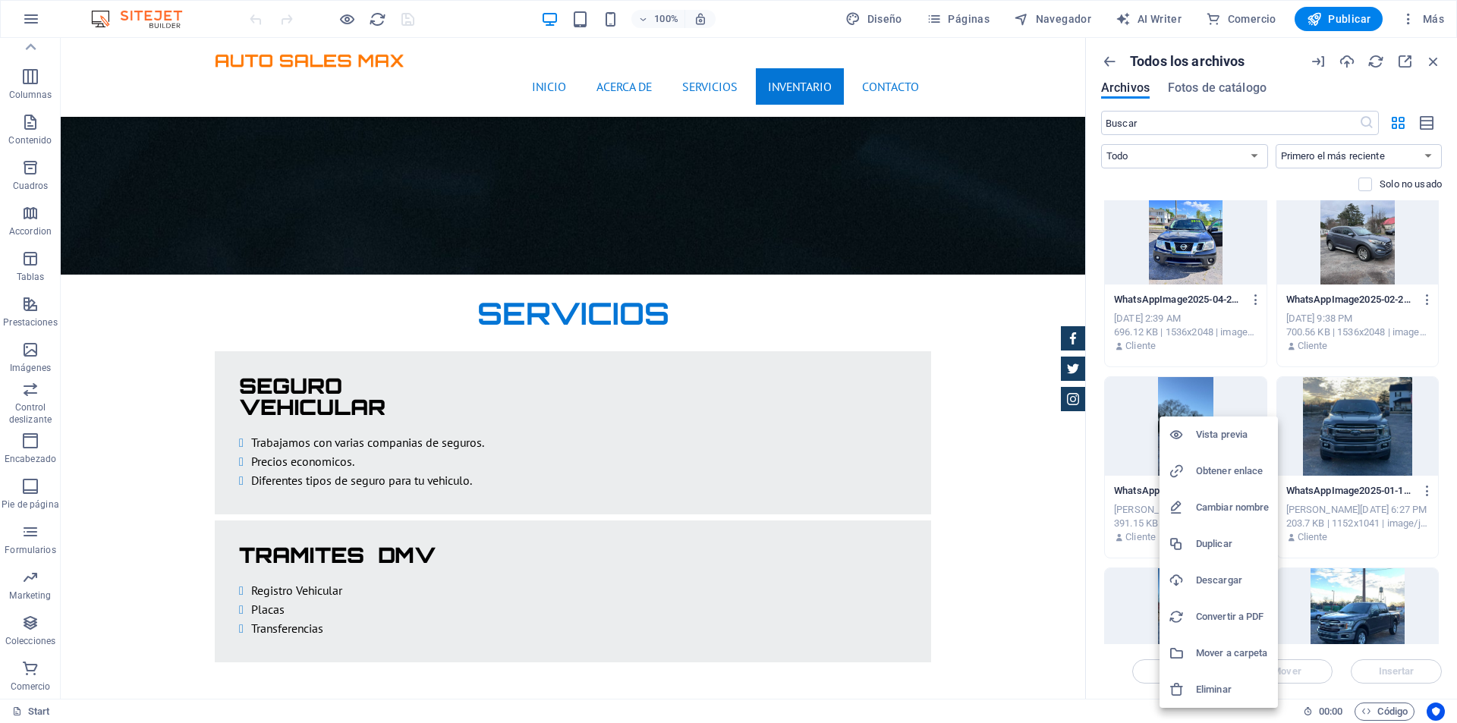
click at [1226, 693] on h6 "Eliminar" at bounding box center [1232, 690] width 73 height 18
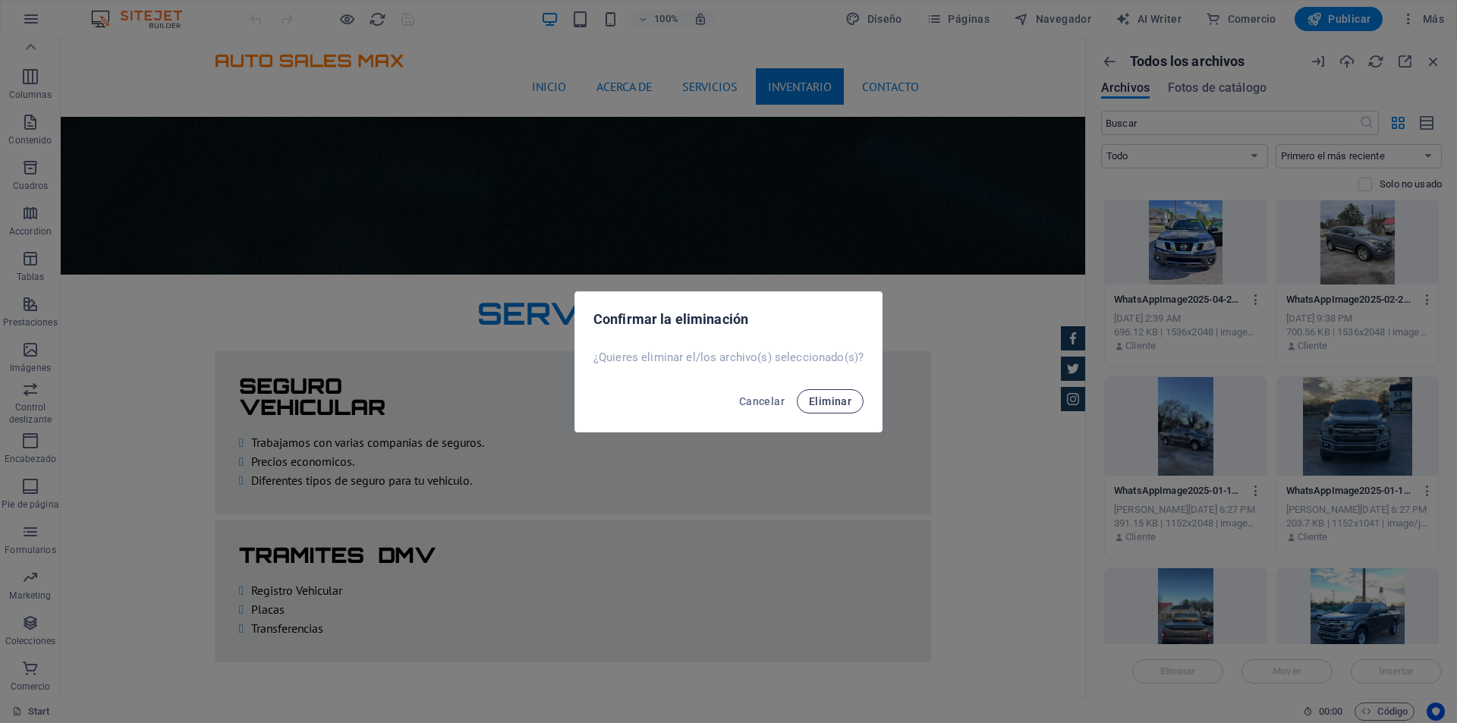
click at [844, 406] on span "Eliminar" at bounding box center [830, 401] width 42 height 12
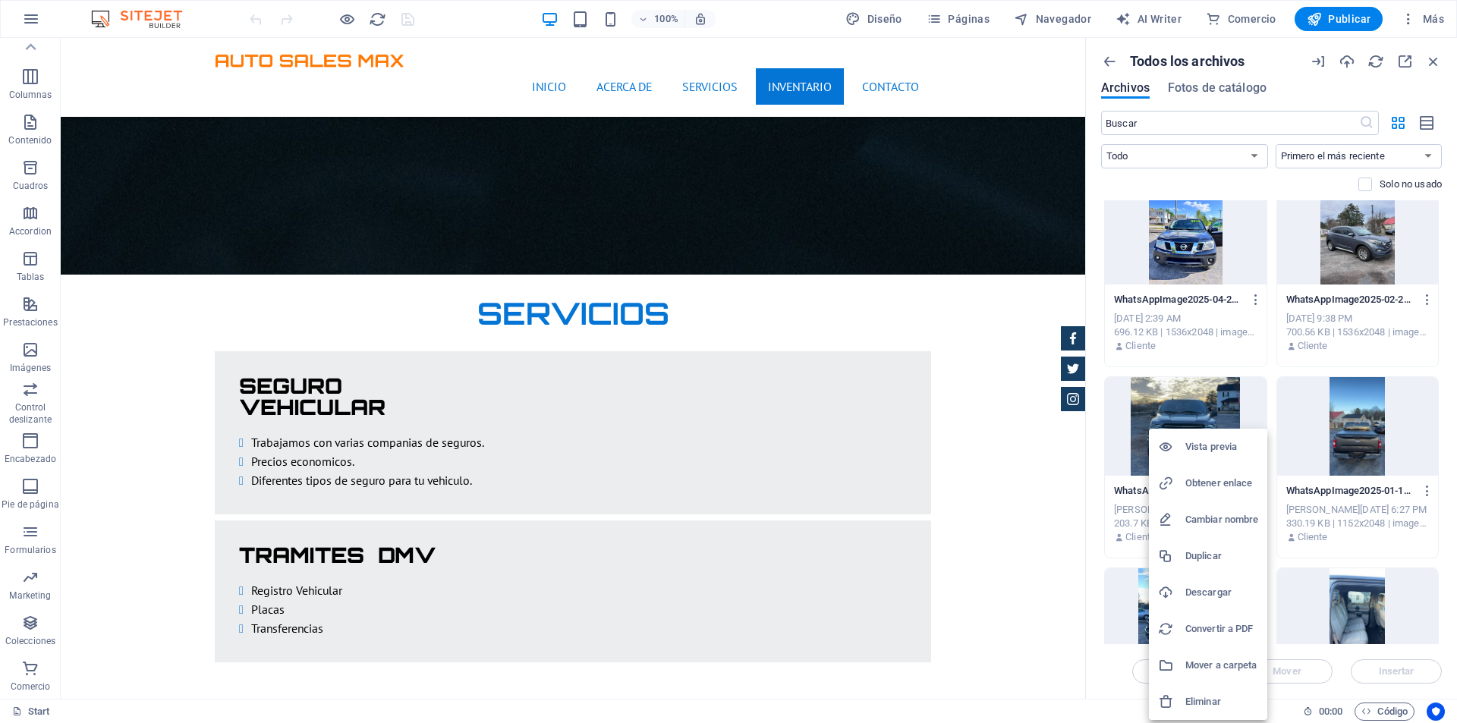
click at [1211, 690] on li "Eliminar" at bounding box center [1208, 702] width 118 height 36
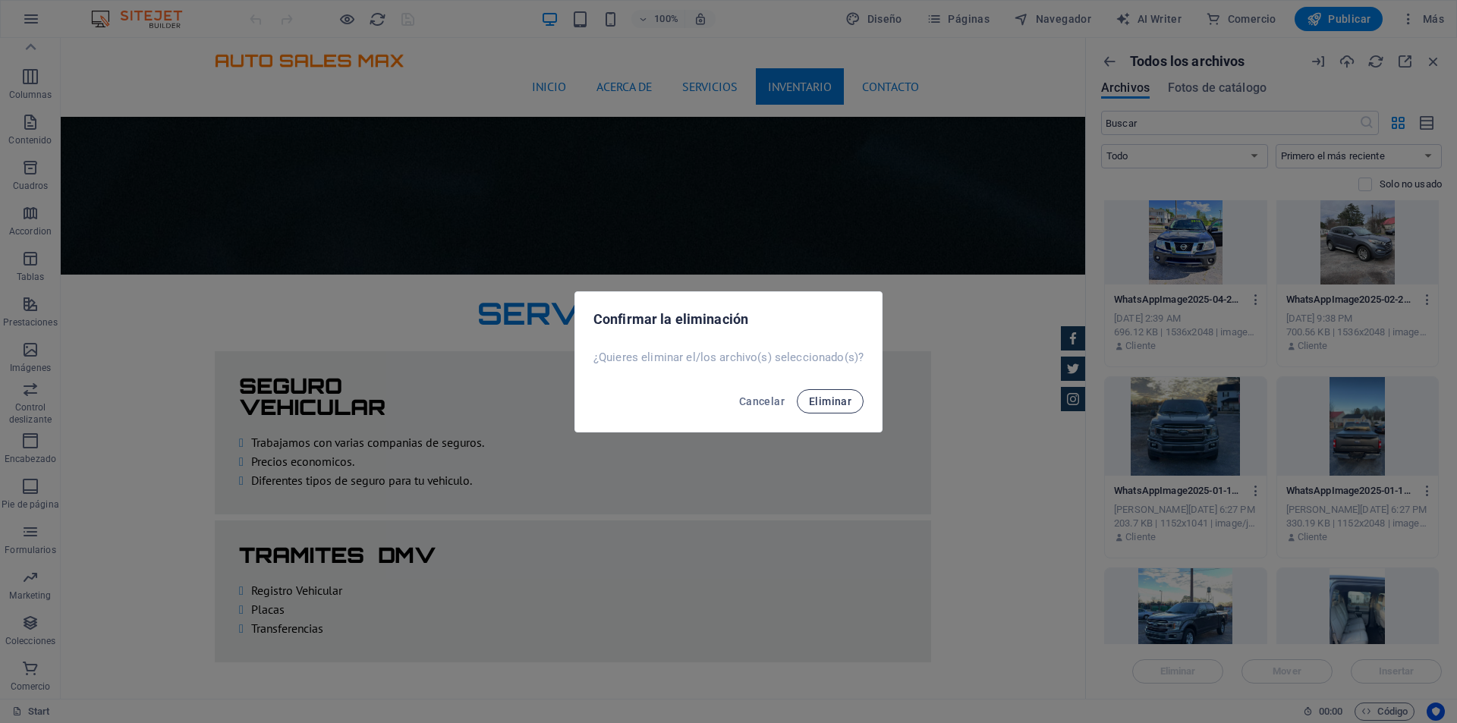
click at [843, 407] on button "Eliminar" at bounding box center [830, 401] width 67 height 24
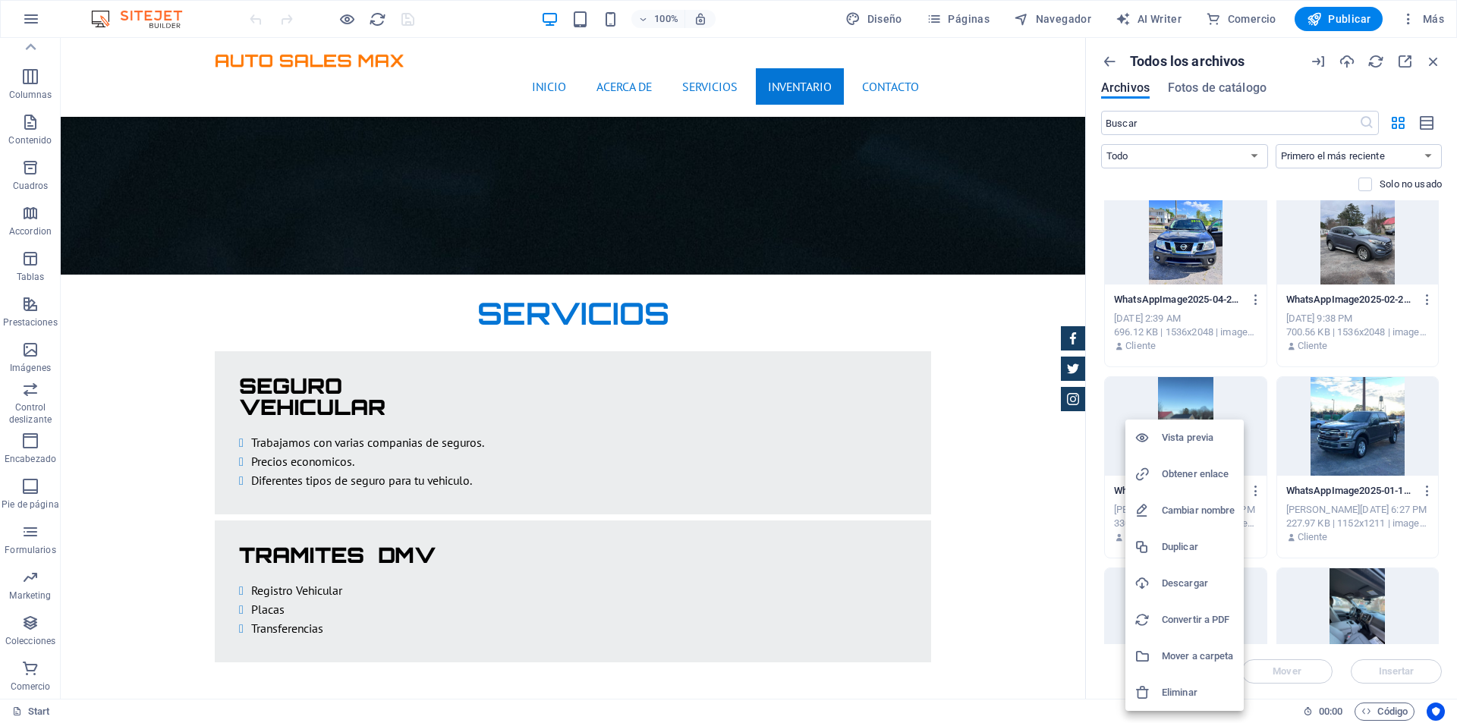
click at [1187, 687] on h6 "Eliminar" at bounding box center [1198, 693] width 73 height 18
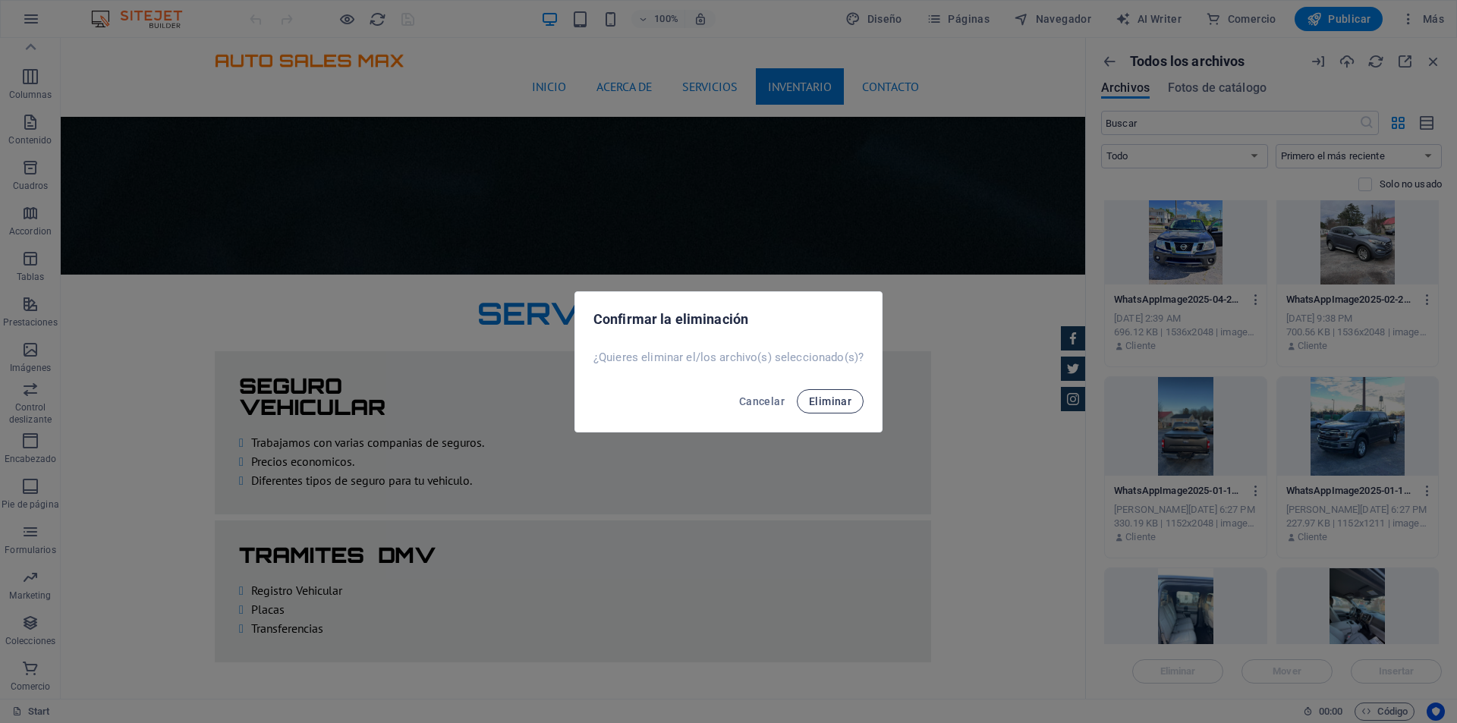
click at [841, 401] on span "Eliminar" at bounding box center [830, 401] width 42 height 12
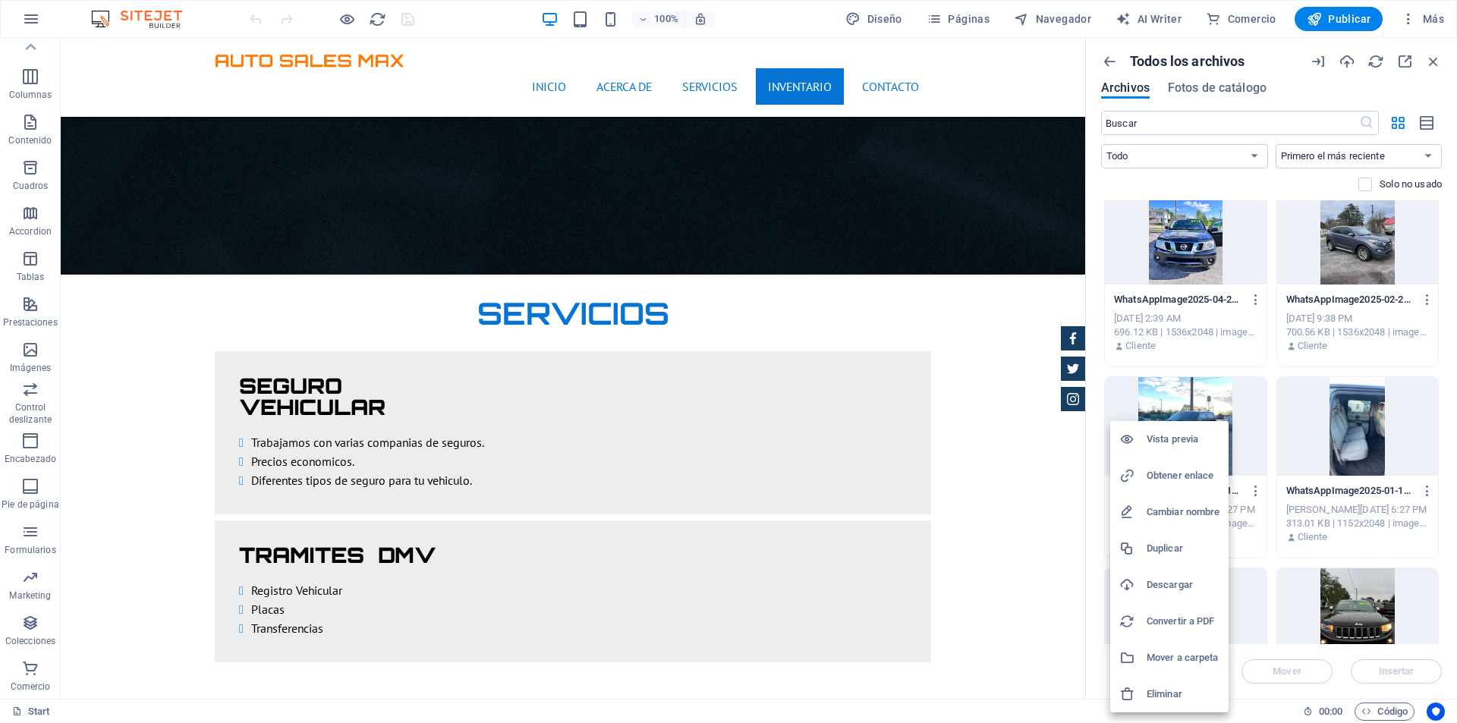
click at [1185, 696] on h6 "Eliminar" at bounding box center [1182, 694] width 73 height 18
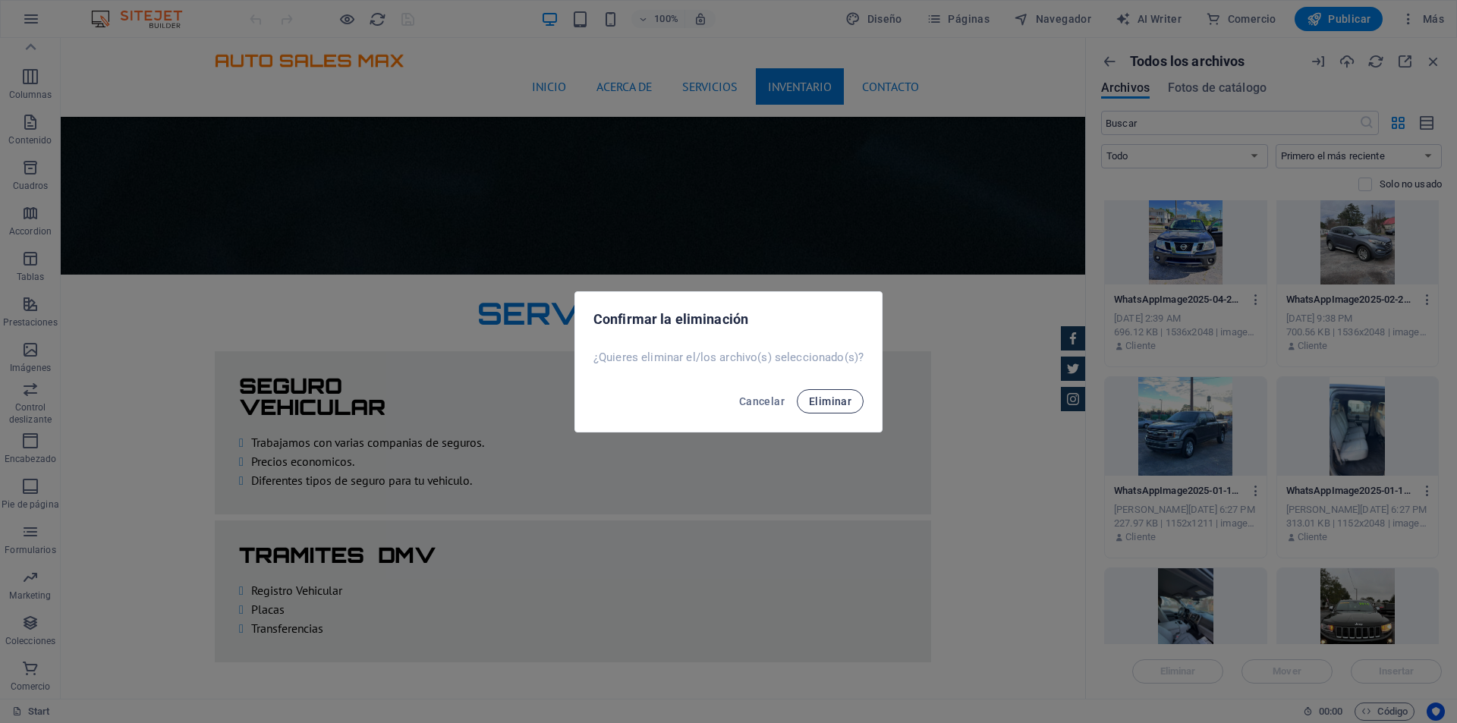
click at [853, 404] on button "Eliminar" at bounding box center [830, 401] width 67 height 24
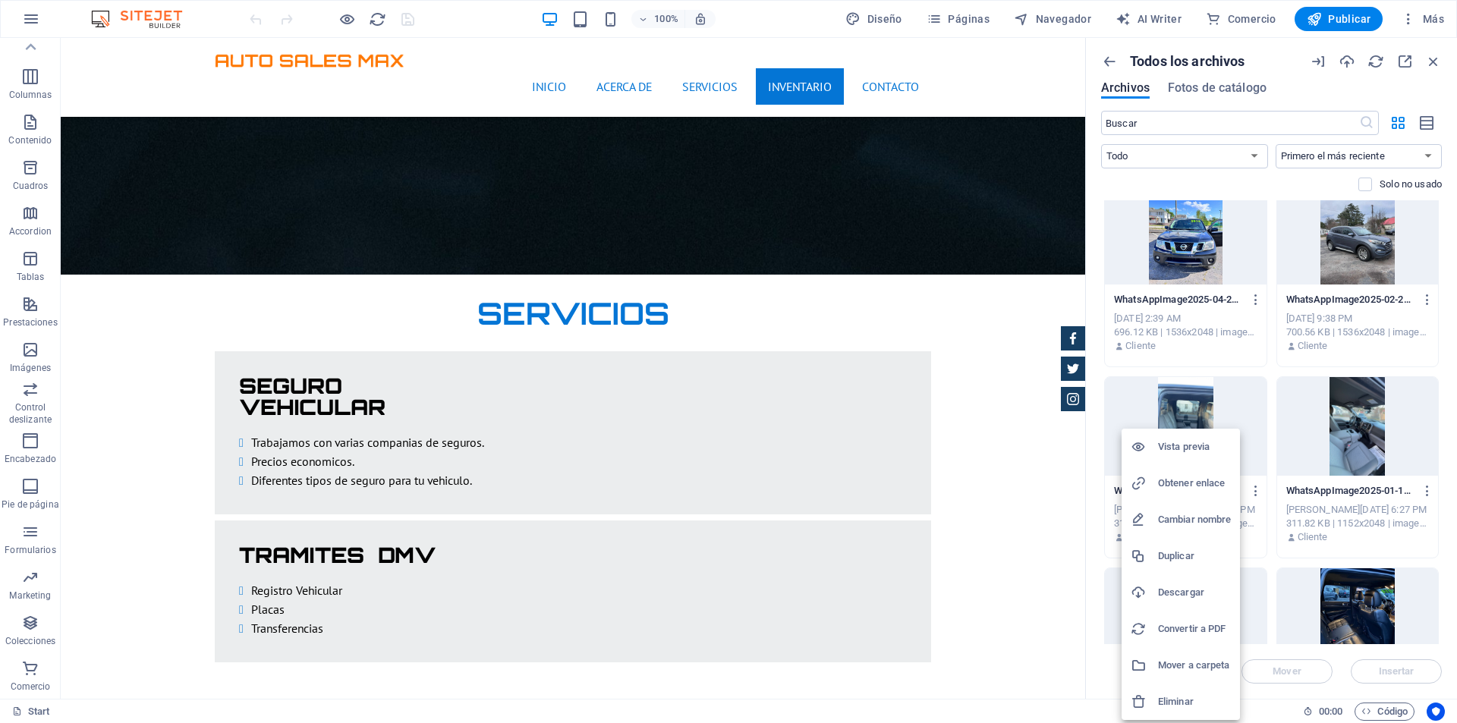
click at [1181, 702] on h6 "Eliminar" at bounding box center [1194, 702] width 73 height 18
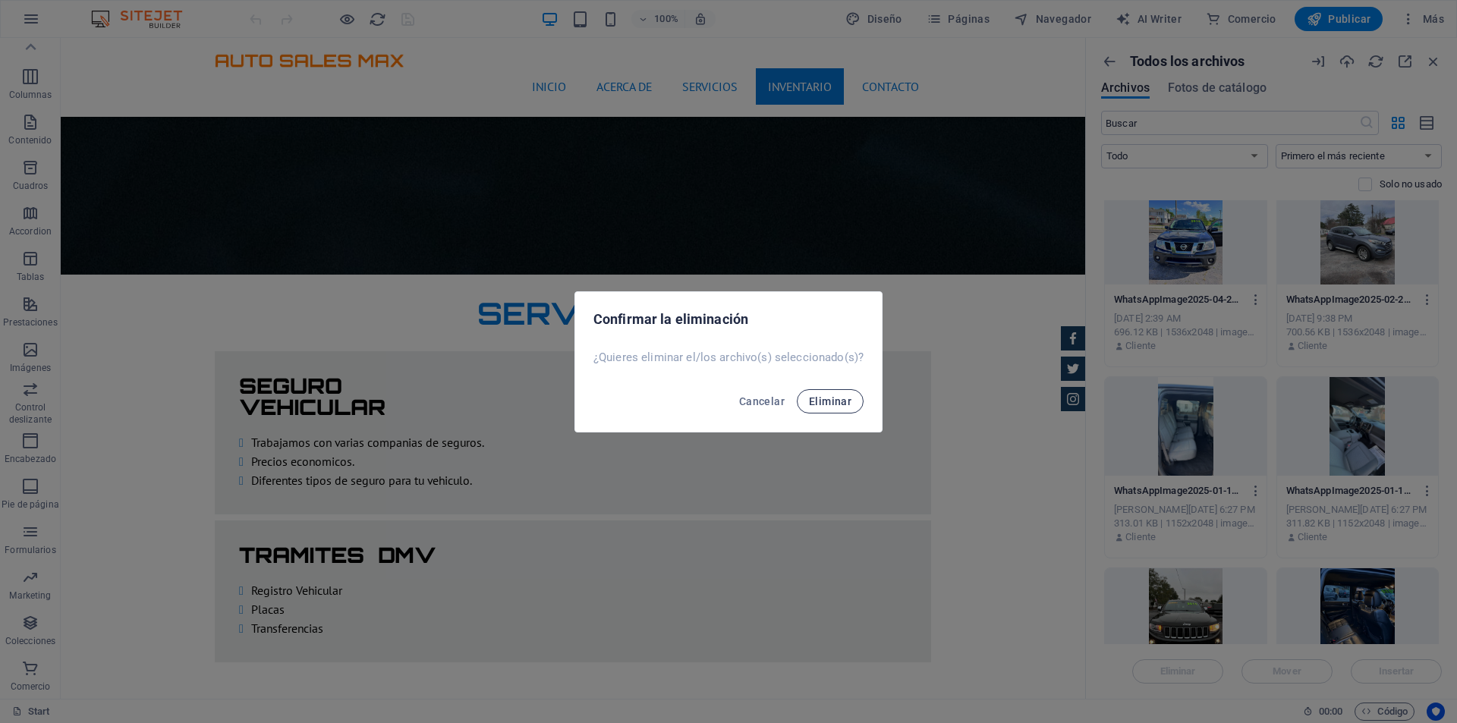
click at [816, 401] on span "Eliminar" at bounding box center [830, 401] width 42 height 12
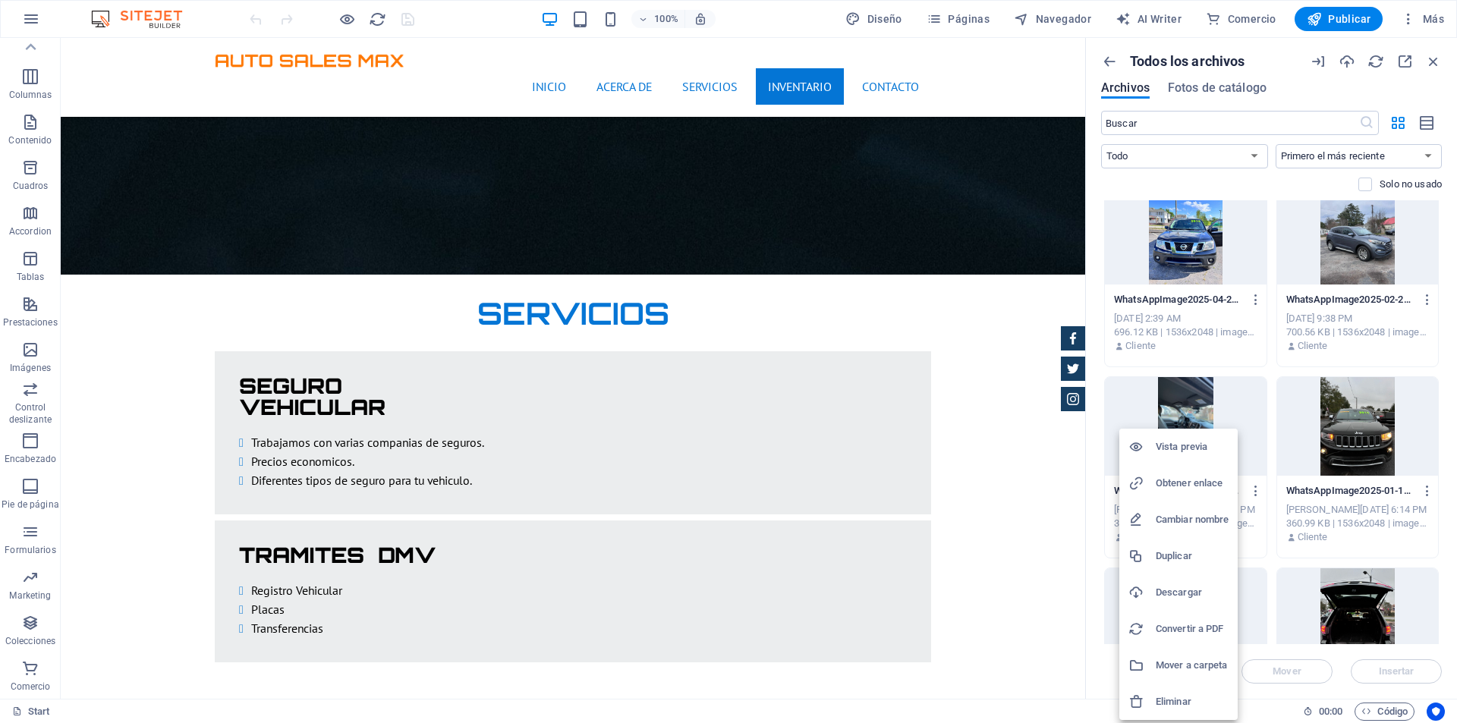
click at [1175, 699] on h6 "Eliminar" at bounding box center [1191, 702] width 73 height 18
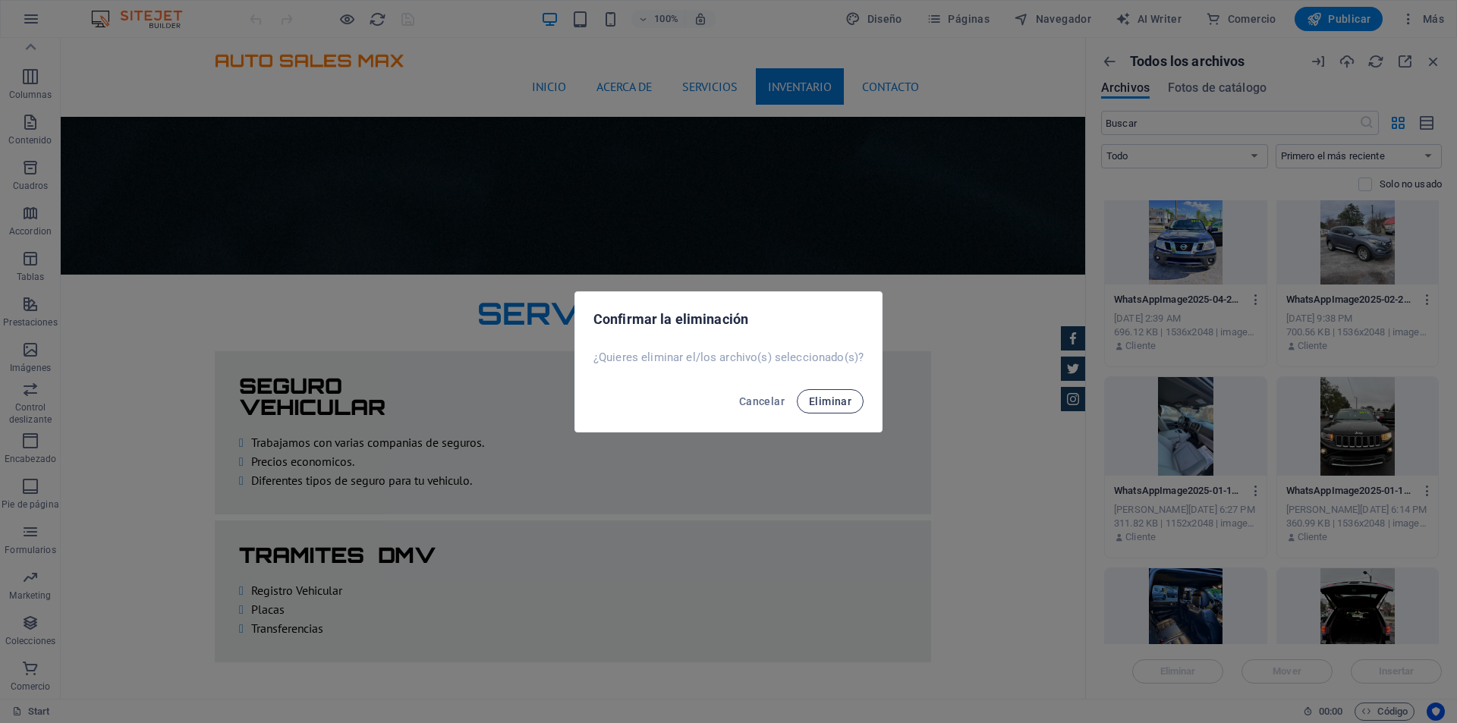
click at [830, 404] on span "Eliminar" at bounding box center [830, 401] width 42 height 12
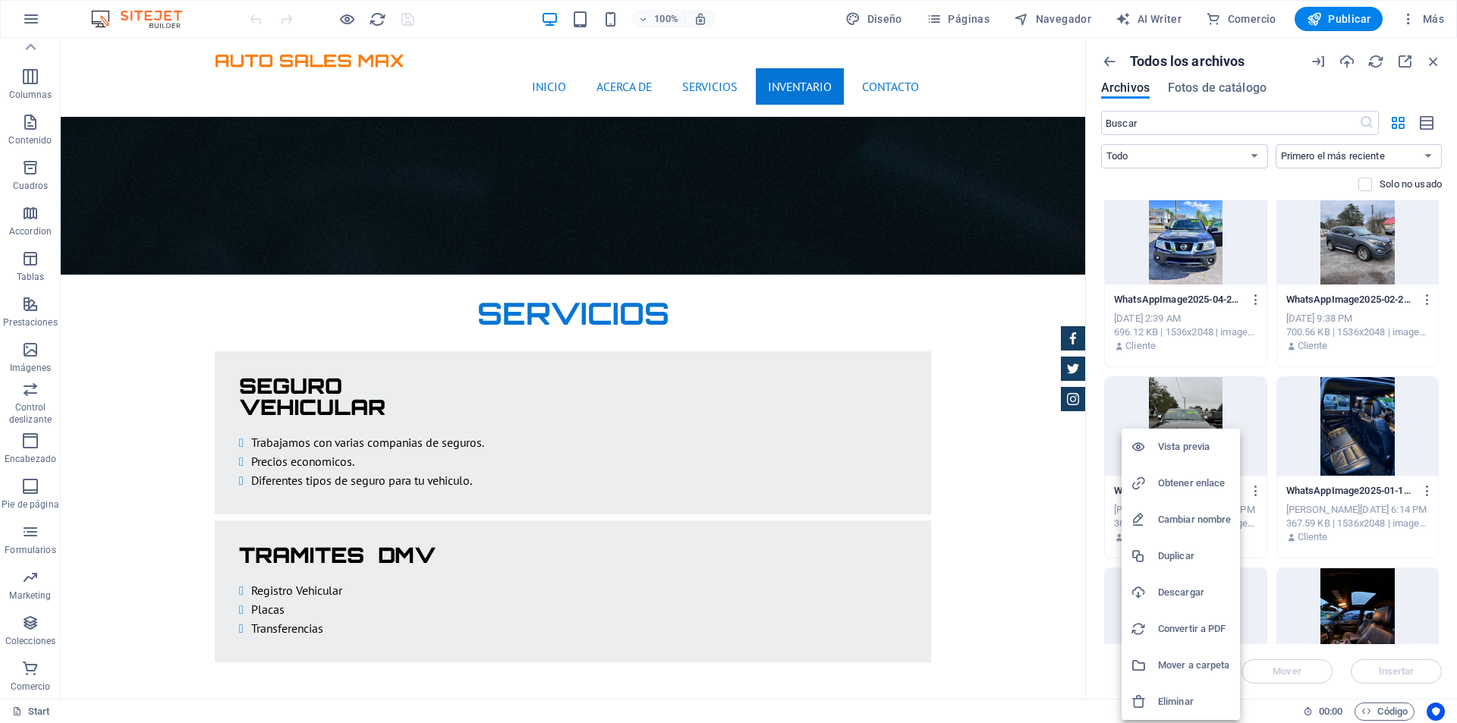
click at [1187, 698] on h6 "Eliminar" at bounding box center [1194, 702] width 73 height 18
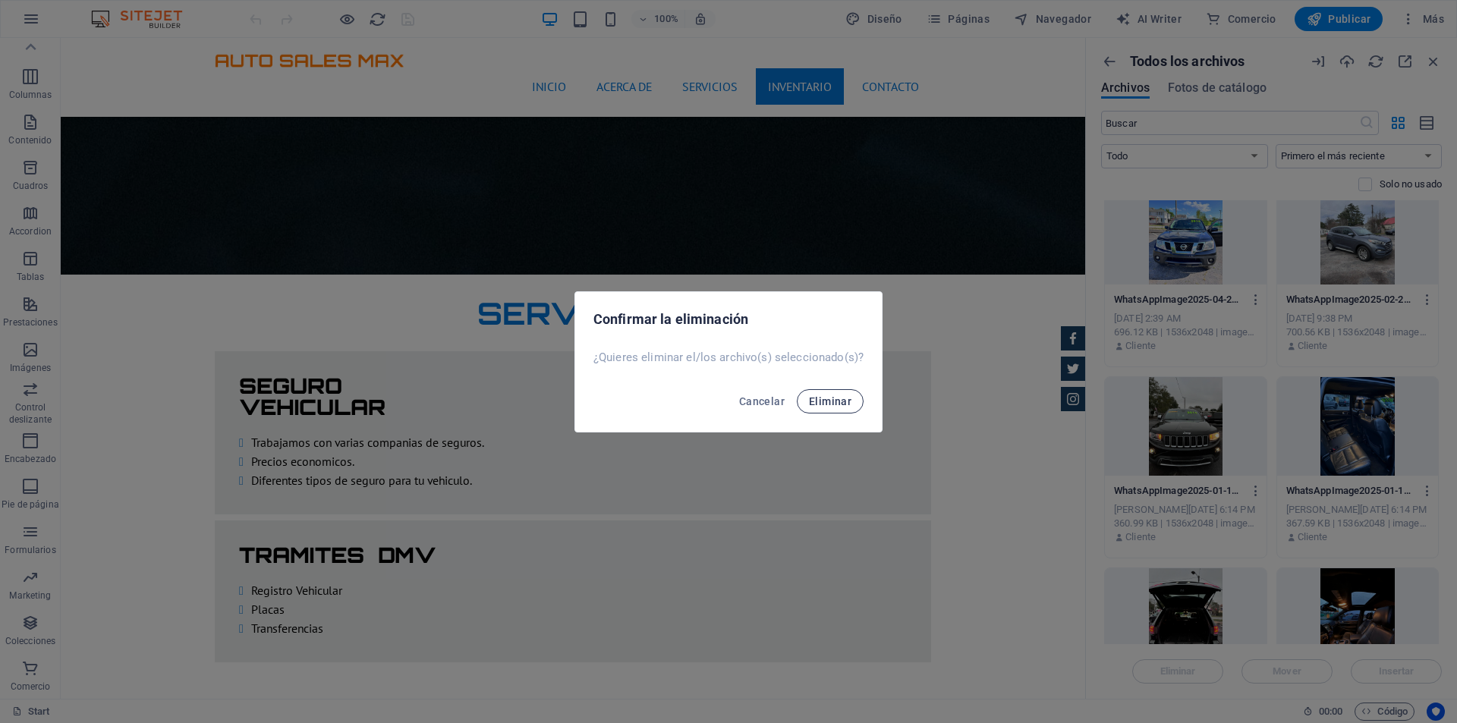
click at [825, 404] on span "Eliminar" at bounding box center [830, 401] width 42 height 12
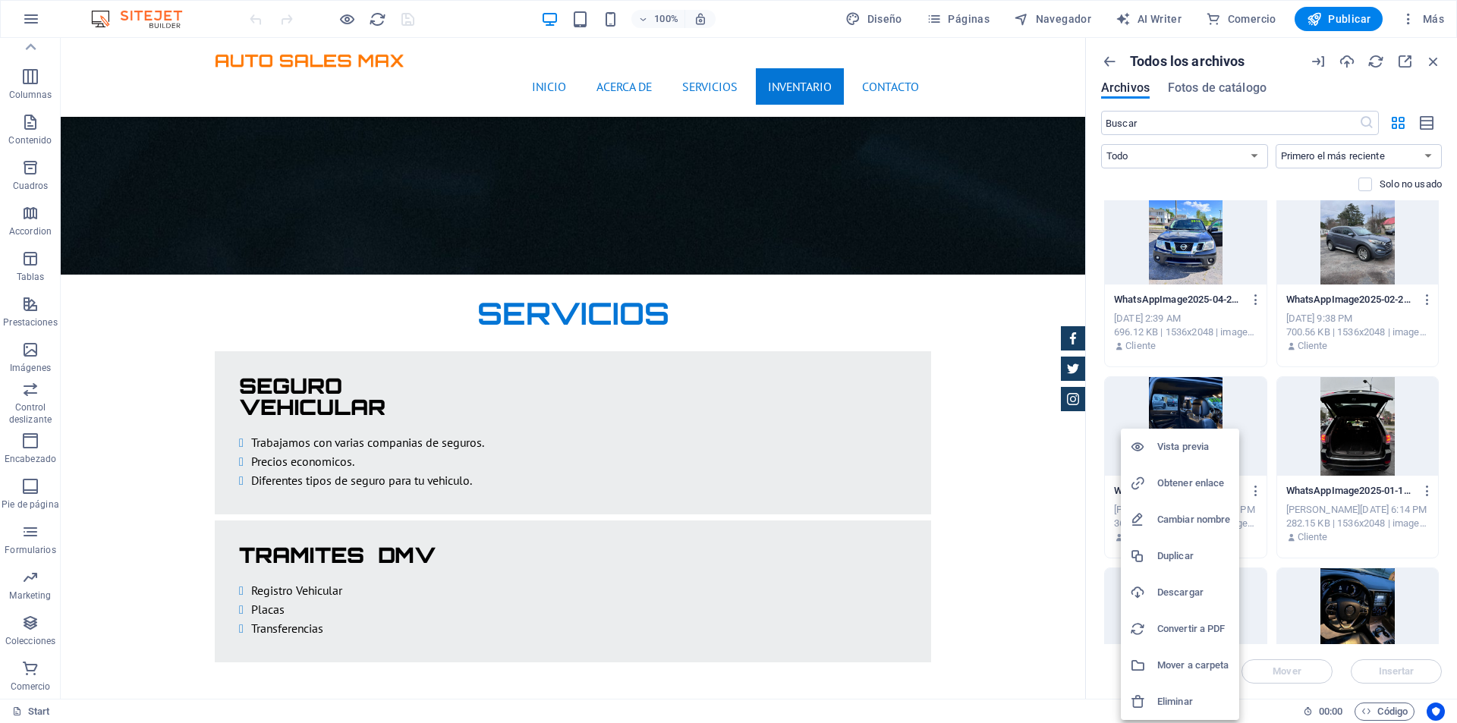
click at [1205, 696] on h6 "Eliminar" at bounding box center [1193, 702] width 73 height 18
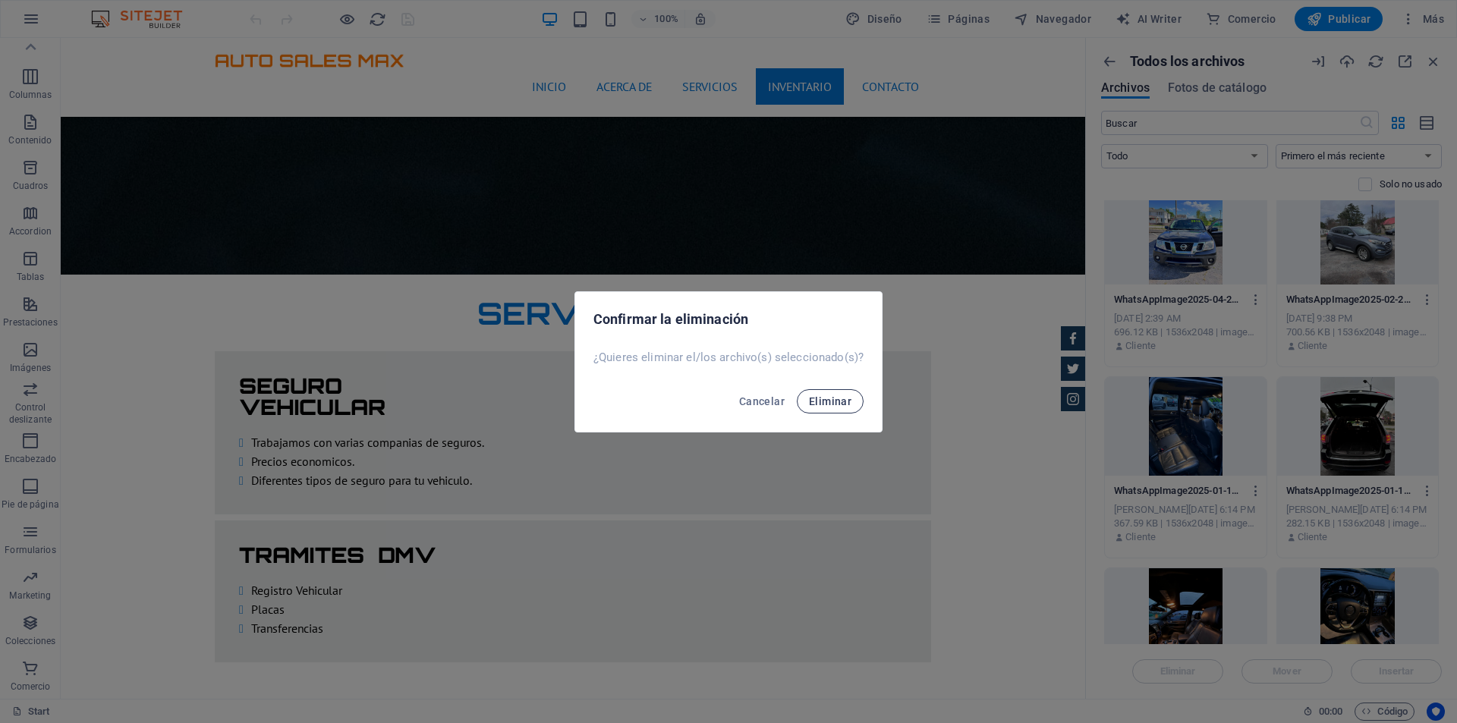
click at [838, 409] on button "Eliminar" at bounding box center [830, 401] width 67 height 24
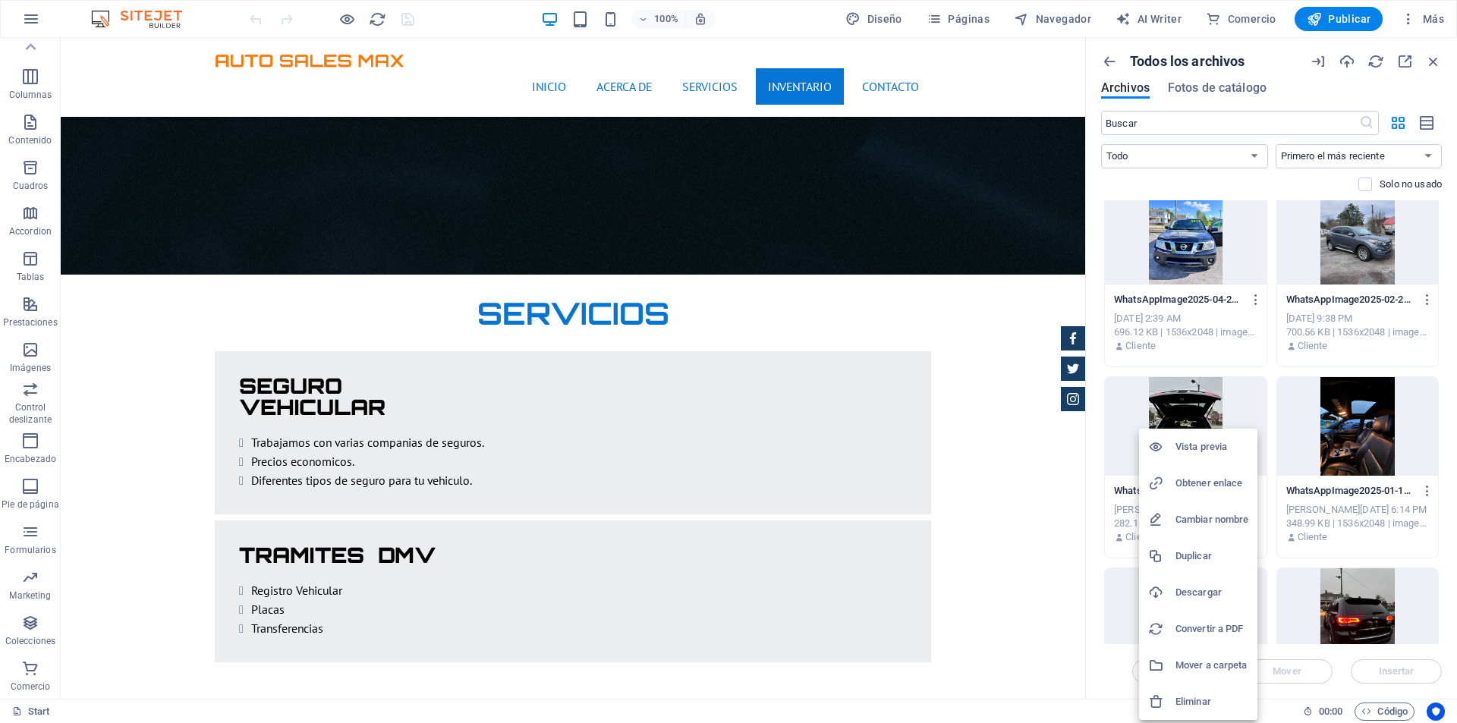
click at [1196, 703] on h6 "Eliminar" at bounding box center [1211, 702] width 73 height 18
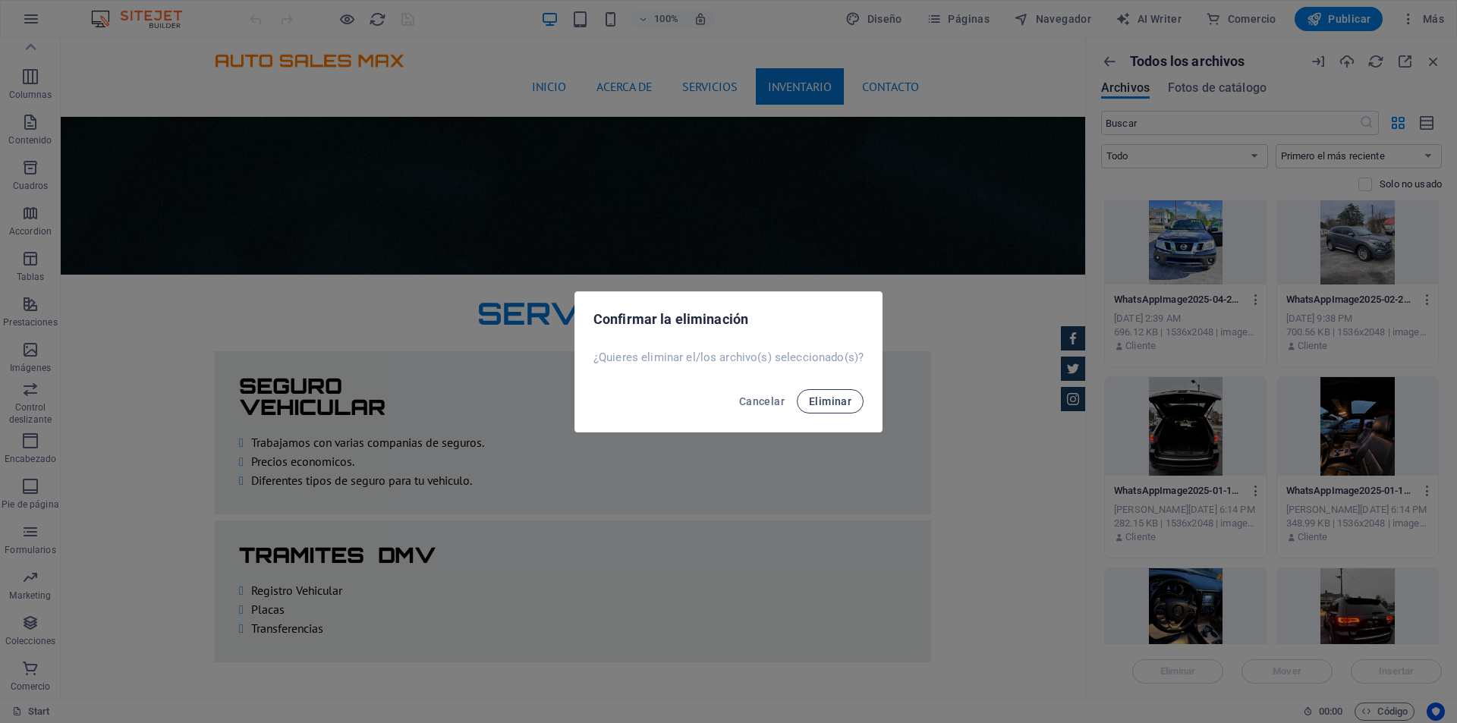
click at [819, 398] on span "Eliminar" at bounding box center [830, 401] width 42 height 12
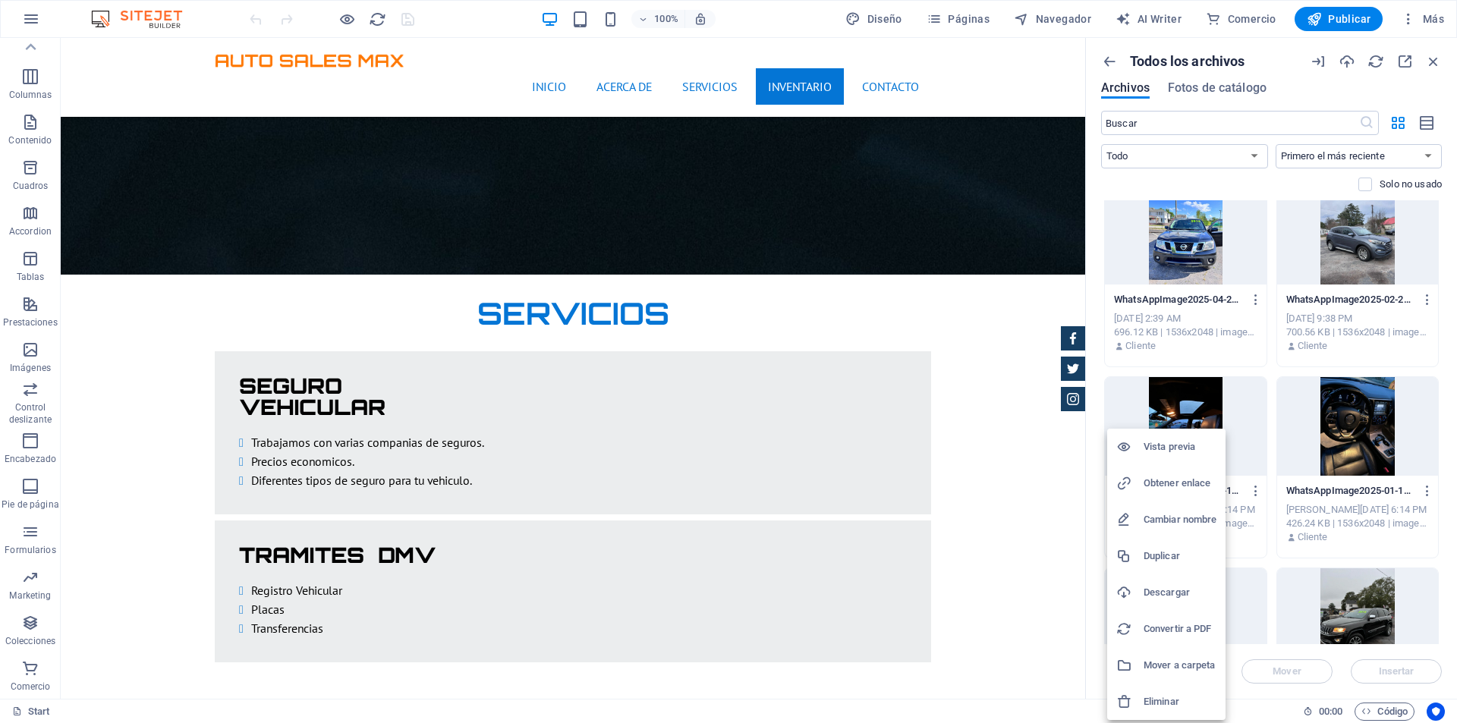
click at [1165, 696] on h6 "Eliminar" at bounding box center [1179, 702] width 73 height 18
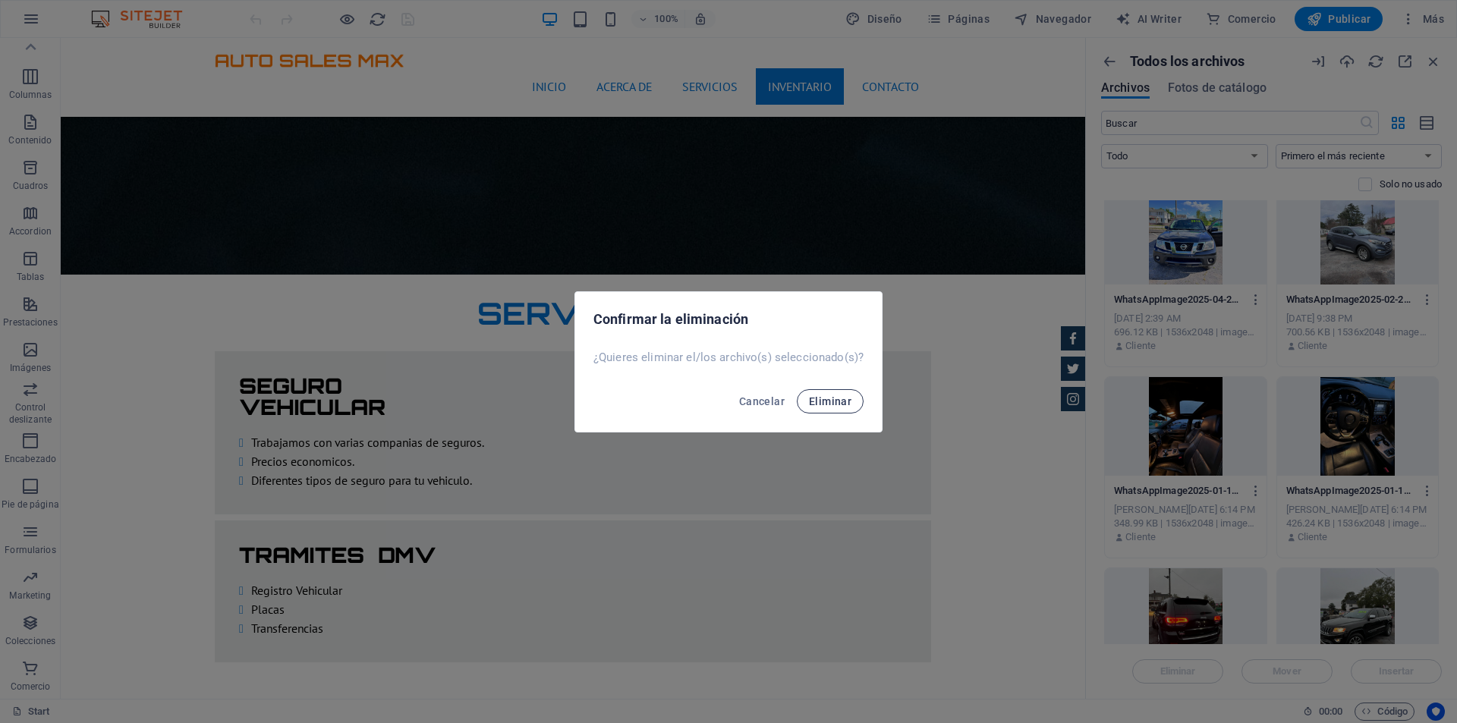
click at [817, 396] on span "Eliminar" at bounding box center [830, 401] width 42 height 12
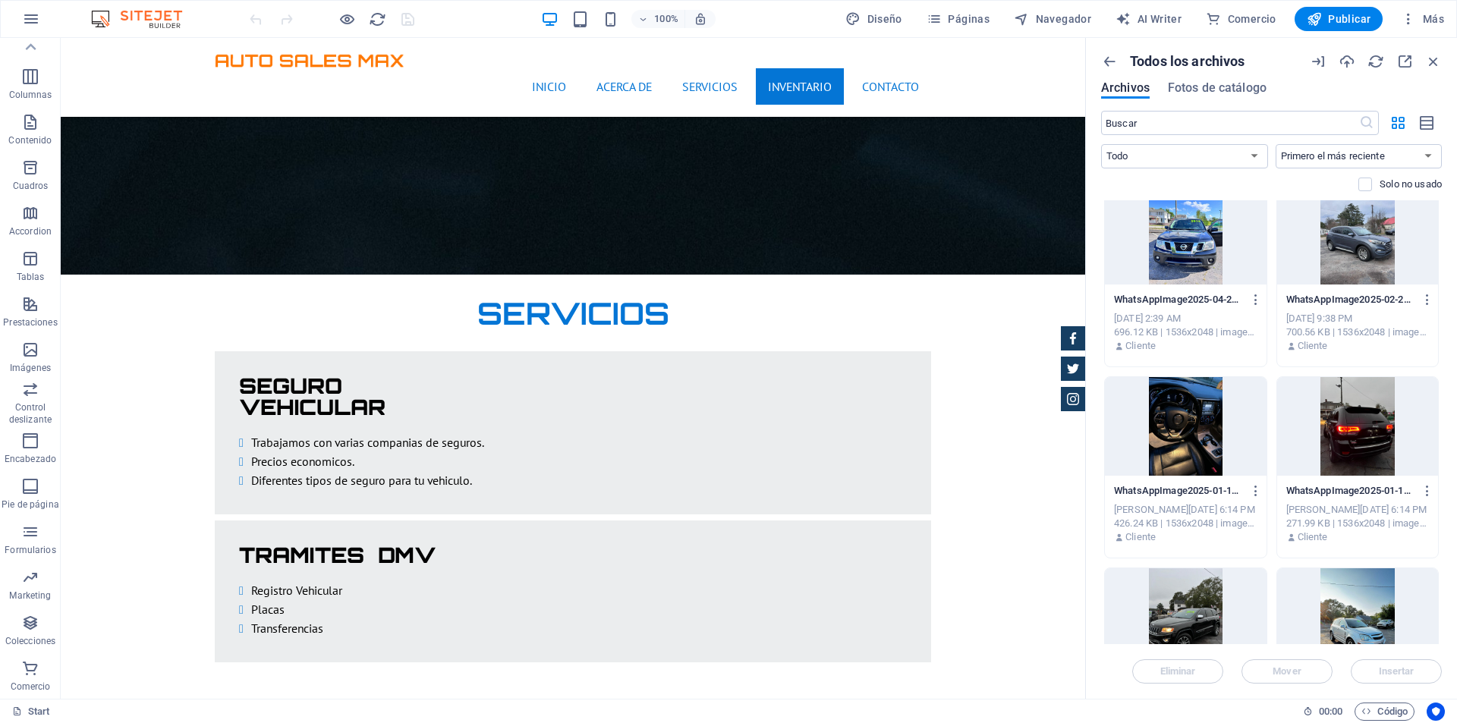
scroll to position [2959, 0]
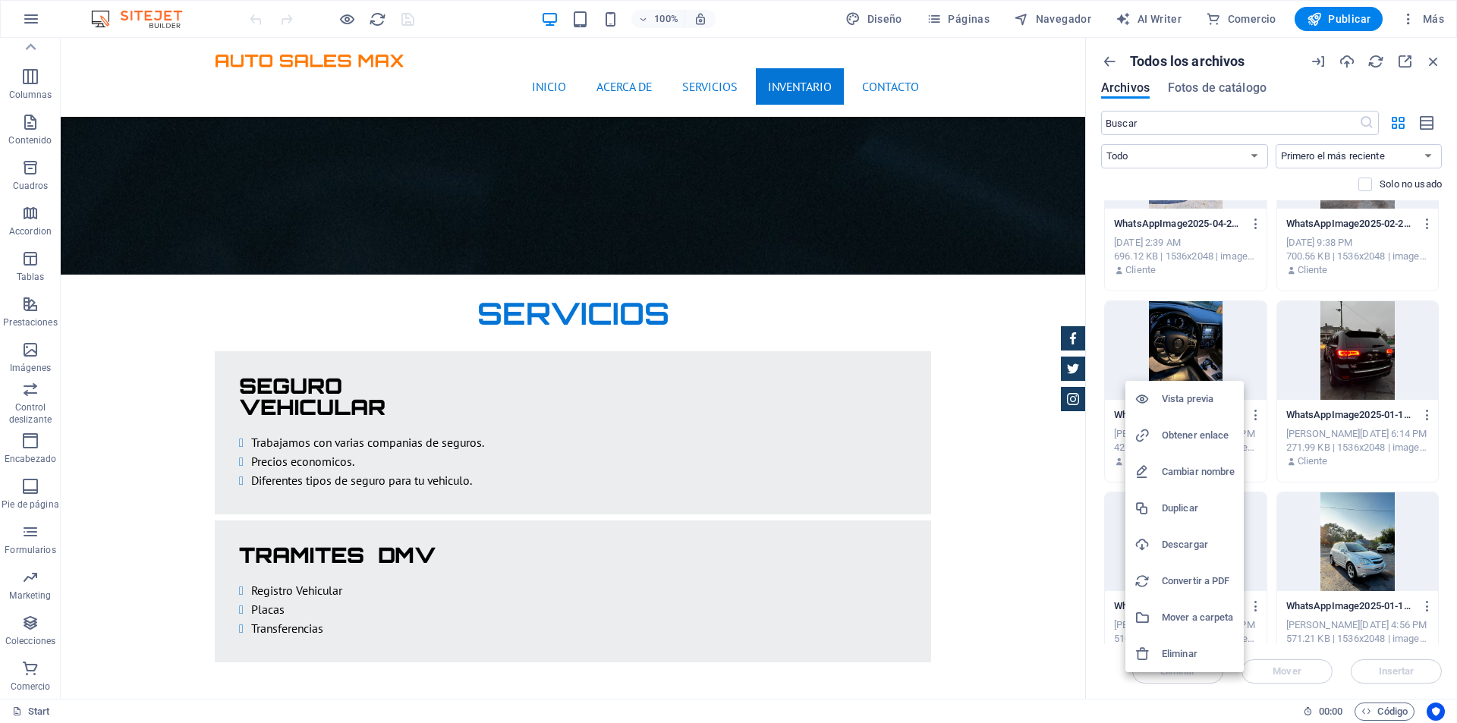
click at [1204, 652] on h6 "Eliminar" at bounding box center [1198, 654] width 73 height 18
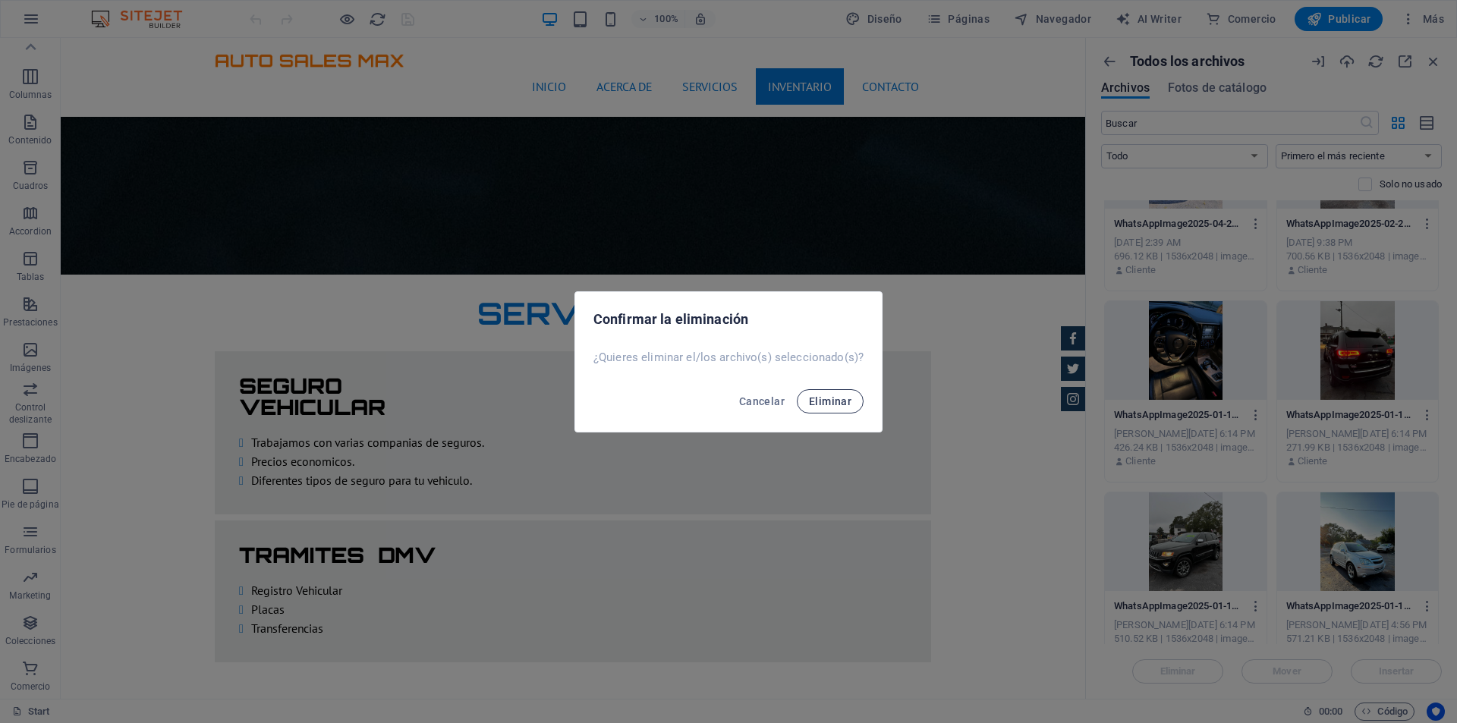
click at [835, 399] on span "Eliminar" at bounding box center [830, 401] width 42 height 12
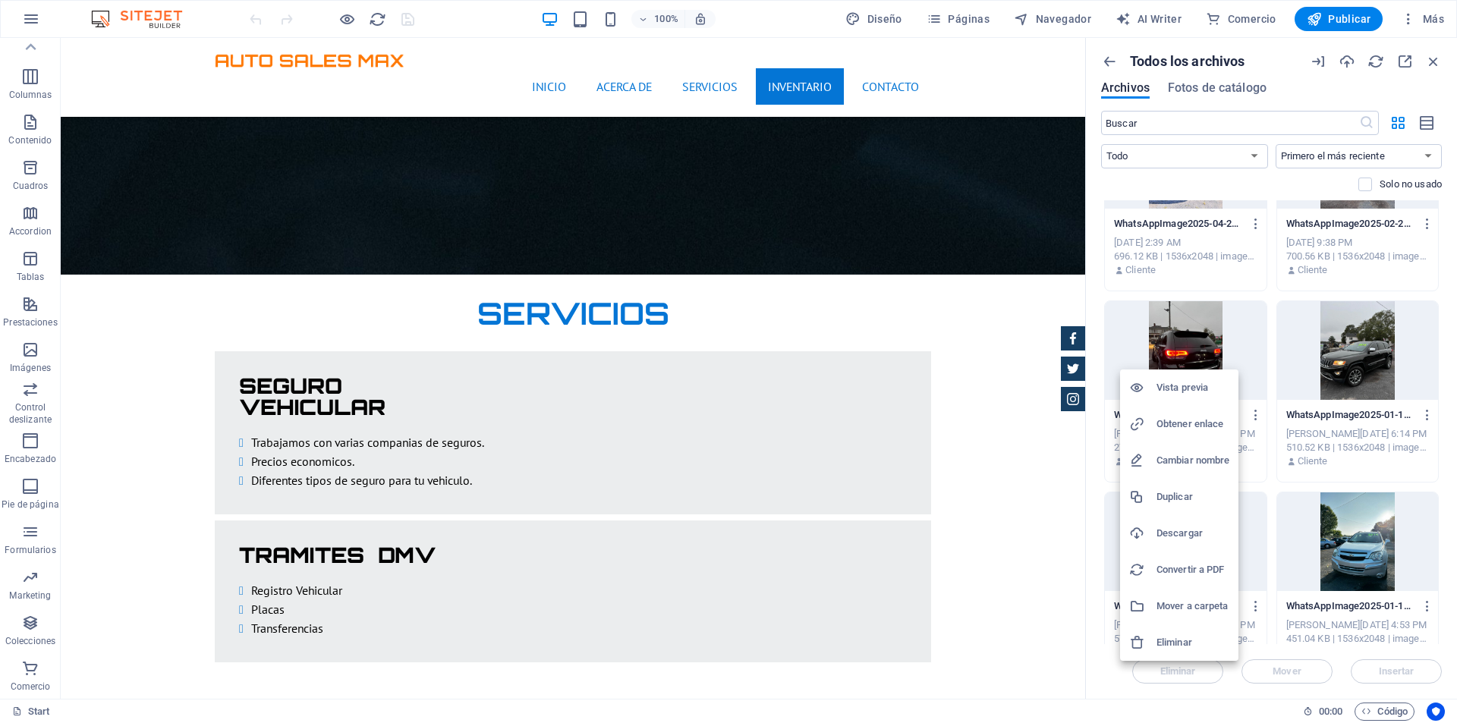
click at [1190, 643] on h6 "Eliminar" at bounding box center [1192, 642] width 73 height 18
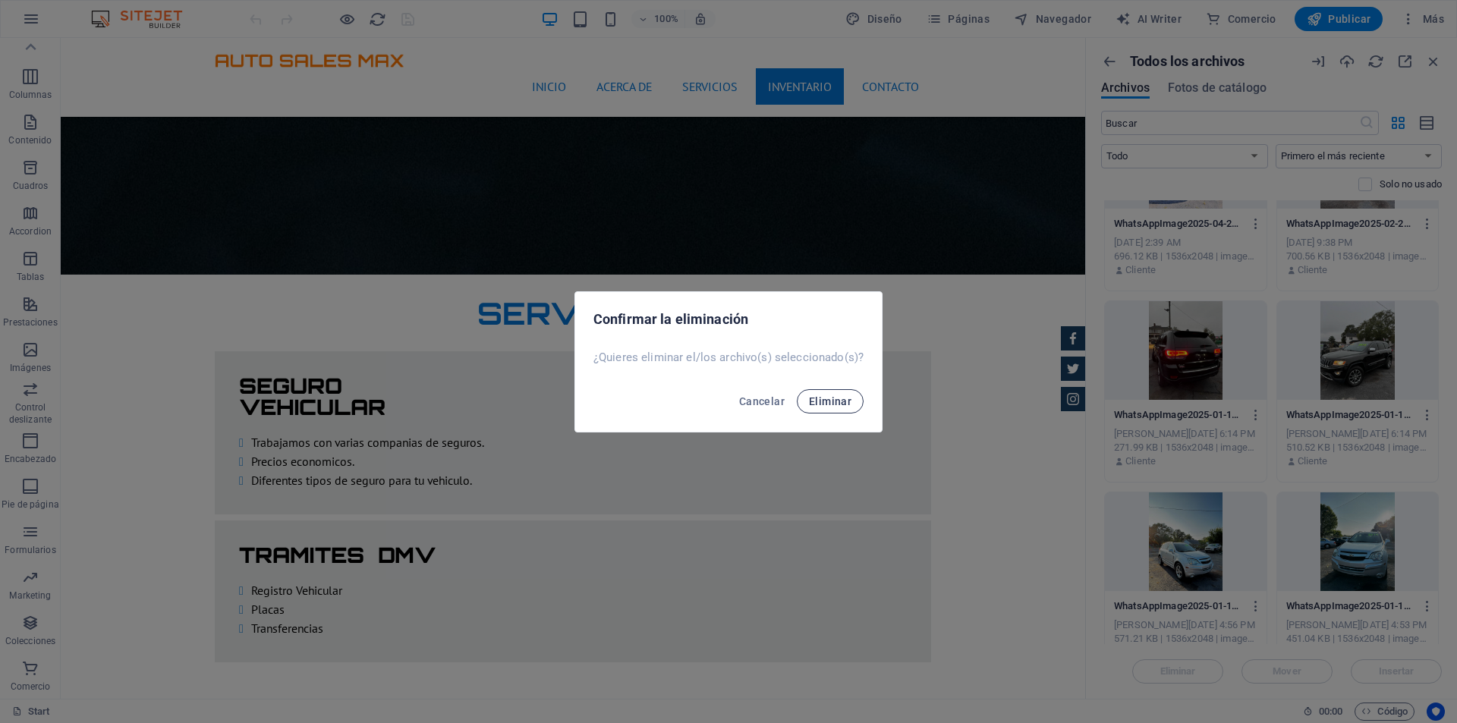
click at [832, 395] on span "Eliminar" at bounding box center [830, 401] width 42 height 12
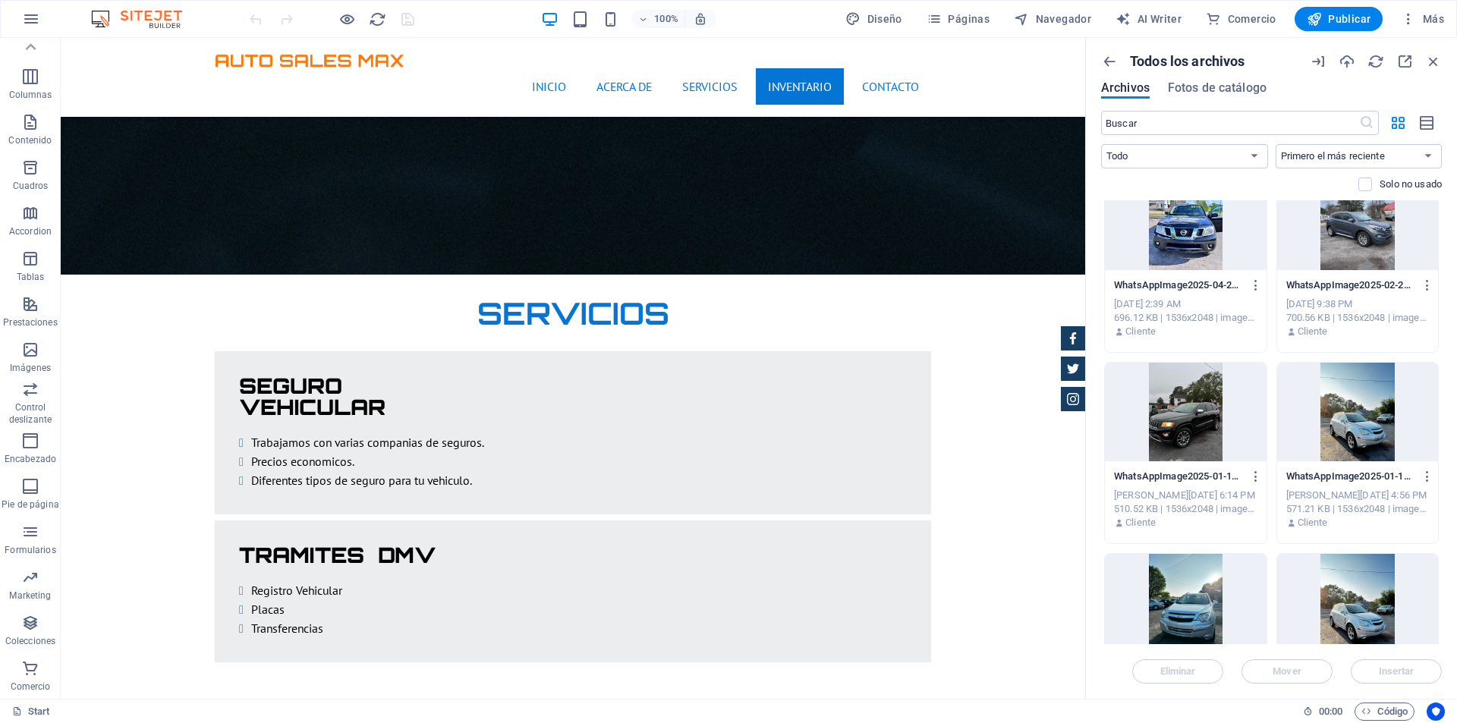
scroll to position [2807, 0]
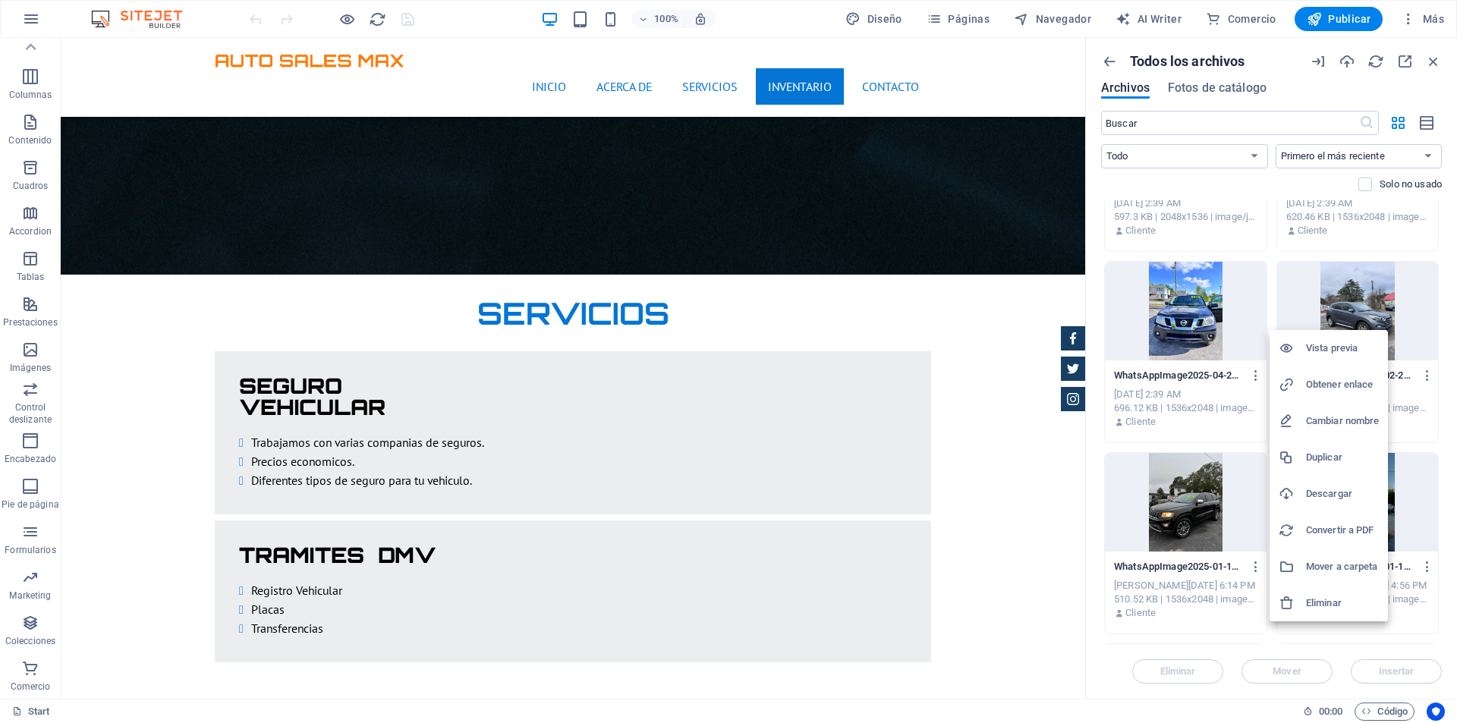
click at [1343, 597] on h6 "Eliminar" at bounding box center [1342, 603] width 73 height 18
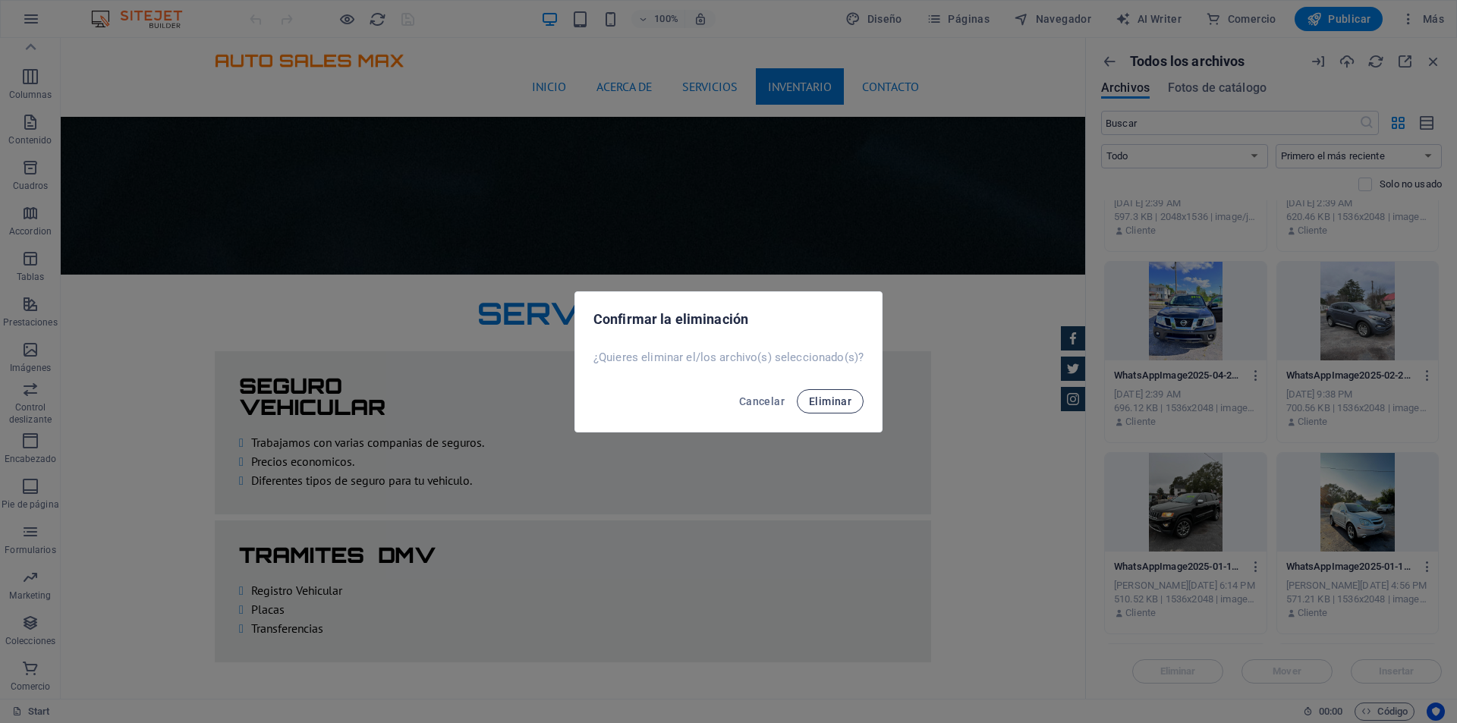
click at [818, 399] on span "Eliminar" at bounding box center [830, 401] width 42 height 12
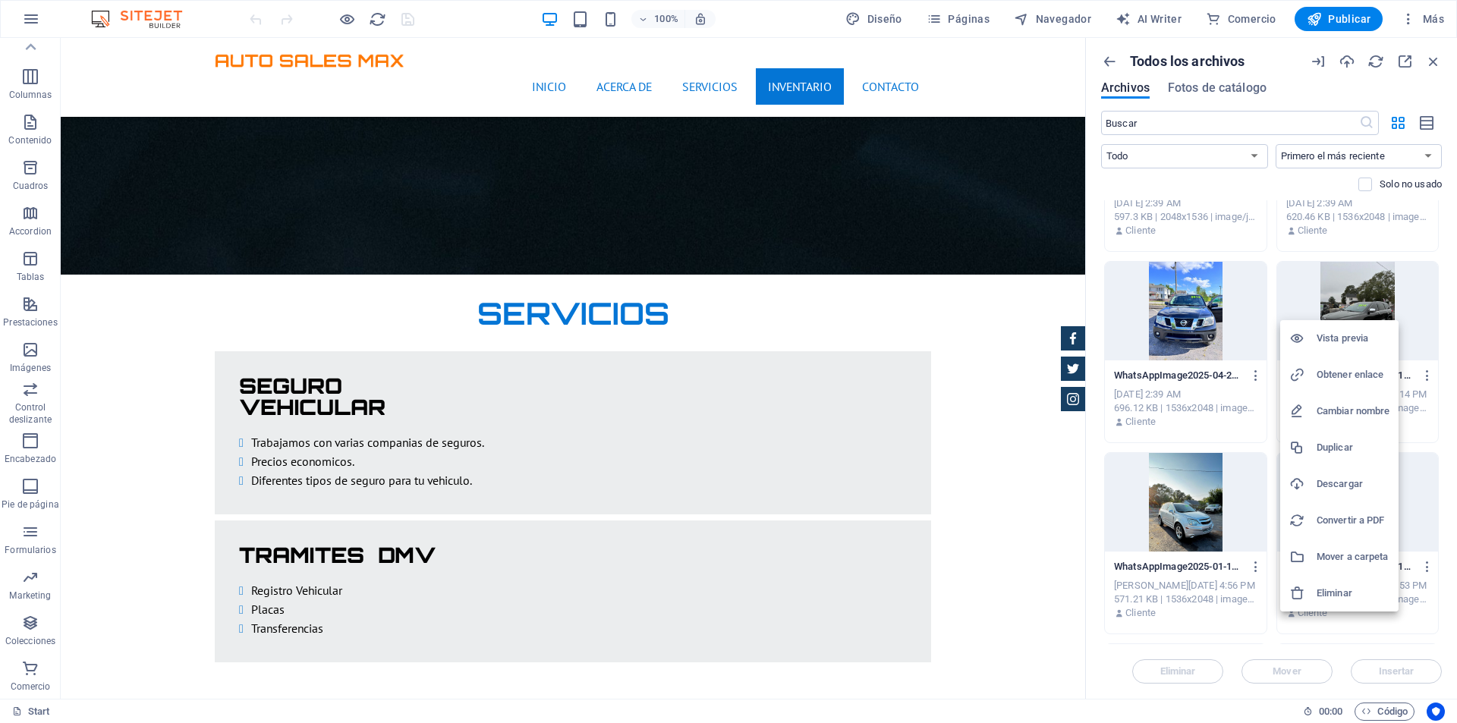
click at [1353, 589] on h6 "Eliminar" at bounding box center [1352, 593] width 73 height 18
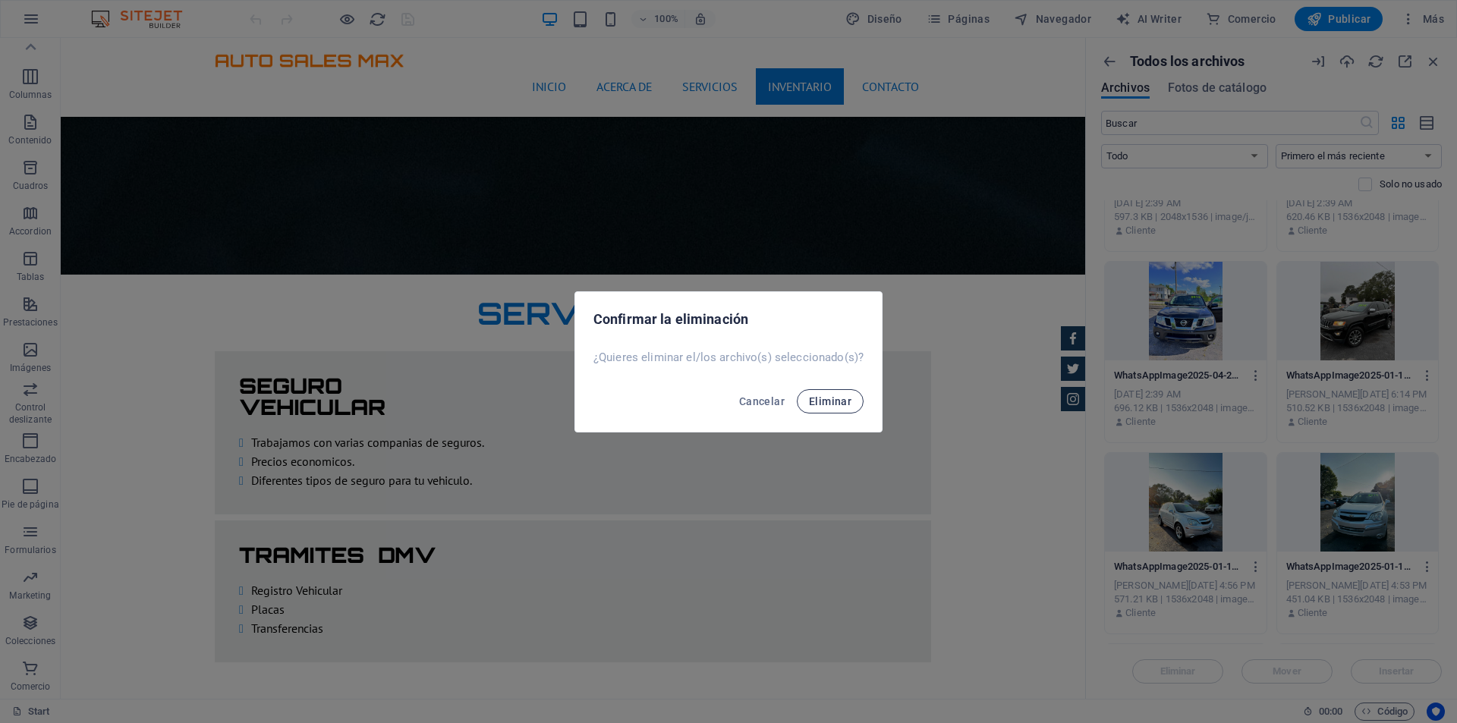
click at [849, 397] on span "Eliminar" at bounding box center [830, 401] width 42 height 12
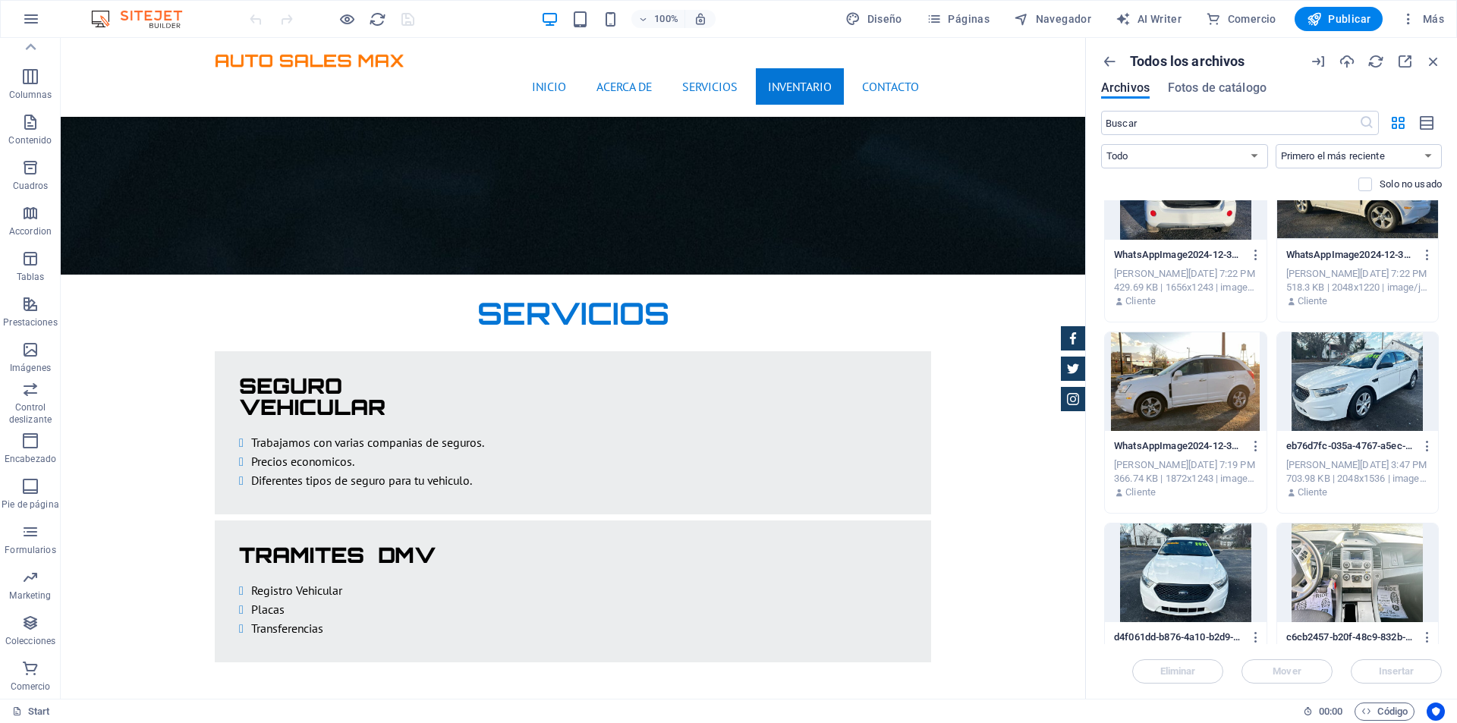
scroll to position [4856, 0]
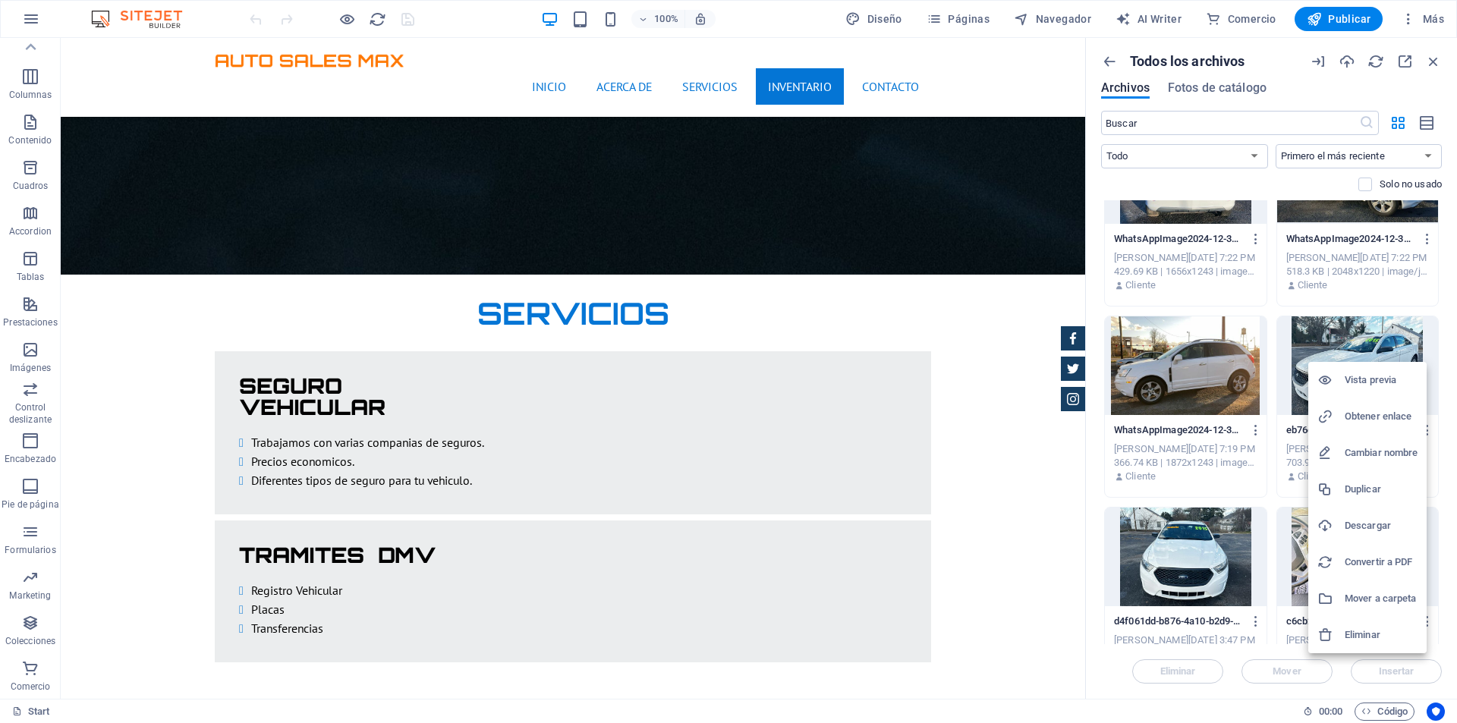
click at [1381, 627] on h6 "Eliminar" at bounding box center [1380, 635] width 73 height 18
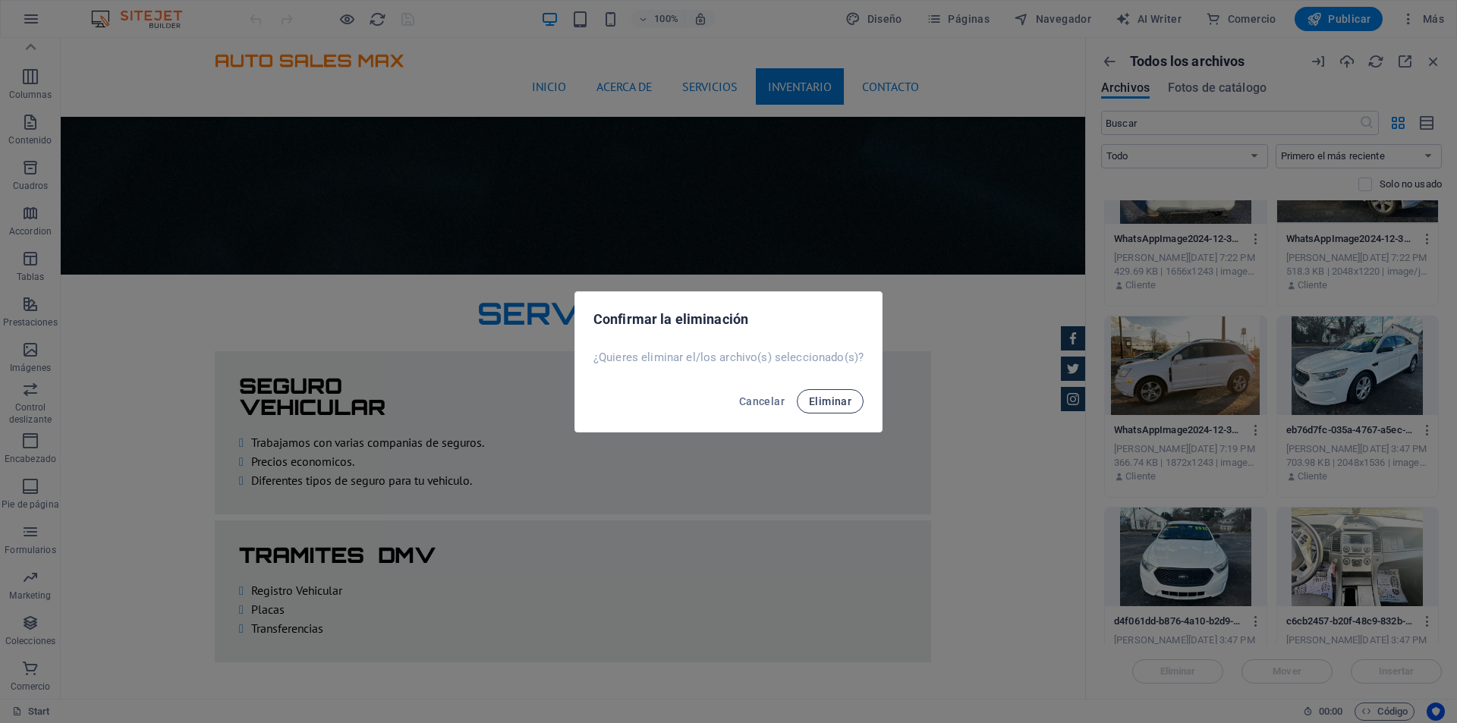
click at [832, 400] on span "Eliminar" at bounding box center [830, 401] width 42 height 12
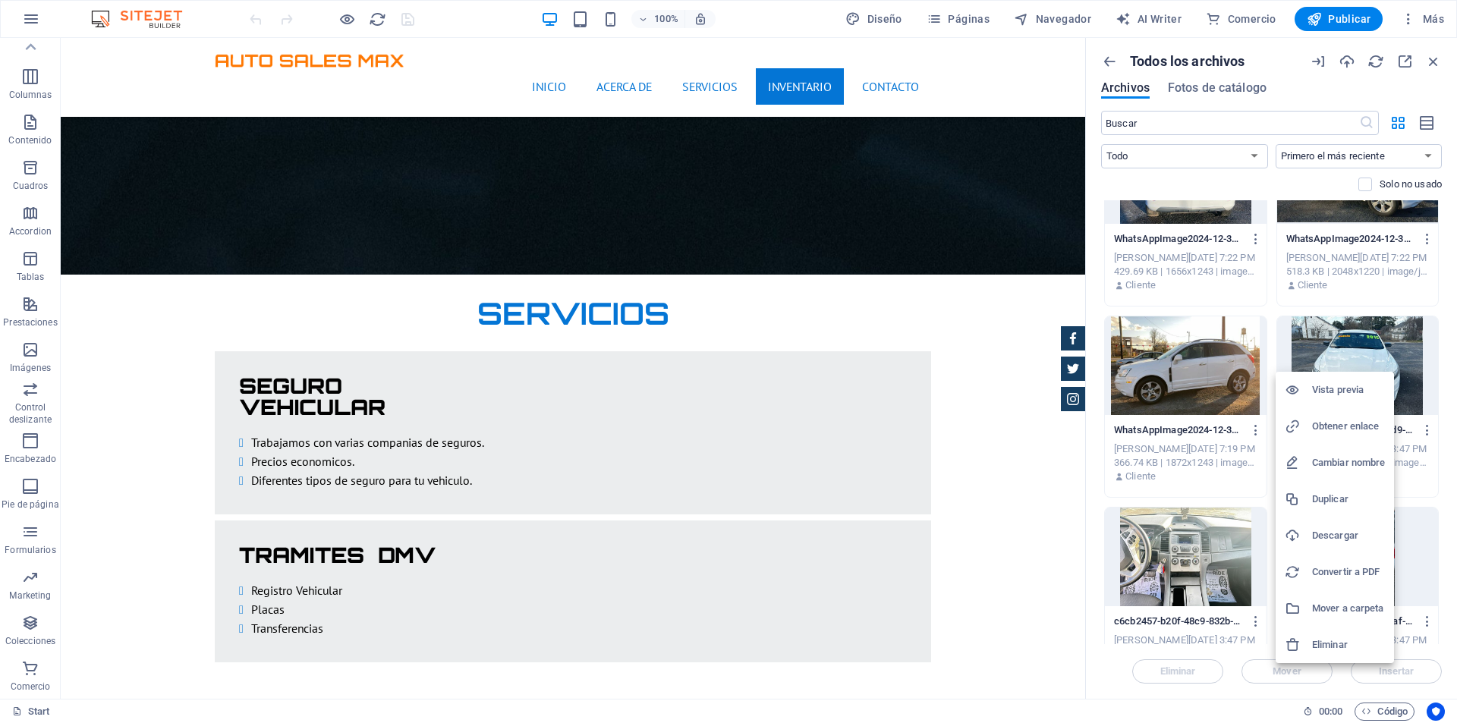
click at [1348, 646] on h6 "Eliminar" at bounding box center [1348, 645] width 73 height 18
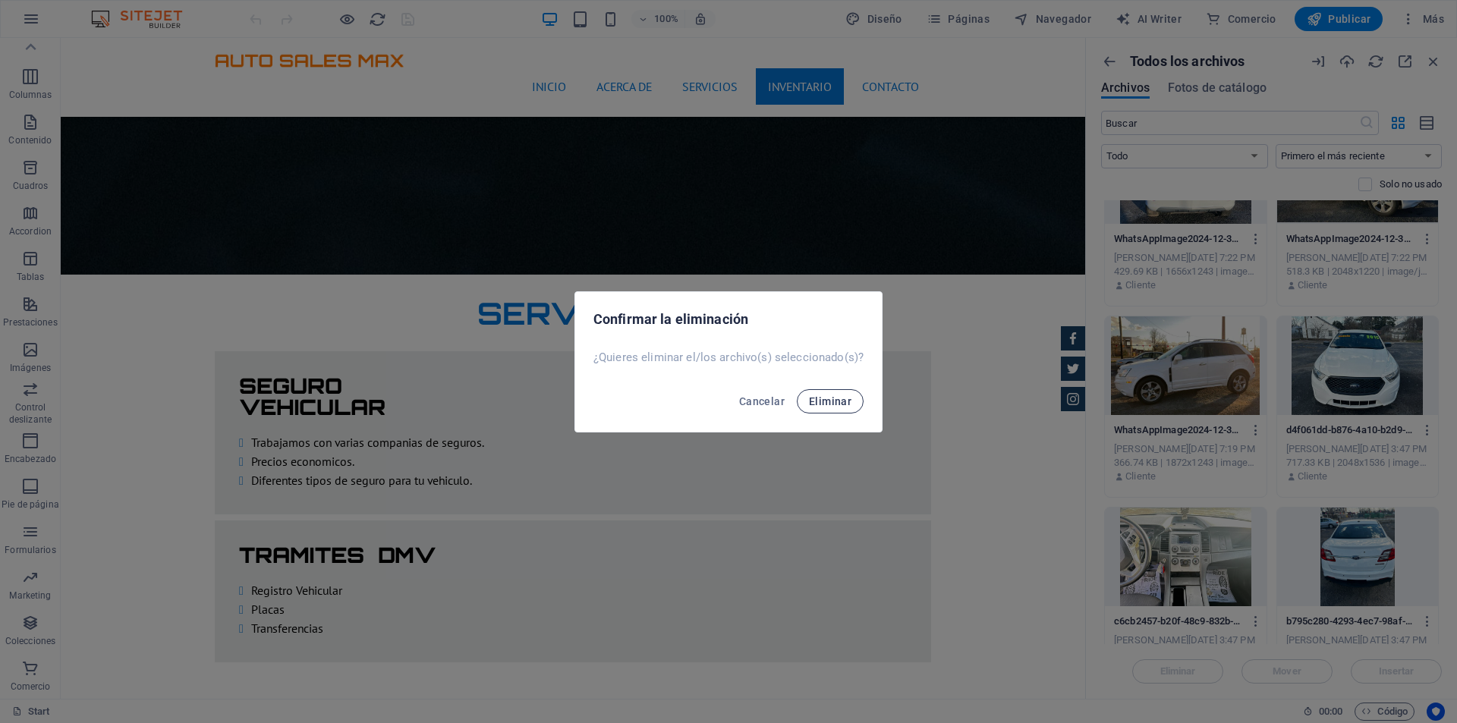
click at [837, 398] on span "Eliminar" at bounding box center [830, 401] width 42 height 12
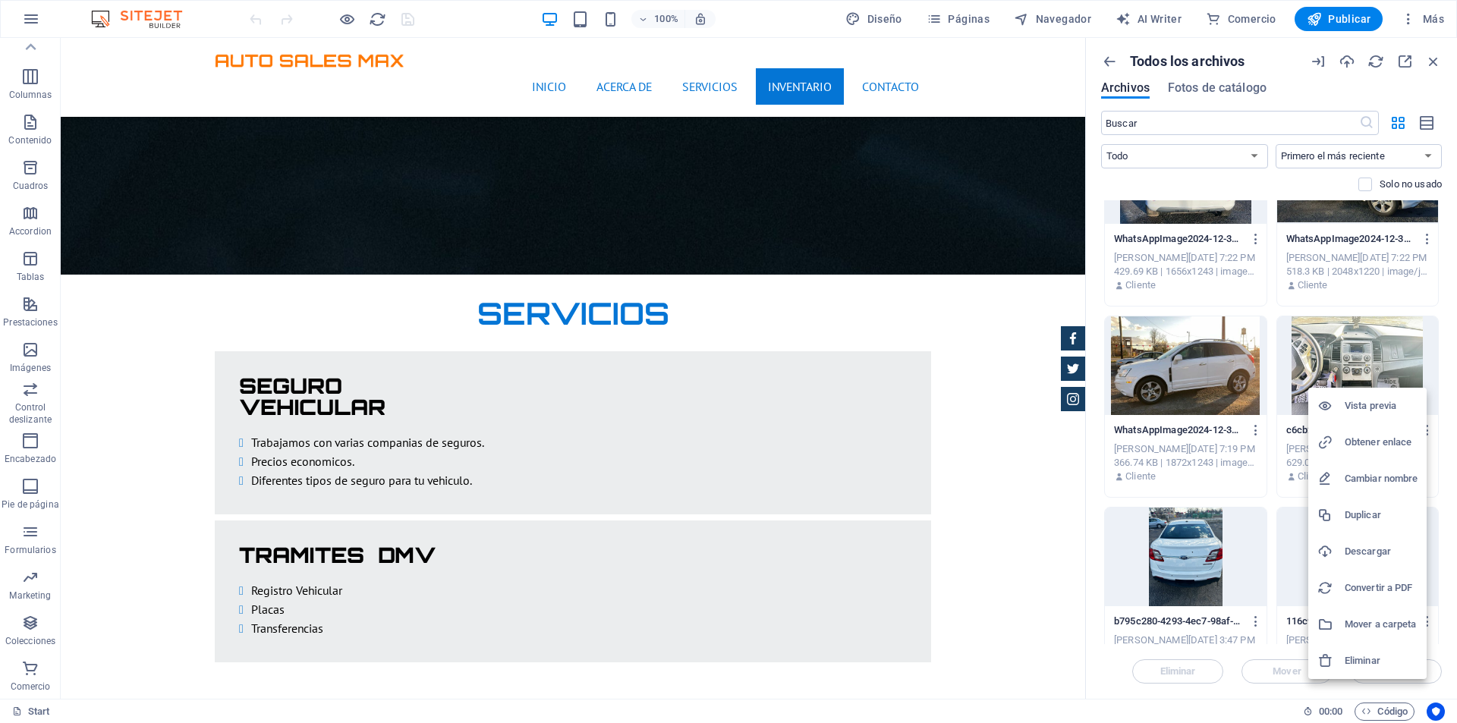
click at [1372, 657] on h6 "Eliminar" at bounding box center [1380, 661] width 73 height 18
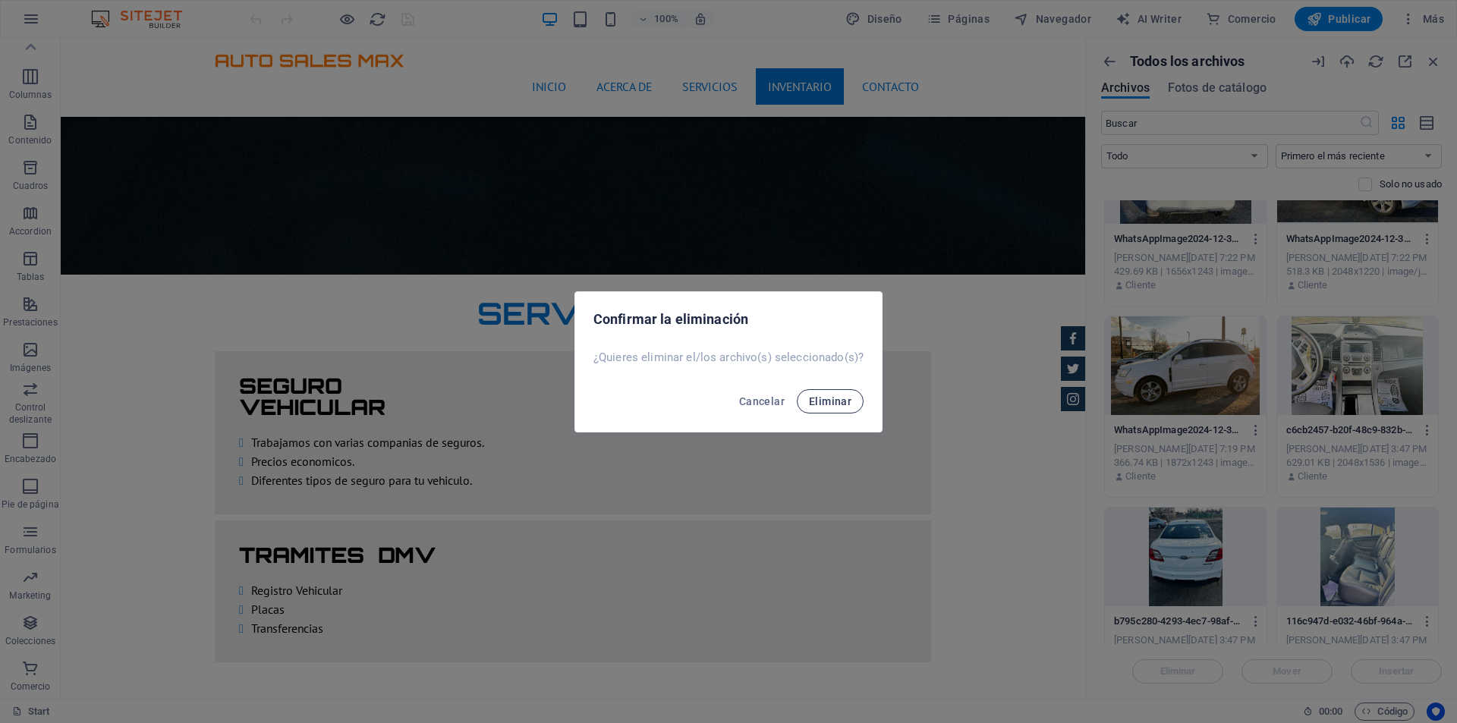
click at [842, 404] on span "Eliminar" at bounding box center [830, 401] width 42 height 12
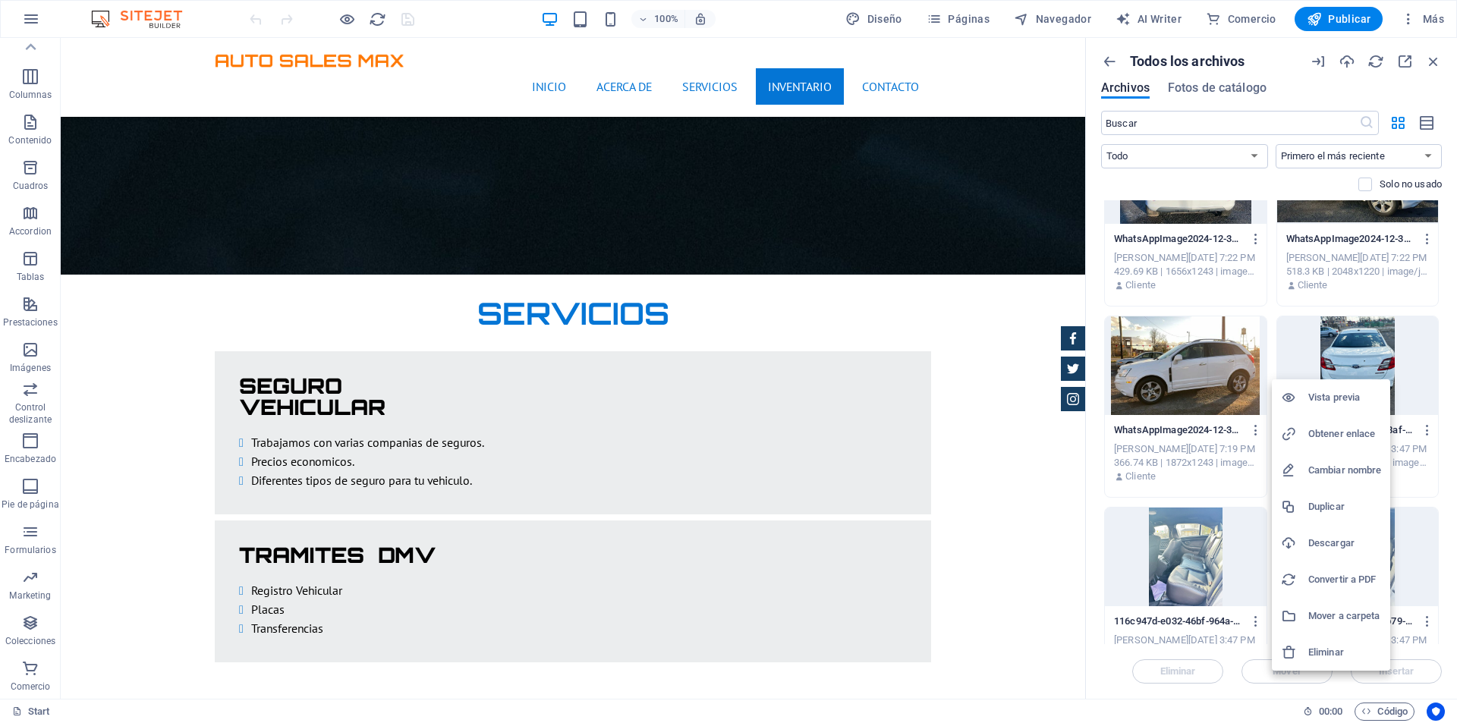
click at [1347, 649] on h6 "Eliminar" at bounding box center [1344, 652] width 73 height 18
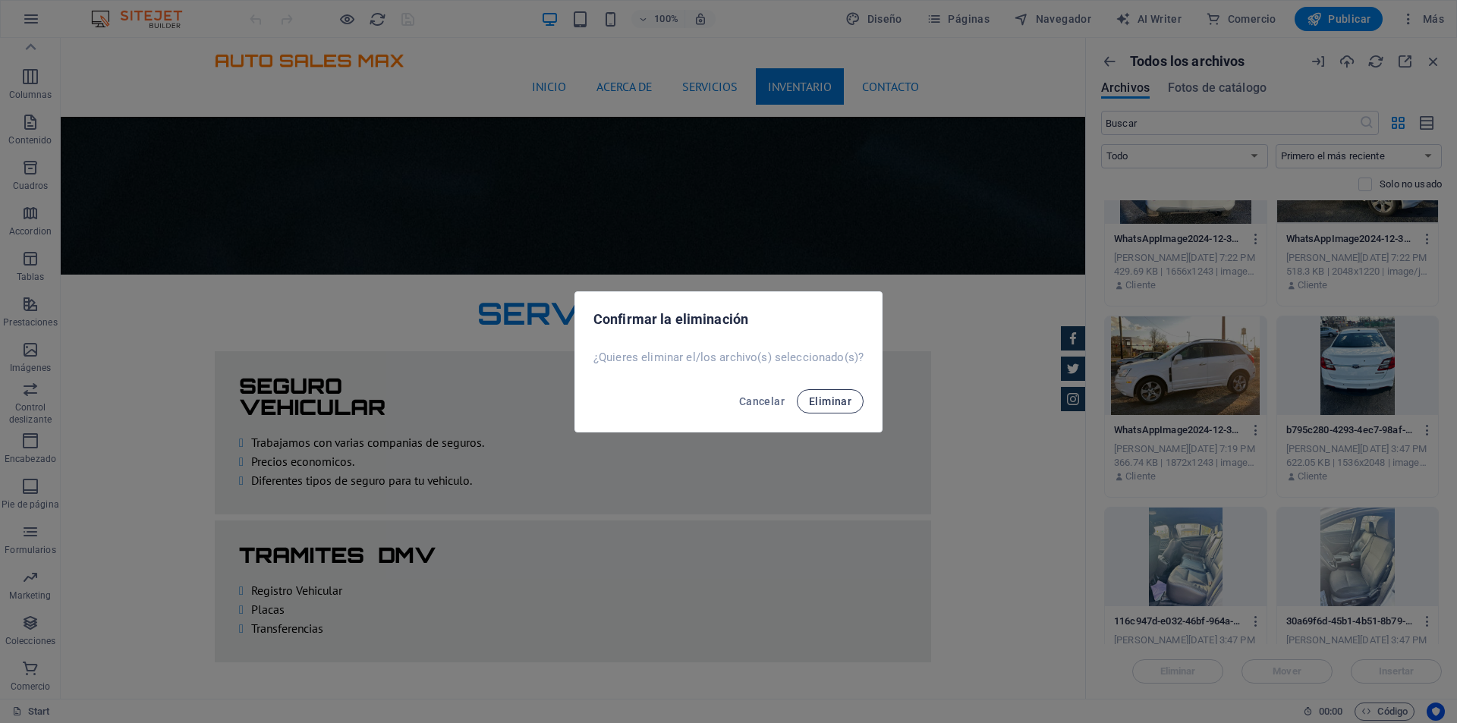
click at [833, 391] on button "Eliminar" at bounding box center [830, 401] width 67 height 24
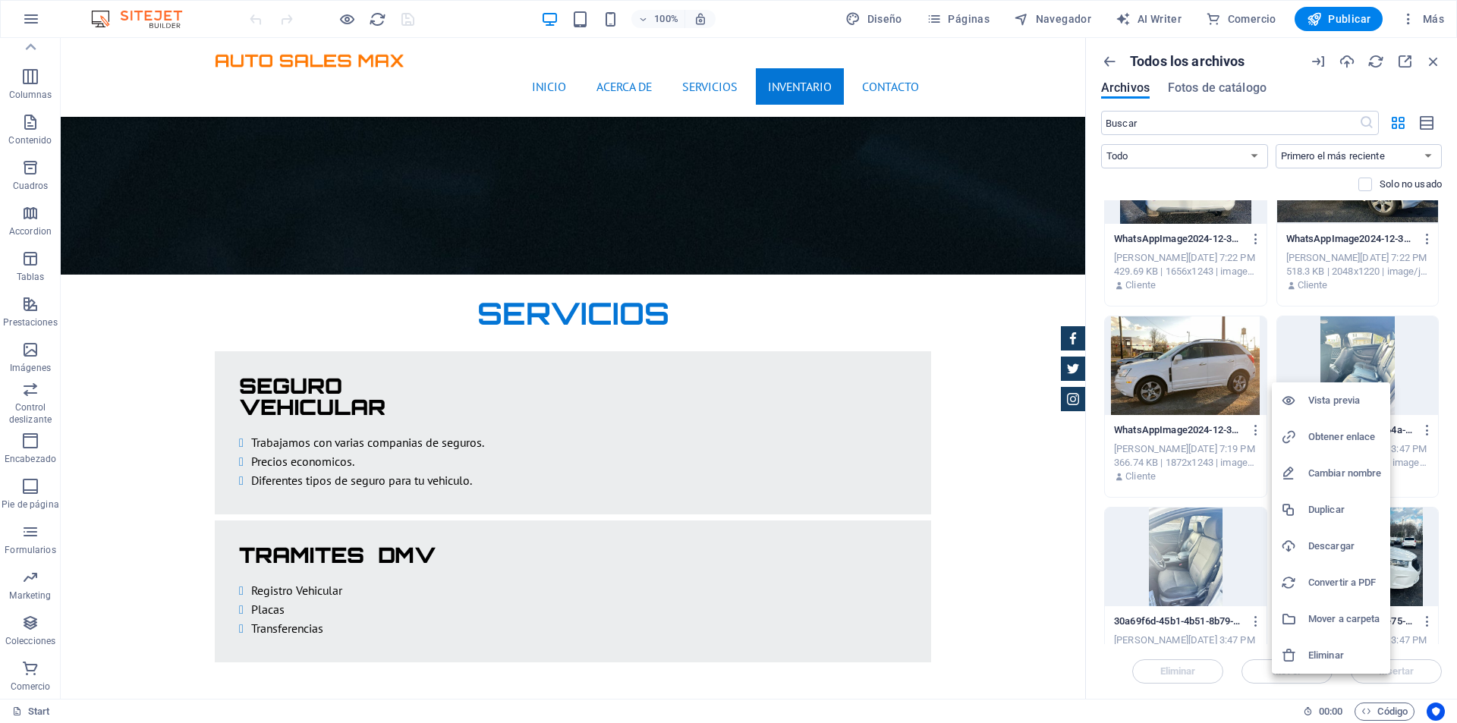
click at [1358, 648] on h6 "Eliminar" at bounding box center [1344, 655] width 73 height 18
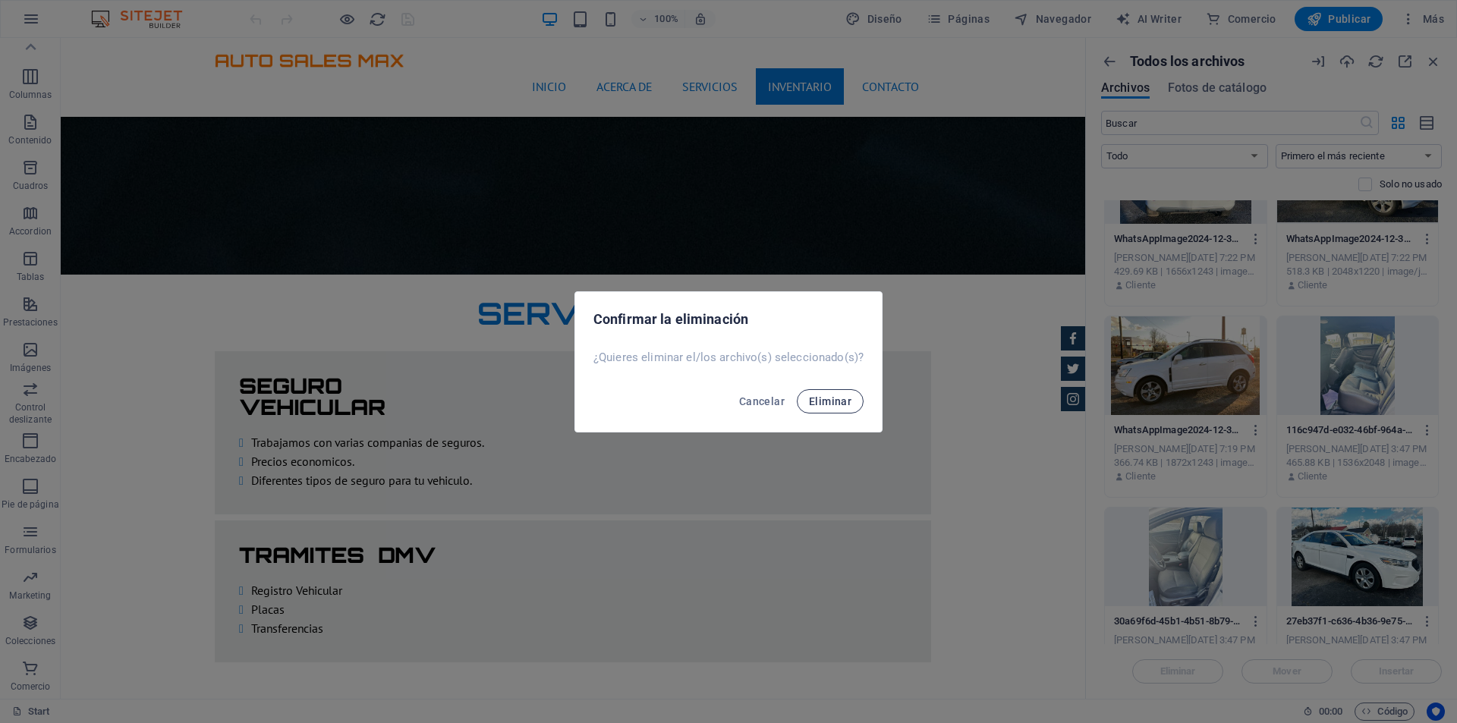
click at [841, 401] on span "Eliminar" at bounding box center [830, 401] width 42 height 12
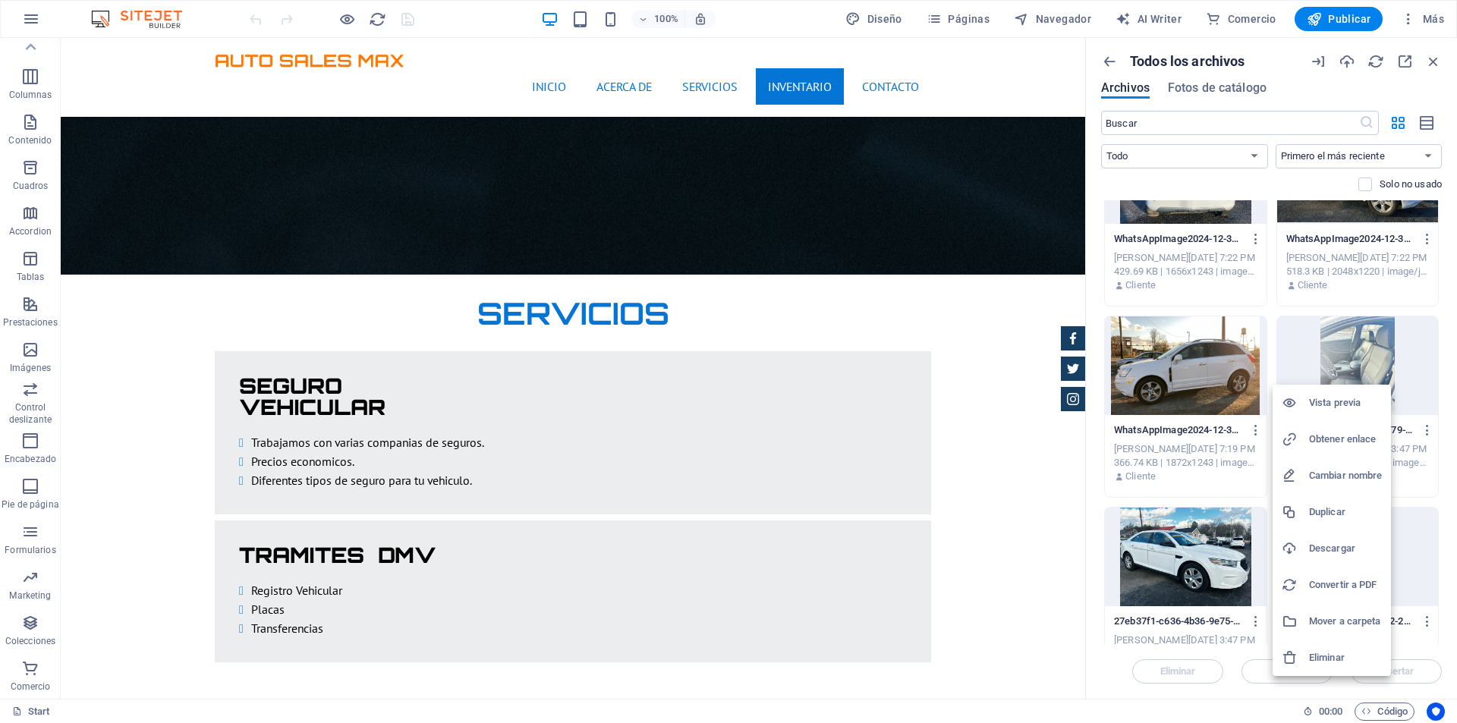
click at [1348, 650] on h6 "Eliminar" at bounding box center [1345, 658] width 73 height 18
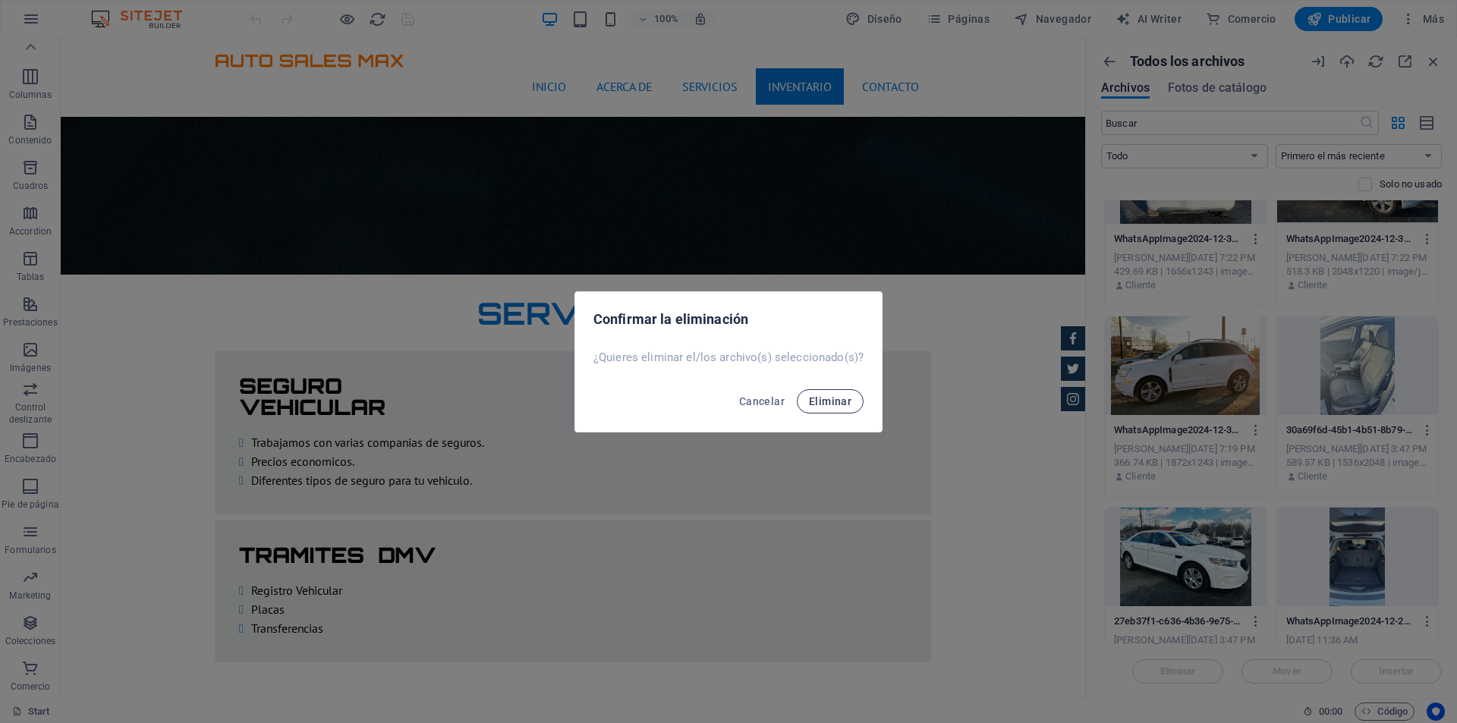
click at [849, 400] on span "Eliminar" at bounding box center [830, 401] width 42 height 12
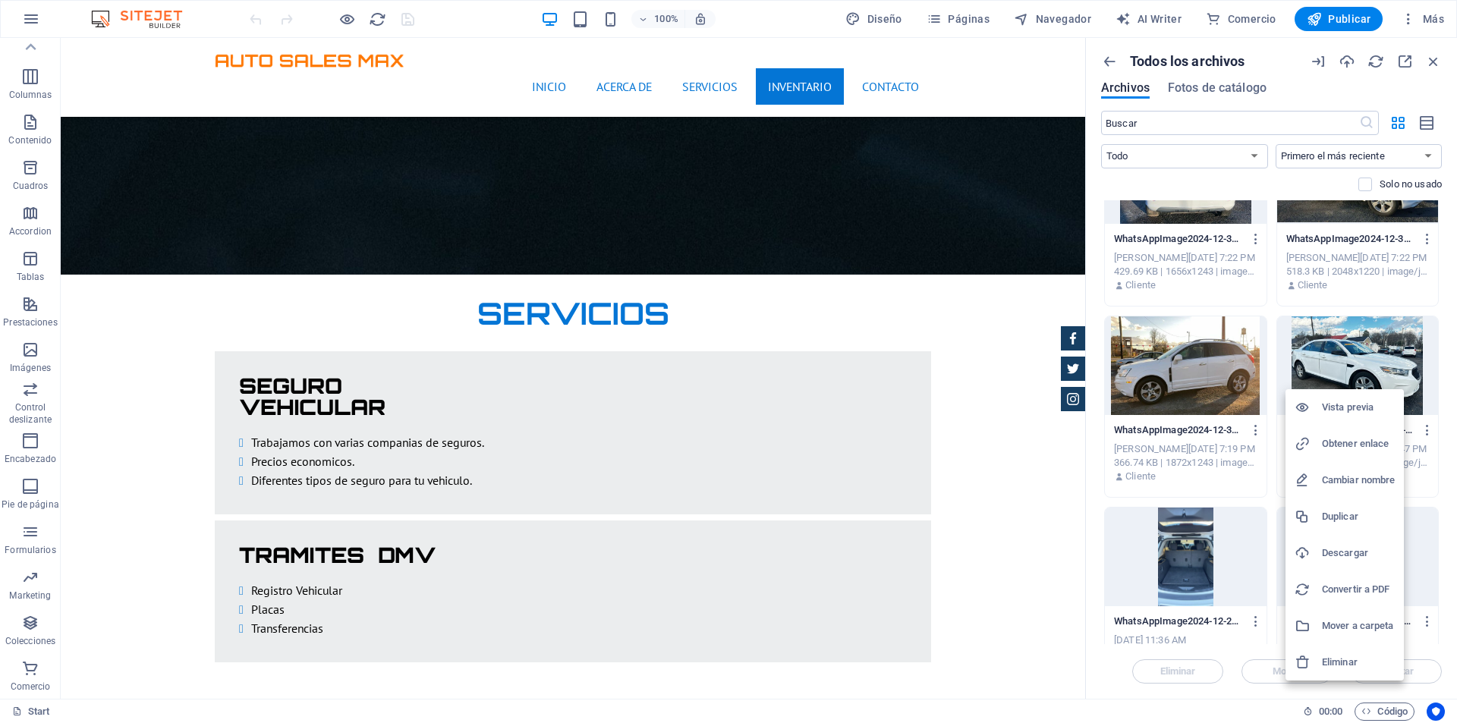
click at [1351, 655] on h6 "Eliminar" at bounding box center [1358, 662] width 73 height 18
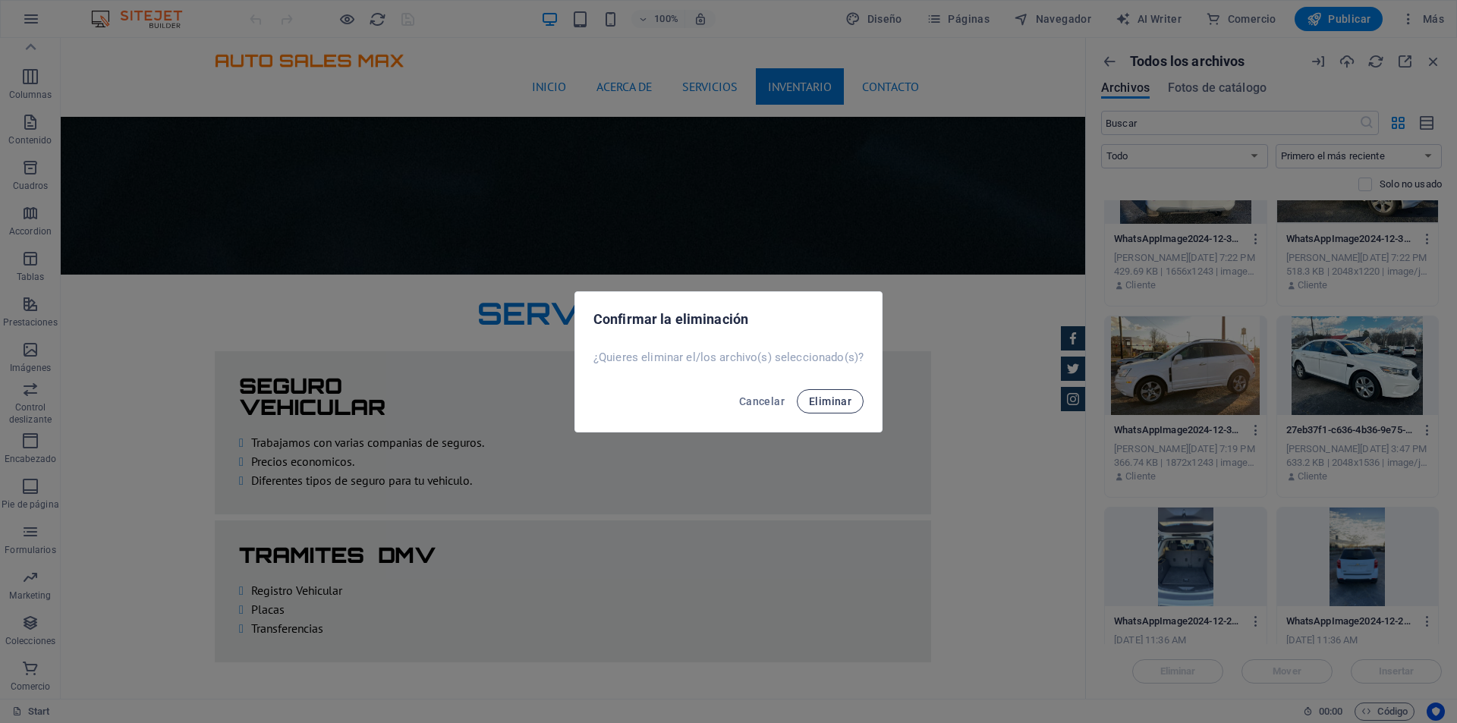
click at [838, 391] on button "Eliminar" at bounding box center [830, 401] width 67 height 24
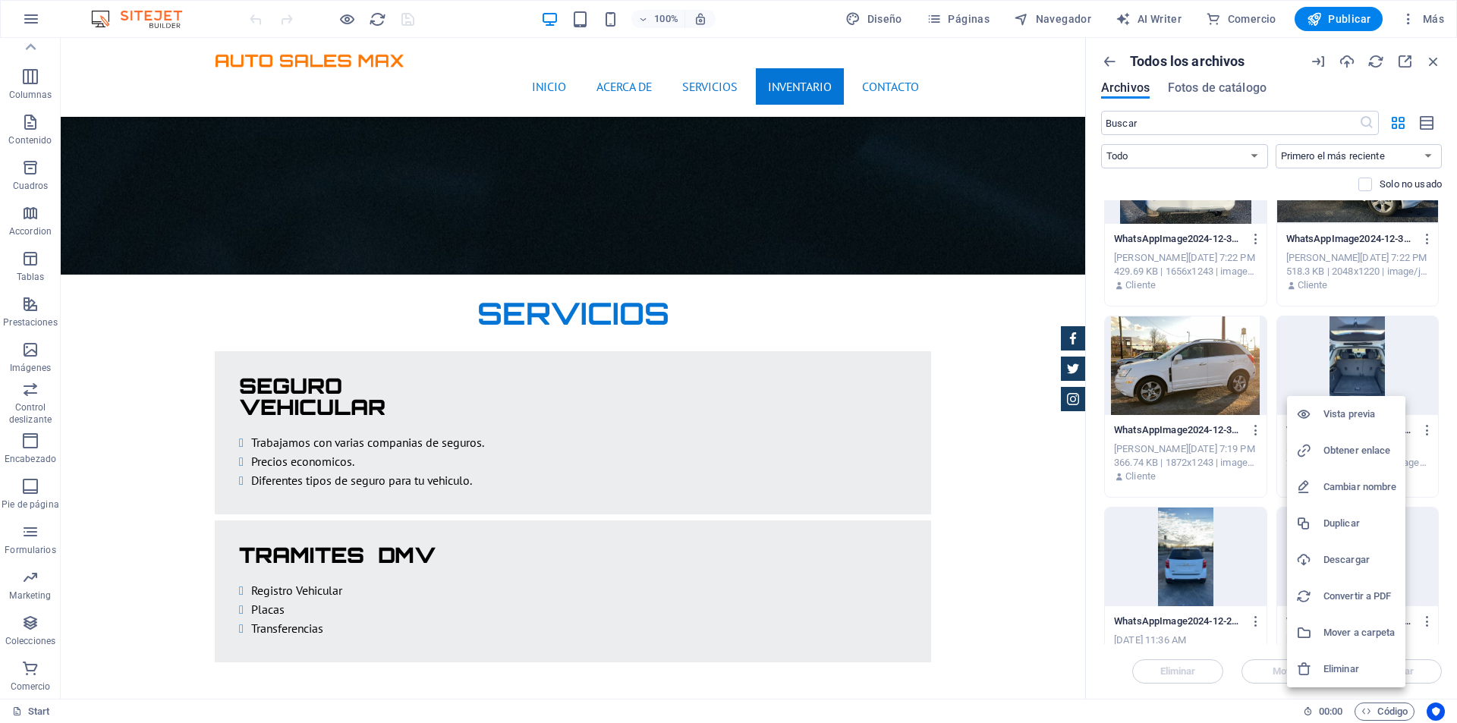
click at [1355, 662] on h6 "Eliminar" at bounding box center [1359, 669] width 73 height 18
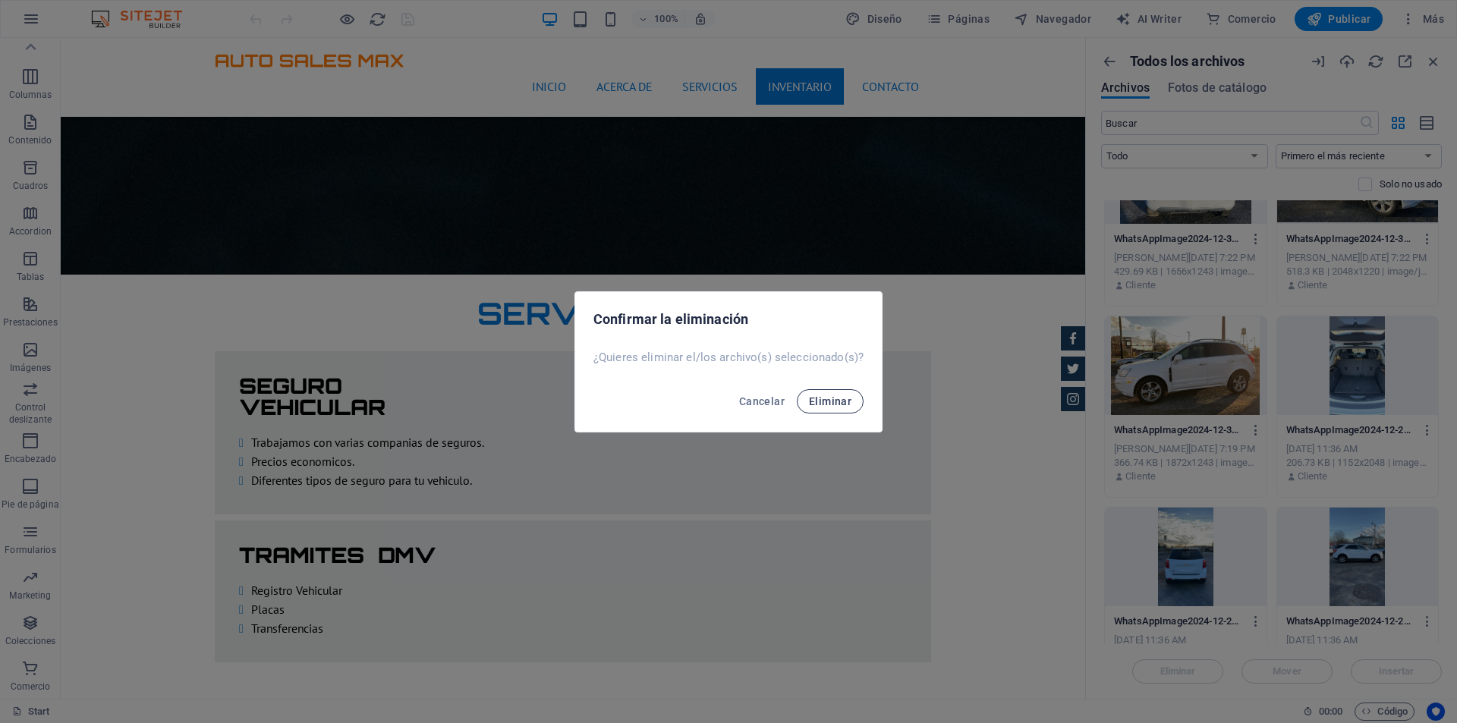
click at [838, 399] on span "Eliminar" at bounding box center [830, 401] width 42 height 12
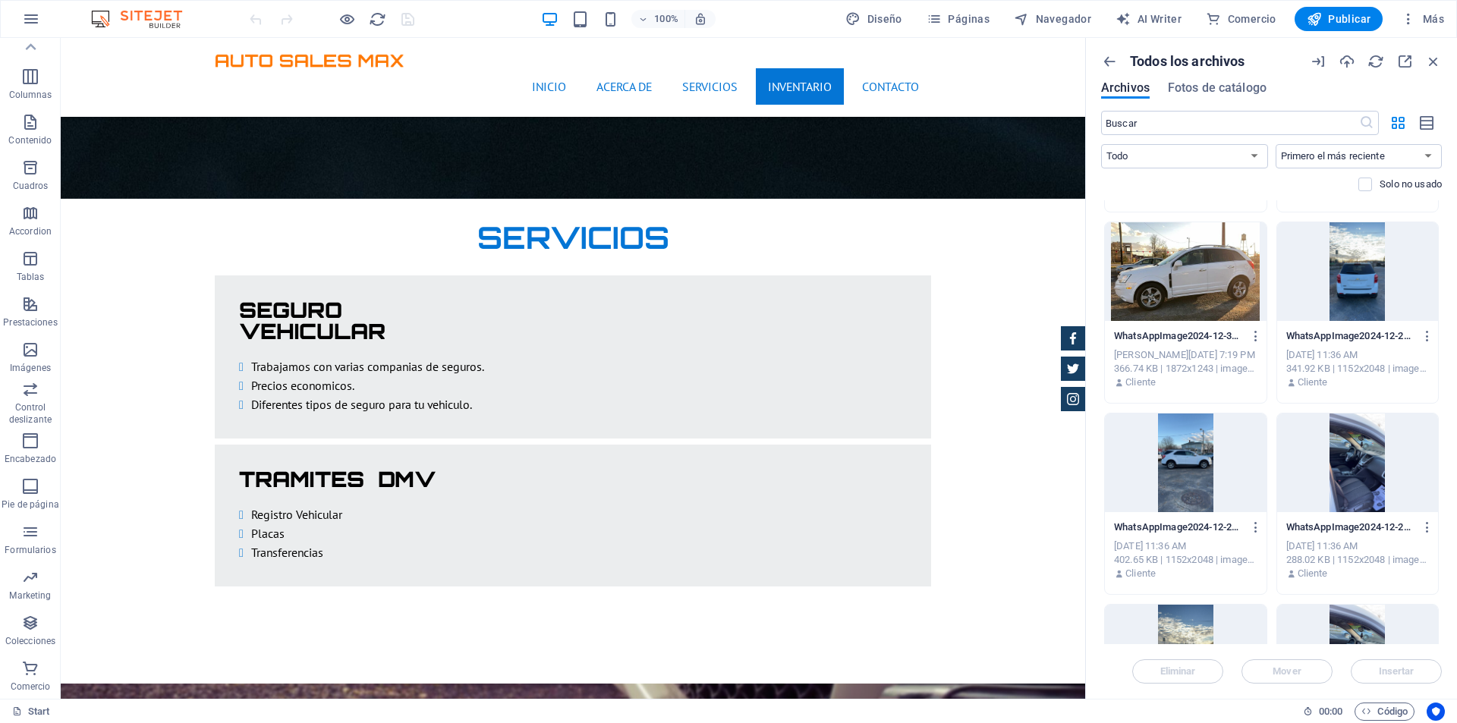
scroll to position [4931, 0]
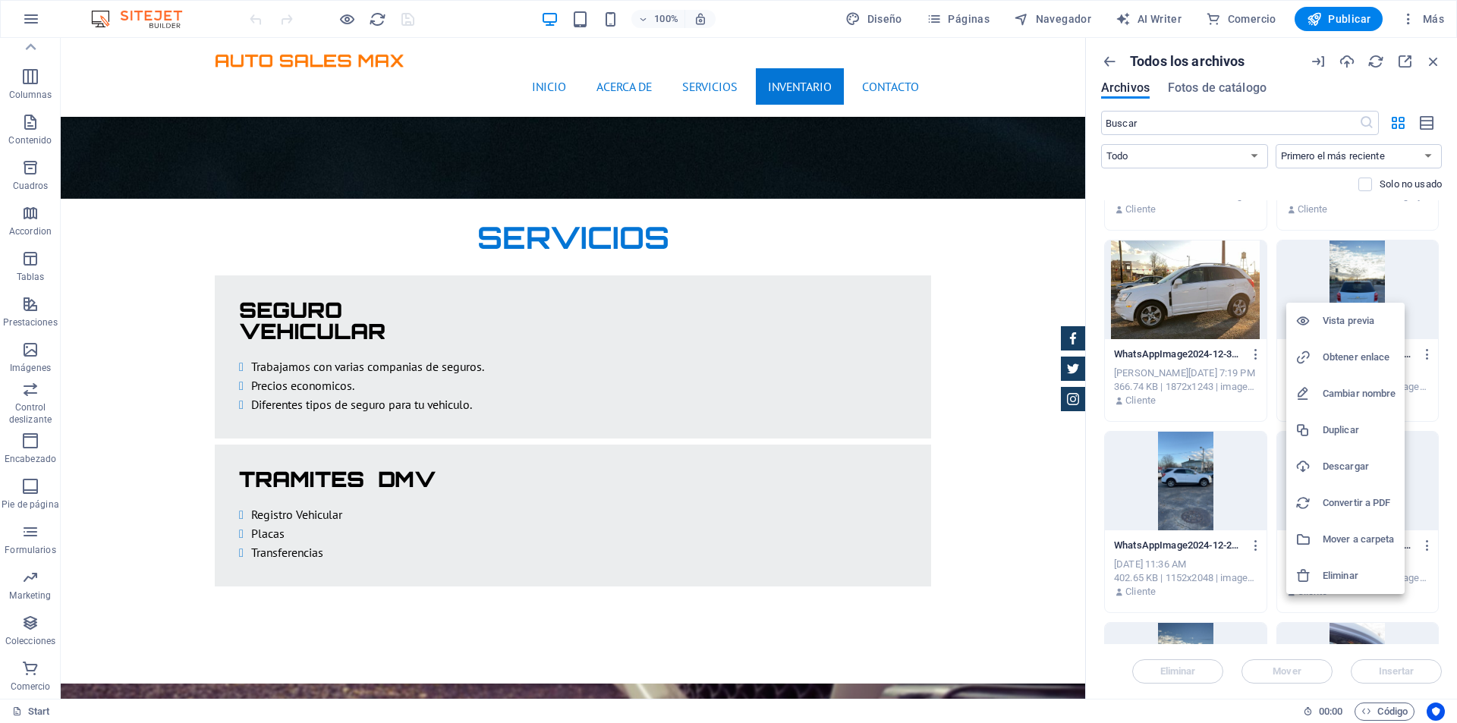
click at [1355, 577] on h6 "Eliminar" at bounding box center [1358, 576] width 73 height 18
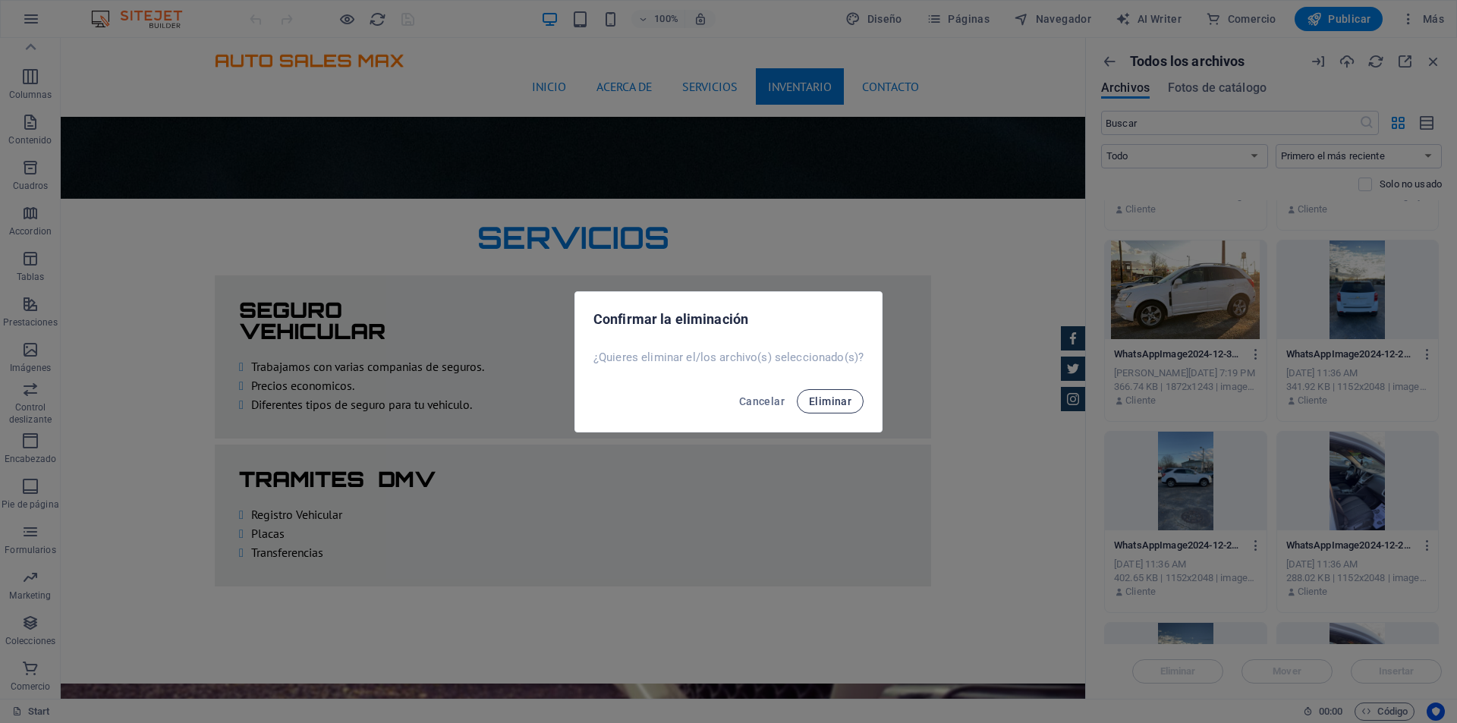
click at [845, 396] on span "Eliminar" at bounding box center [830, 401] width 42 height 12
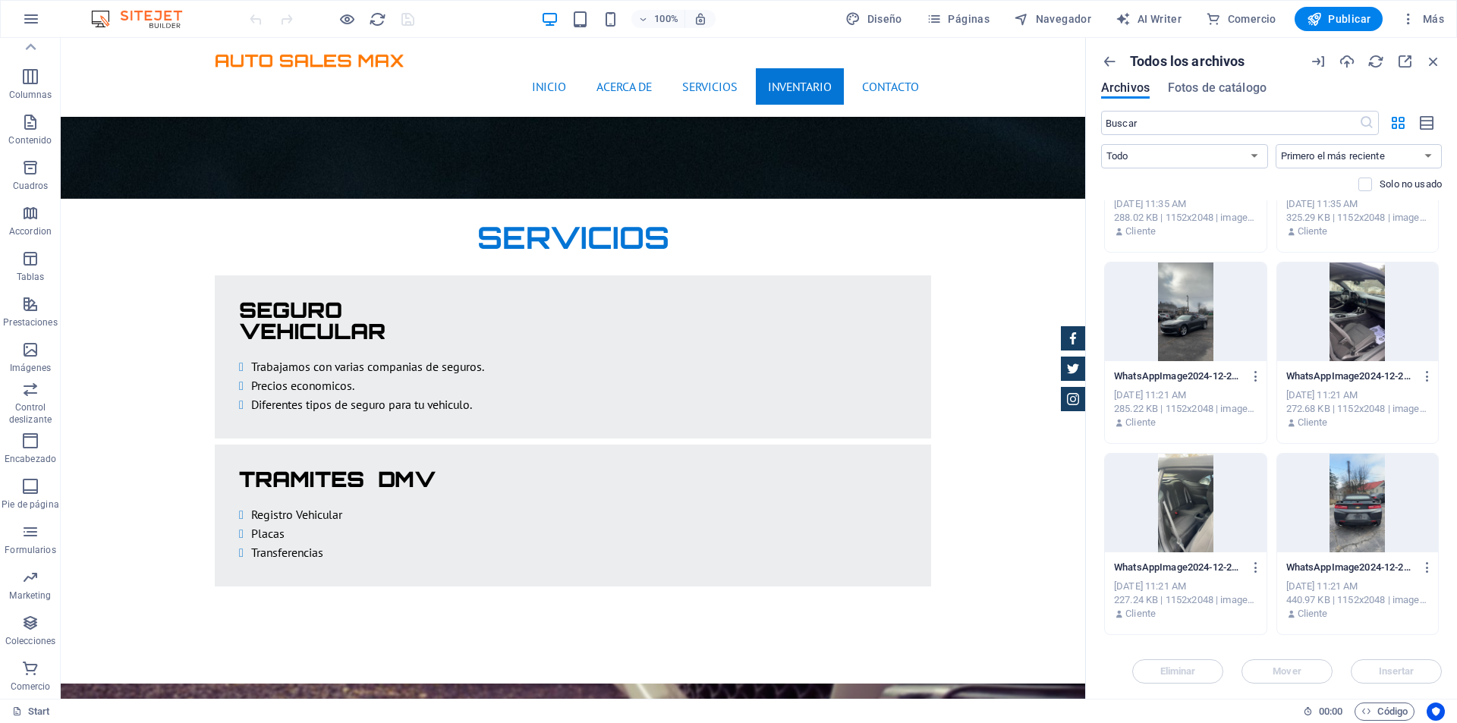
scroll to position [5387, 0]
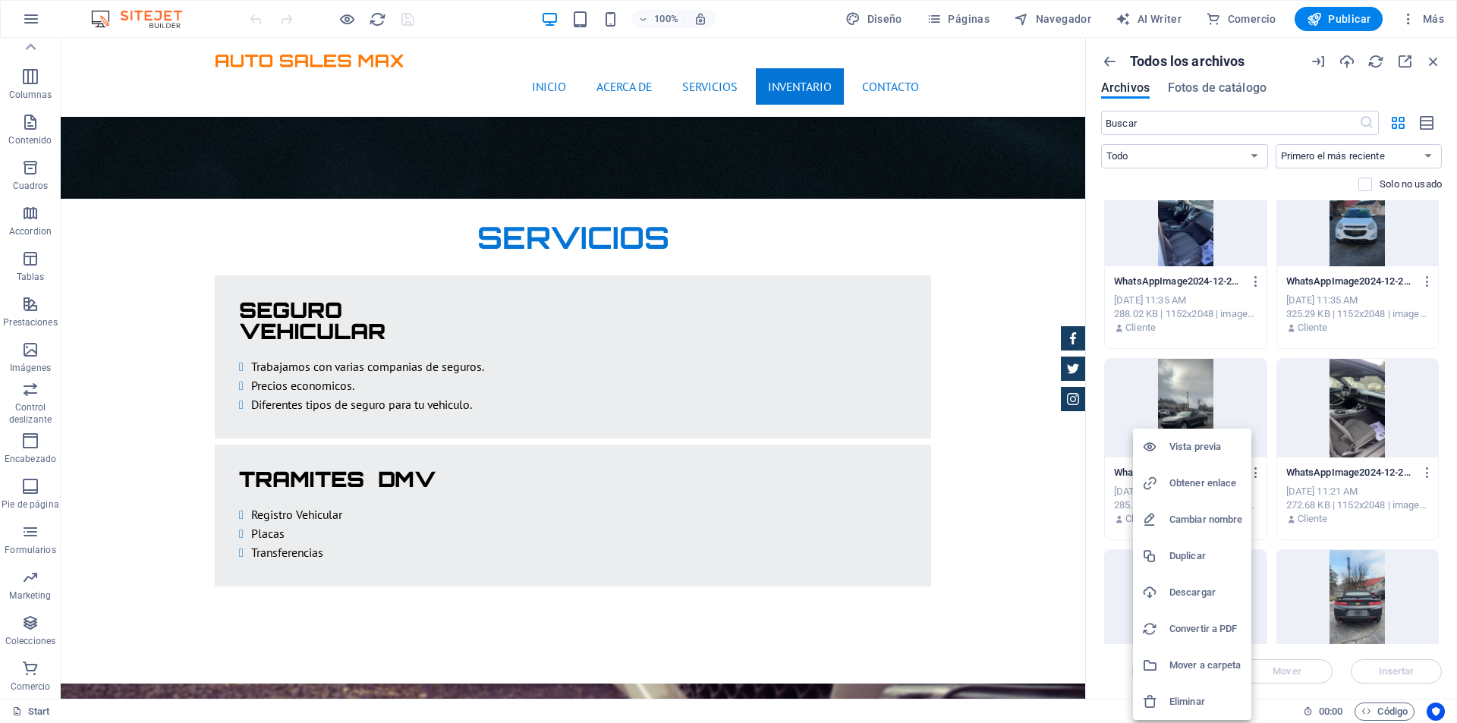
click at [1216, 701] on h6 "Eliminar" at bounding box center [1205, 702] width 73 height 18
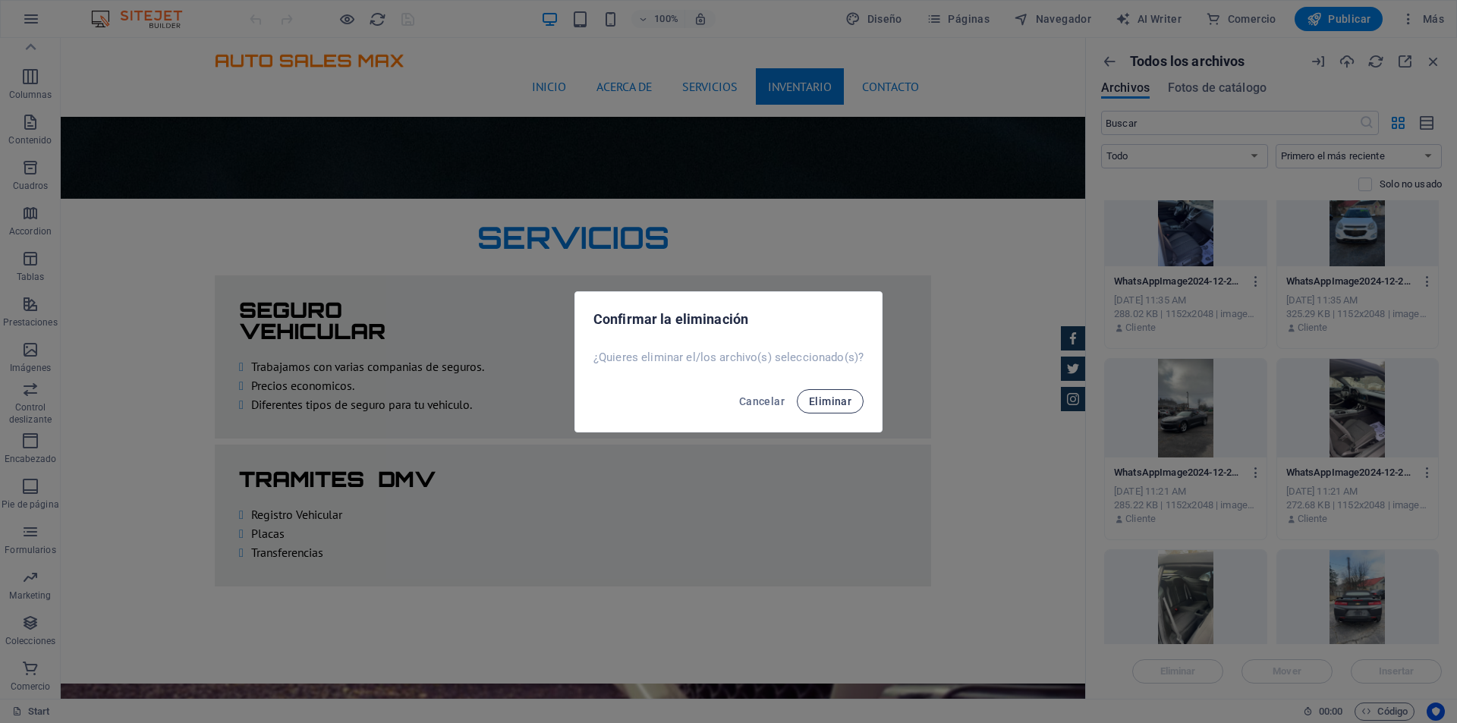
click at [848, 401] on span "Eliminar" at bounding box center [830, 401] width 42 height 12
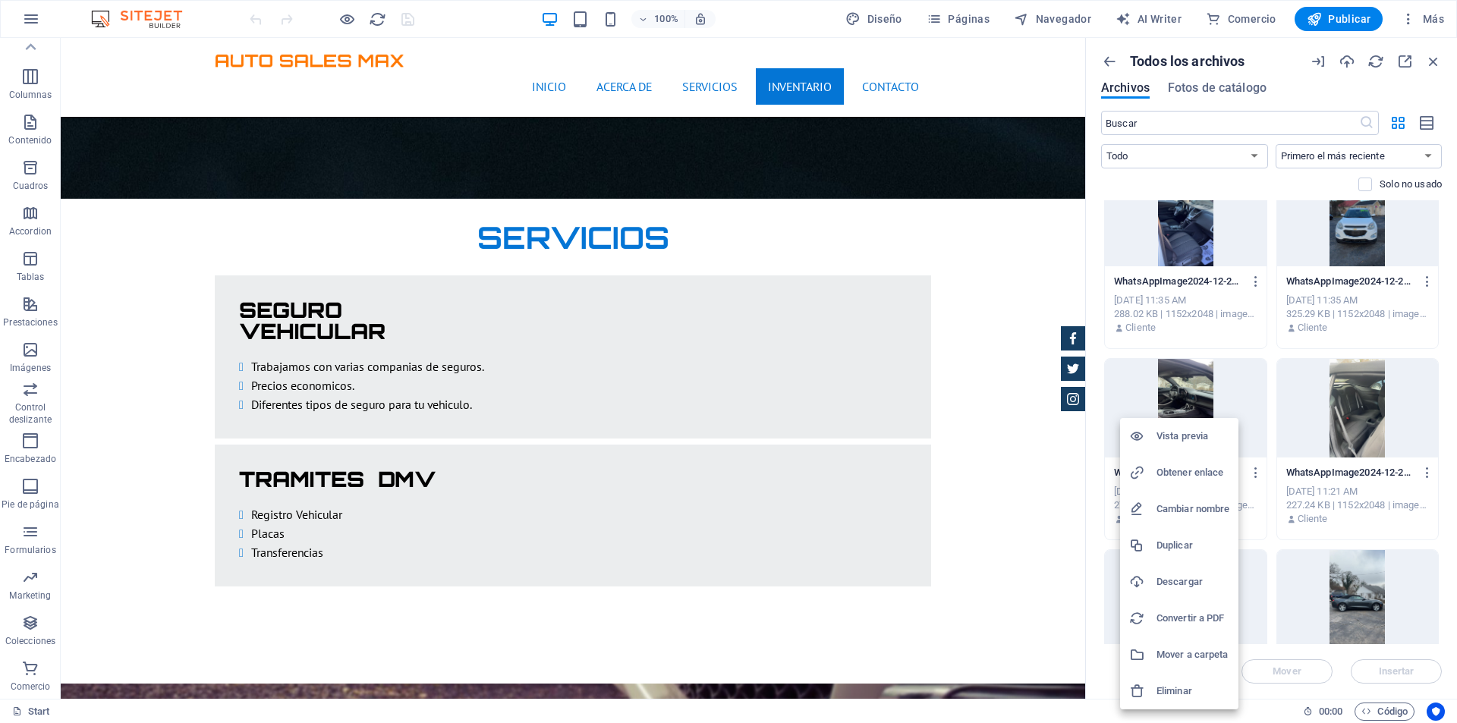
click at [1178, 690] on h6 "Eliminar" at bounding box center [1192, 691] width 73 height 18
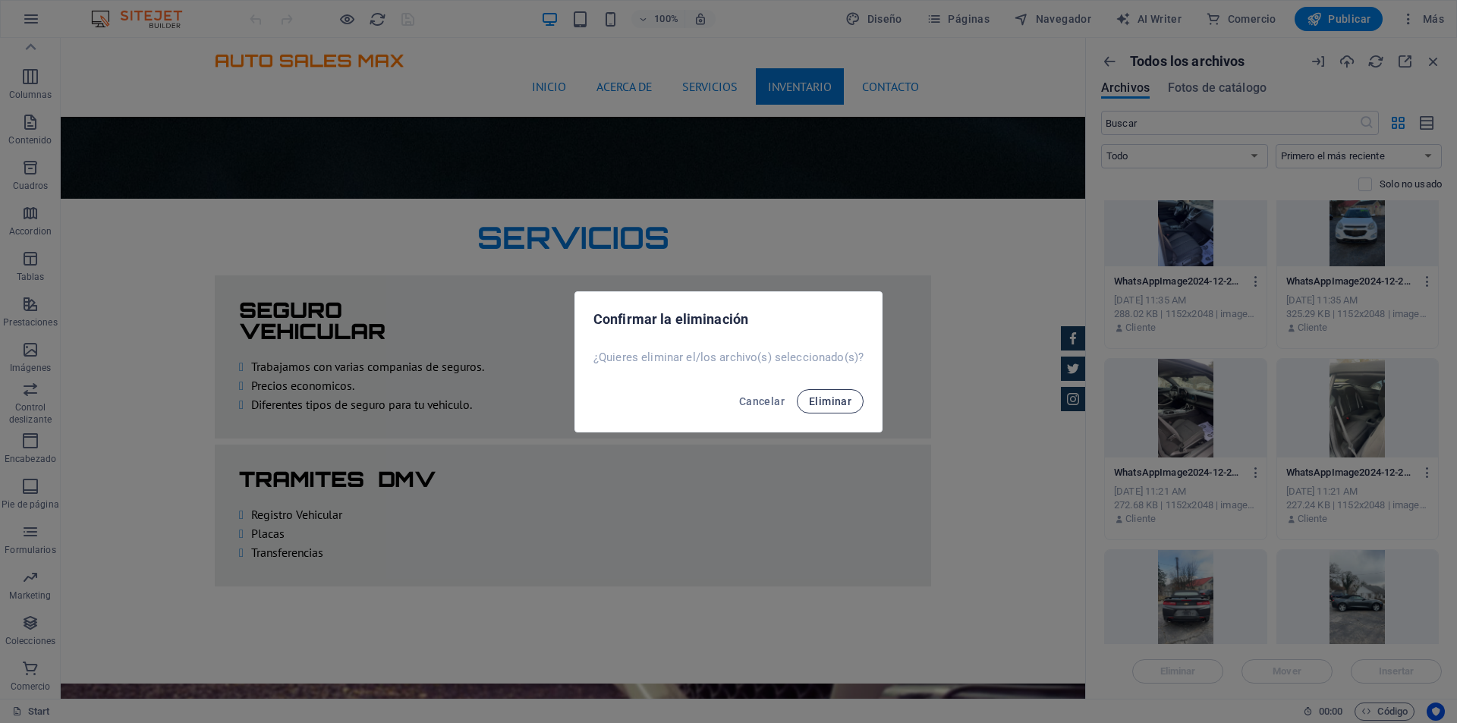
click at [844, 400] on span "Eliminar" at bounding box center [830, 401] width 42 height 12
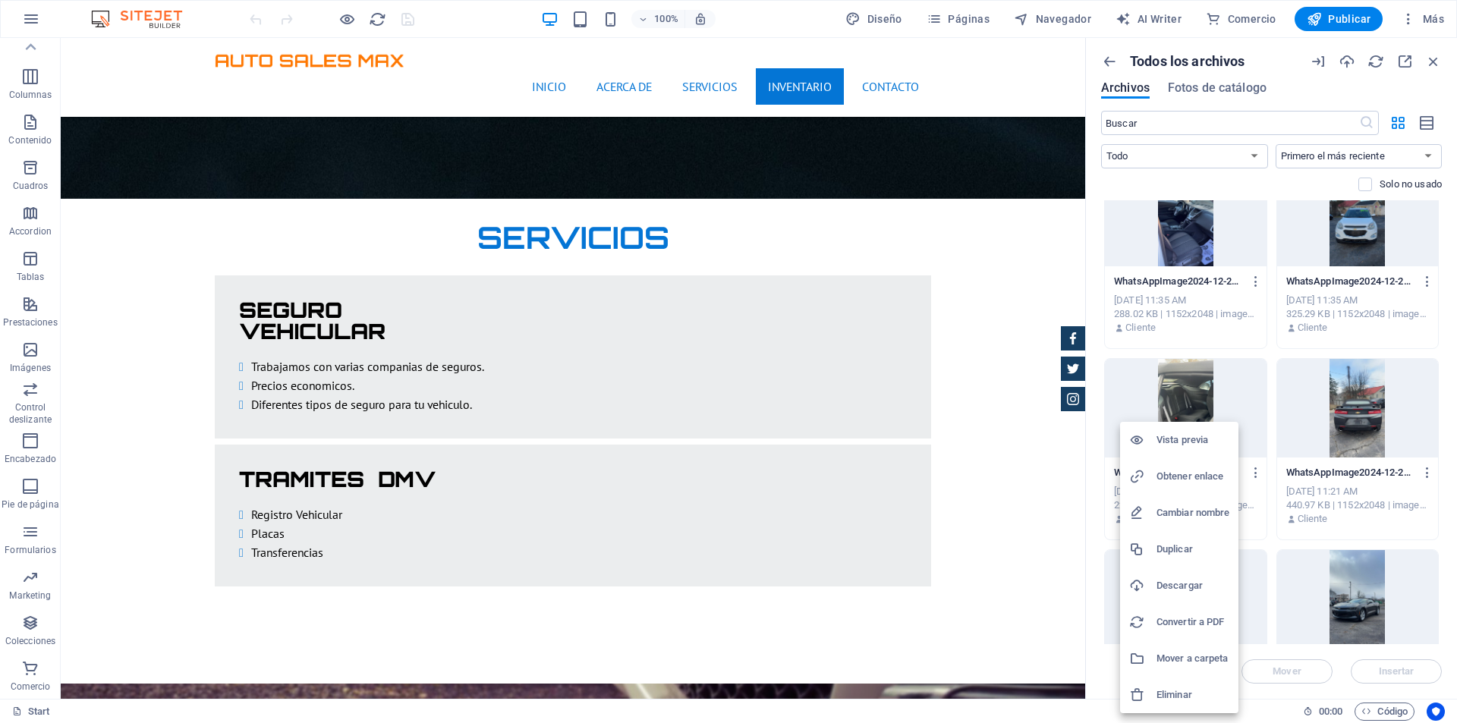
click at [1204, 689] on h6 "Eliminar" at bounding box center [1192, 695] width 73 height 18
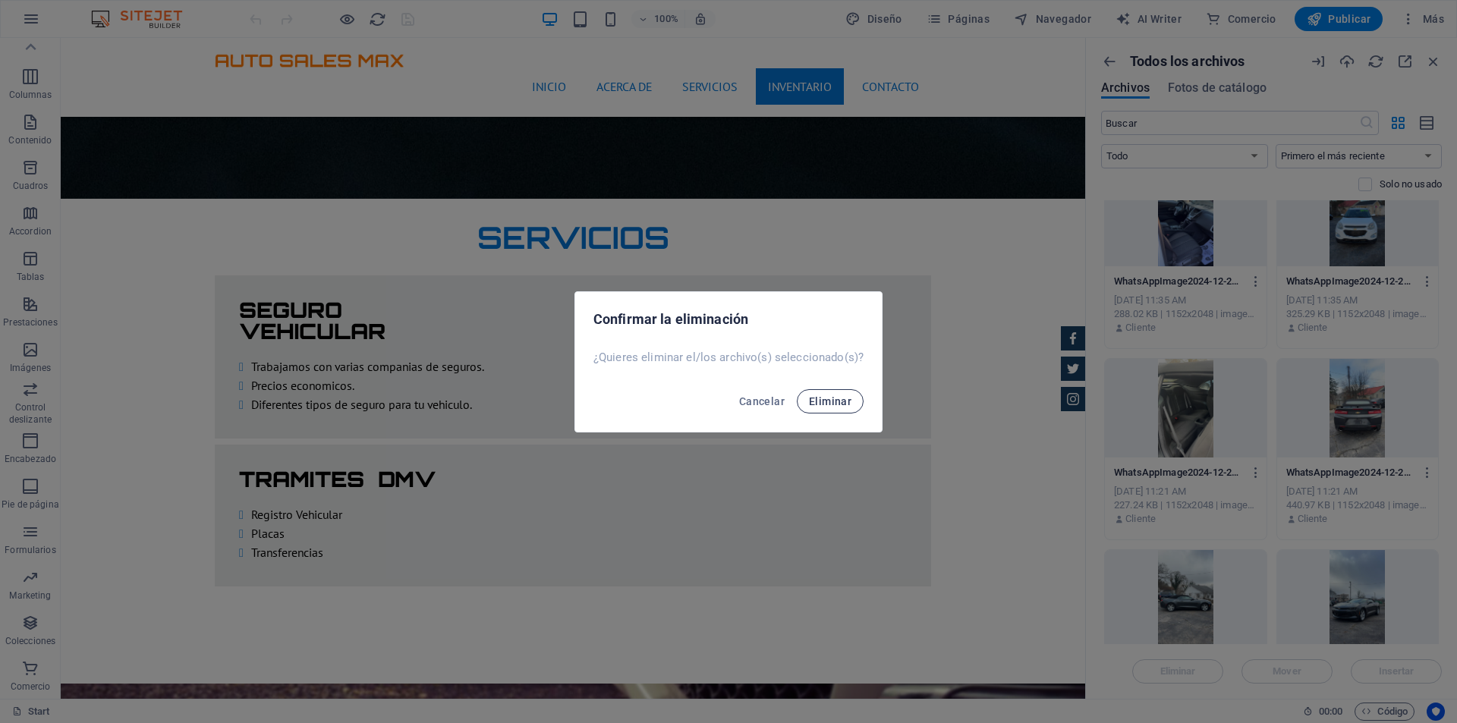
click at [843, 389] on button "Eliminar" at bounding box center [830, 401] width 67 height 24
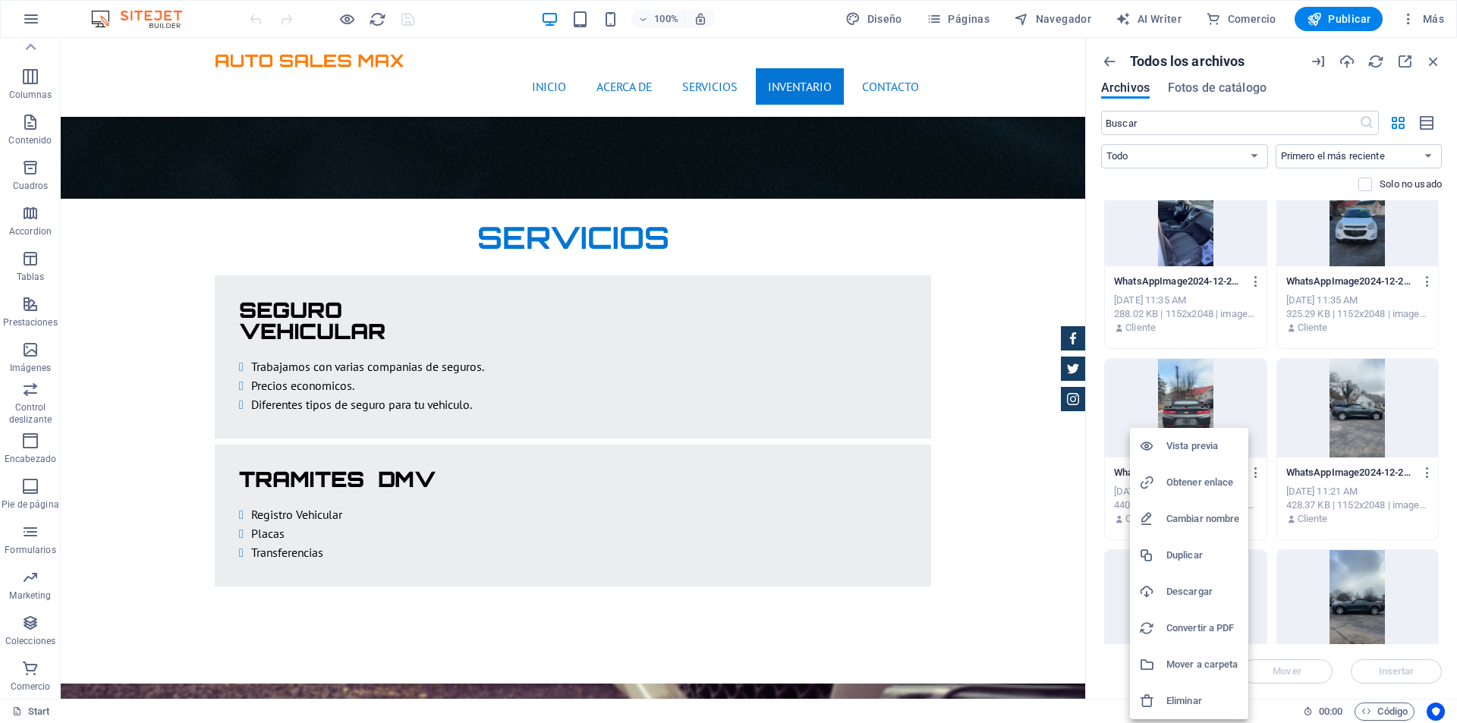
click at [1218, 696] on h6 "Eliminar" at bounding box center [1202, 701] width 73 height 18
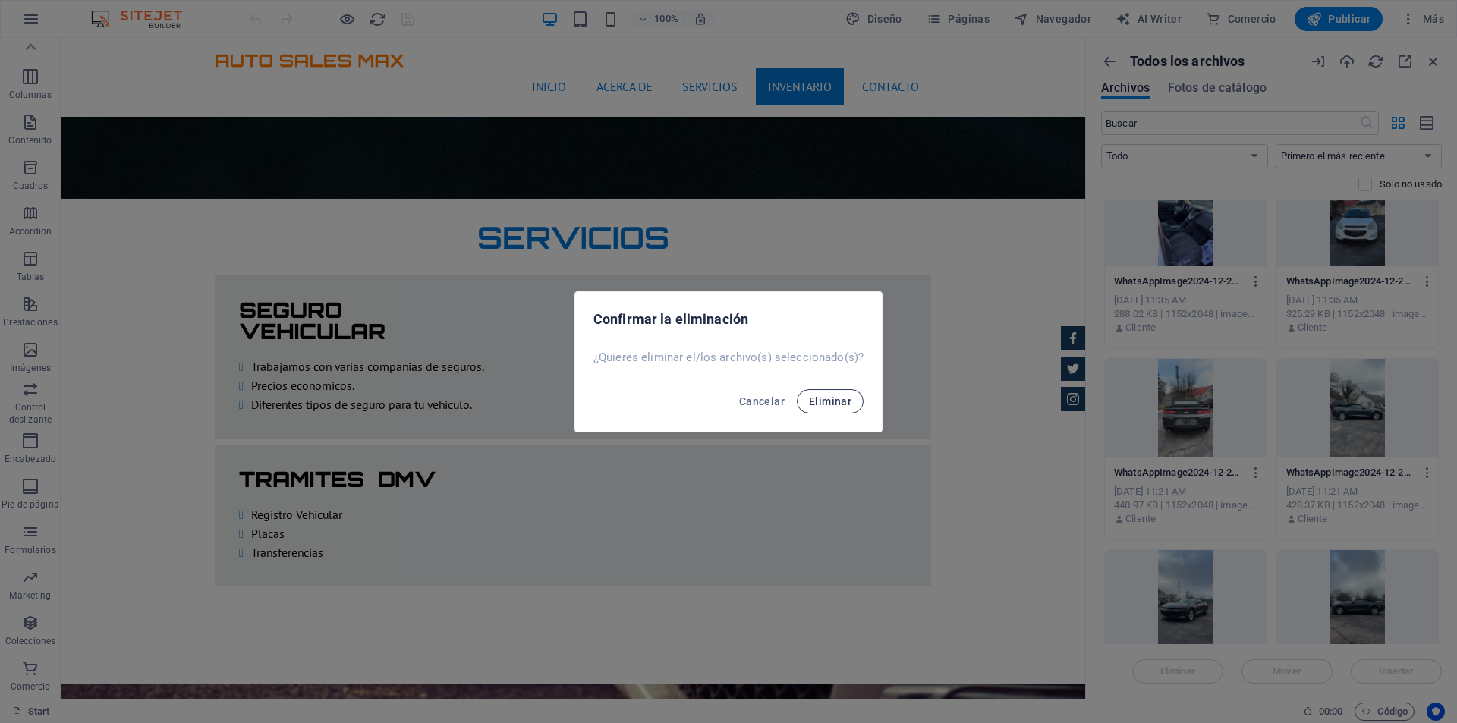
click at [842, 398] on span "Eliminar" at bounding box center [830, 401] width 42 height 12
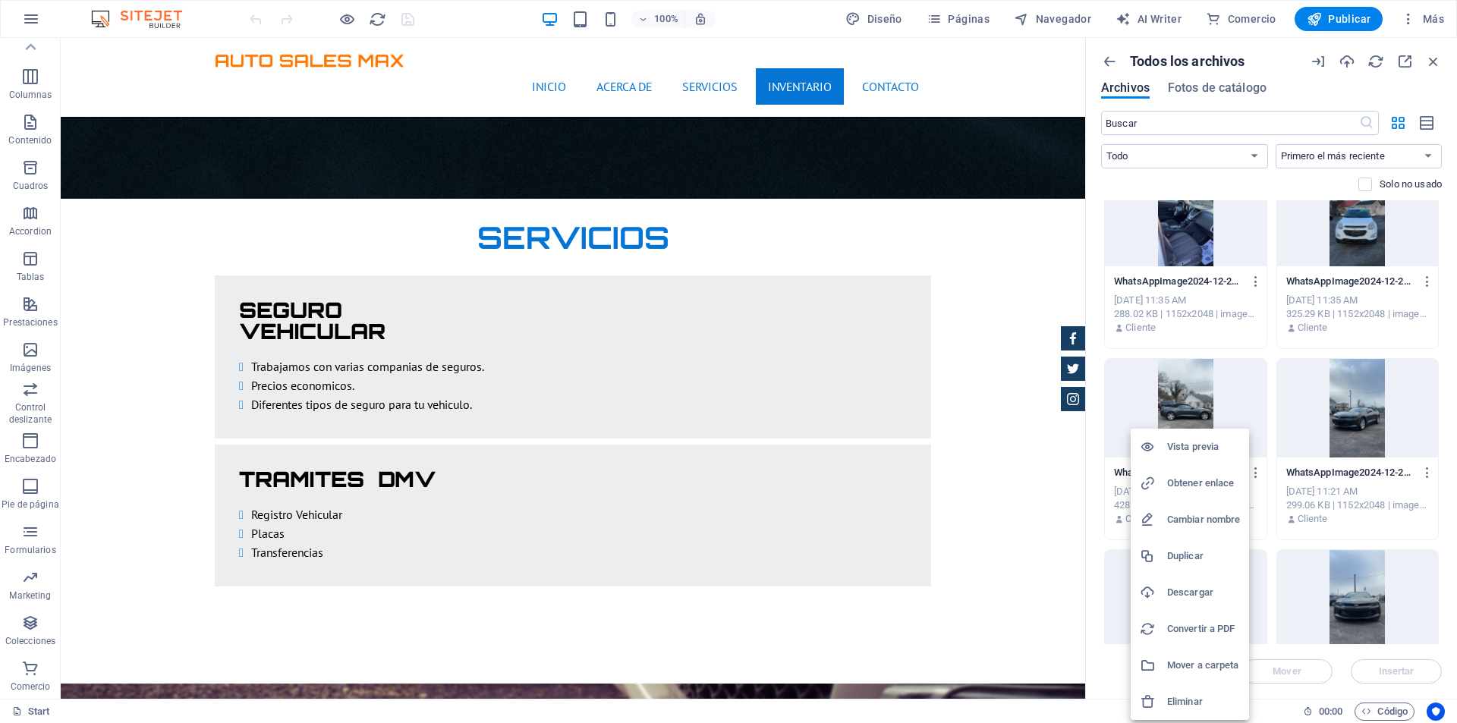
click at [1217, 696] on h6 "Eliminar" at bounding box center [1203, 702] width 73 height 18
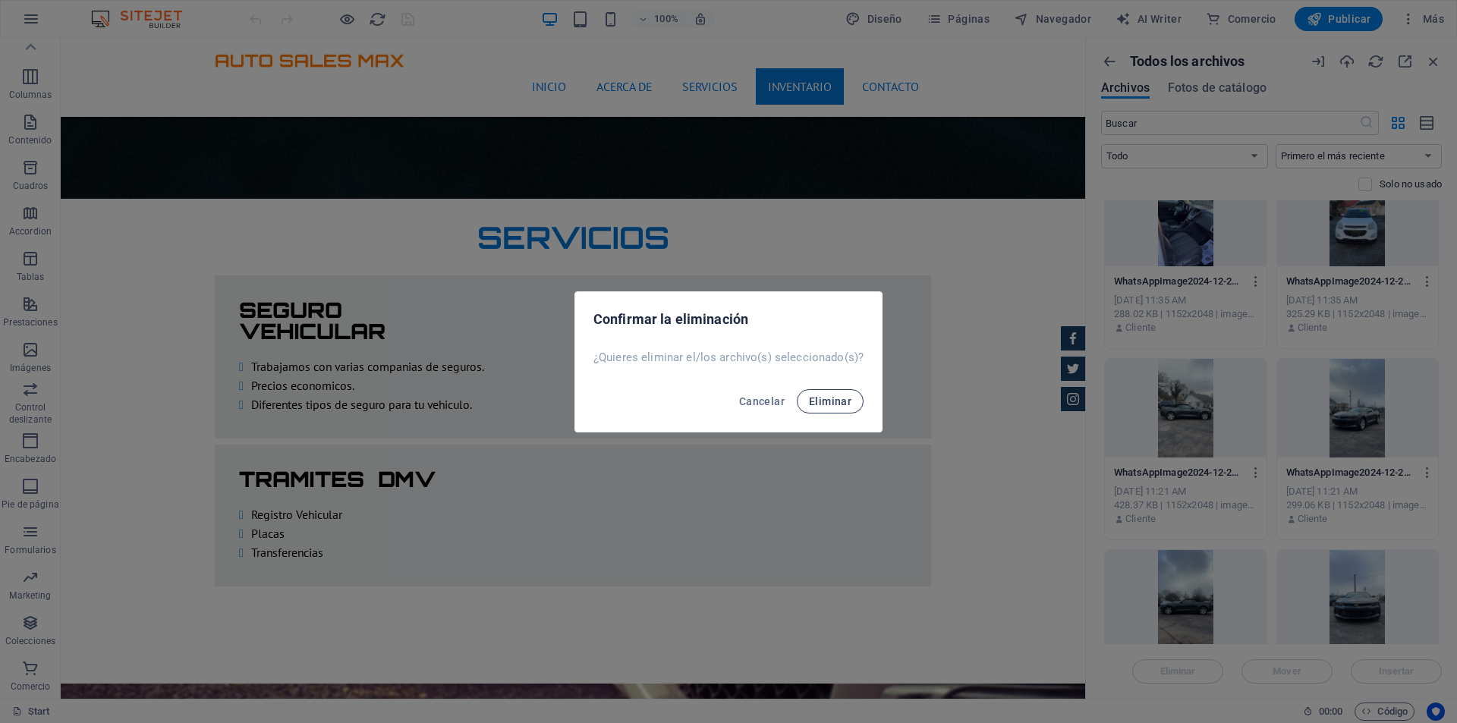
click at [839, 401] on span "Eliminar" at bounding box center [830, 401] width 42 height 12
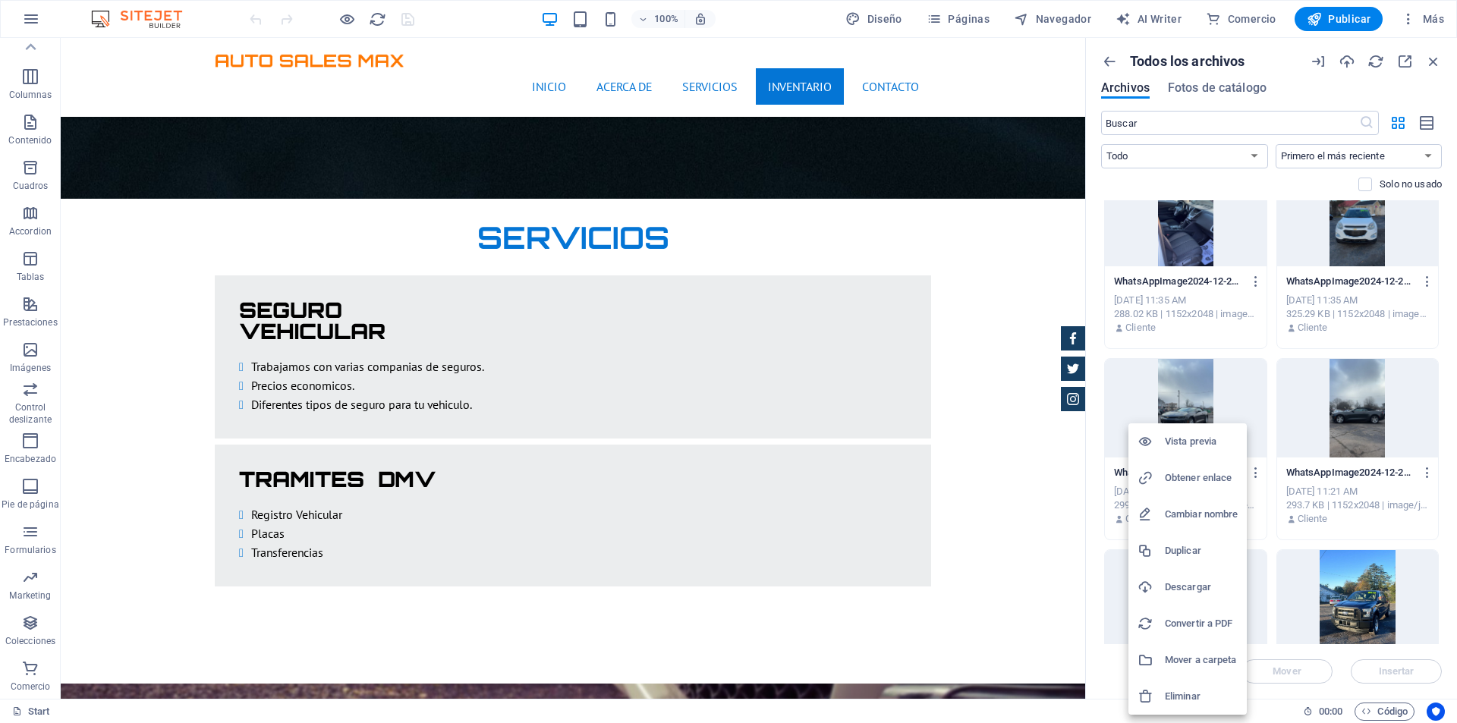
click at [1217, 699] on h6 "Eliminar" at bounding box center [1201, 696] width 73 height 18
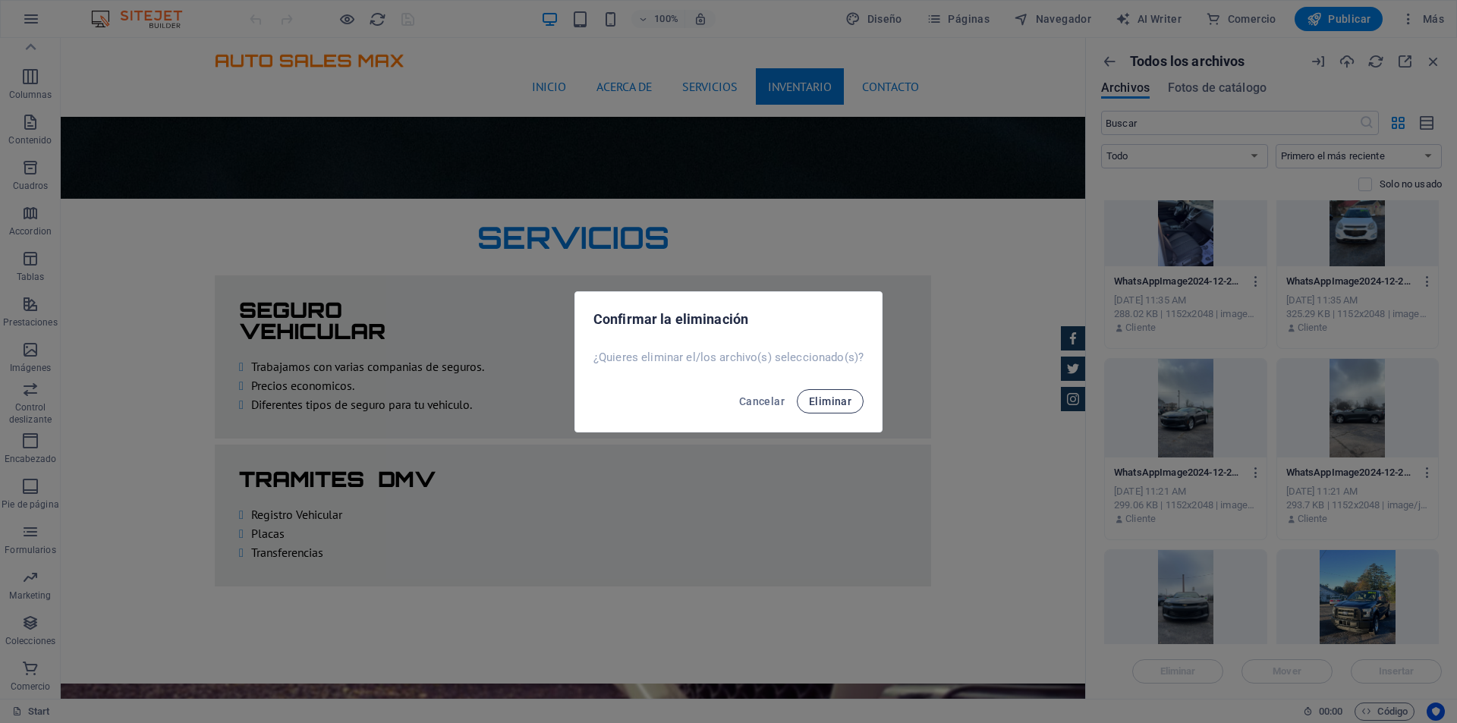
click at [845, 396] on span "Eliminar" at bounding box center [830, 401] width 42 height 12
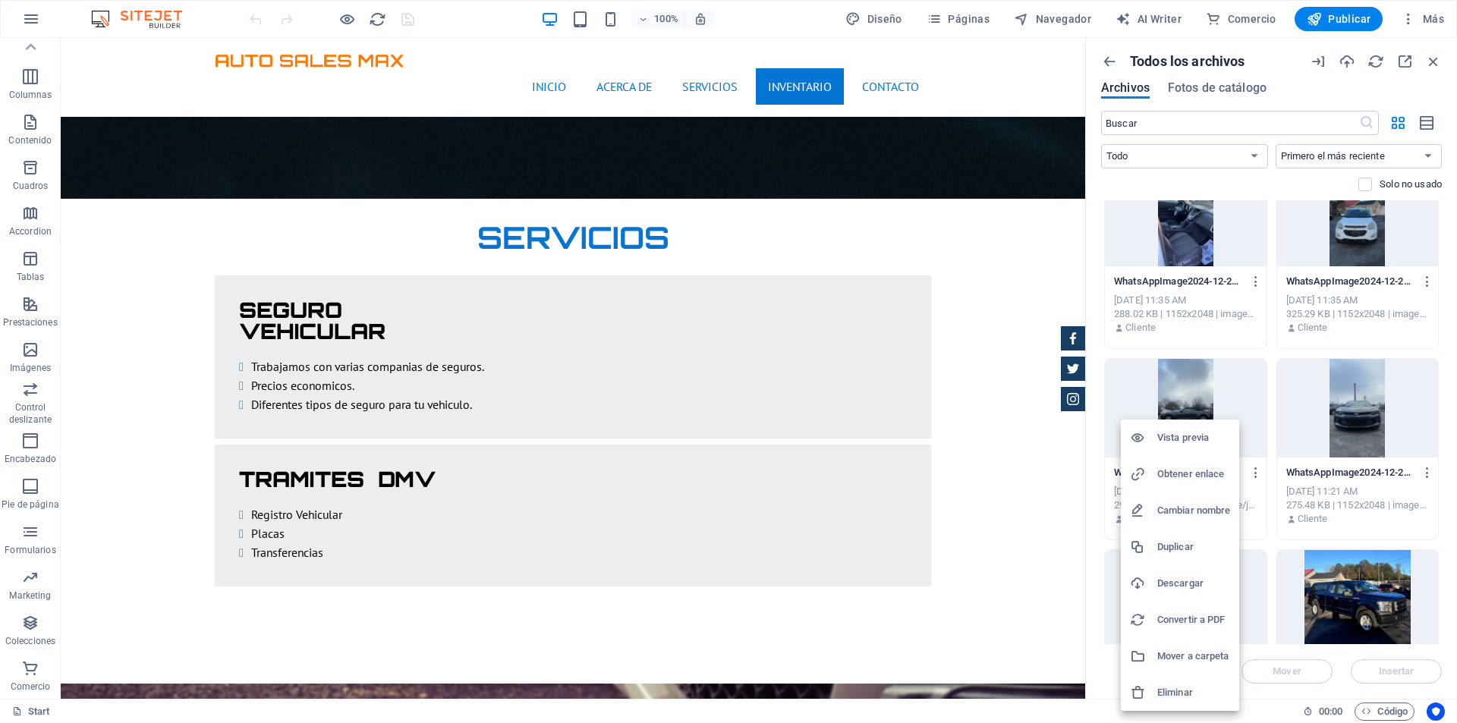
click at [1199, 692] on h6 "Eliminar" at bounding box center [1193, 693] width 73 height 18
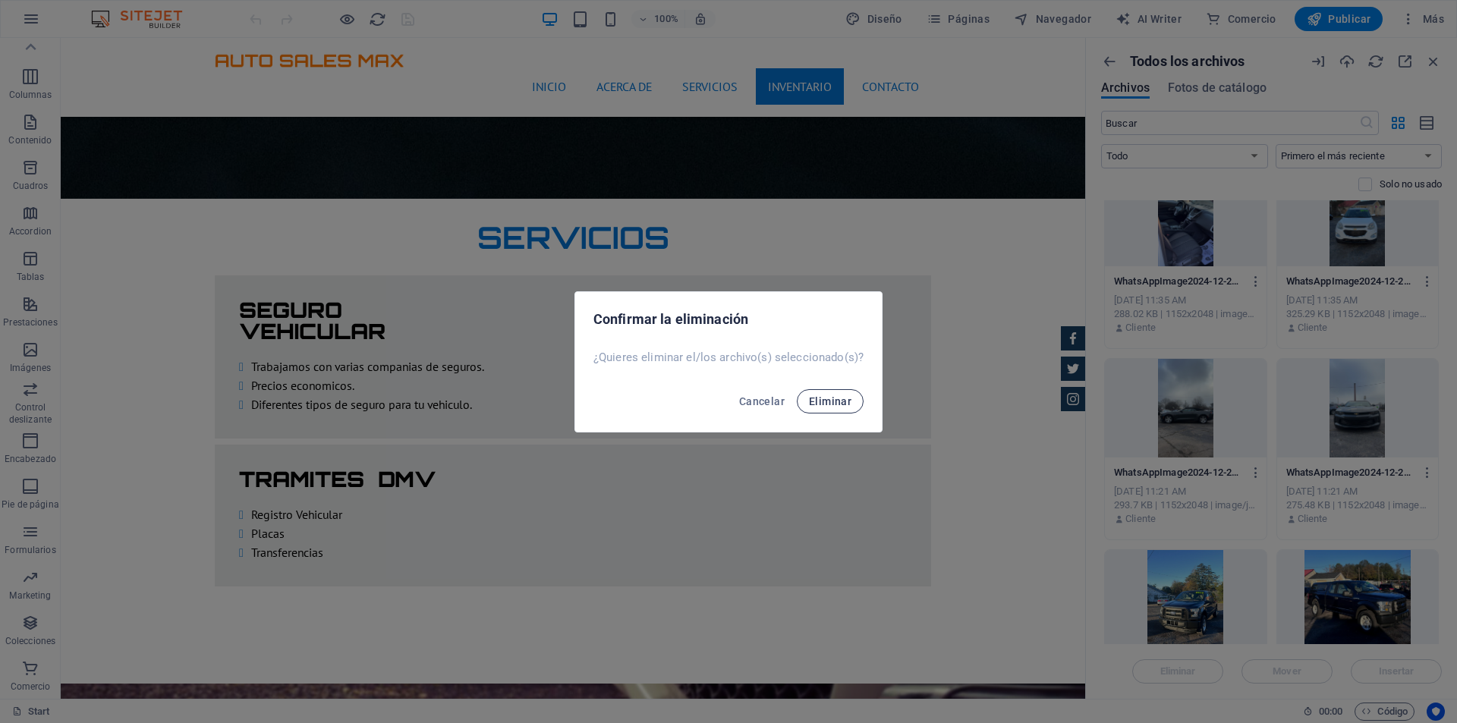
click at [844, 406] on span "Eliminar" at bounding box center [830, 401] width 42 height 12
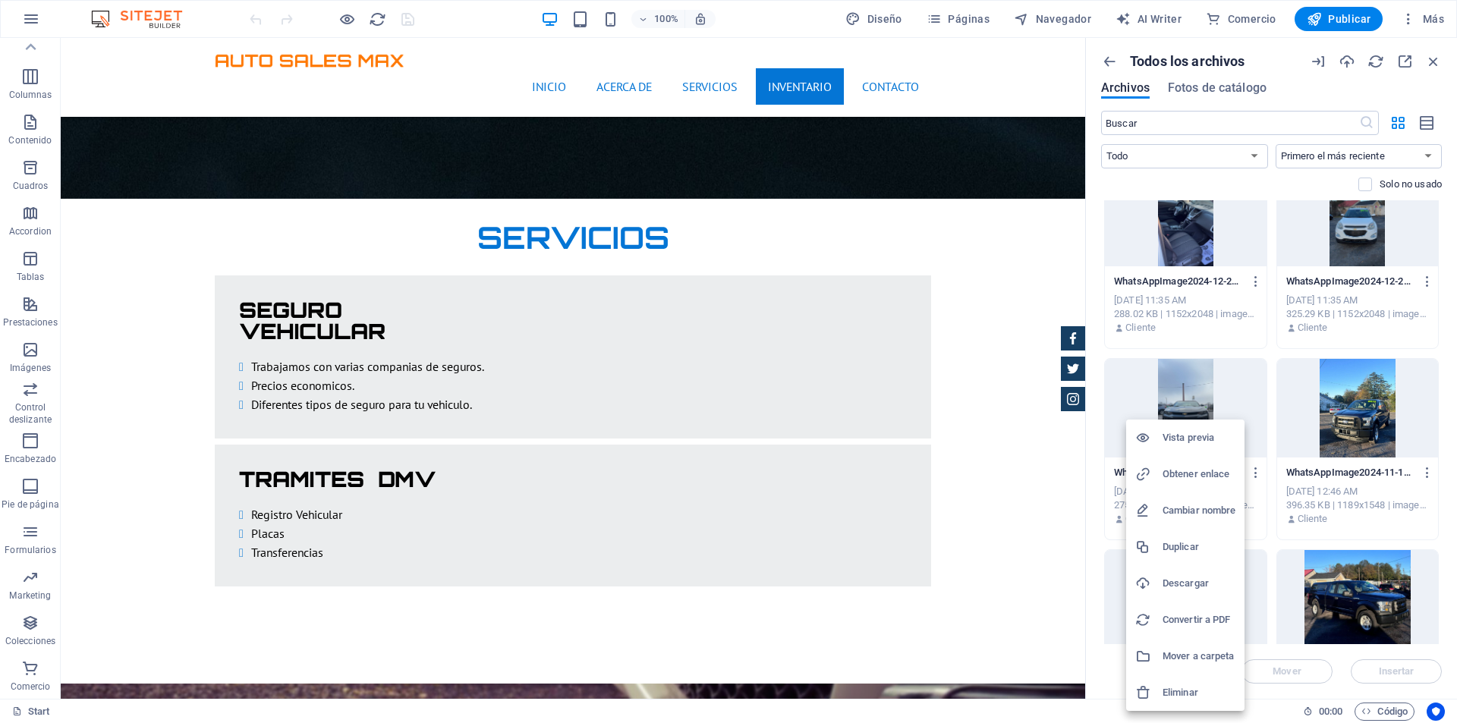
click at [1213, 692] on h6 "Eliminar" at bounding box center [1198, 693] width 73 height 18
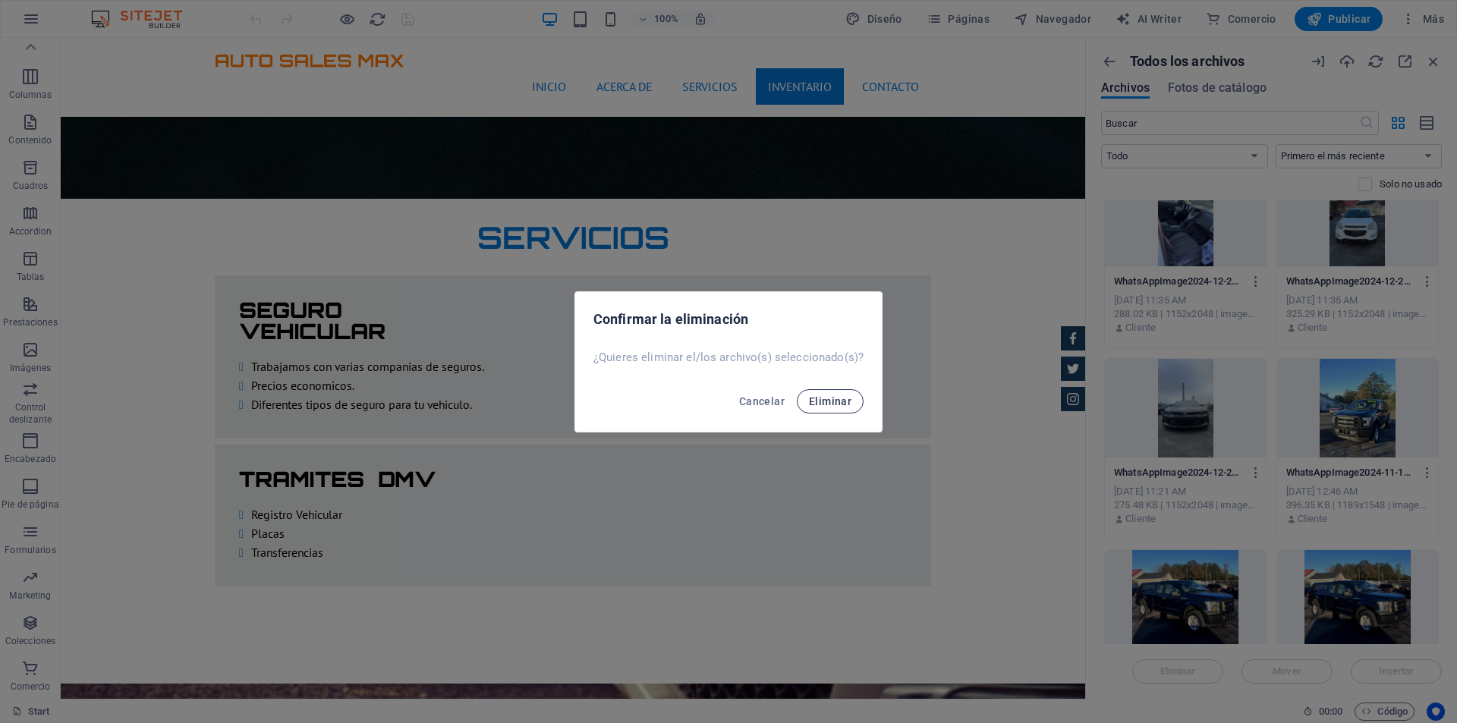
click at [822, 395] on span "Eliminar" at bounding box center [830, 401] width 42 height 12
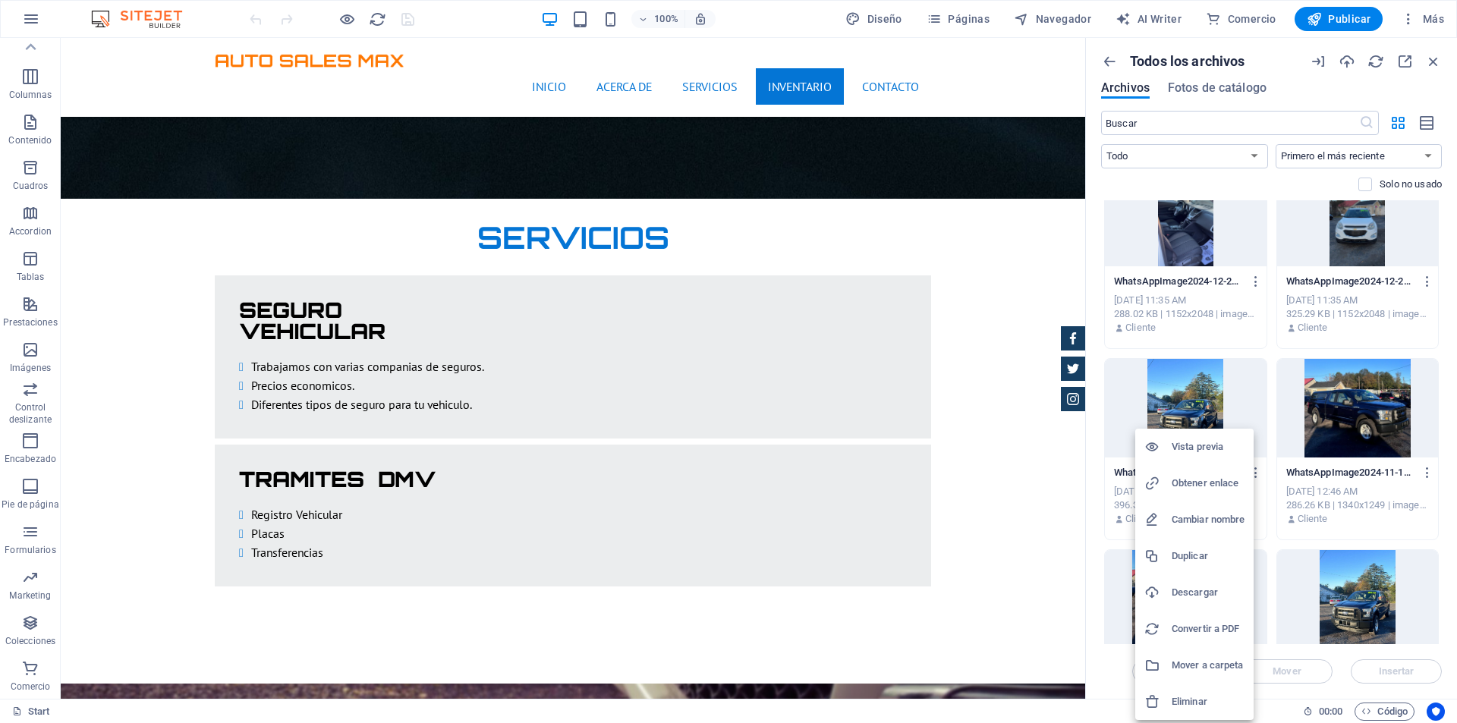
click at [1229, 704] on h6 "Eliminar" at bounding box center [1207, 702] width 73 height 18
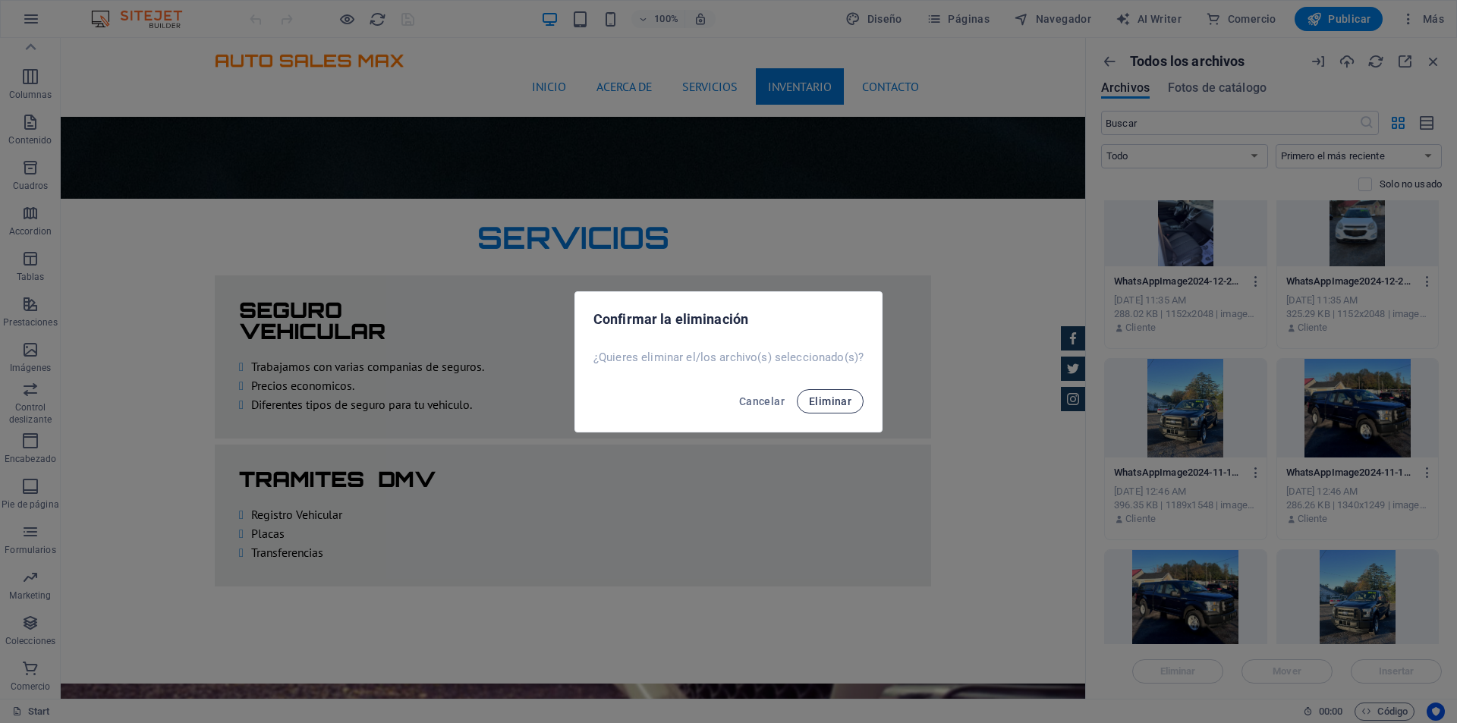
click at [853, 401] on button "Eliminar" at bounding box center [830, 401] width 67 height 24
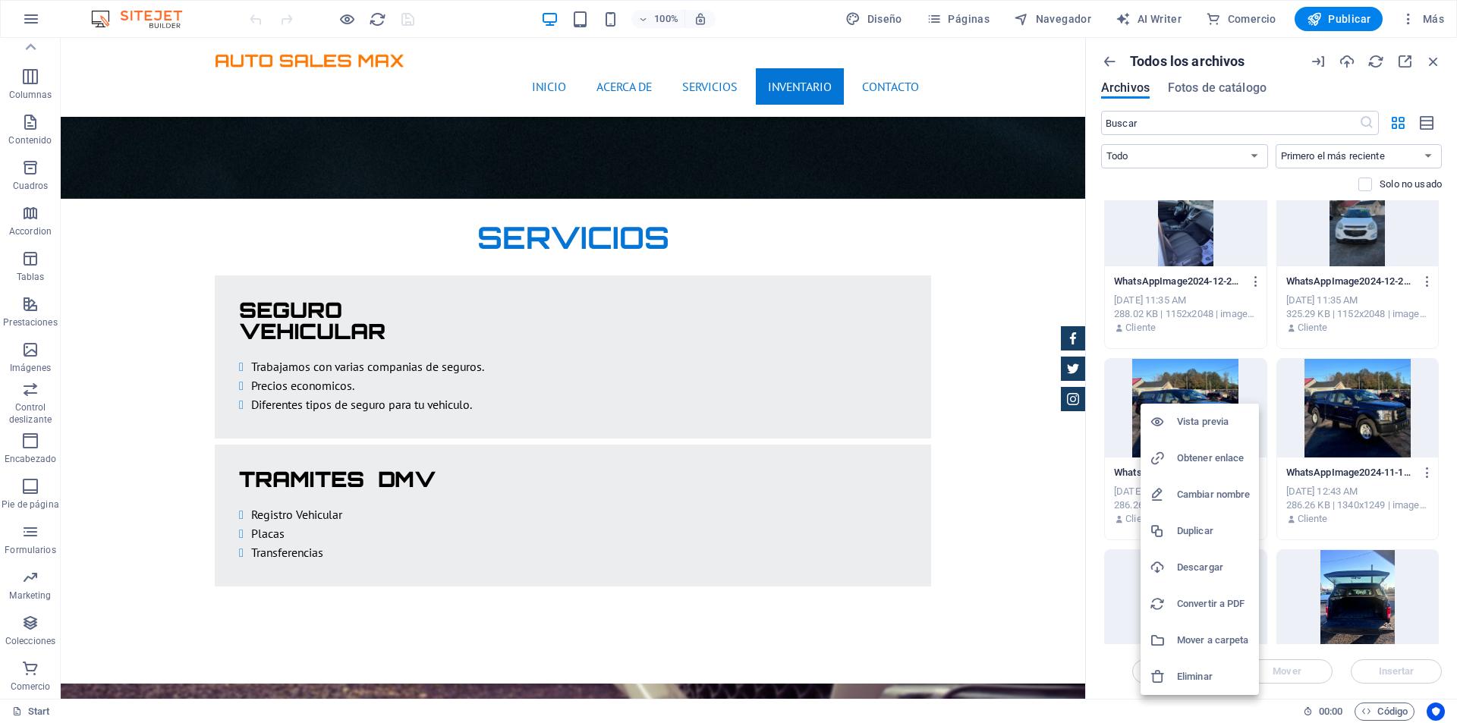
click at [1201, 681] on h6 "Eliminar" at bounding box center [1213, 677] width 73 height 18
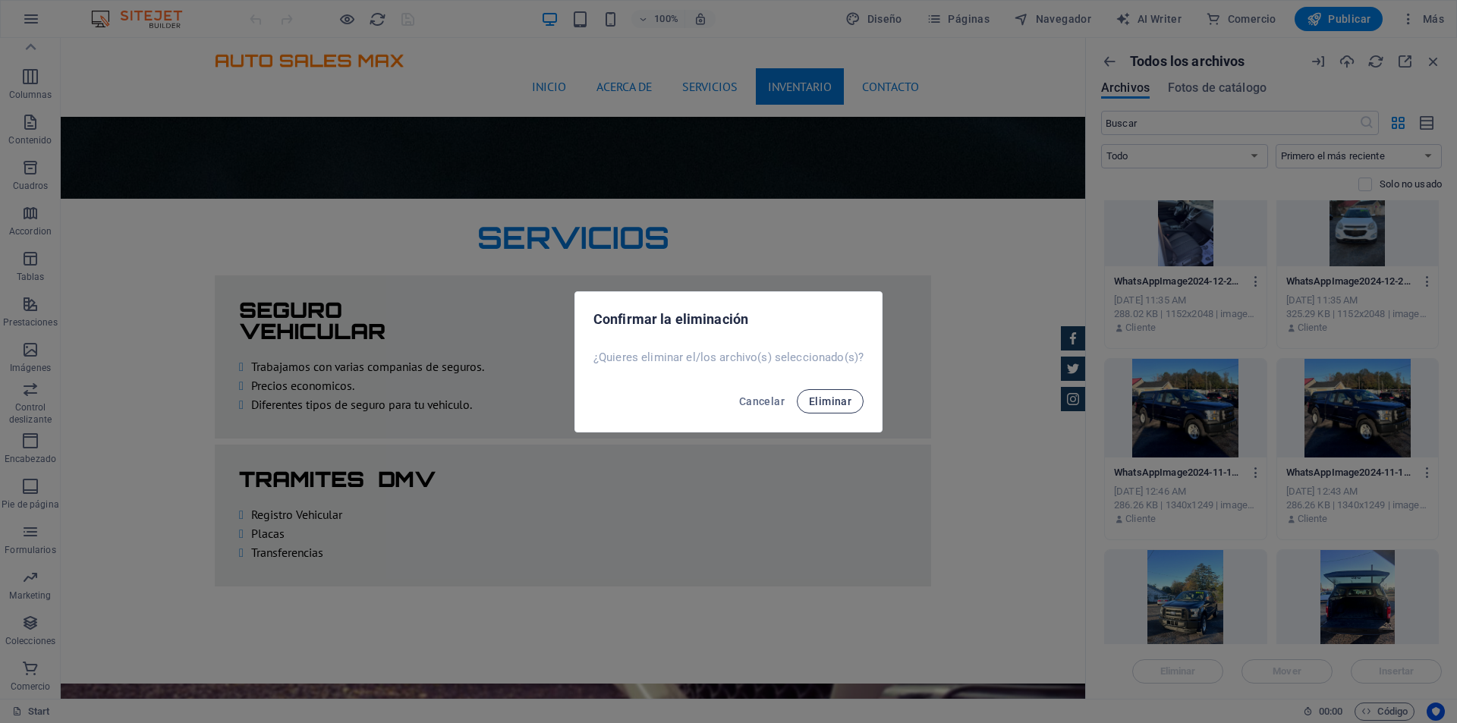
click at [844, 407] on span "Eliminar" at bounding box center [830, 401] width 42 height 12
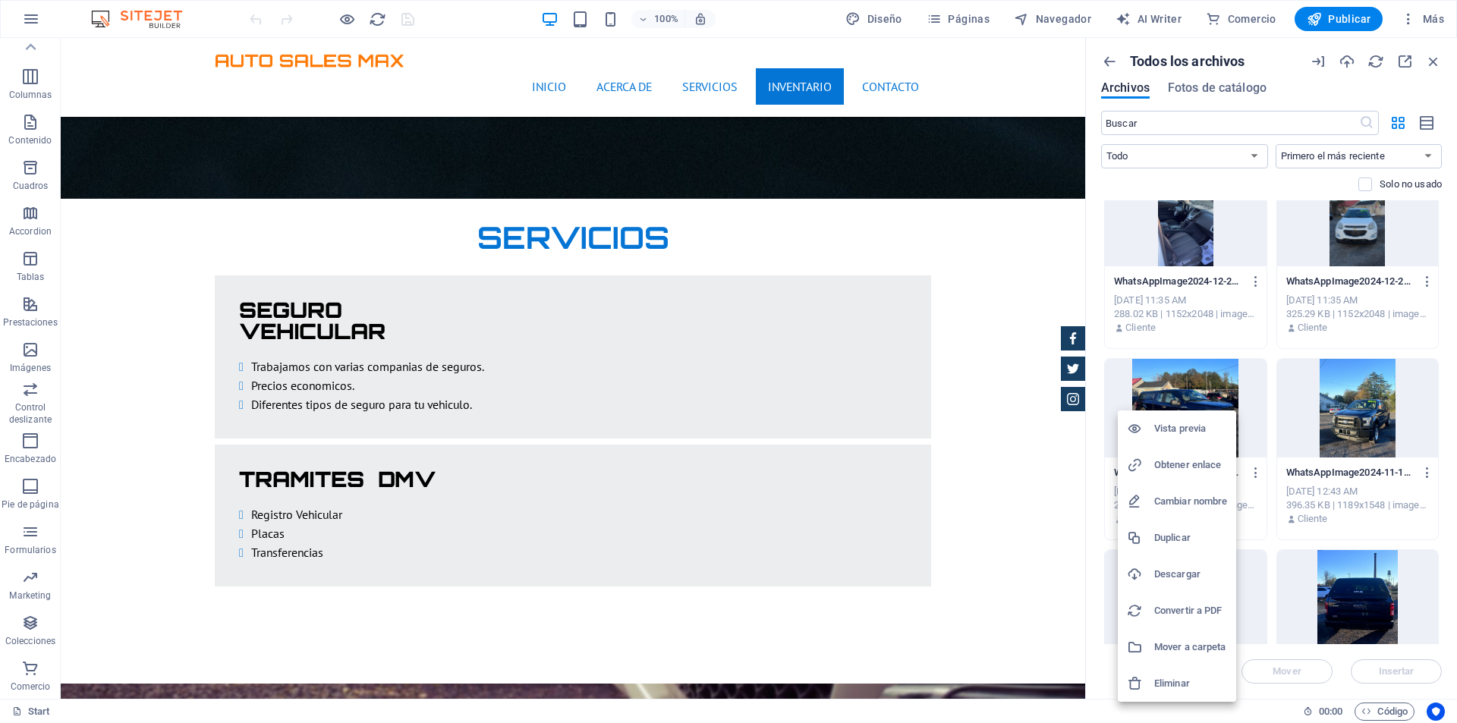
click at [1171, 674] on li "Eliminar" at bounding box center [1177, 683] width 118 height 36
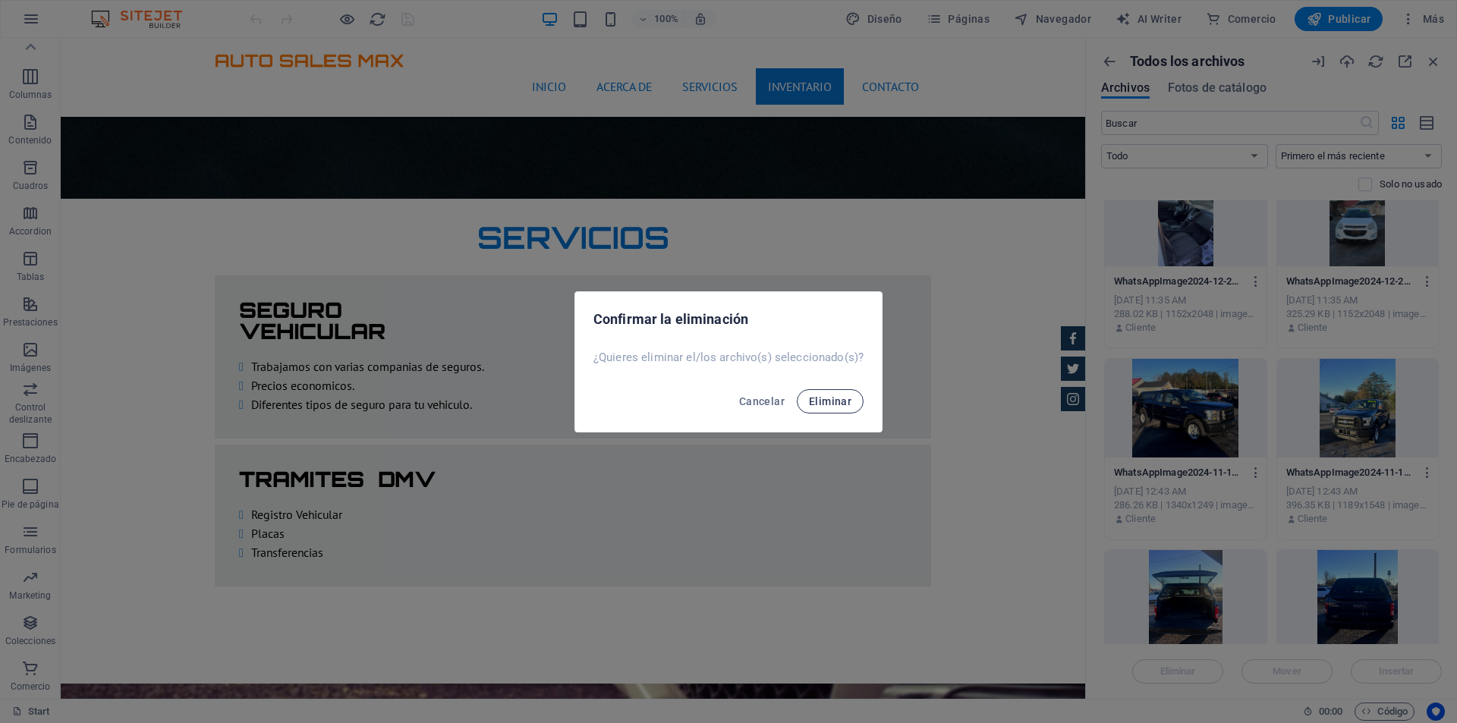
click at [841, 401] on span "Eliminar" at bounding box center [830, 401] width 42 height 12
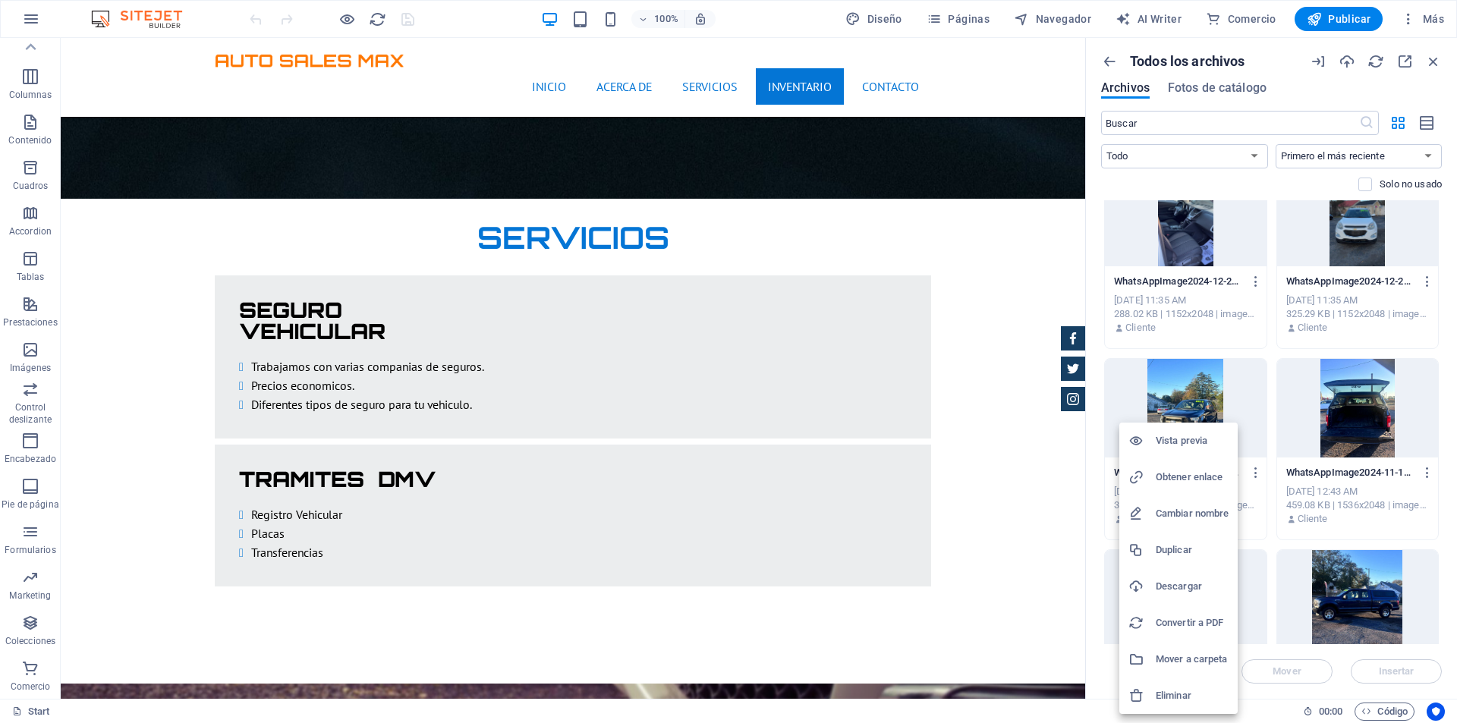
click at [1178, 696] on h6 "Eliminar" at bounding box center [1191, 696] width 73 height 18
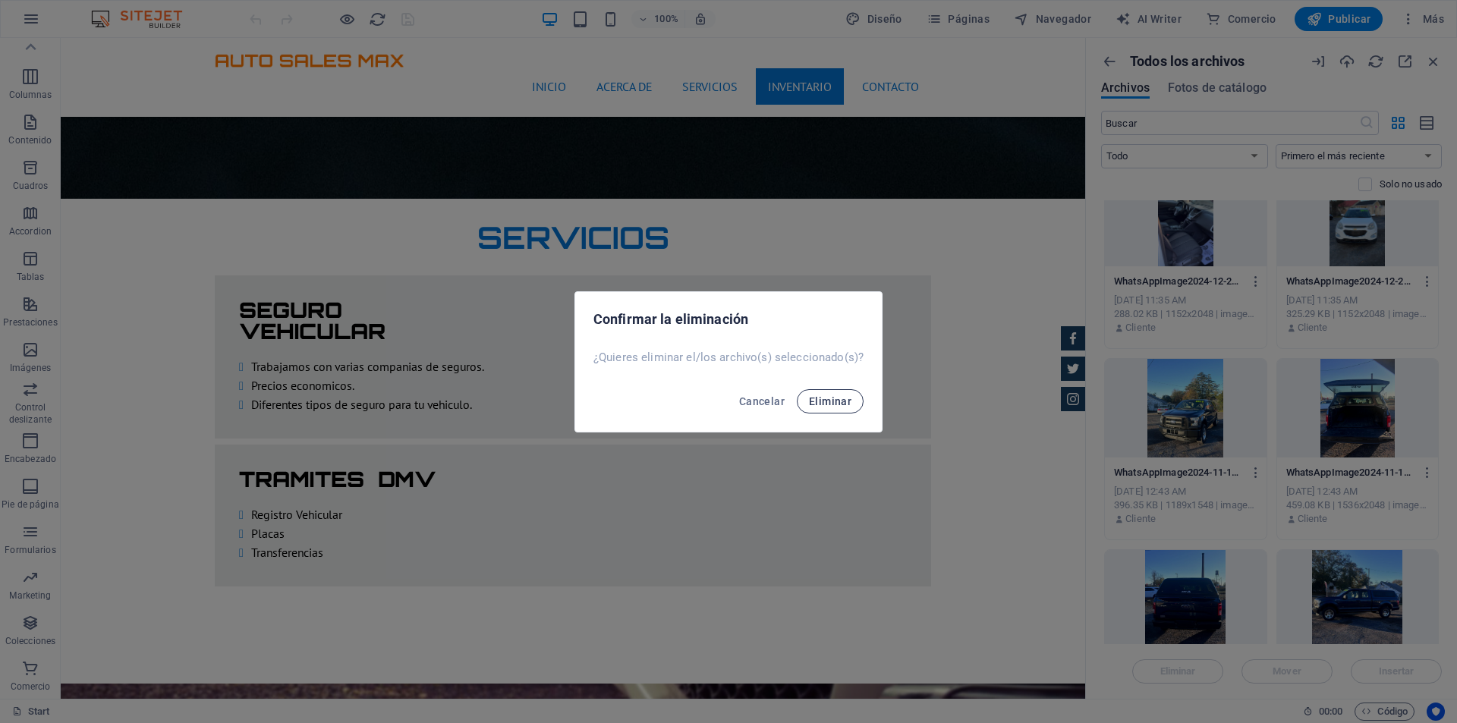
click at [842, 404] on span "Eliminar" at bounding box center [830, 401] width 42 height 12
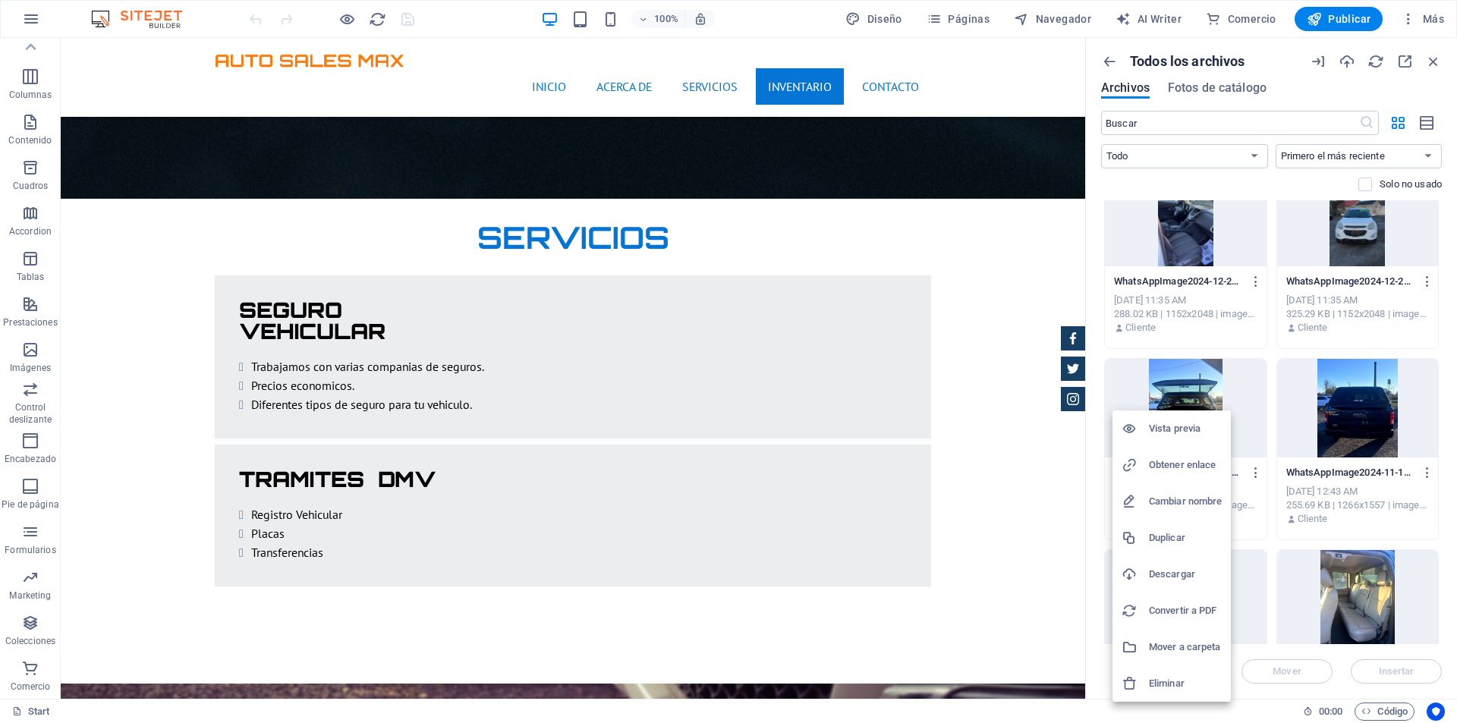
click at [1173, 684] on h6 "Eliminar" at bounding box center [1185, 683] width 73 height 18
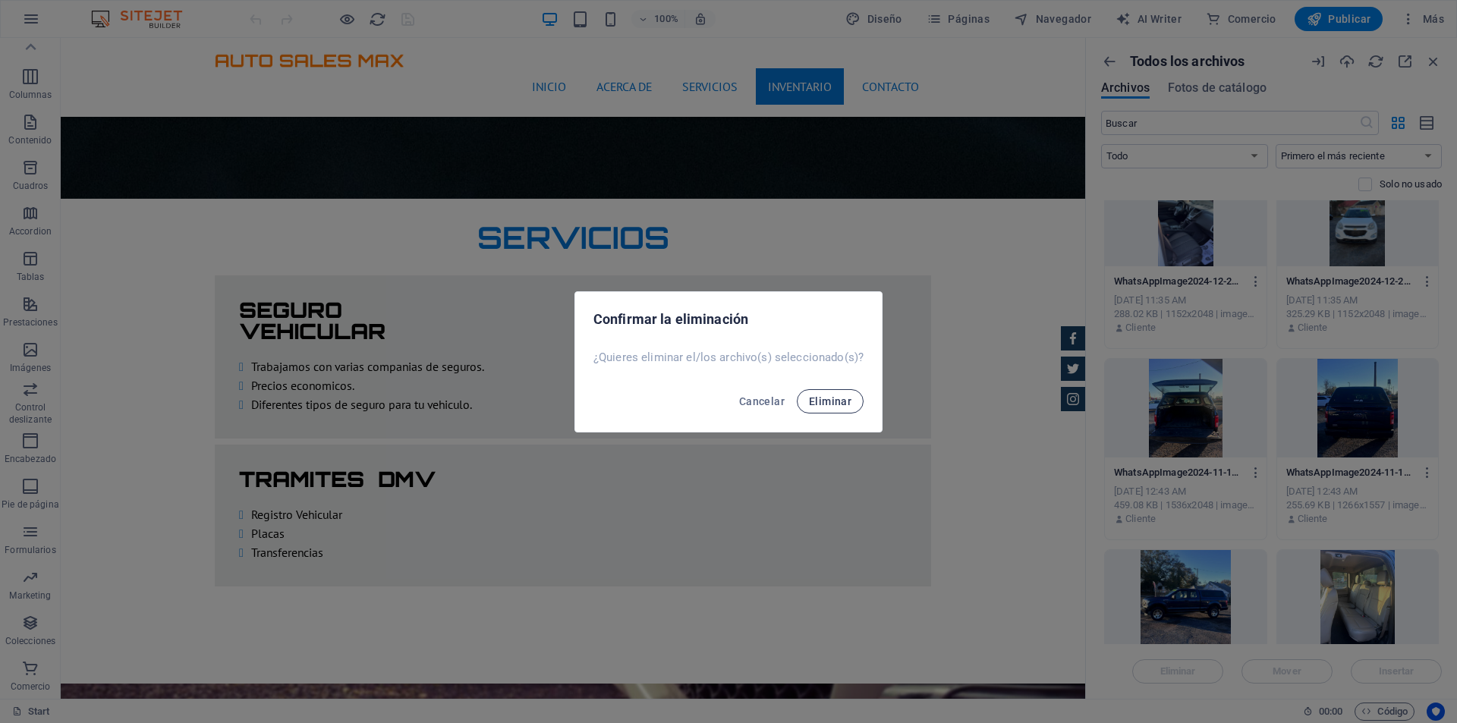
click at [849, 407] on span "Eliminar" at bounding box center [830, 401] width 42 height 12
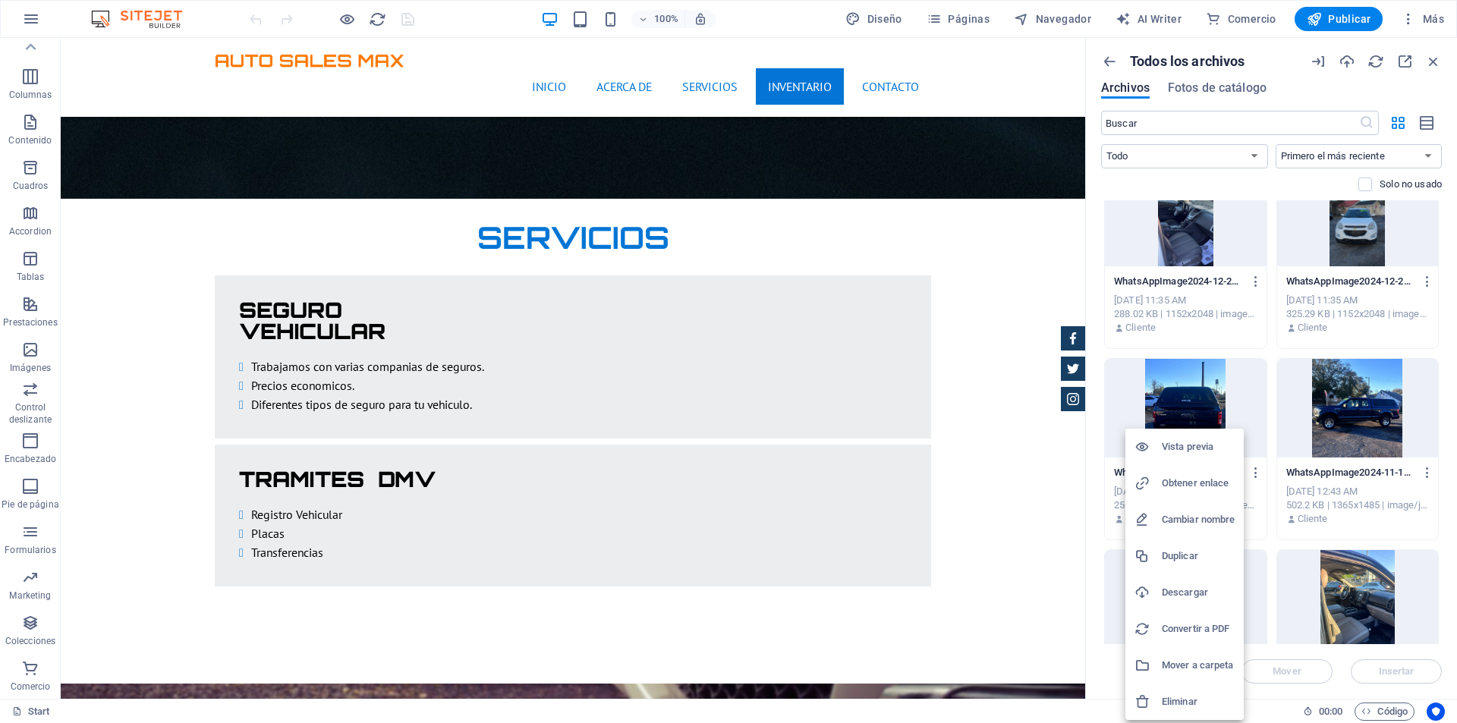
click at [1199, 693] on h6 "Eliminar" at bounding box center [1198, 702] width 73 height 18
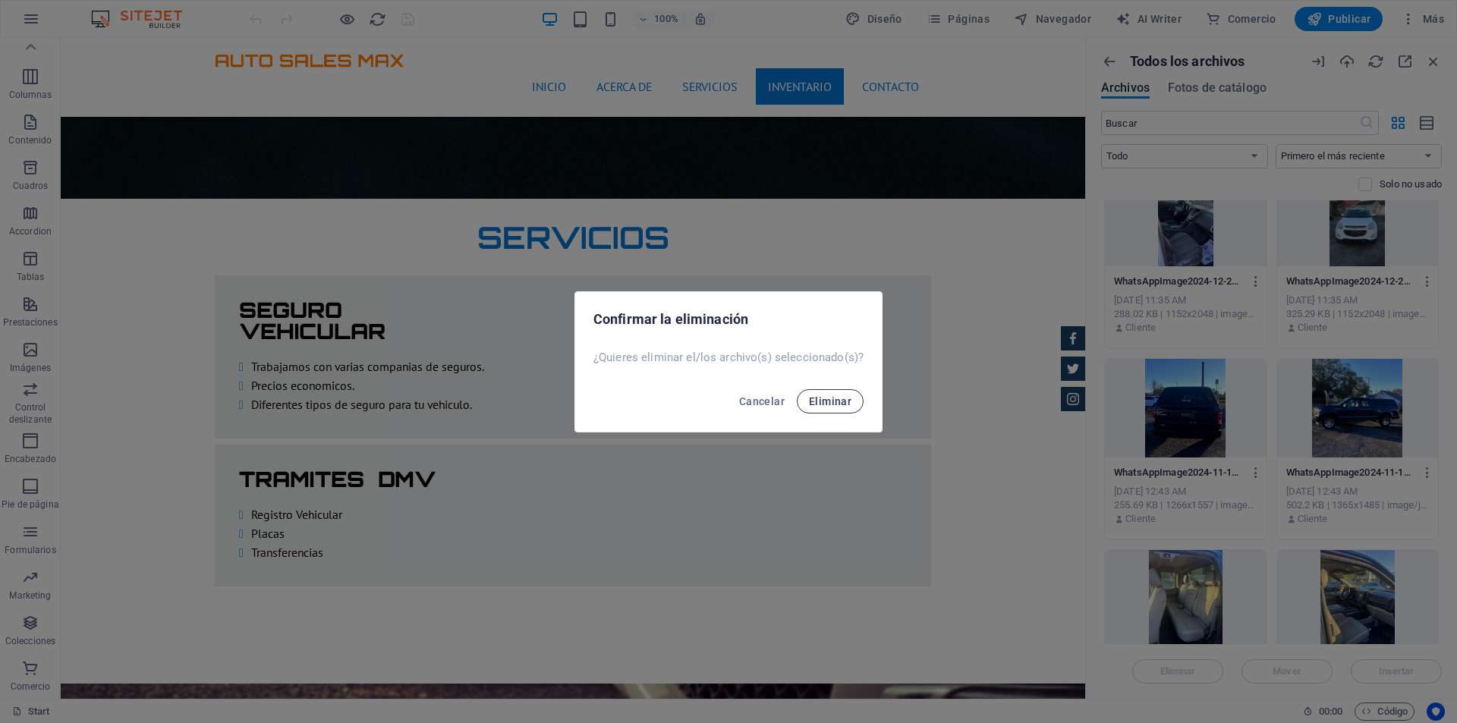
click at [840, 400] on span "Eliminar" at bounding box center [830, 401] width 42 height 12
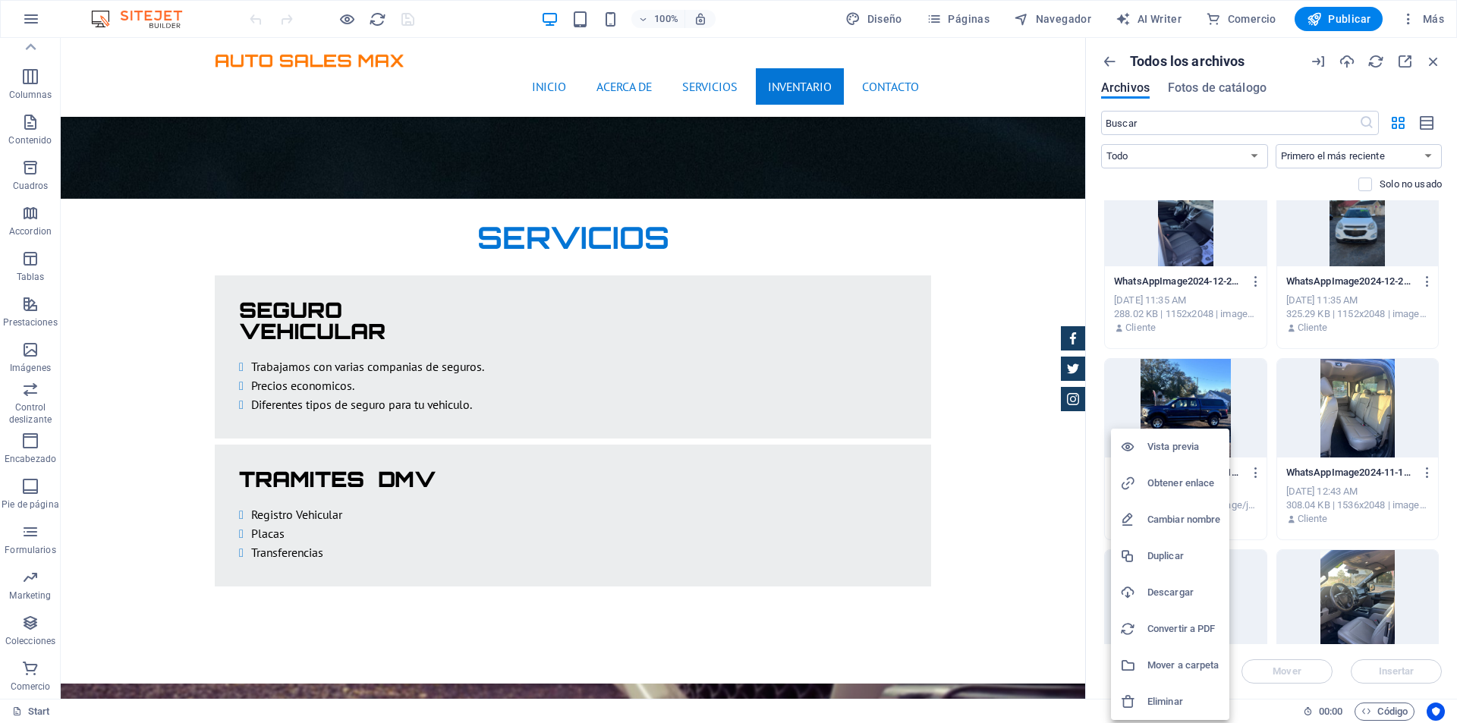
click at [1172, 704] on h6 "Eliminar" at bounding box center [1183, 702] width 73 height 18
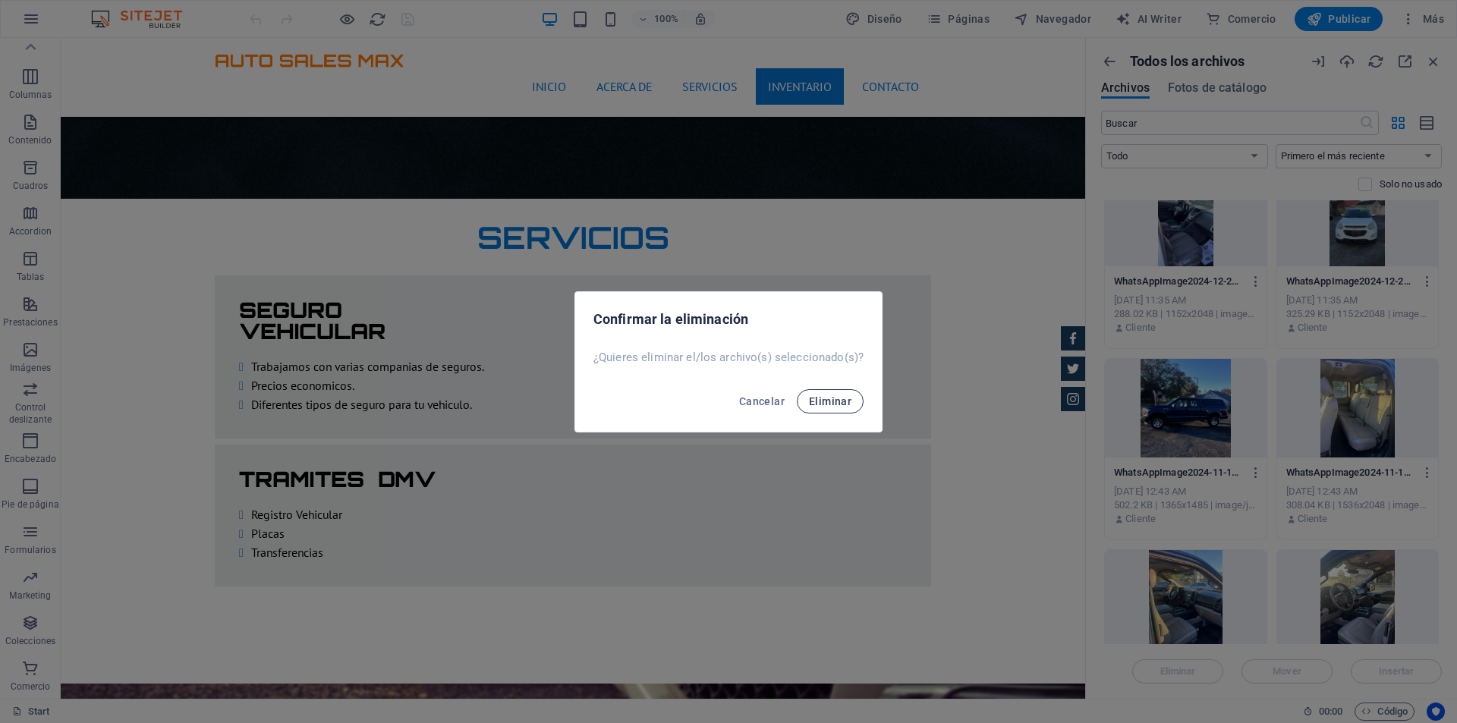
click at [853, 399] on button "Eliminar" at bounding box center [830, 401] width 67 height 24
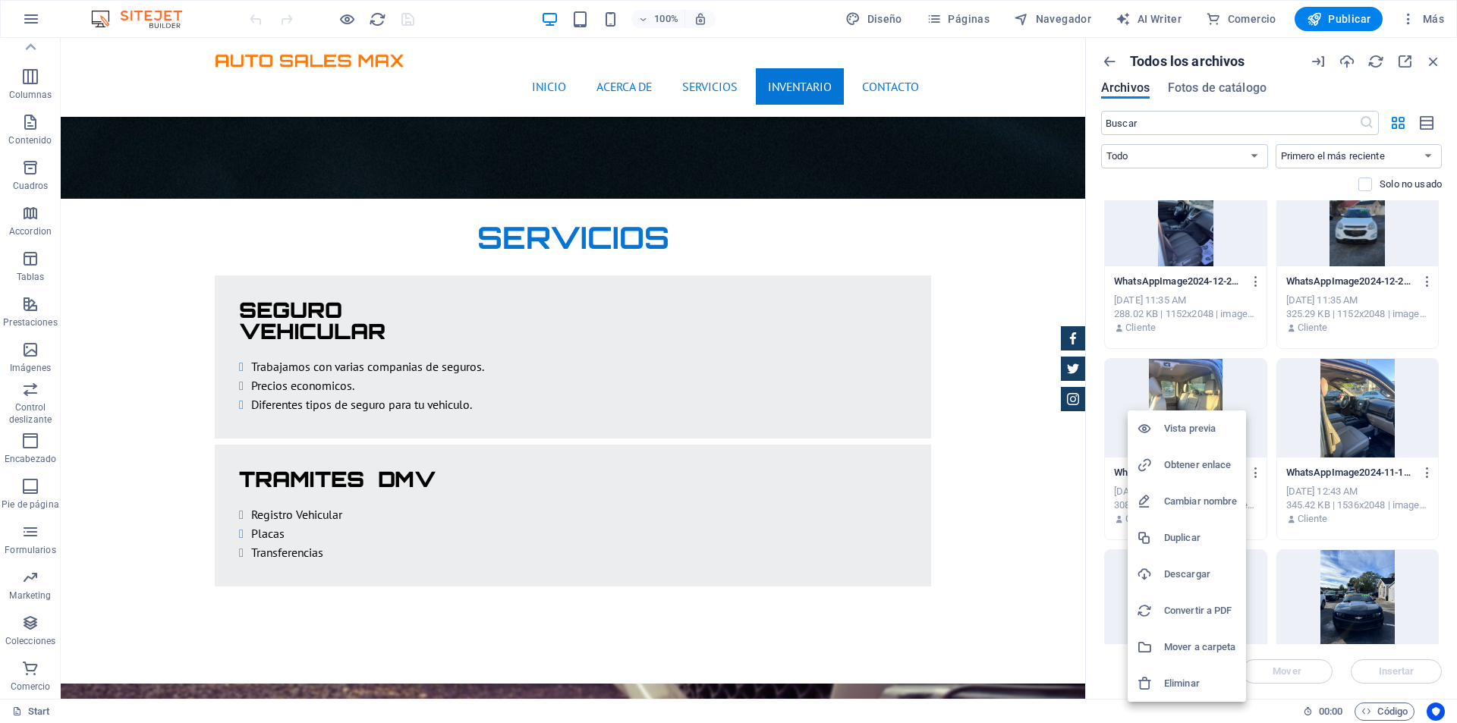
click at [1193, 683] on h6 "Eliminar" at bounding box center [1200, 683] width 73 height 18
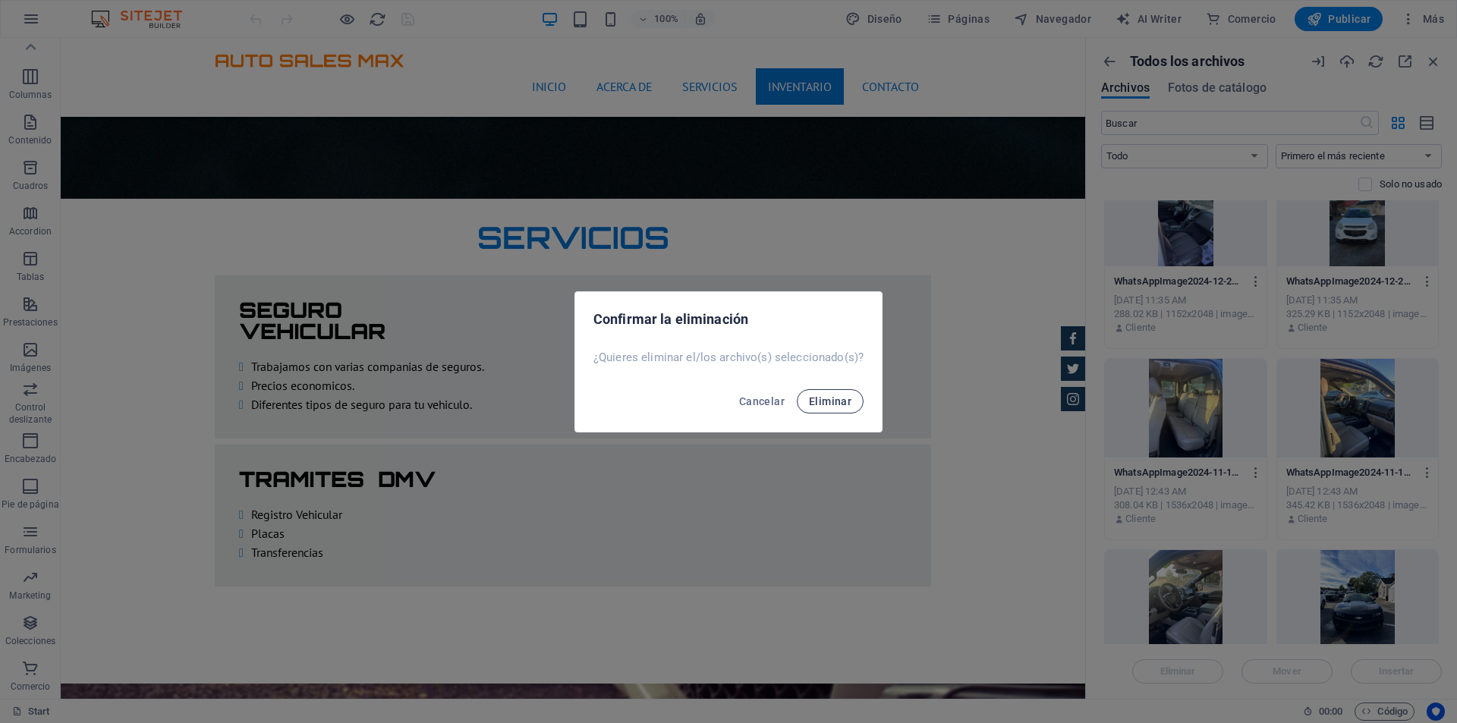
click at [806, 405] on button "Eliminar" at bounding box center [830, 401] width 67 height 24
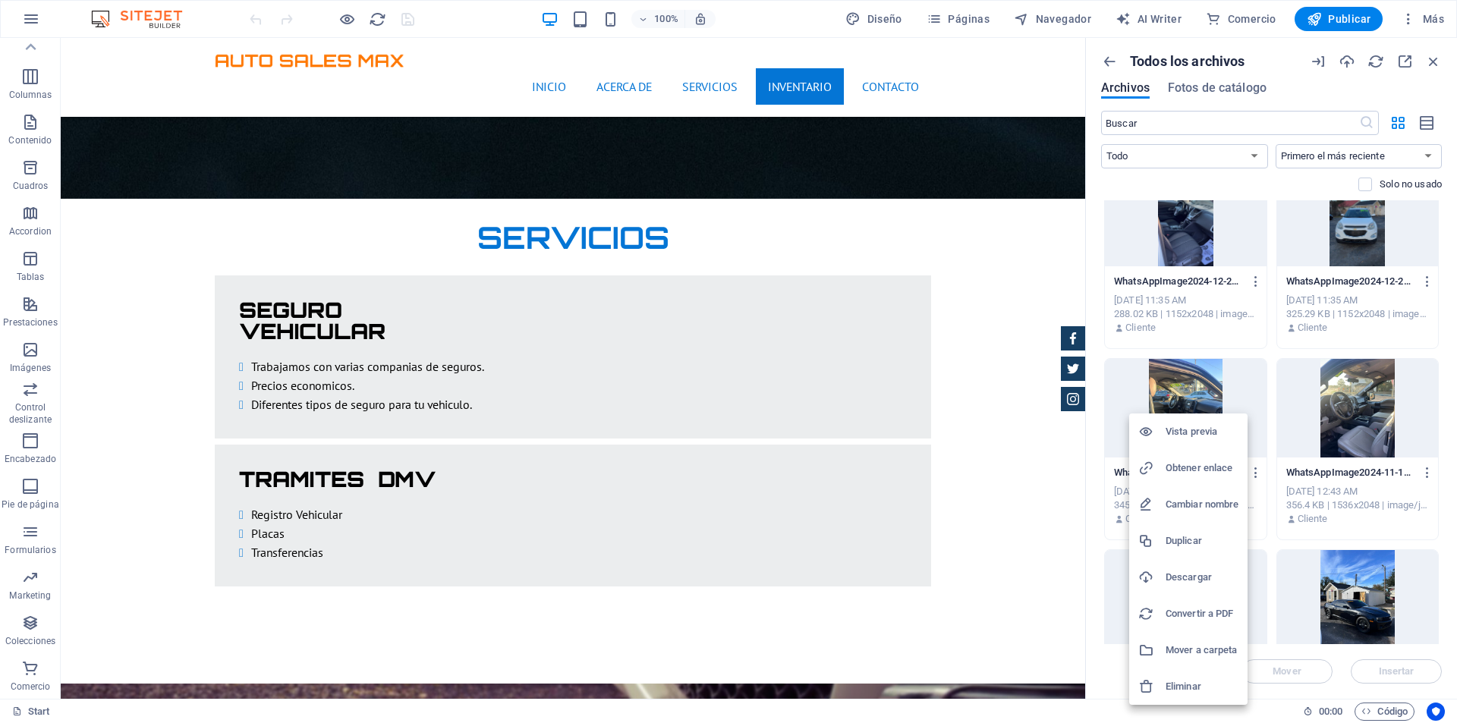
click at [1167, 684] on h6 "Eliminar" at bounding box center [1201, 687] width 73 height 18
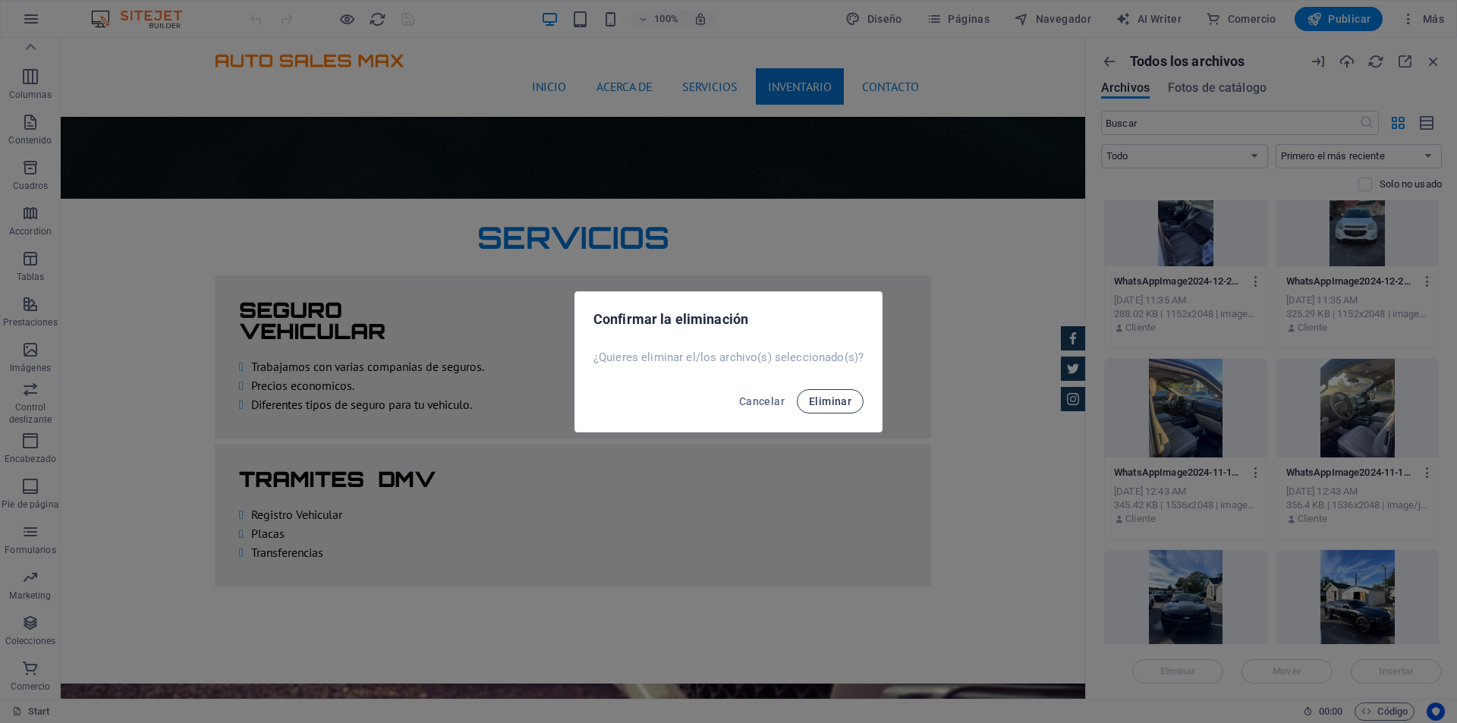
click at [850, 402] on button "Eliminar" at bounding box center [830, 401] width 67 height 24
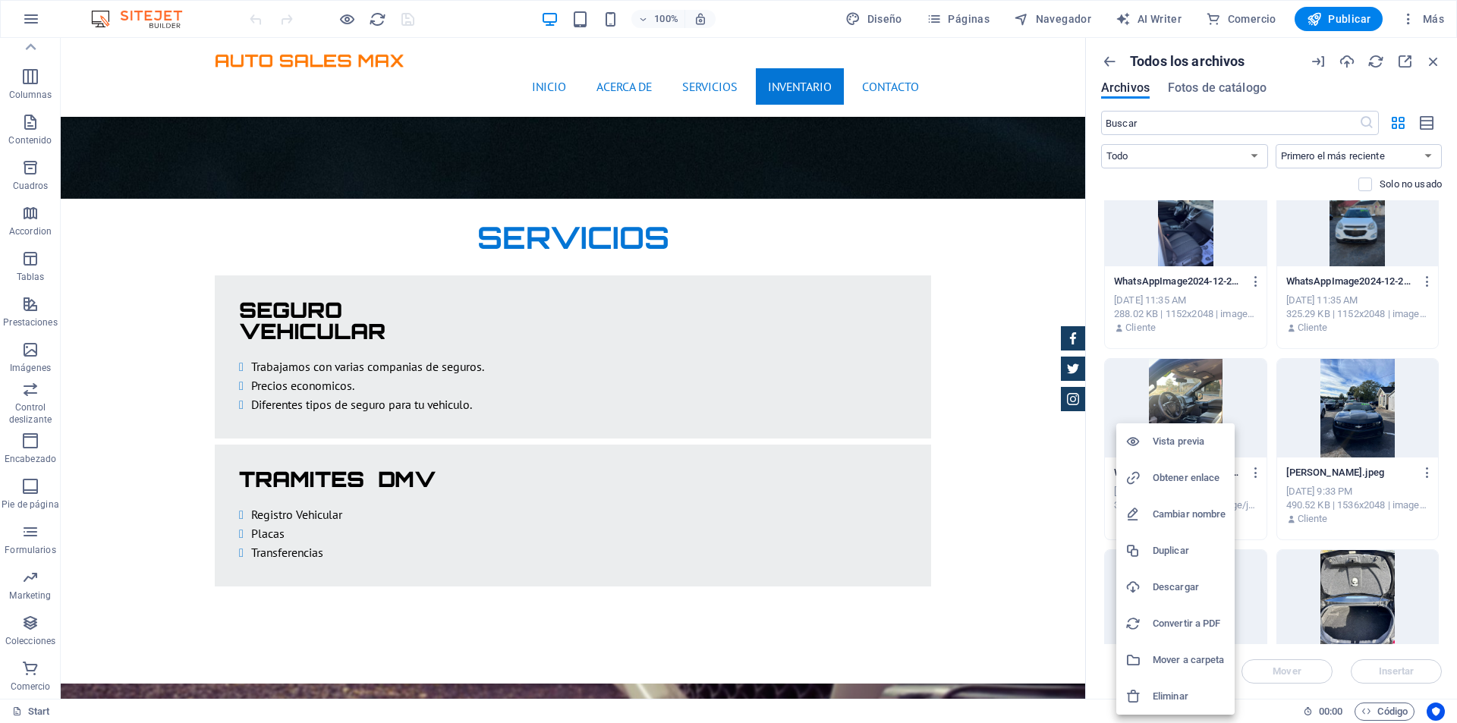
click at [1195, 693] on h6 "Eliminar" at bounding box center [1188, 696] width 73 height 18
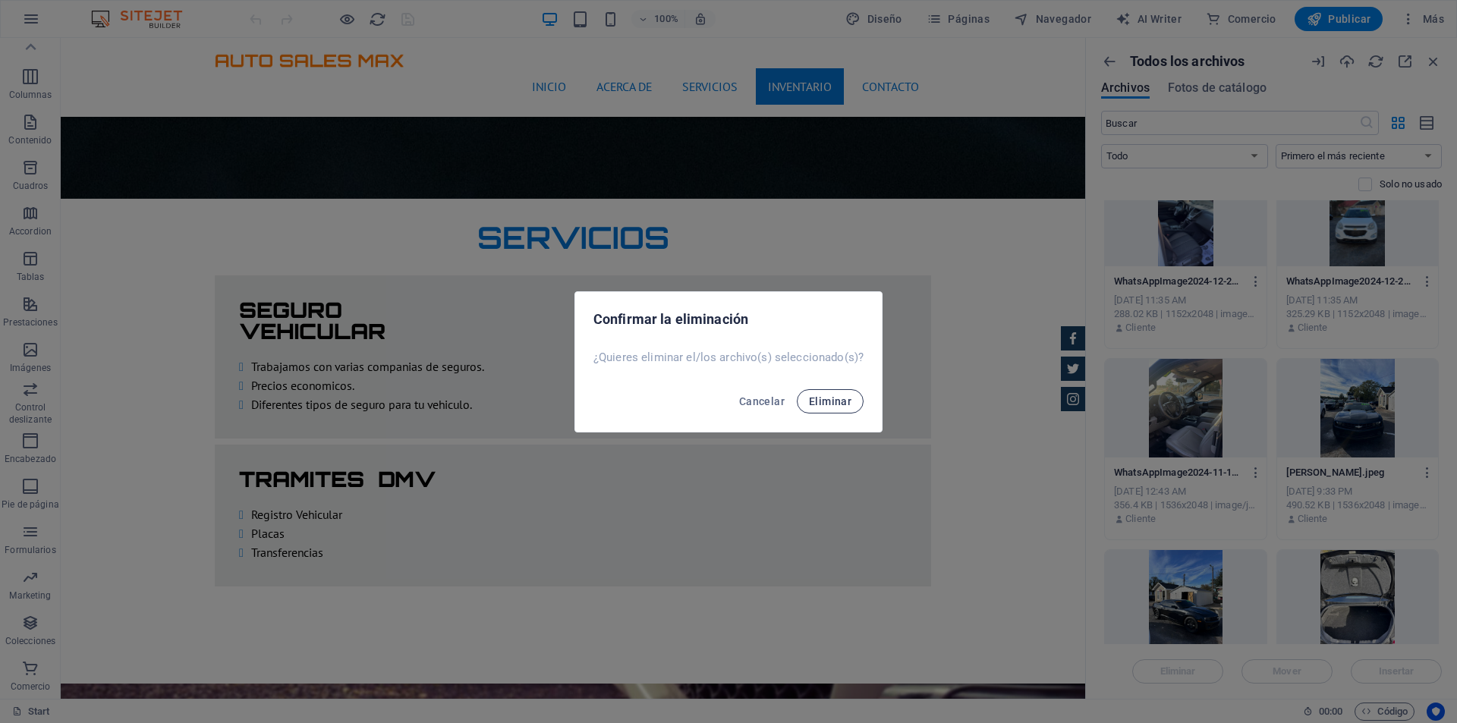
click at [825, 401] on span "Eliminar" at bounding box center [830, 401] width 42 height 12
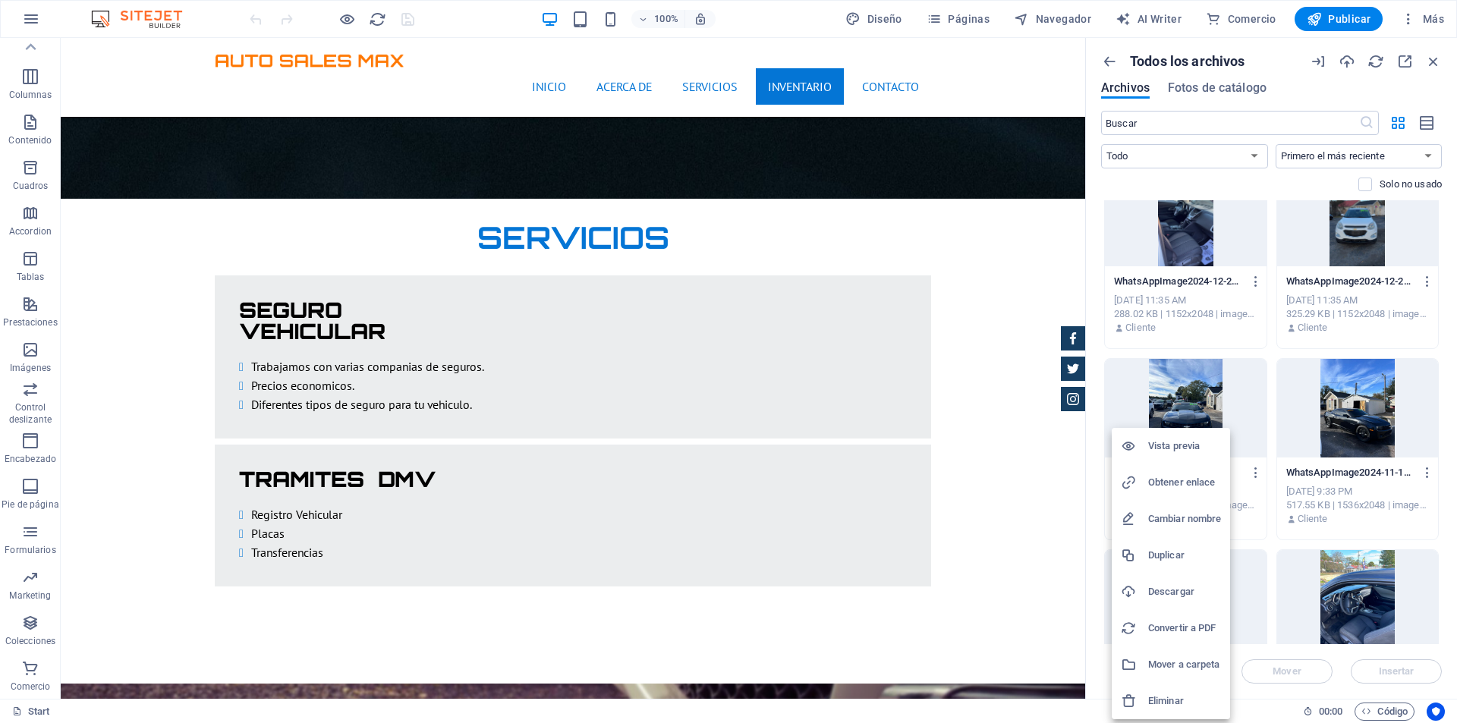
click at [1181, 693] on h6 "Eliminar" at bounding box center [1184, 701] width 73 height 18
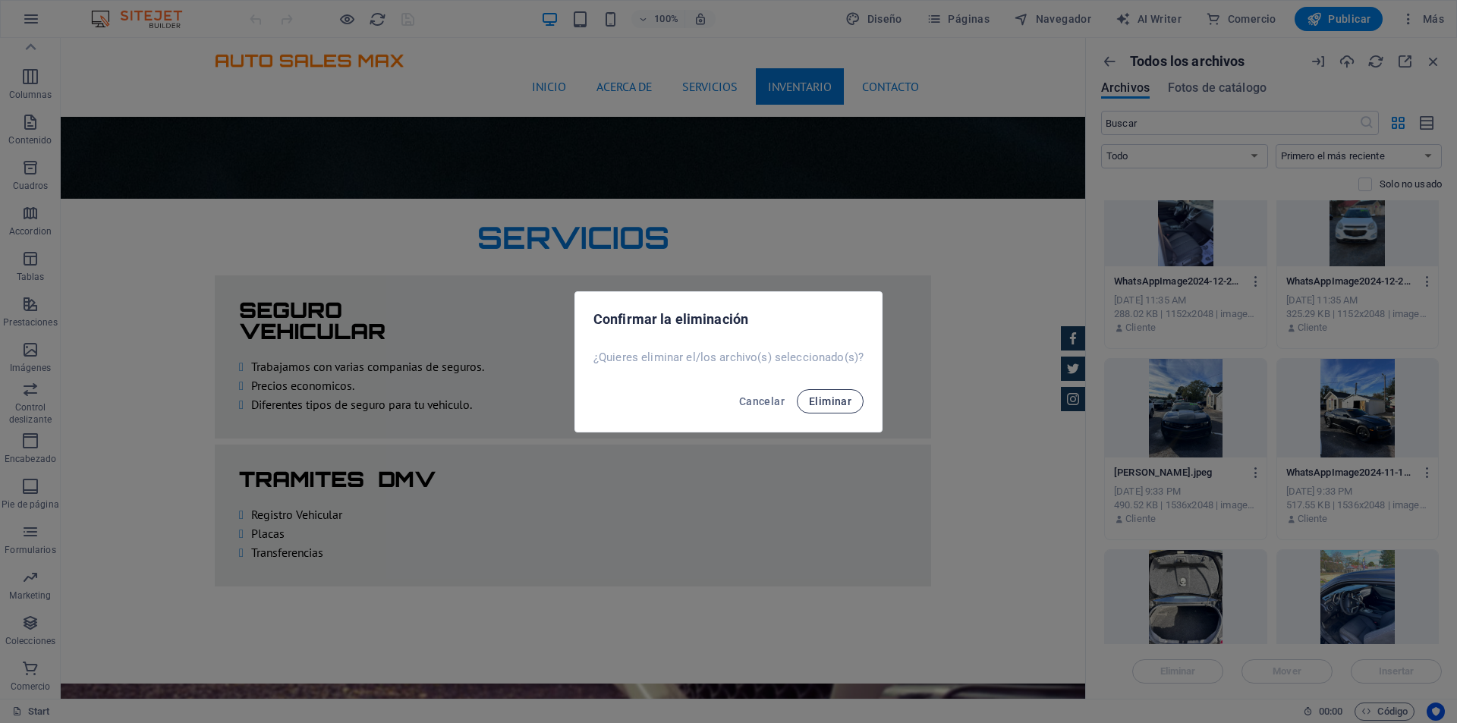
click at [837, 404] on span "Eliminar" at bounding box center [830, 401] width 42 height 12
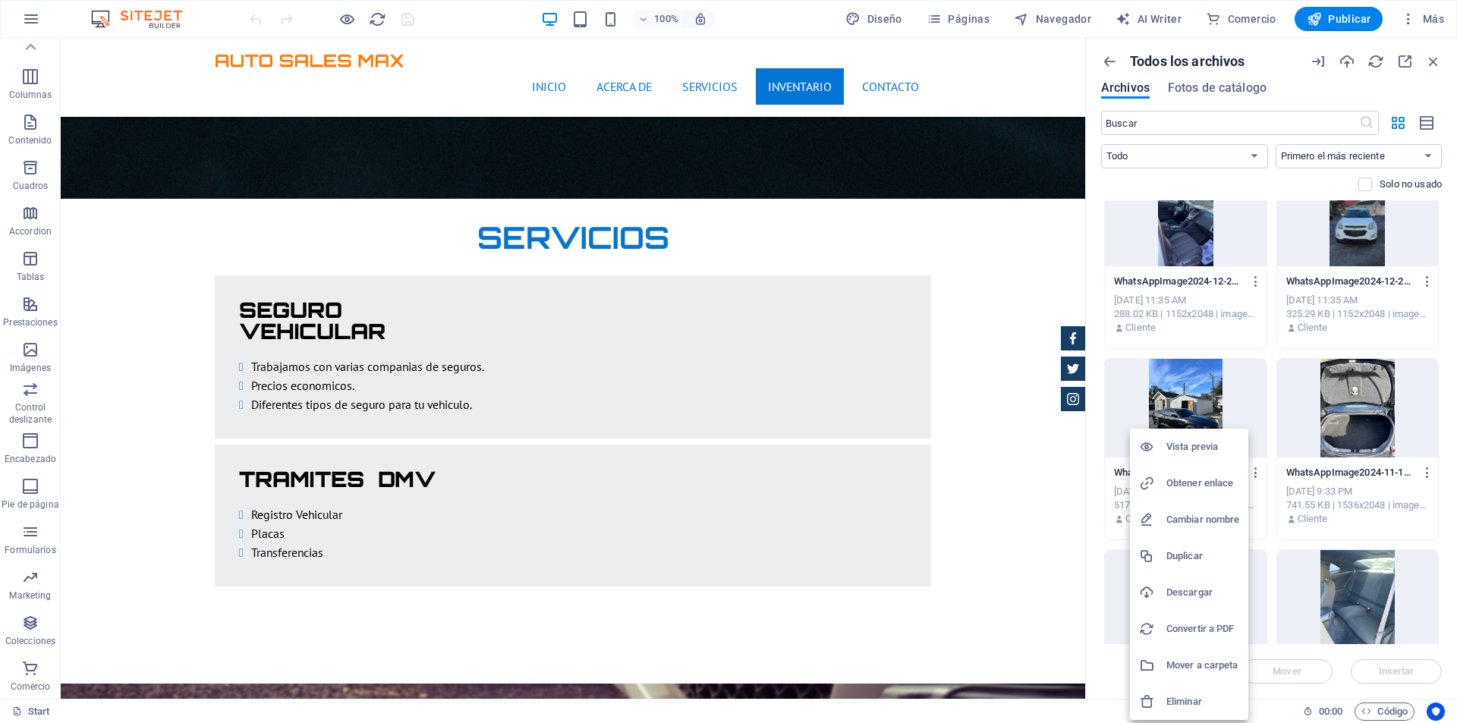
click at [1190, 697] on h6 "Eliminar" at bounding box center [1202, 702] width 73 height 18
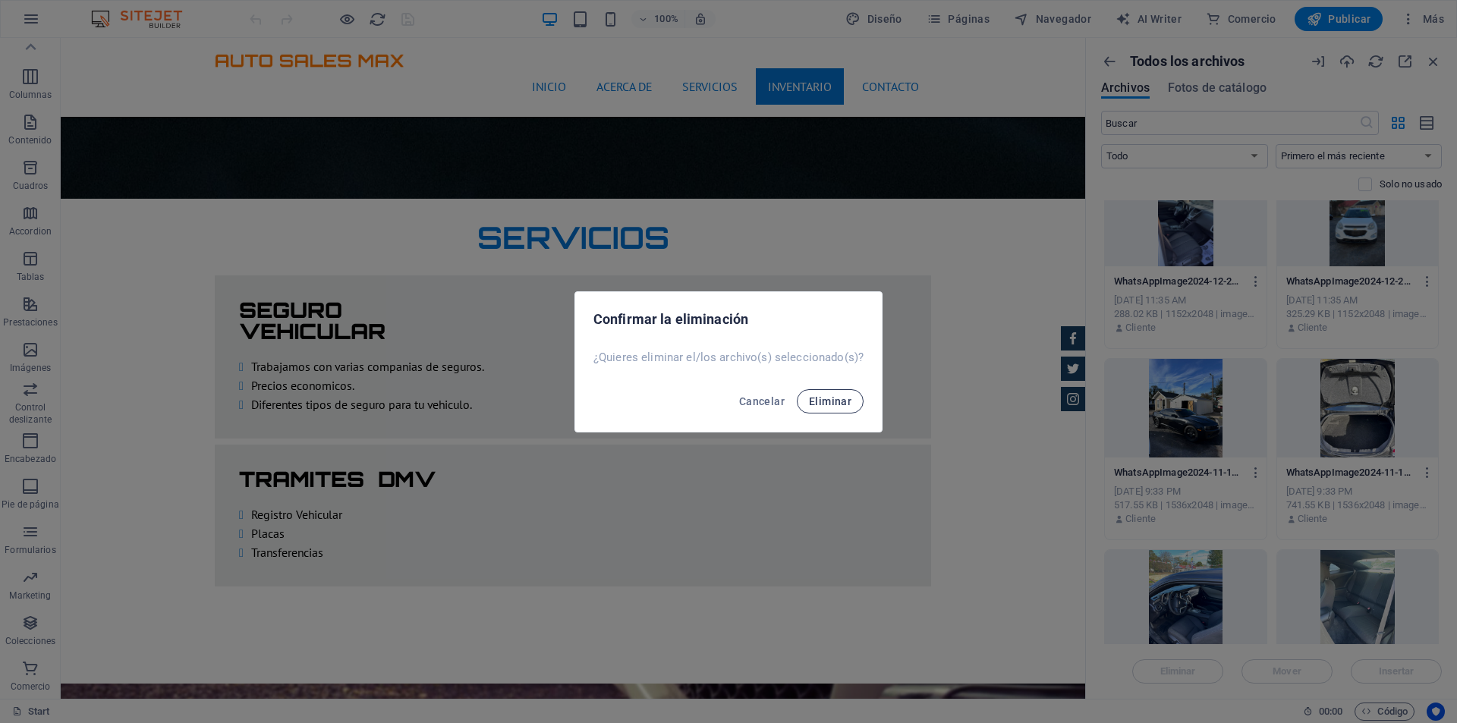
click at [844, 405] on span "Eliminar" at bounding box center [830, 401] width 42 height 12
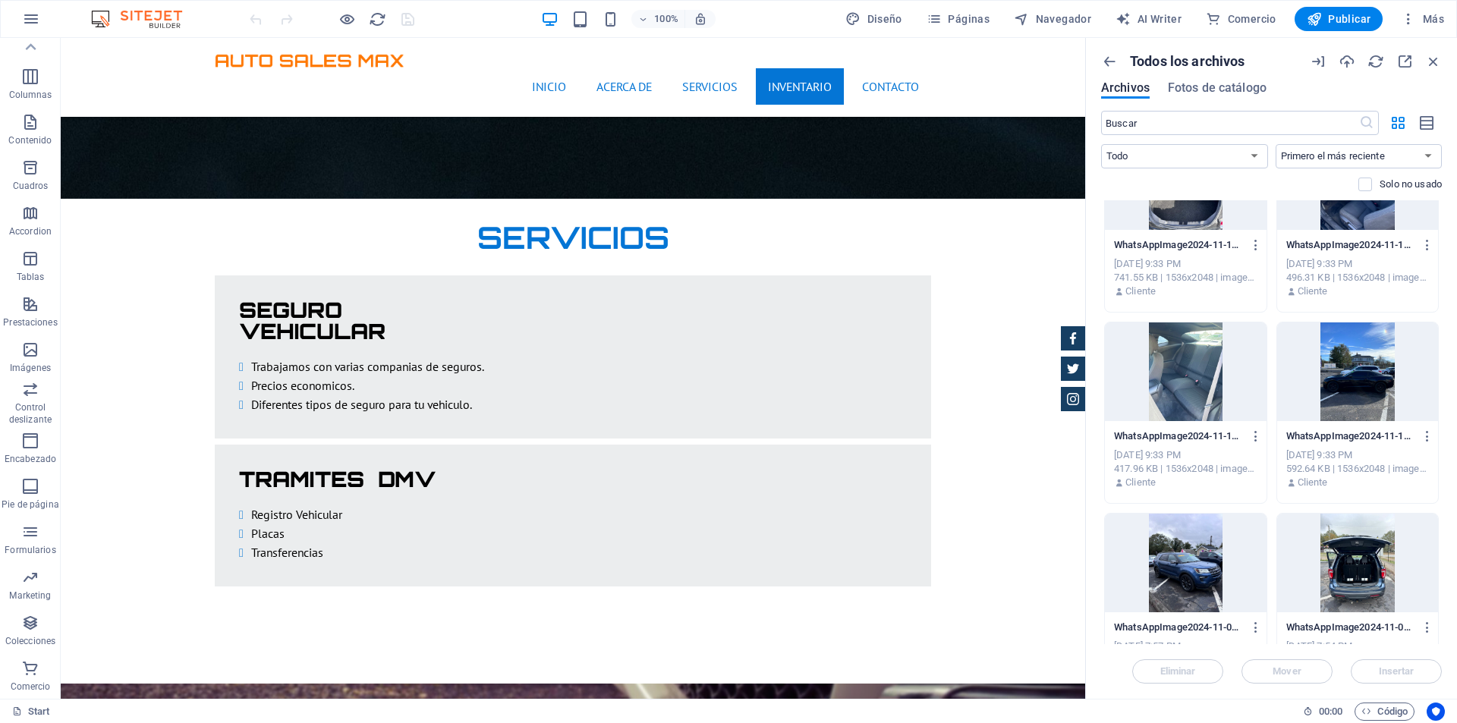
scroll to position [5538, 0]
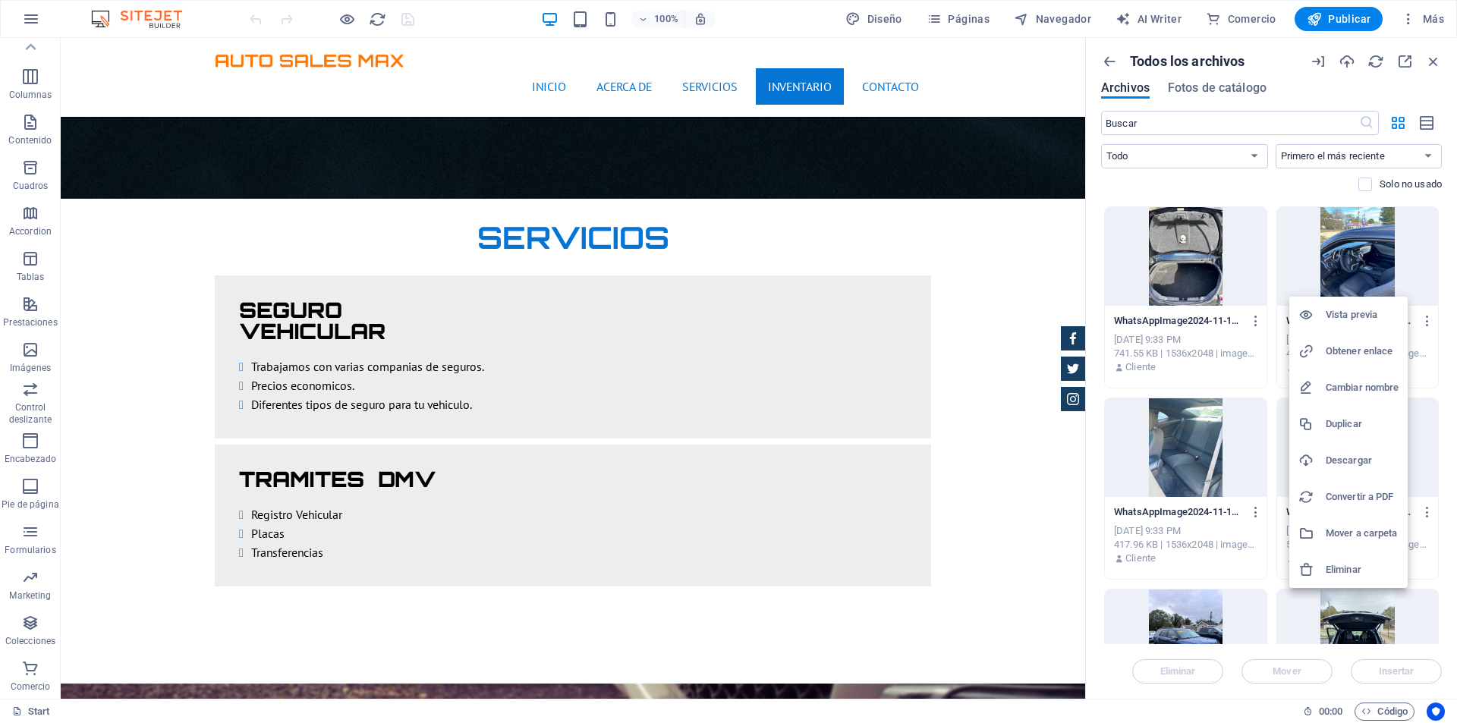
click at [1363, 564] on h6 "Eliminar" at bounding box center [1361, 570] width 73 height 18
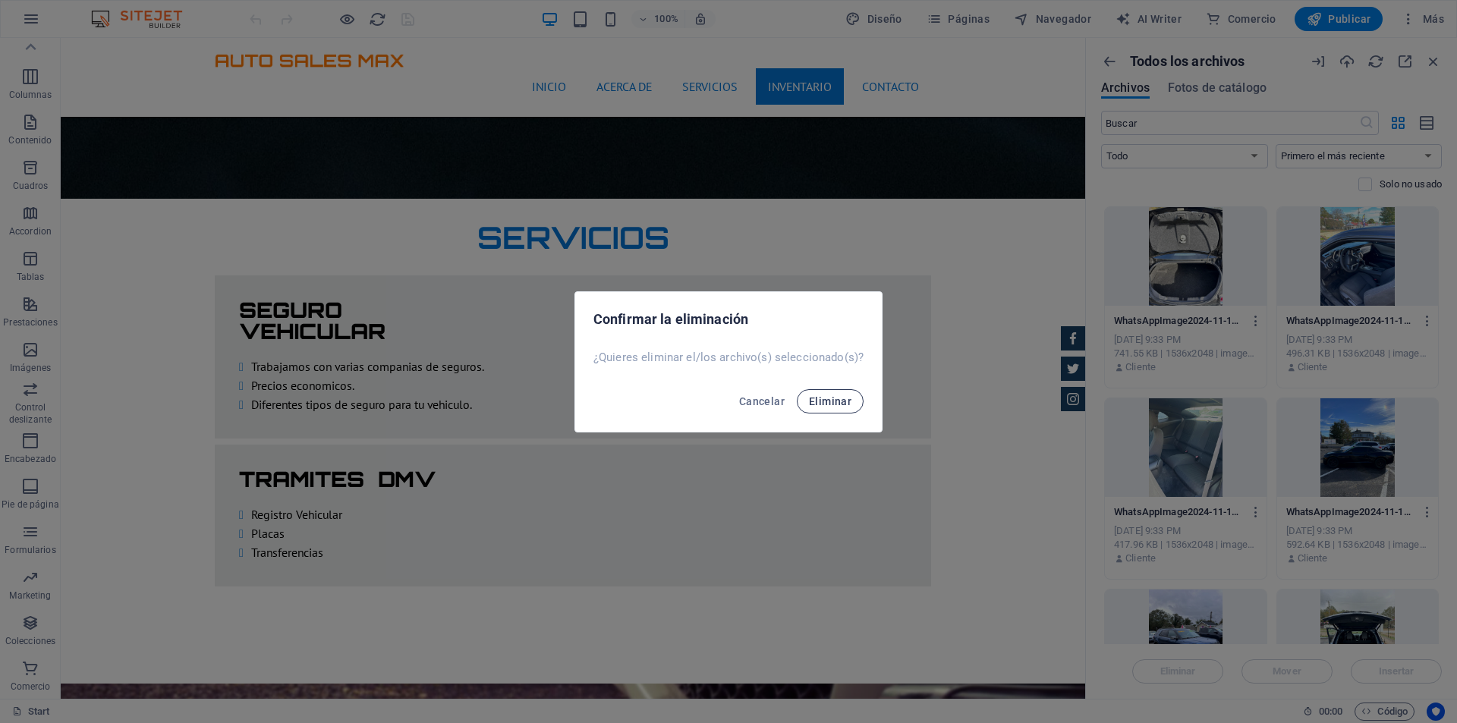
click at [835, 398] on span "Eliminar" at bounding box center [830, 401] width 42 height 12
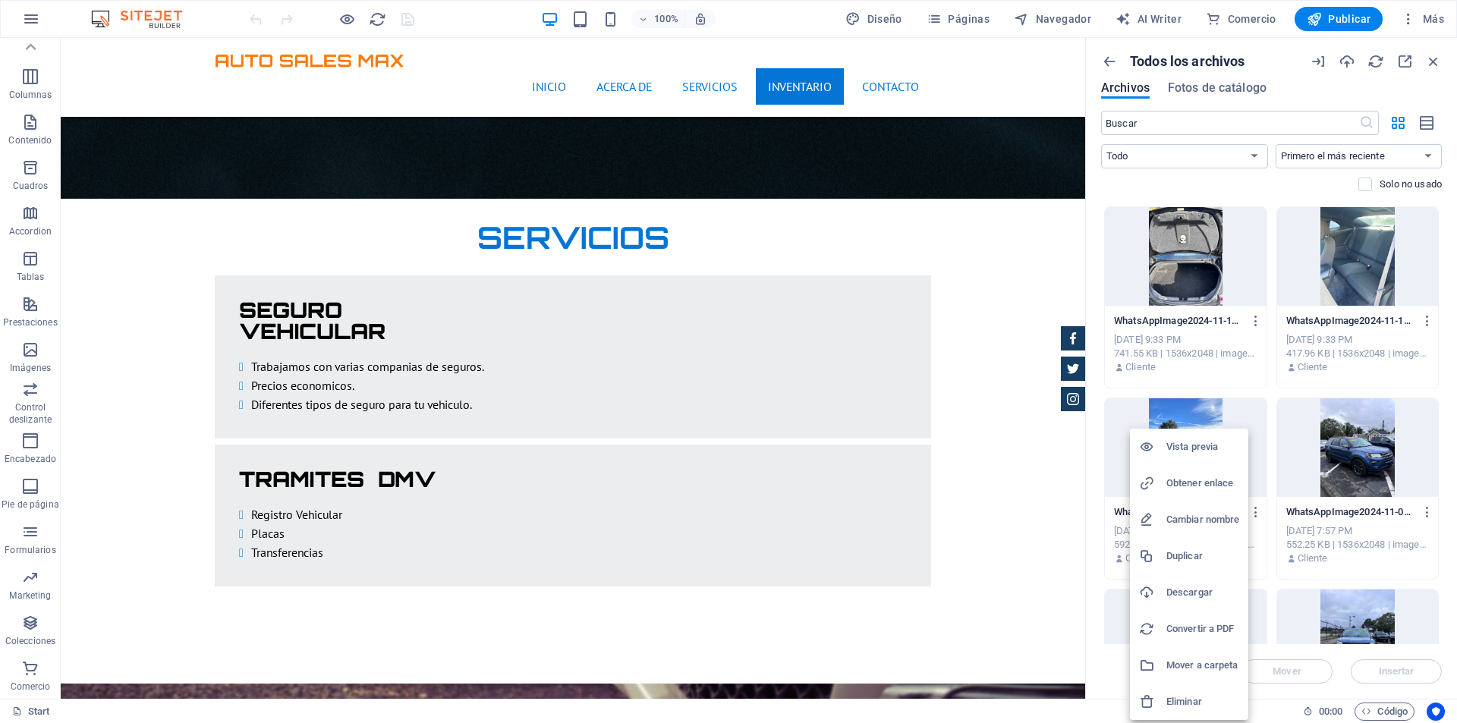
click at [1207, 697] on h6 "Eliminar" at bounding box center [1202, 702] width 73 height 18
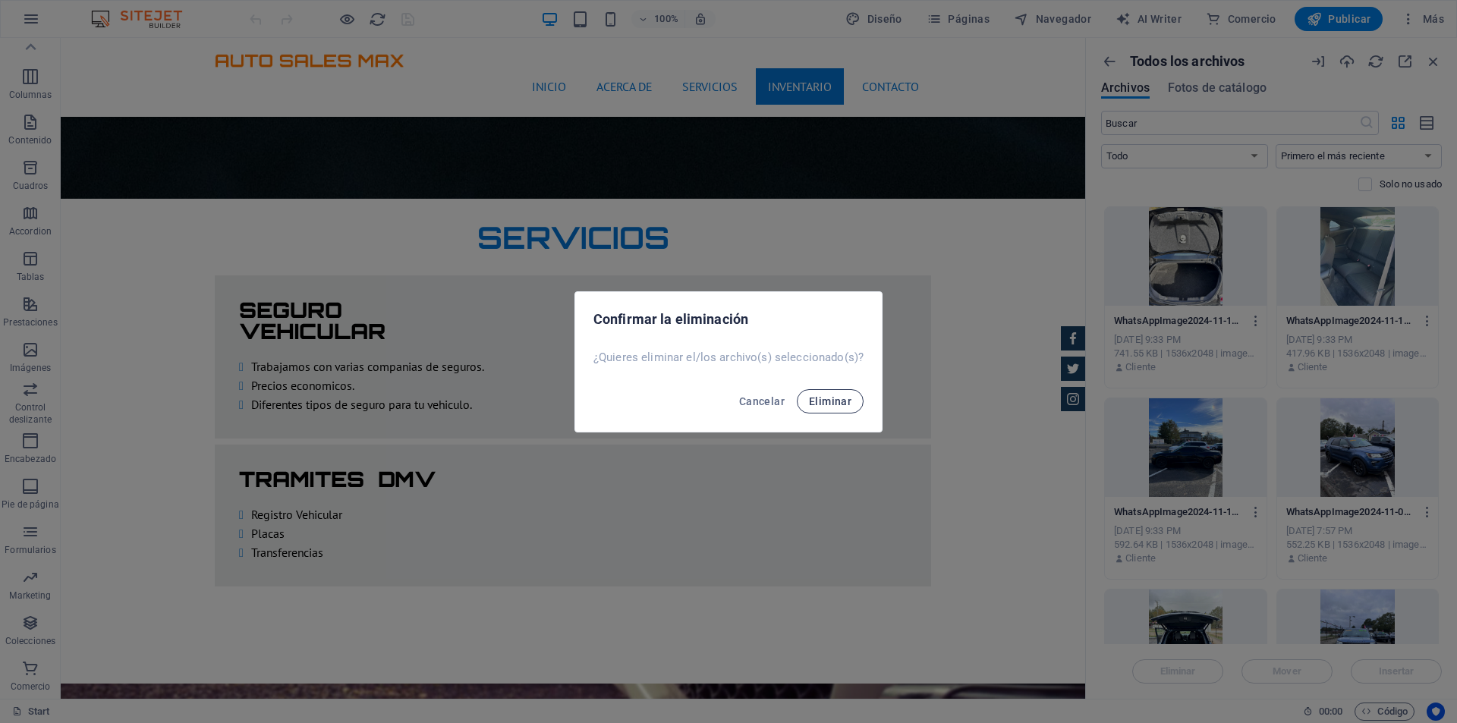
click at [828, 405] on span "Eliminar" at bounding box center [830, 401] width 42 height 12
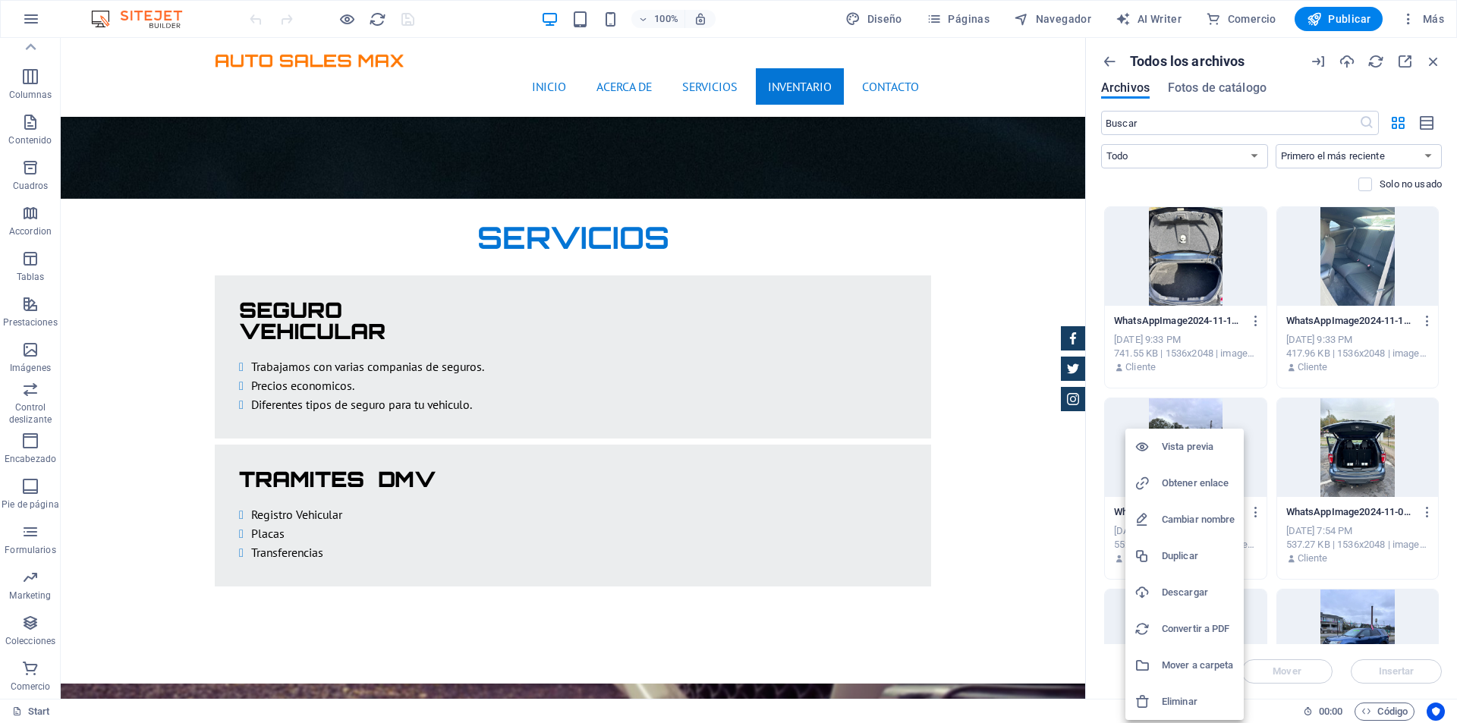
click at [1203, 700] on h6 "Eliminar" at bounding box center [1198, 702] width 73 height 18
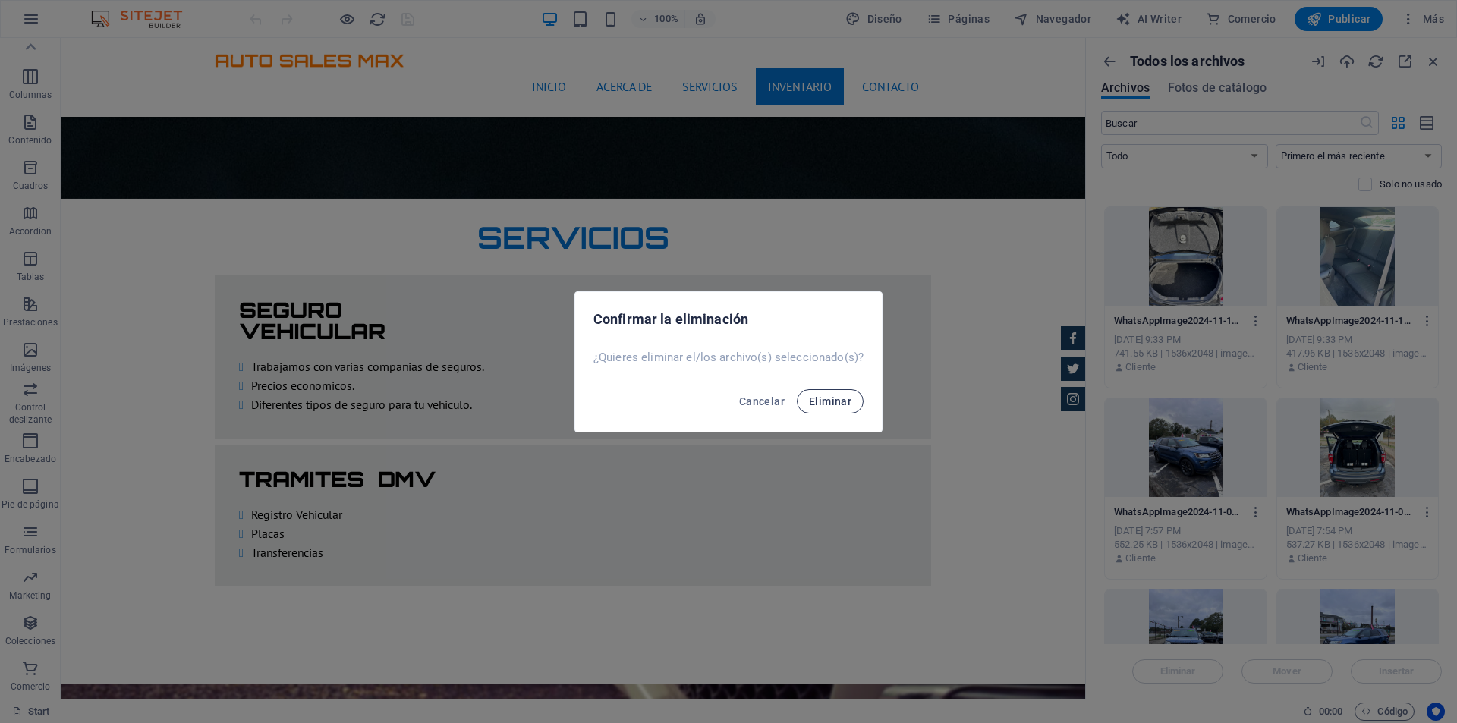
click at [837, 398] on span "Eliminar" at bounding box center [830, 401] width 42 height 12
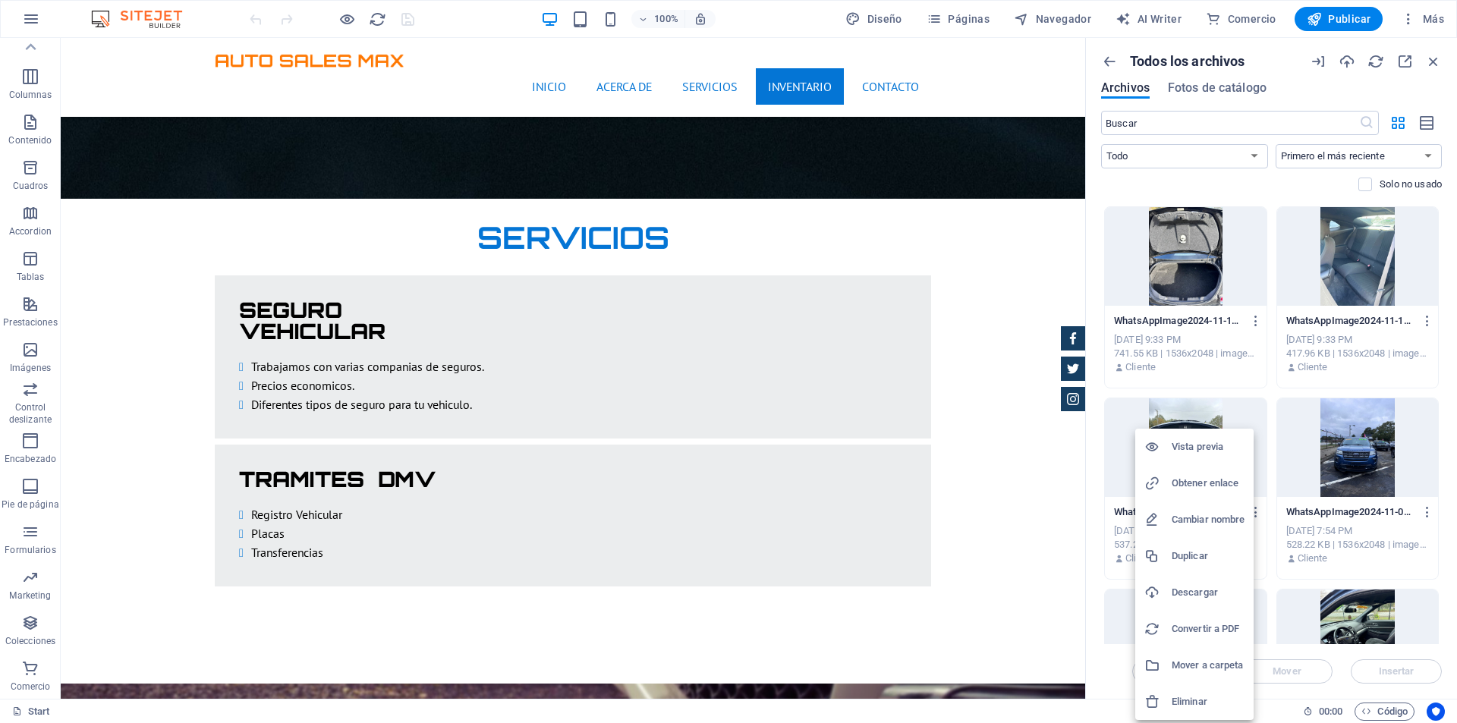
click at [1209, 703] on h6 "Eliminar" at bounding box center [1207, 702] width 73 height 18
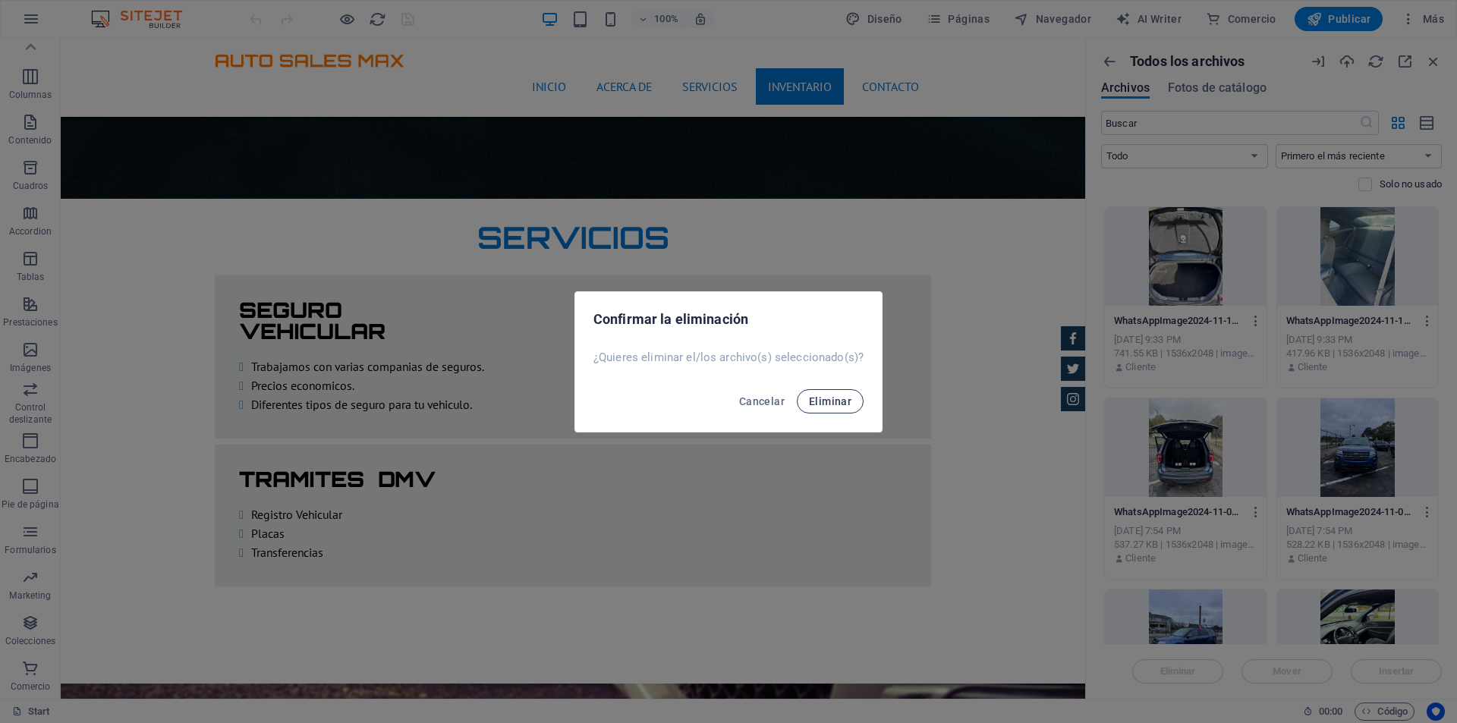
click at [854, 406] on button "Eliminar" at bounding box center [830, 401] width 67 height 24
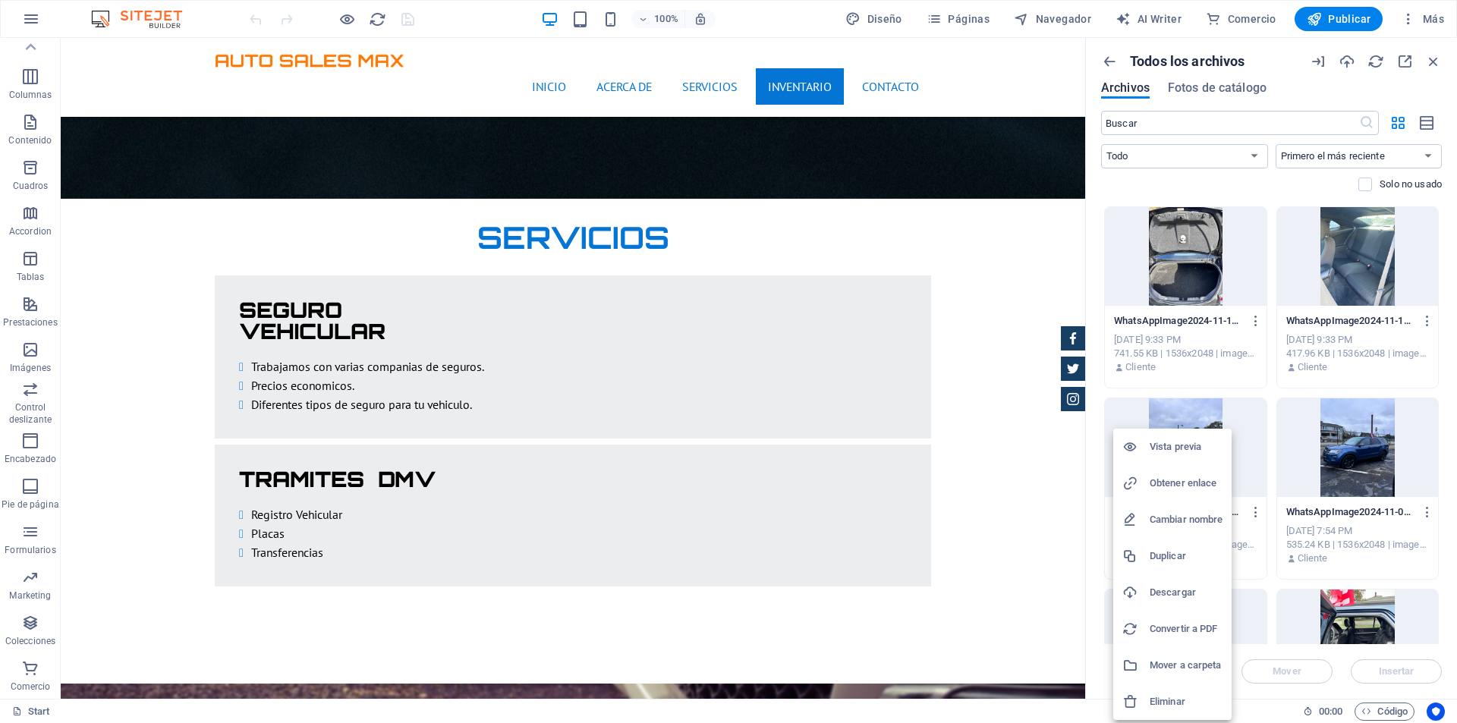
click at [1184, 701] on h6 "Eliminar" at bounding box center [1185, 702] width 73 height 18
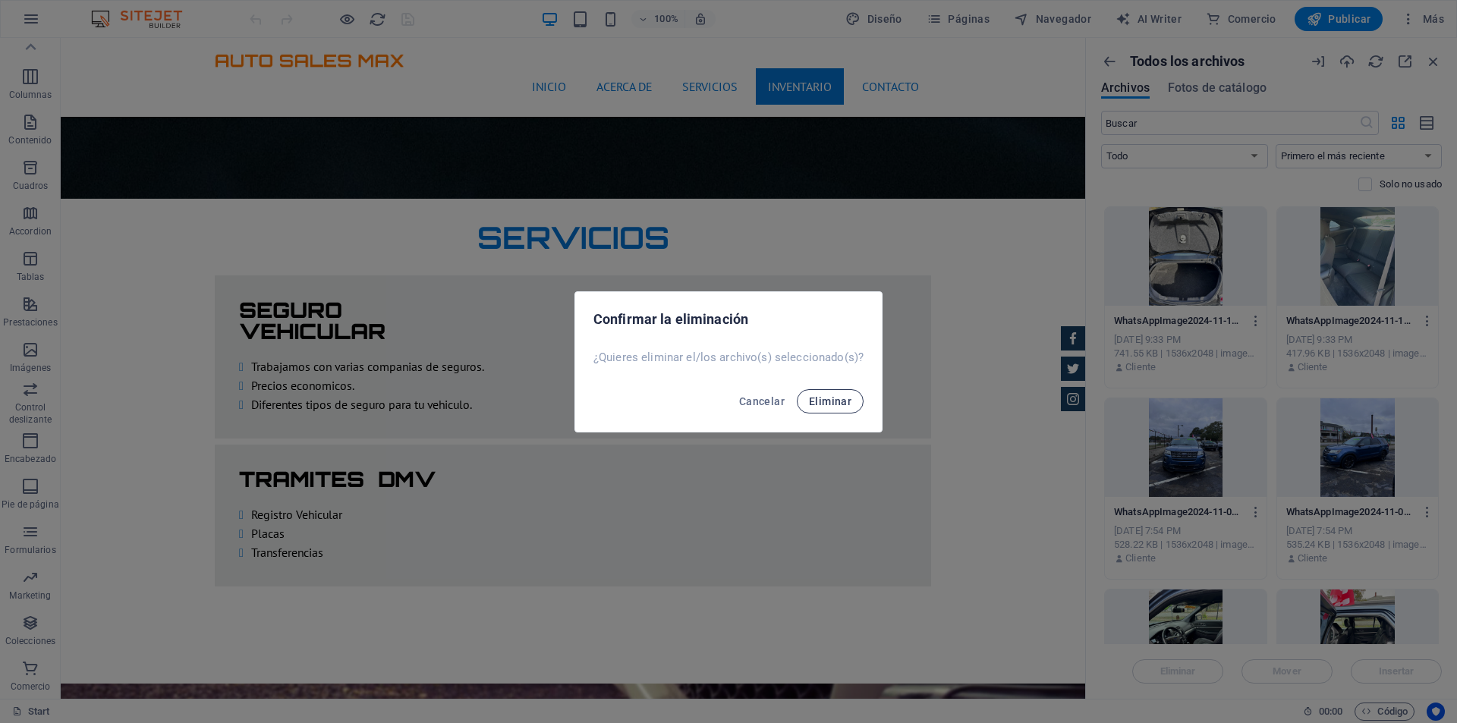
click at [828, 400] on span "Eliminar" at bounding box center [830, 401] width 42 height 12
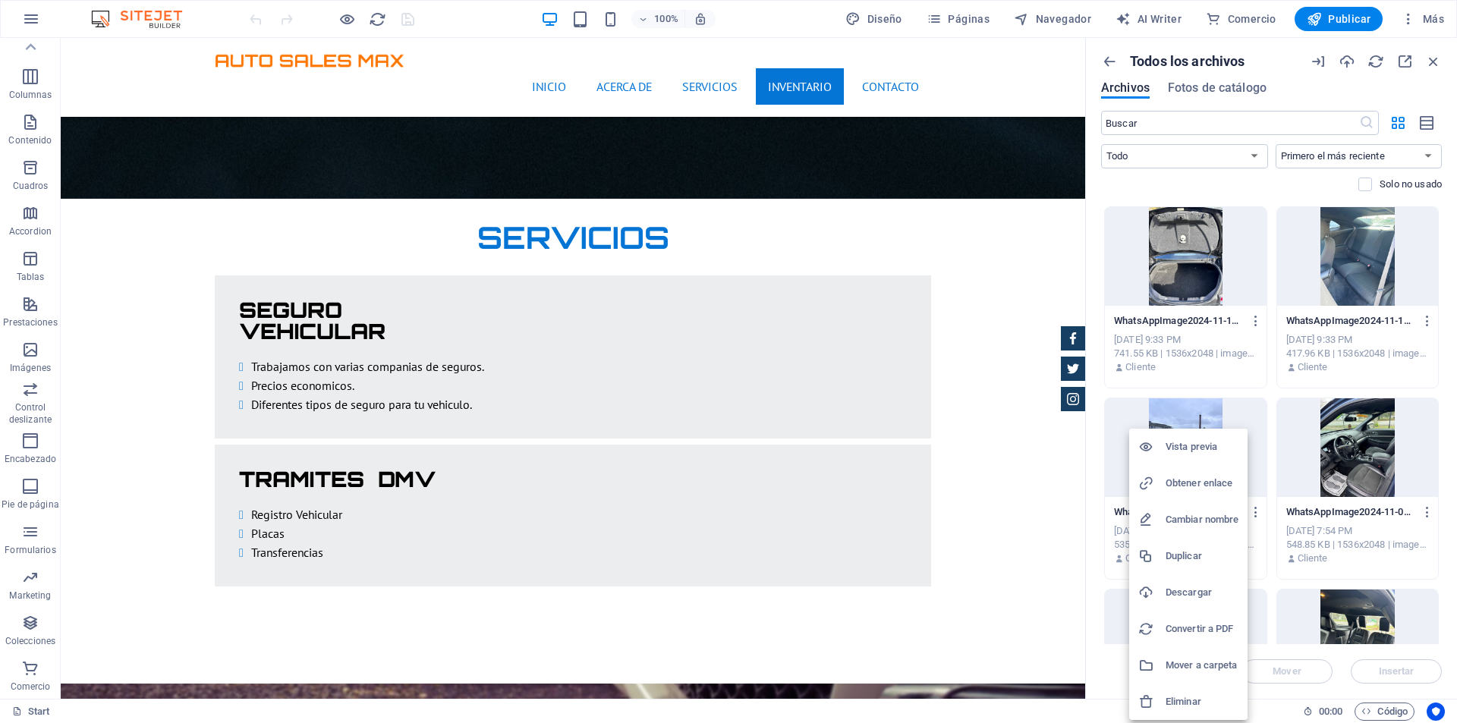
click at [1190, 700] on h6 "Eliminar" at bounding box center [1201, 702] width 73 height 18
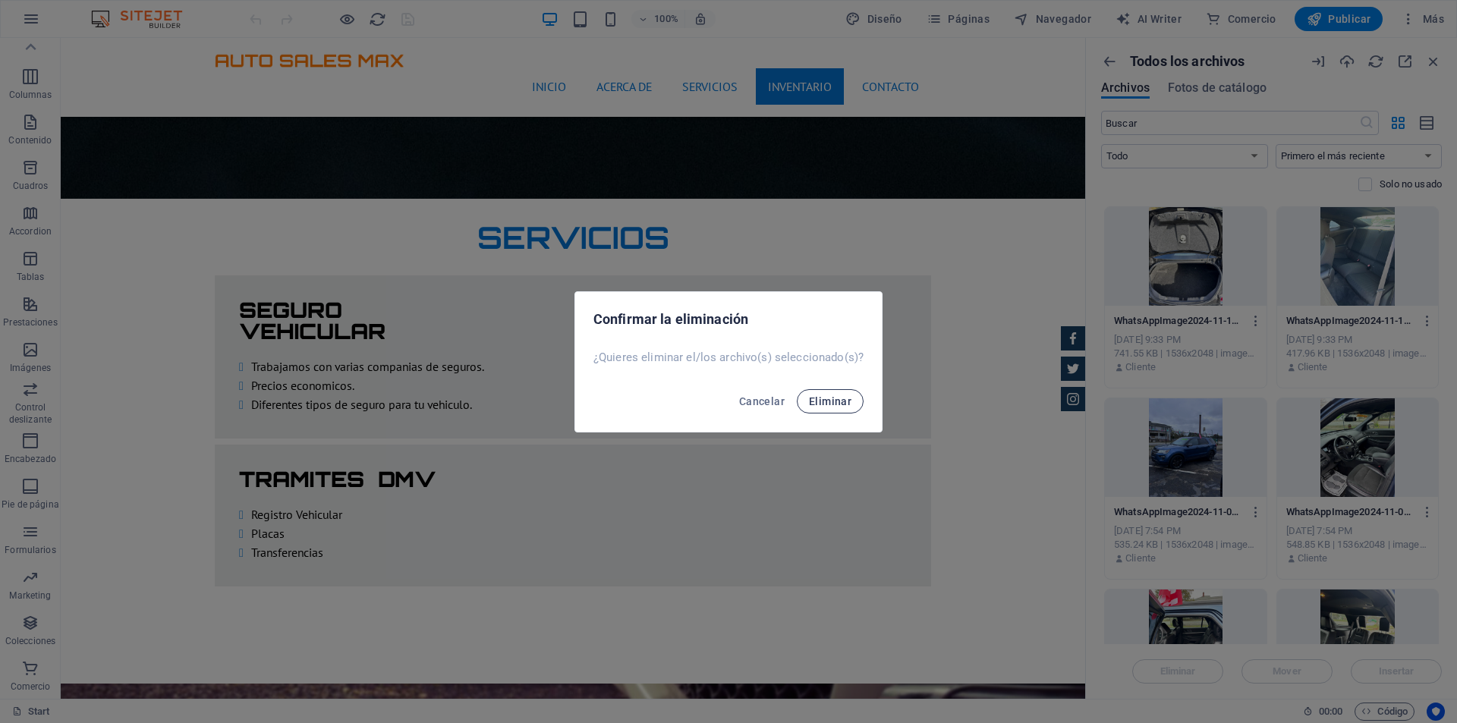
click at [822, 395] on span "Eliminar" at bounding box center [830, 401] width 42 height 12
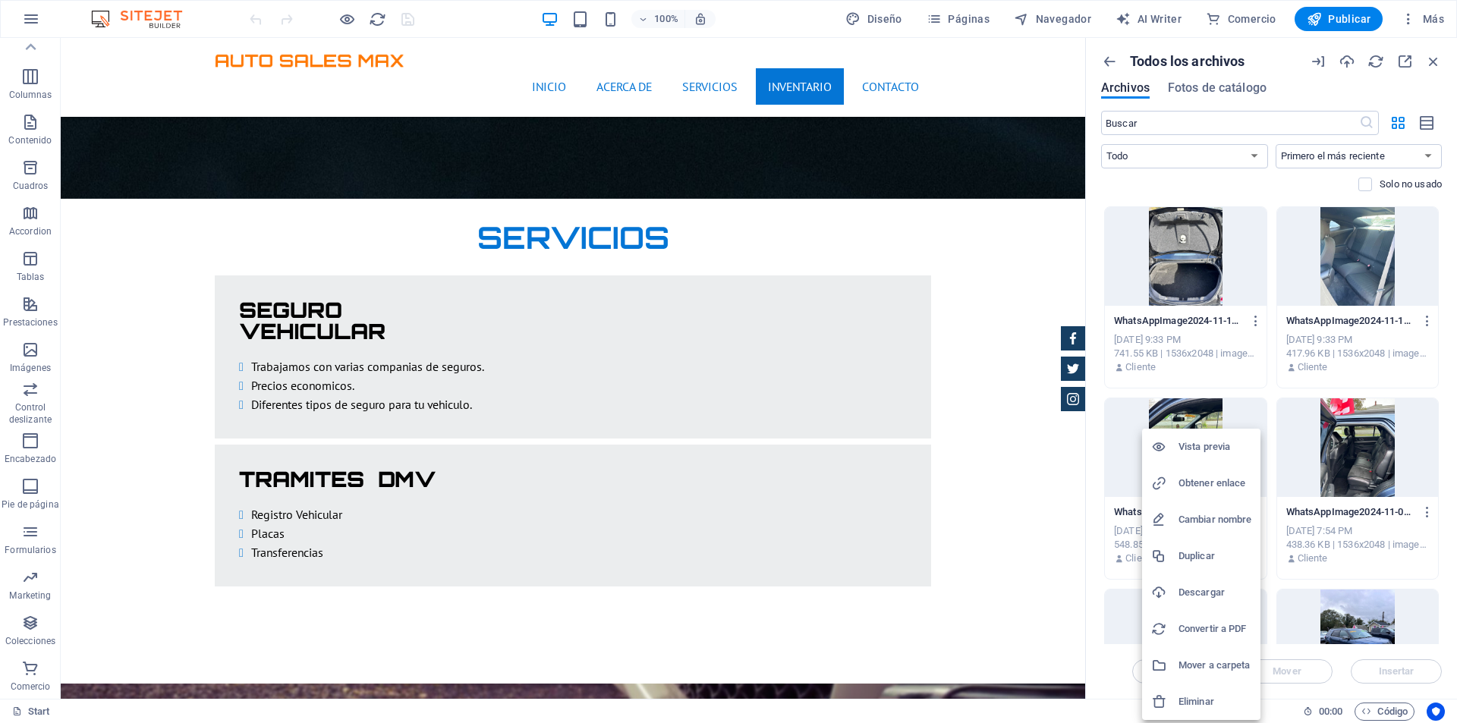
click at [1224, 696] on h6 "Eliminar" at bounding box center [1214, 702] width 73 height 18
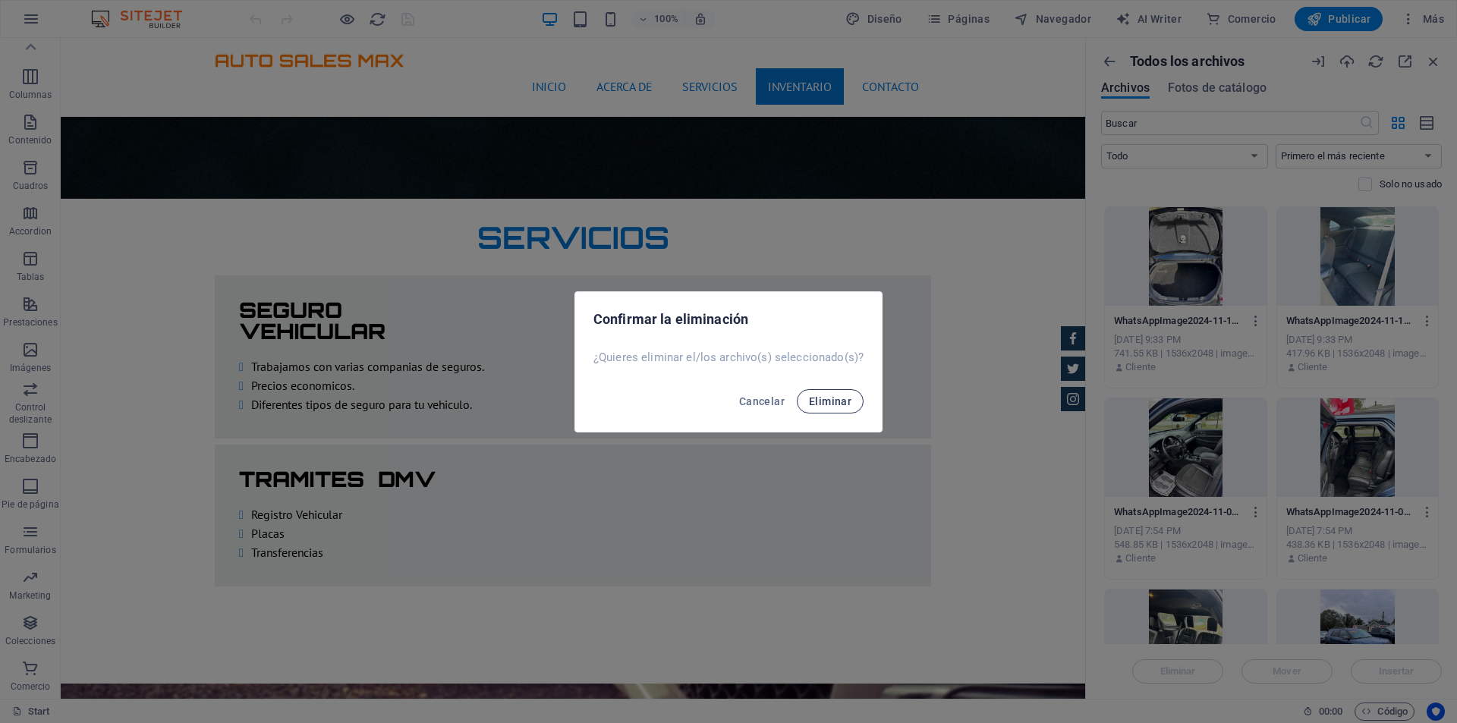
click at [833, 403] on span "Eliminar" at bounding box center [830, 401] width 42 height 12
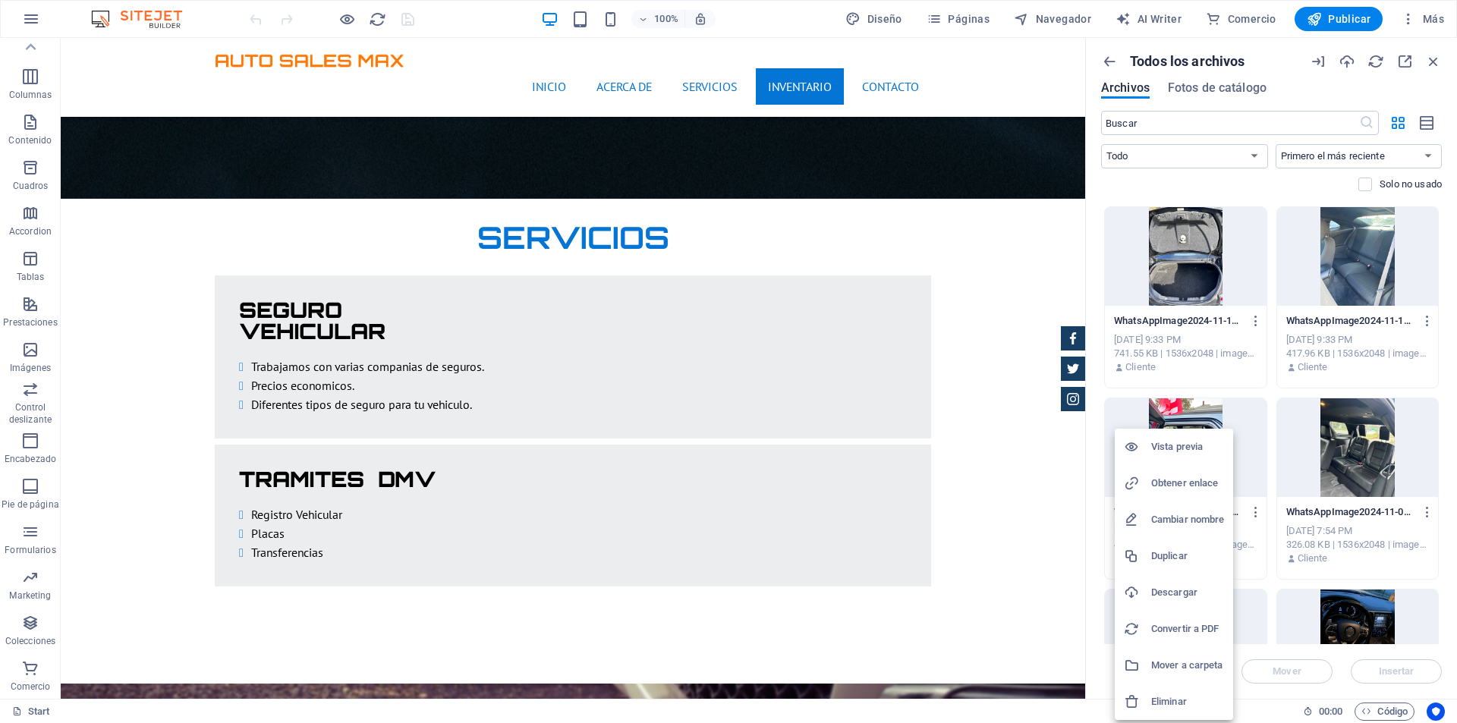
click at [1206, 696] on h6 "Eliminar" at bounding box center [1187, 702] width 73 height 18
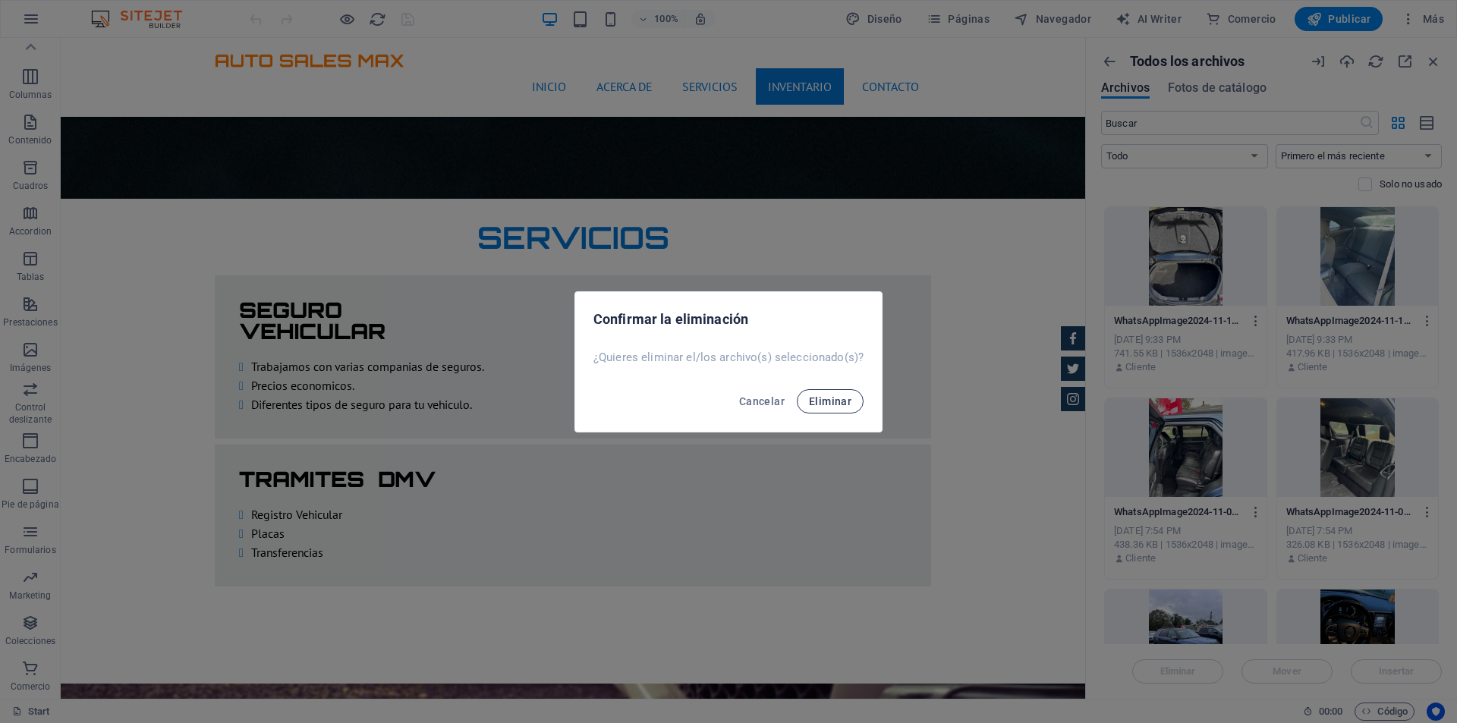
click at [820, 399] on span "Eliminar" at bounding box center [830, 401] width 42 height 12
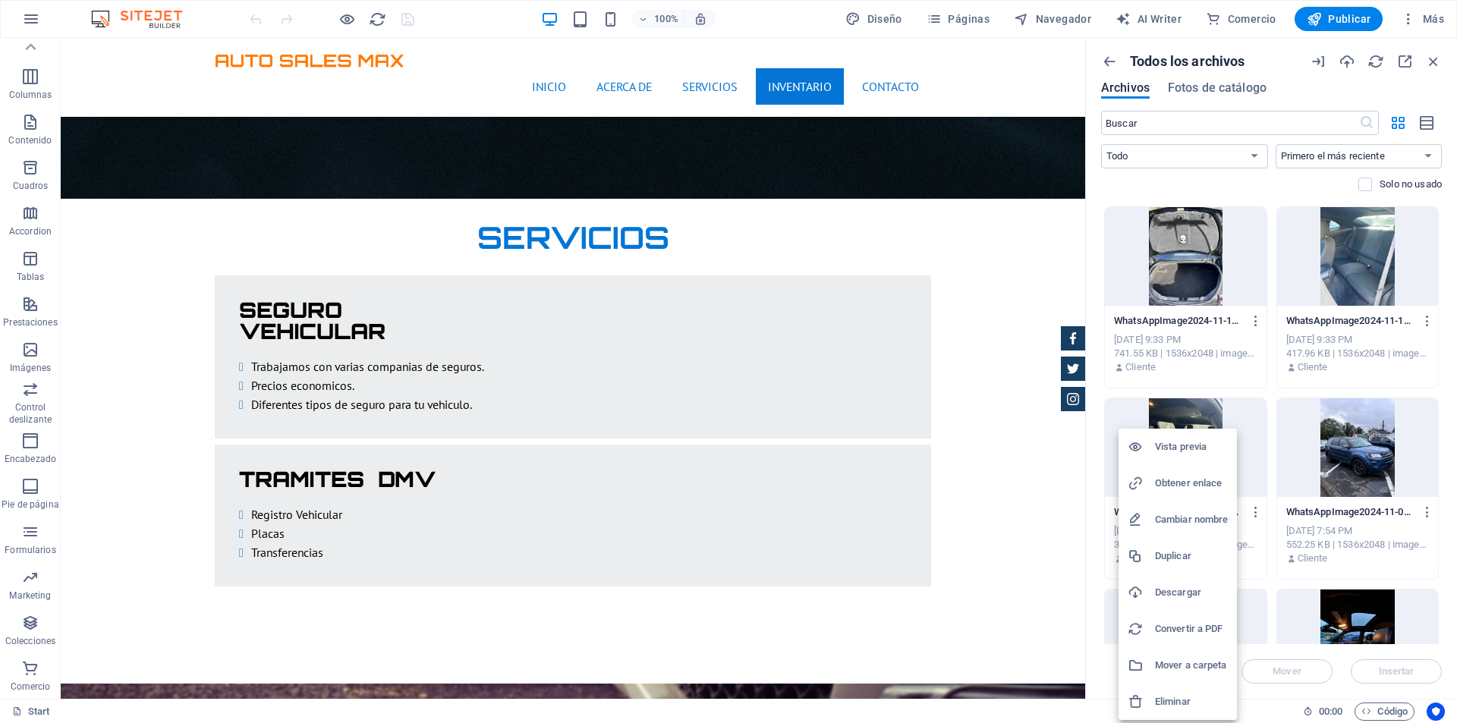
click at [1186, 694] on h6 "Eliminar" at bounding box center [1191, 702] width 73 height 18
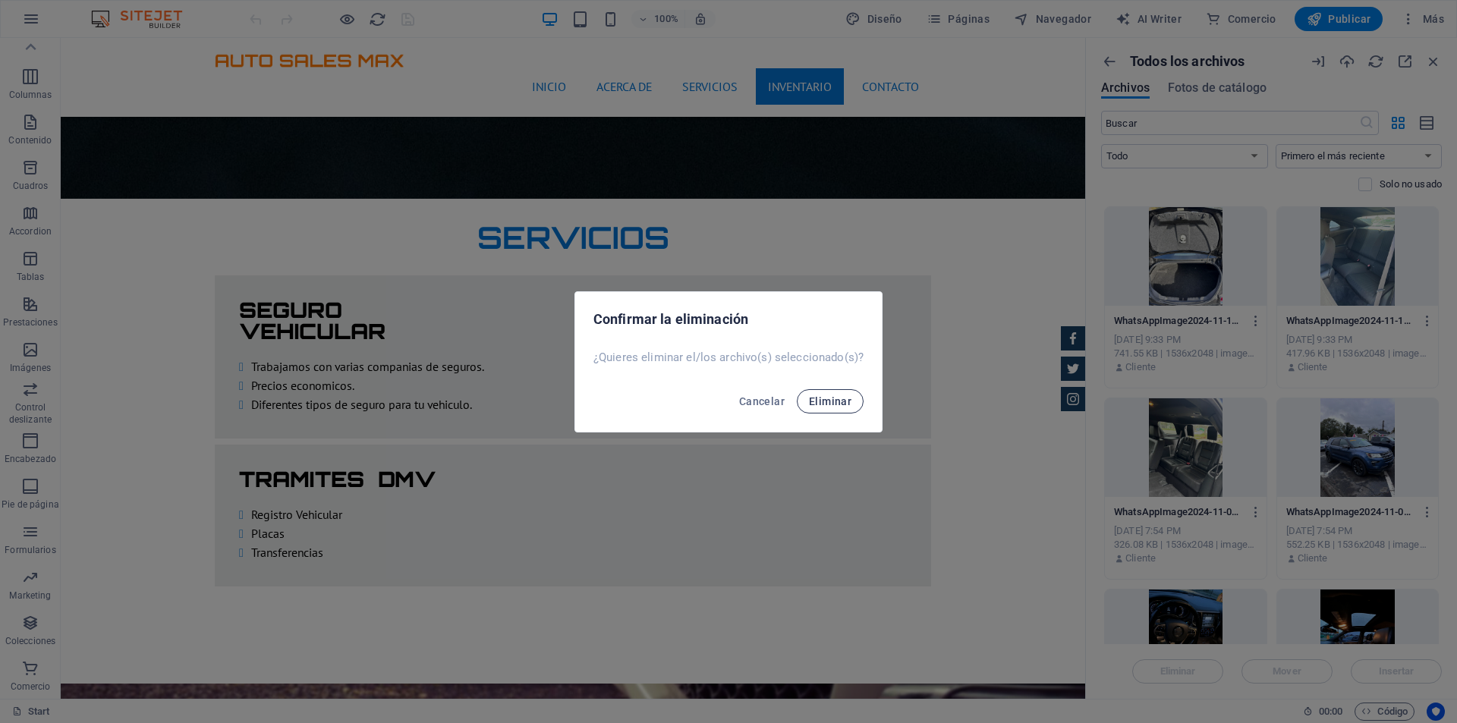
click at [838, 402] on span "Eliminar" at bounding box center [830, 401] width 42 height 12
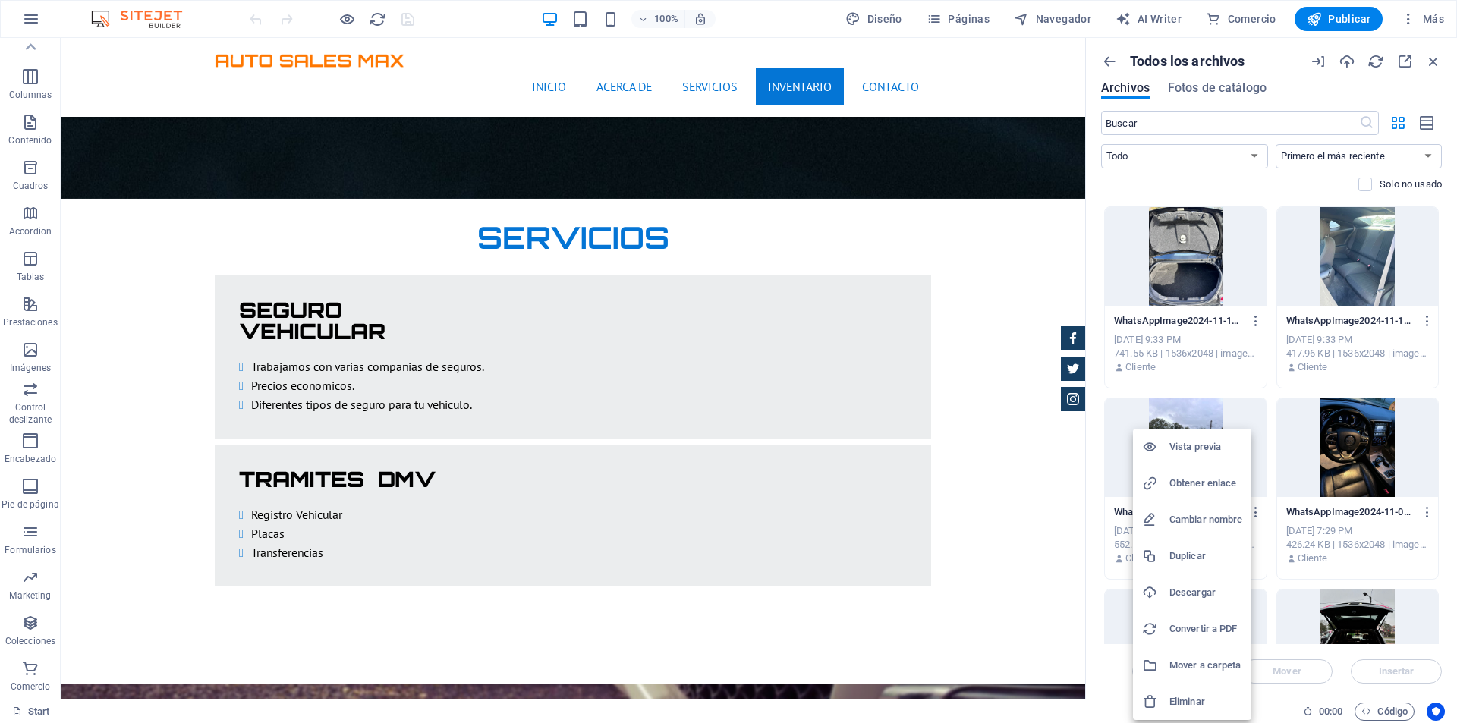
click at [1218, 697] on h6 "Eliminar" at bounding box center [1205, 702] width 73 height 18
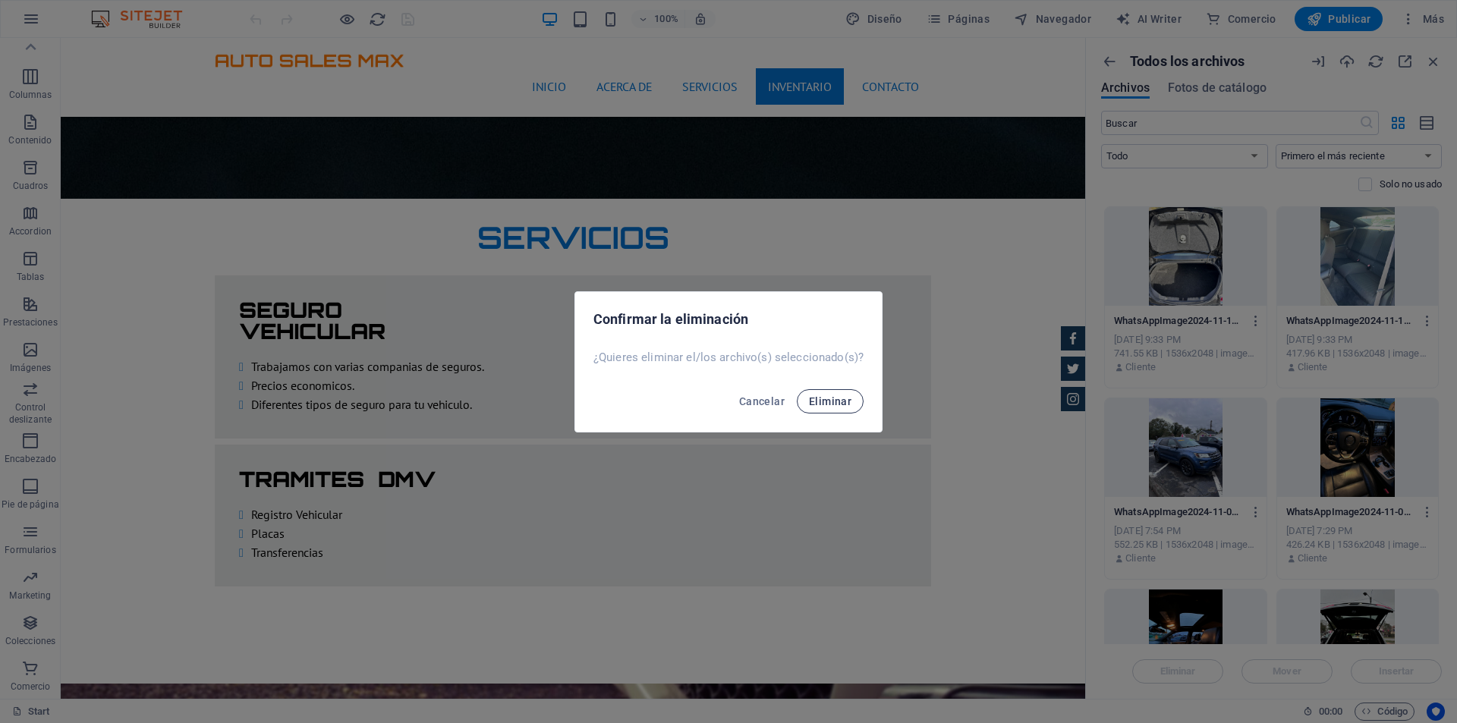
click at [835, 404] on span "Eliminar" at bounding box center [830, 401] width 42 height 12
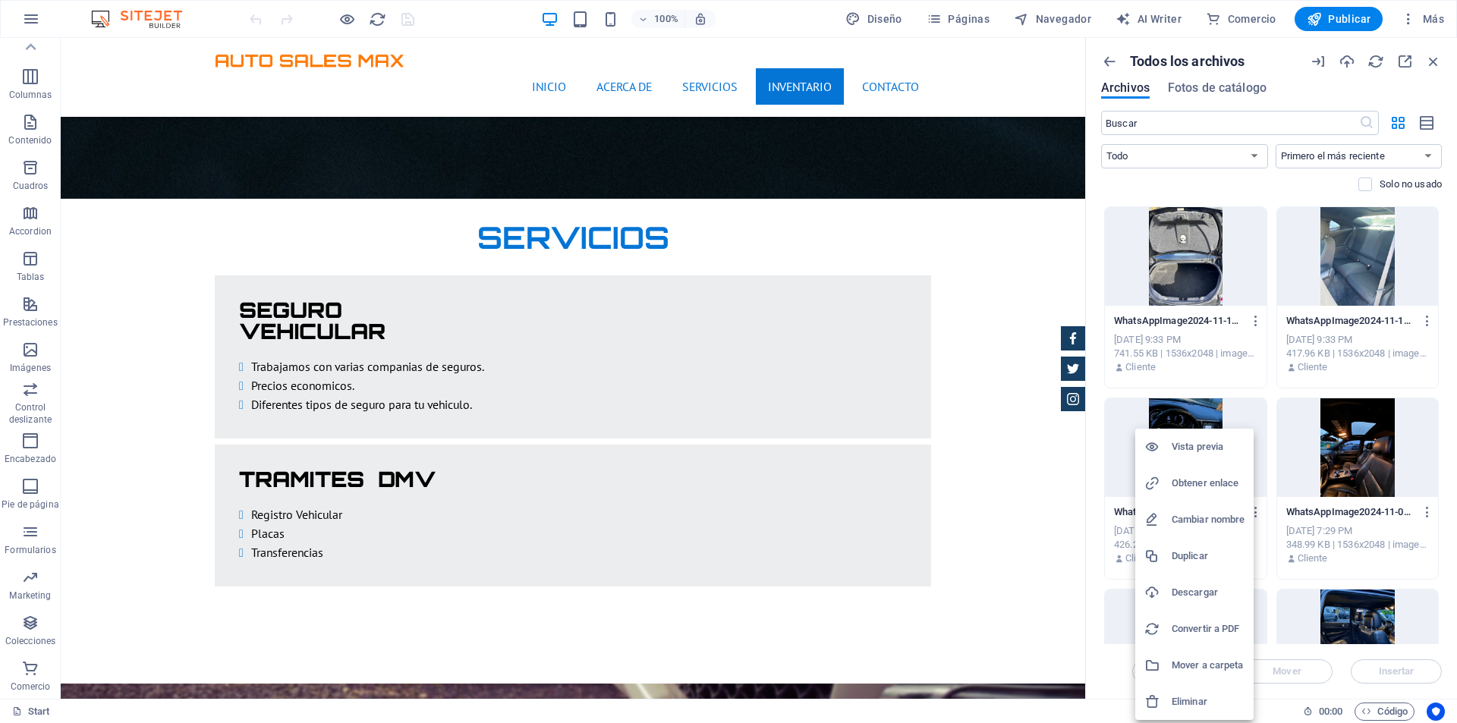
click at [1212, 700] on h6 "Eliminar" at bounding box center [1207, 702] width 73 height 18
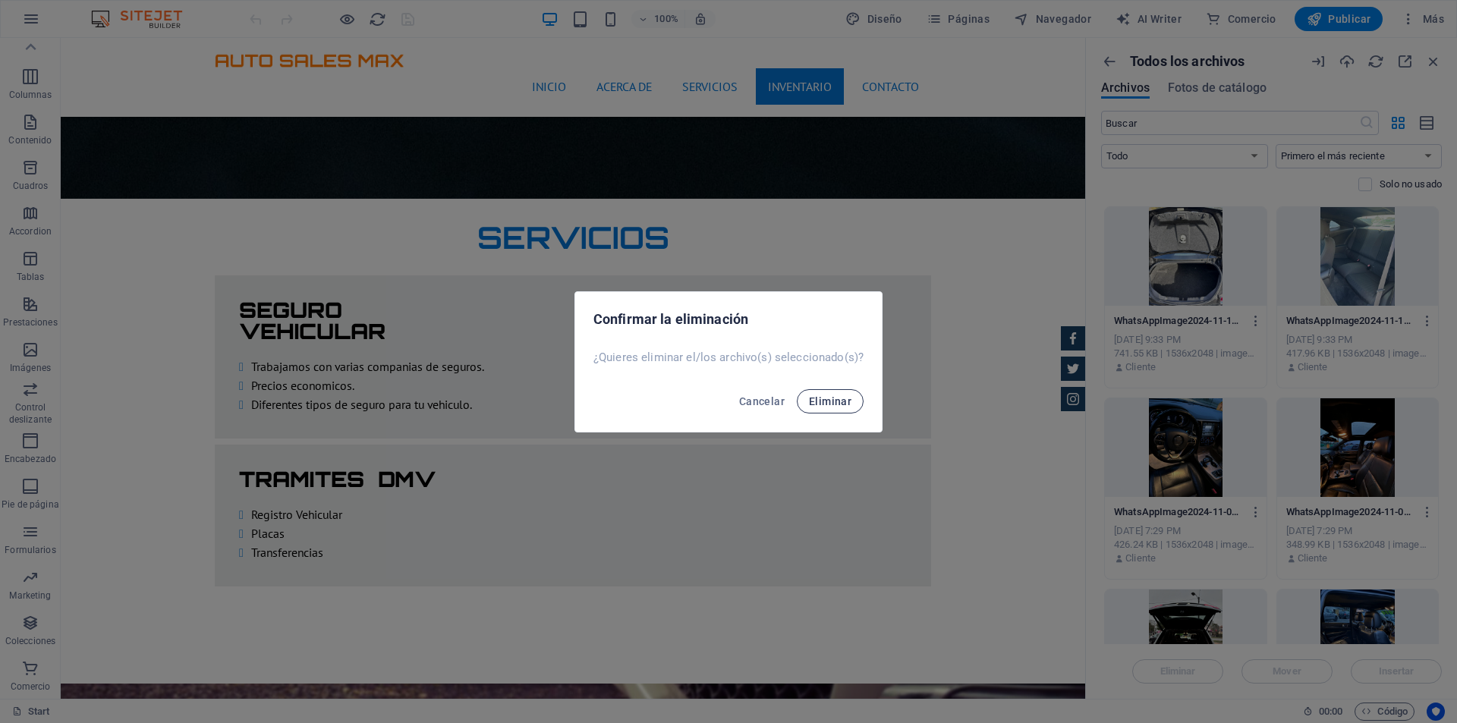
click at [846, 401] on span "Eliminar" at bounding box center [830, 401] width 42 height 12
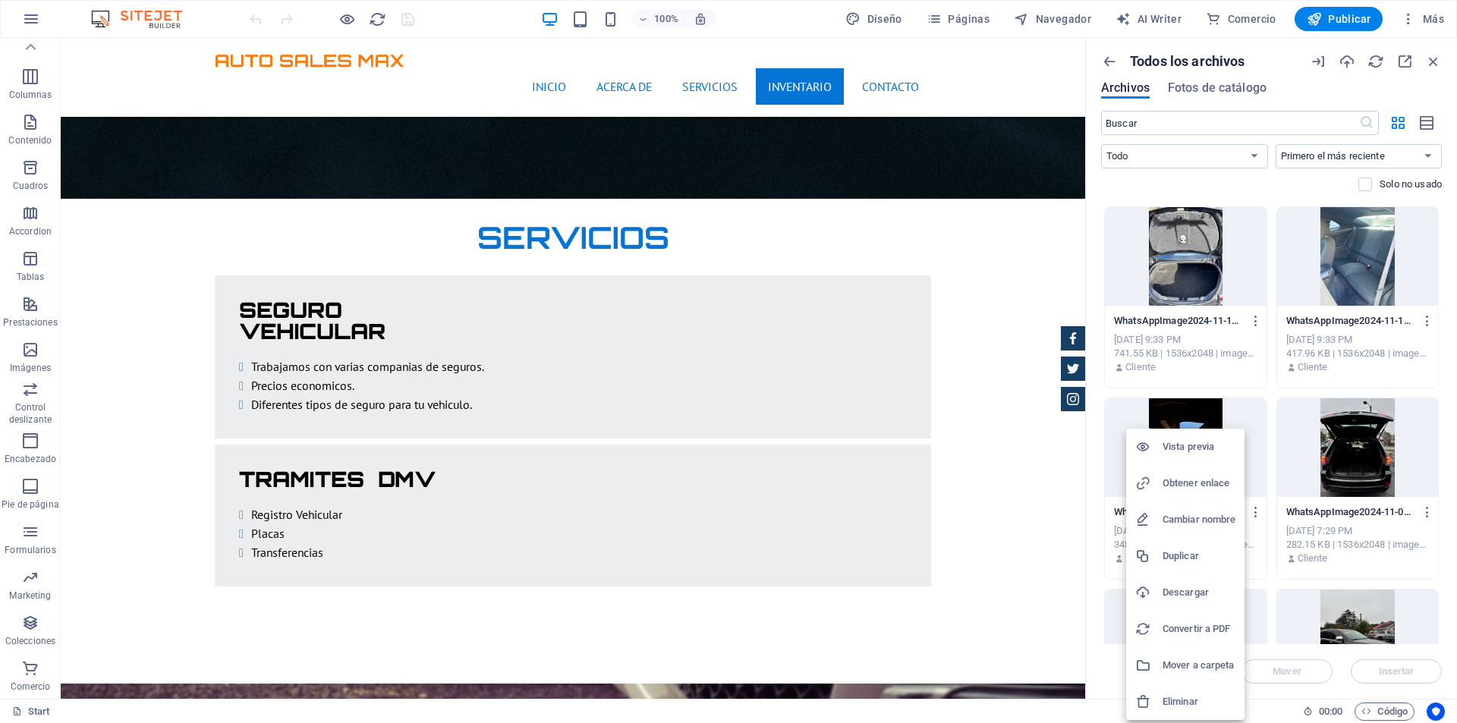
click at [1198, 694] on h6 "Eliminar" at bounding box center [1198, 702] width 73 height 18
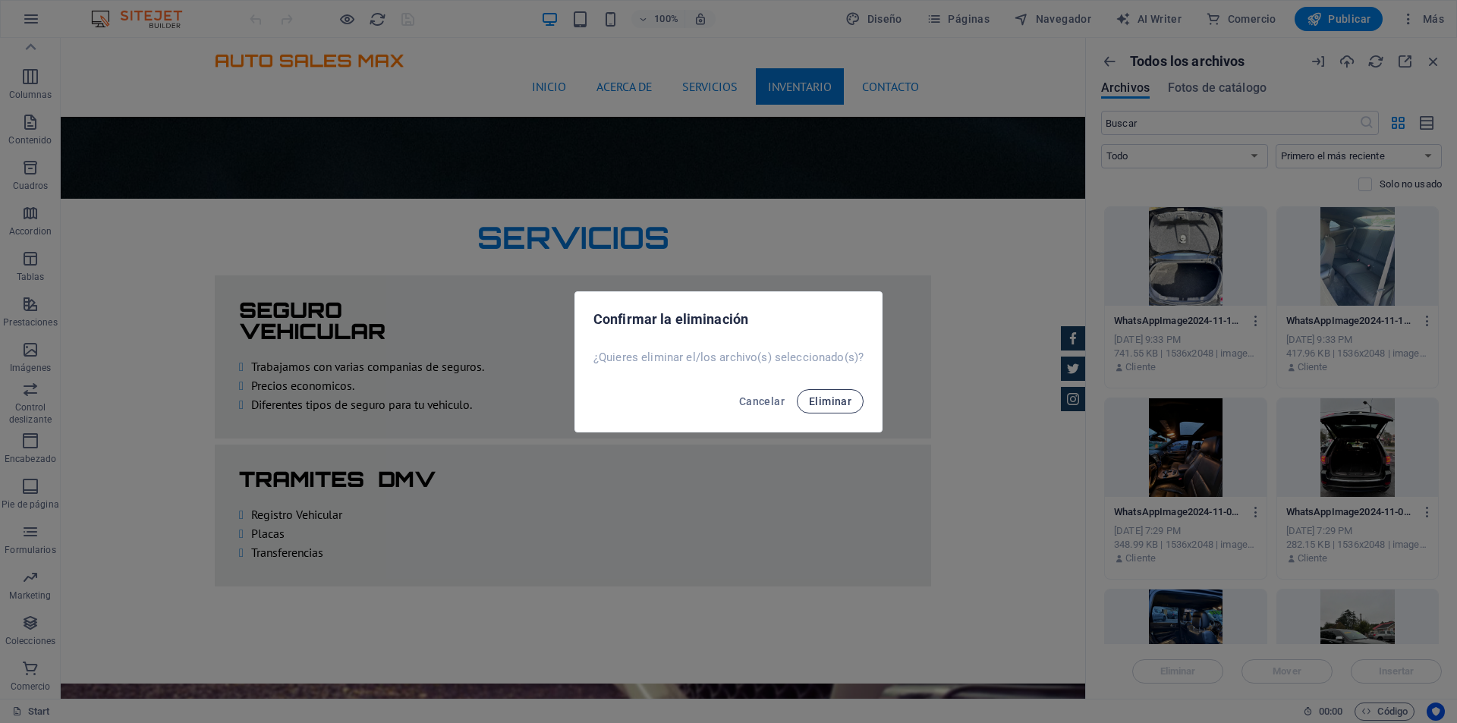
click at [850, 401] on button "Eliminar" at bounding box center [830, 401] width 67 height 24
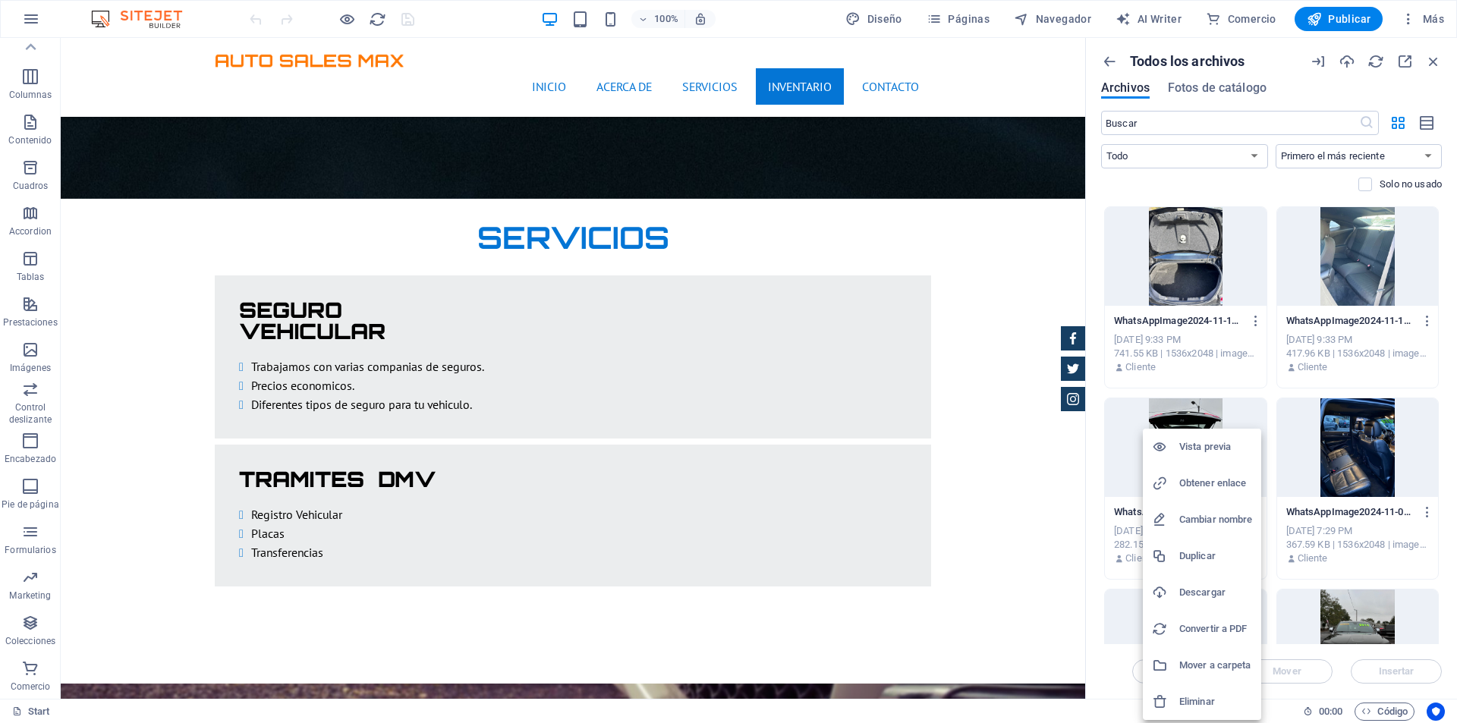
click at [1209, 694] on h6 "Eliminar" at bounding box center [1215, 702] width 73 height 18
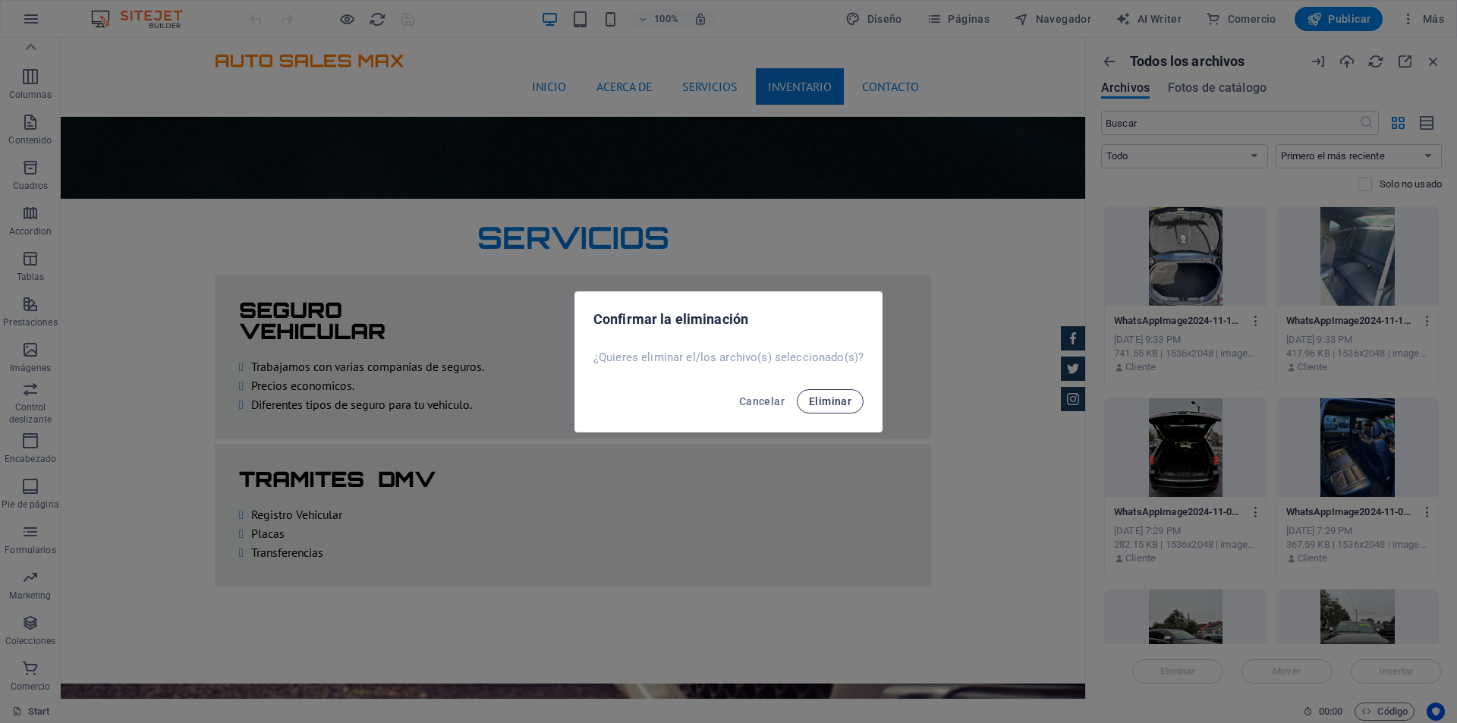
click at [847, 401] on span "Eliminar" at bounding box center [830, 401] width 42 height 12
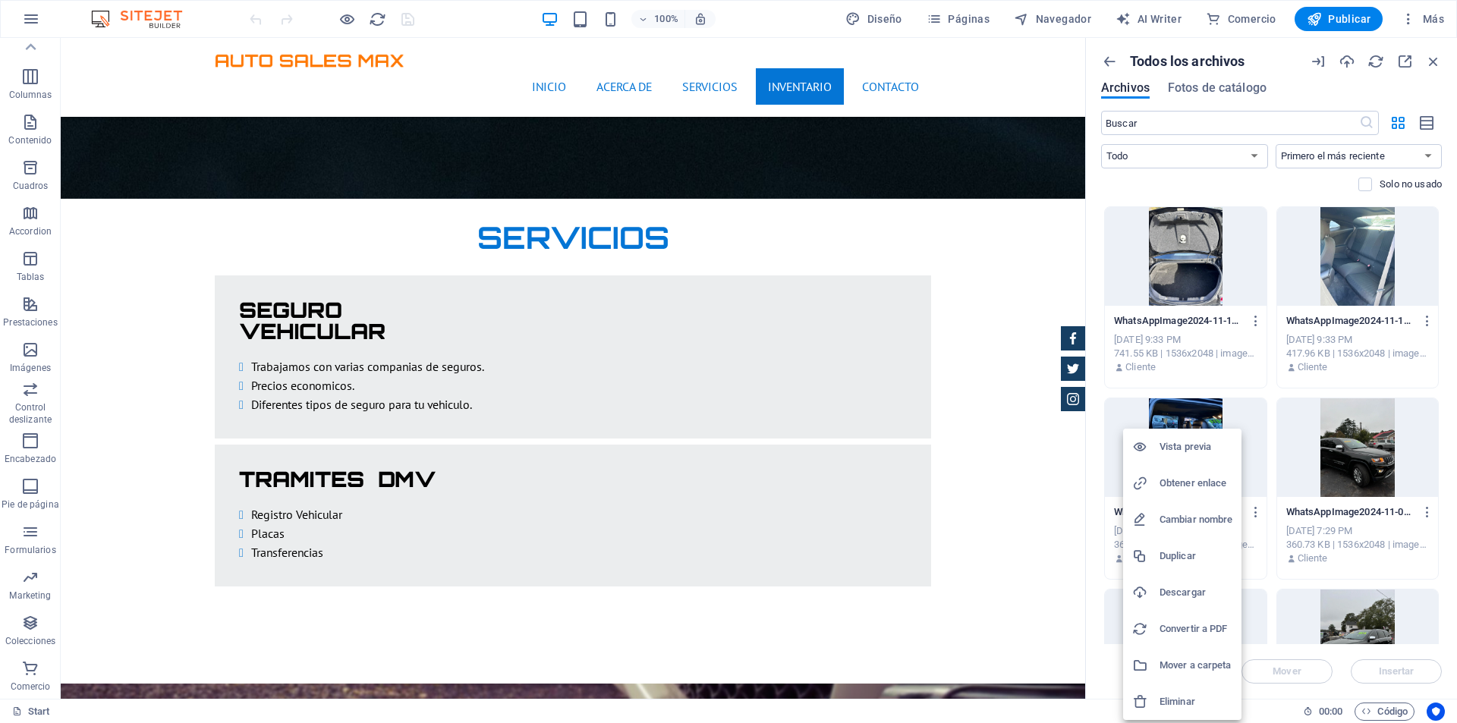
click at [1187, 702] on h6 "Eliminar" at bounding box center [1195, 702] width 73 height 18
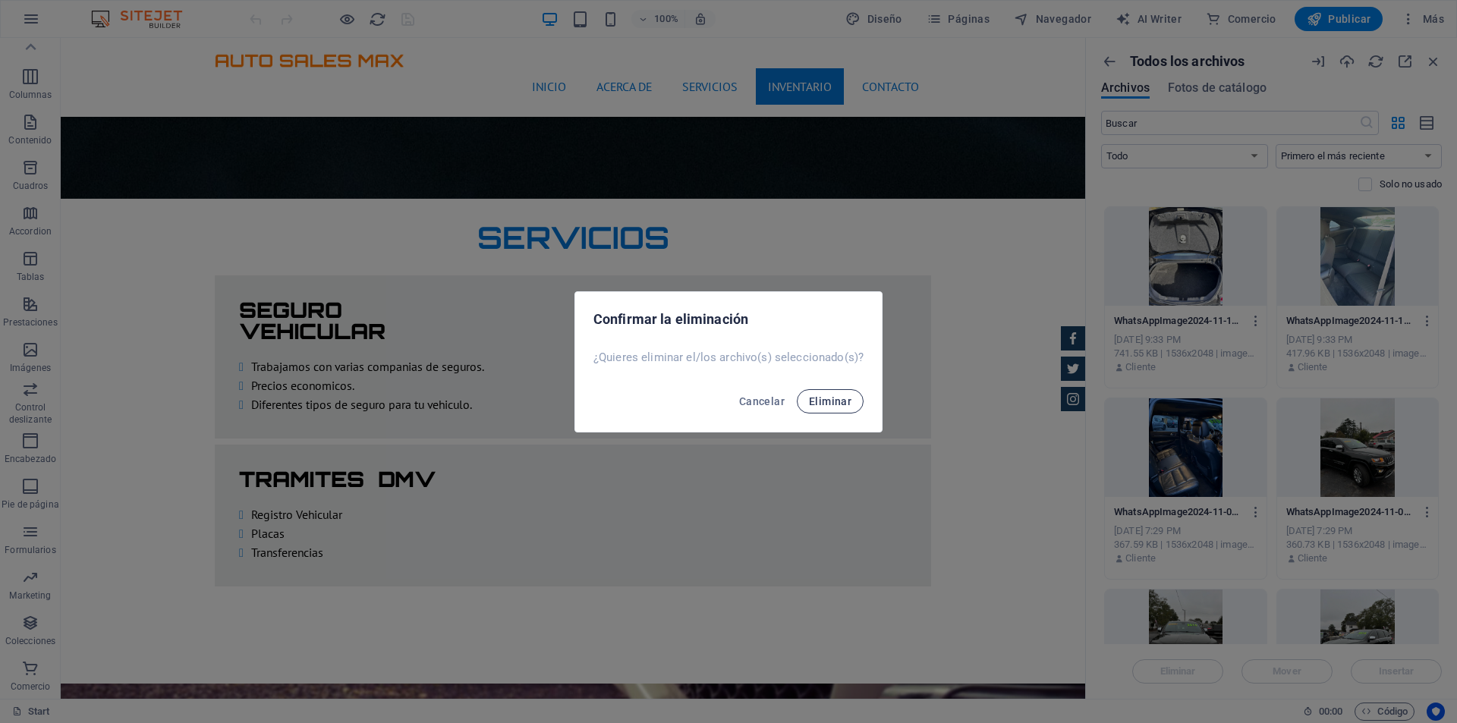
click at [816, 401] on span "Eliminar" at bounding box center [830, 401] width 42 height 12
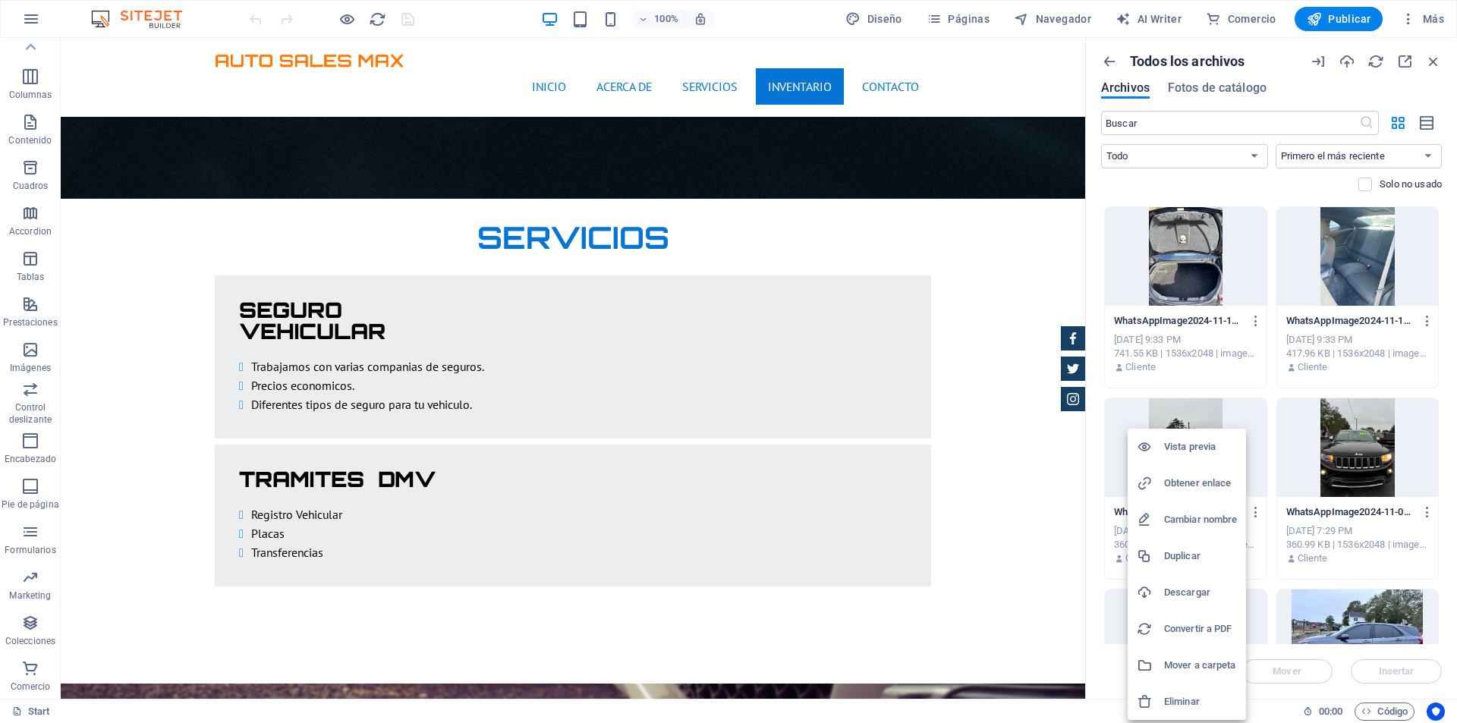
click at [1210, 696] on h6 "Eliminar" at bounding box center [1200, 702] width 73 height 18
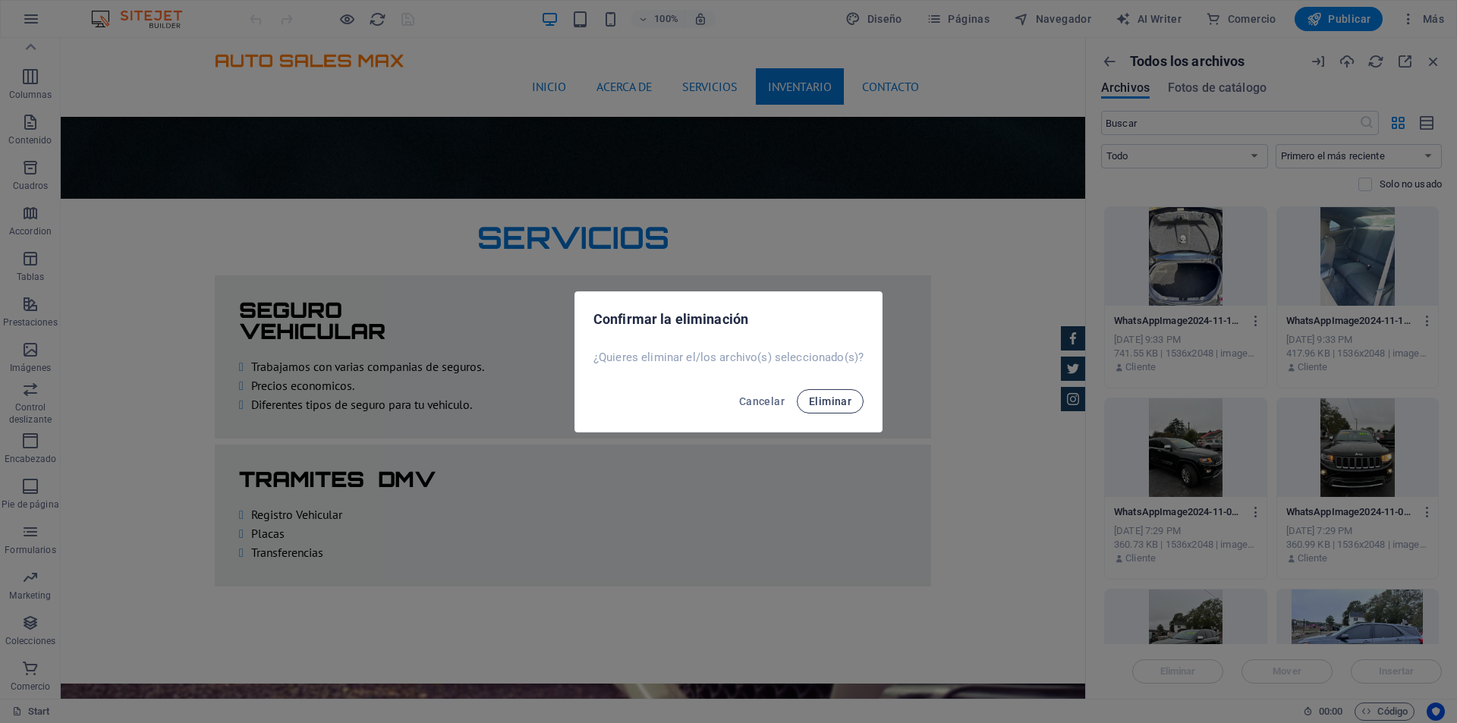
click at [847, 399] on span "Eliminar" at bounding box center [830, 401] width 42 height 12
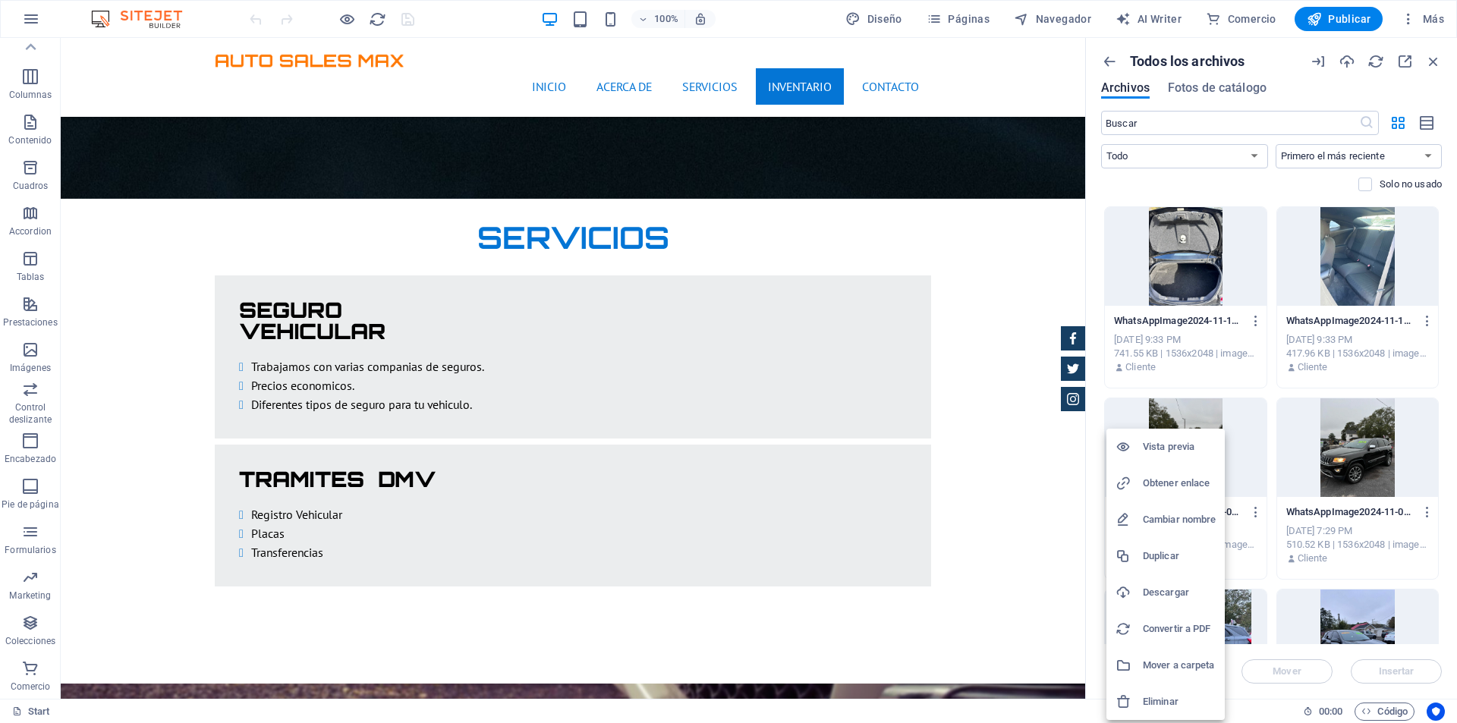
click at [1176, 693] on h6 "Eliminar" at bounding box center [1179, 702] width 73 height 18
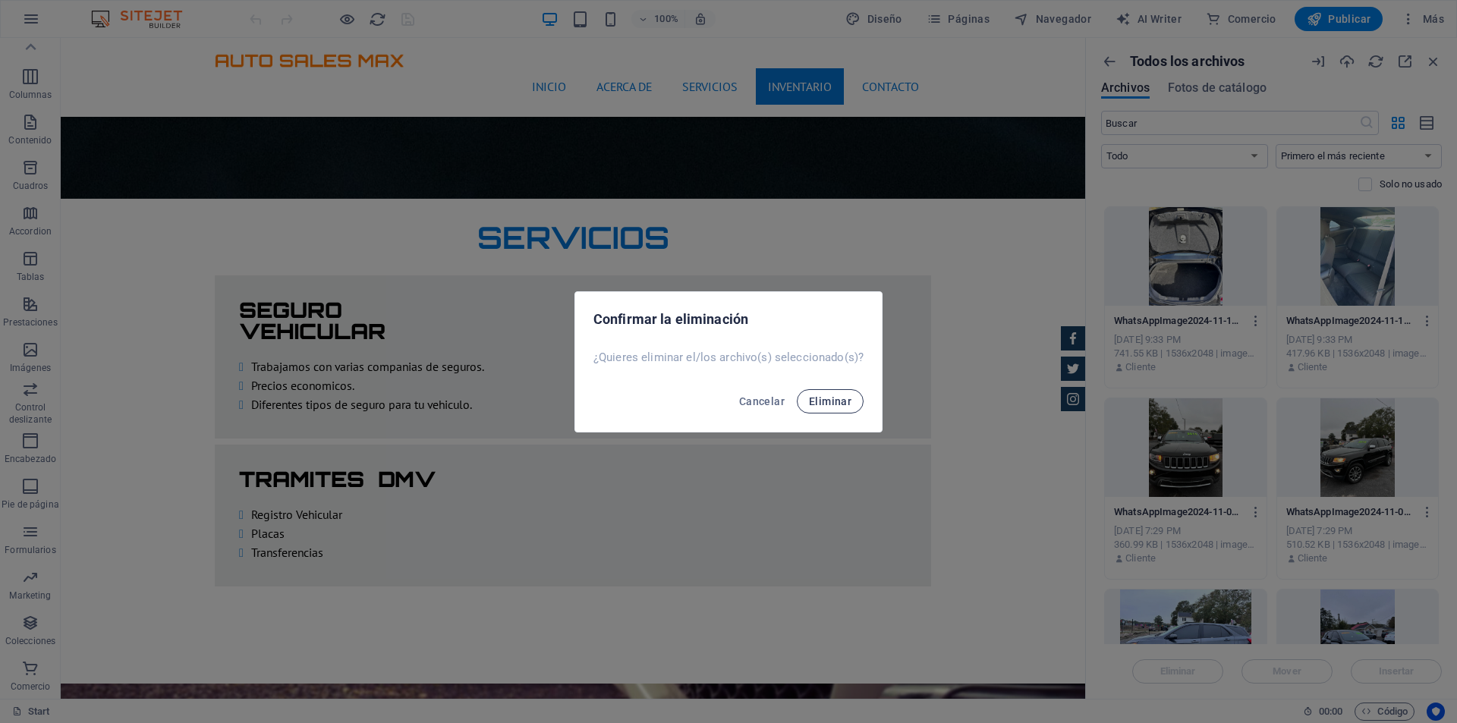
click at [820, 395] on span "Eliminar" at bounding box center [830, 401] width 42 height 12
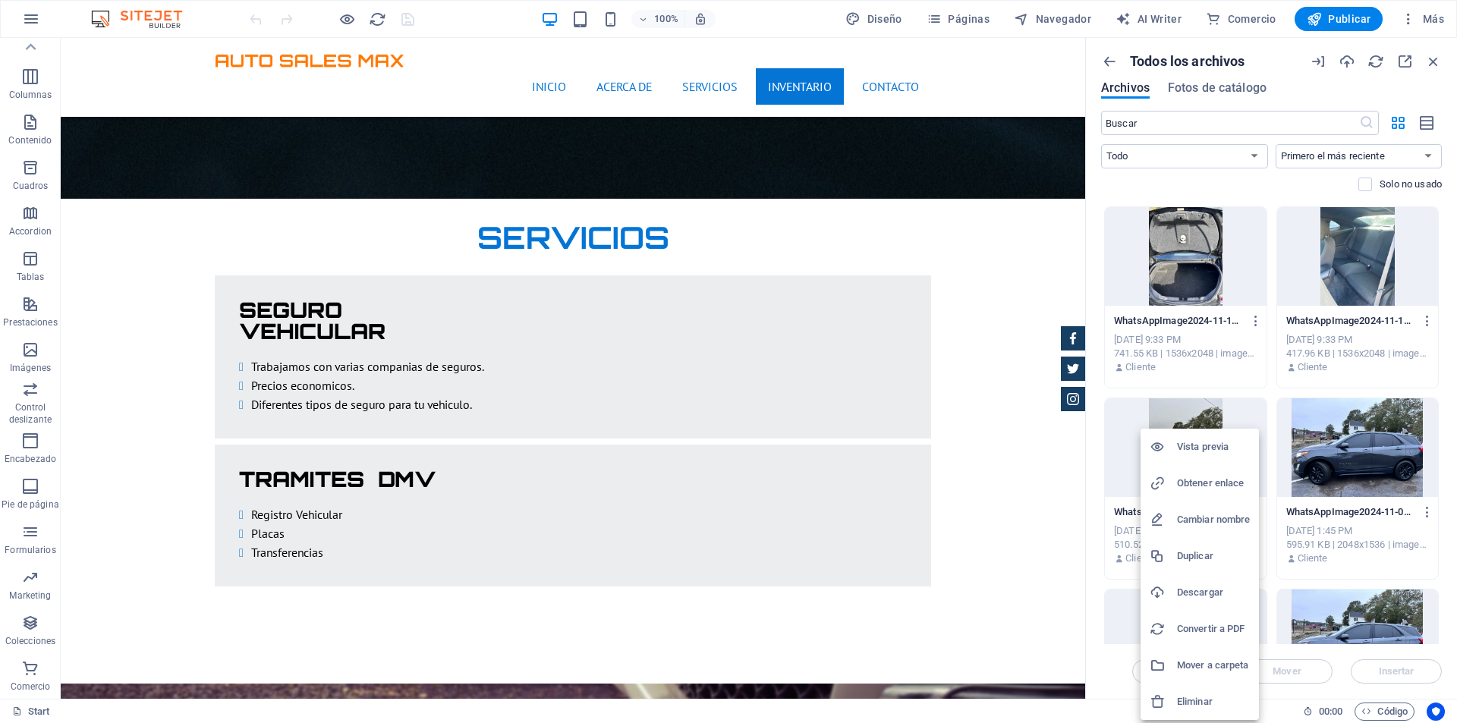
click at [1208, 696] on h6 "Eliminar" at bounding box center [1213, 702] width 73 height 18
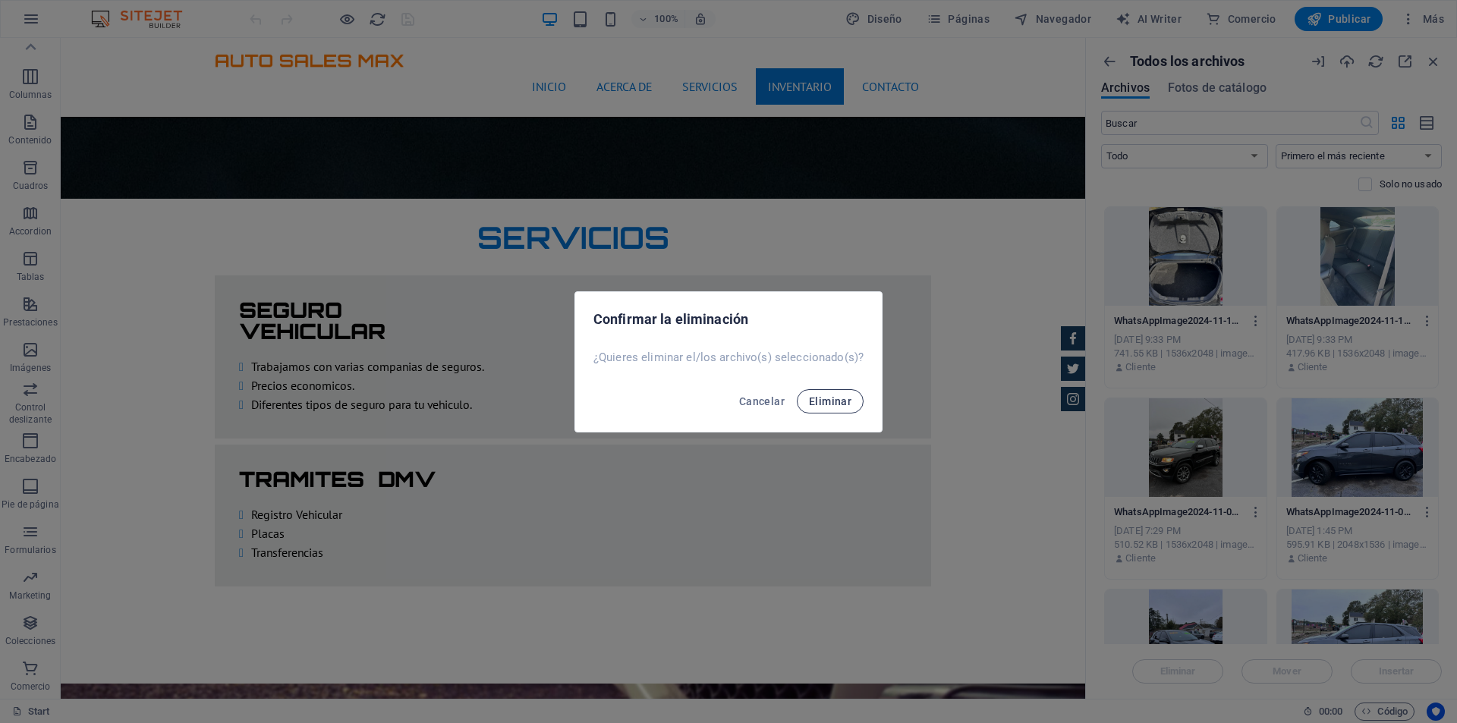
click at [824, 392] on button "Eliminar" at bounding box center [830, 401] width 67 height 24
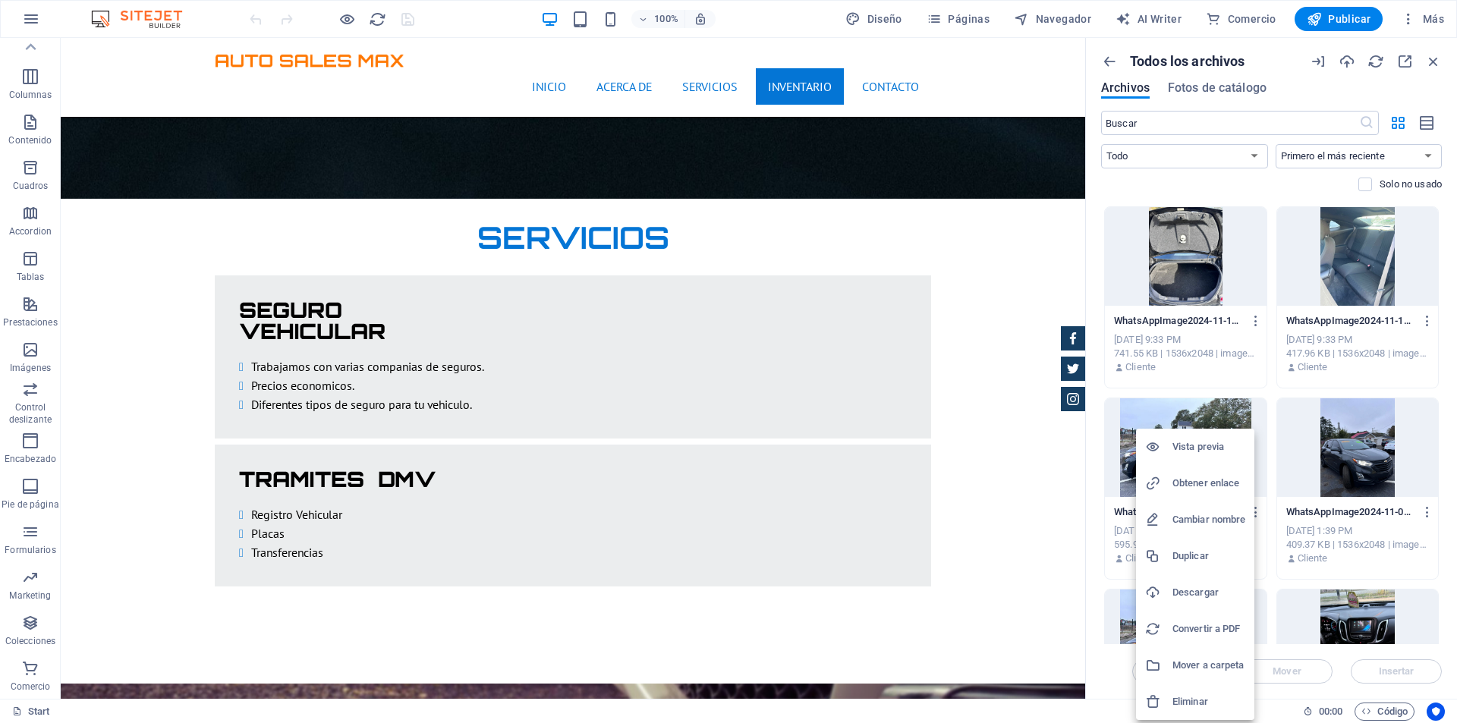
click at [1197, 696] on h6 "Eliminar" at bounding box center [1208, 702] width 73 height 18
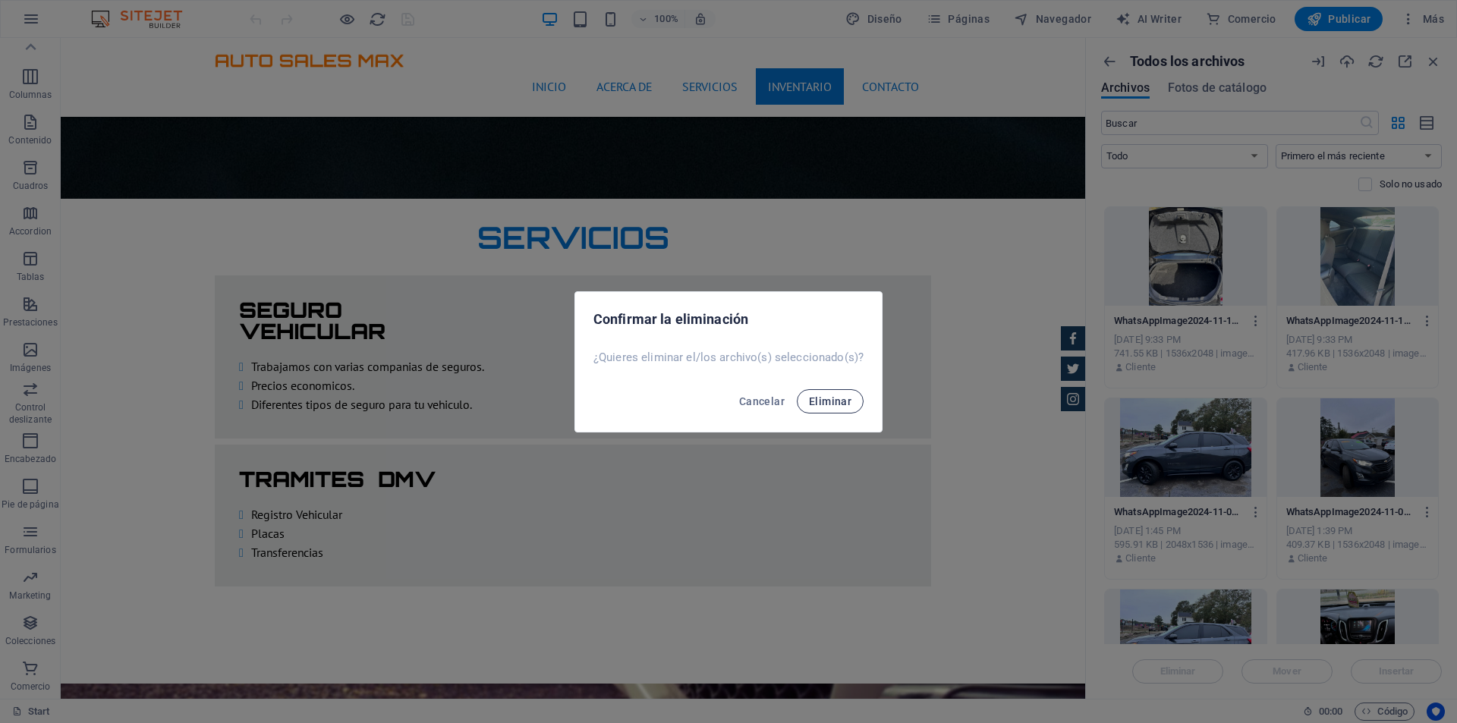
click at [855, 400] on button "Eliminar" at bounding box center [830, 401] width 67 height 24
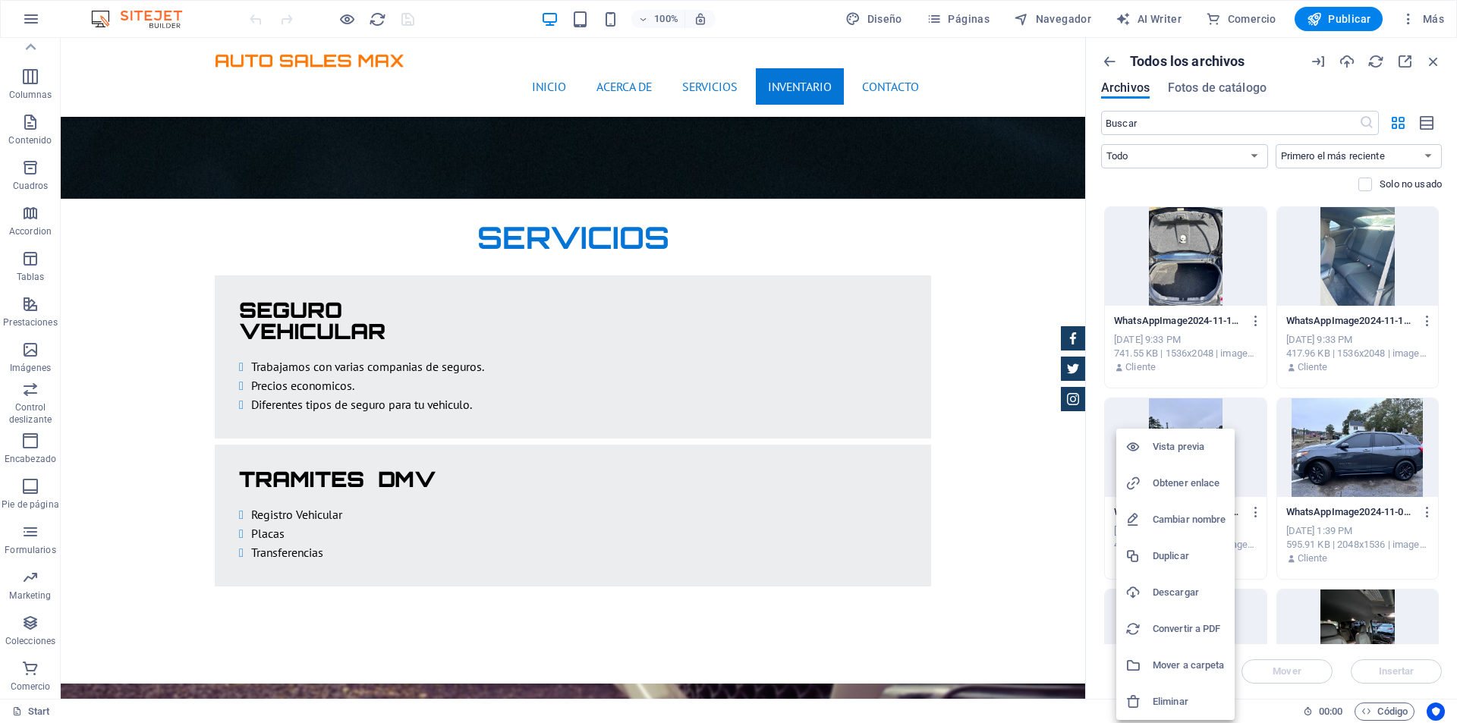
click at [1190, 692] on li "Eliminar" at bounding box center [1175, 702] width 118 height 36
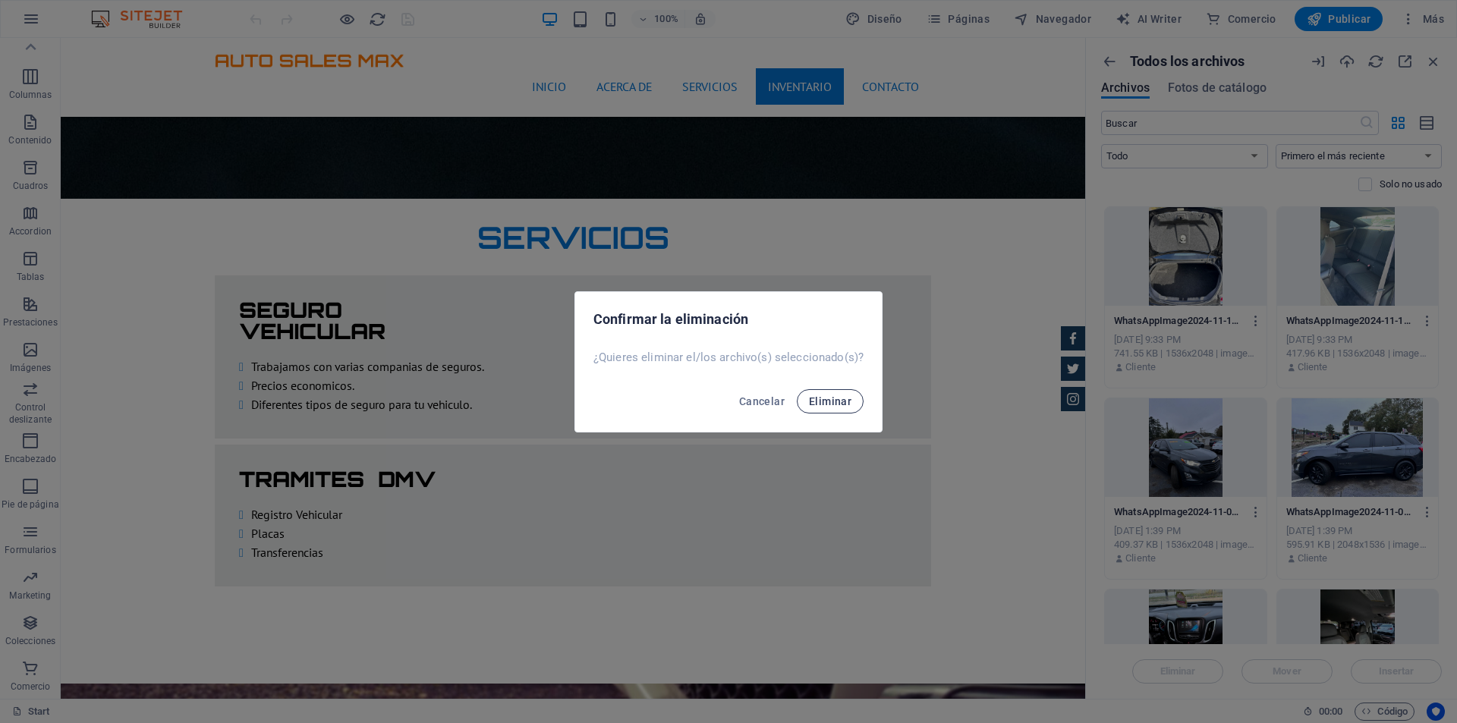
click at [825, 407] on span "Eliminar" at bounding box center [830, 401] width 42 height 12
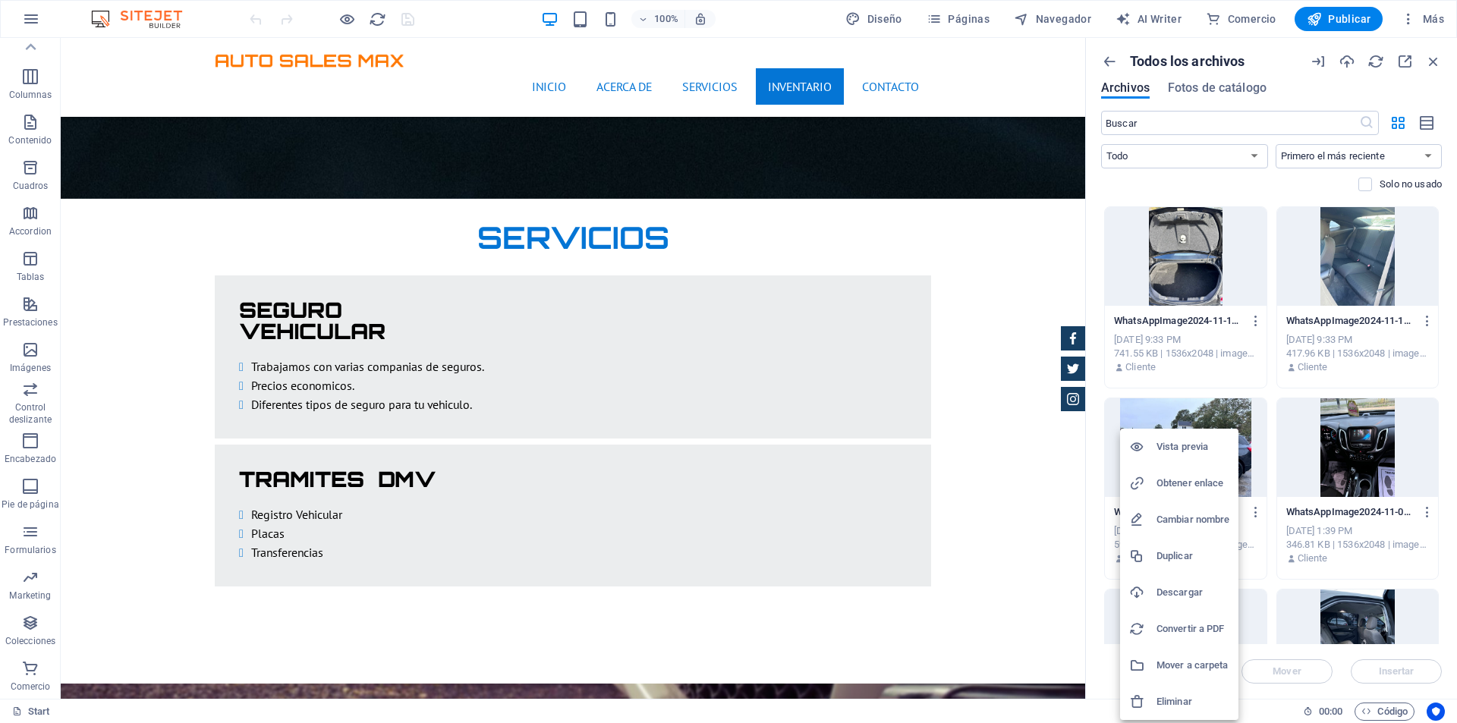
click at [1196, 700] on h6 "Eliminar" at bounding box center [1192, 702] width 73 height 18
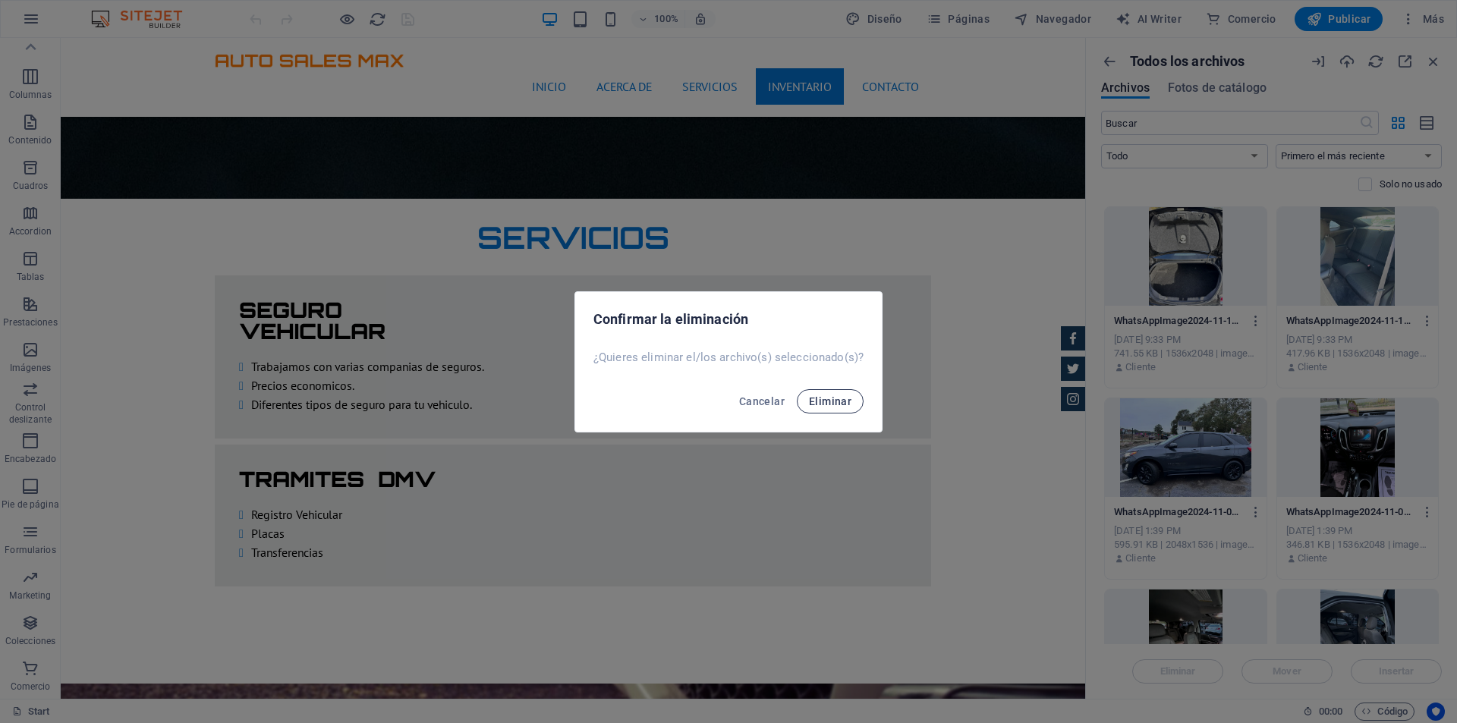
click at [837, 402] on span "Eliminar" at bounding box center [830, 401] width 42 height 12
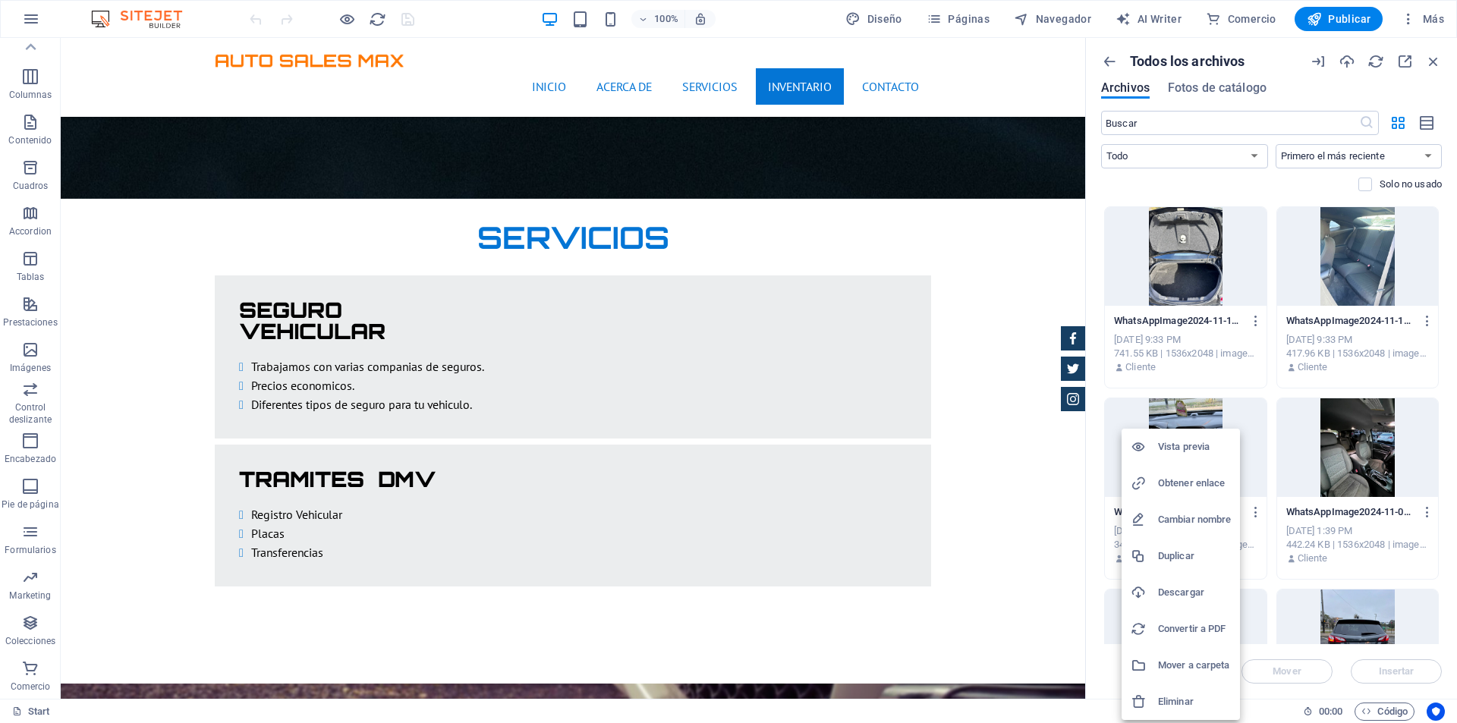
click at [1169, 698] on h6 "Eliminar" at bounding box center [1194, 702] width 73 height 18
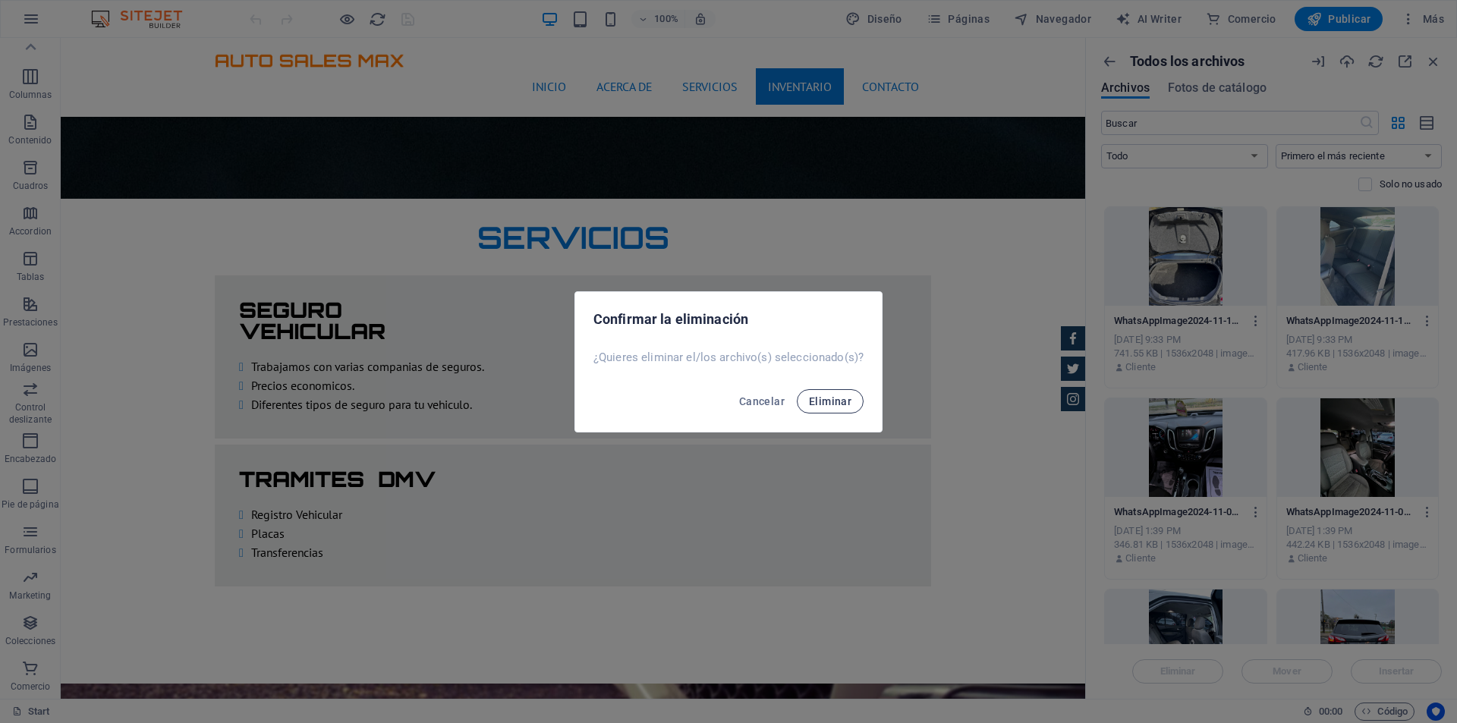
click at [830, 408] on button "Eliminar" at bounding box center [830, 401] width 67 height 24
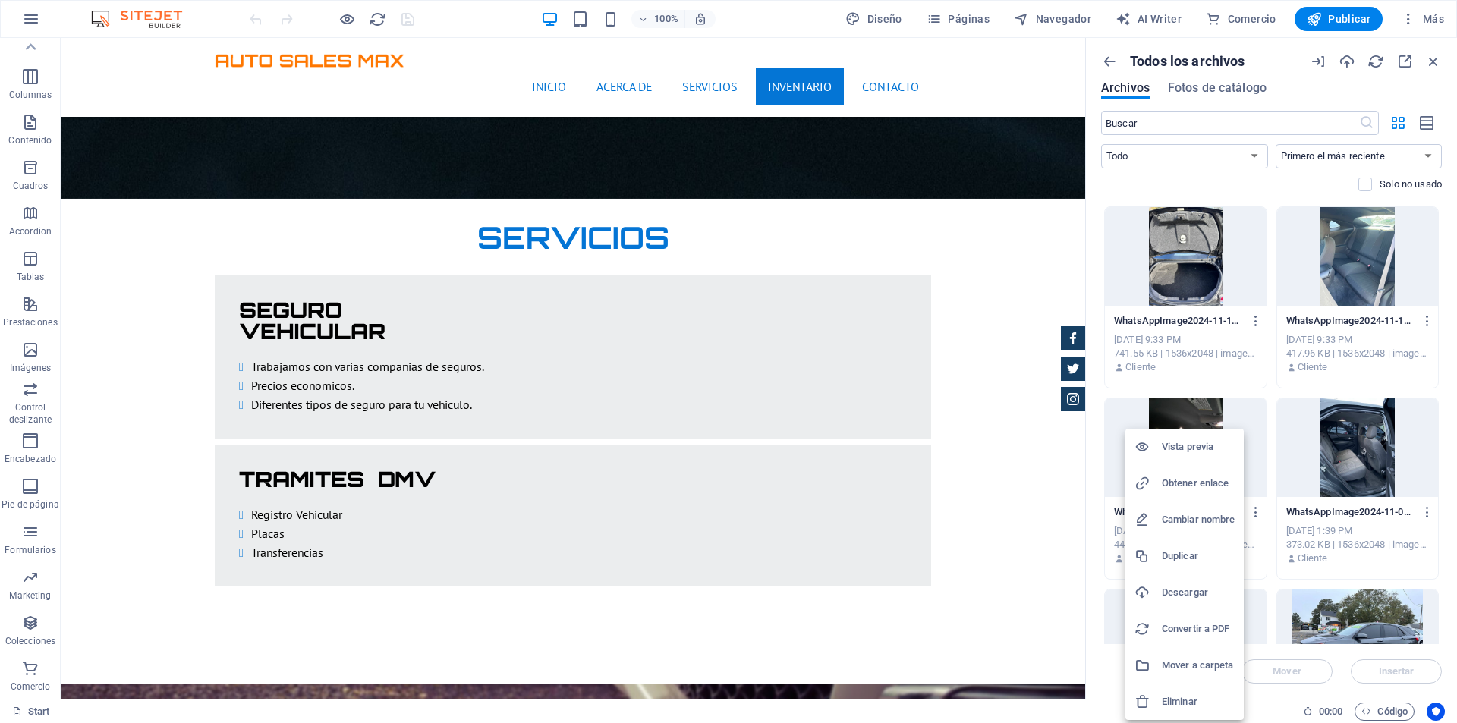
click at [1196, 701] on h6 "Eliminar" at bounding box center [1198, 702] width 73 height 18
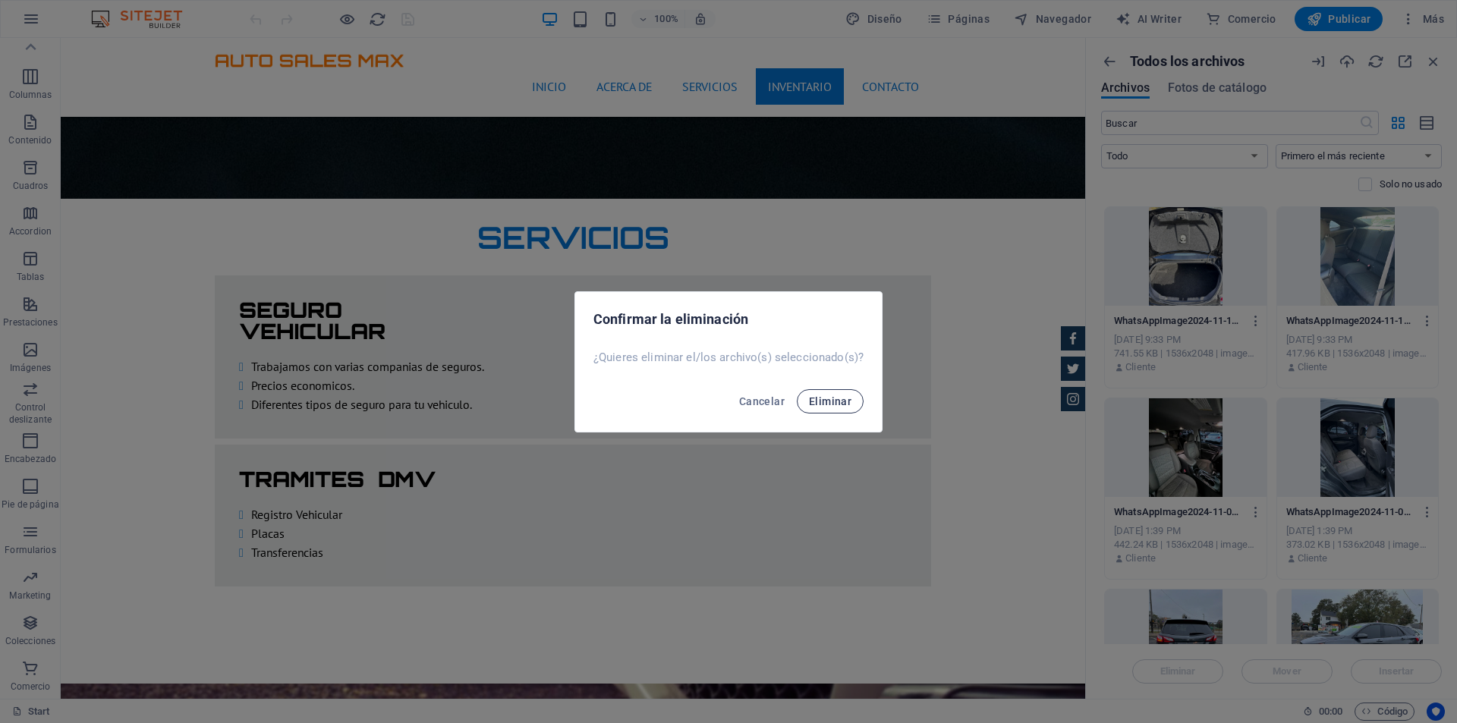
click at [824, 399] on span "Eliminar" at bounding box center [830, 401] width 42 height 12
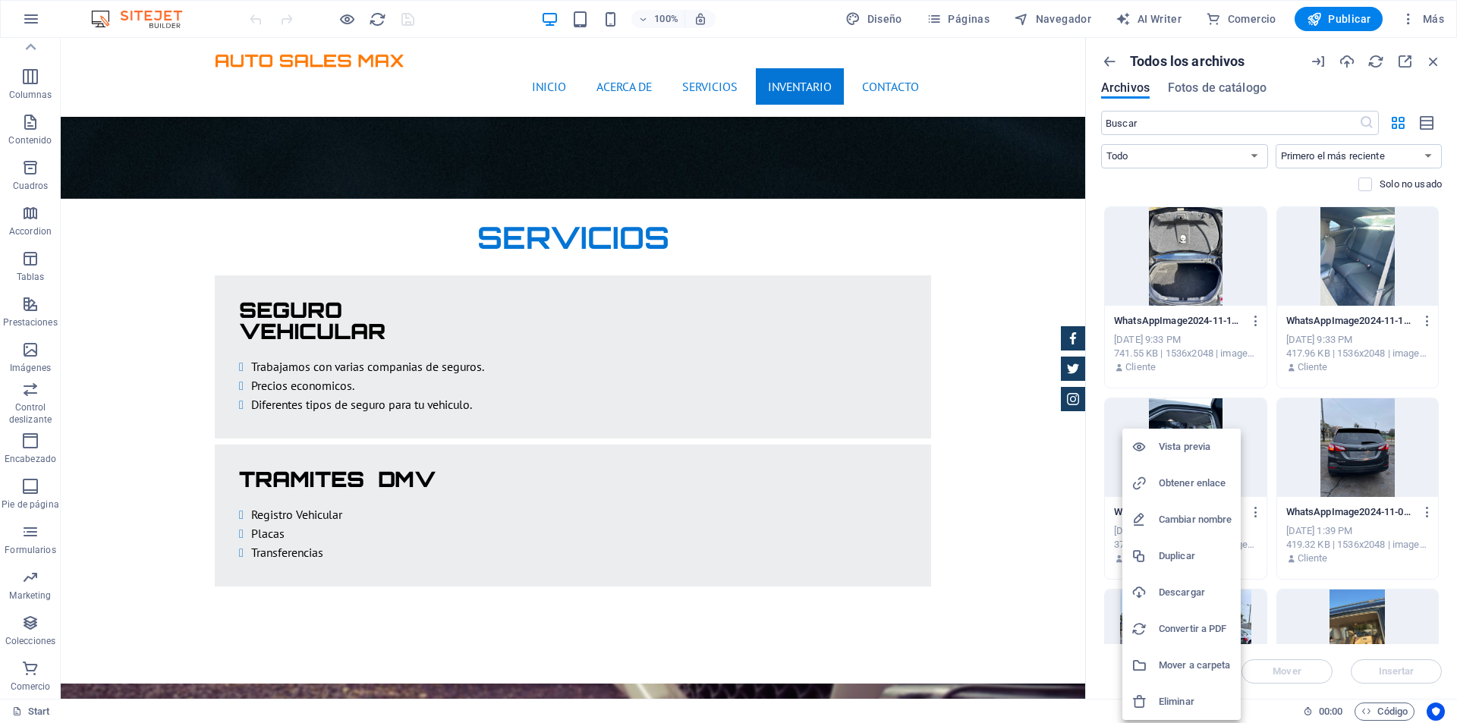
click at [1192, 698] on h6 "Eliminar" at bounding box center [1195, 702] width 73 height 18
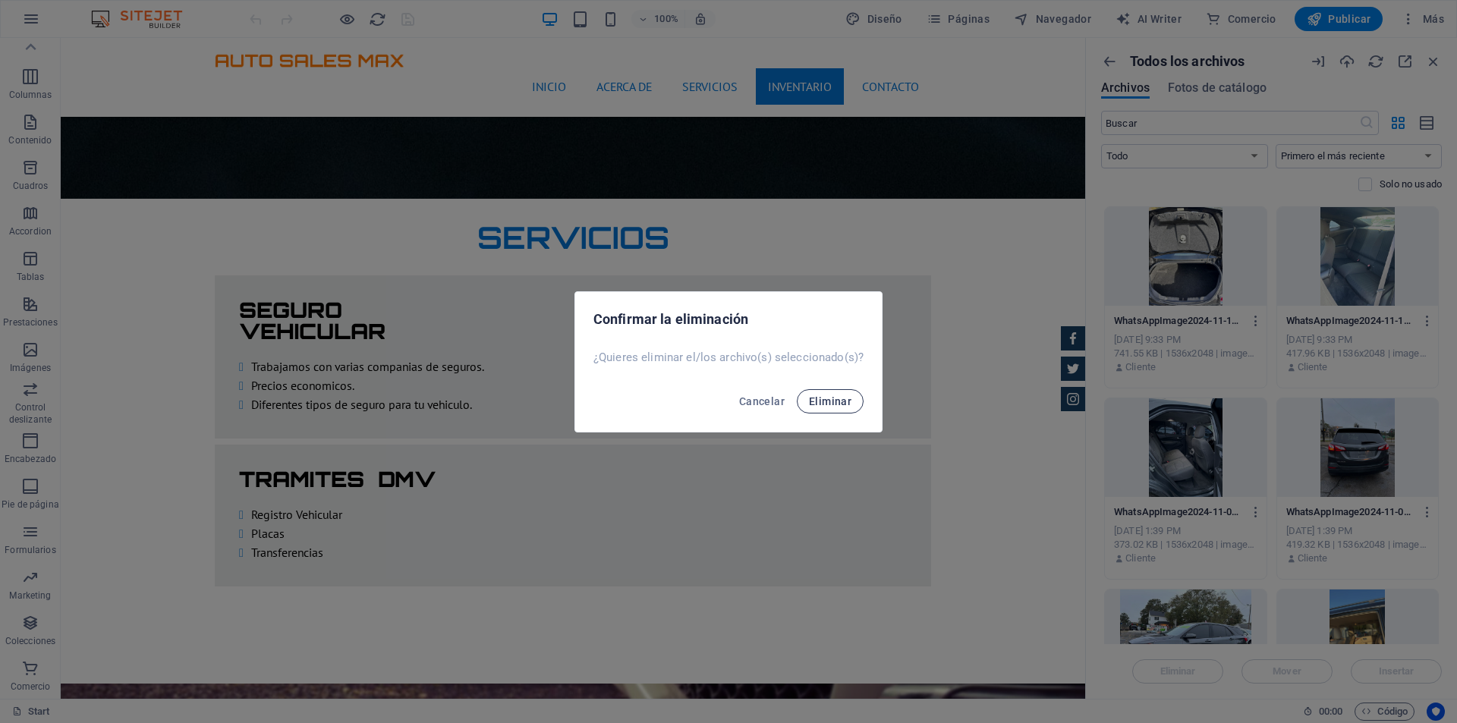
click at [847, 396] on span "Eliminar" at bounding box center [830, 401] width 42 height 12
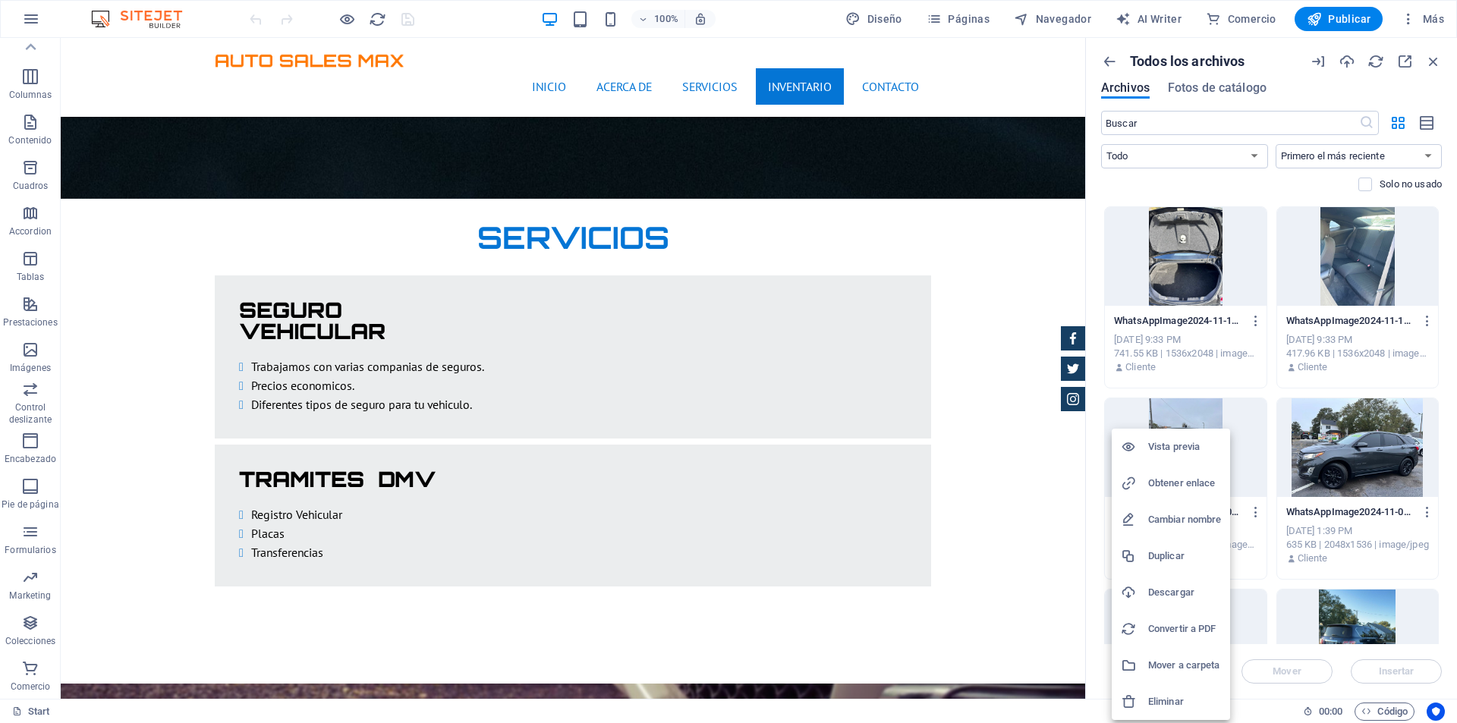
click at [1172, 704] on h6 "Eliminar" at bounding box center [1184, 702] width 73 height 18
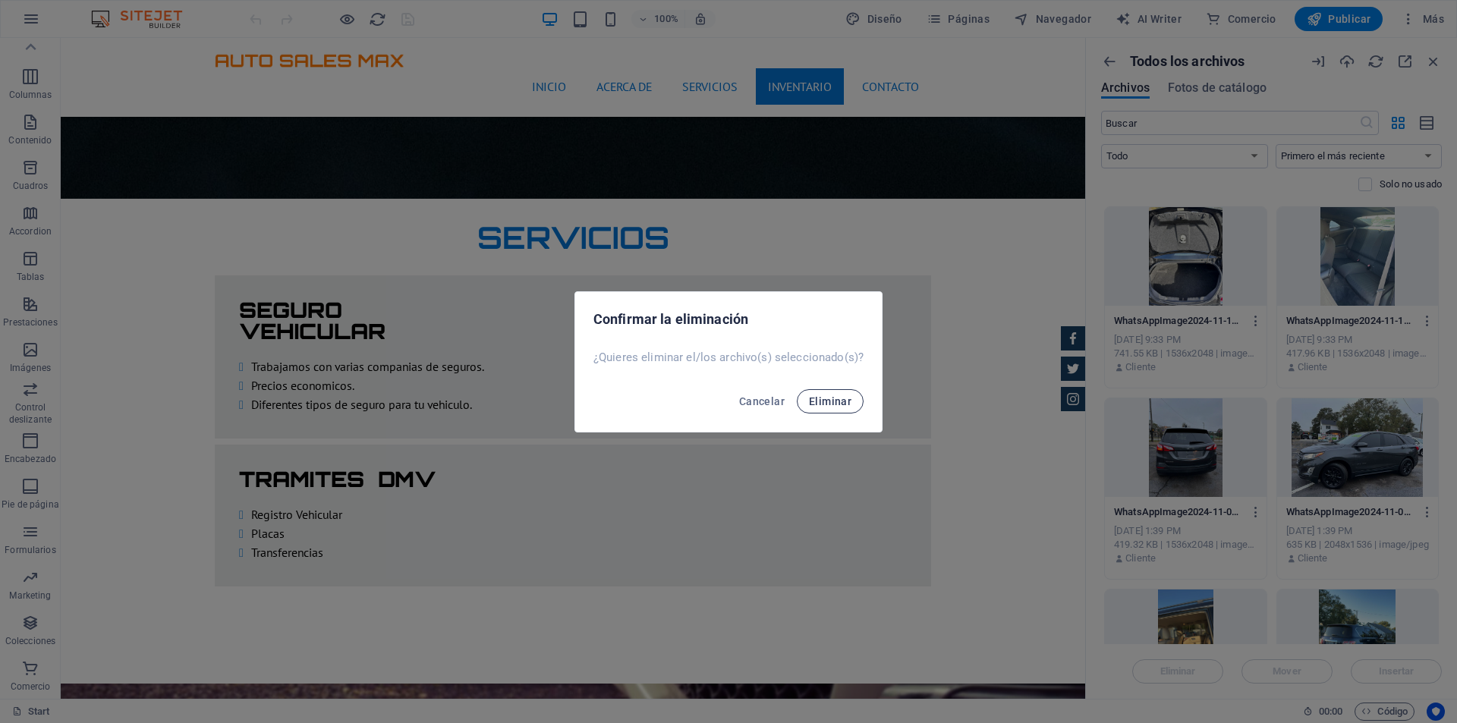
click at [810, 395] on span "Eliminar" at bounding box center [830, 401] width 42 height 12
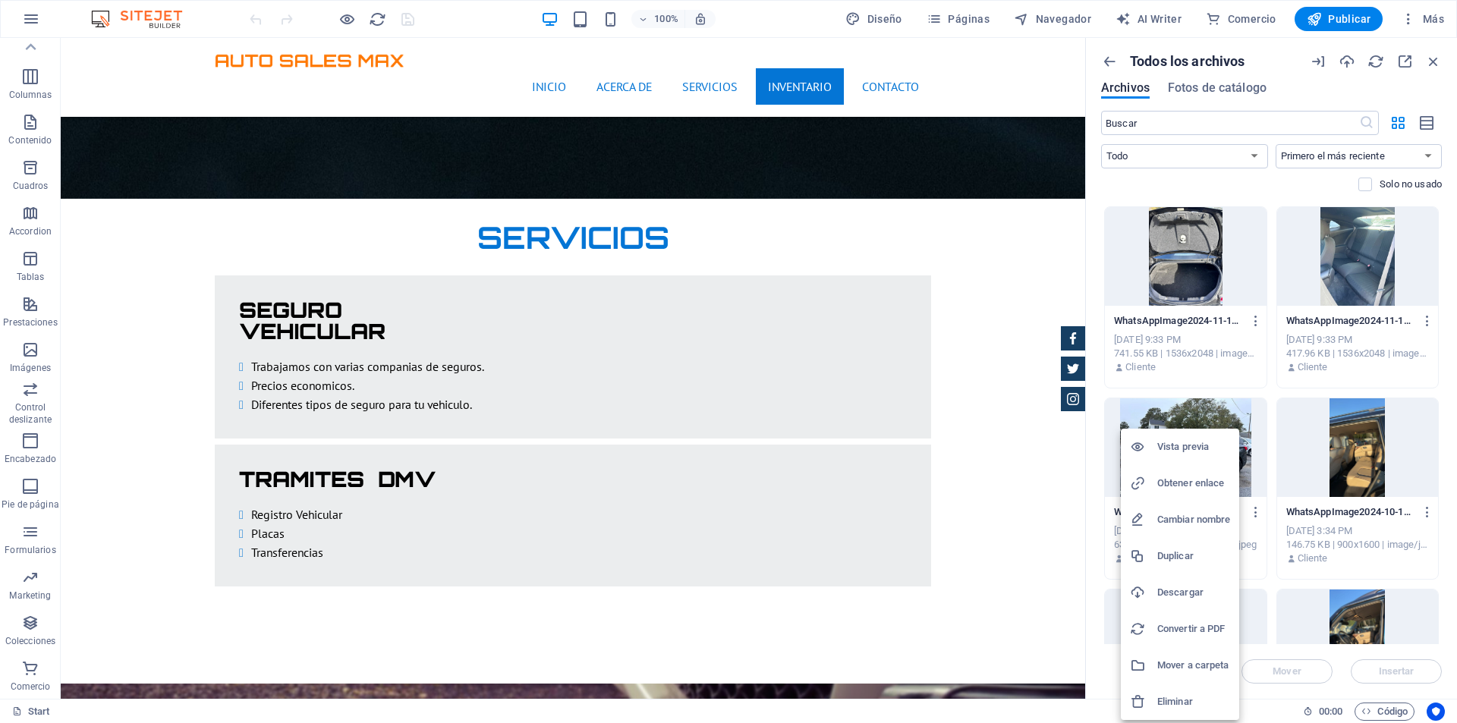
click at [1198, 696] on h6 "Eliminar" at bounding box center [1193, 702] width 73 height 18
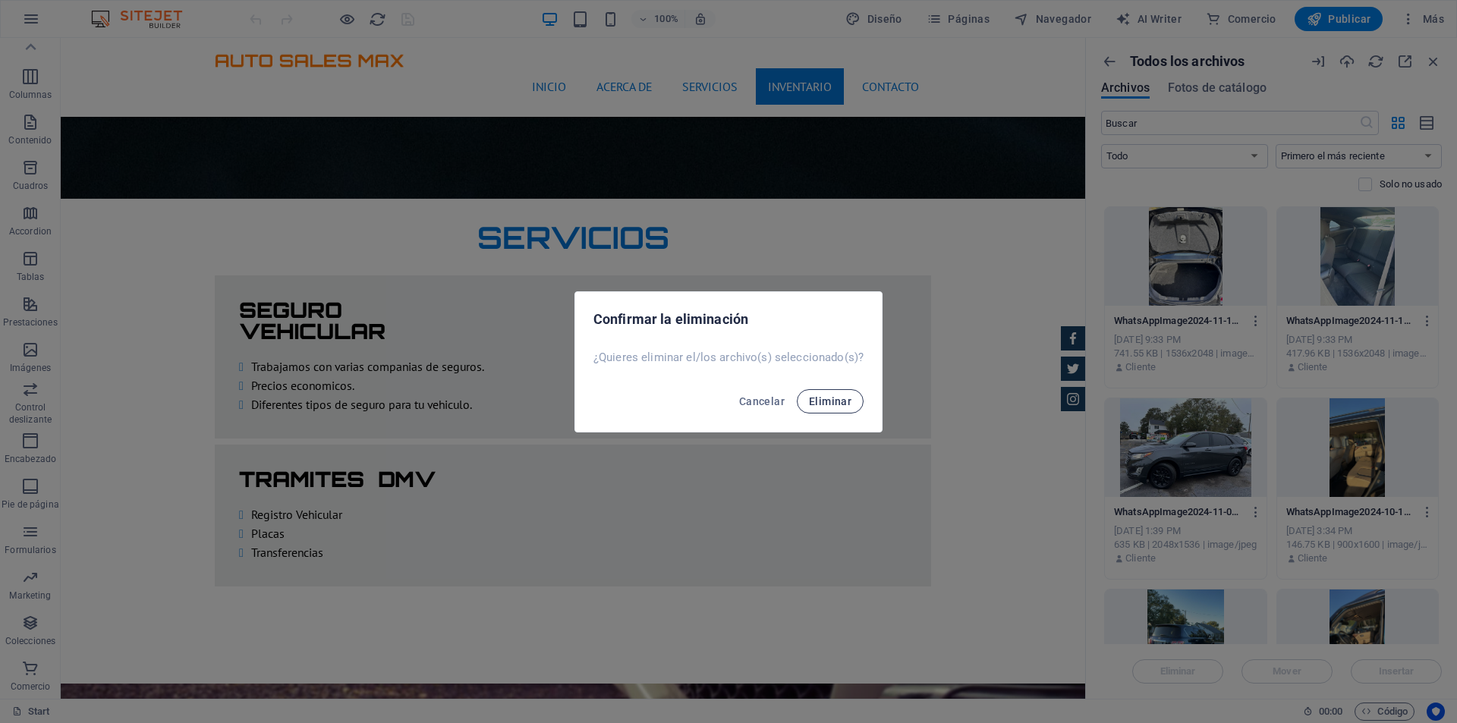
click at [828, 400] on span "Eliminar" at bounding box center [830, 401] width 42 height 12
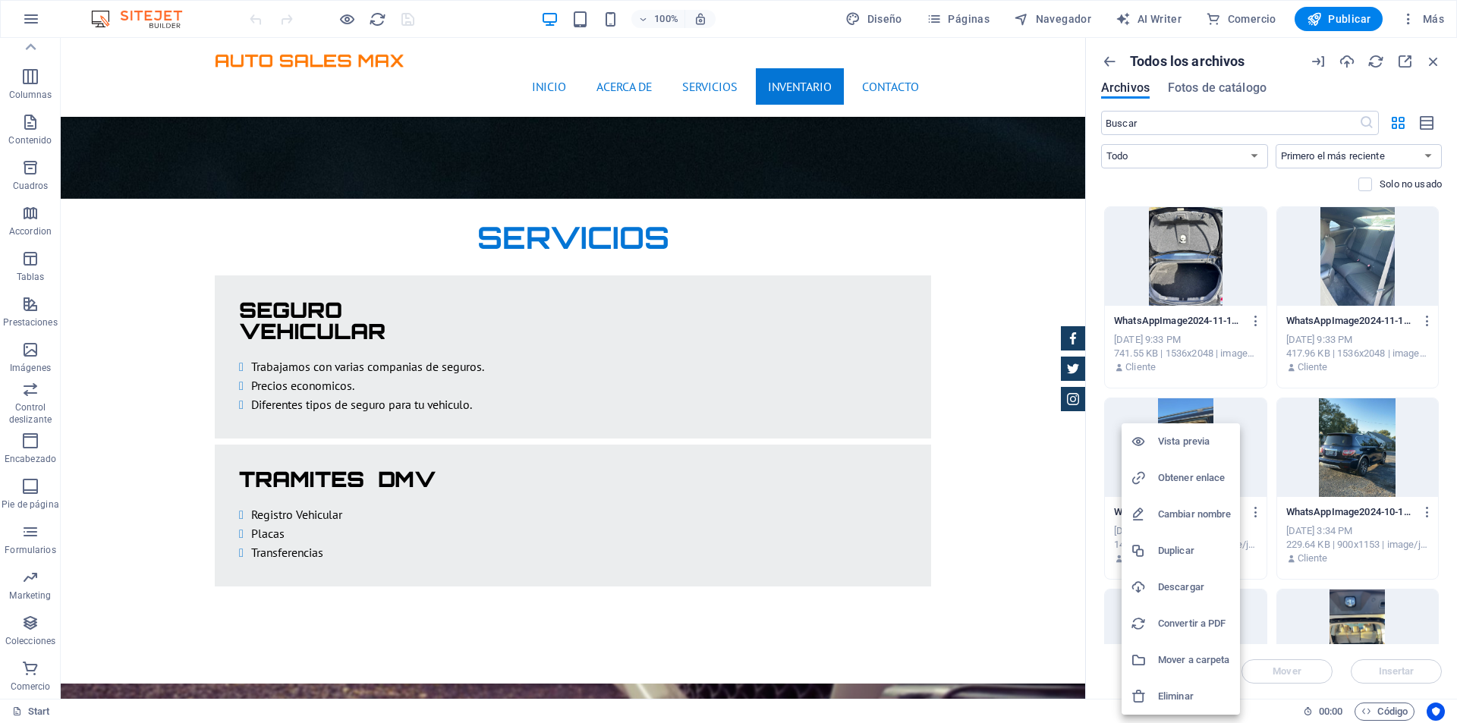
click at [1193, 691] on h6 "Eliminar" at bounding box center [1194, 696] width 73 height 18
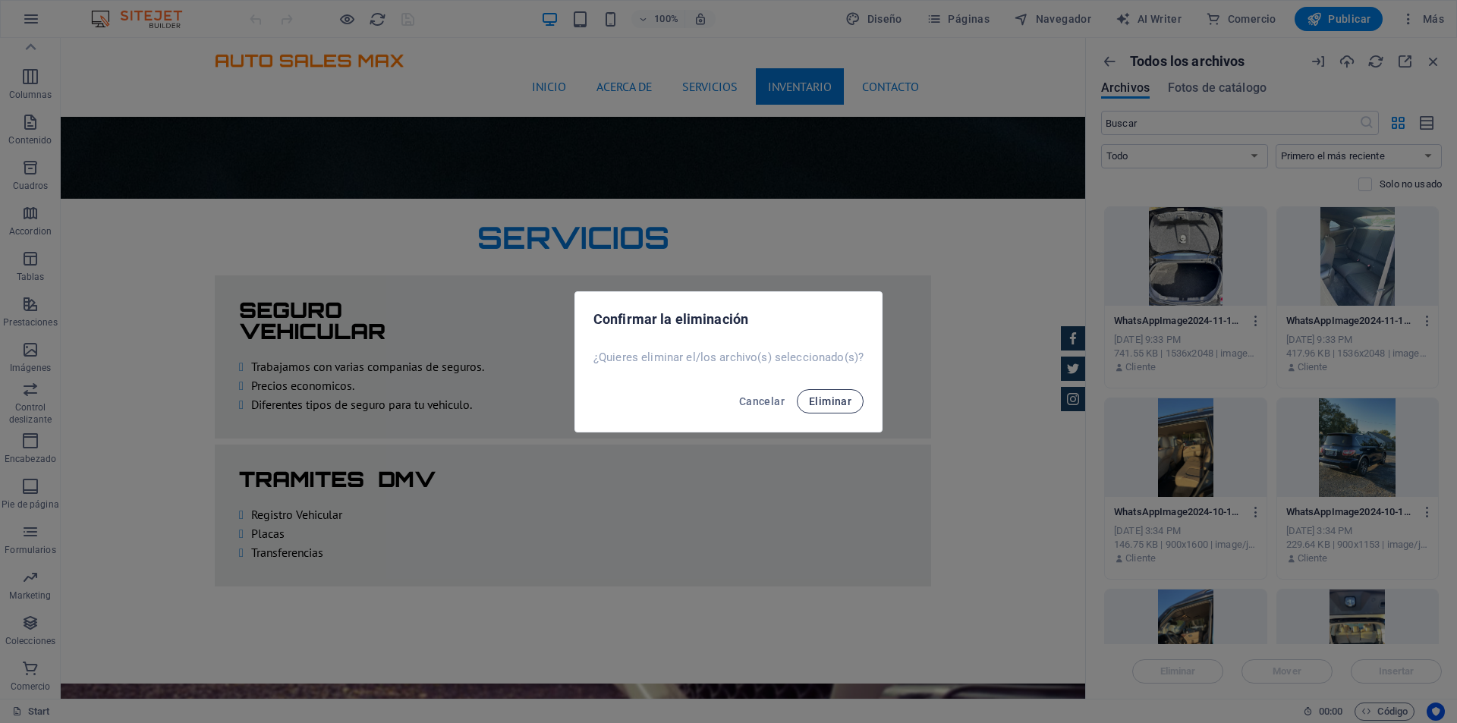
click at [838, 400] on span "Eliminar" at bounding box center [830, 401] width 42 height 12
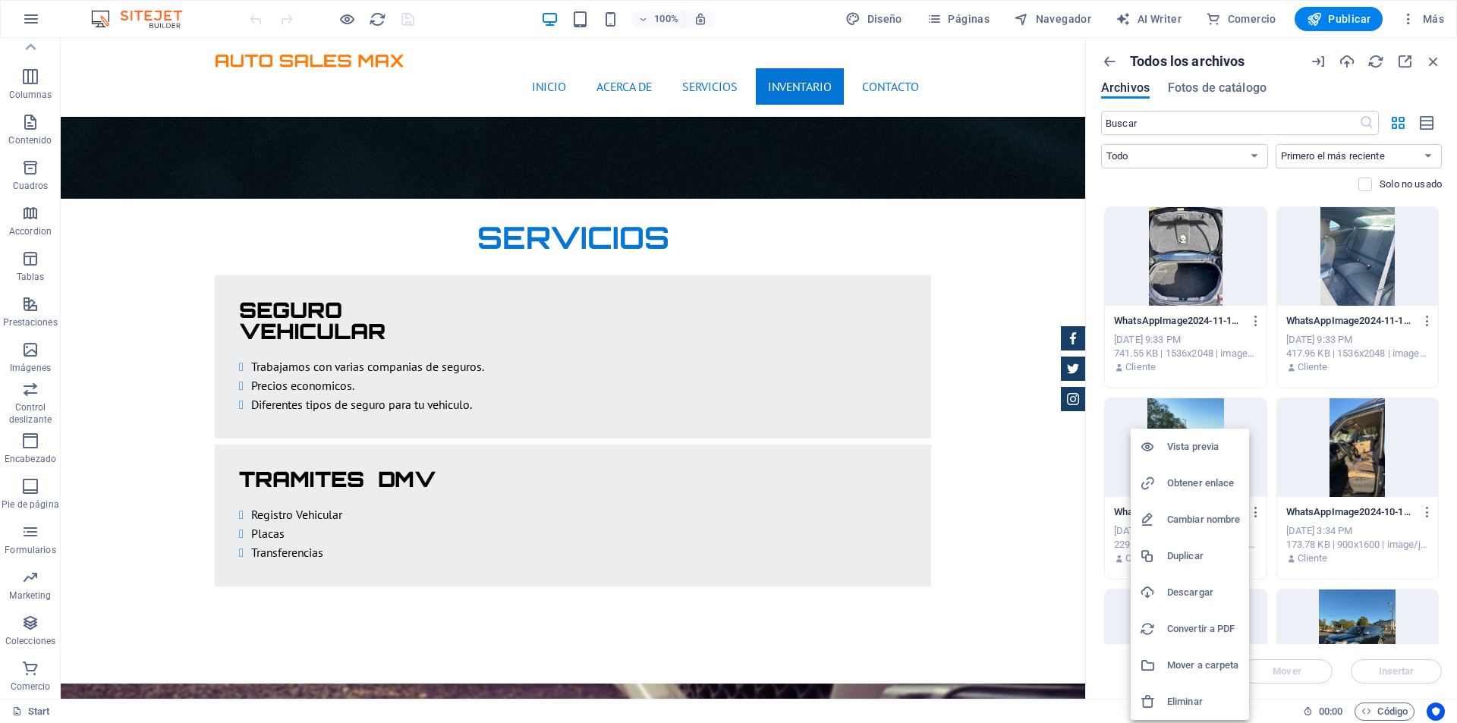
click at [1212, 697] on h6 "Eliminar" at bounding box center [1203, 702] width 73 height 18
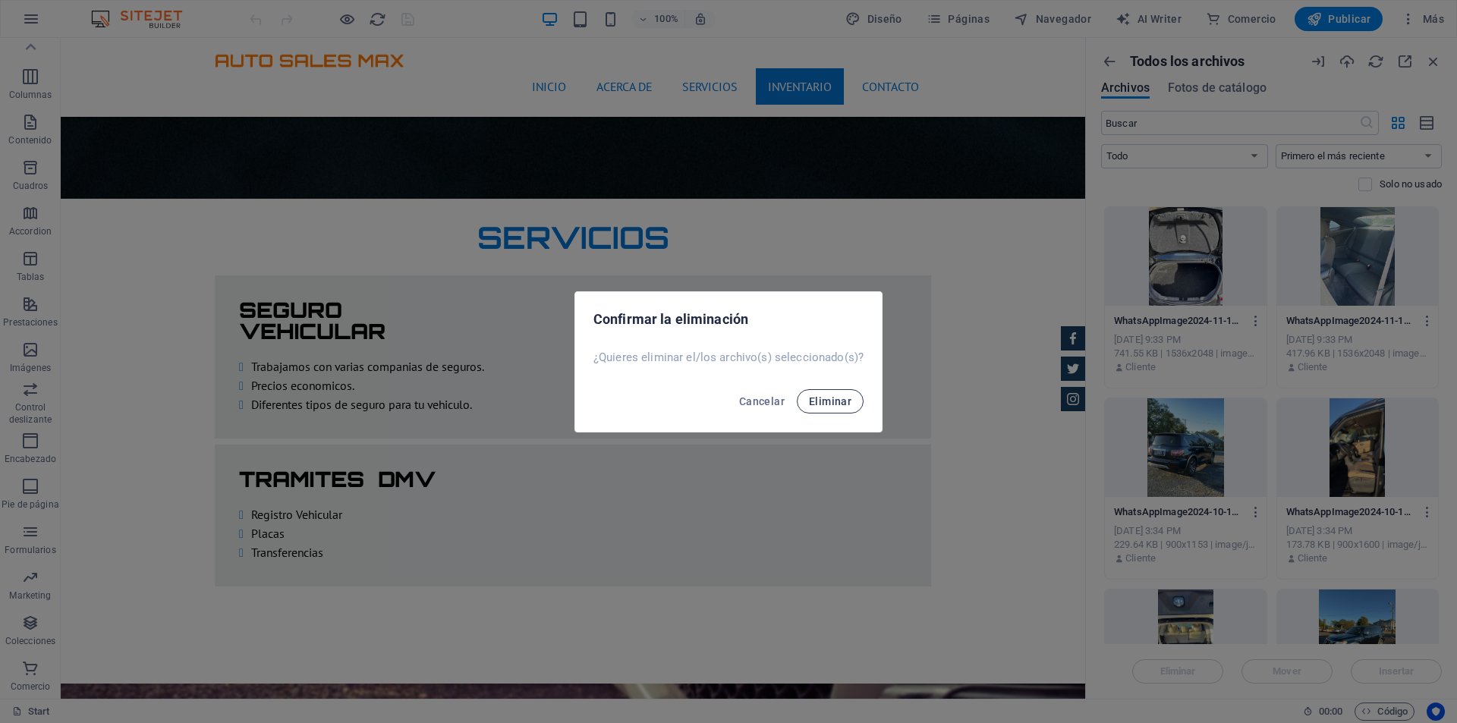
click at [832, 404] on span "Eliminar" at bounding box center [830, 401] width 42 height 12
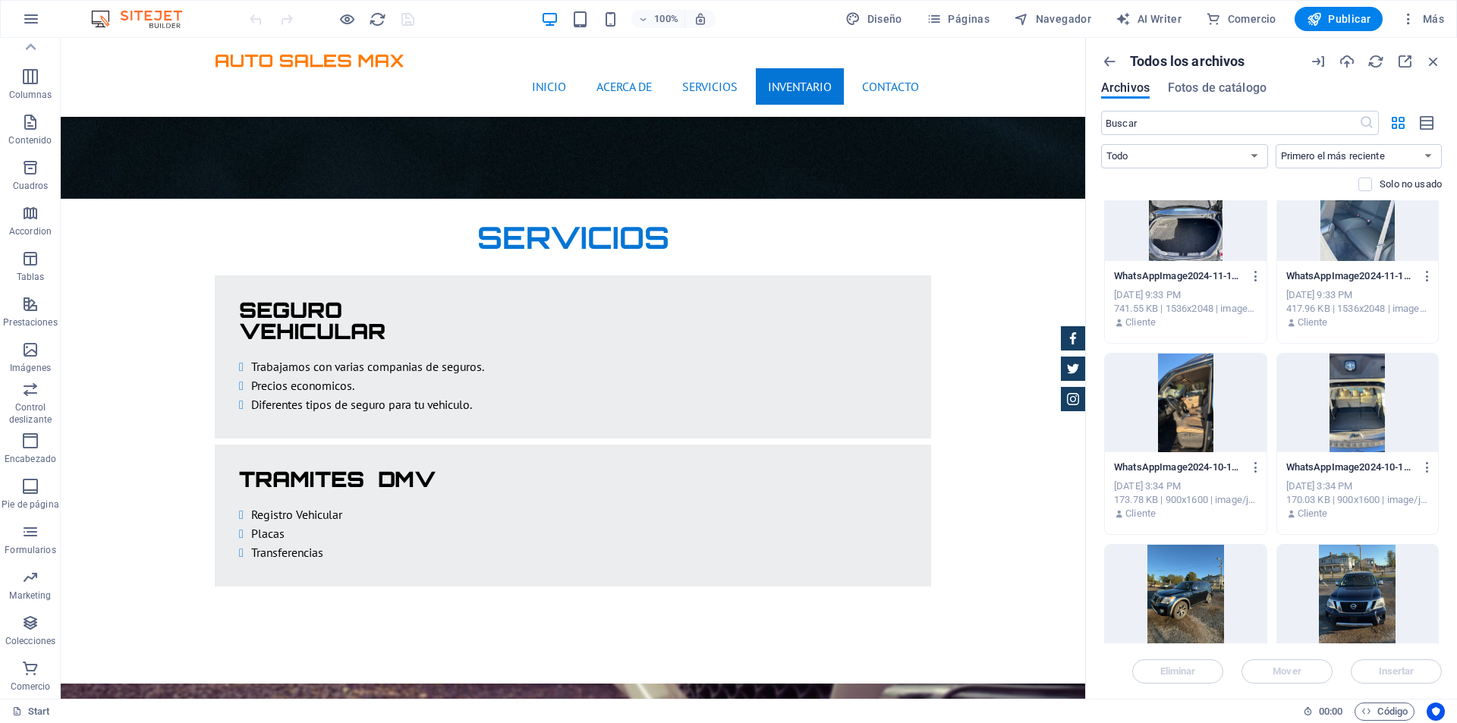
scroll to position [5614, 0]
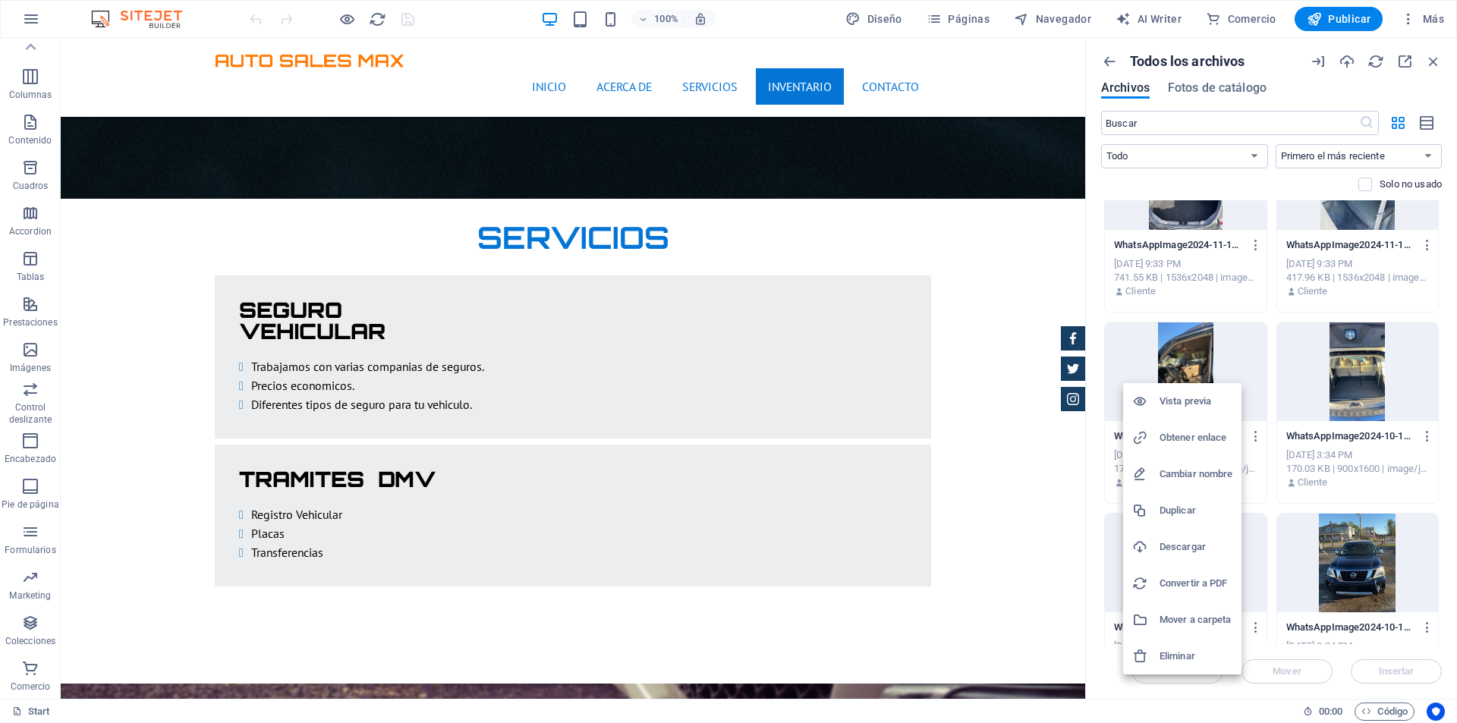
click at [1177, 655] on h6 "Eliminar" at bounding box center [1195, 656] width 73 height 18
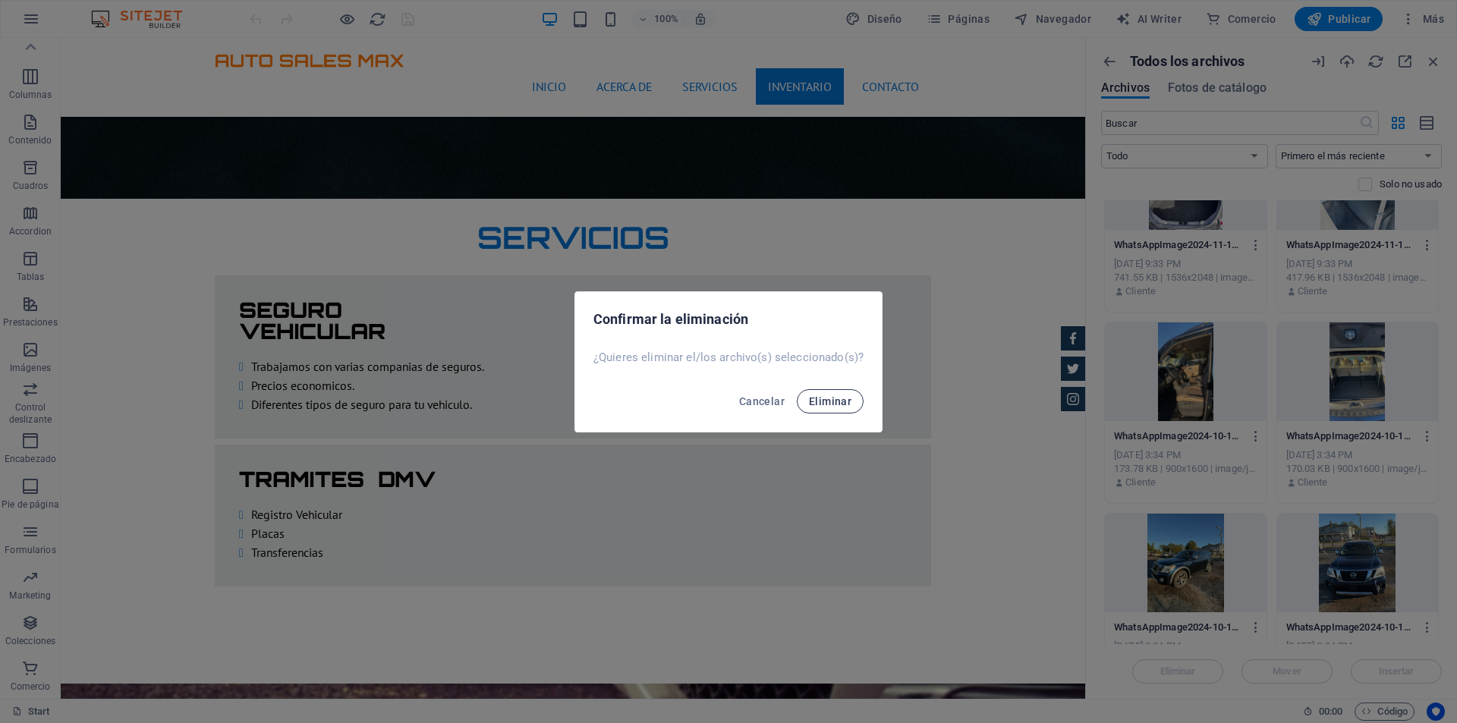
click at [848, 401] on span "Eliminar" at bounding box center [830, 401] width 42 height 12
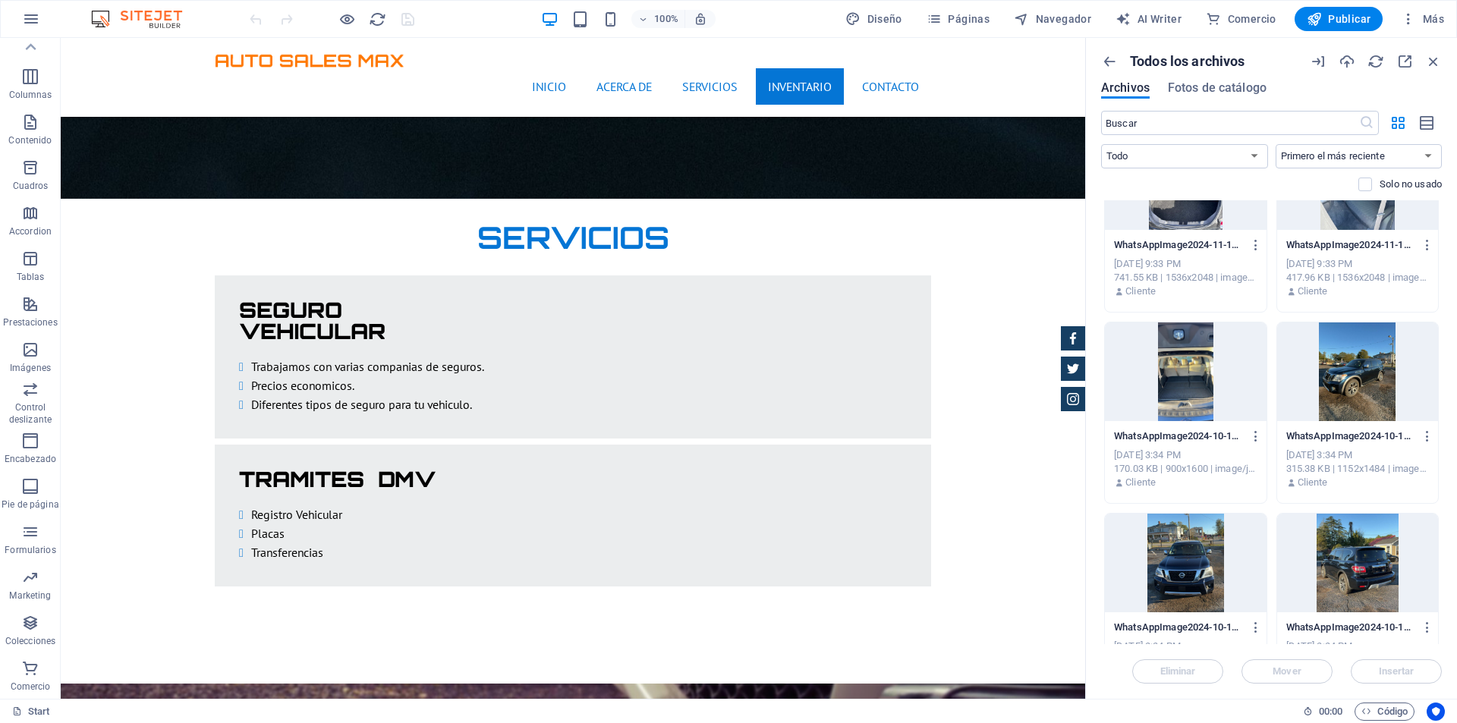
click at [1165, 363] on div at bounding box center [1186, 371] width 162 height 99
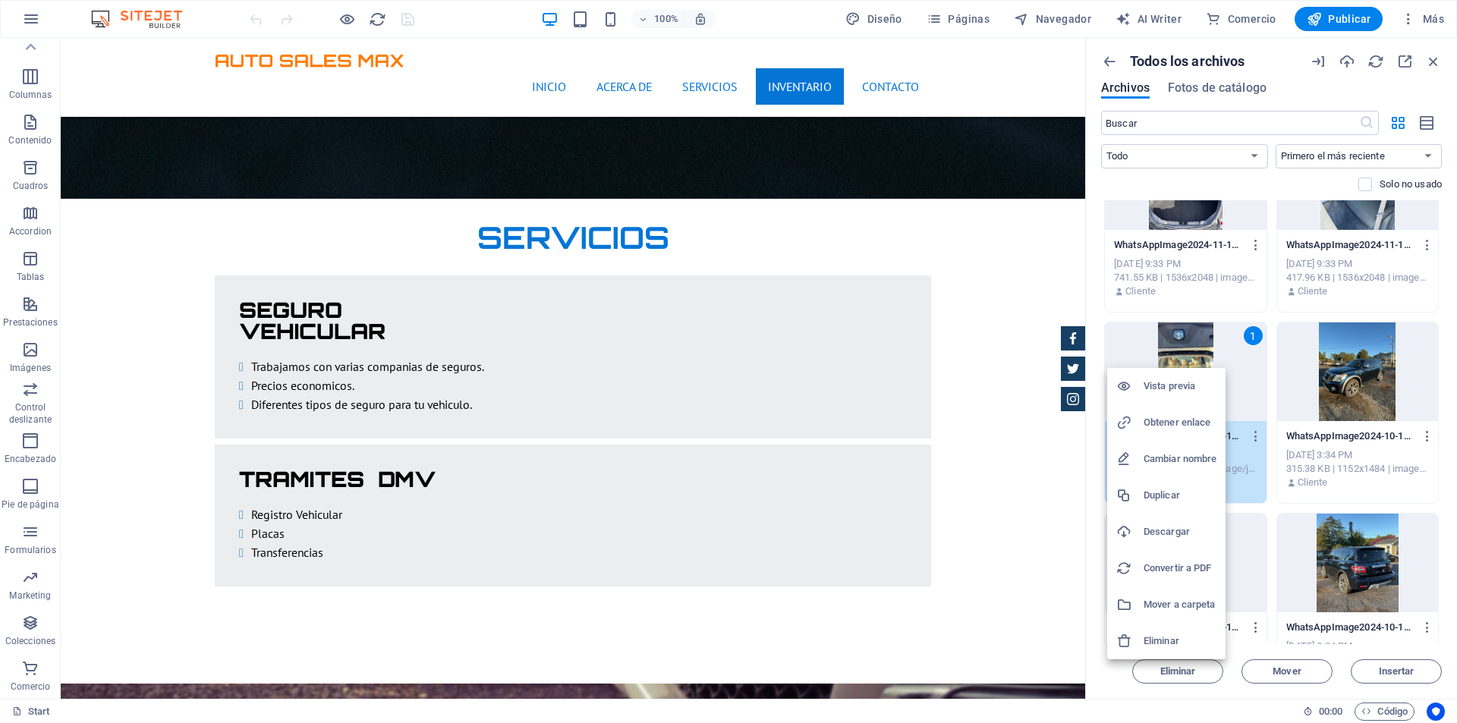
click at [1183, 638] on h6 "Eliminar" at bounding box center [1179, 641] width 73 height 18
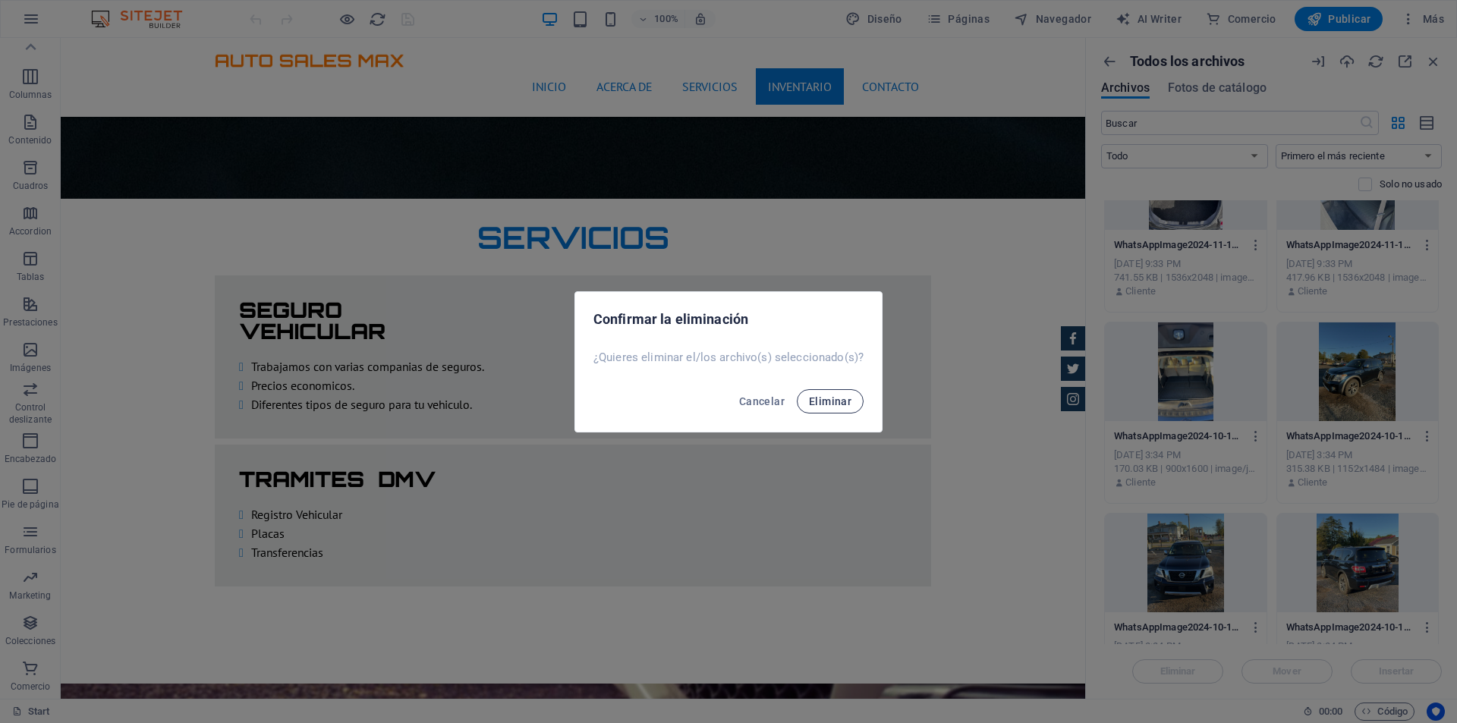
click at [857, 398] on button "Eliminar" at bounding box center [830, 401] width 67 height 24
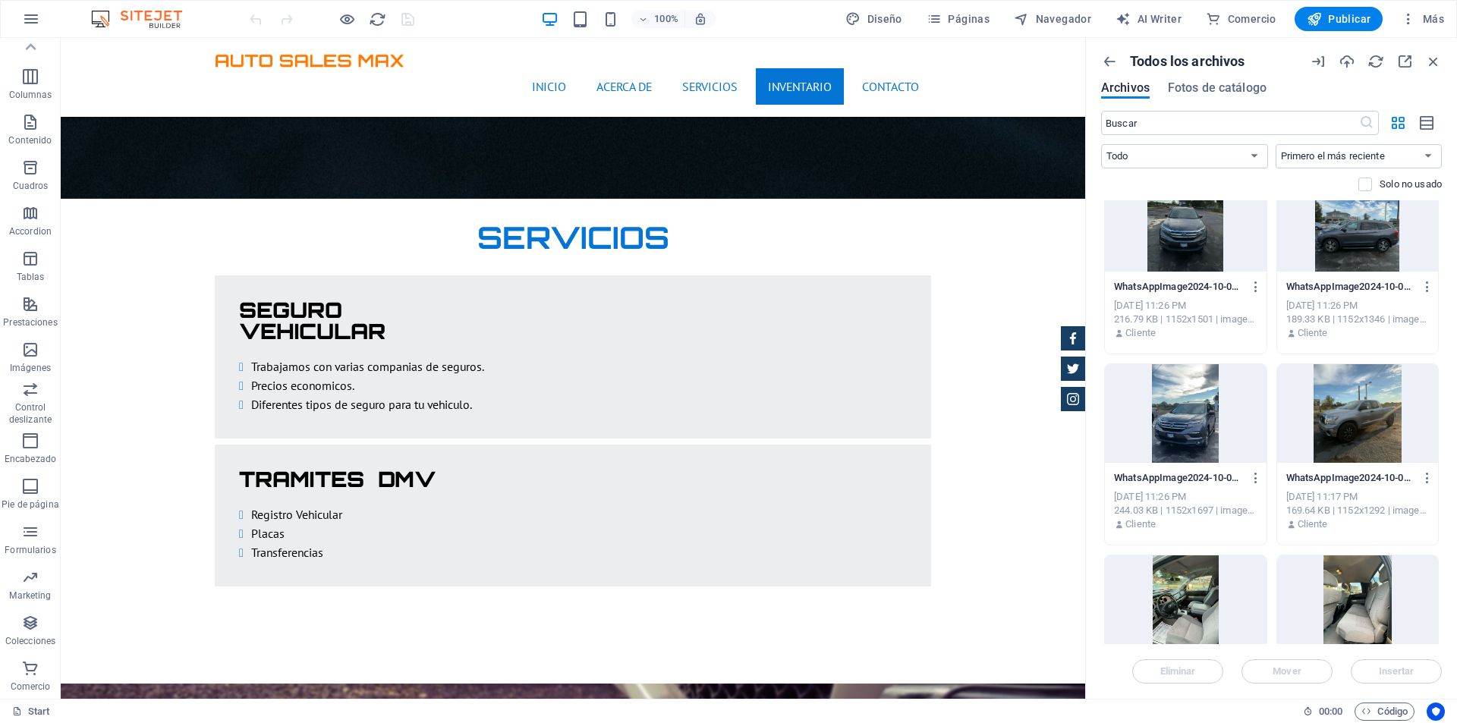
scroll to position [6525, 0]
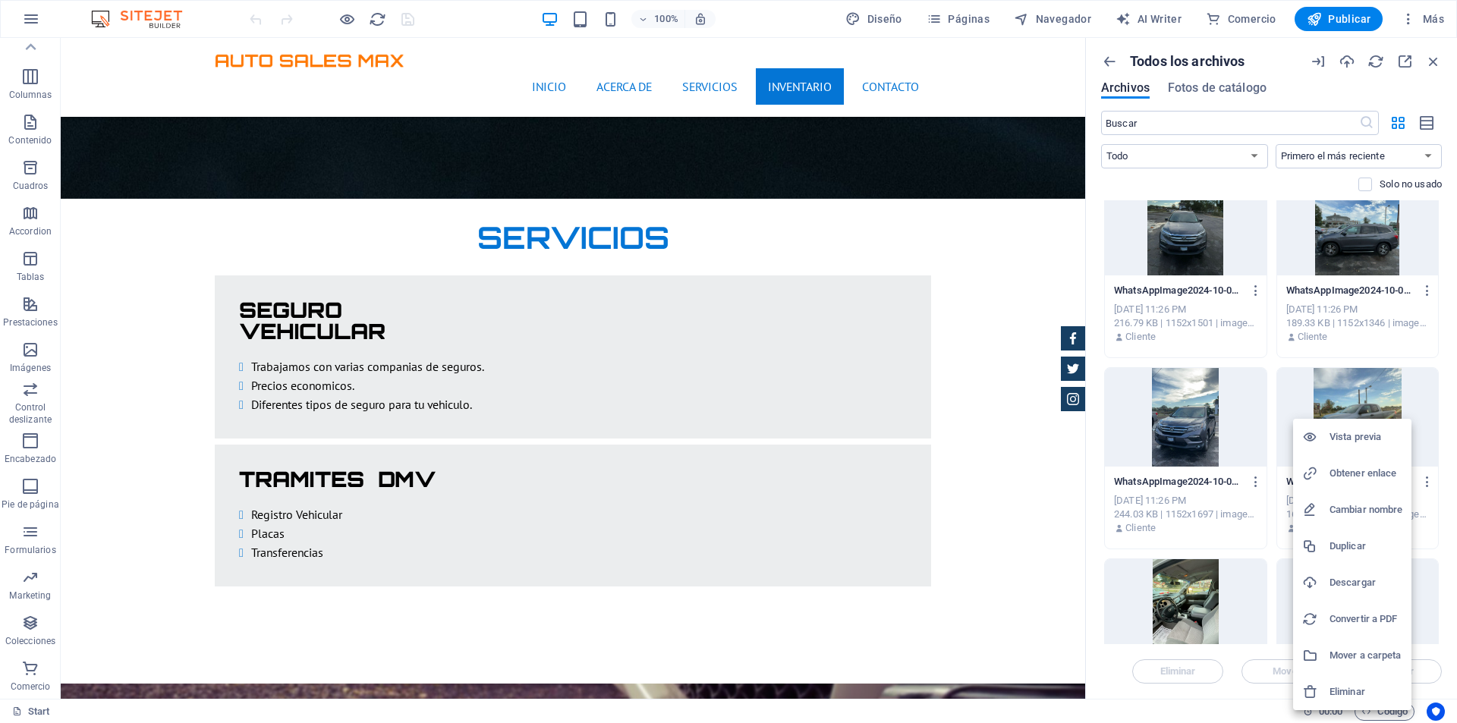
click at [1372, 688] on h6 "Eliminar" at bounding box center [1365, 692] width 73 height 18
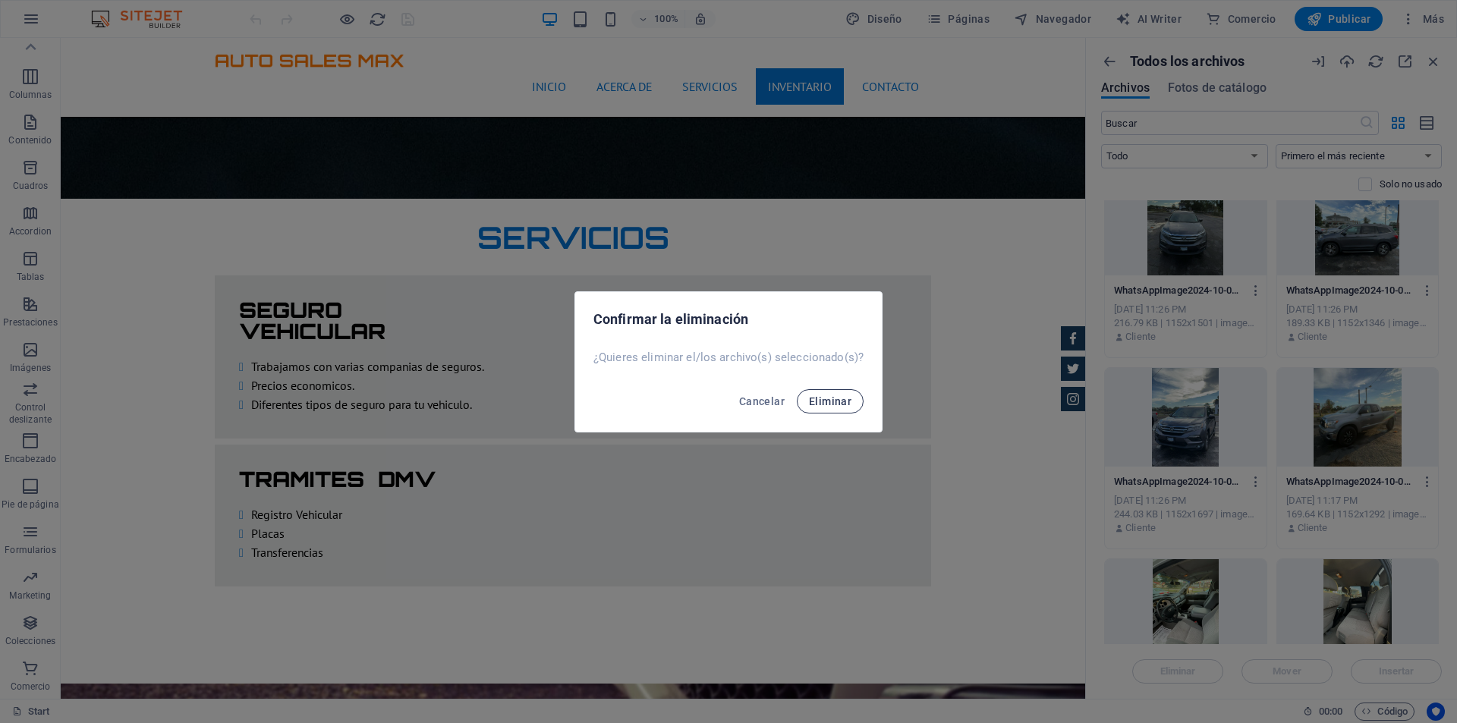
click at [835, 398] on span "Eliminar" at bounding box center [830, 401] width 42 height 12
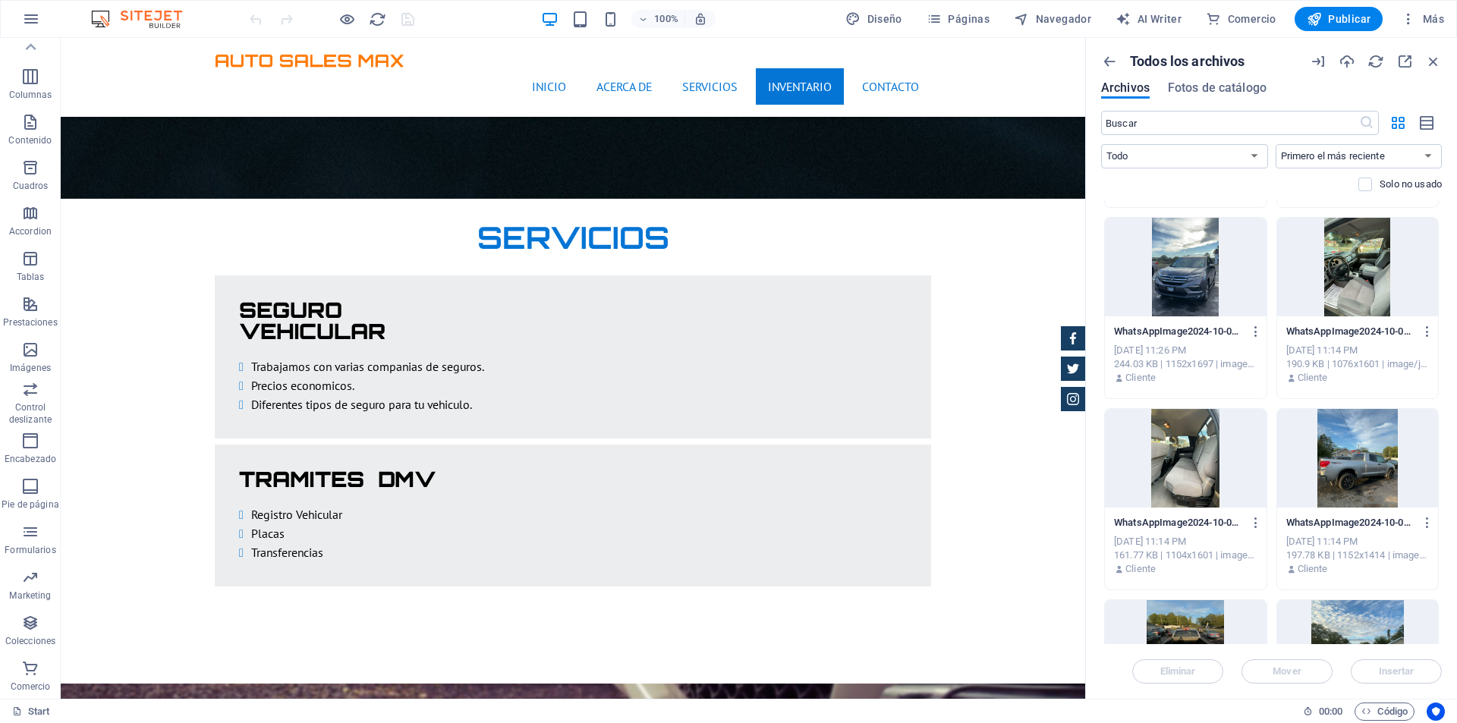
scroll to position [6676, 0]
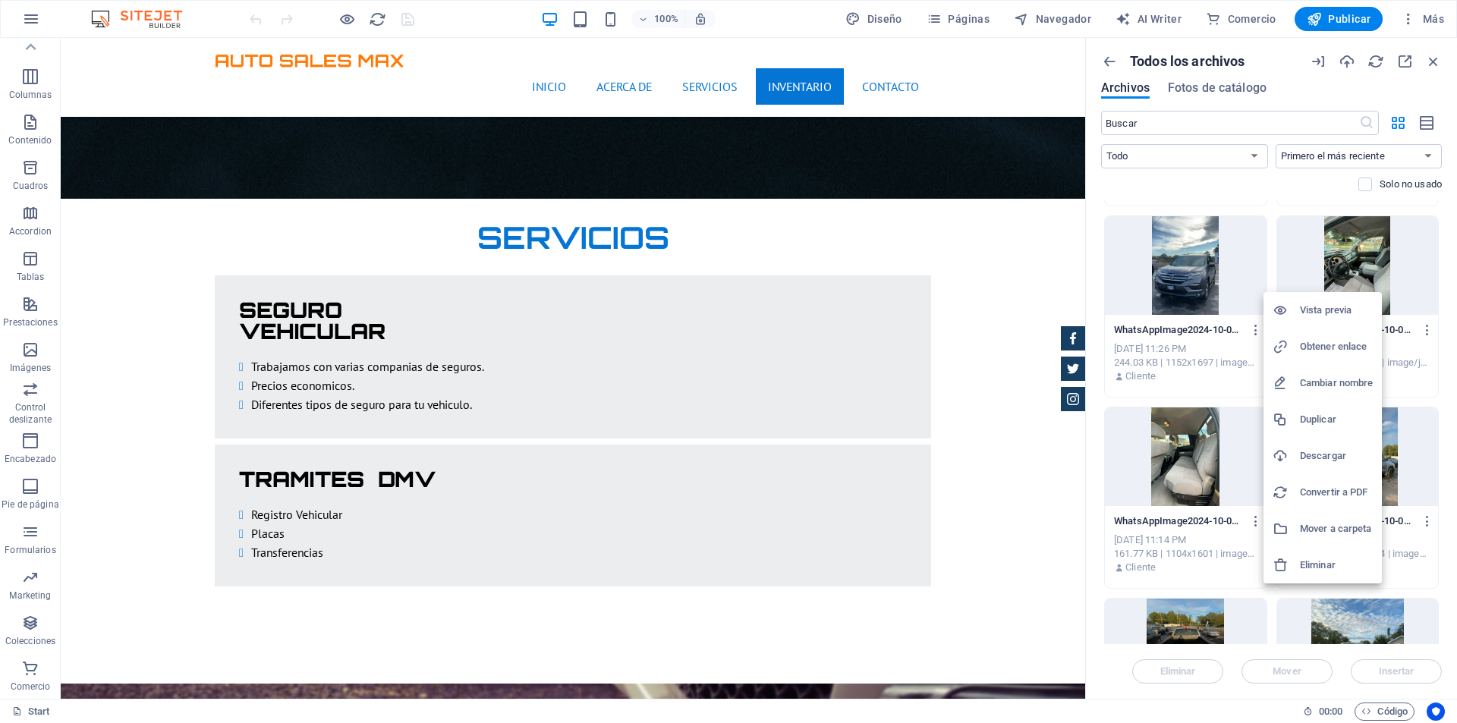
click at [1338, 558] on h6 "Eliminar" at bounding box center [1336, 565] width 73 height 18
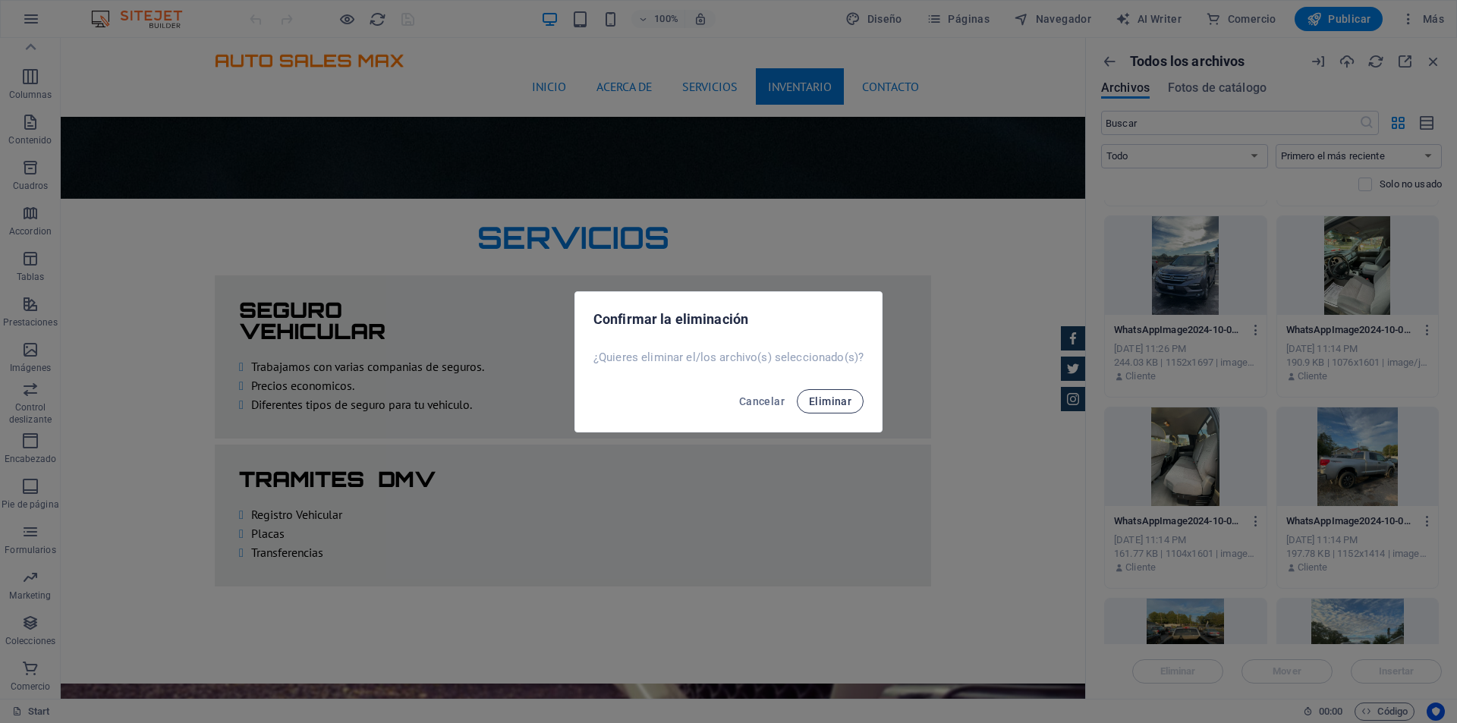
click at [854, 401] on button "Eliminar" at bounding box center [830, 401] width 67 height 24
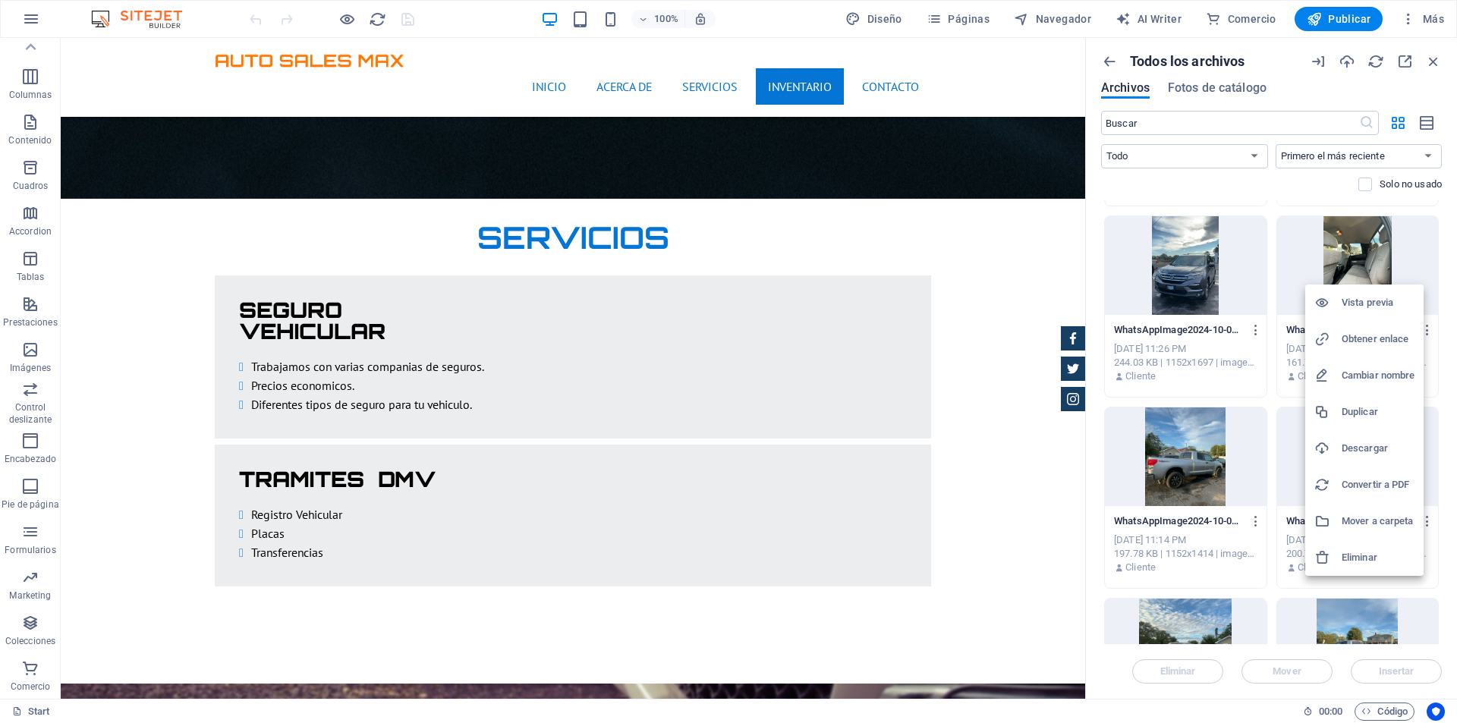
click at [1358, 552] on h6 "Eliminar" at bounding box center [1377, 558] width 73 height 18
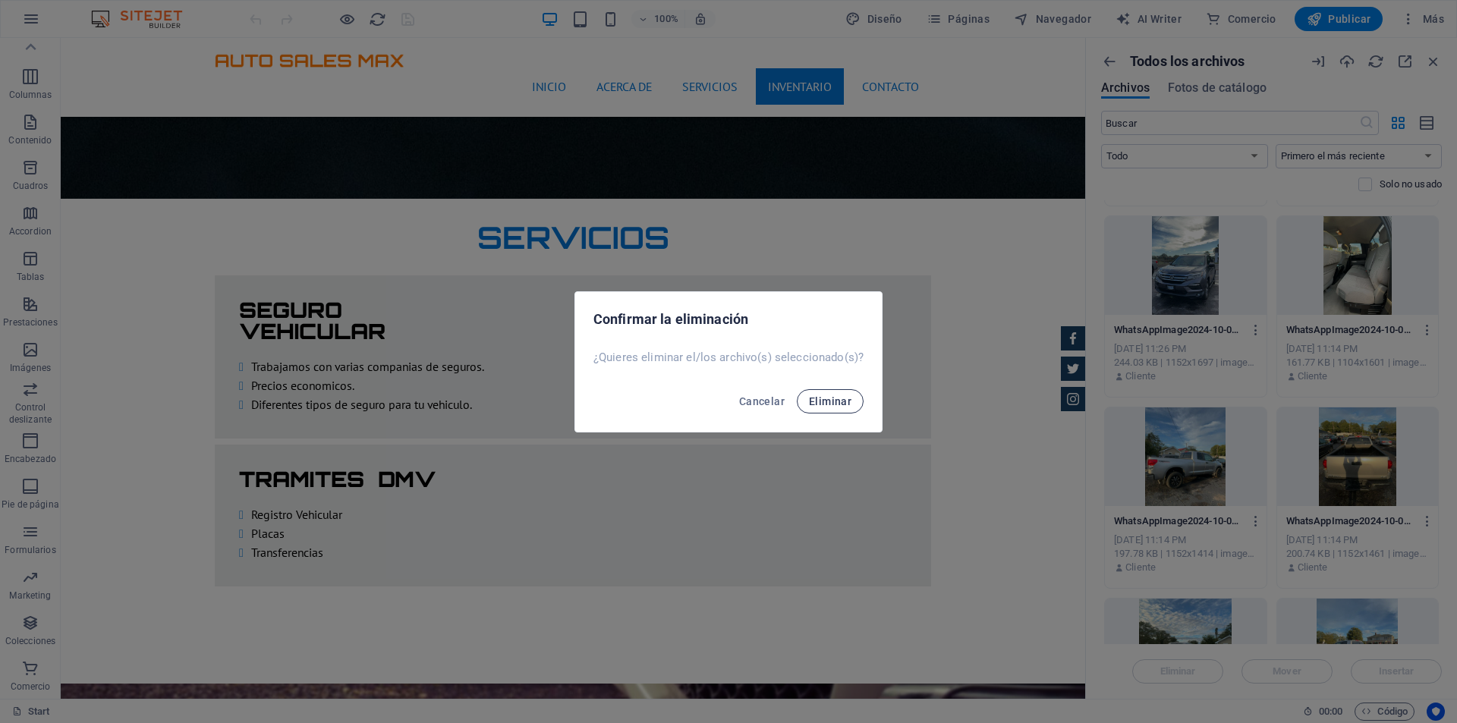
click at [850, 397] on button "Eliminar" at bounding box center [830, 401] width 67 height 24
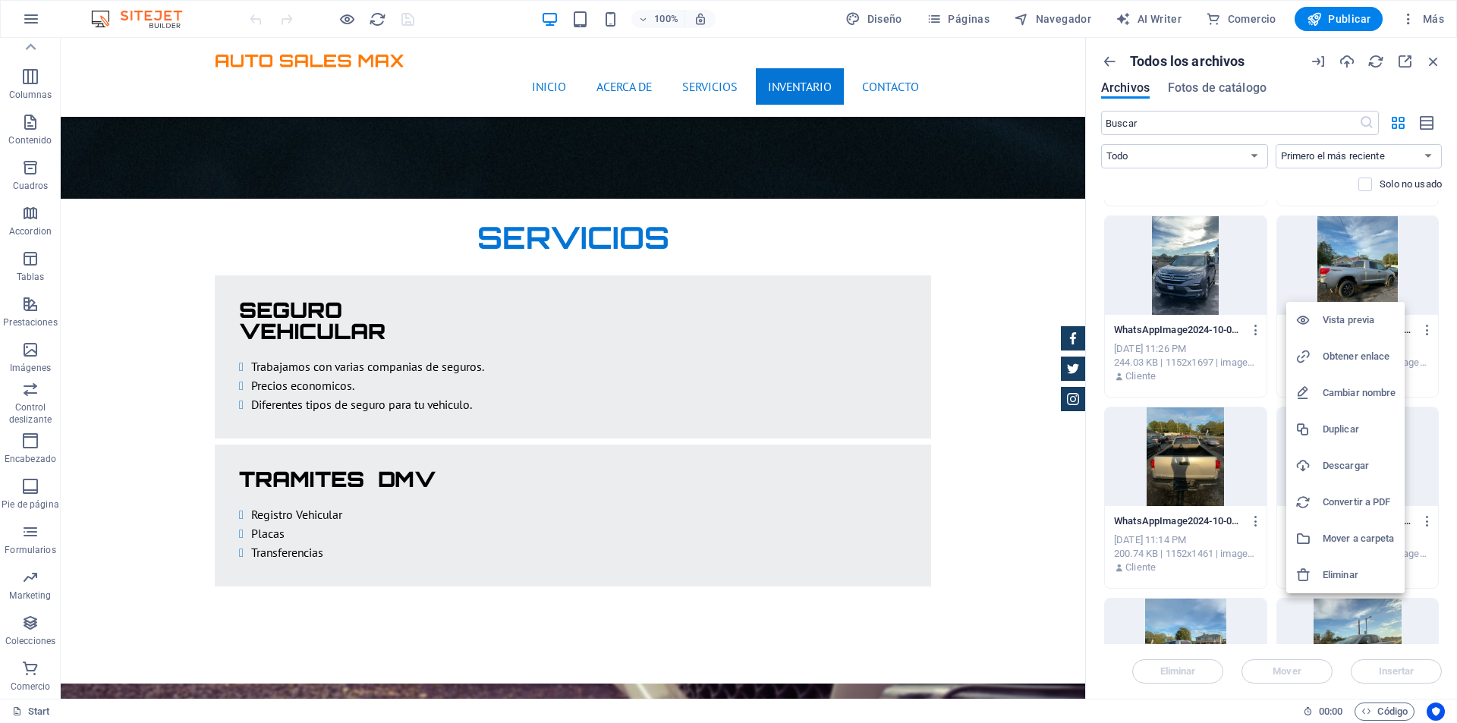
click at [1331, 580] on h6 "Eliminar" at bounding box center [1358, 575] width 73 height 18
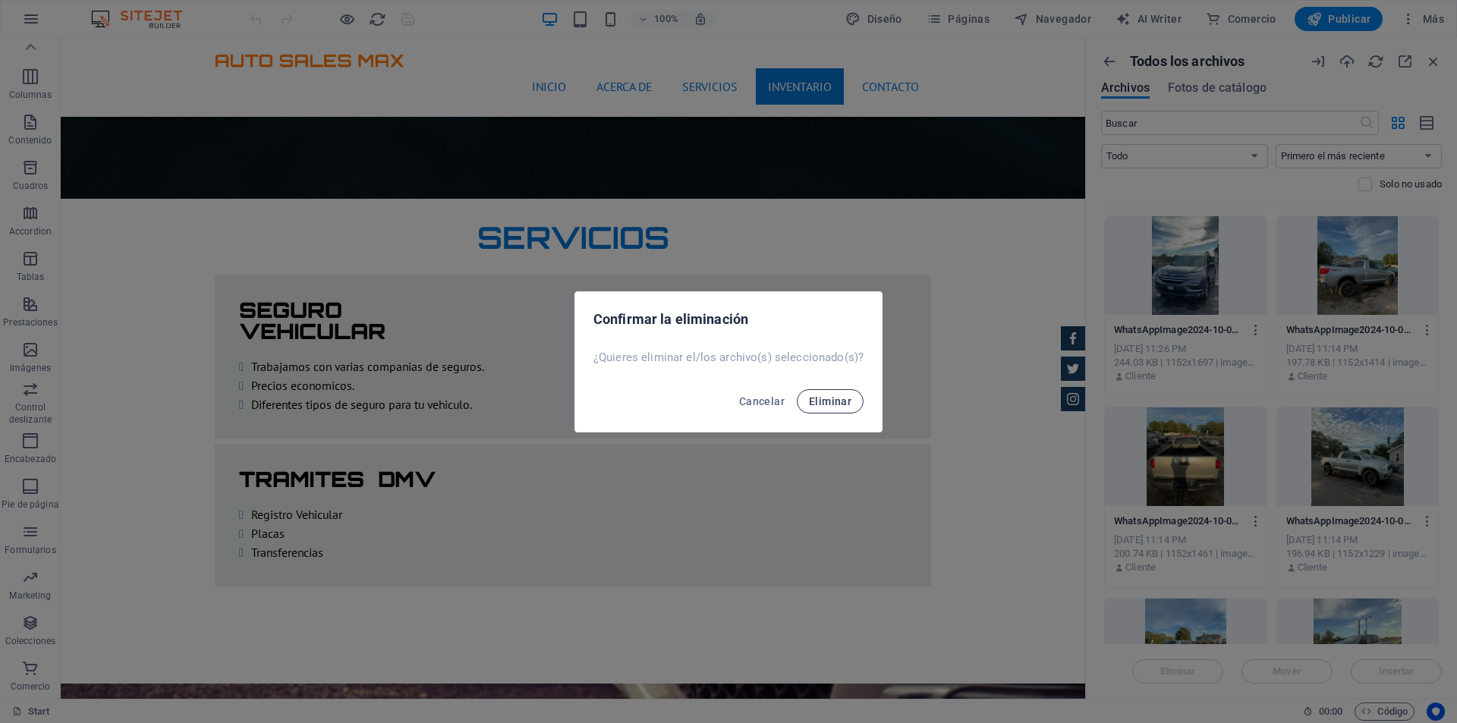
click at [829, 404] on span "Eliminar" at bounding box center [830, 401] width 42 height 12
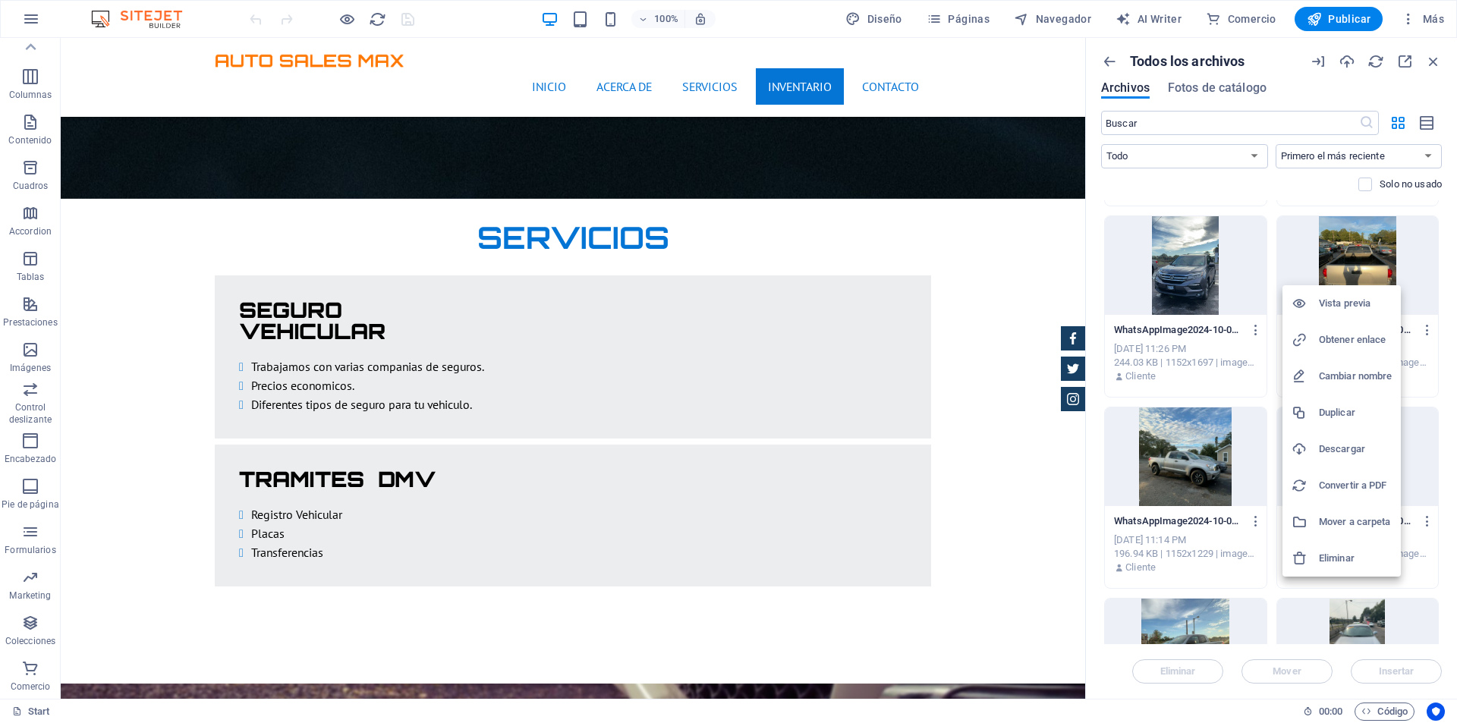
click at [1348, 554] on h6 "Eliminar" at bounding box center [1355, 558] width 73 height 18
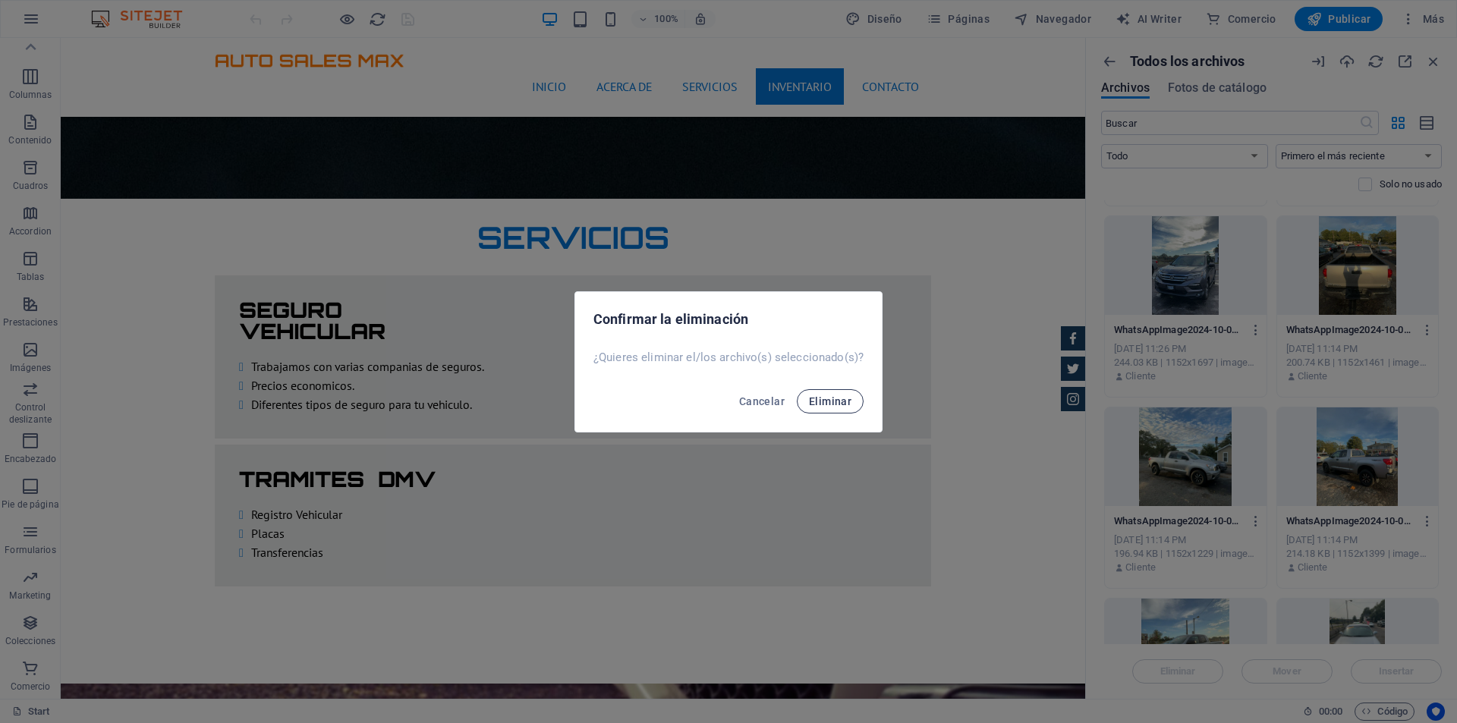
click at [838, 391] on button "Eliminar" at bounding box center [830, 401] width 67 height 24
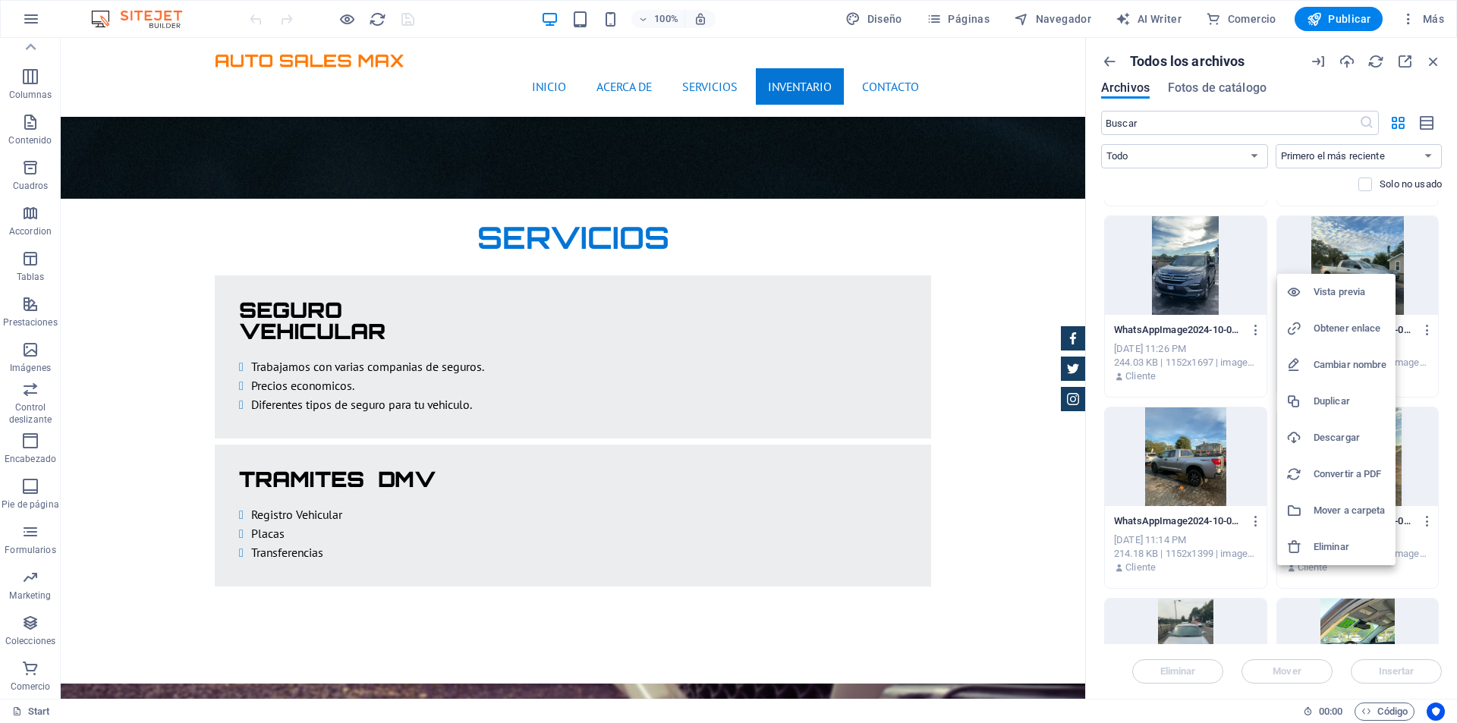
click at [1332, 549] on h6 "Eliminar" at bounding box center [1349, 547] width 73 height 18
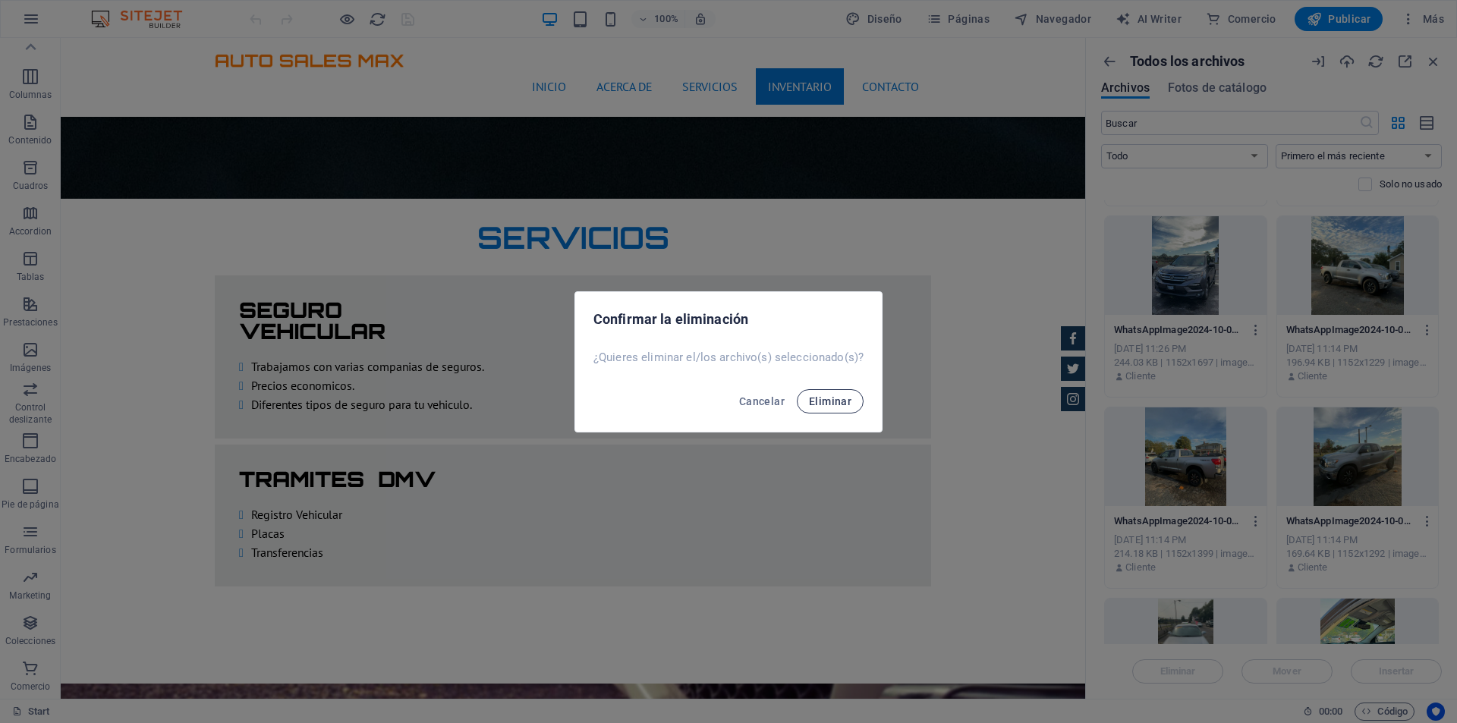
click at [841, 399] on span "Eliminar" at bounding box center [830, 401] width 42 height 12
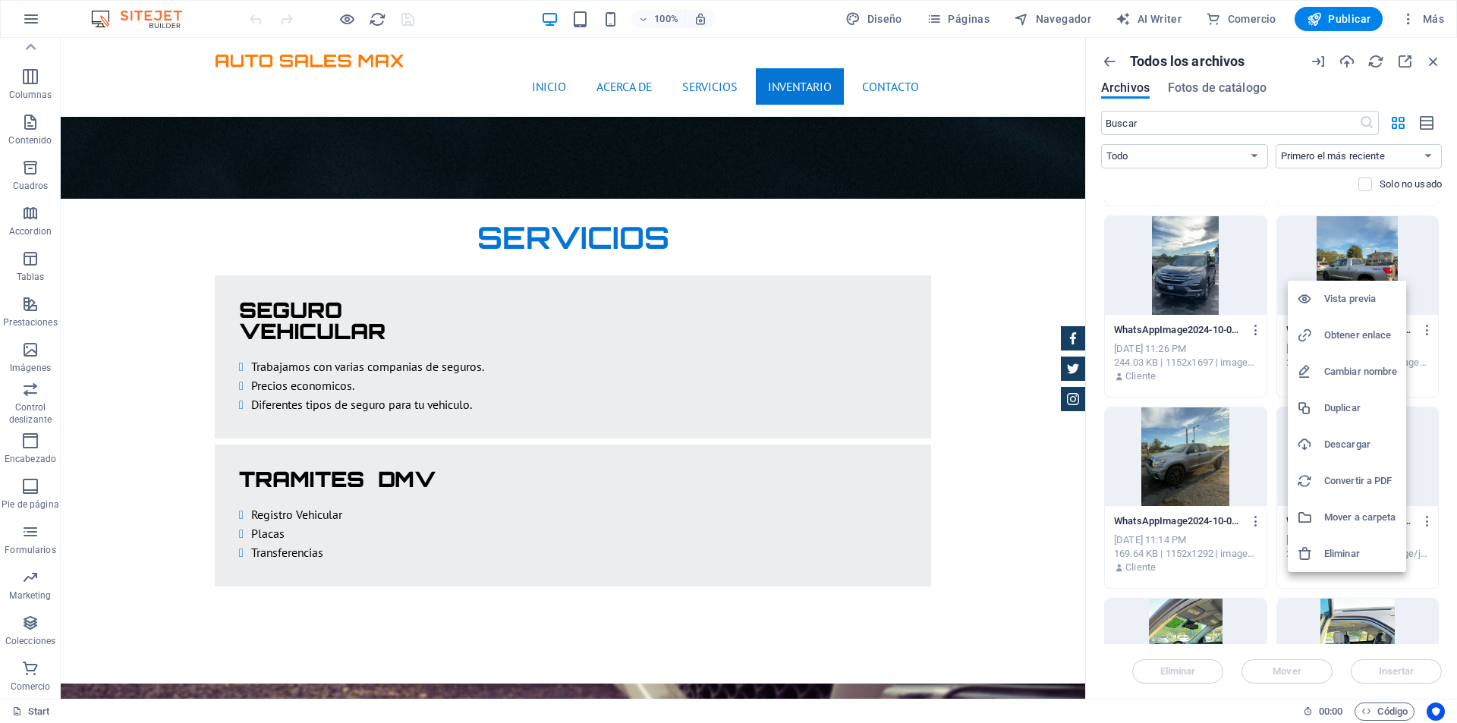
click at [1349, 546] on h6 "Eliminar" at bounding box center [1360, 554] width 73 height 18
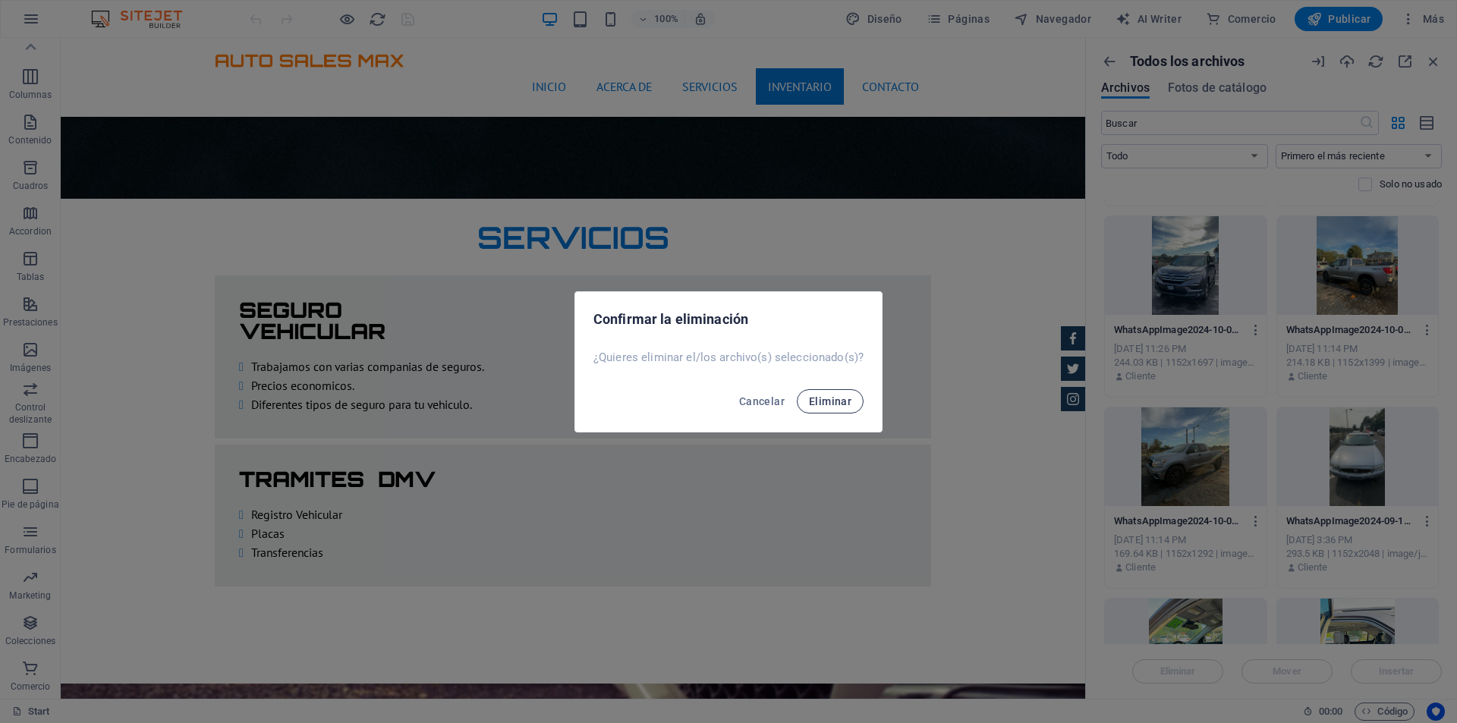
click at [829, 398] on span "Eliminar" at bounding box center [830, 401] width 42 height 12
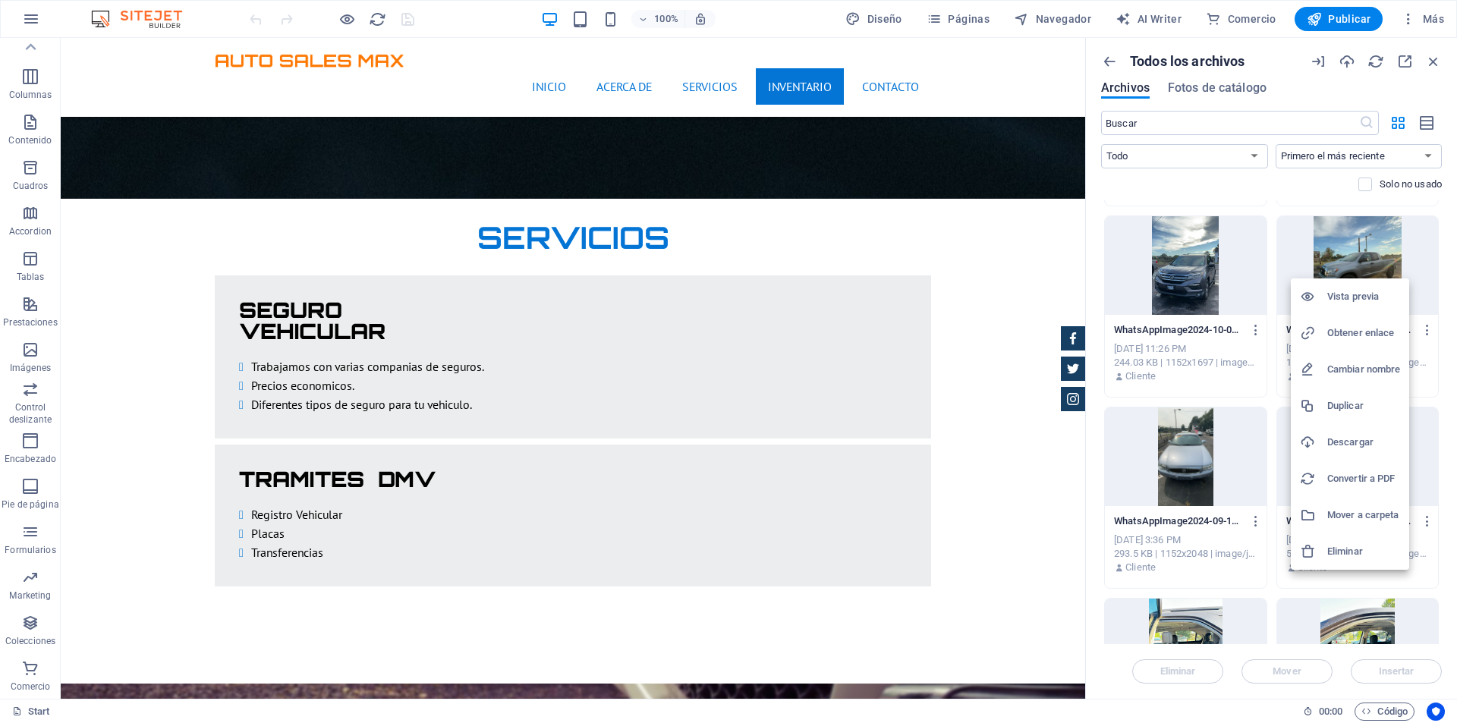
click at [1352, 551] on h6 "Eliminar" at bounding box center [1363, 551] width 73 height 18
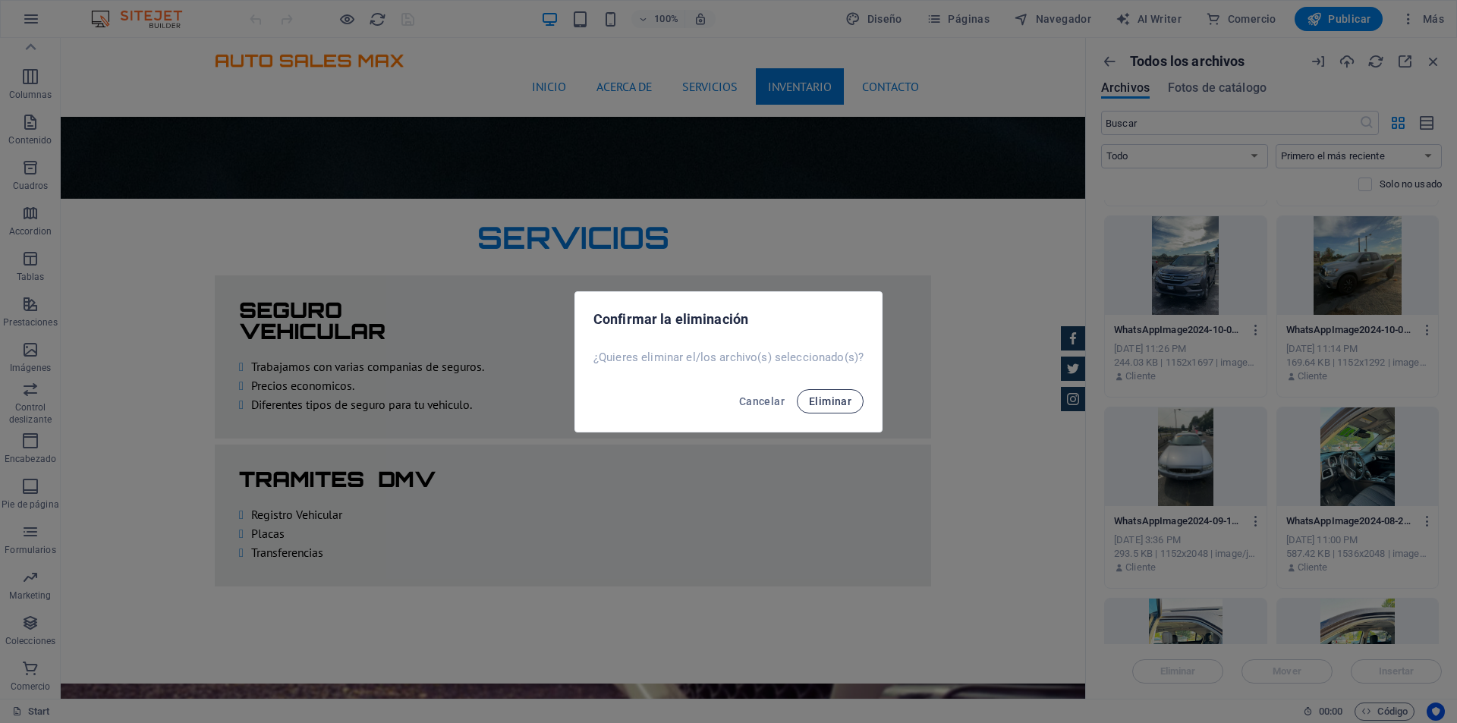
click at [847, 398] on span "Eliminar" at bounding box center [830, 401] width 42 height 12
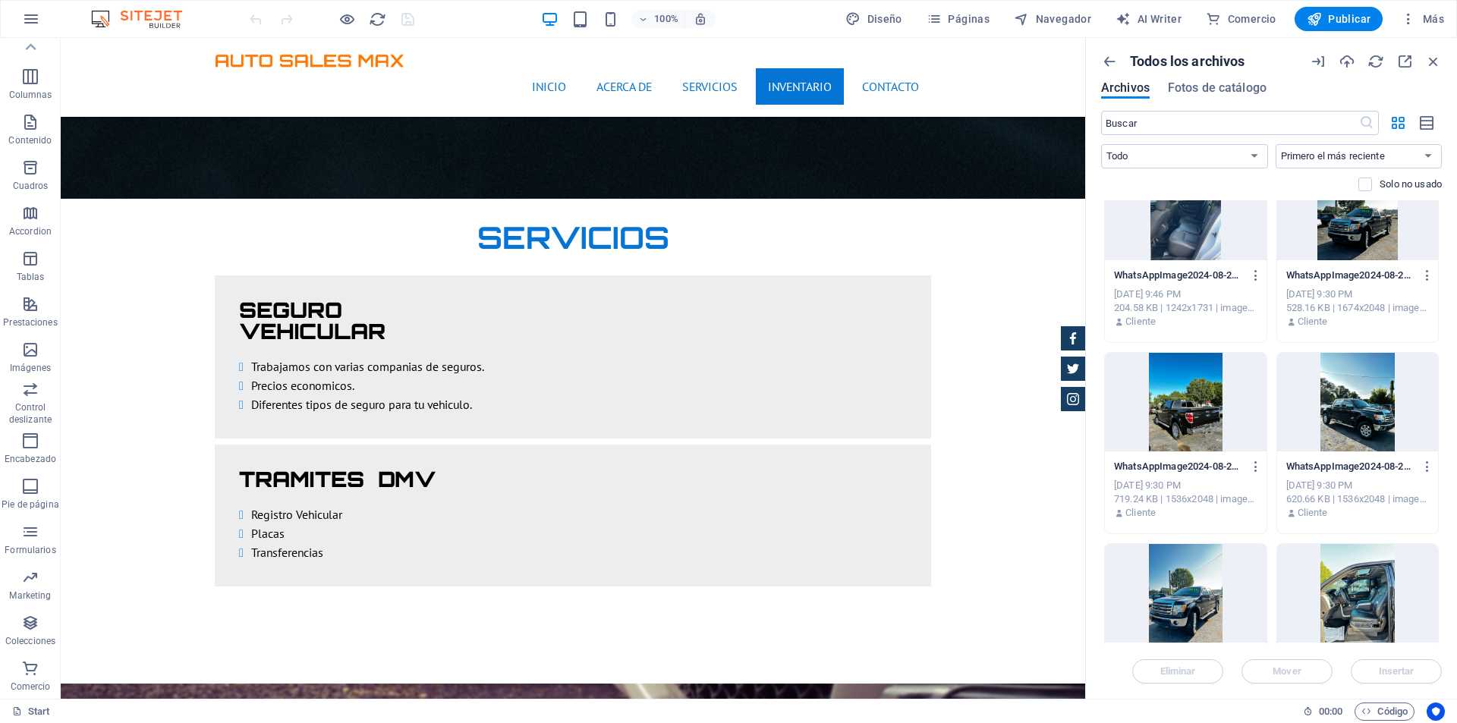
scroll to position [9332, 0]
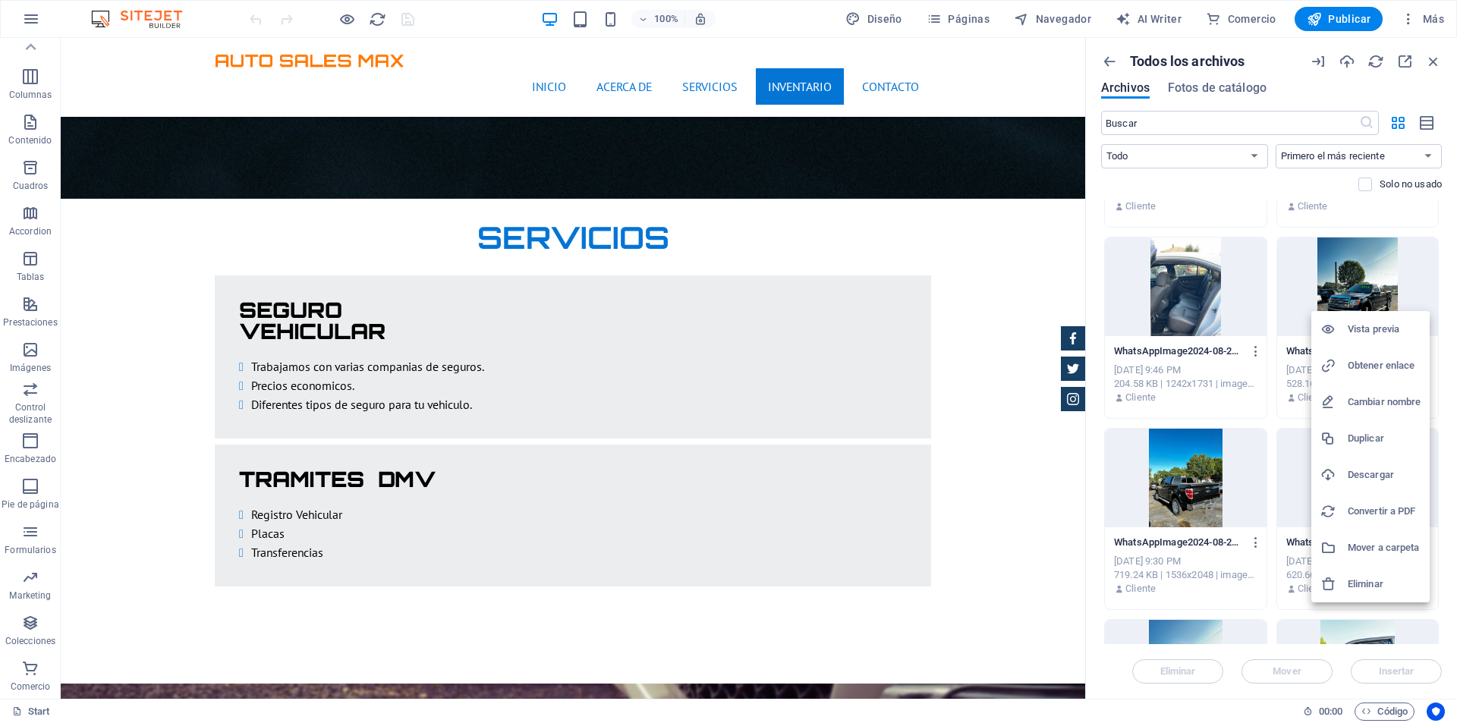
click at [1385, 587] on h6 "Eliminar" at bounding box center [1383, 584] width 73 height 18
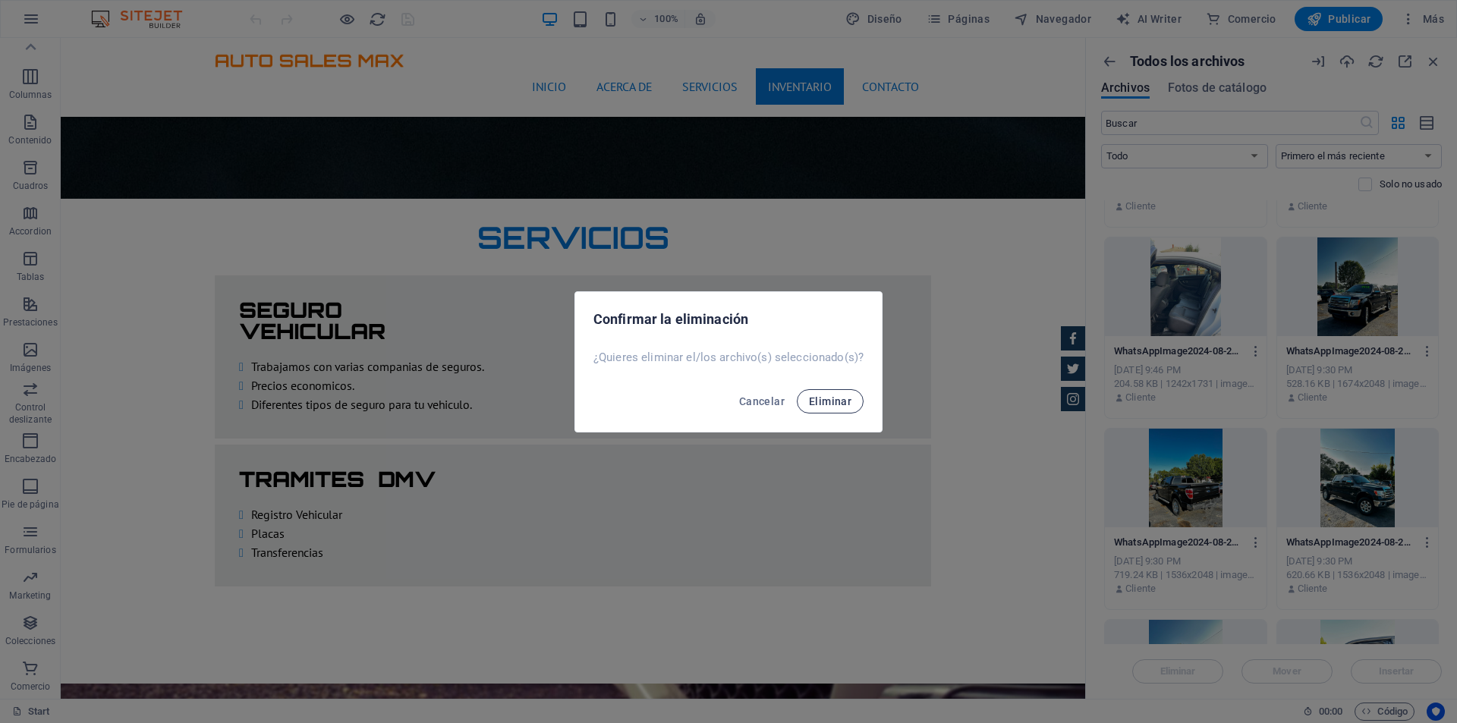
click at [848, 401] on span "Eliminar" at bounding box center [830, 401] width 42 height 12
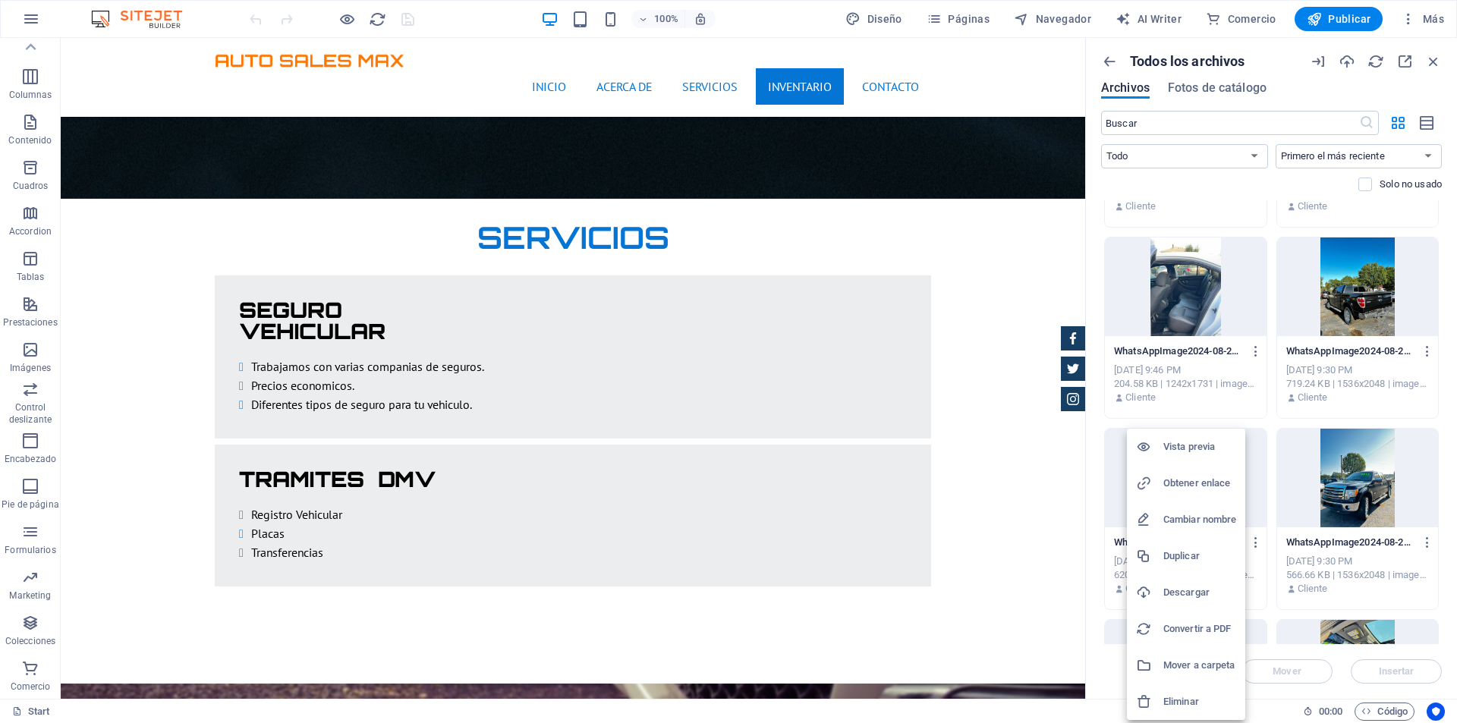
click at [1193, 696] on h6 "Eliminar" at bounding box center [1199, 702] width 73 height 18
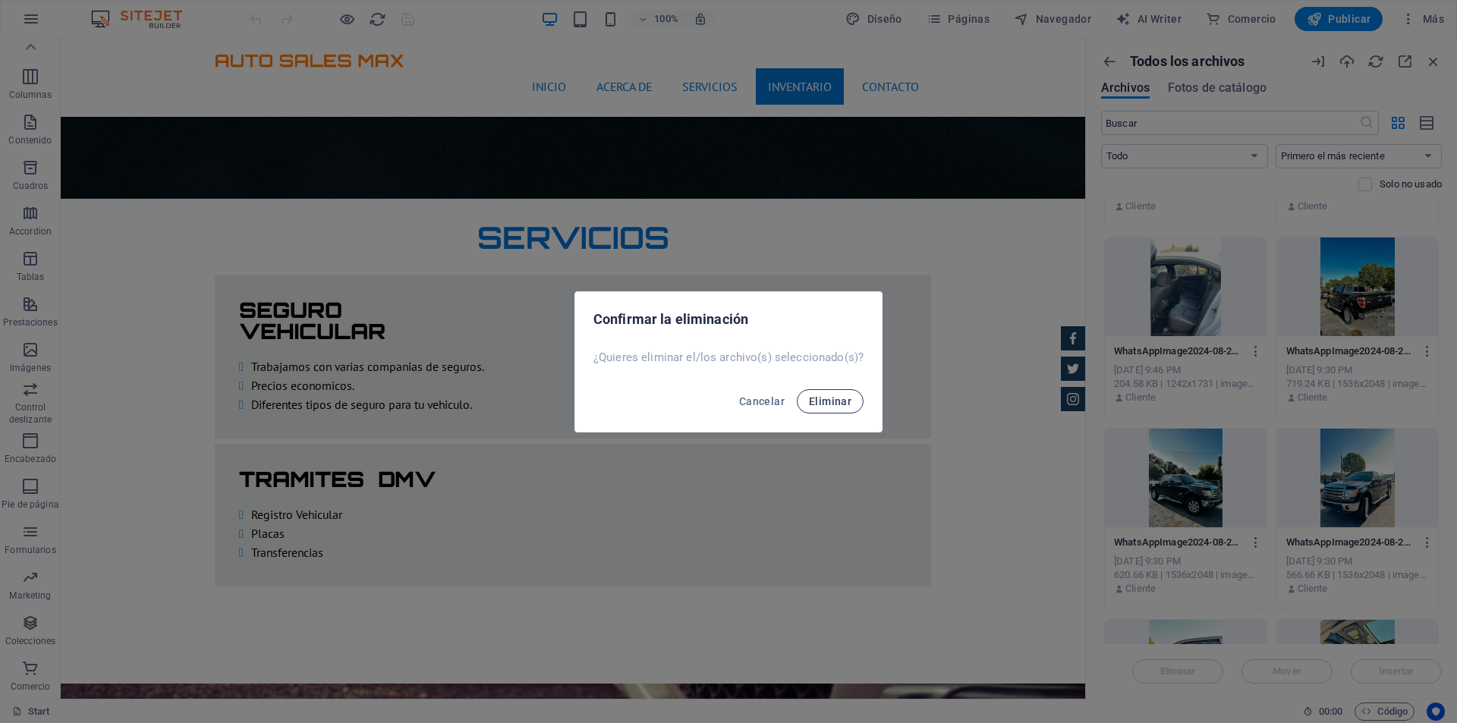
click at [843, 401] on span "Eliminar" at bounding box center [830, 401] width 42 height 12
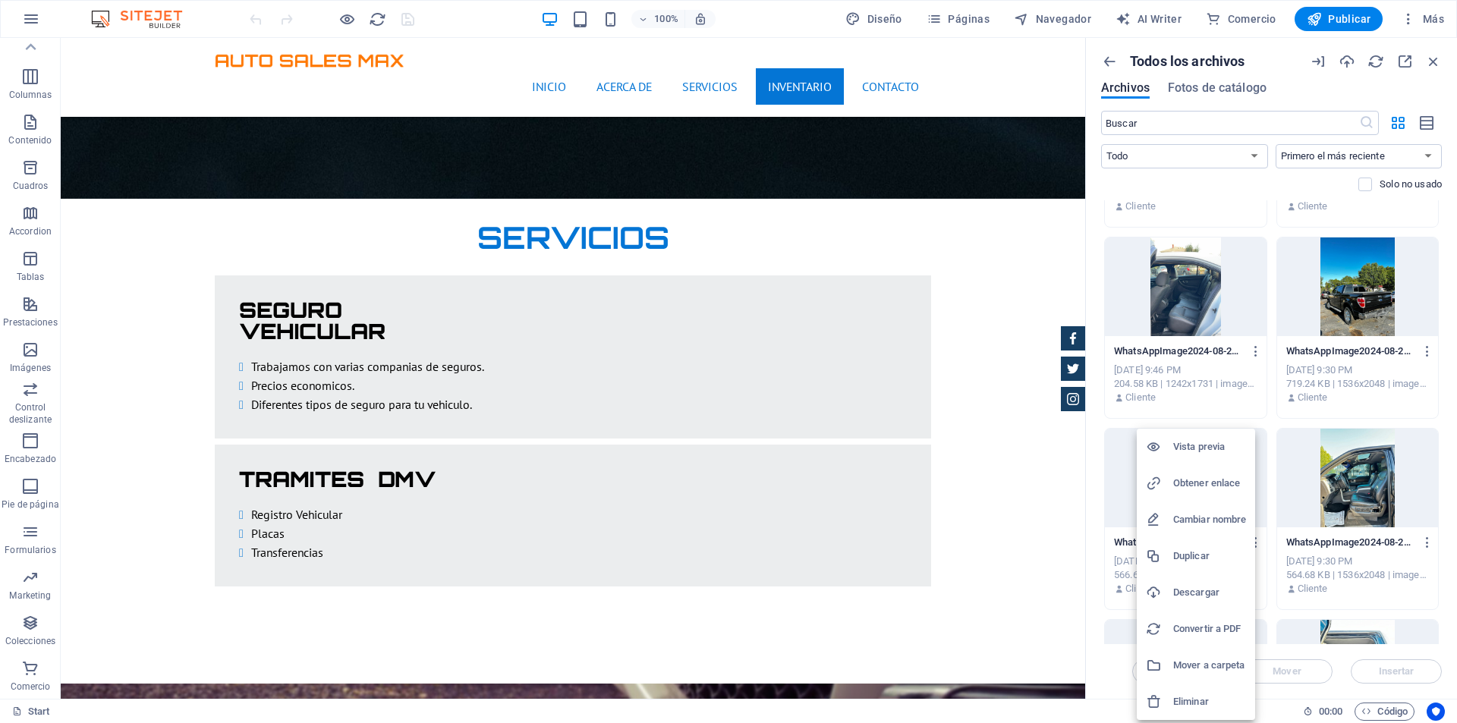
click at [1205, 697] on h6 "Eliminar" at bounding box center [1209, 702] width 73 height 18
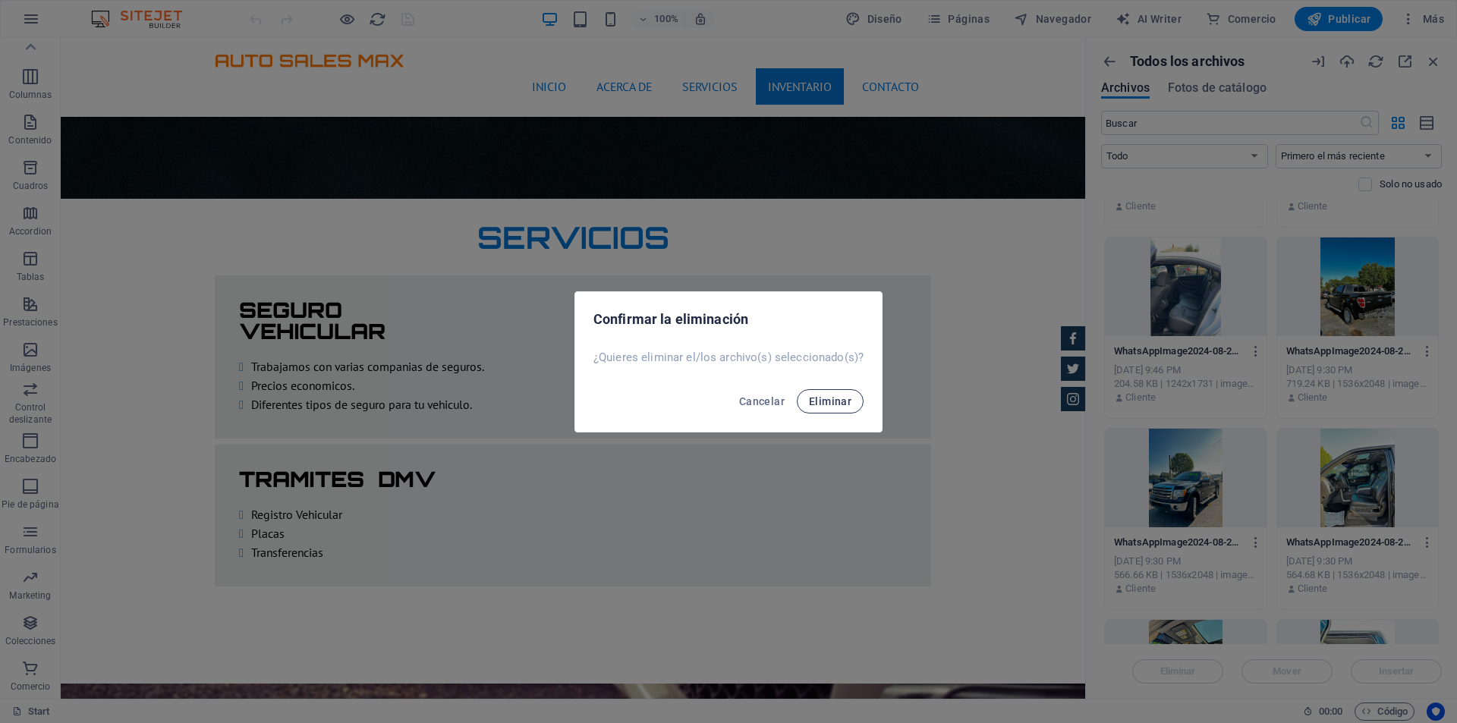
click at [851, 401] on button "Eliminar" at bounding box center [830, 401] width 67 height 24
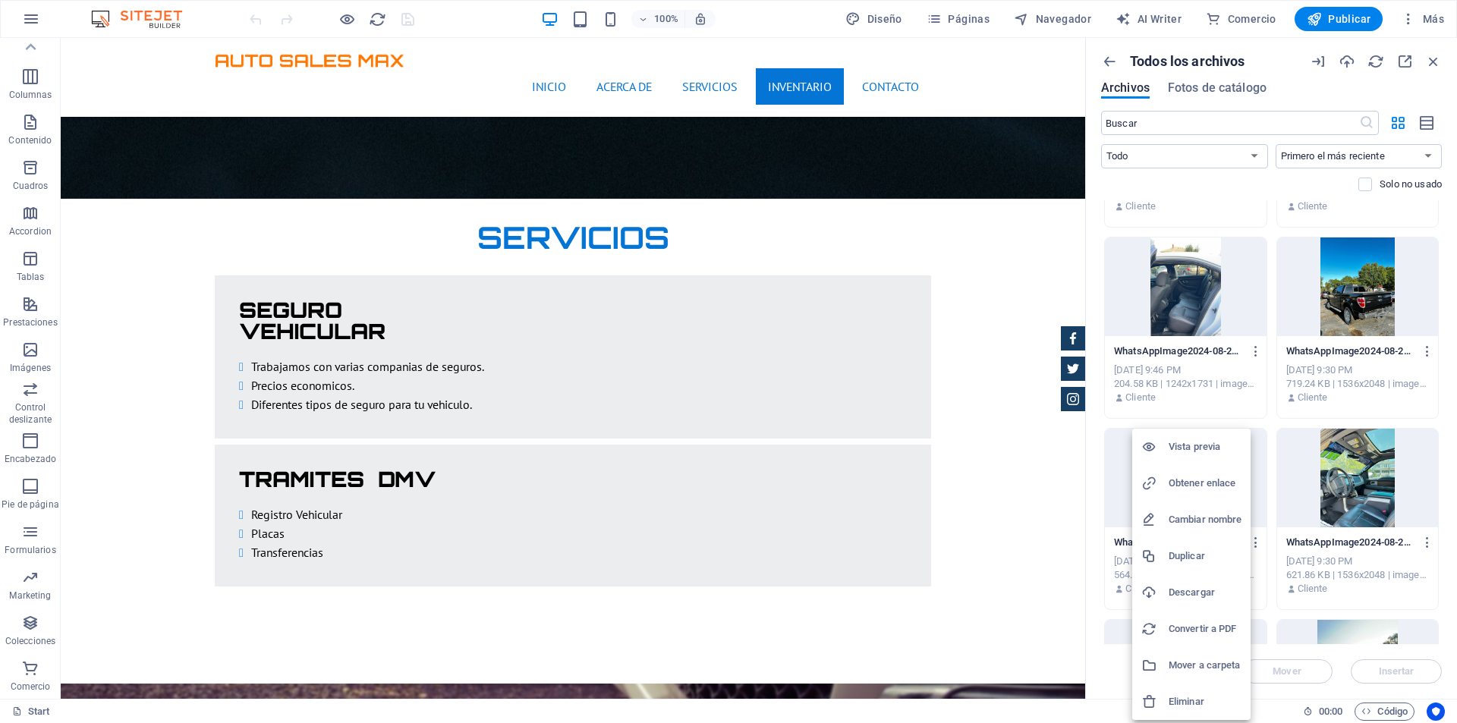
click at [1208, 704] on h6 "Eliminar" at bounding box center [1204, 702] width 73 height 18
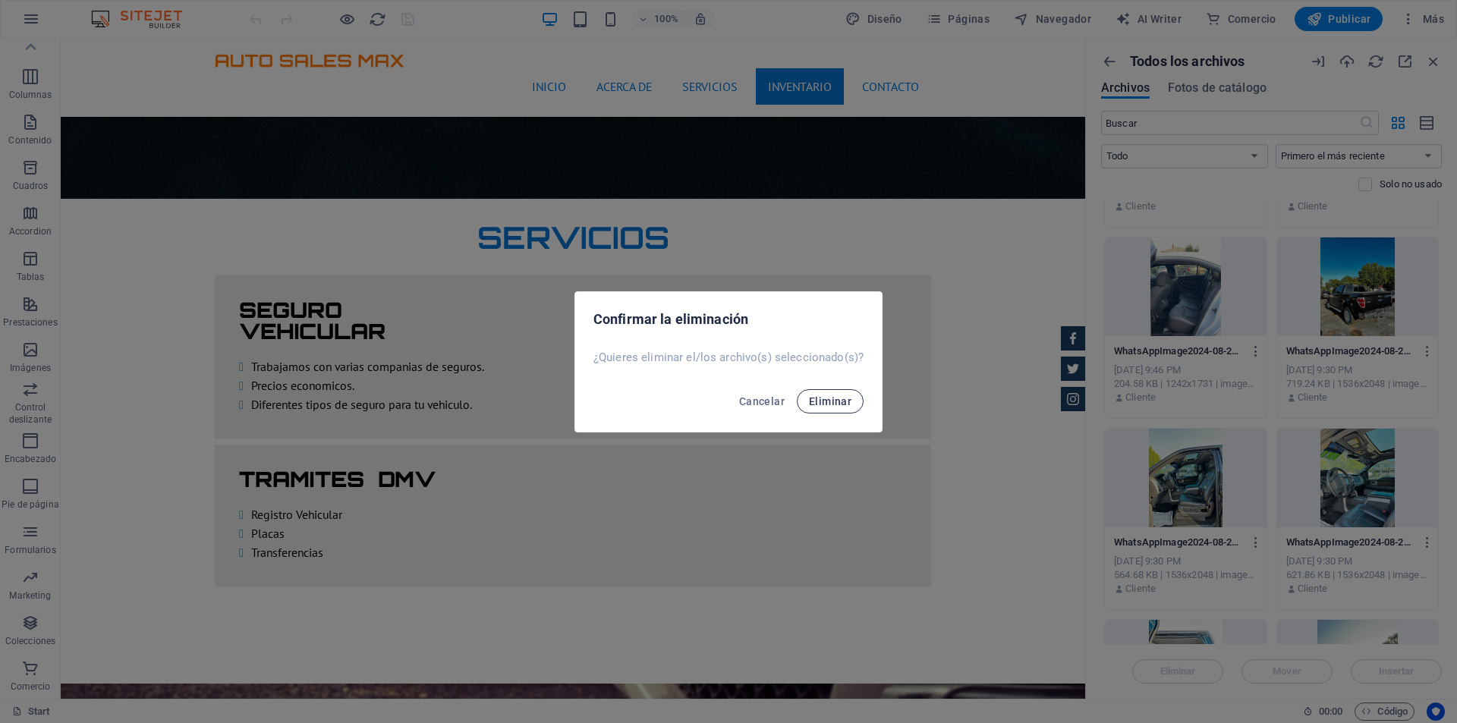
click at [844, 403] on span "Eliminar" at bounding box center [830, 401] width 42 height 12
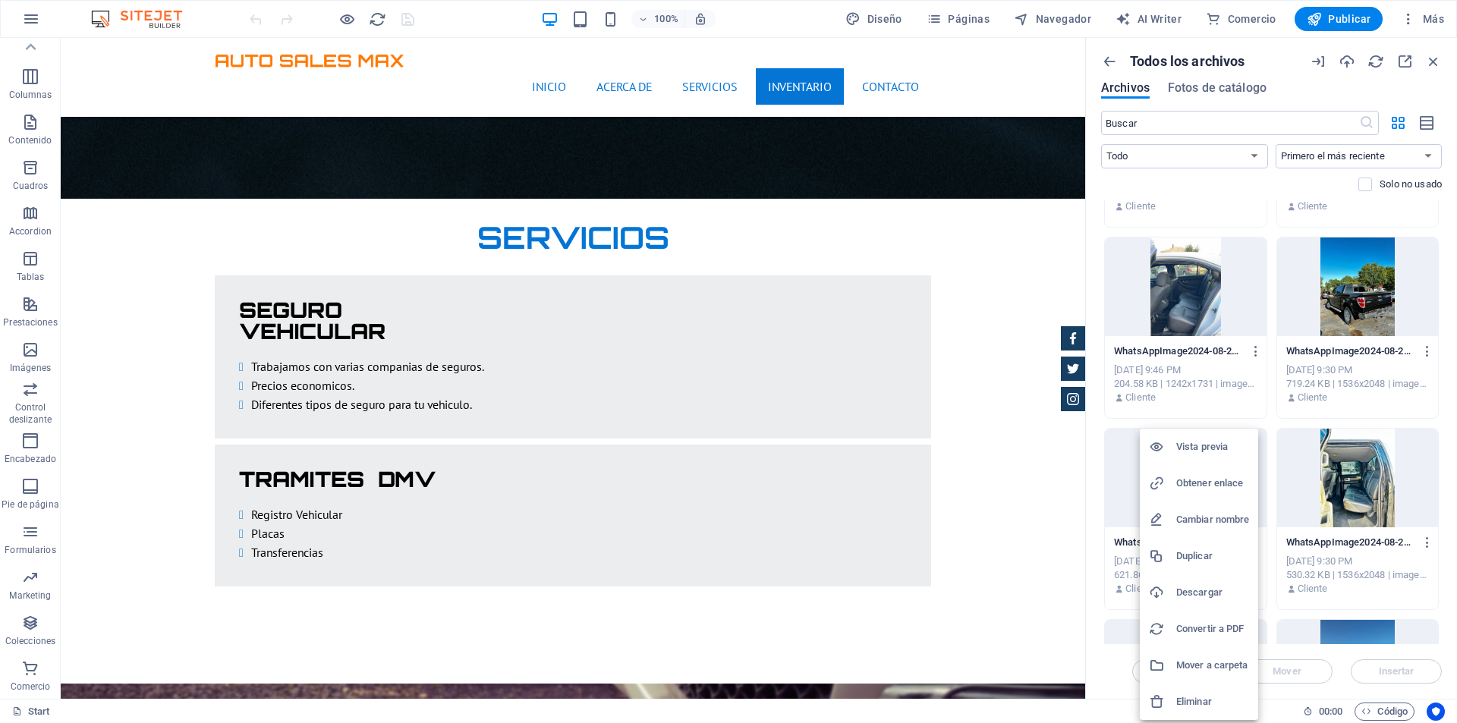
click at [1215, 698] on h6 "Eliminar" at bounding box center [1212, 702] width 73 height 18
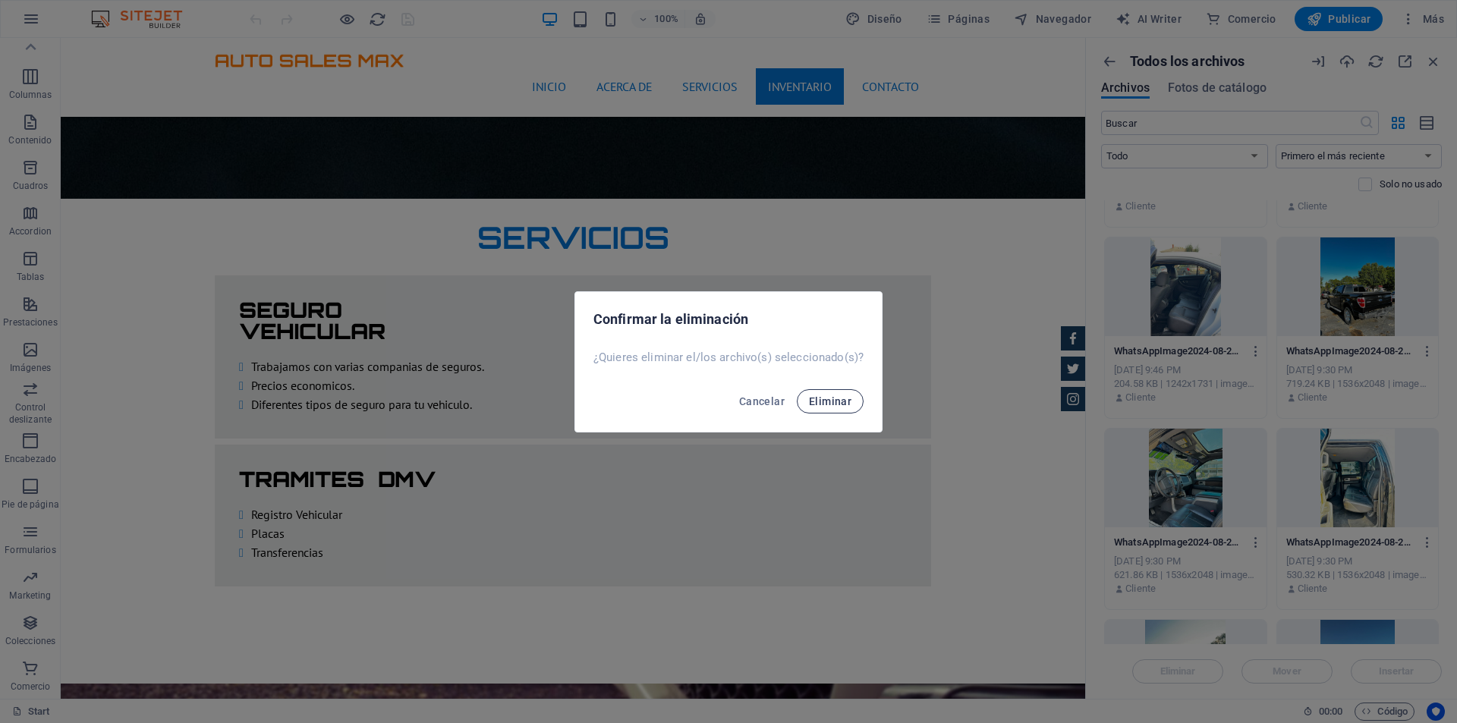
click at [847, 395] on span "Eliminar" at bounding box center [830, 401] width 42 height 12
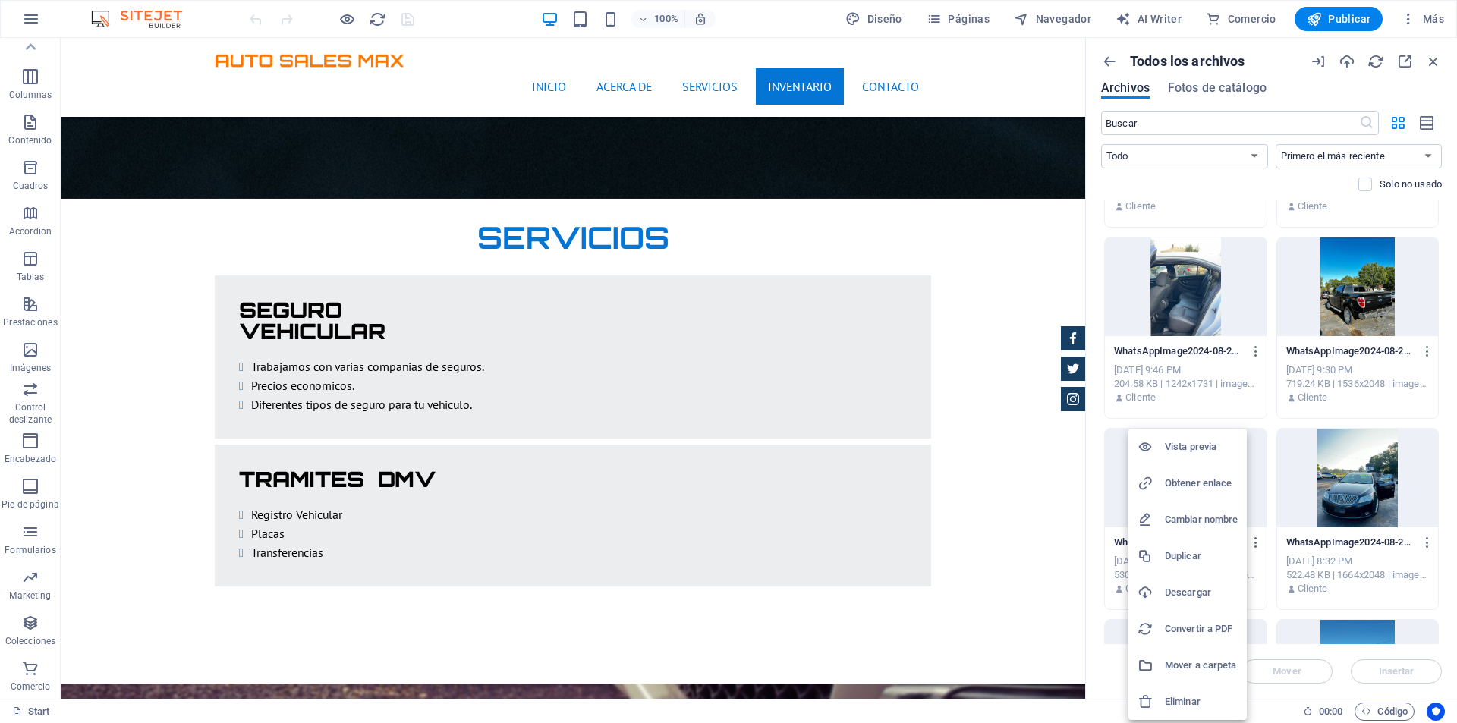
click at [1201, 700] on h6 "Eliminar" at bounding box center [1201, 702] width 73 height 18
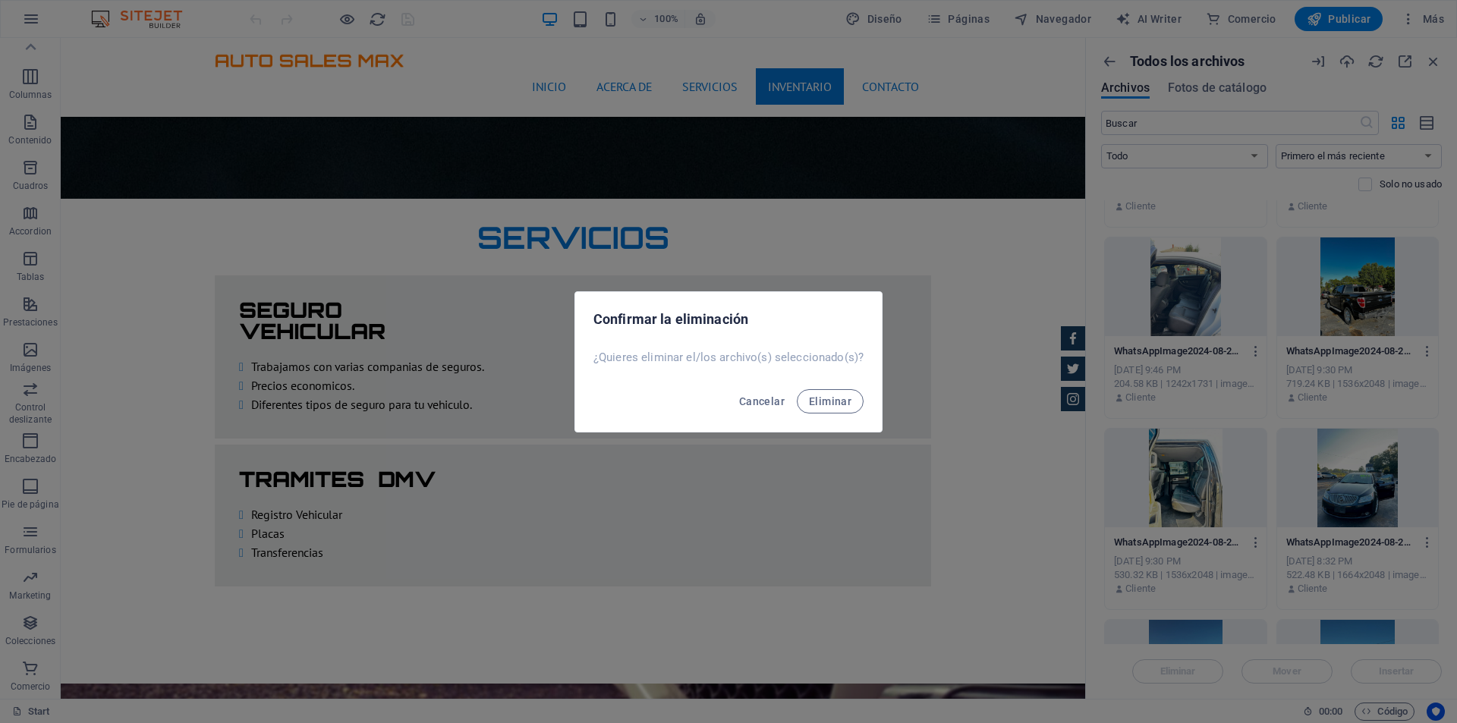
click at [866, 403] on div "Cancelar Eliminar" at bounding box center [728, 406] width 307 height 52
click at [849, 398] on span "Eliminar" at bounding box center [830, 401] width 42 height 12
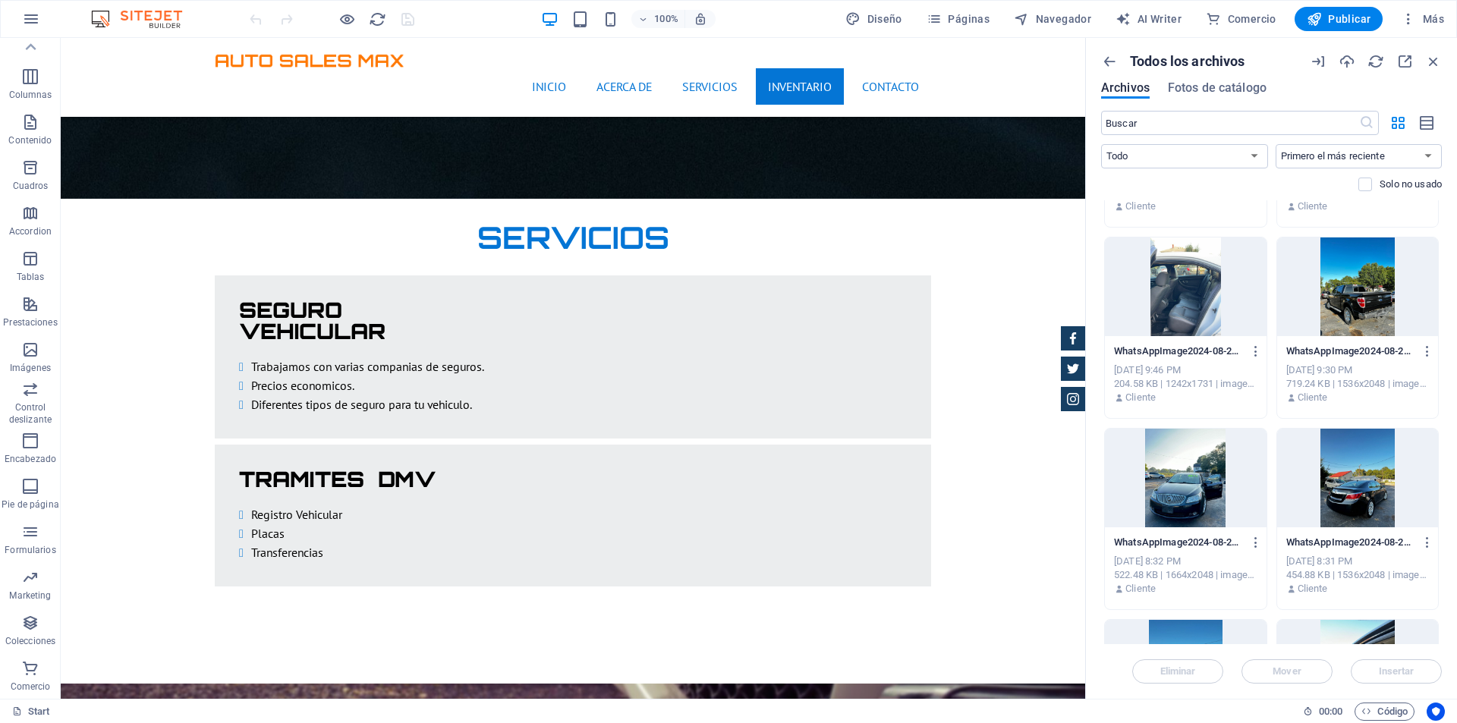
click at [1344, 316] on div at bounding box center [1358, 286] width 162 height 99
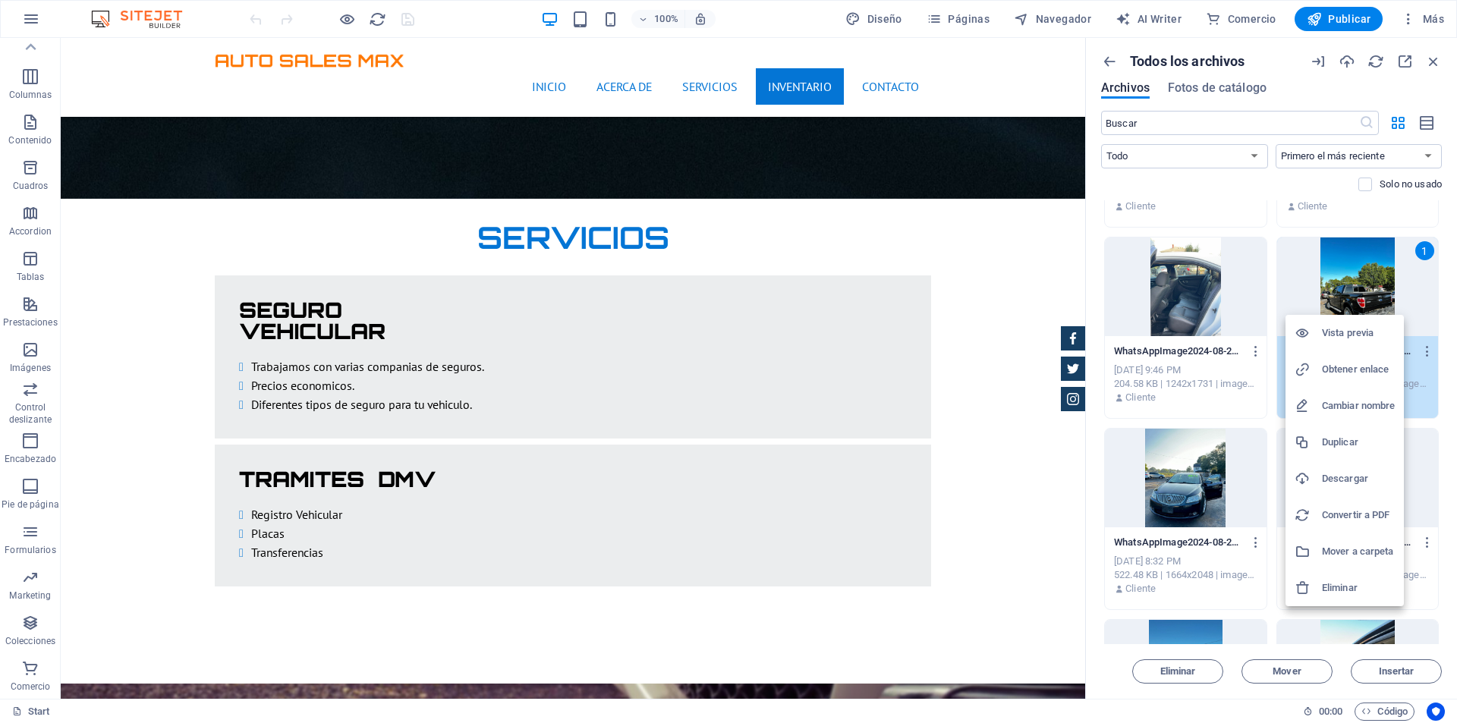
click at [1366, 582] on h6 "Eliminar" at bounding box center [1358, 588] width 73 height 18
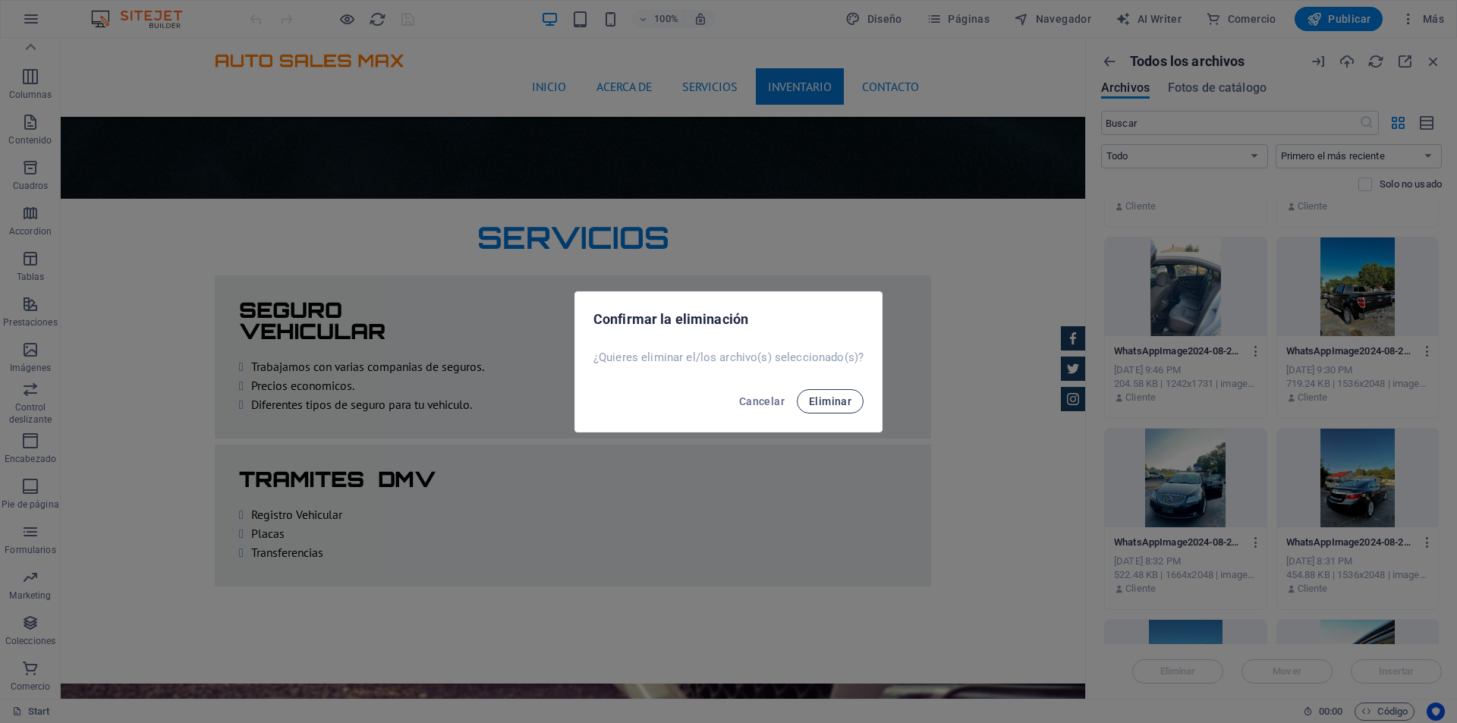
click at [847, 394] on button "Eliminar" at bounding box center [830, 401] width 67 height 24
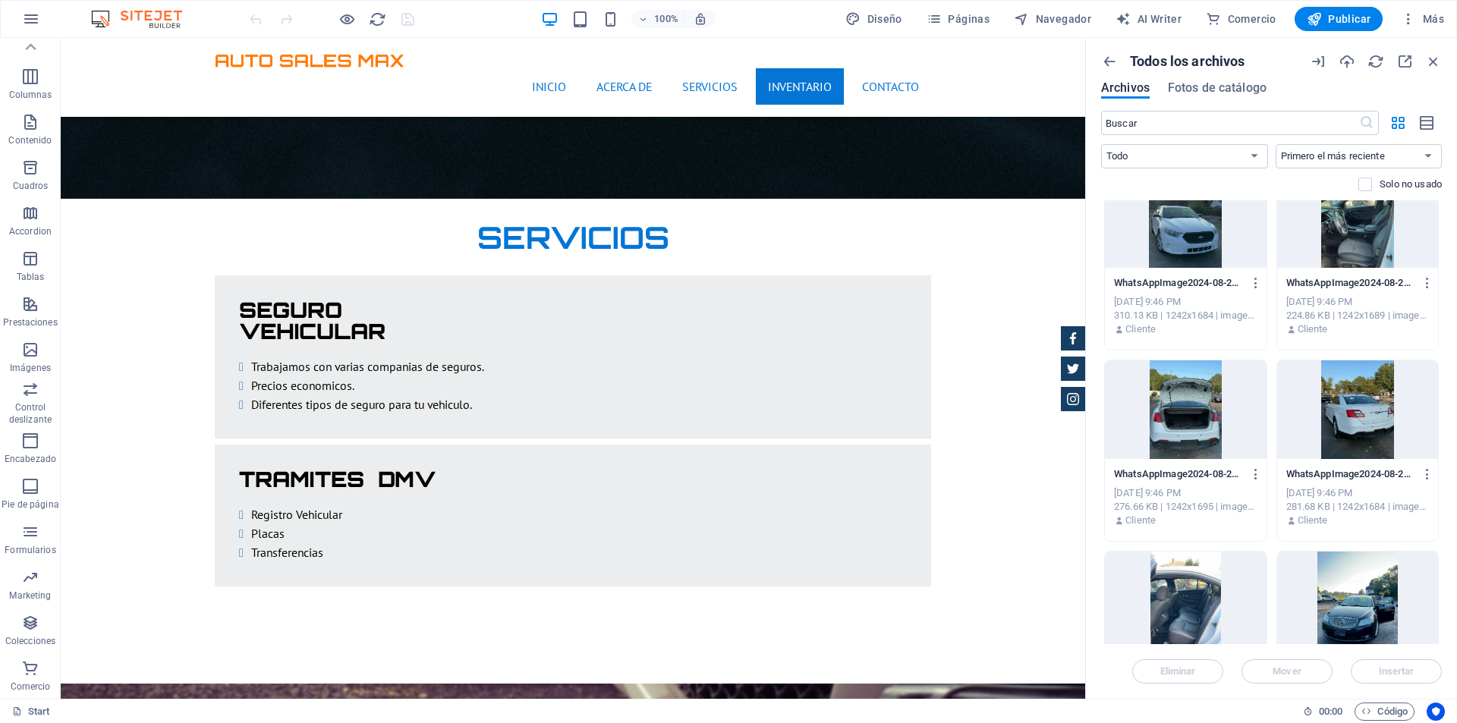
scroll to position [9210, 0]
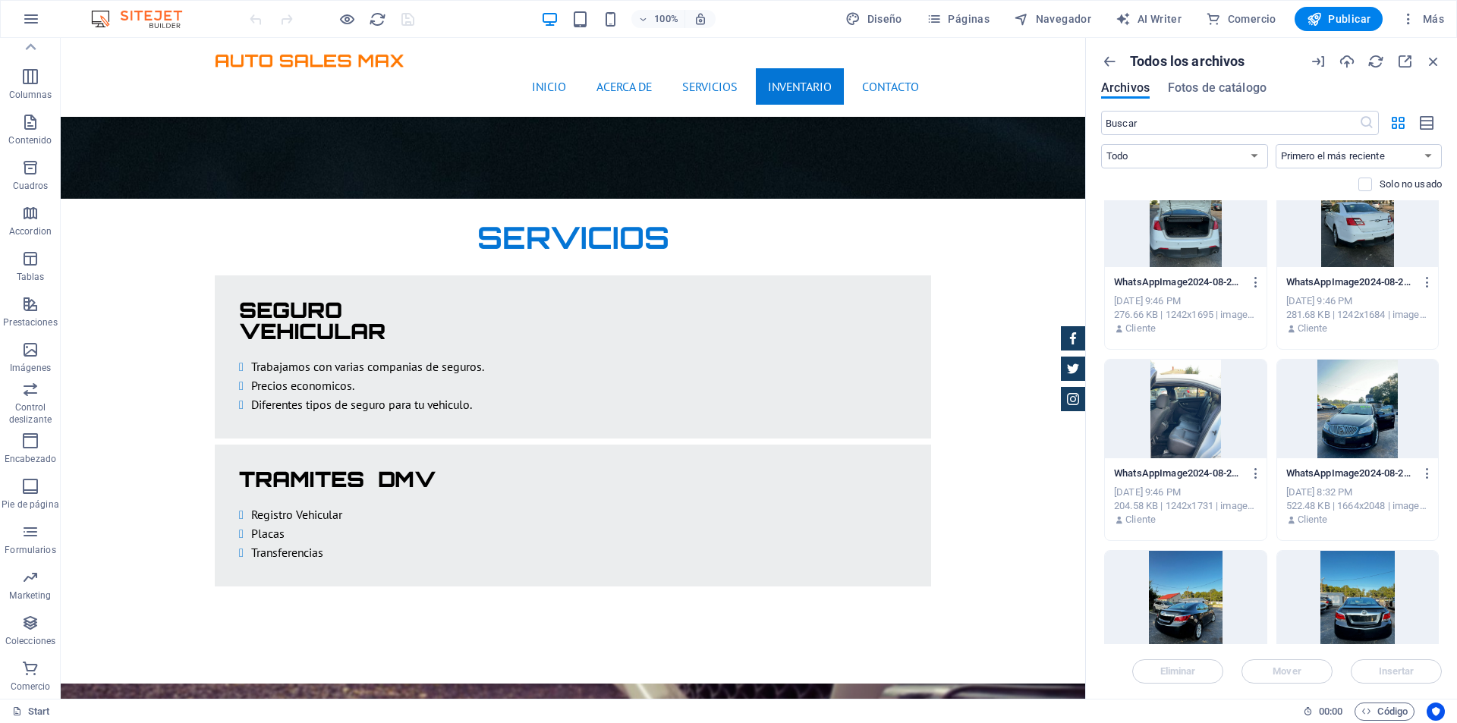
click at [410, 17] on div at bounding box center [332, 19] width 170 height 24
click at [1435, 58] on icon "button" at bounding box center [1433, 61] width 17 height 17
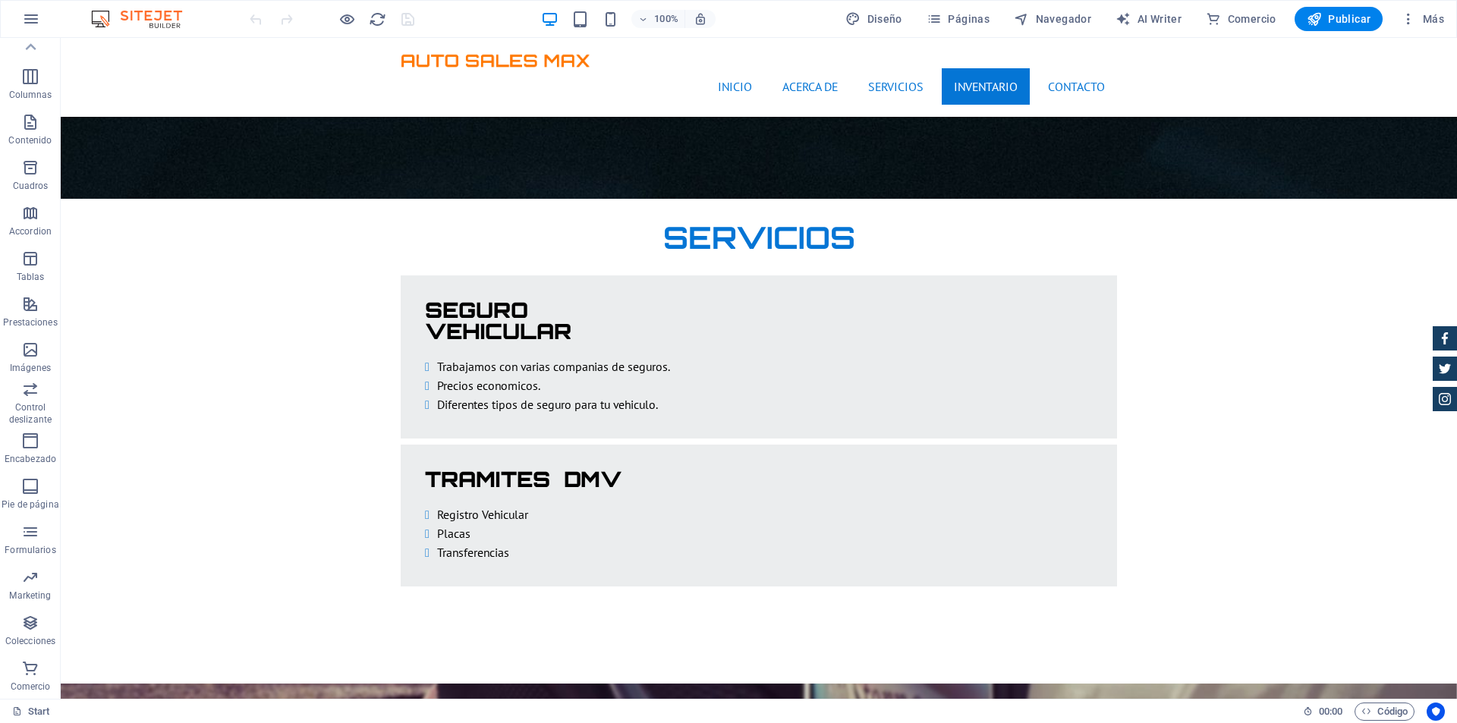
click at [411, 17] on div at bounding box center [332, 19] width 170 height 24
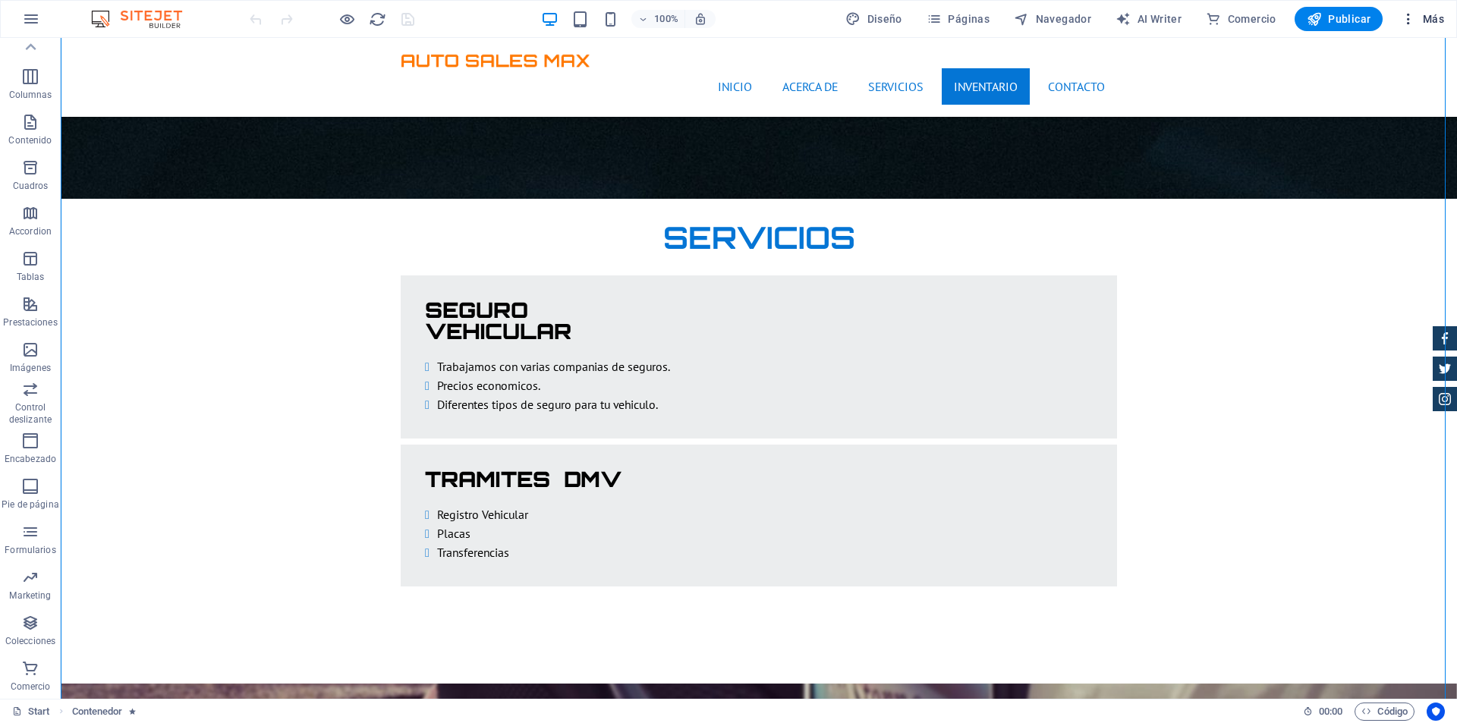
click at [1413, 16] on icon "button" at bounding box center [1408, 18] width 15 height 15
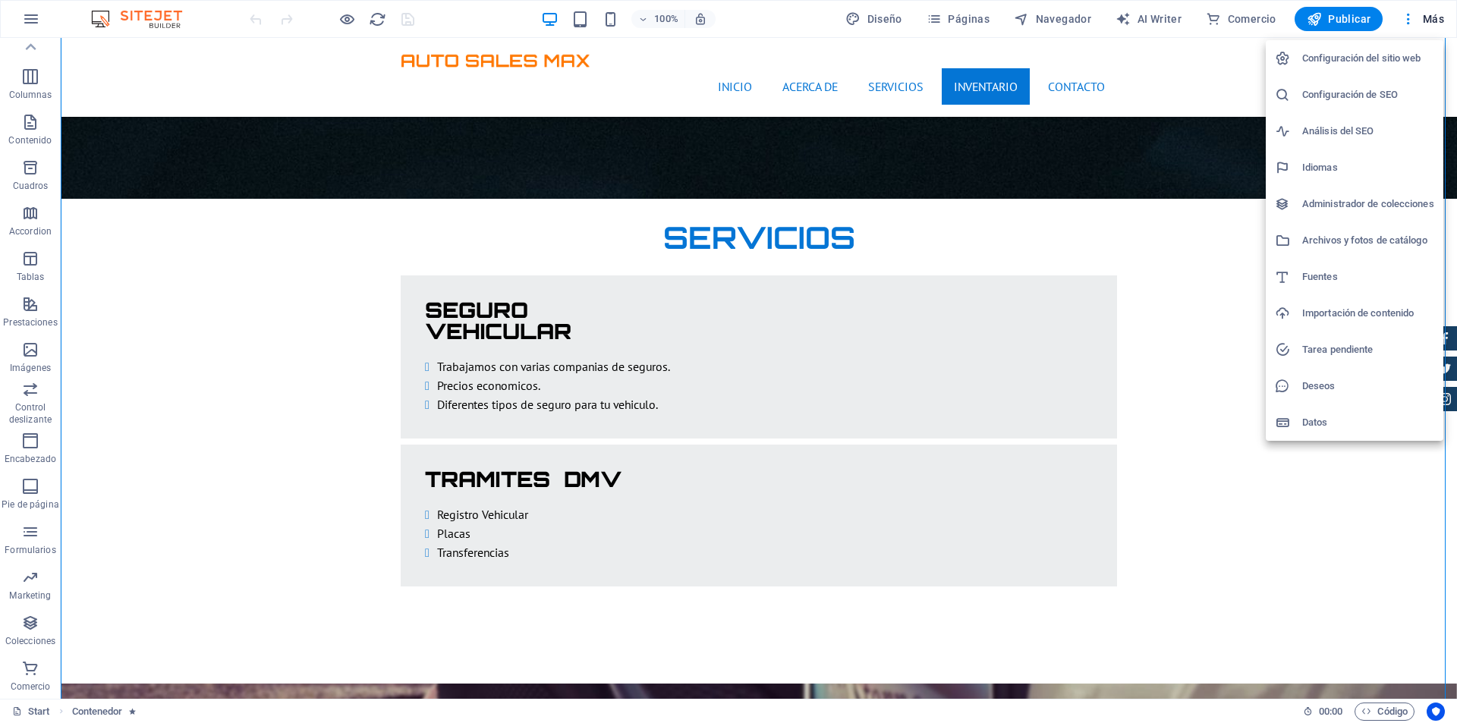
click at [1342, 236] on h6 "Archivos y fotos de catálogo" at bounding box center [1368, 240] width 132 height 18
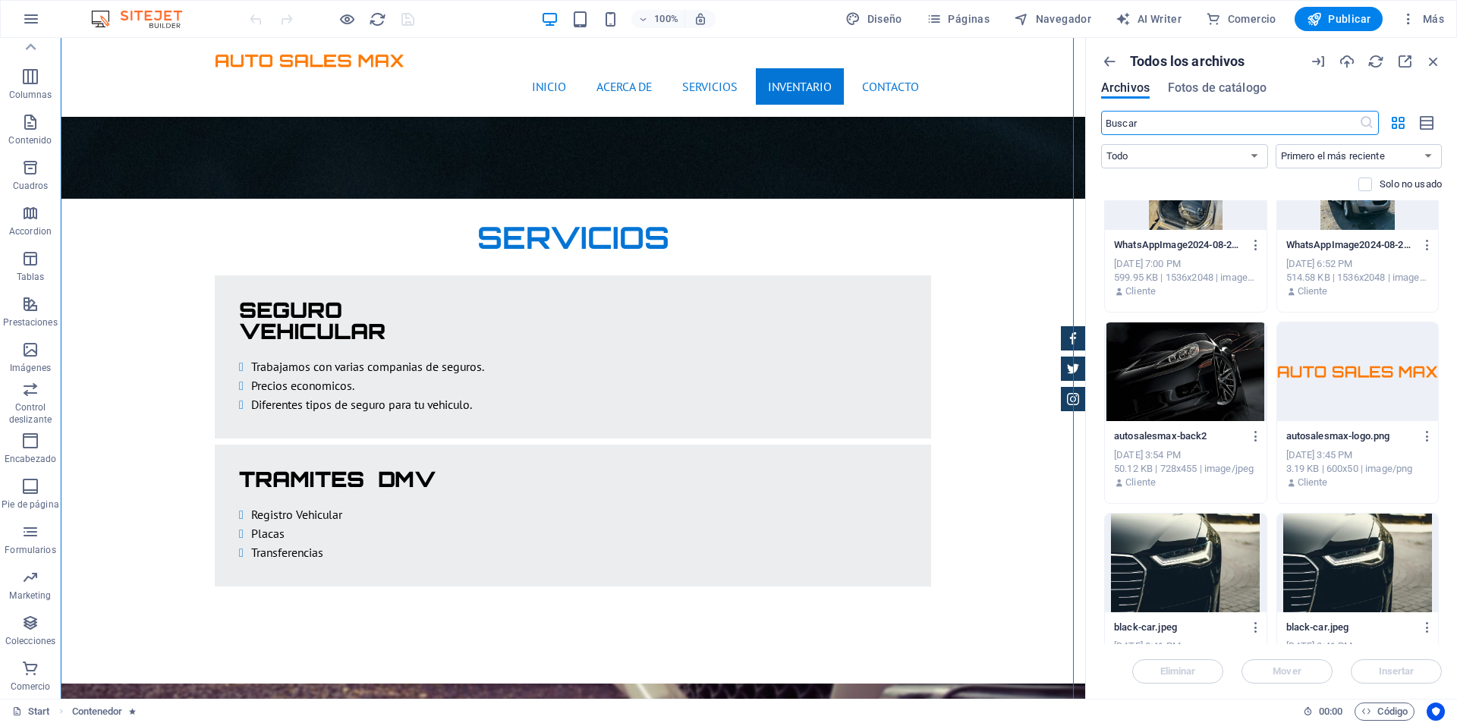
scroll to position [12472, 0]
